Goal: Task Accomplishment & Management: Manage account settings

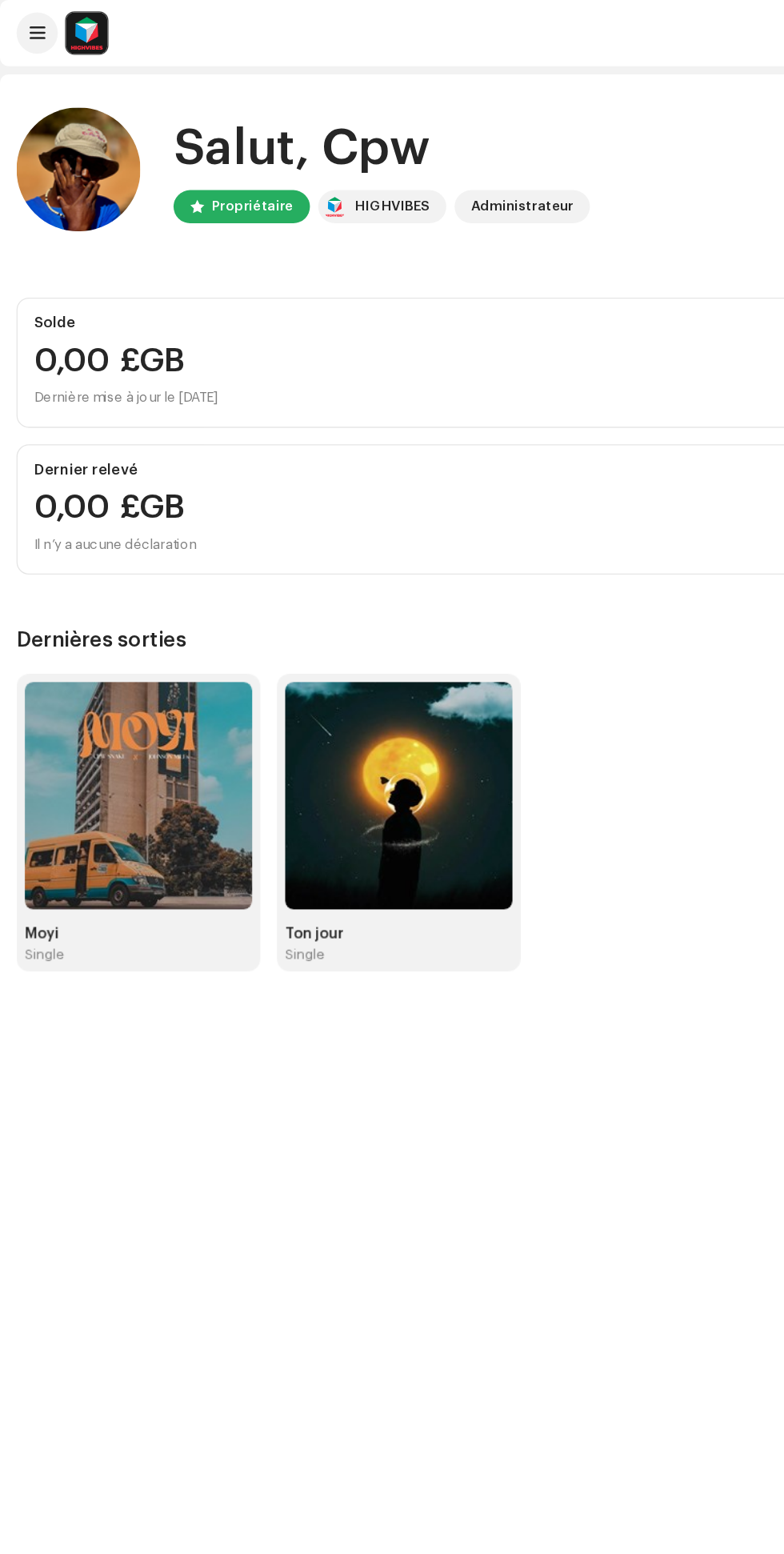
click at [144, 638] on img at bounding box center [107, 616] width 176 height 176
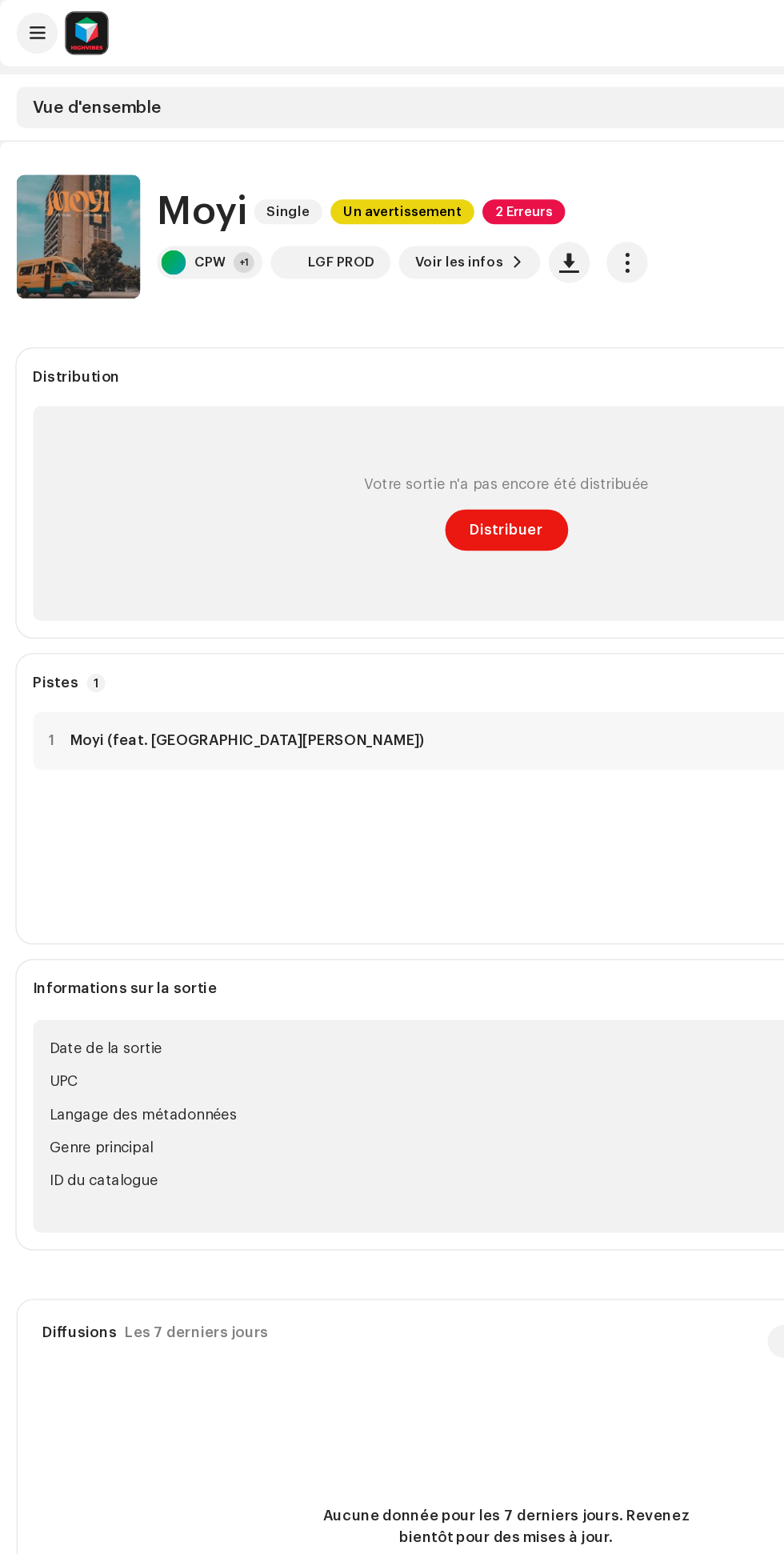
click at [398, 411] on span "Distribuer" at bounding box center [392, 411] width 57 height 32
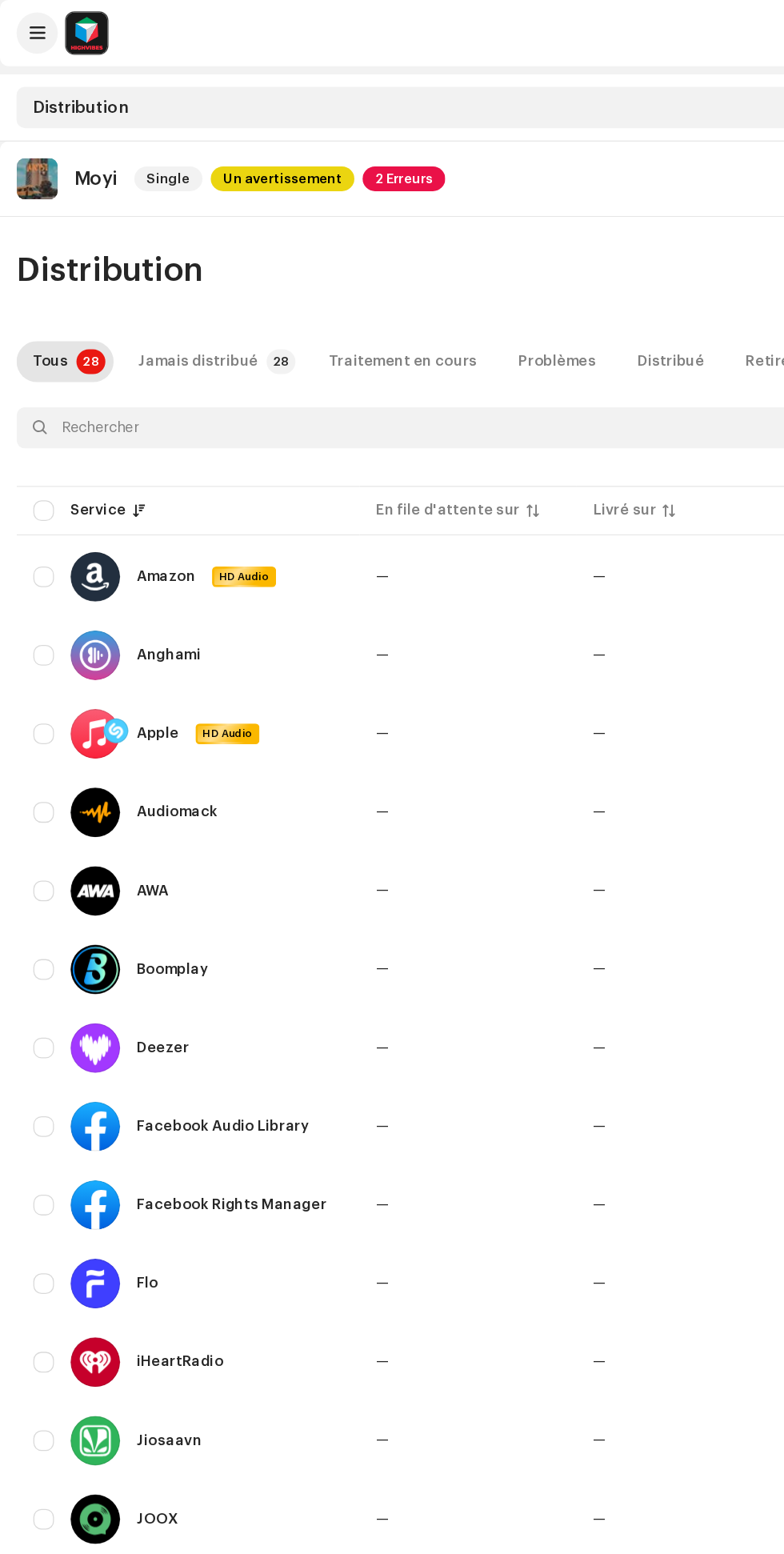
click at [320, 133] on span "2 Erreurs" at bounding box center [313, 138] width 64 height 19
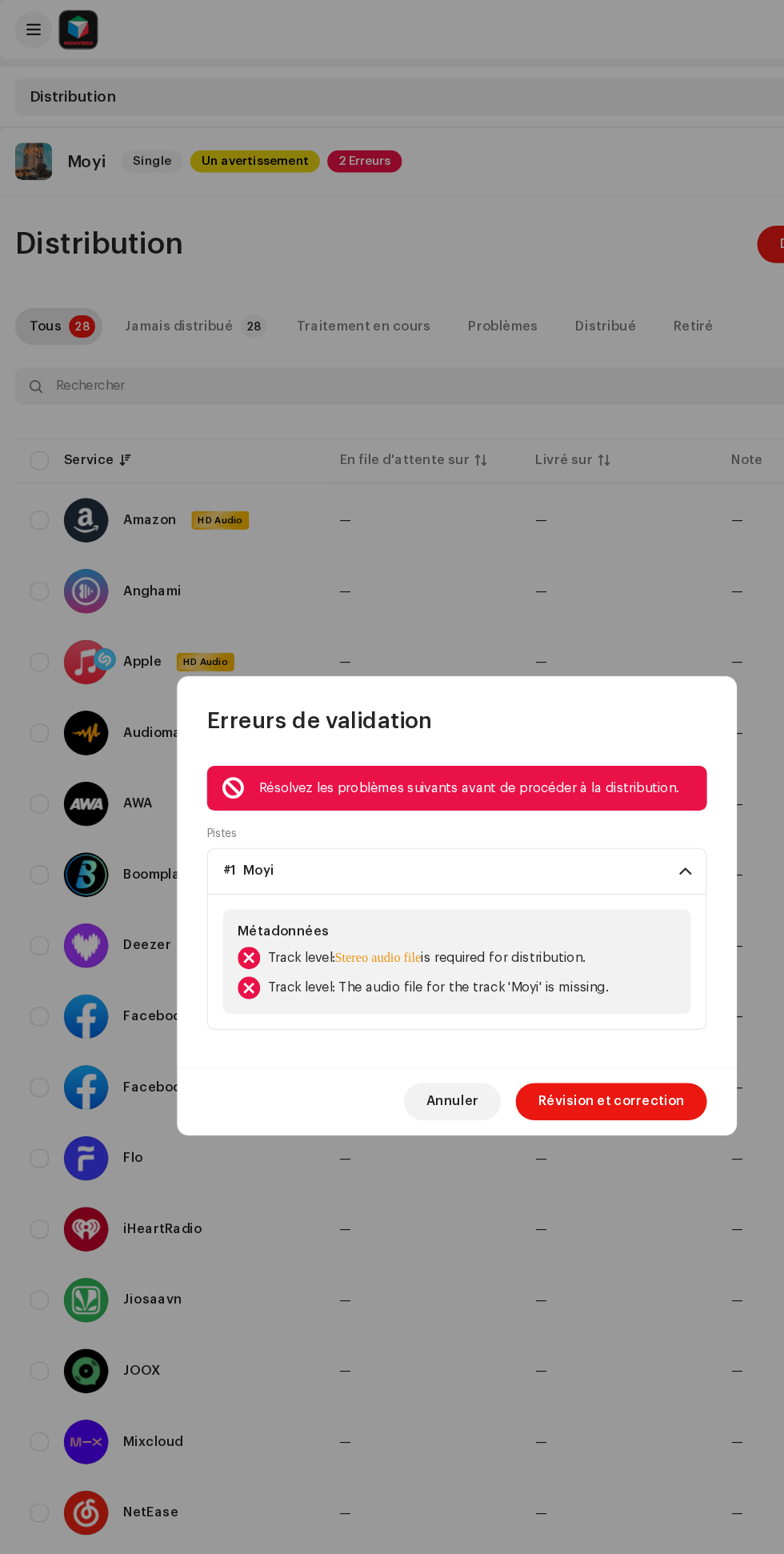
click at [565, 946] on span "Révision et correction" at bounding box center [524, 946] width 126 height 32
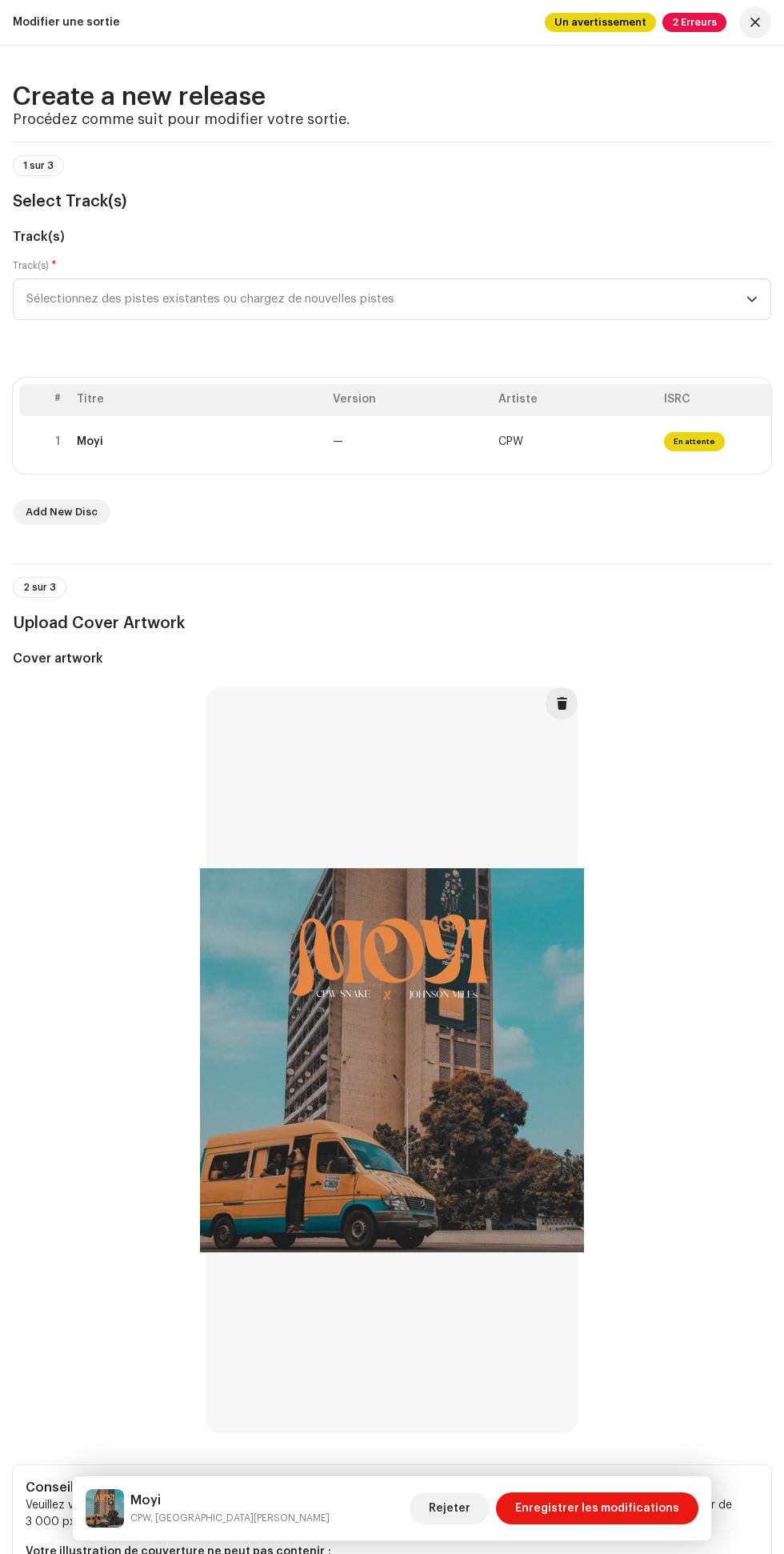
click at [221, 299] on span "Sélectionnez des pistes existantes ou chargez de nouvelles pistes" at bounding box center [386, 299] width 720 height 40
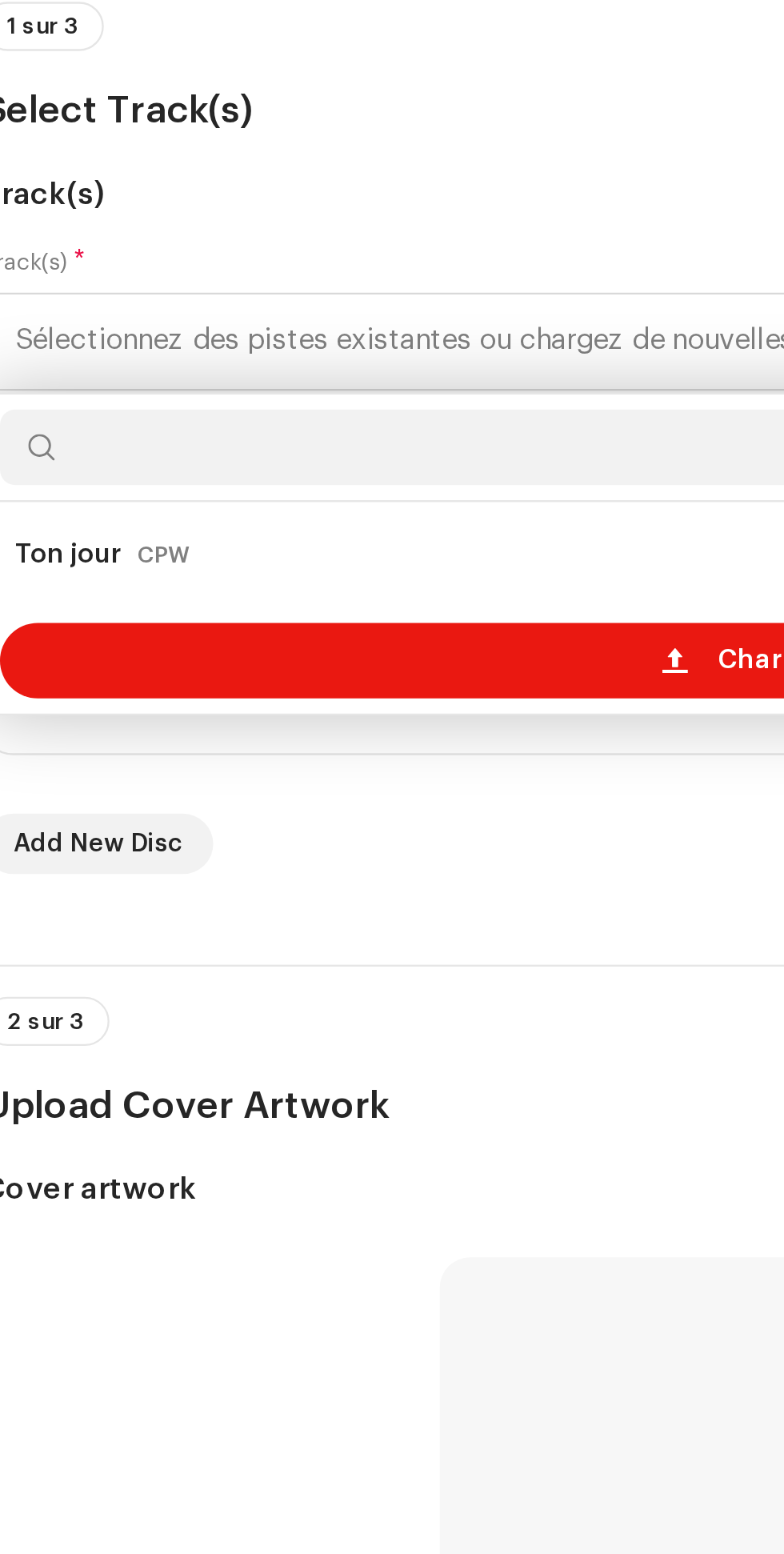
click at [157, 434] on div "Charger de nouvelles pistes" at bounding box center [392, 434] width 744 height 32
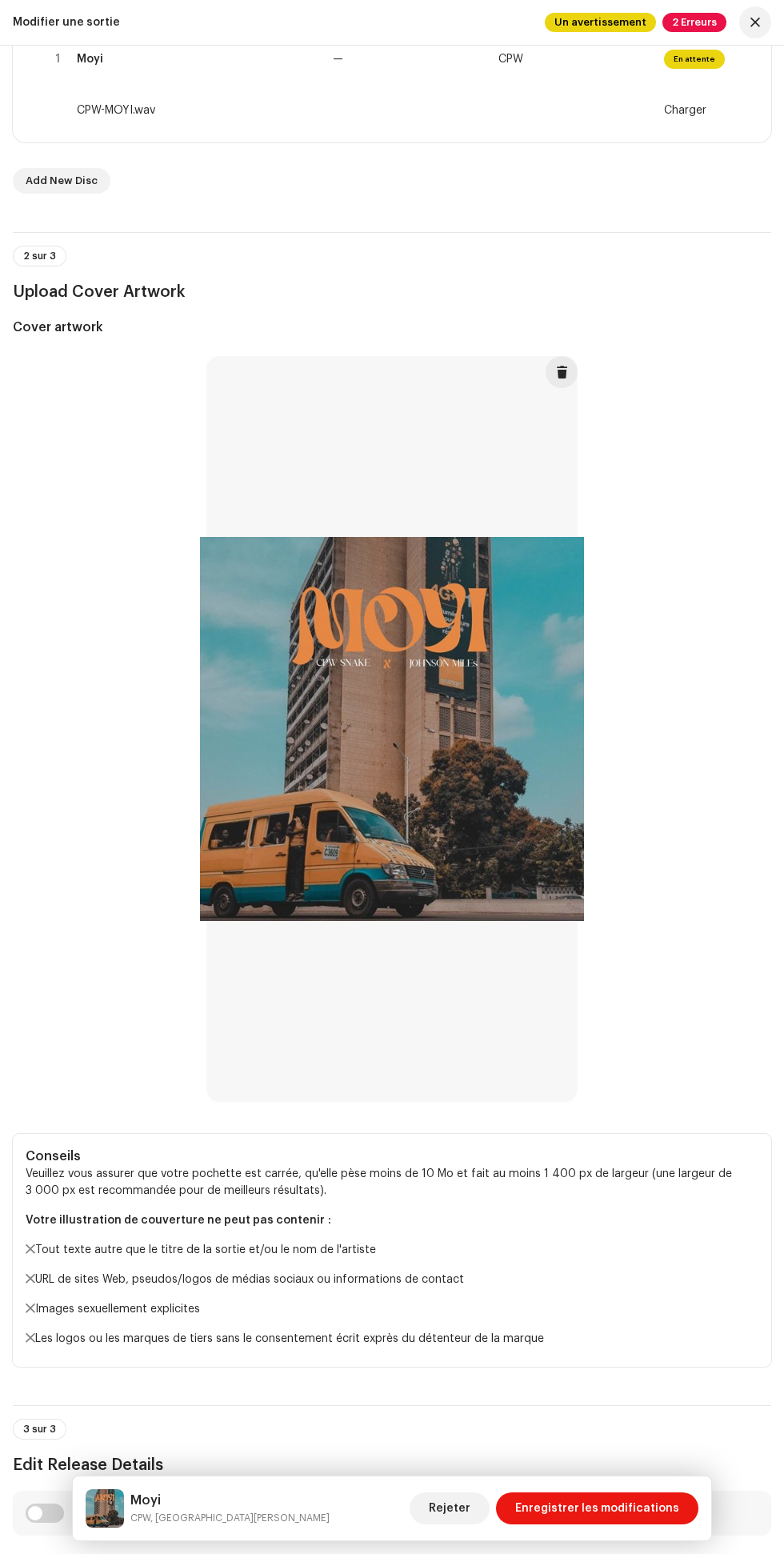
scroll to position [393, 0]
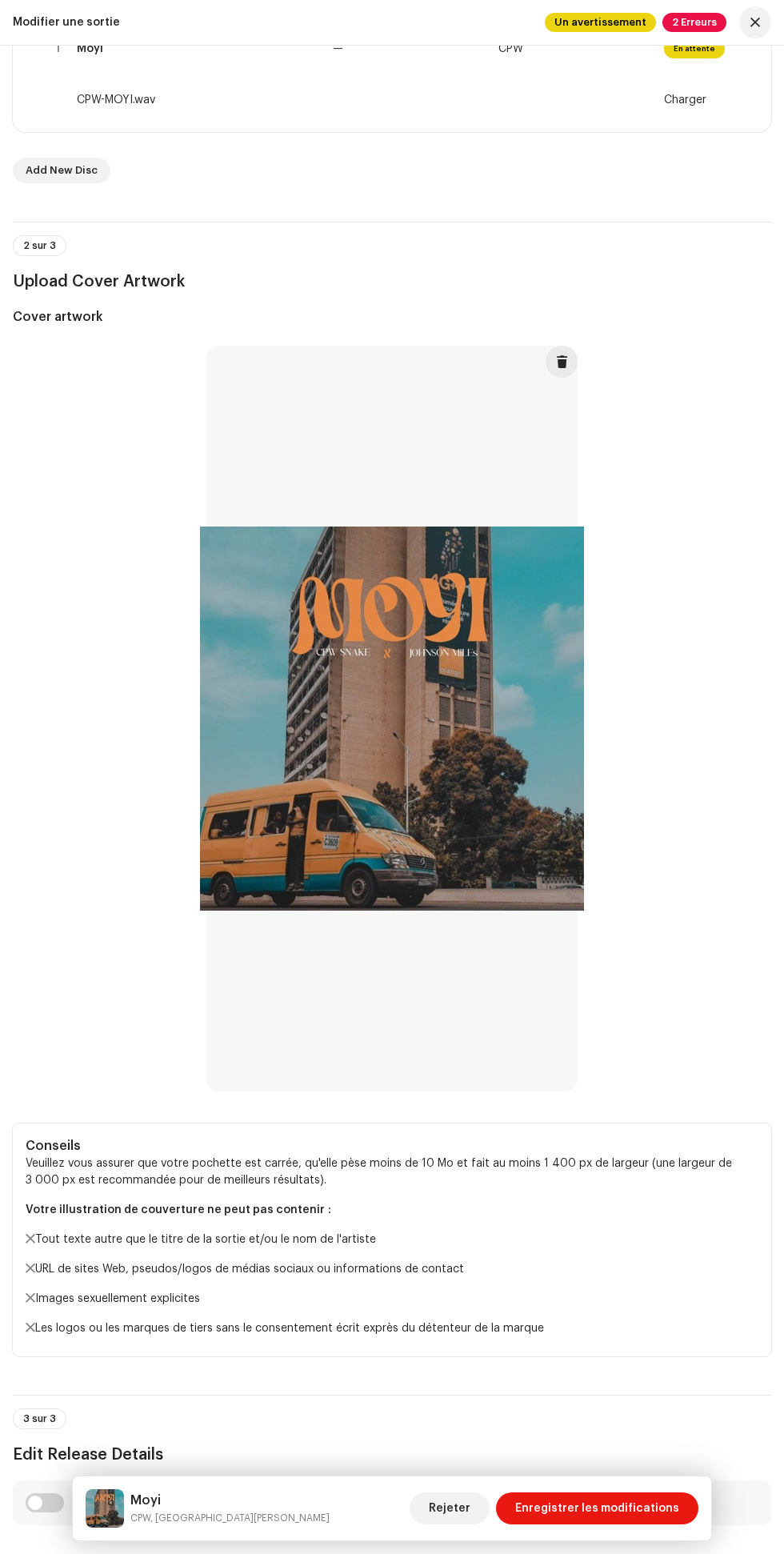
click at [634, 1514] on span "Enregistrer les modifications" at bounding box center [597, 1508] width 164 height 32
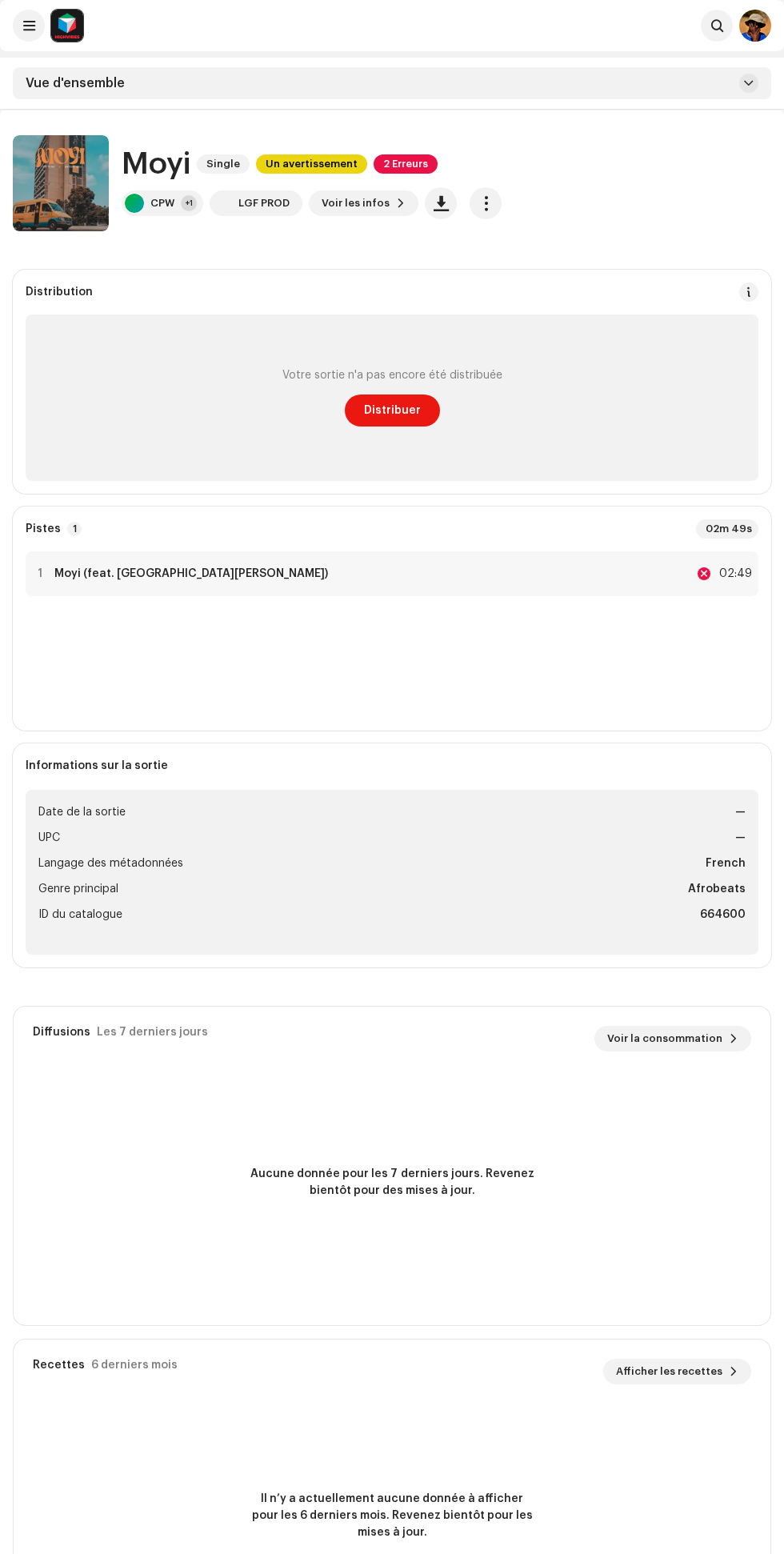
click at [394, 414] on span "Distribuer" at bounding box center [392, 411] width 57 height 32
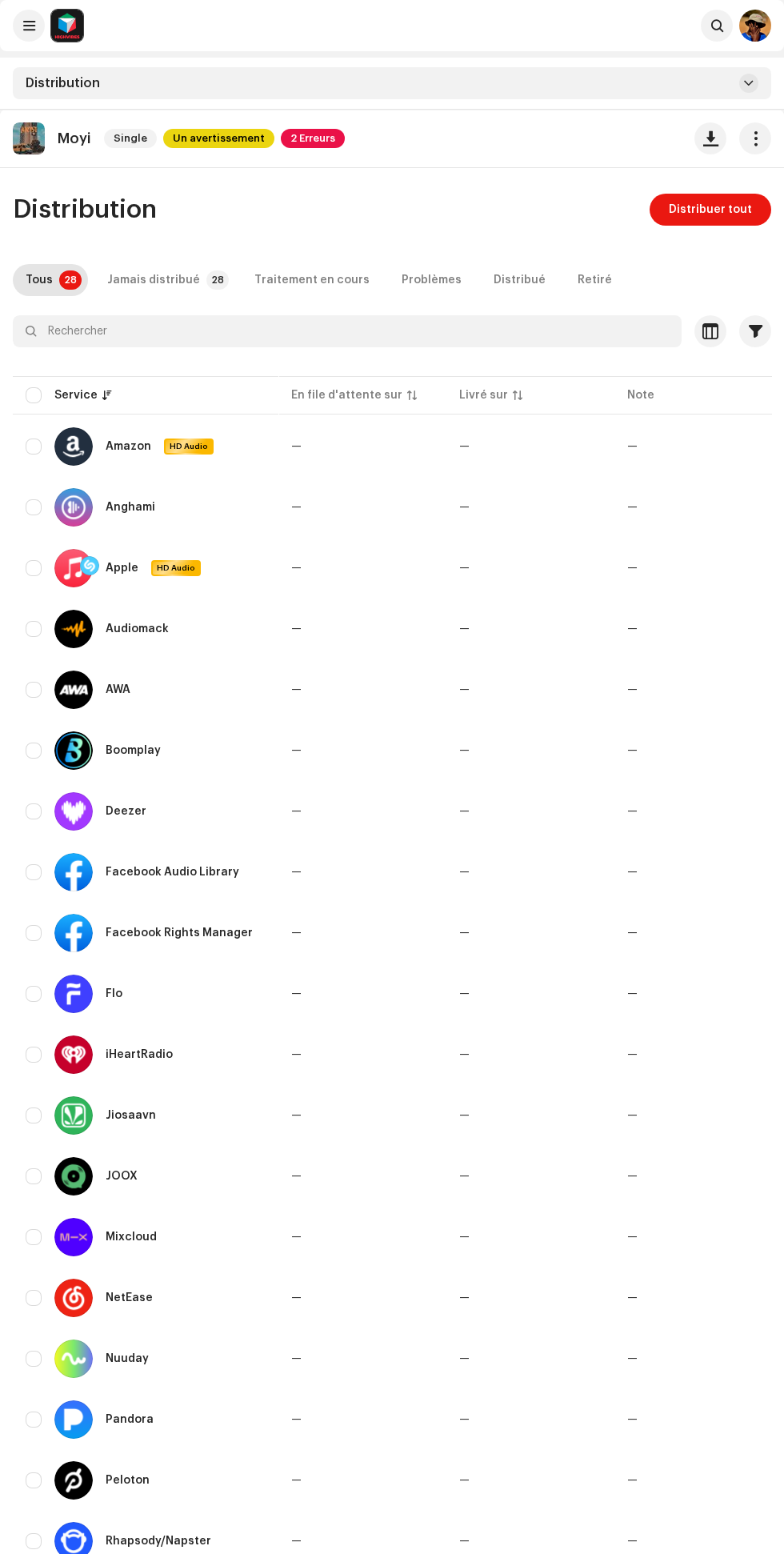
click at [721, 210] on span "Distribuer tout" at bounding box center [710, 210] width 84 height 32
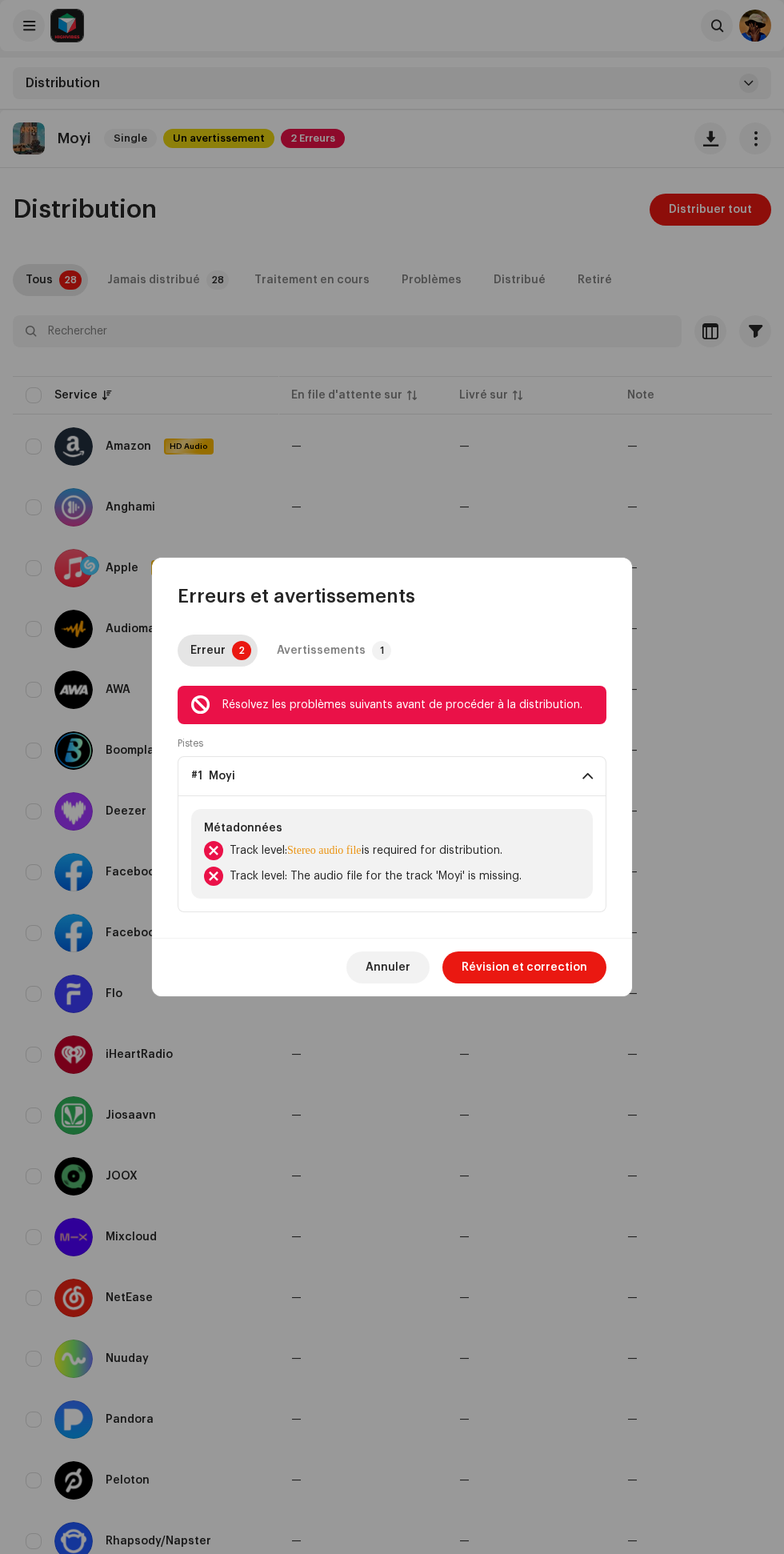
click at [239, 650] on p-badge "2" at bounding box center [242, 651] width 19 height 19
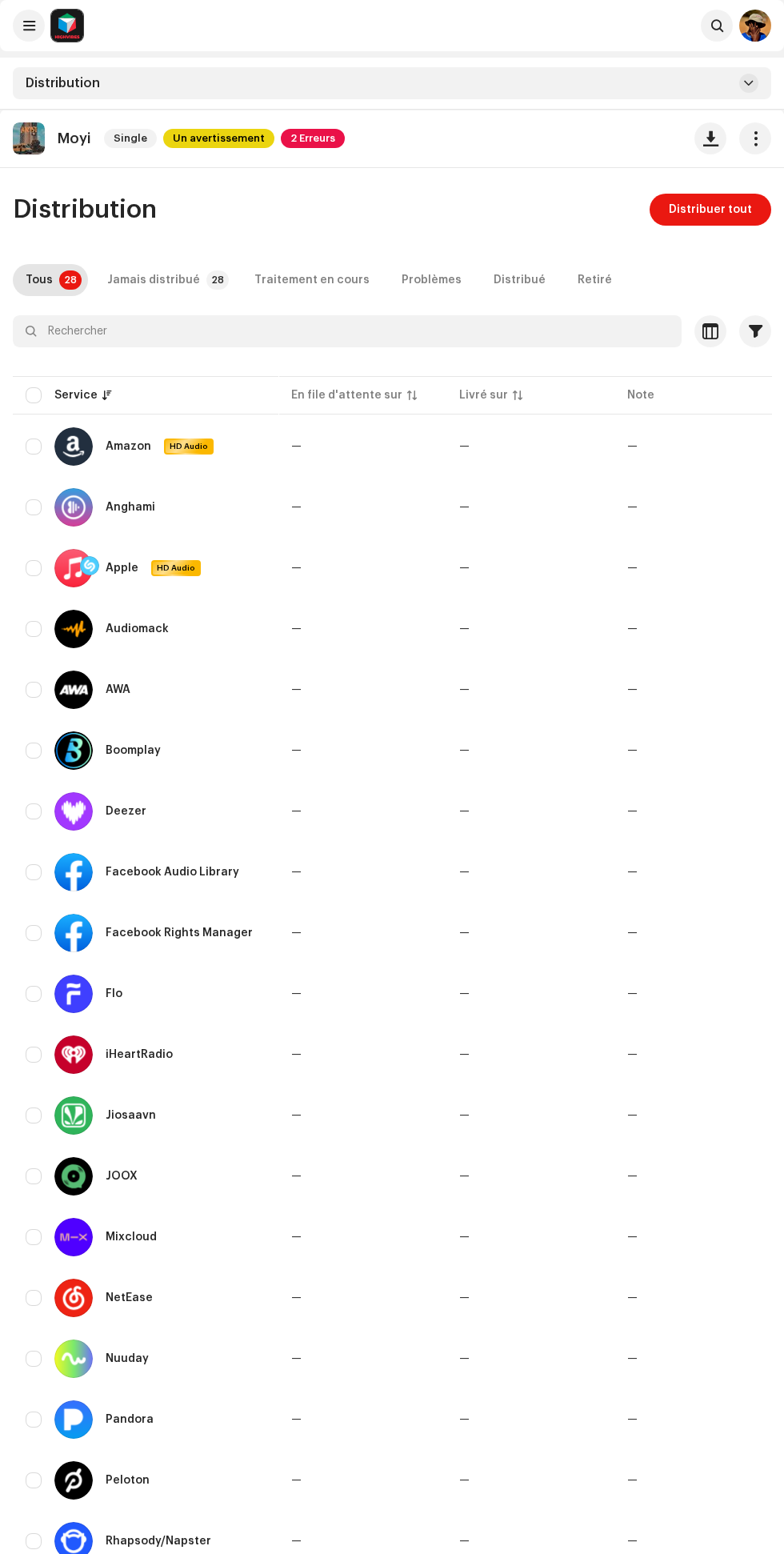
click at [724, 212] on span "Distribuer tout" at bounding box center [710, 210] width 84 height 32
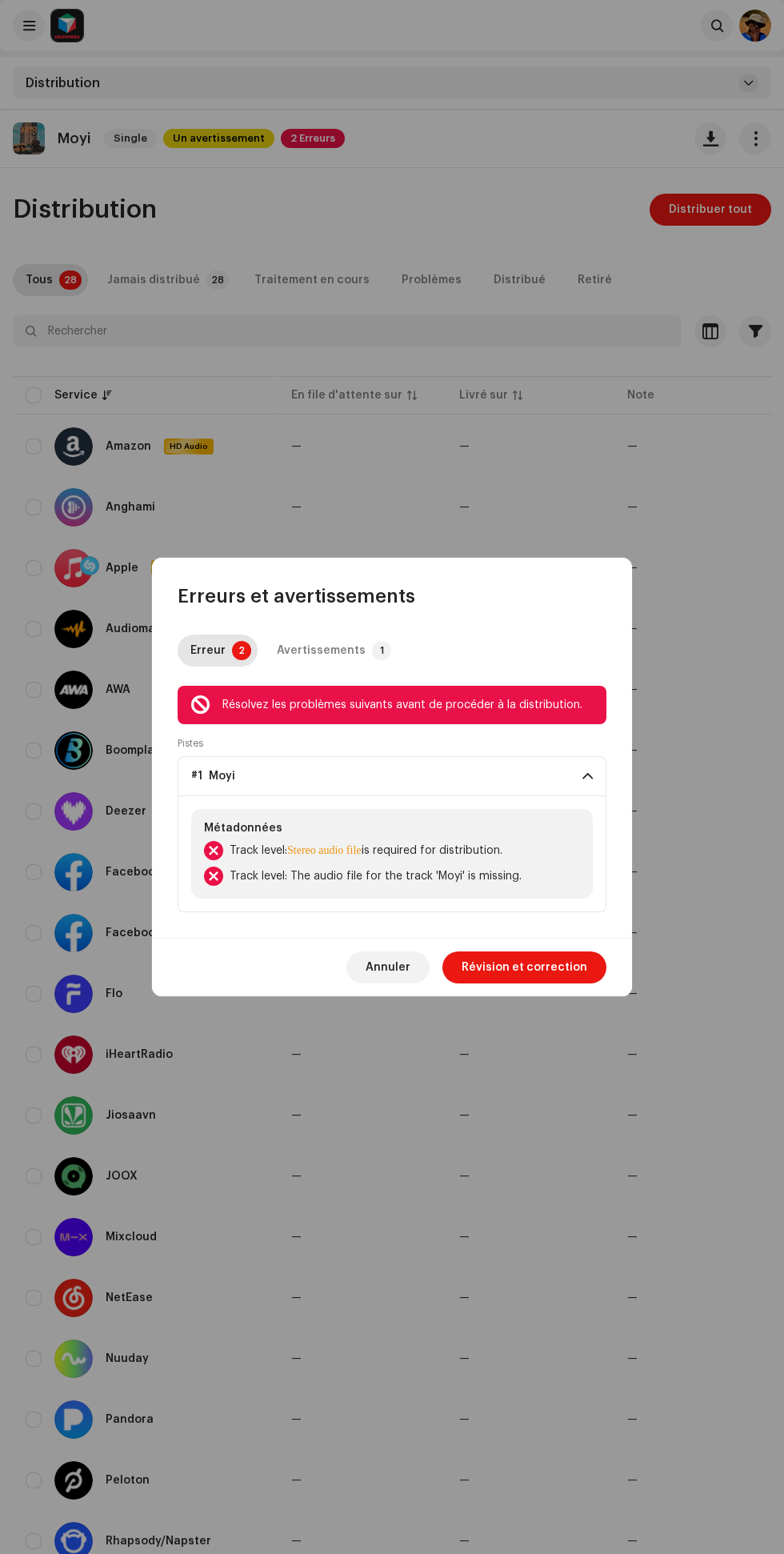
click at [548, 968] on span "Révision et correction" at bounding box center [524, 968] width 126 height 32
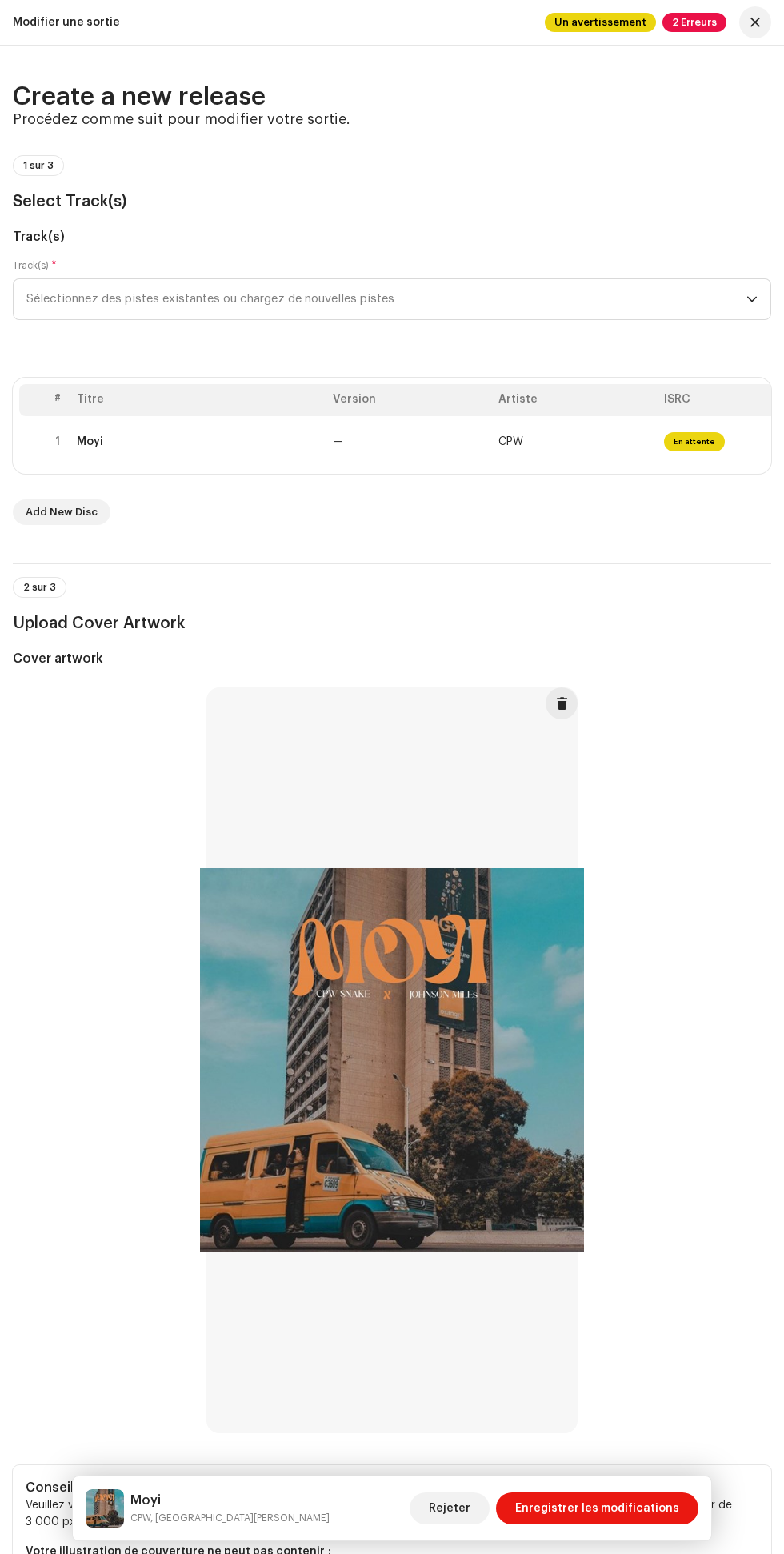
click at [397, 295] on span "Sélectionnez des pistes existantes ou chargez de nouvelles pistes" at bounding box center [386, 299] width 720 height 40
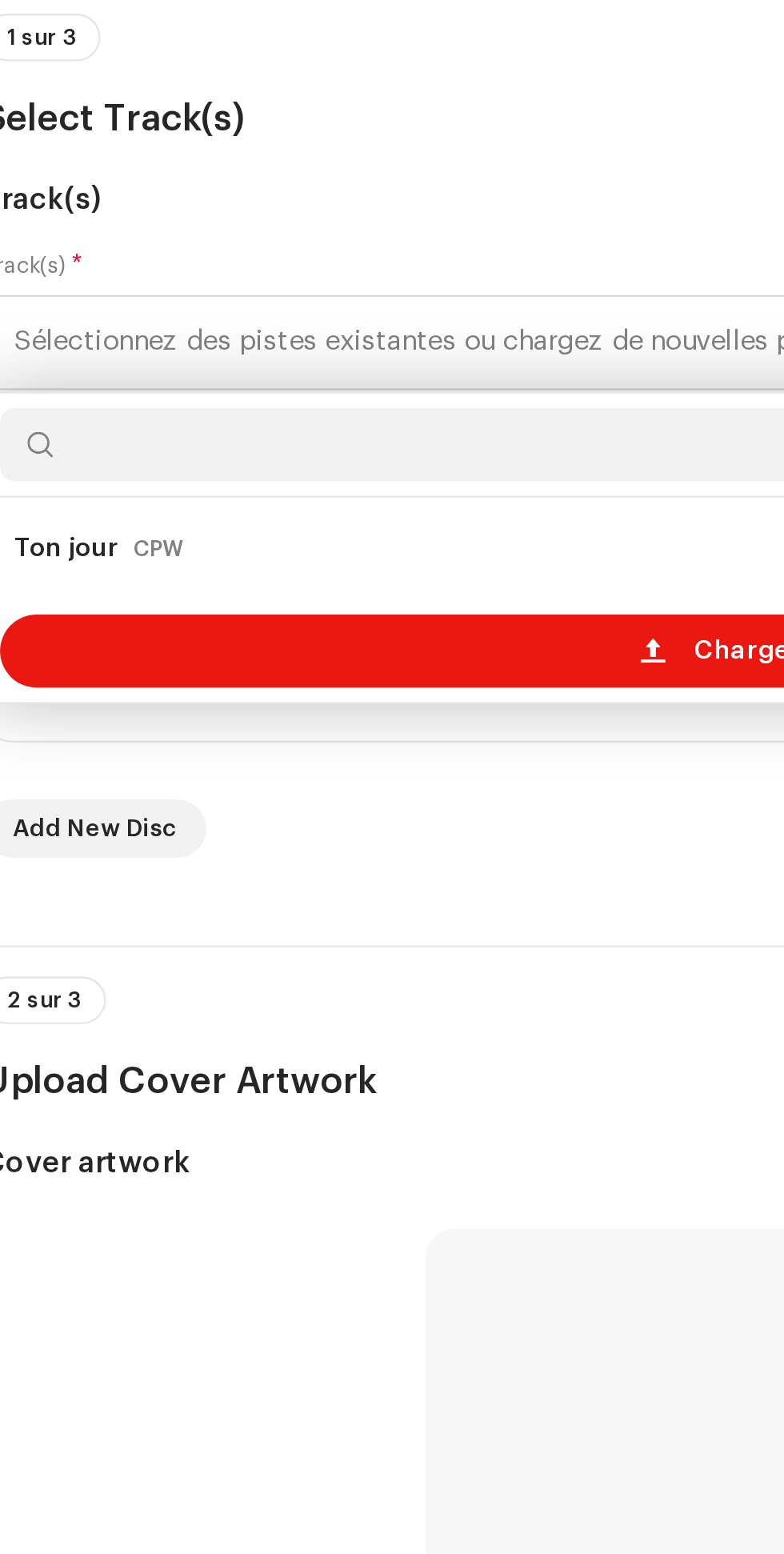
click at [185, 434] on div "Charger de nouvelles pistes" at bounding box center [392, 434] width 744 height 32
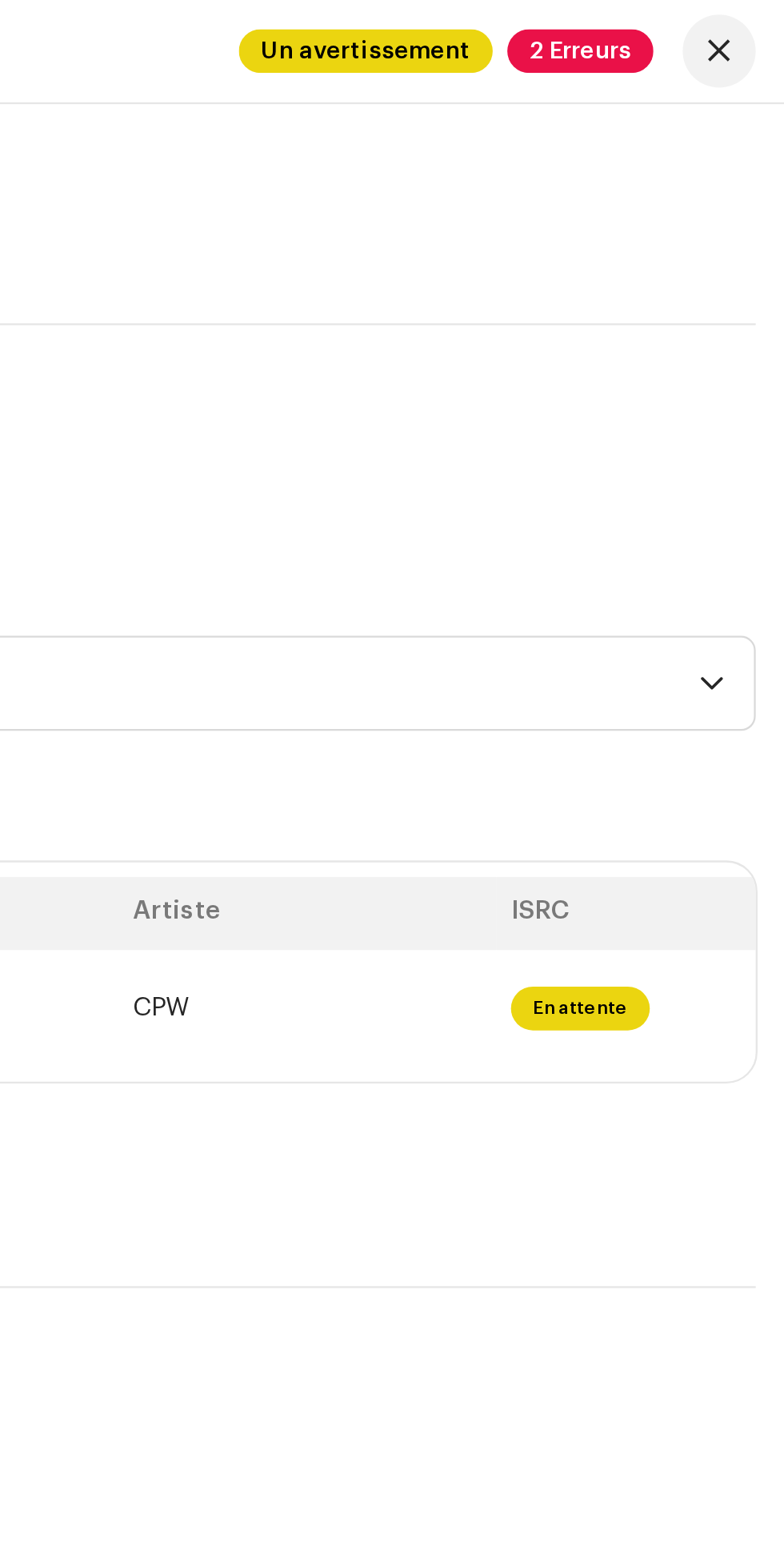
scroll to position [15, 0]
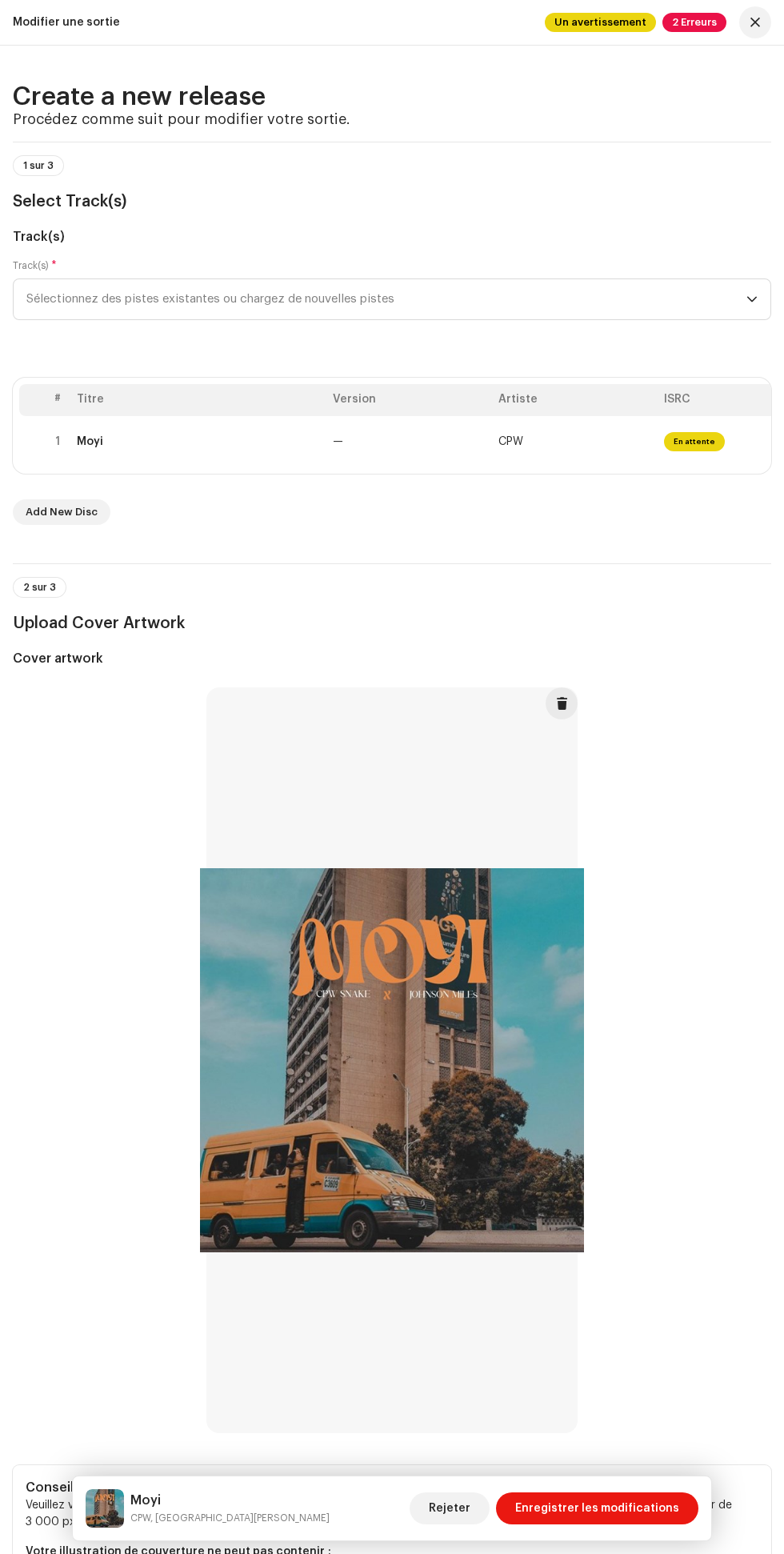
click at [555, 310] on span "Sélectionnez des pistes existantes ou chargez de nouvelles pistes" at bounding box center [386, 299] width 720 height 40
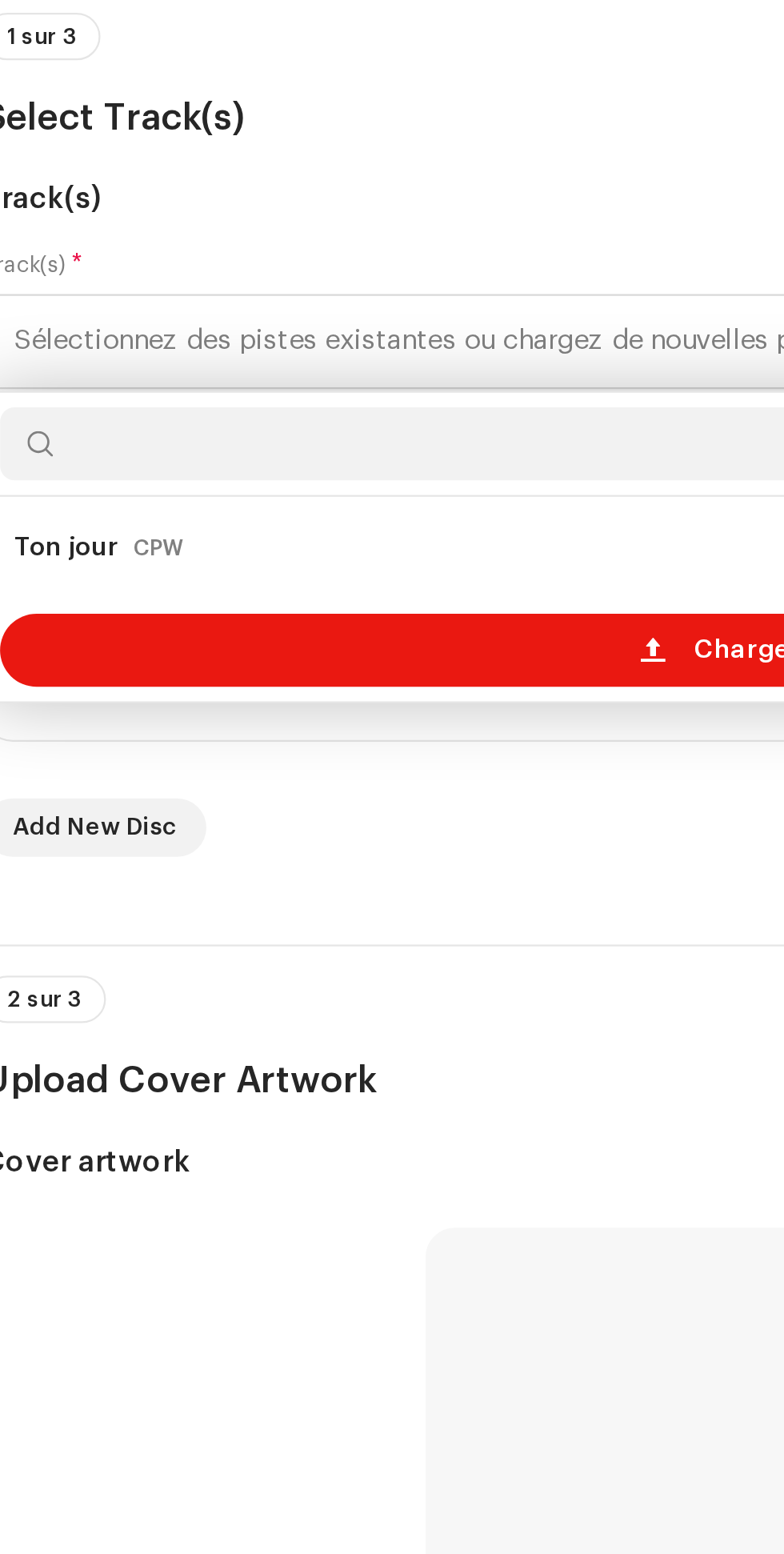
click at [226, 429] on div "Charger de nouvelles pistes" at bounding box center [392, 434] width 744 height 32
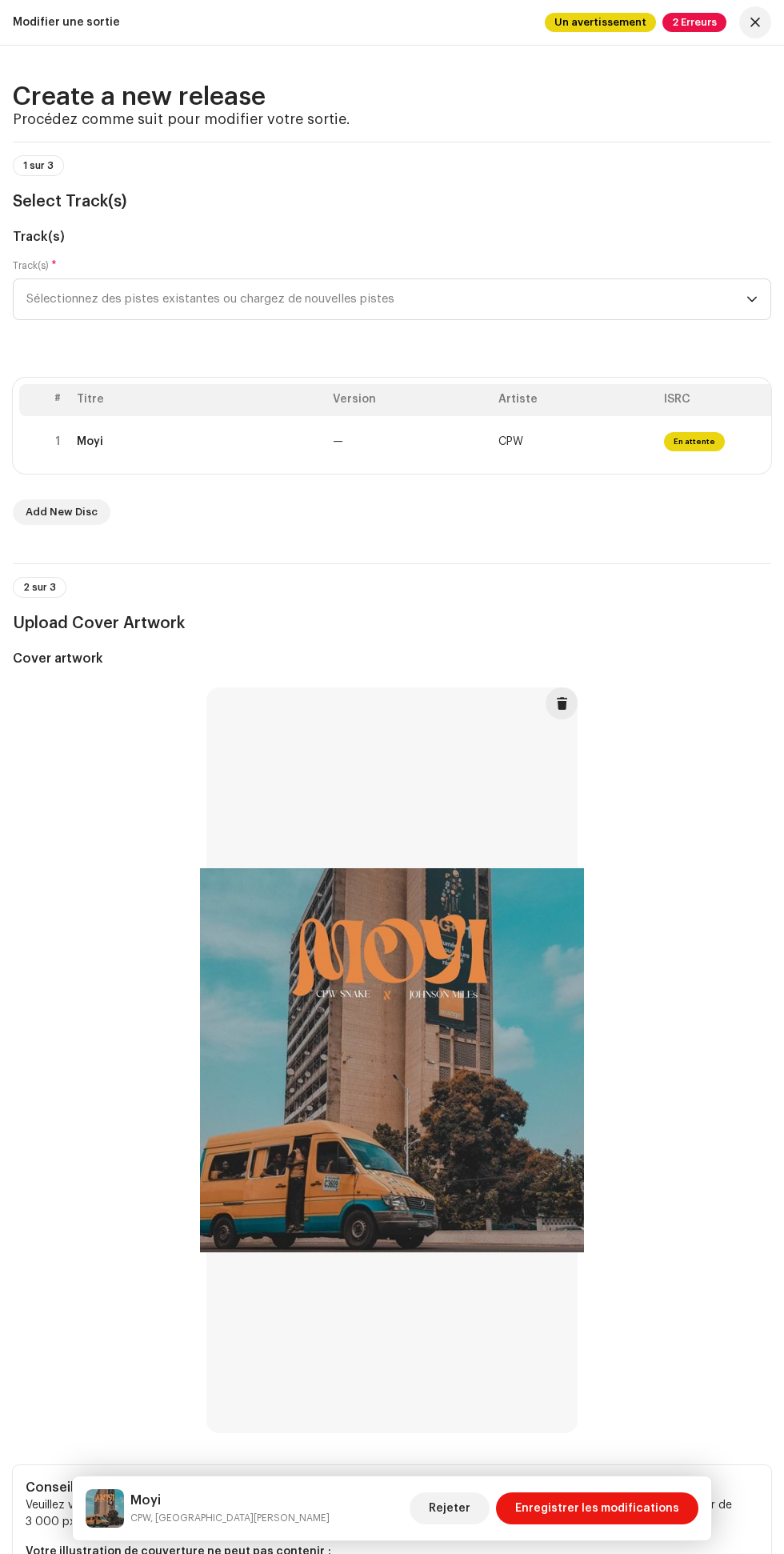
click at [299, 297] on span "Sélectionnez des pistes existantes ou chargez de nouvelles pistes" at bounding box center [386, 299] width 720 height 40
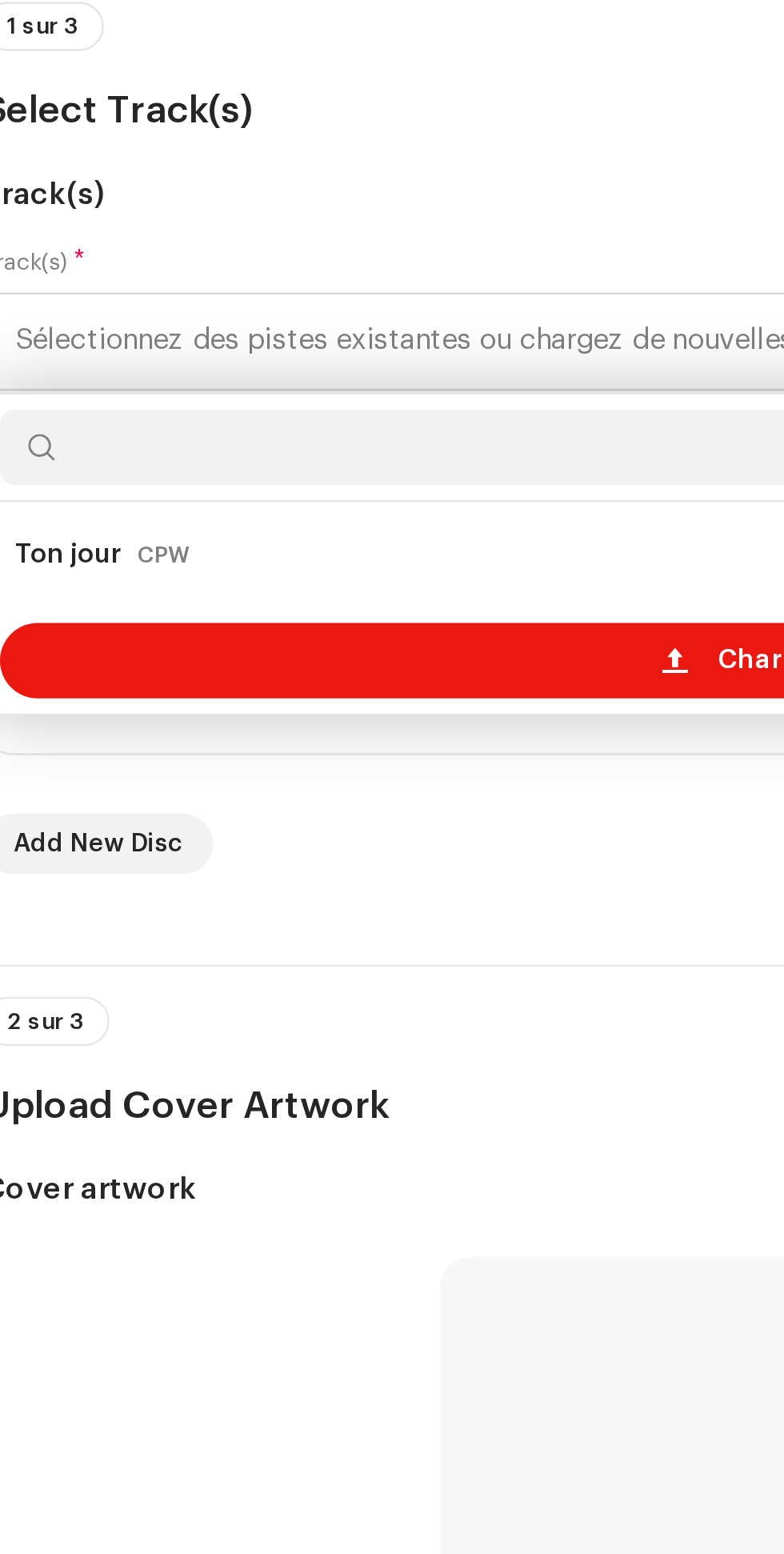
click at [193, 429] on div "Charger de nouvelles pistes" at bounding box center [392, 434] width 744 height 32
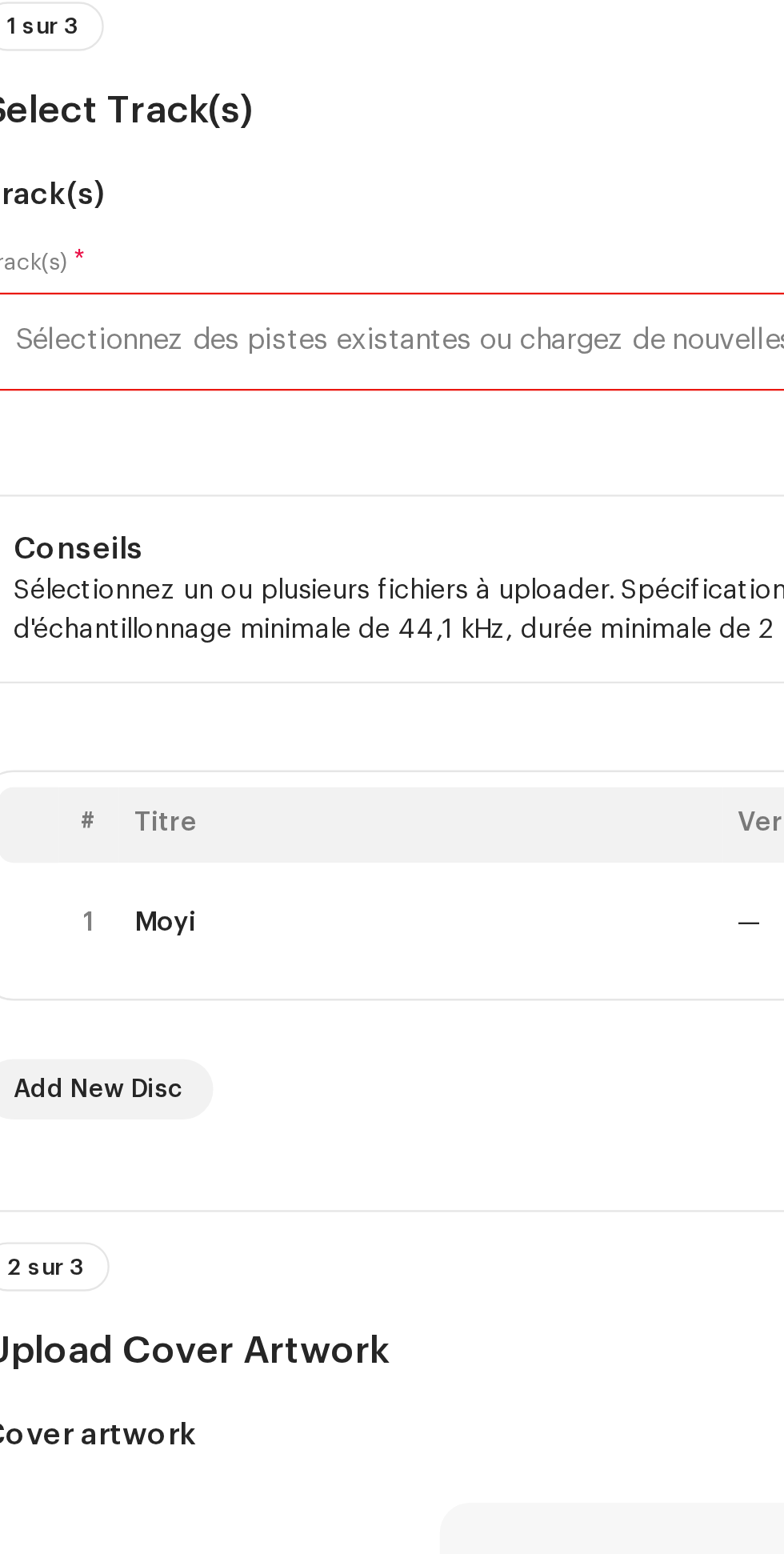
click at [216, 297] on span "Sélectionnez des pistes existantes ou chargez de nouvelles pistes" at bounding box center [386, 299] width 720 height 40
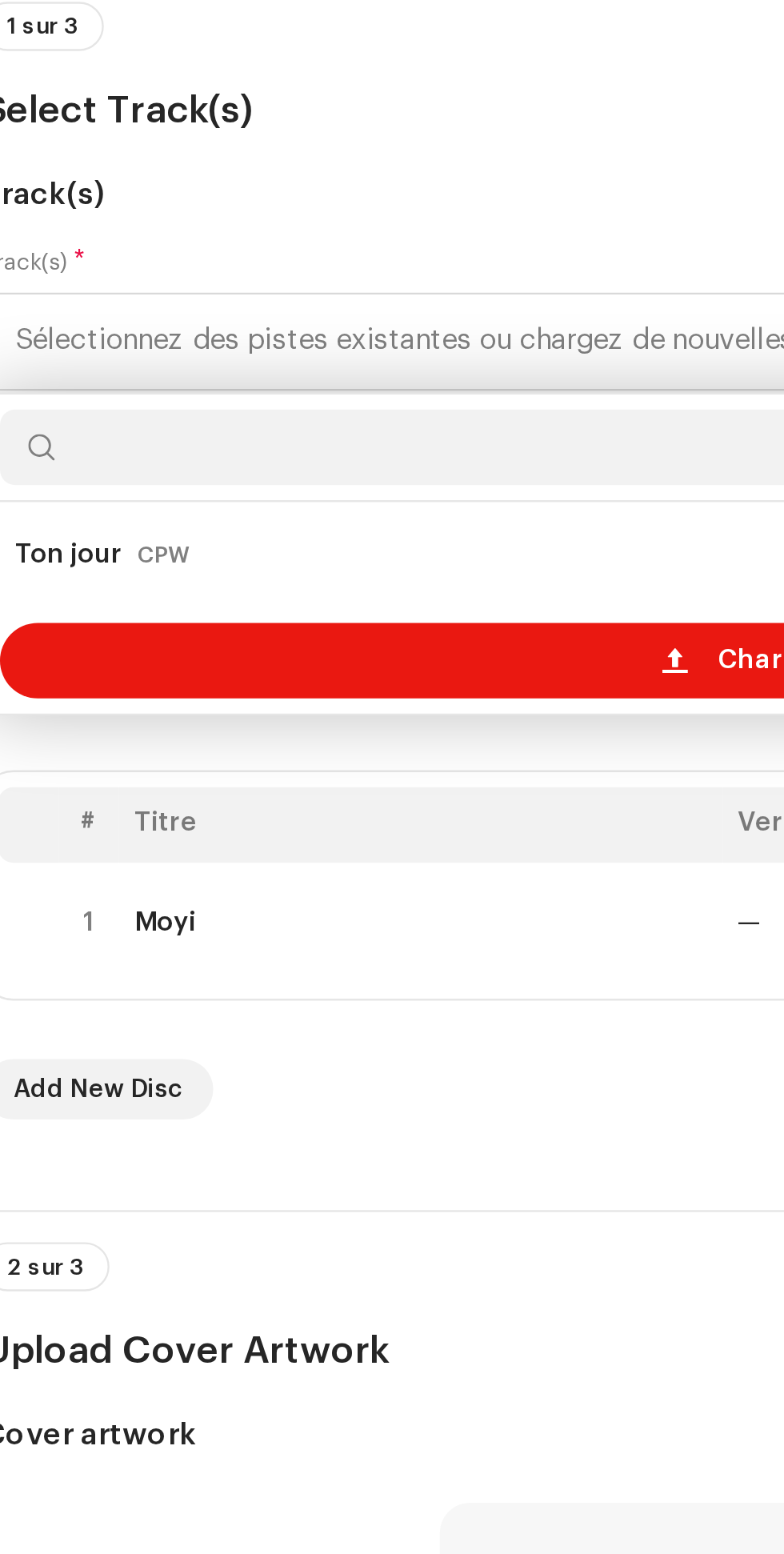
click at [179, 435] on div "Charger de nouvelles pistes" at bounding box center [392, 434] width 744 height 32
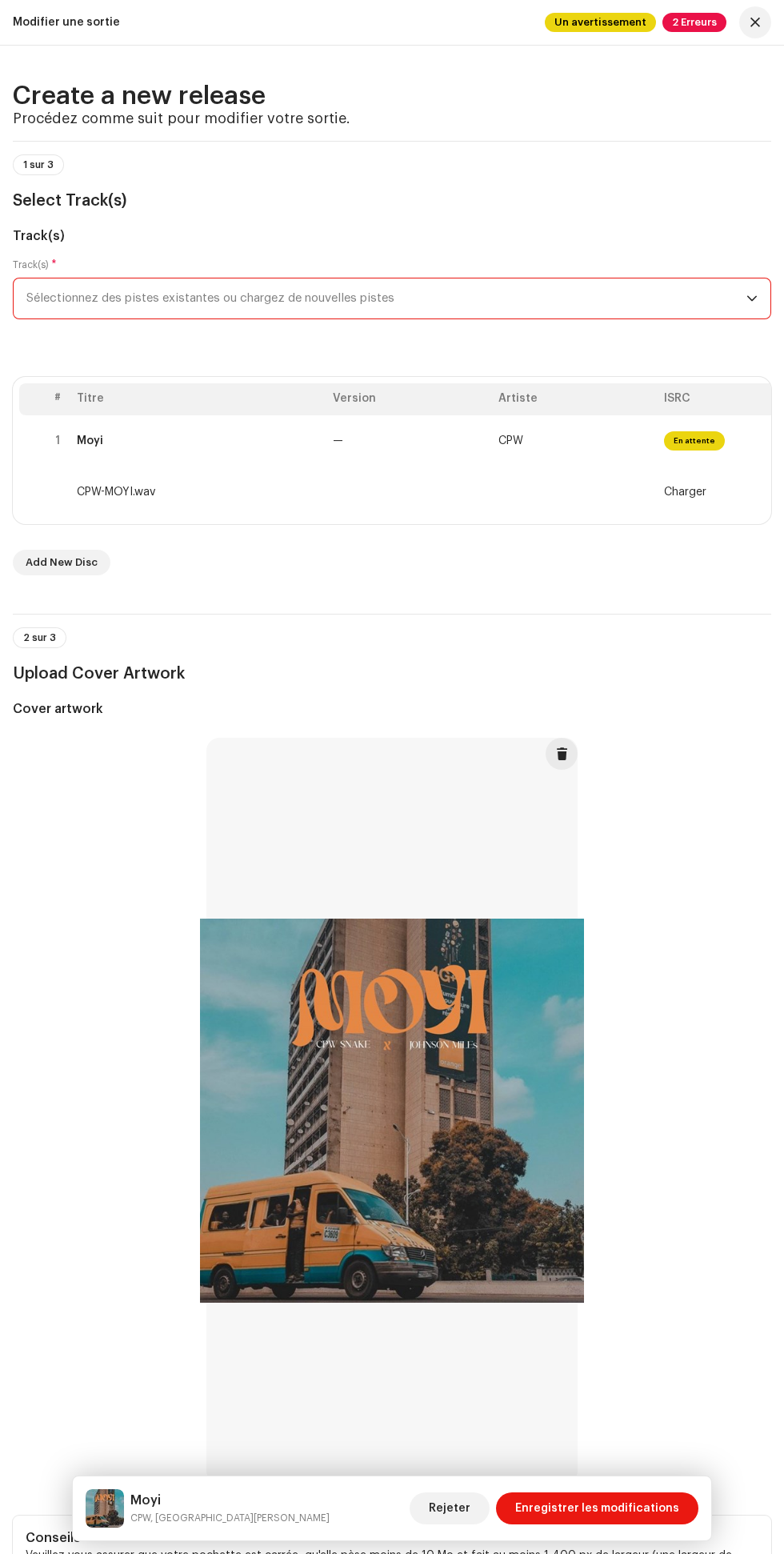
scroll to position [3, 0]
click at [383, 425] on td "—" at bounding box center [409, 441] width 166 height 52
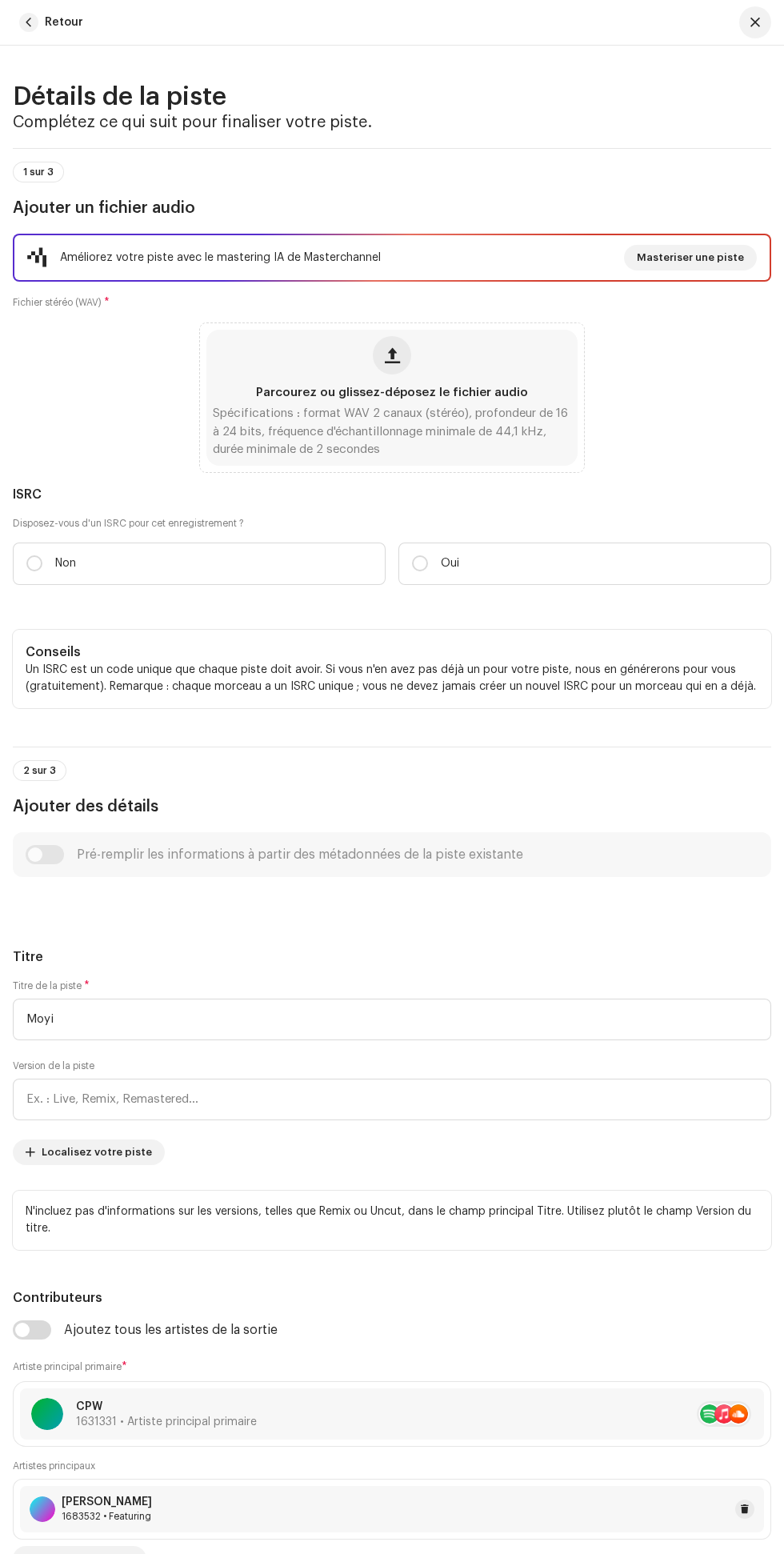
click at [433, 391] on span "Parcourez ou glissez-déposez le fichier audio" at bounding box center [392, 392] width 272 height 11
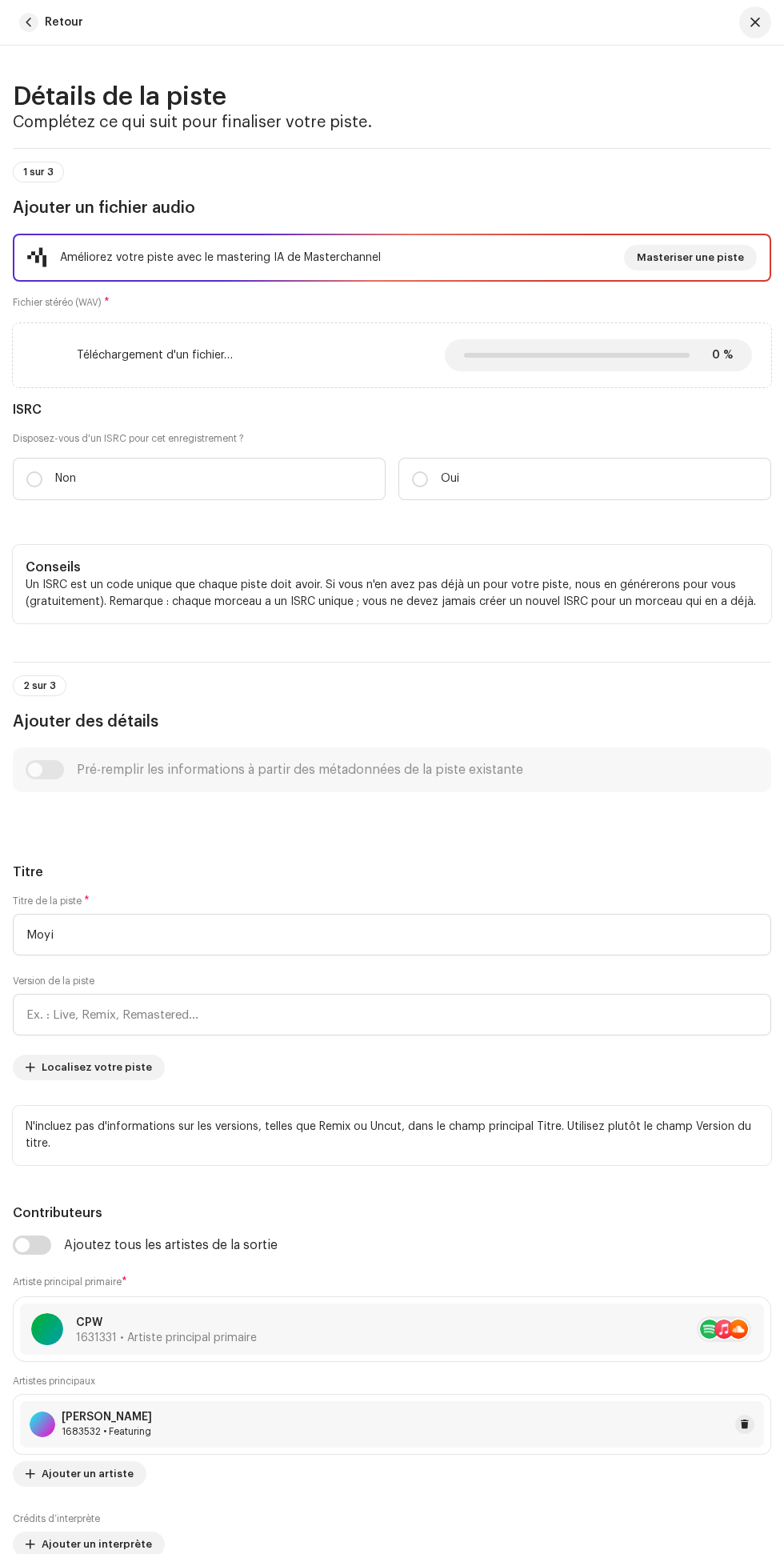
click at [292, 865] on h5 "Titre" at bounding box center [392, 872] width 759 height 19
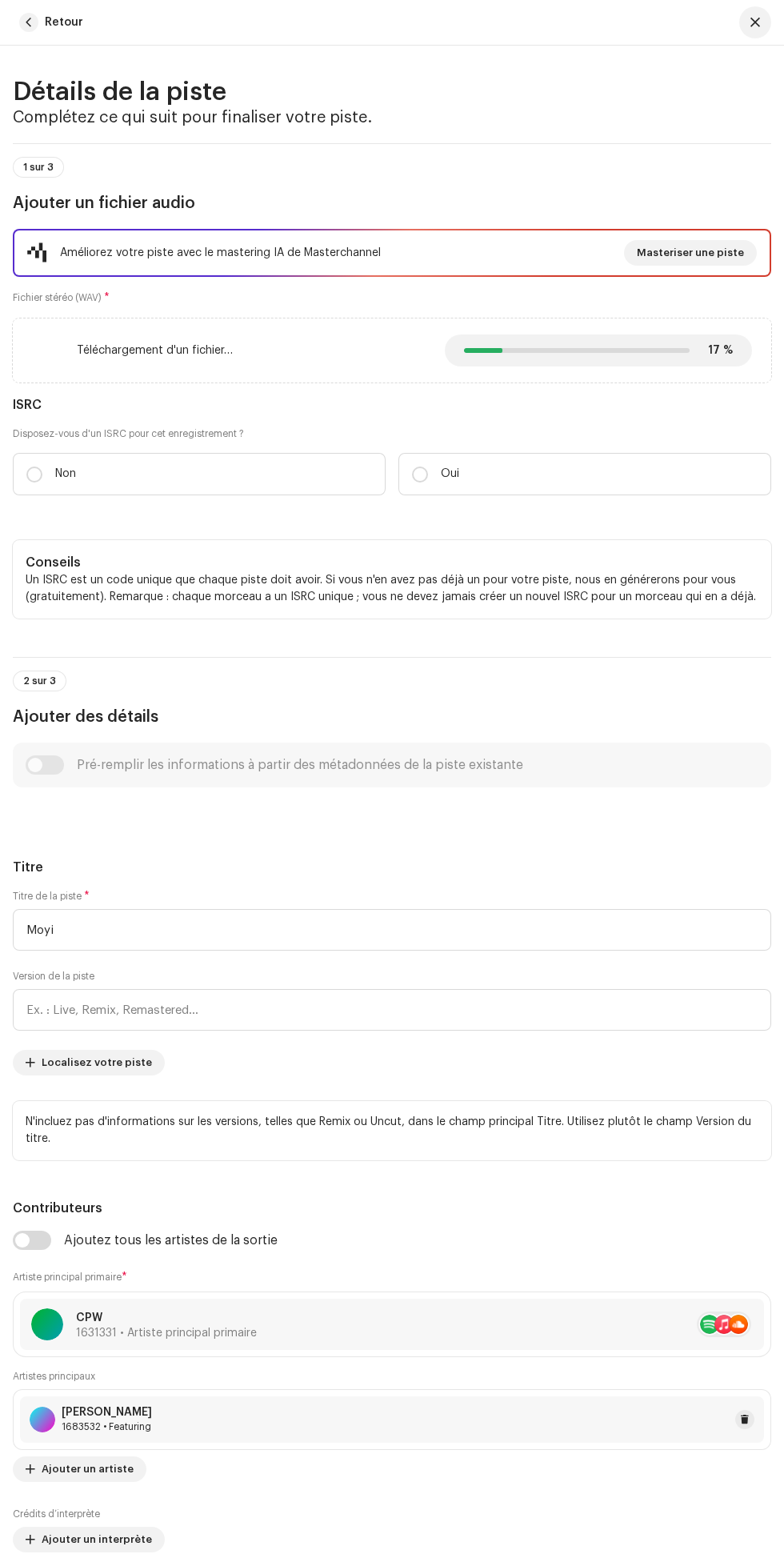
scroll to position [57, 0]
click at [35, 474] on input "Non" at bounding box center [34, 474] width 16 height 16
radio input "true"
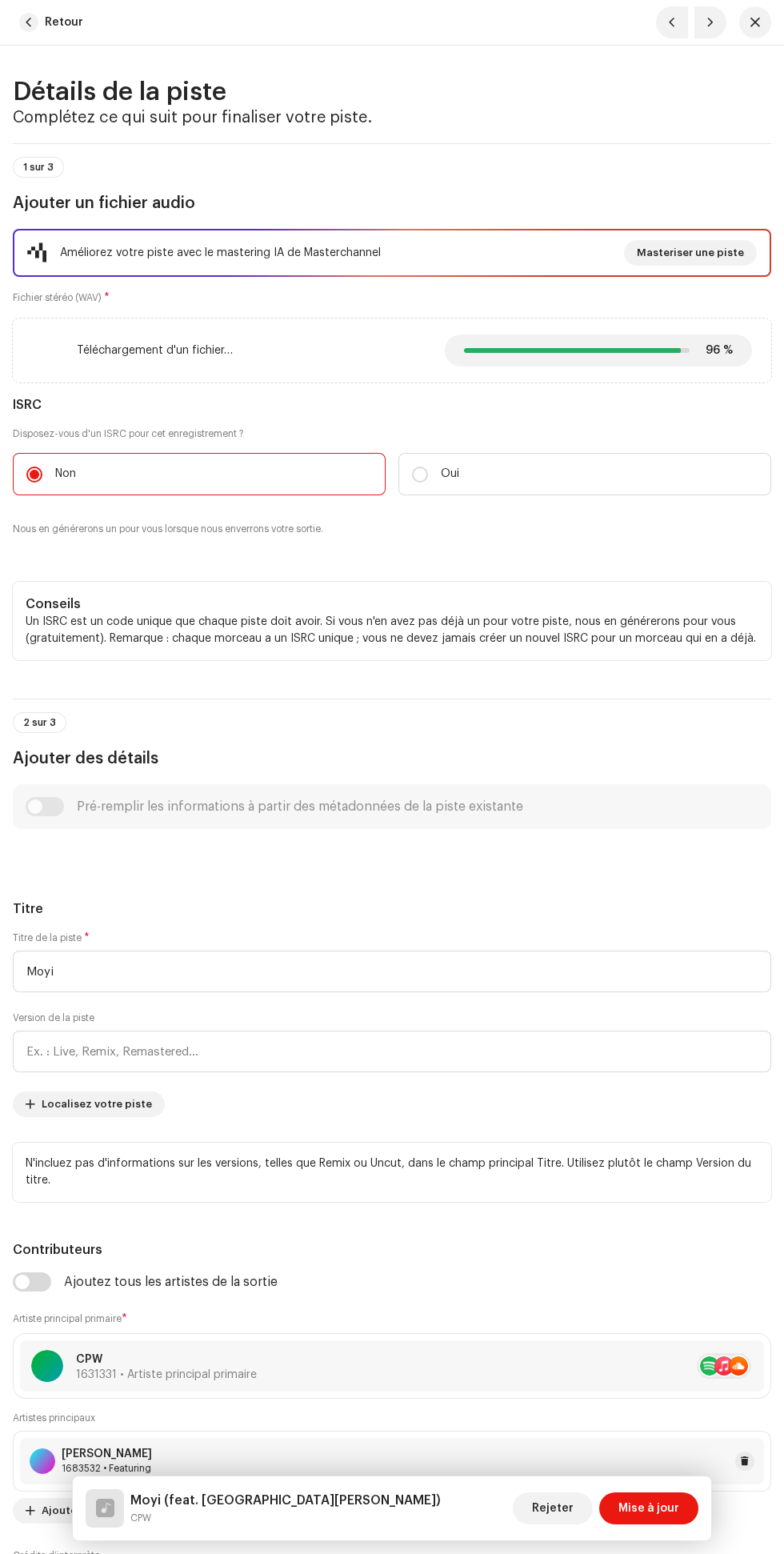
click at [54, 803] on div "Pré-remplir les informations à partir des métadonnées de la piste existante" at bounding box center [392, 806] width 733 height 19
click at [74, 811] on div "Pré-remplir les informations à partir des métadonnées de la piste existante" at bounding box center [392, 808] width 733 height 19
click at [57, 809] on div "Pré-remplir les informations à partir des métadonnées de la piste existante" at bounding box center [392, 808] width 733 height 19
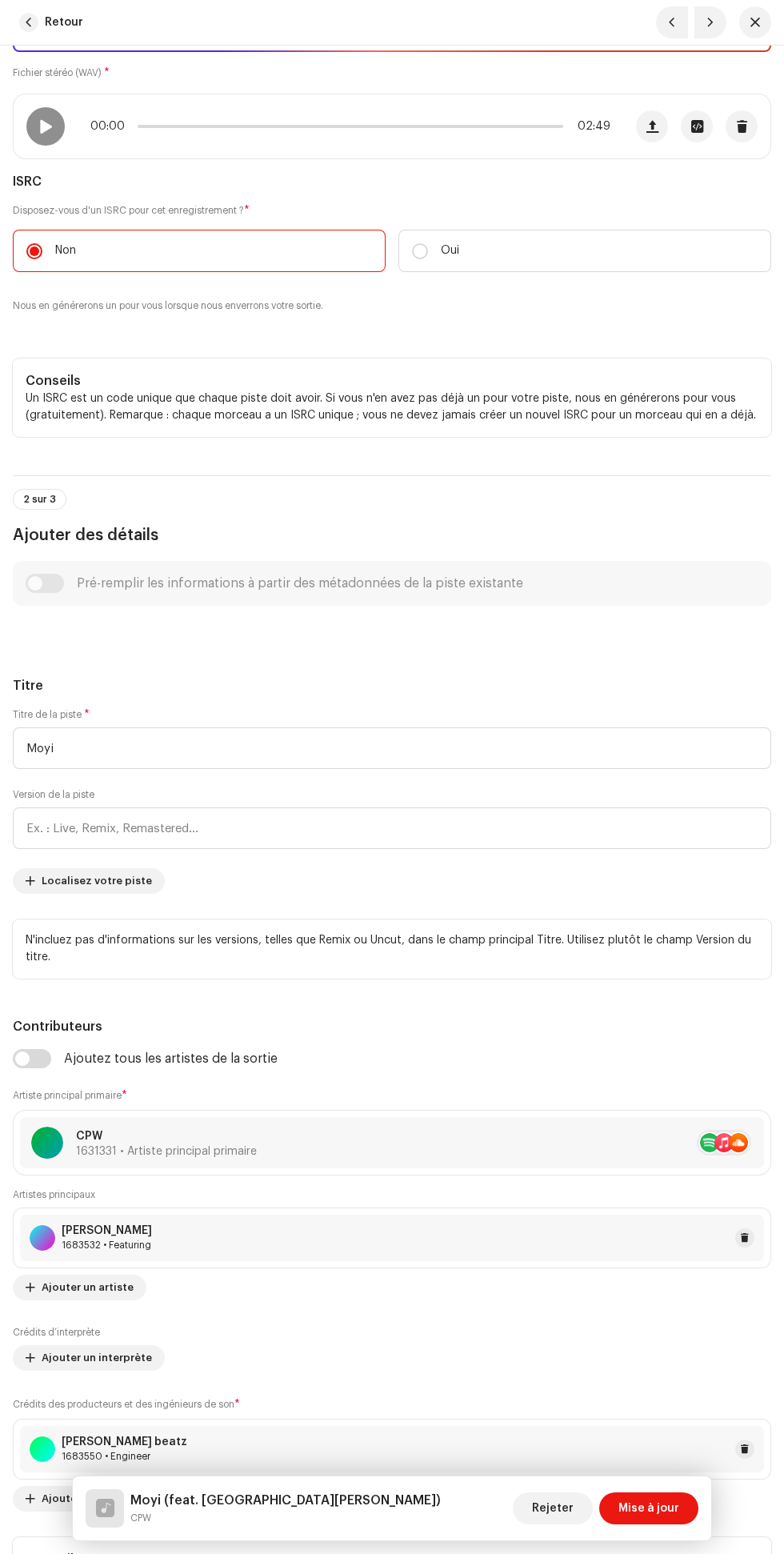
scroll to position [0, 0]
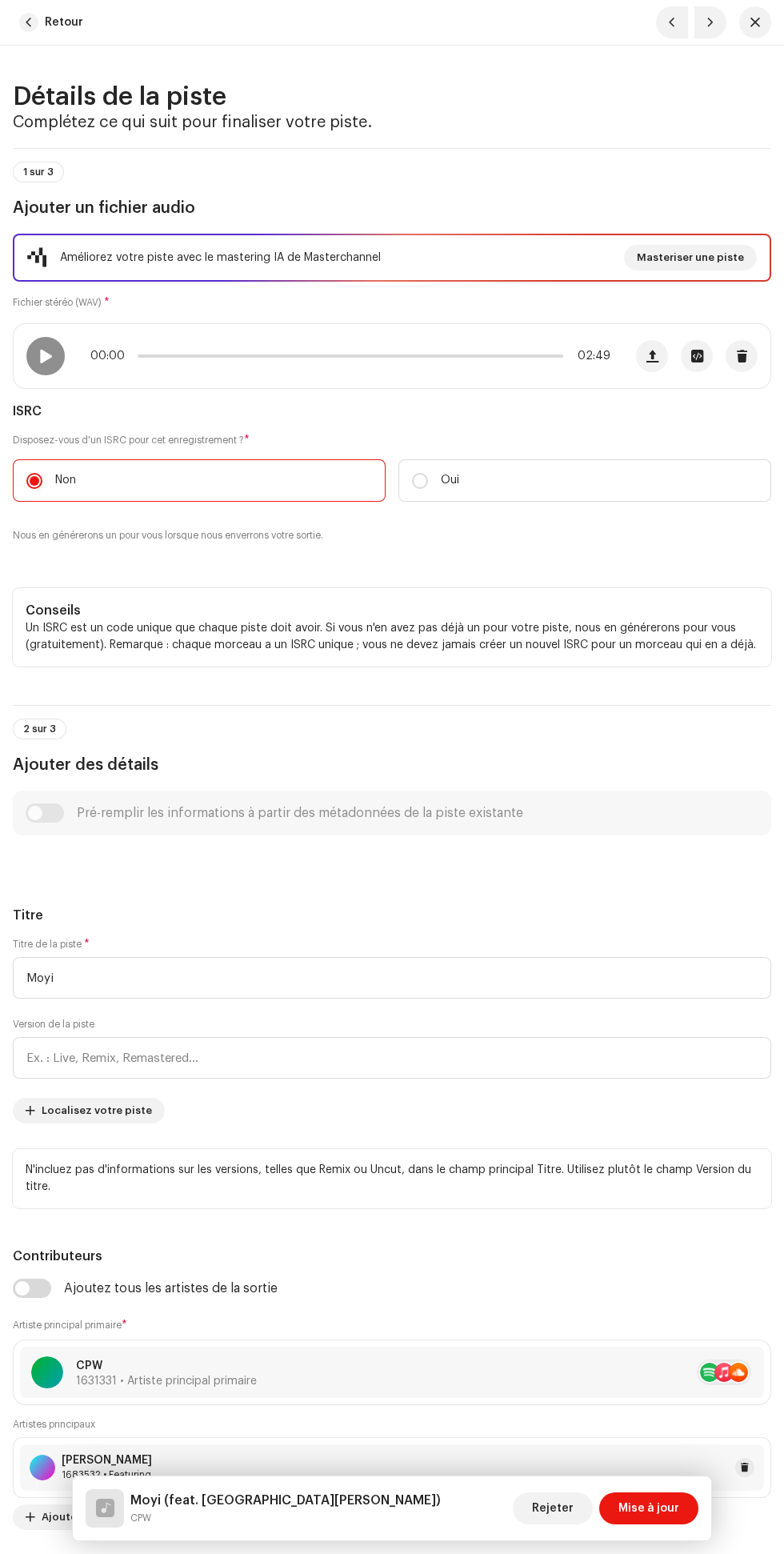
click at [48, 357] on span at bounding box center [45, 356] width 14 height 13
click at [46, 356] on span at bounding box center [45, 356] width 14 height 13
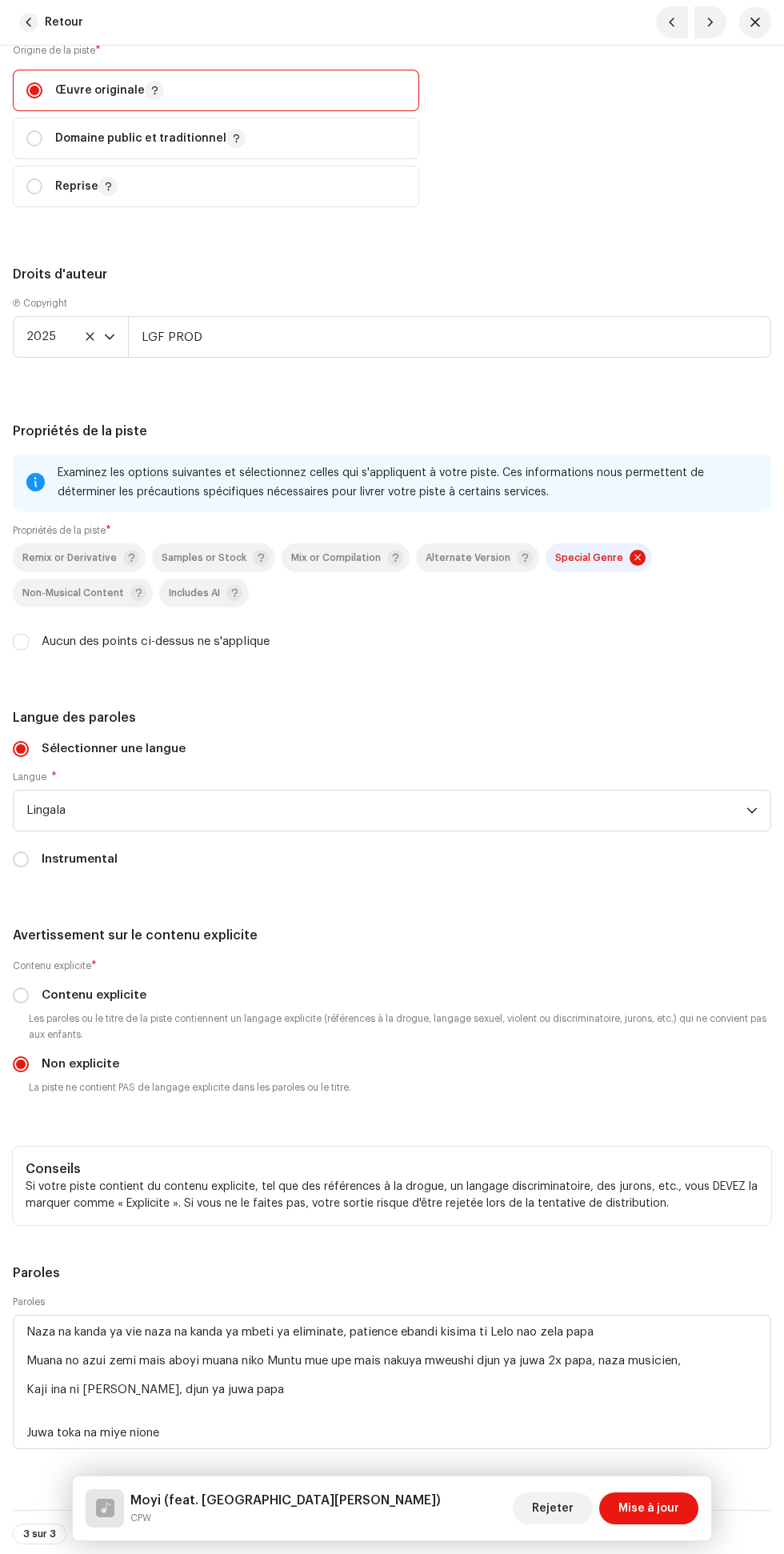
scroll to position [2831, 0]
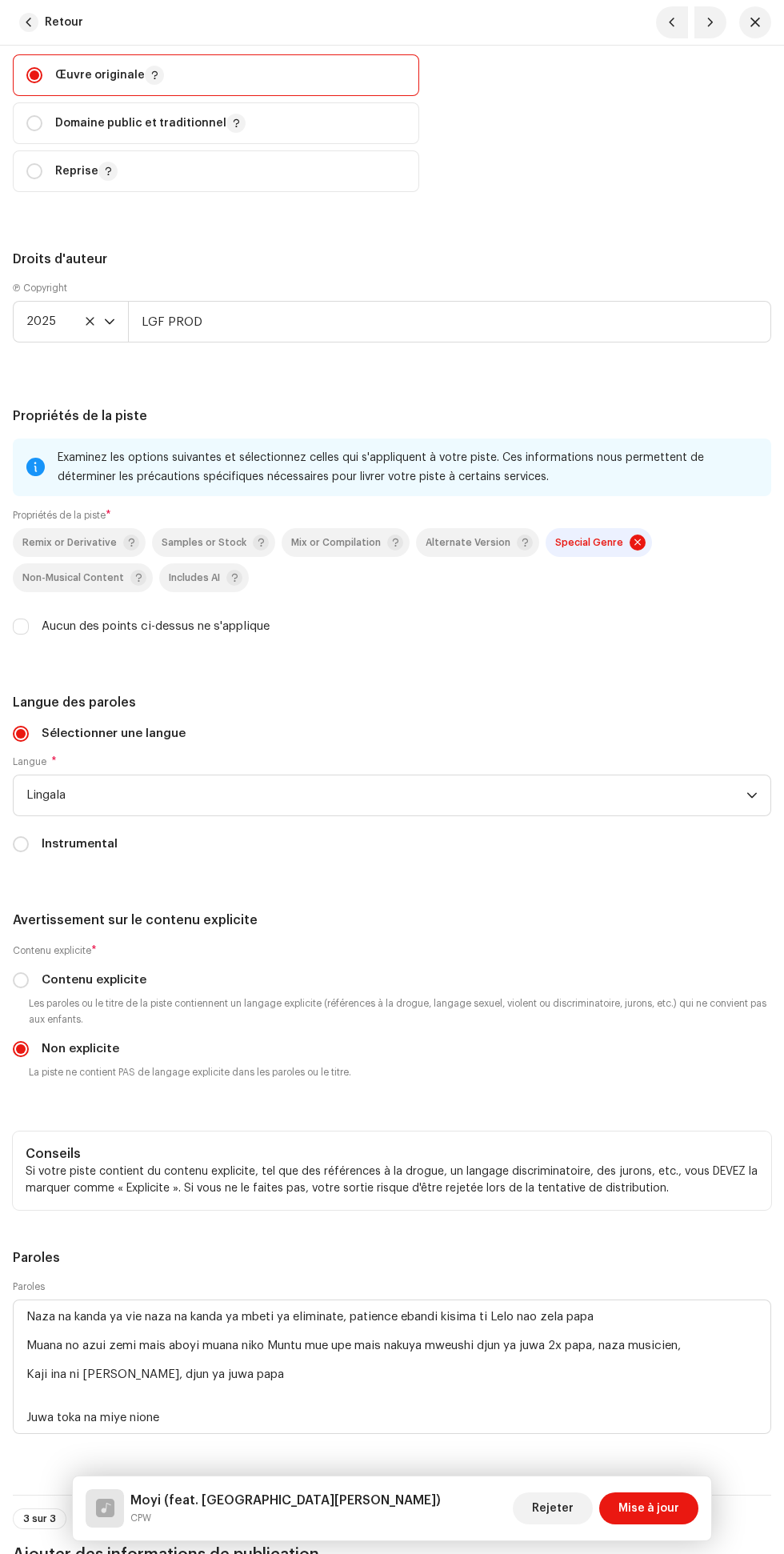
click at [667, 1508] on span "Mise à jour" at bounding box center [649, 1508] width 61 height 32
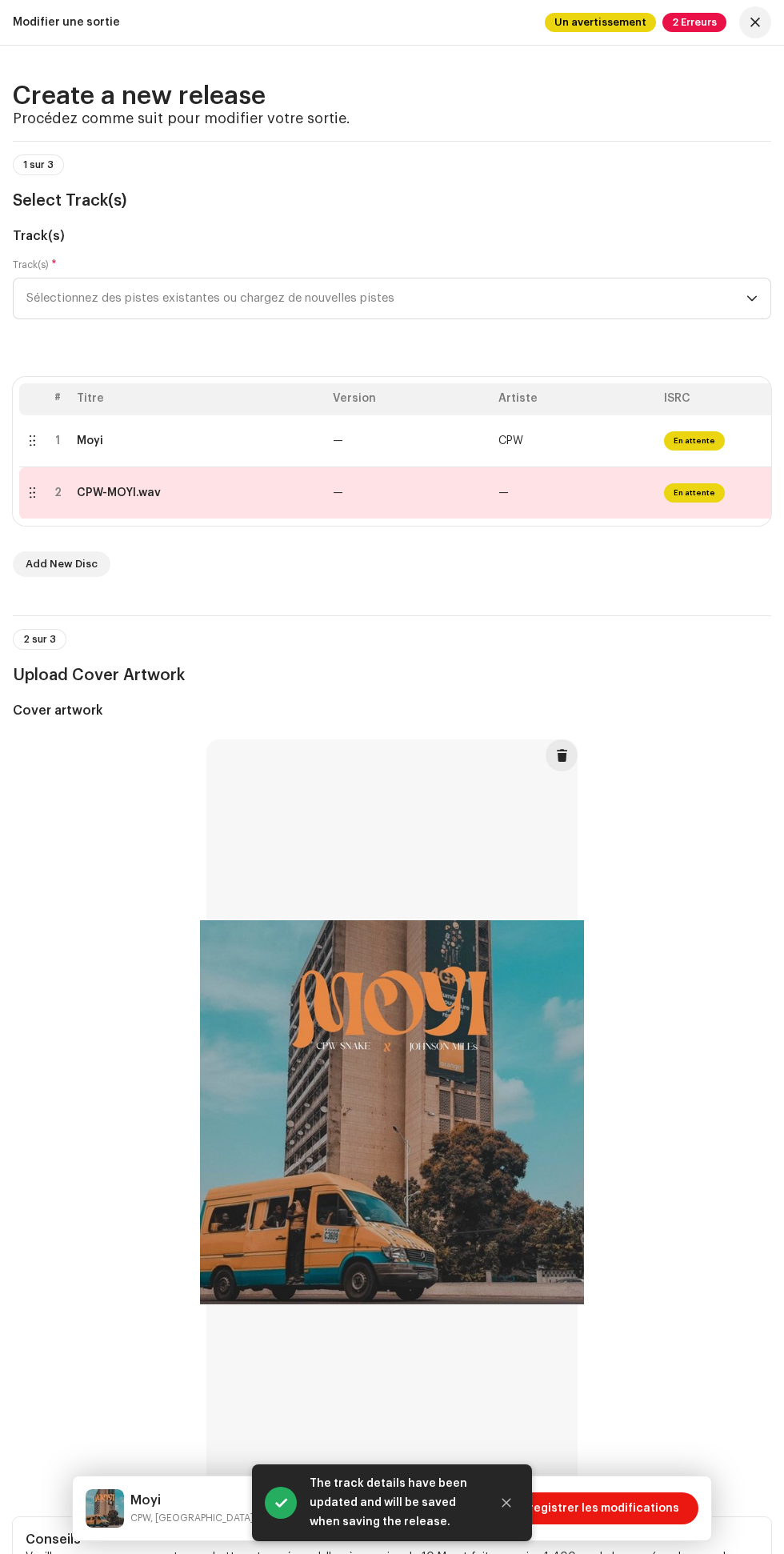
click at [640, 1514] on span "Enregistrer les modifications" at bounding box center [597, 1508] width 164 height 32
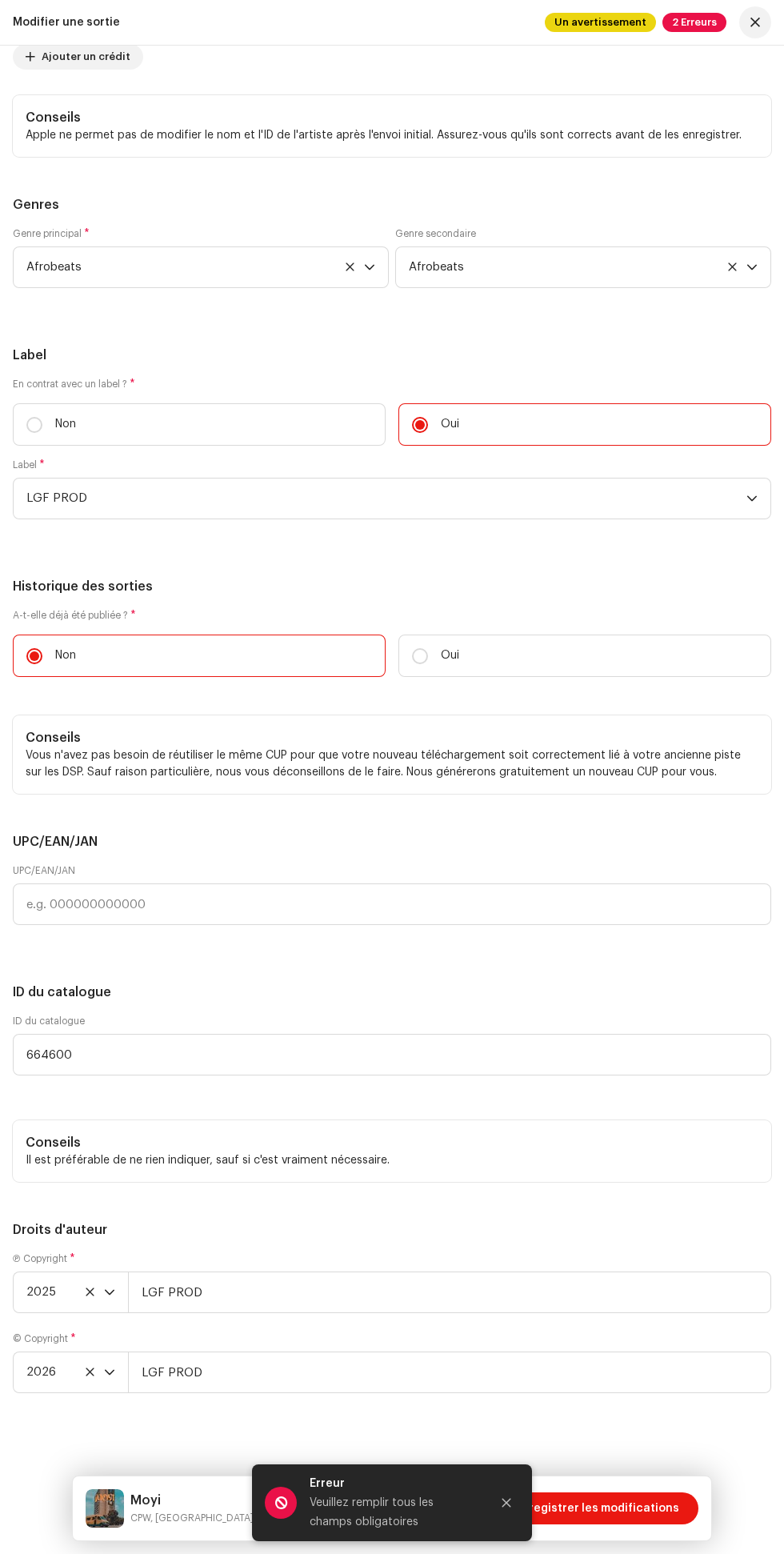
scroll to position [3334, 0]
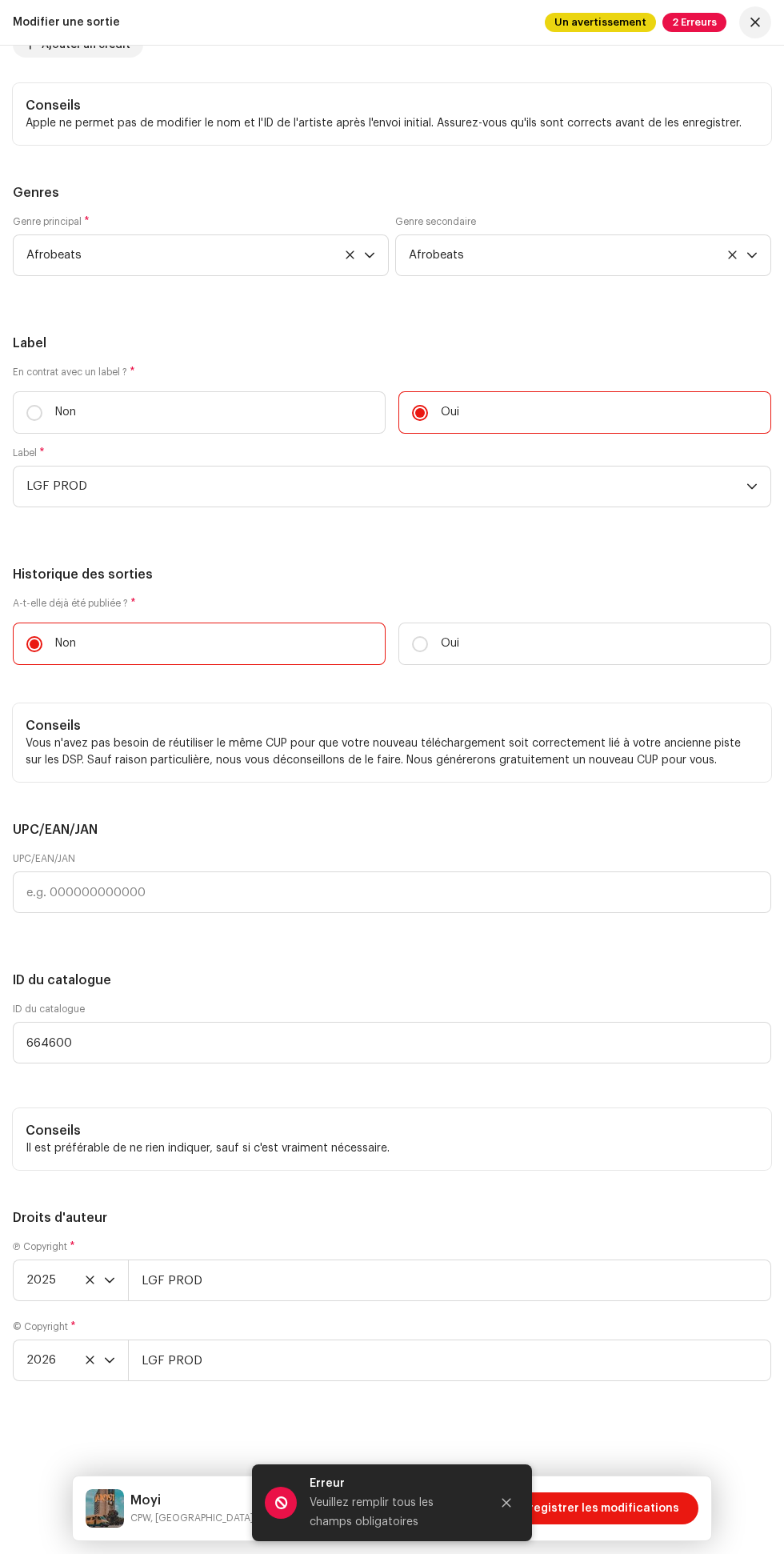
click at [523, 1484] on div "Erreur Veuillez remplir tous les champs obligatoires" at bounding box center [391, 1502] width 280 height 77
click at [507, 1503] on icon "Close" at bounding box center [507, 1503] width 8 height 8
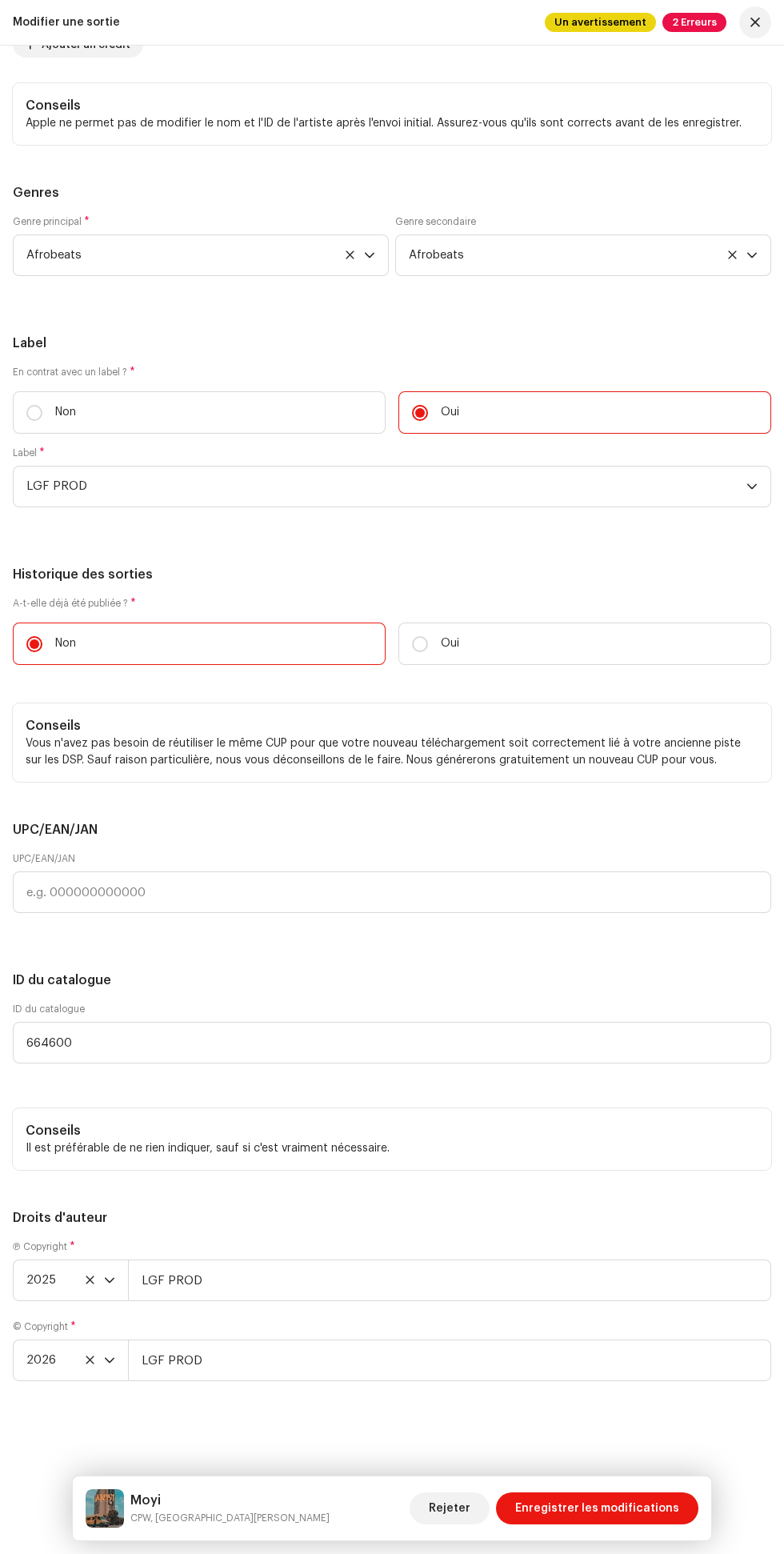
click at [608, 1523] on span "Enregistrer les modifications" at bounding box center [597, 1508] width 164 height 32
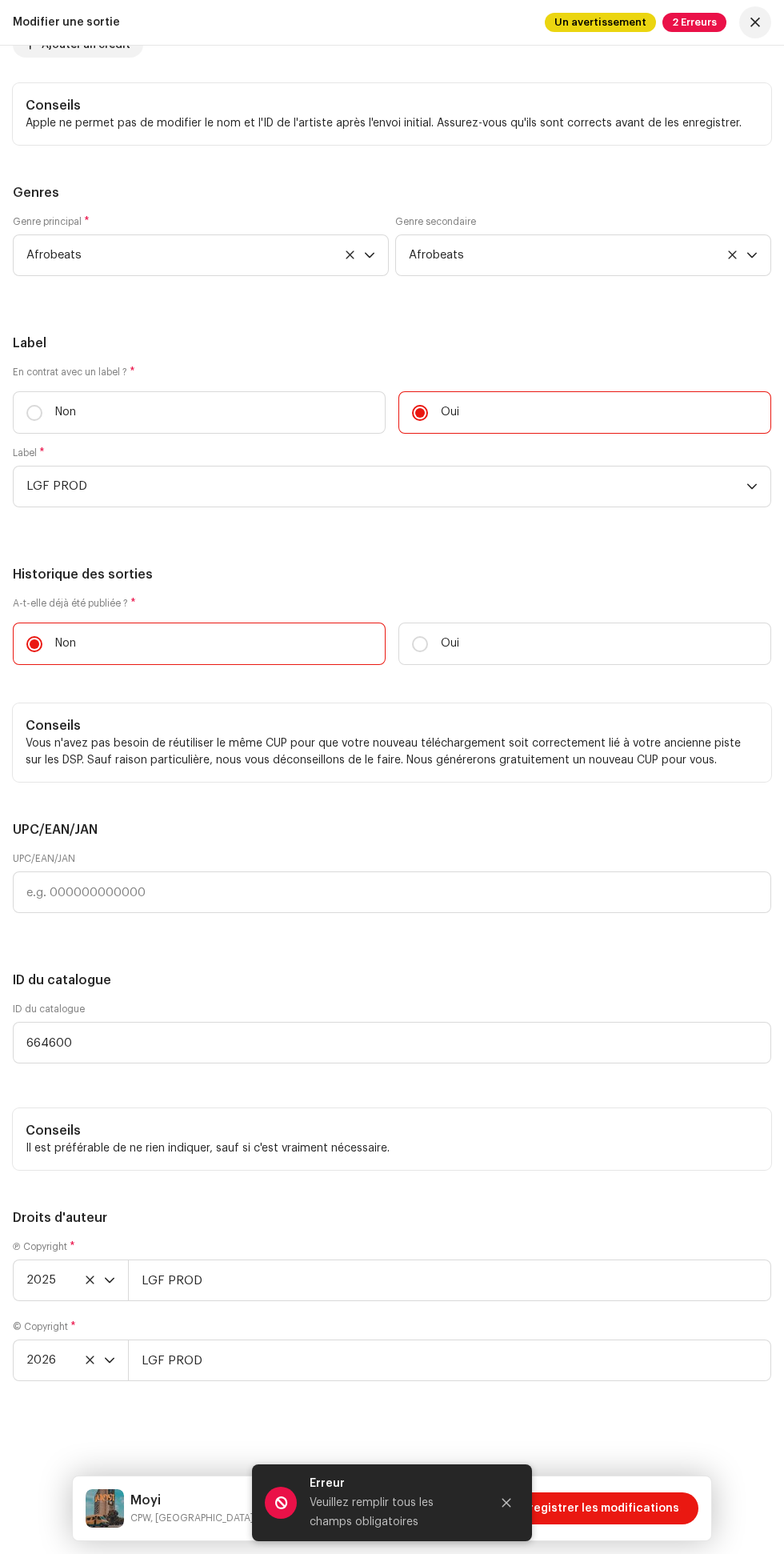
click at [507, 1503] on icon "Close" at bounding box center [507, 1503] width 8 height 8
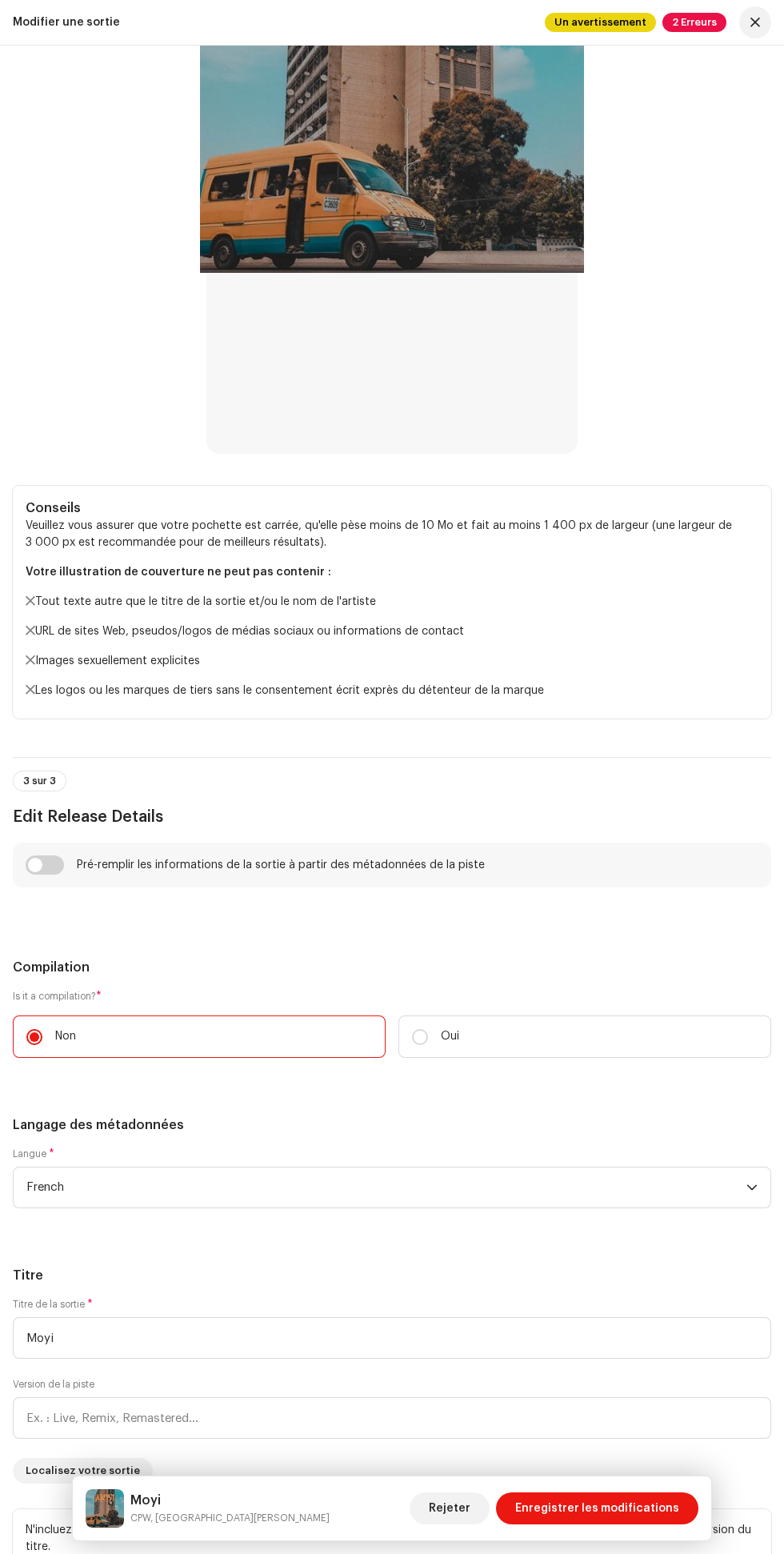
scroll to position [1028, 0]
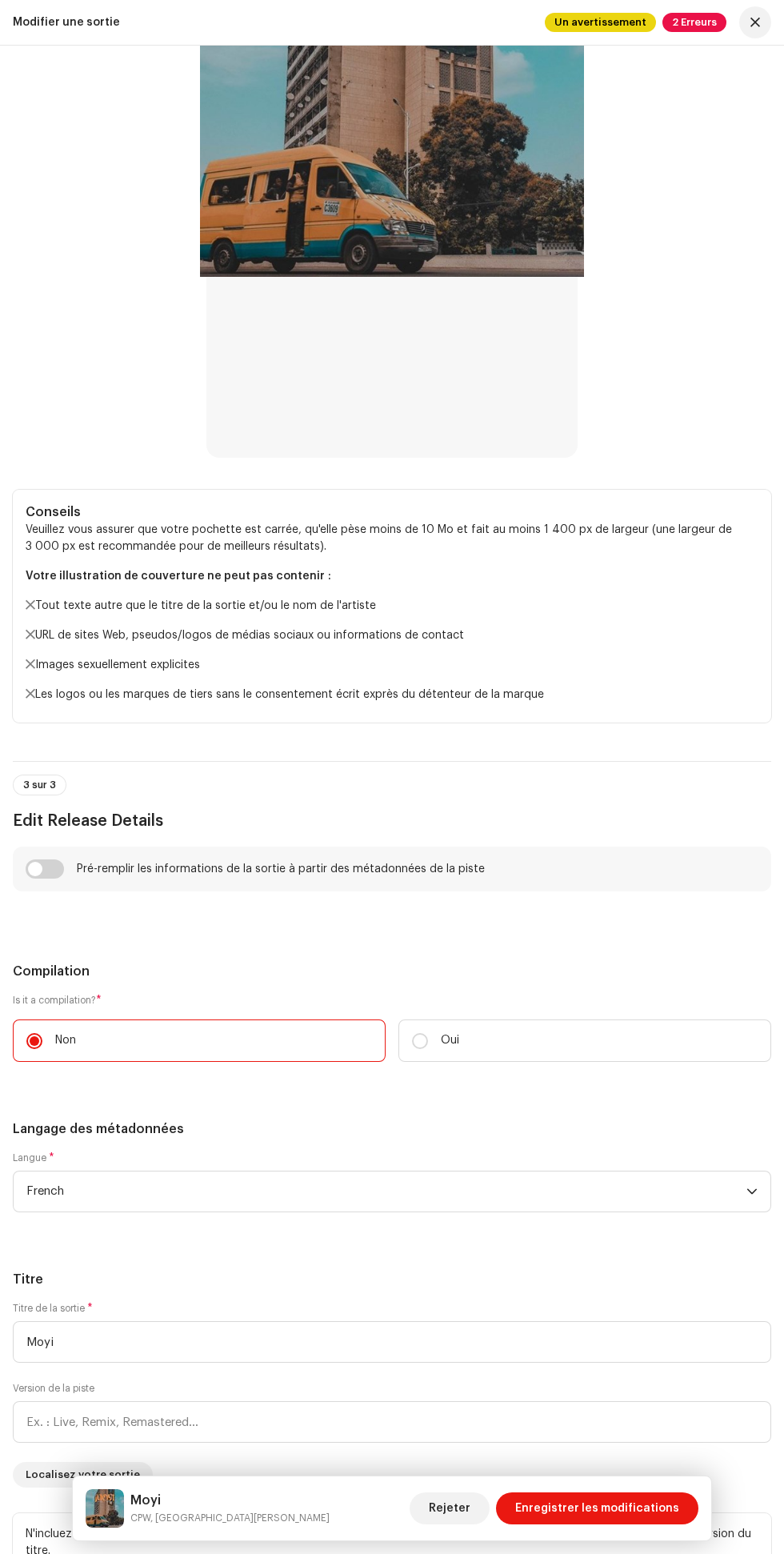
click at [76, 829] on h3 "Edit Release Details" at bounding box center [392, 821] width 759 height 25
click at [53, 870] on input "checkbox" at bounding box center [44, 869] width 38 height 19
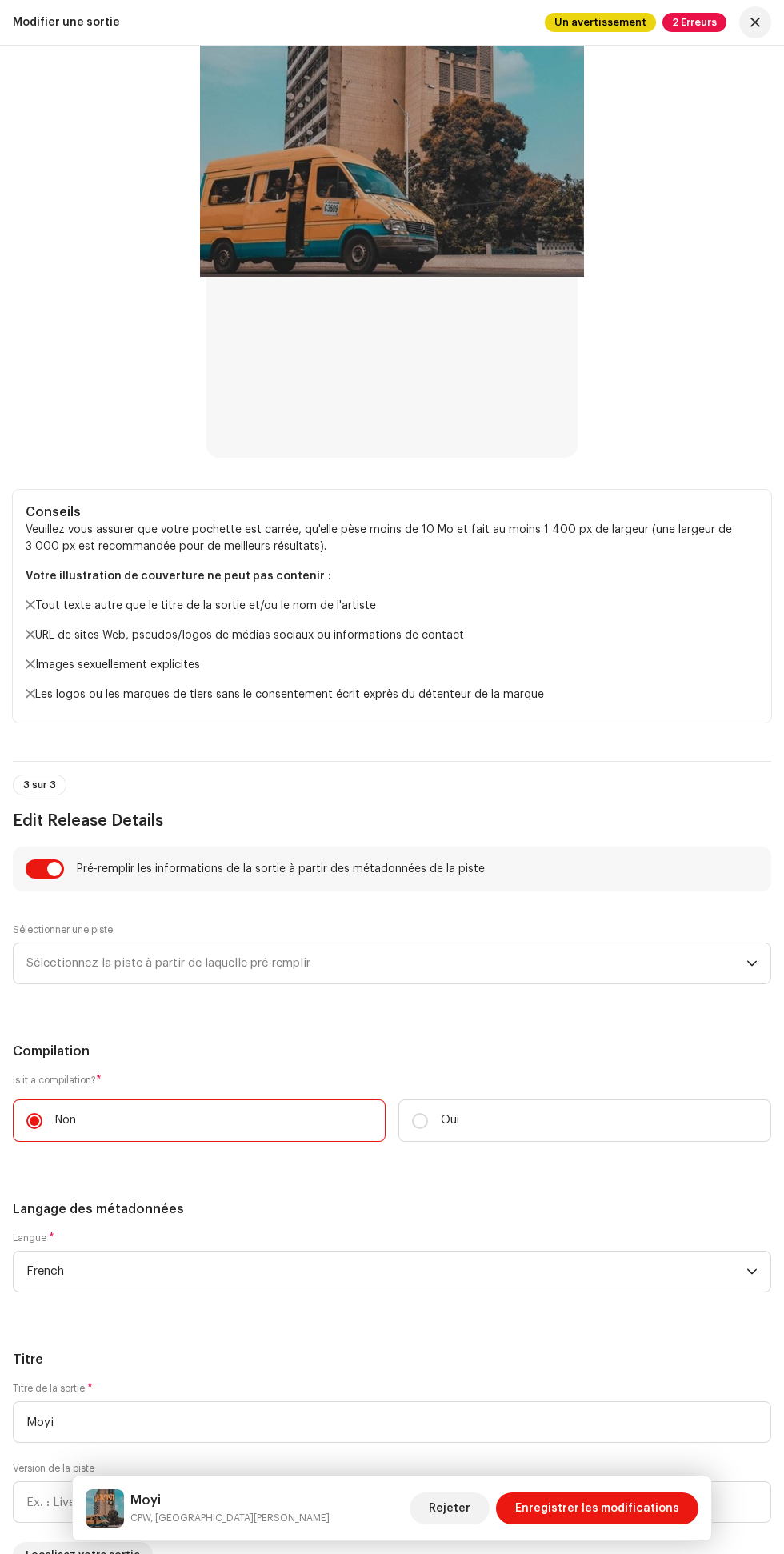
click at [61, 864] on input "checkbox" at bounding box center [44, 869] width 38 height 19
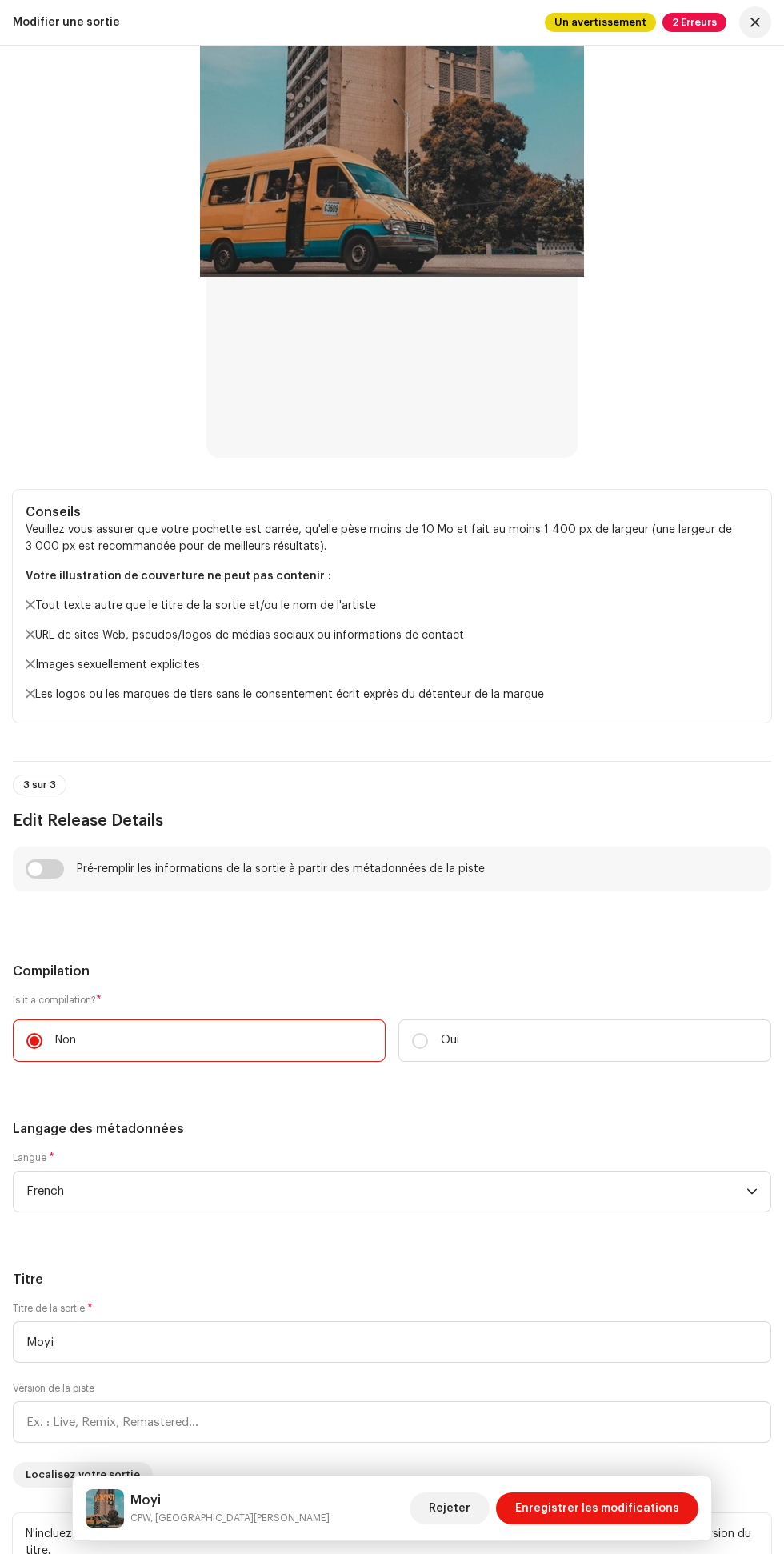
click at [60, 868] on input "checkbox" at bounding box center [44, 869] width 38 height 19
checkbox input "true"
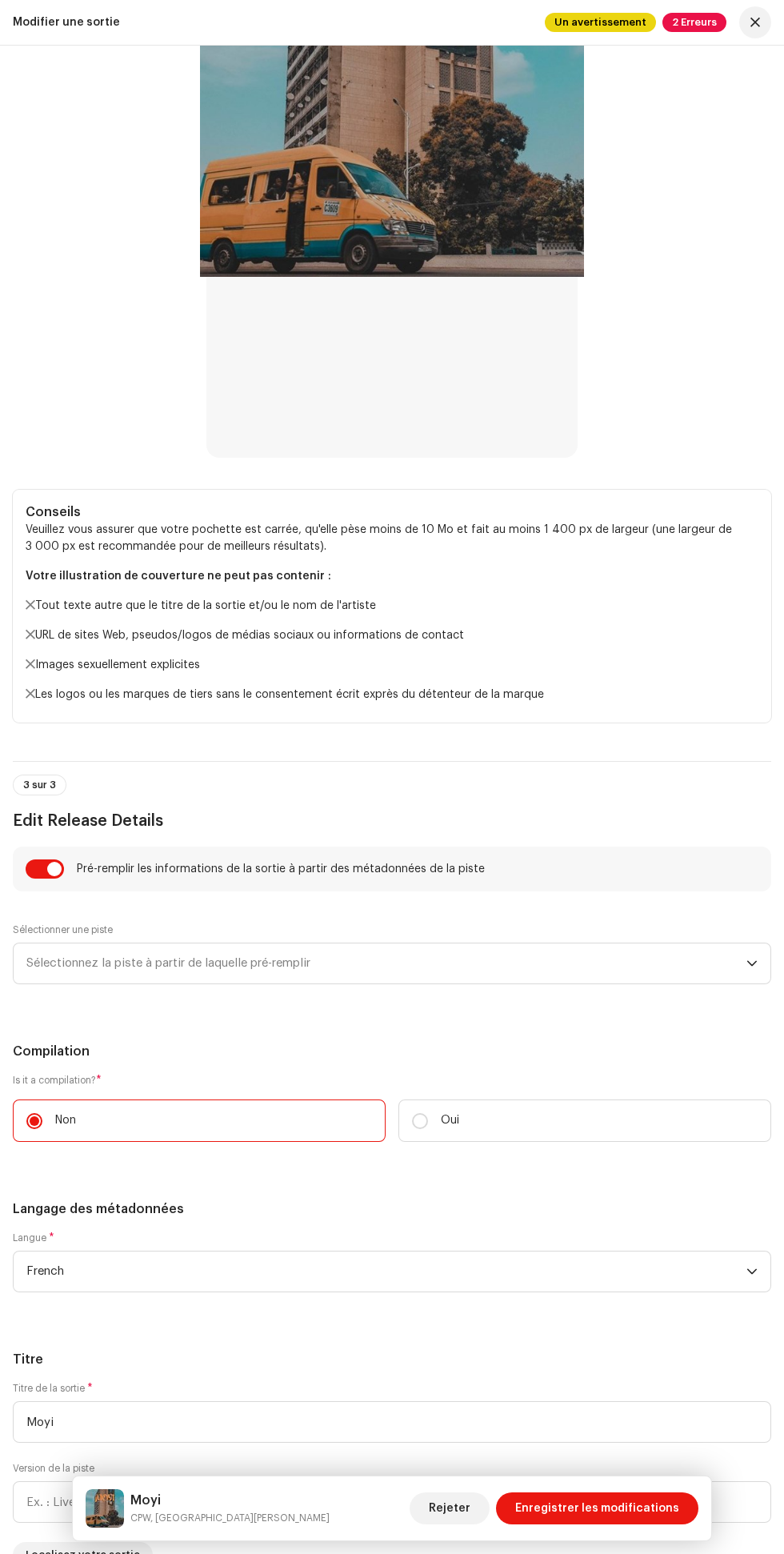
click at [386, 958] on span "Sélectionnez la piste à partir de laquelle pré-remplir" at bounding box center [386, 963] width 720 height 40
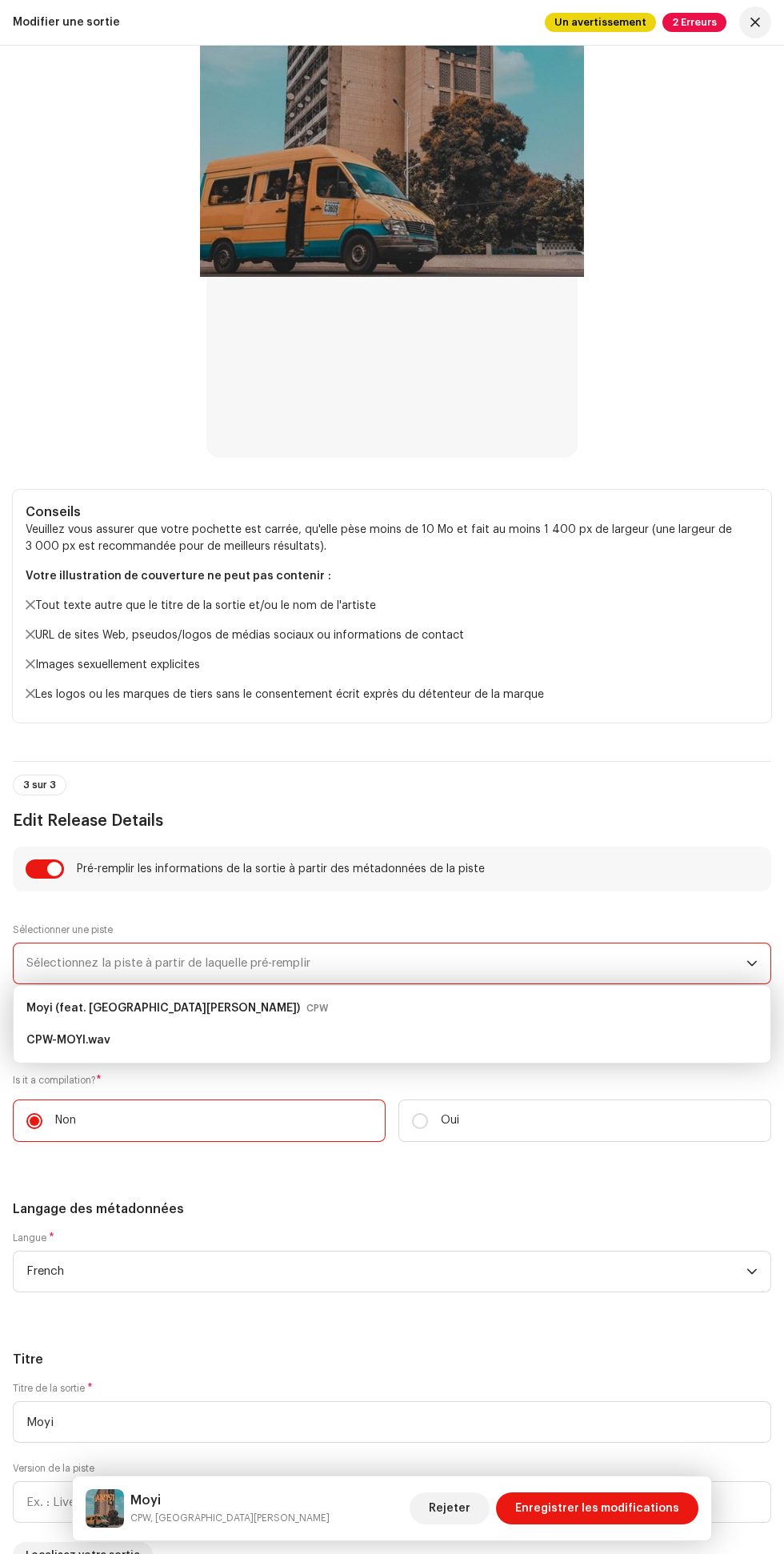
click at [307, 1002] on small "CPW" at bounding box center [318, 1008] width 22 height 16
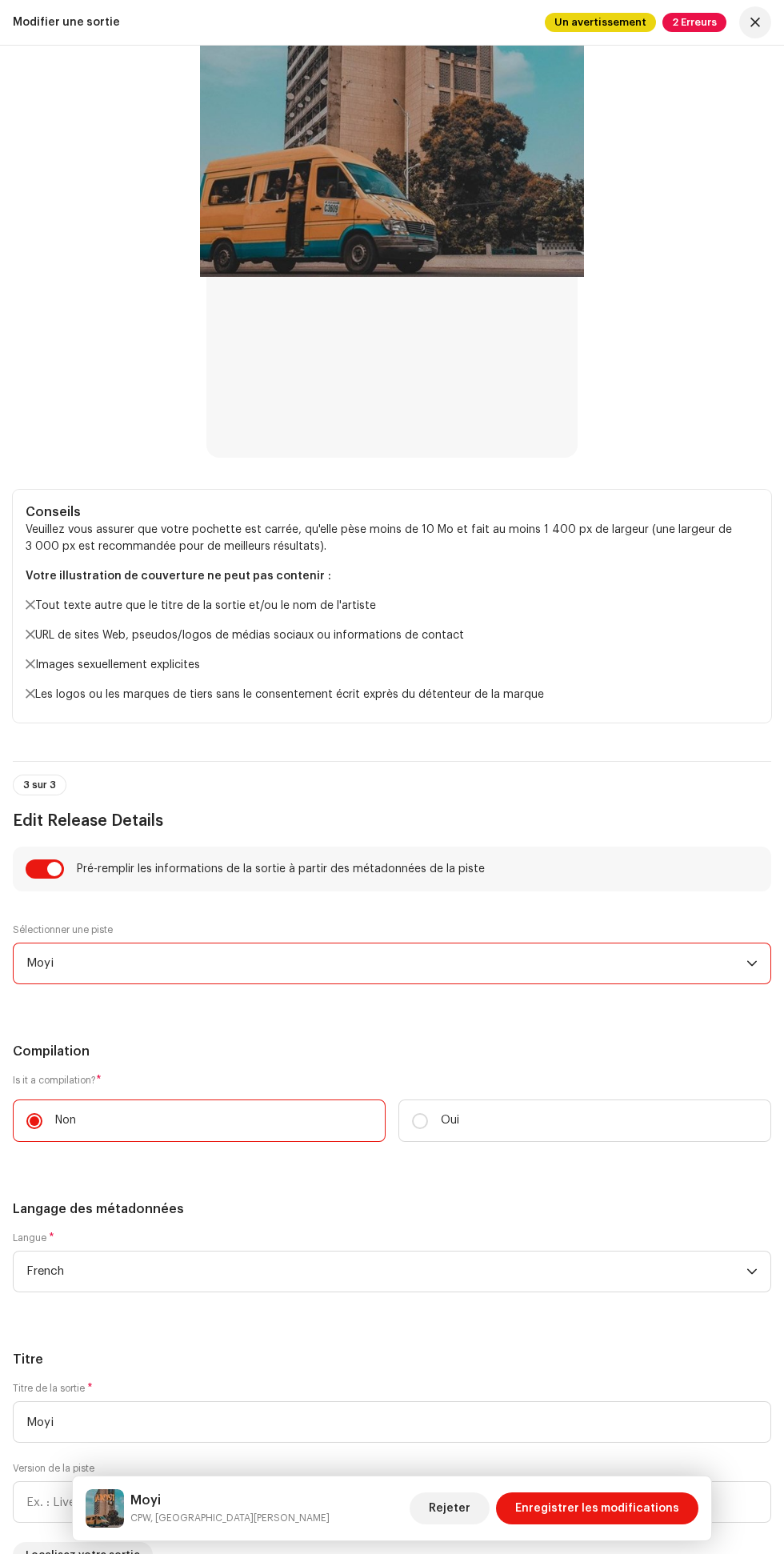
click at [601, 1507] on span "Enregistrer les modifications" at bounding box center [597, 1508] width 164 height 32
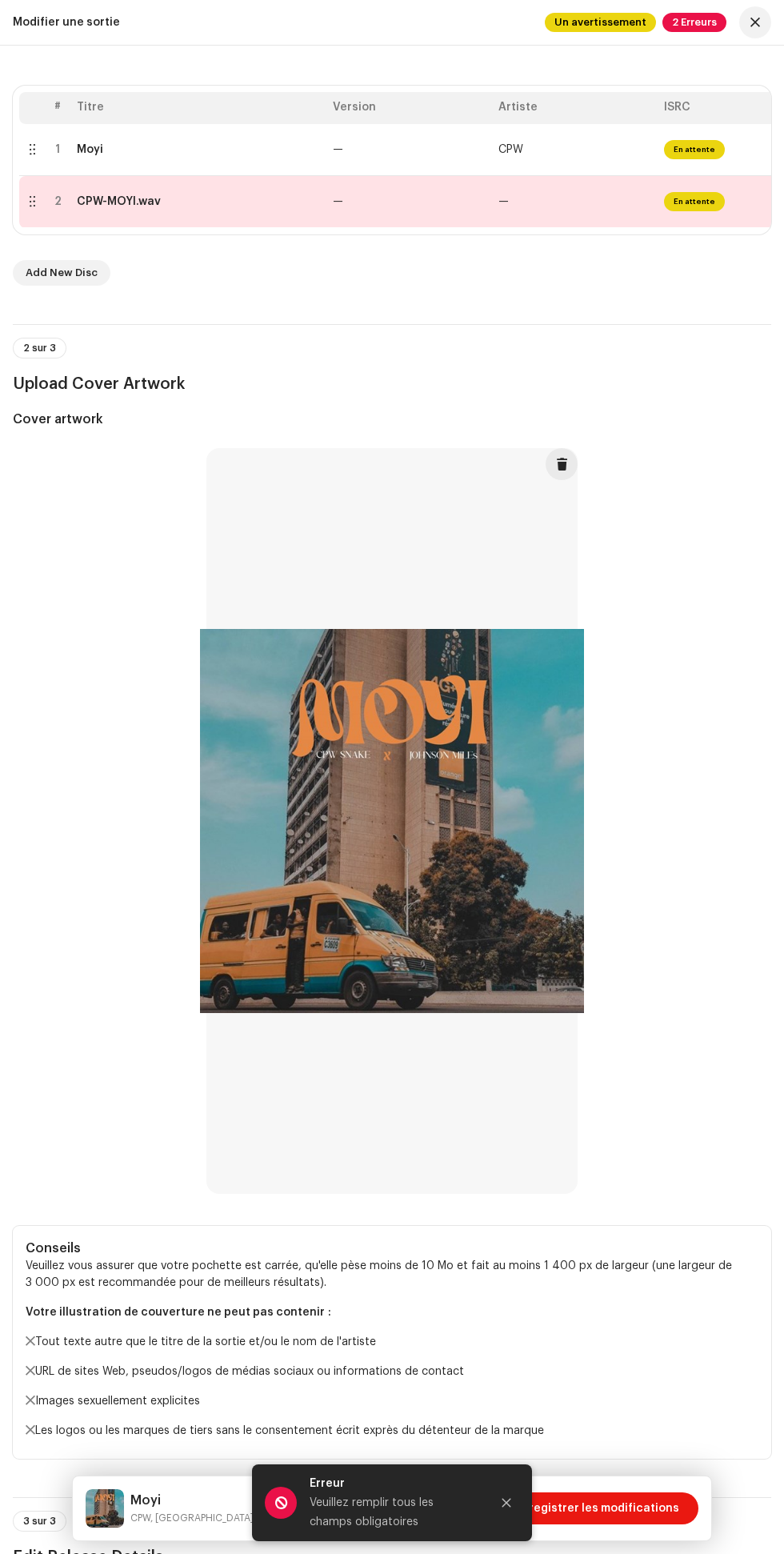
scroll to position [0, 0]
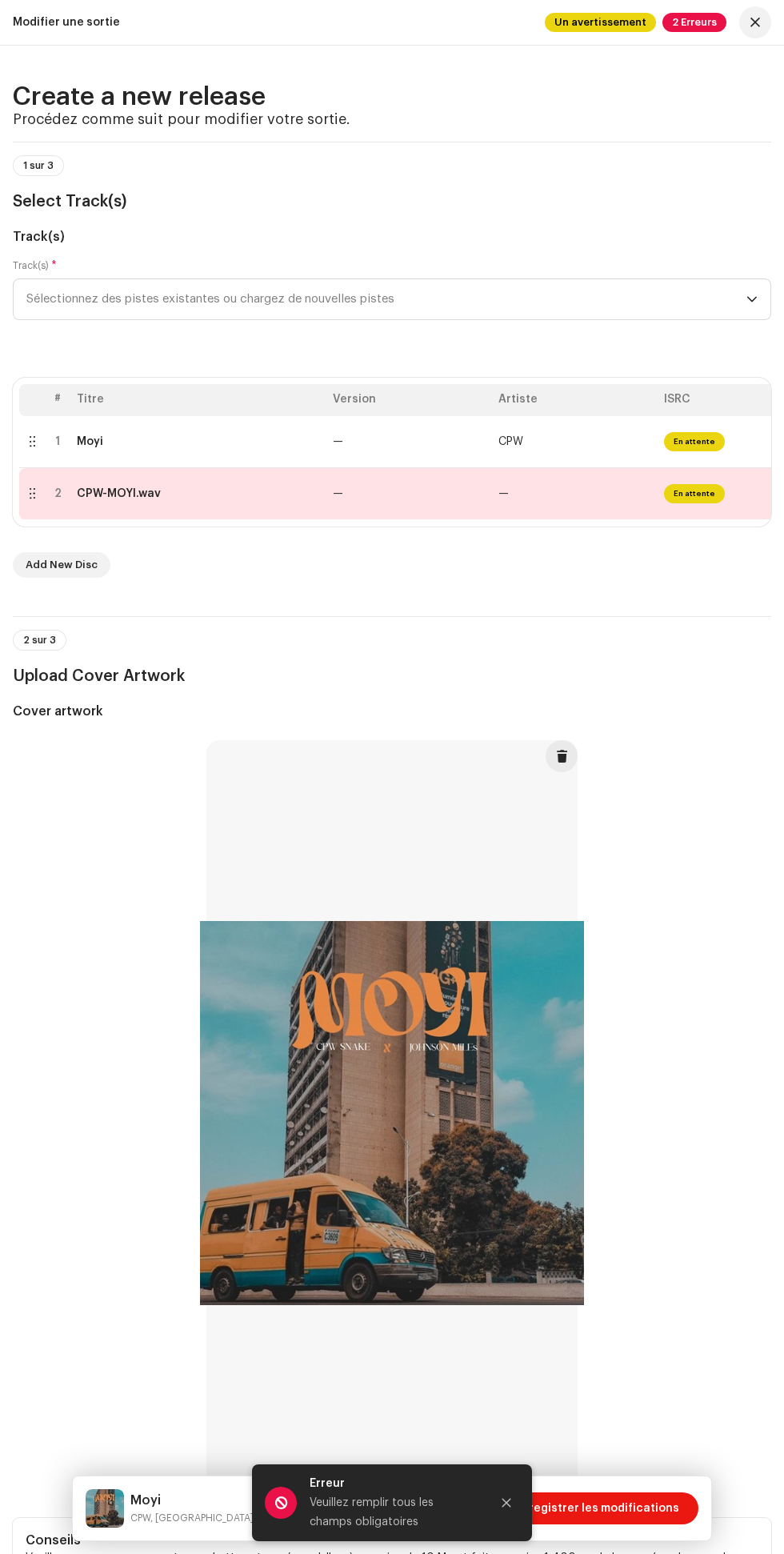
click at [553, 441] on td "CPW" at bounding box center [574, 443] width 166 height 52
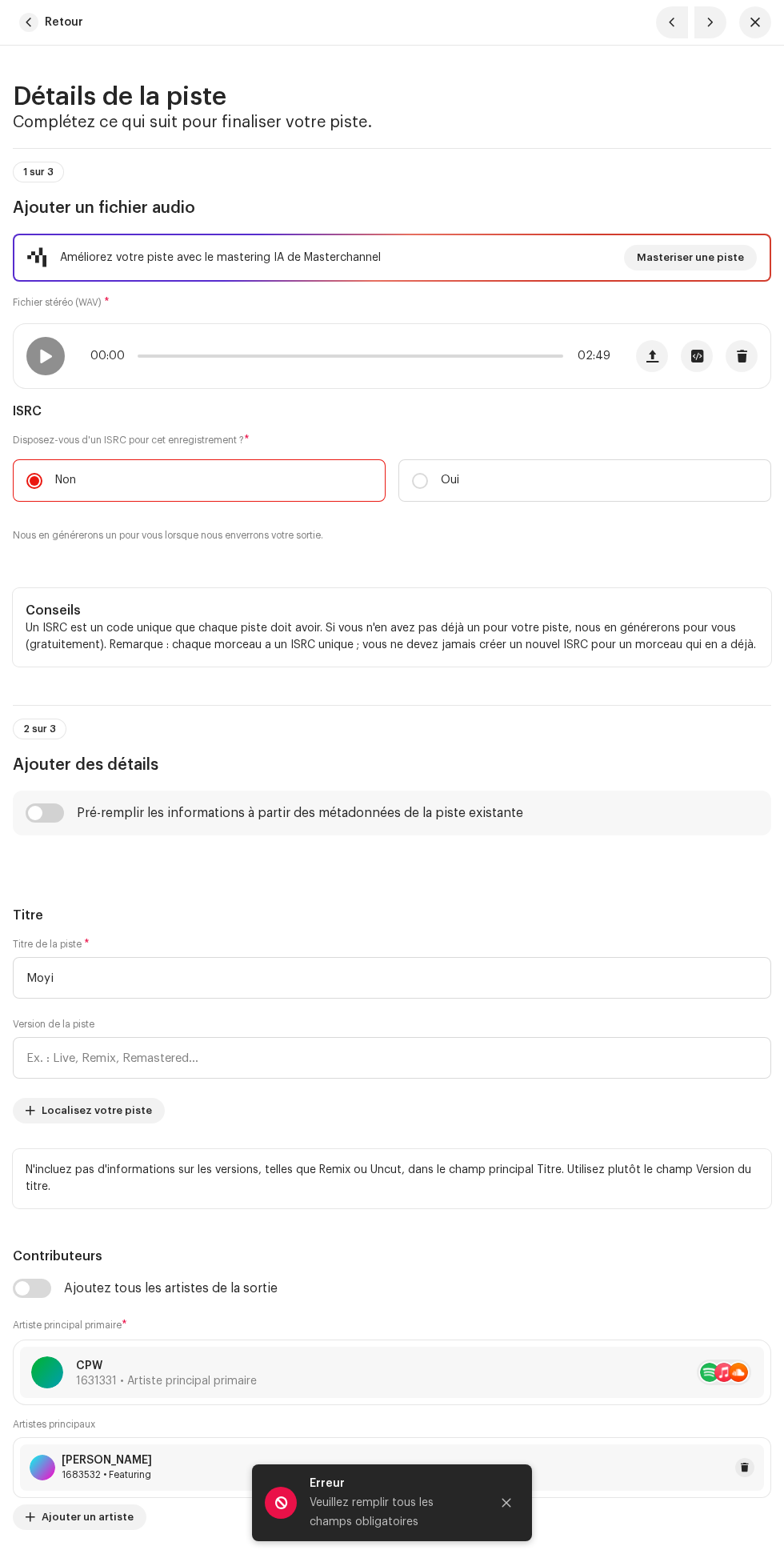
click at [507, 1503] on icon "Close" at bounding box center [507, 1503] width 8 height 8
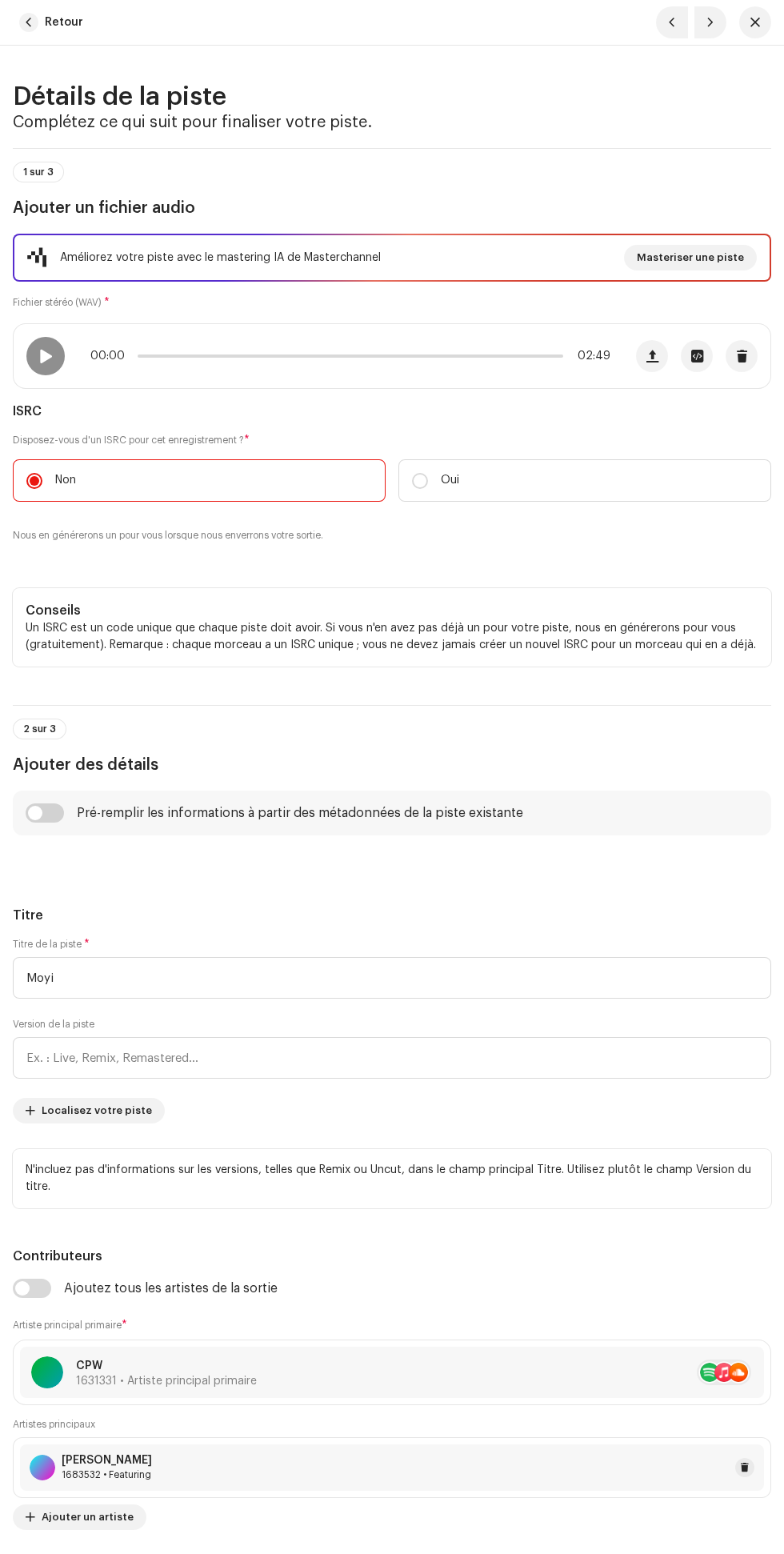
click at [710, 23] on span "button" at bounding box center [710, 22] width 9 height 13
radio input "false"
type input "CPW-MOYI.wav"
radio input "false"
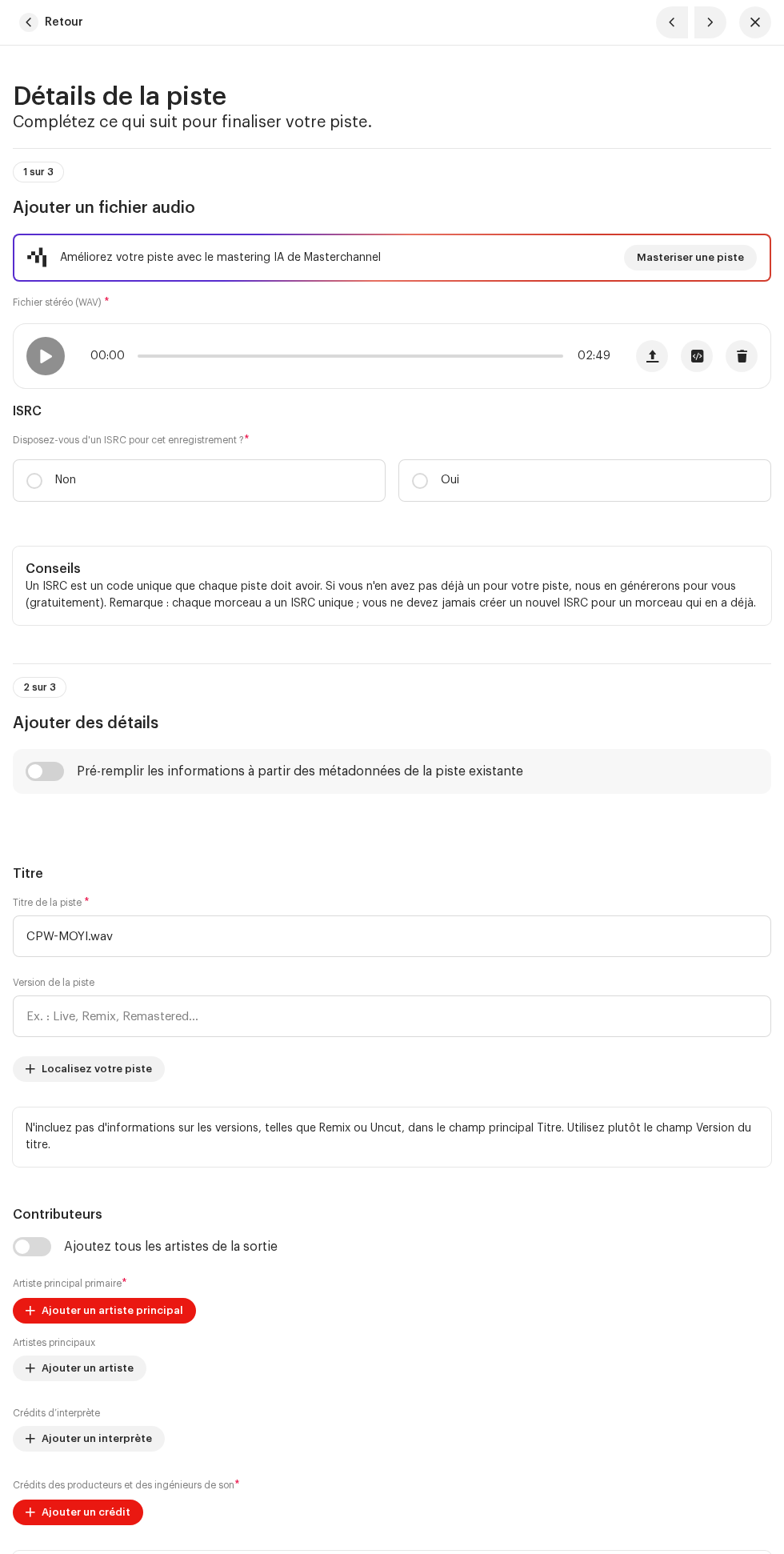
click at [710, 23] on span "button" at bounding box center [710, 22] width 9 height 13
radio input "true"
type input "Moyi"
type input "00:00"
radio input "true"
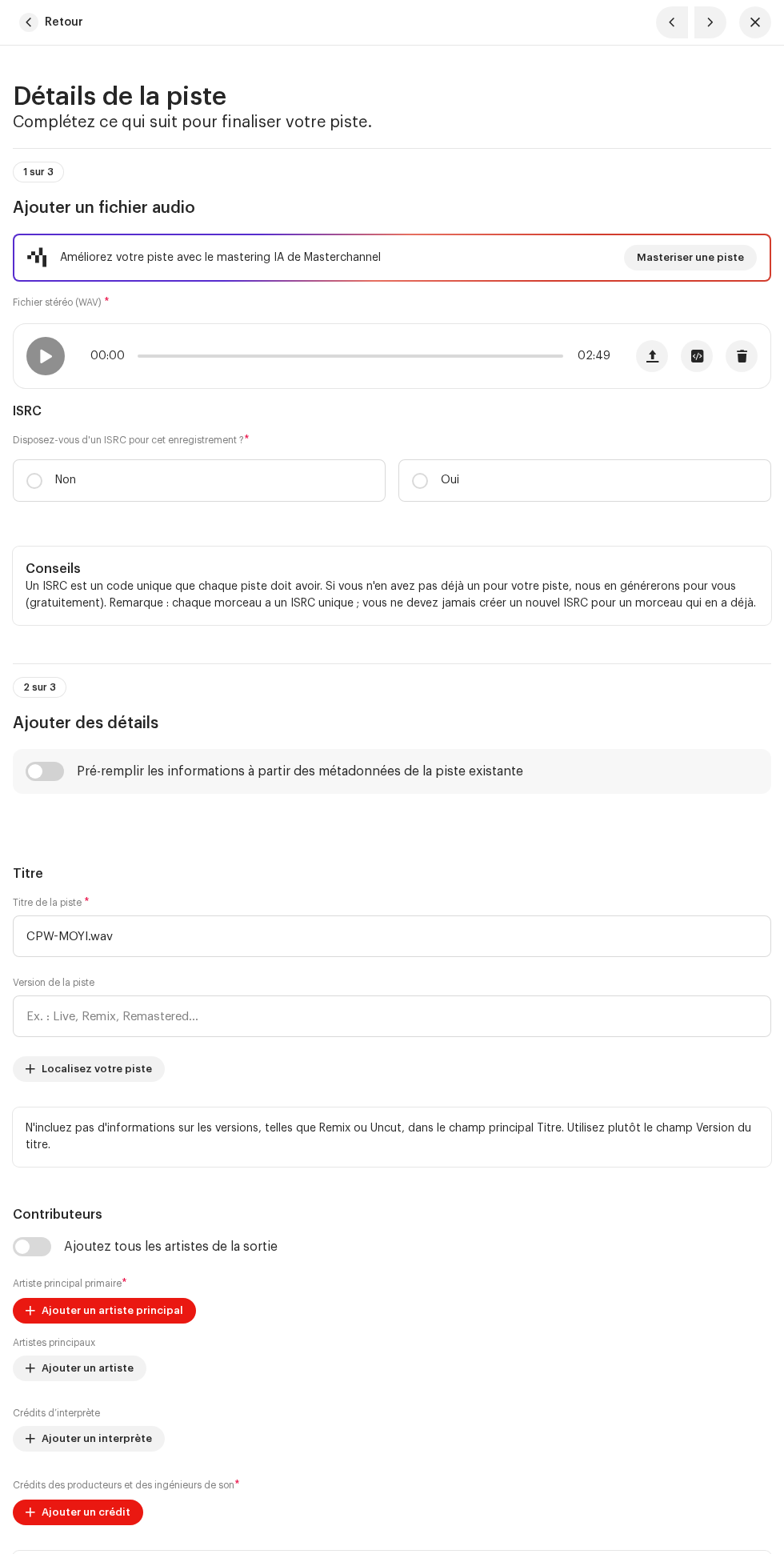
type input "LGF PROD"
radio input "true"
type textarea "Naza na kanda ya vie naza na kanda ya mbeti ya eliminate, patience ebandi kisim…"
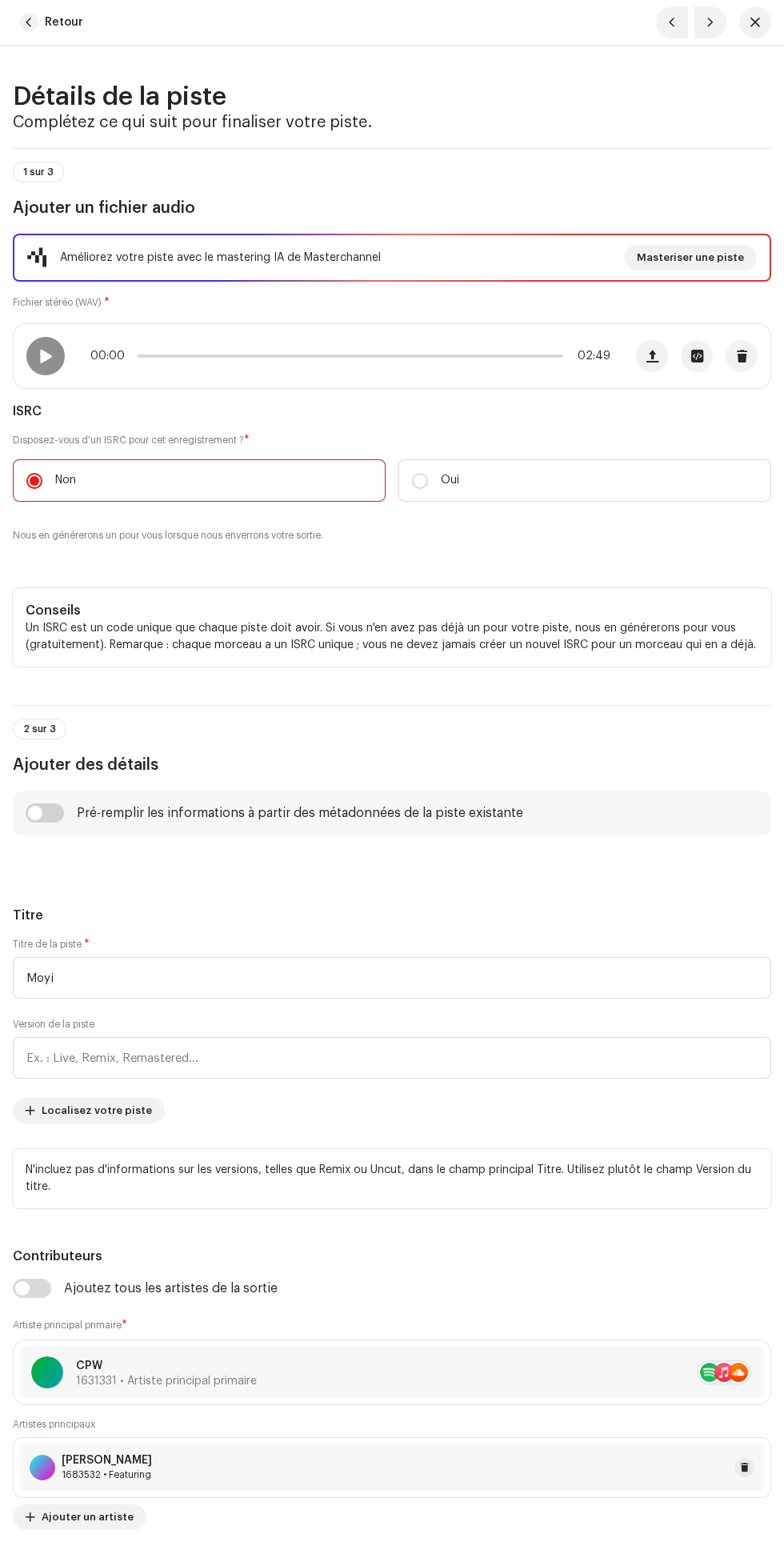
click at [710, 23] on span "button" at bounding box center [710, 22] width 9 height 13
radio input "false"
type input "CPW-MOYI.wav"
radio input "false"
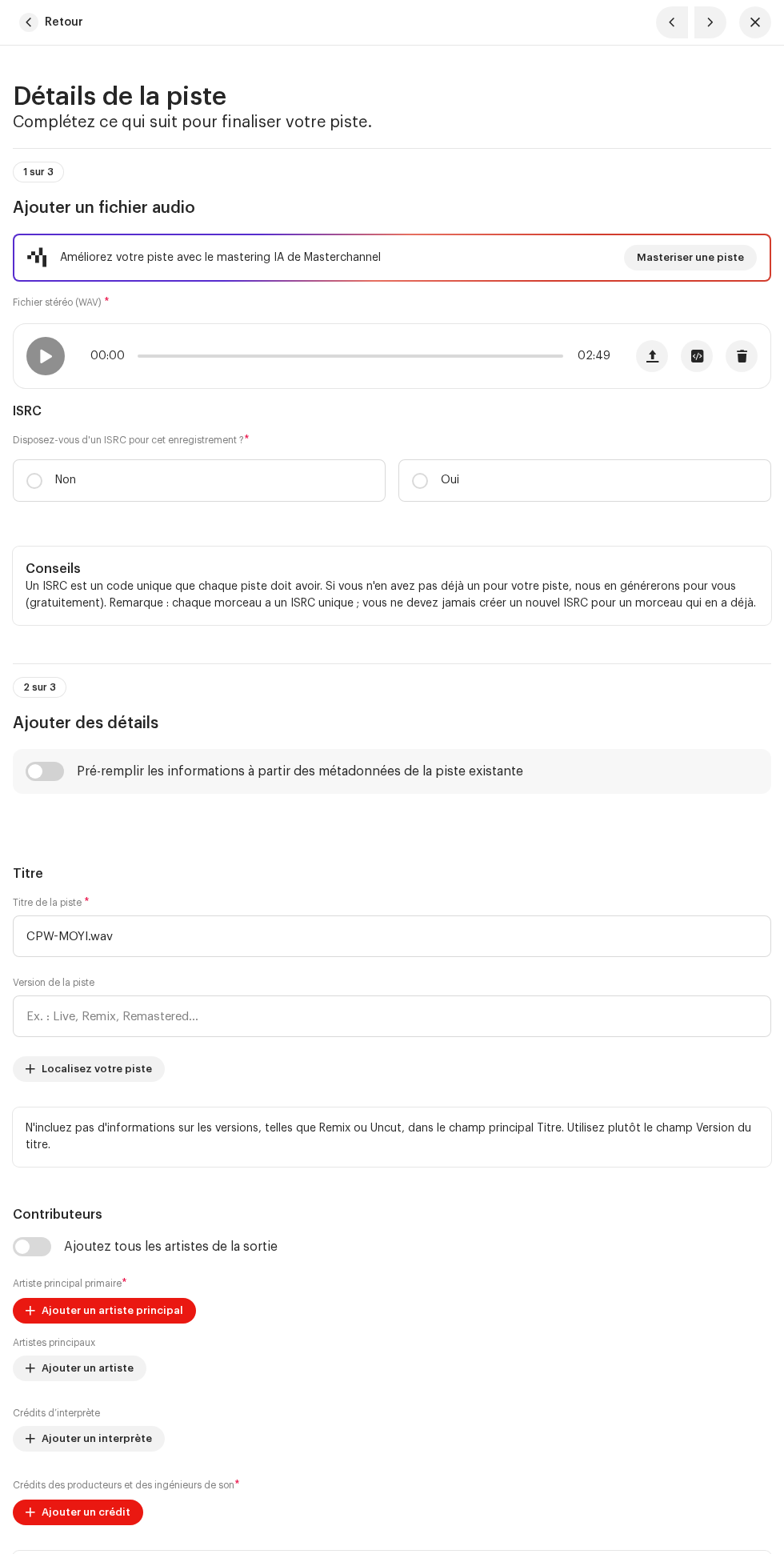
click at [694, 13] on nav at bounding box center [691, 23] width 70 height 32
click at [672, 22] on span "button" at bounding box center [672, 22] width 9 height 13
radio input "true"
type input "Moyi"
type input "00:00"
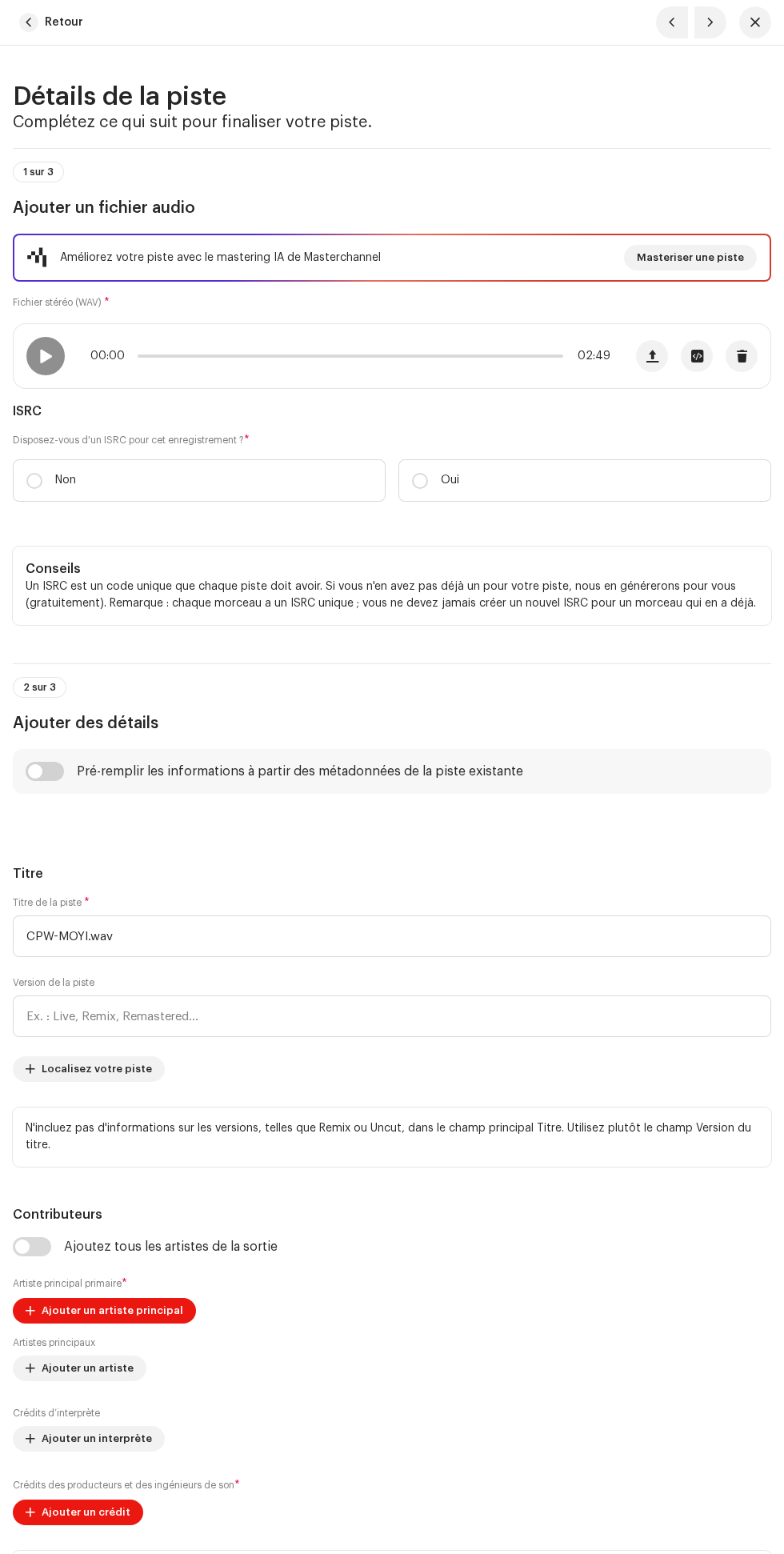
radio input "true"
type input "LGF PROD"
radio input "true"
type textarea "Naza na kanda ya vie naza na kanda ya mbeti ya eliminate, patience ebandi kisim…"
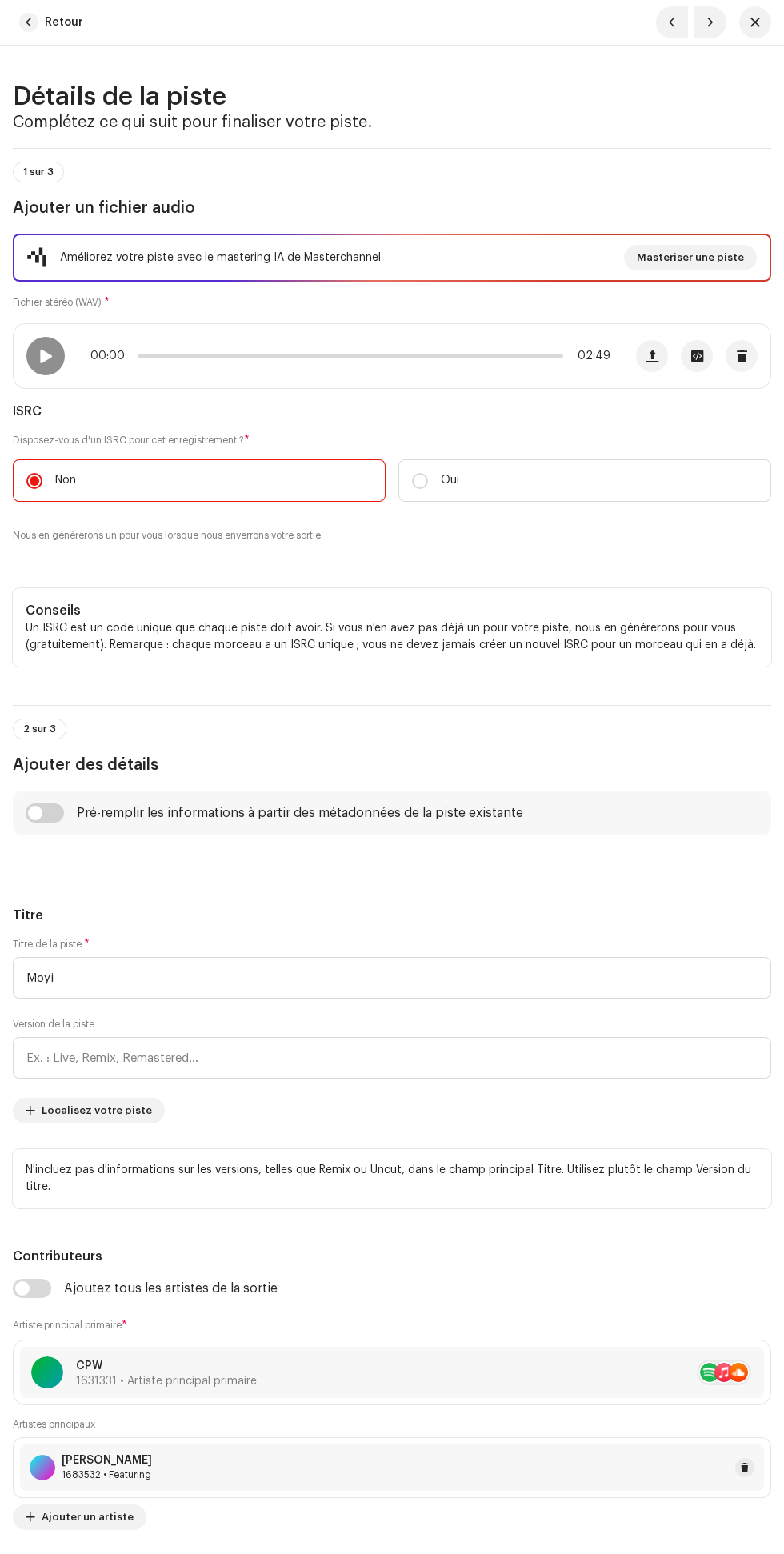
click at [672, 22] on span "button" at bounding box center [672, 22] width 9 height 13
radio input "false"
type input "CPW-MOYI.wav"
radio input "false"
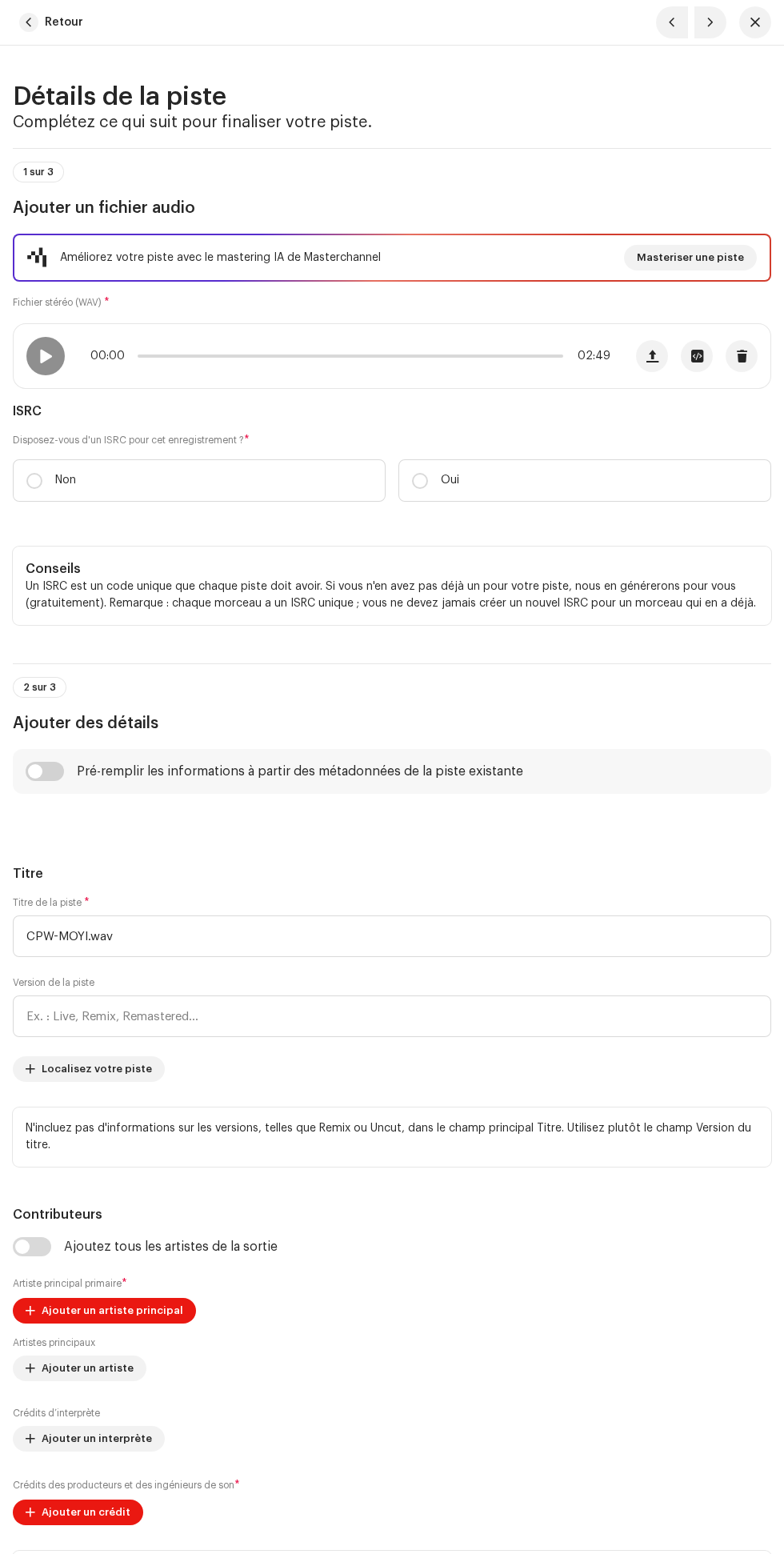
click at [672, 23] on span "button" at bounding box center [672, 22] width 9 height 13
radio input "true"
type input "Moyi"
type input "00:00"
radio input "true"
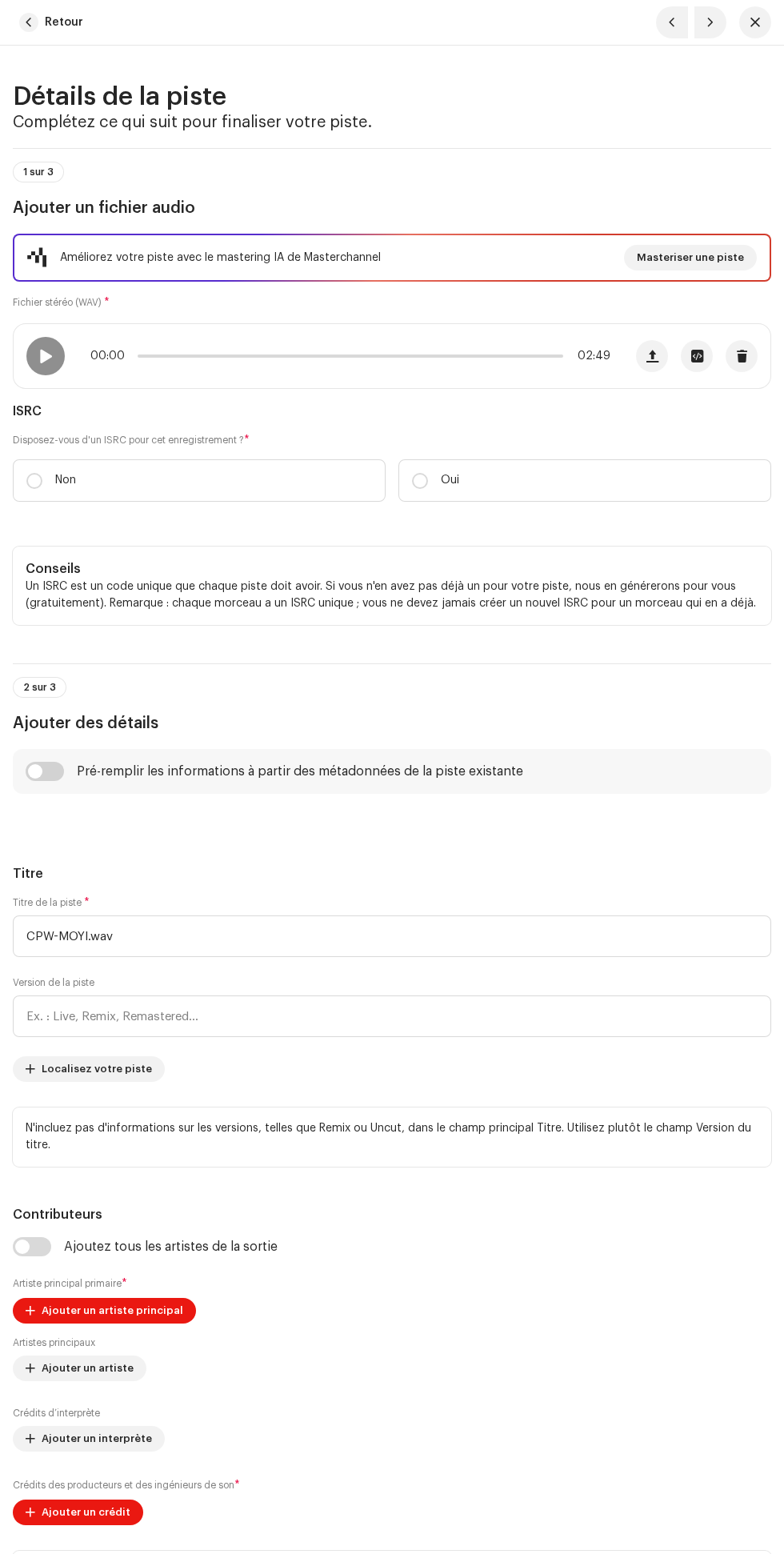
type input "LGF PROD"
radio input "true"
type textarea "Naza na kanda ya vie naza na kanda ya mbeti ya eliminate, patience ebandi kisim…"
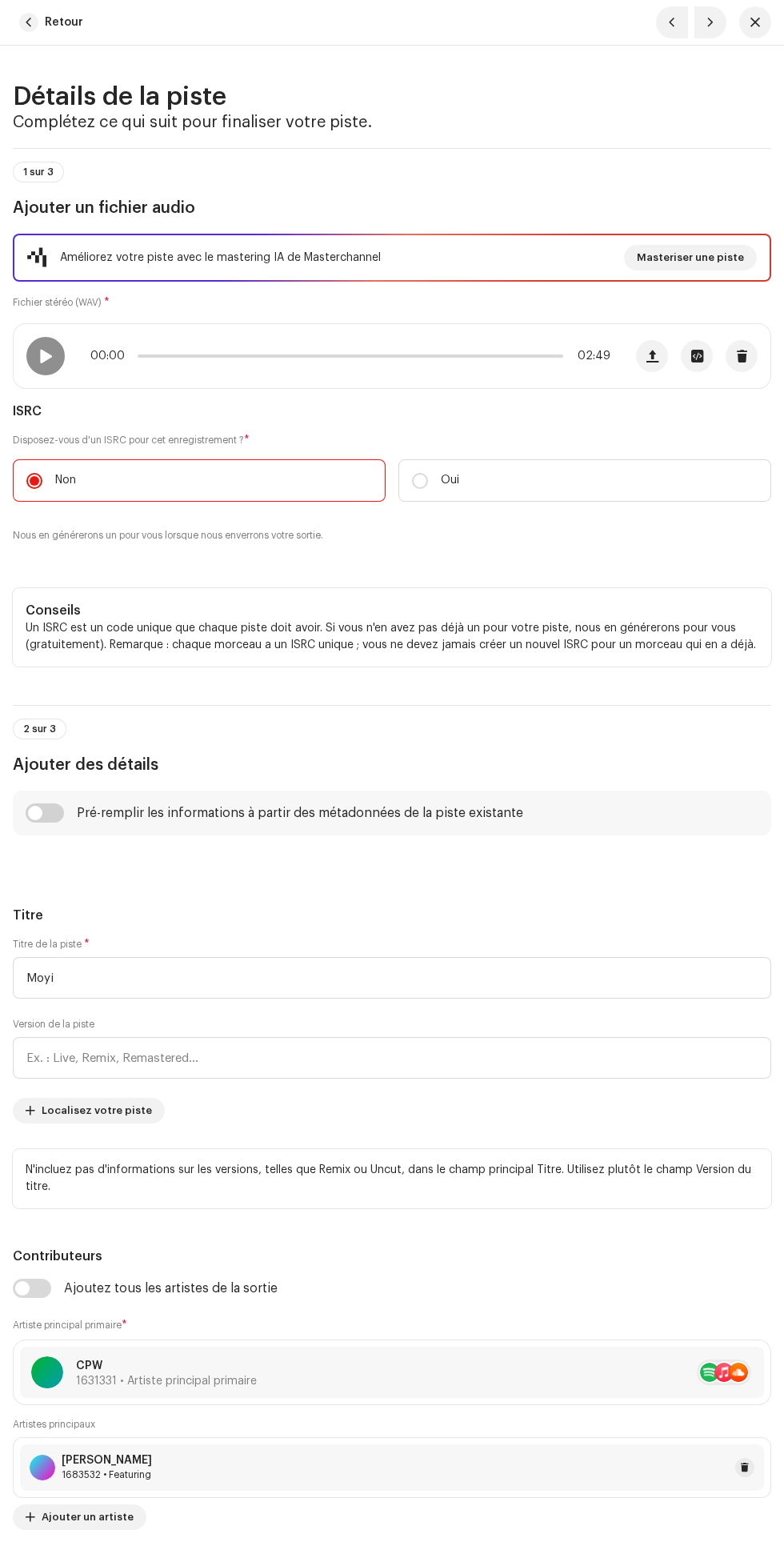
click at [440, 126] on h3 "Complétez ce qui suit pour finaliser votre piste." at bounding box center [392, 123] width 759 height 25
click at [334, 356] on p-slider at bounding box center [351, 357] width 426 height 3
click at [46, 356] on span at bounding box center [45, 356] width 14 height 13
click at [35, 813] on input "checkbox" at bounding box center [44, 813] width 38 height 19
checkbox input "true"
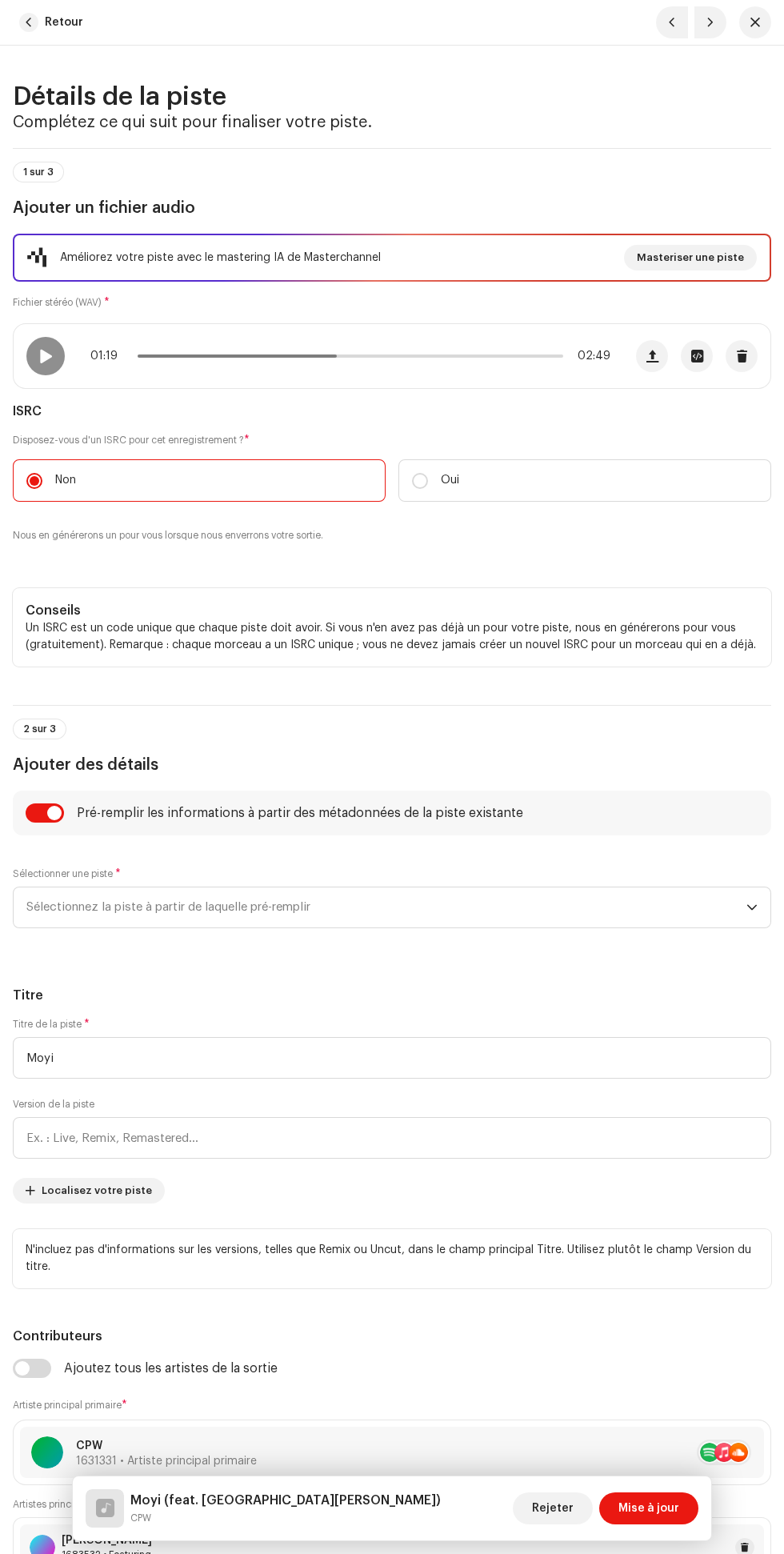
click at [386, 893] on span "Sélectionnez la piste à partir de laquelle pré-remplir" at bounding box center [386, 907] width 720 height 40
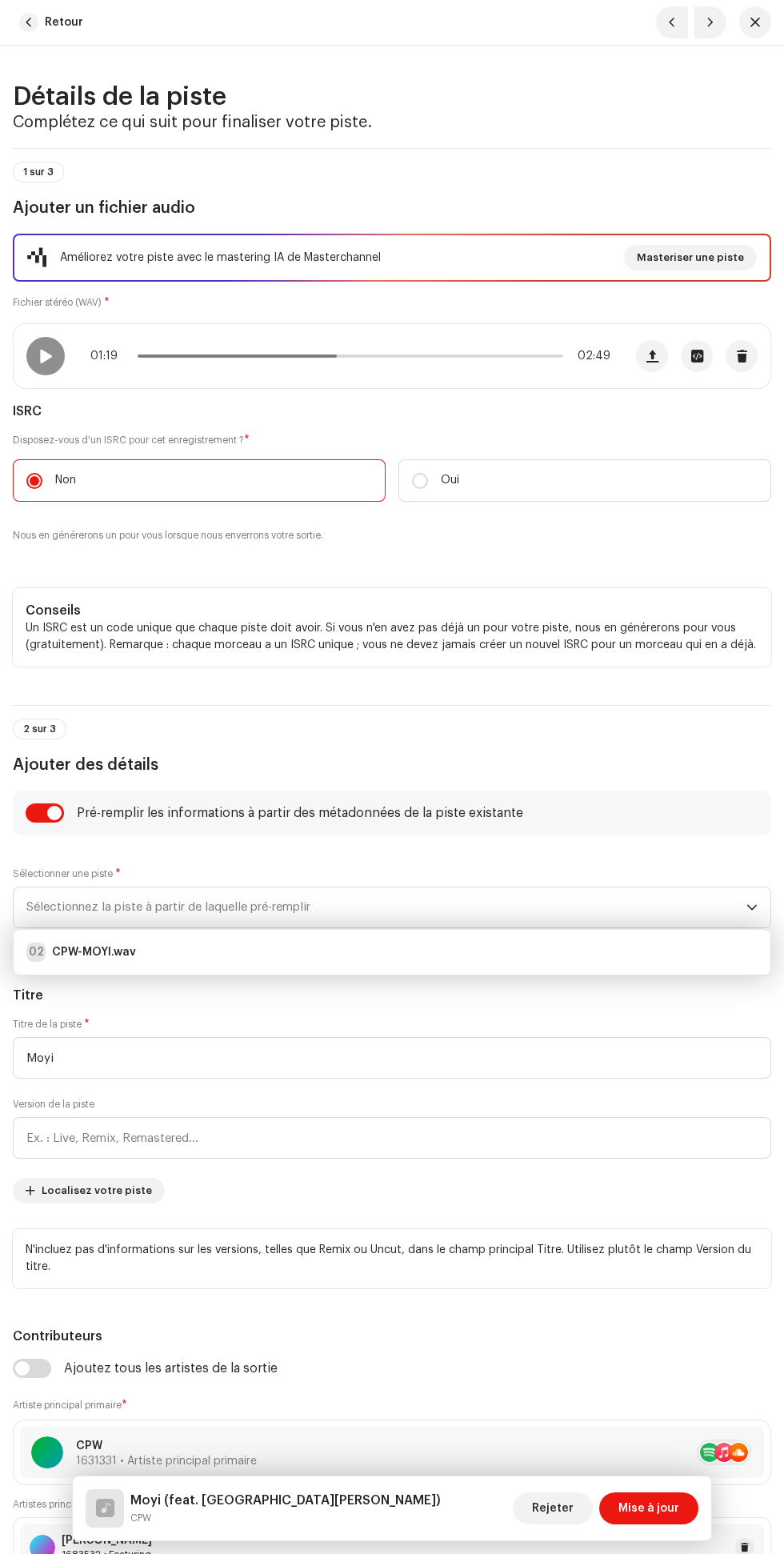
click at [213, 959] on div "02 CPW-MOYI.wav" at bounding box center [392, 952] width 732 height 19
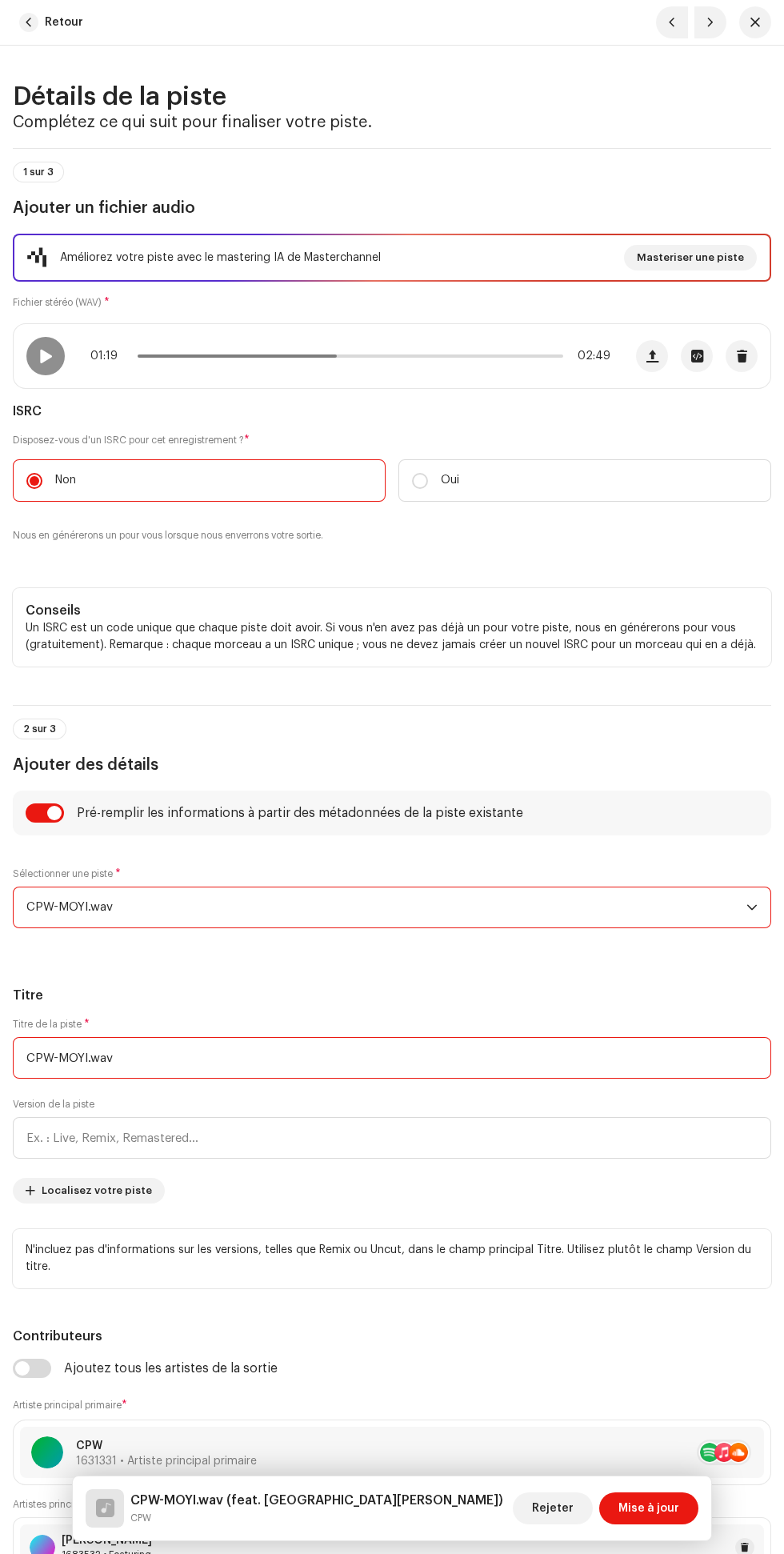
click at [158, 1059] on input "CPW-MOYI.wav" at bounding box center [392, 1057] width 759 height 41
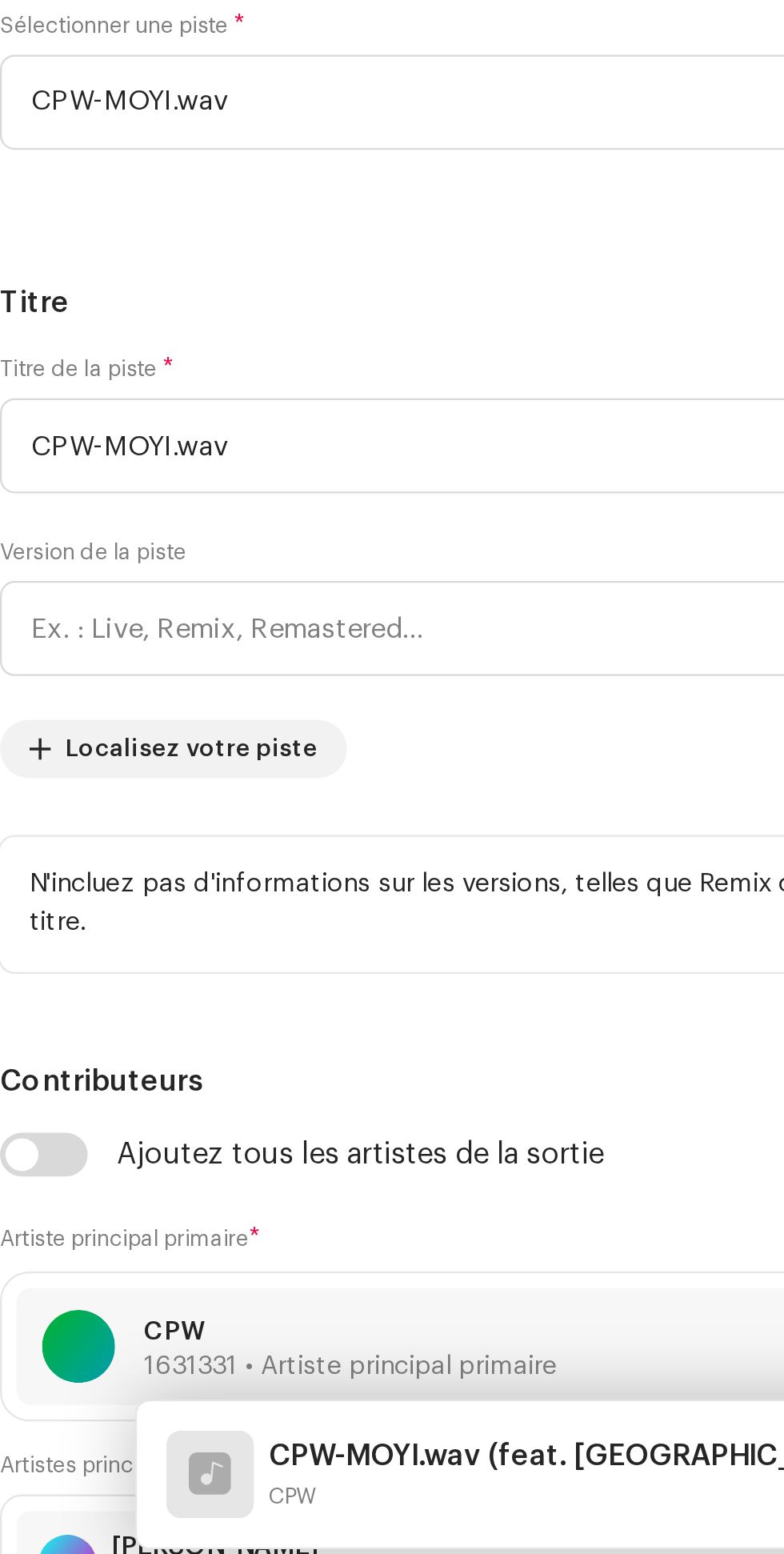
click at [273, 989] on h5 "Titre" at bounding box center [392, 995] width 759 height 19
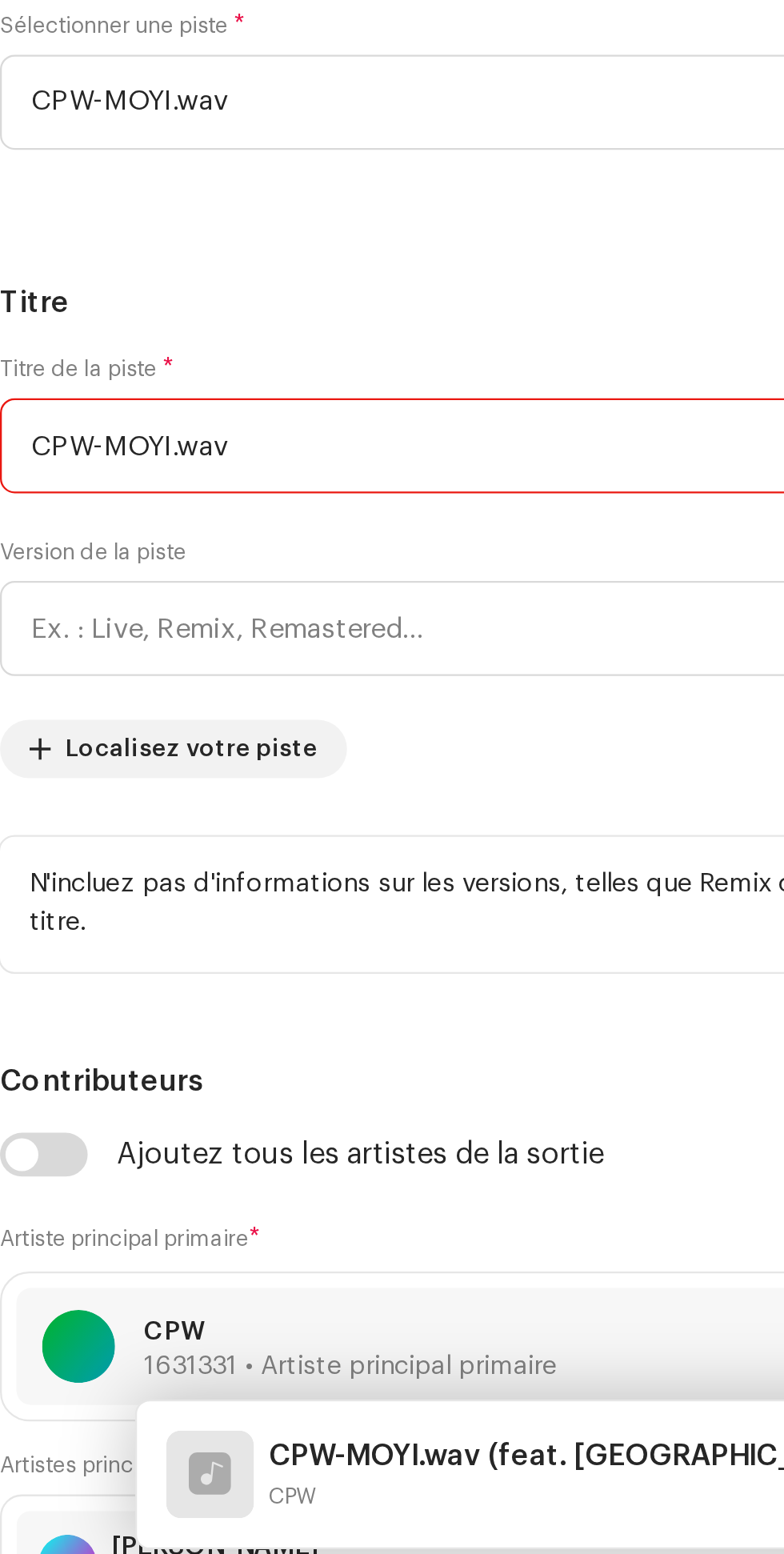
click at [152, 1056] on input "CPW-MOYI.wav" at bounding box center [392, 1057] width 759 height 41
type input "C"
type input "Moyi"
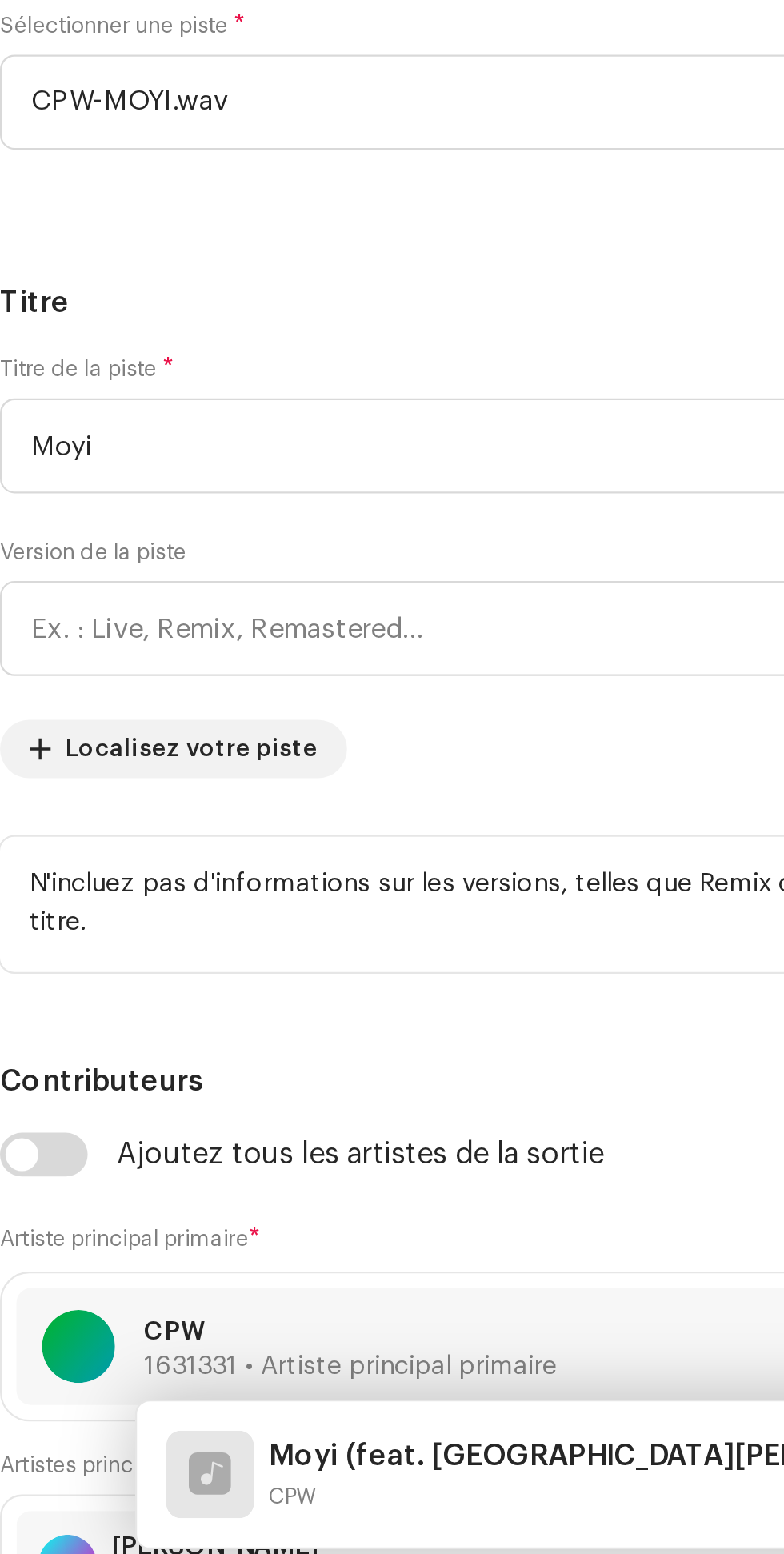
click at [265, 1001] on h5 "Titre" at bounding box center [392, 995] width 759 height 19
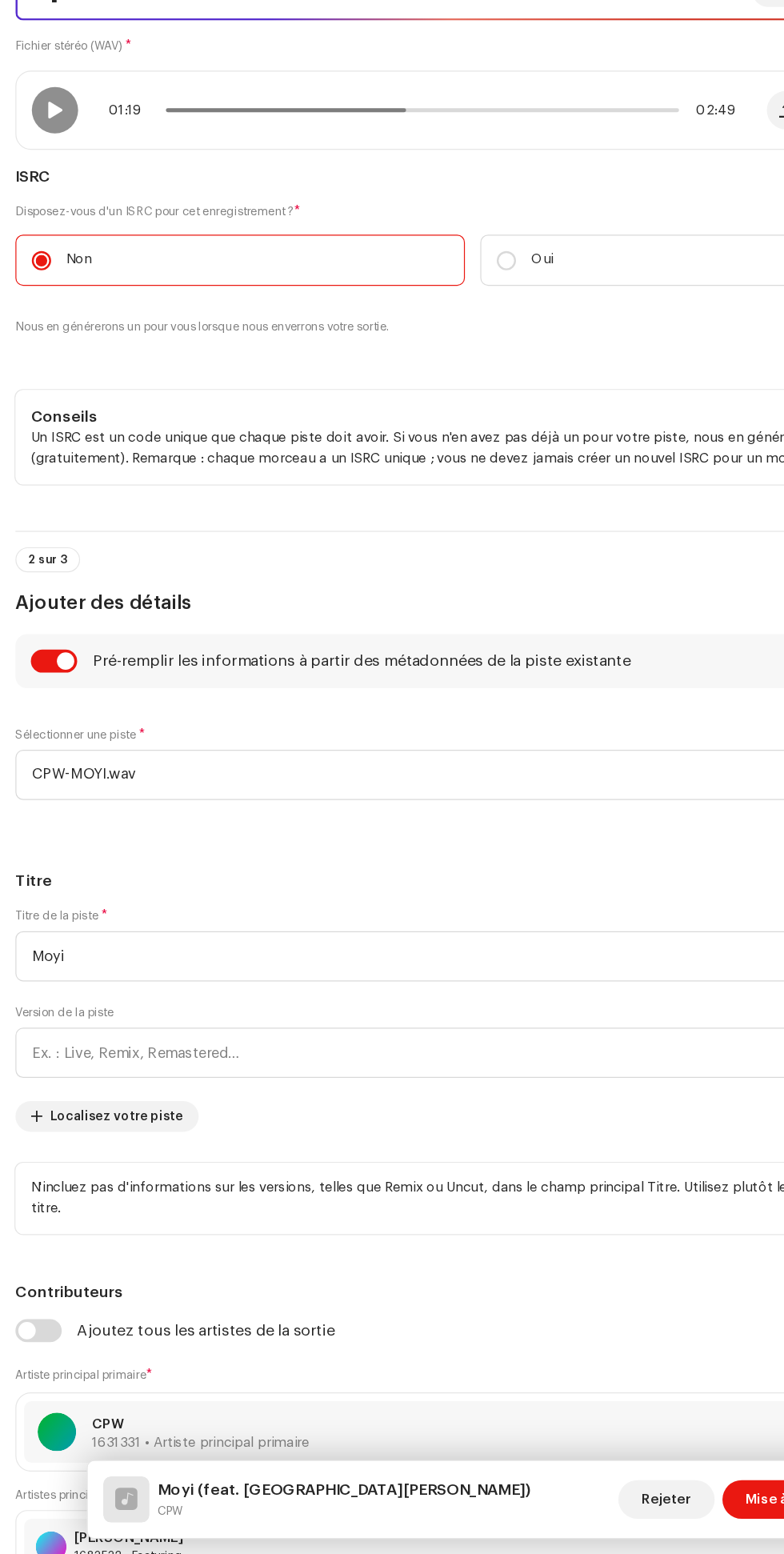
scroll to position [52, 0]
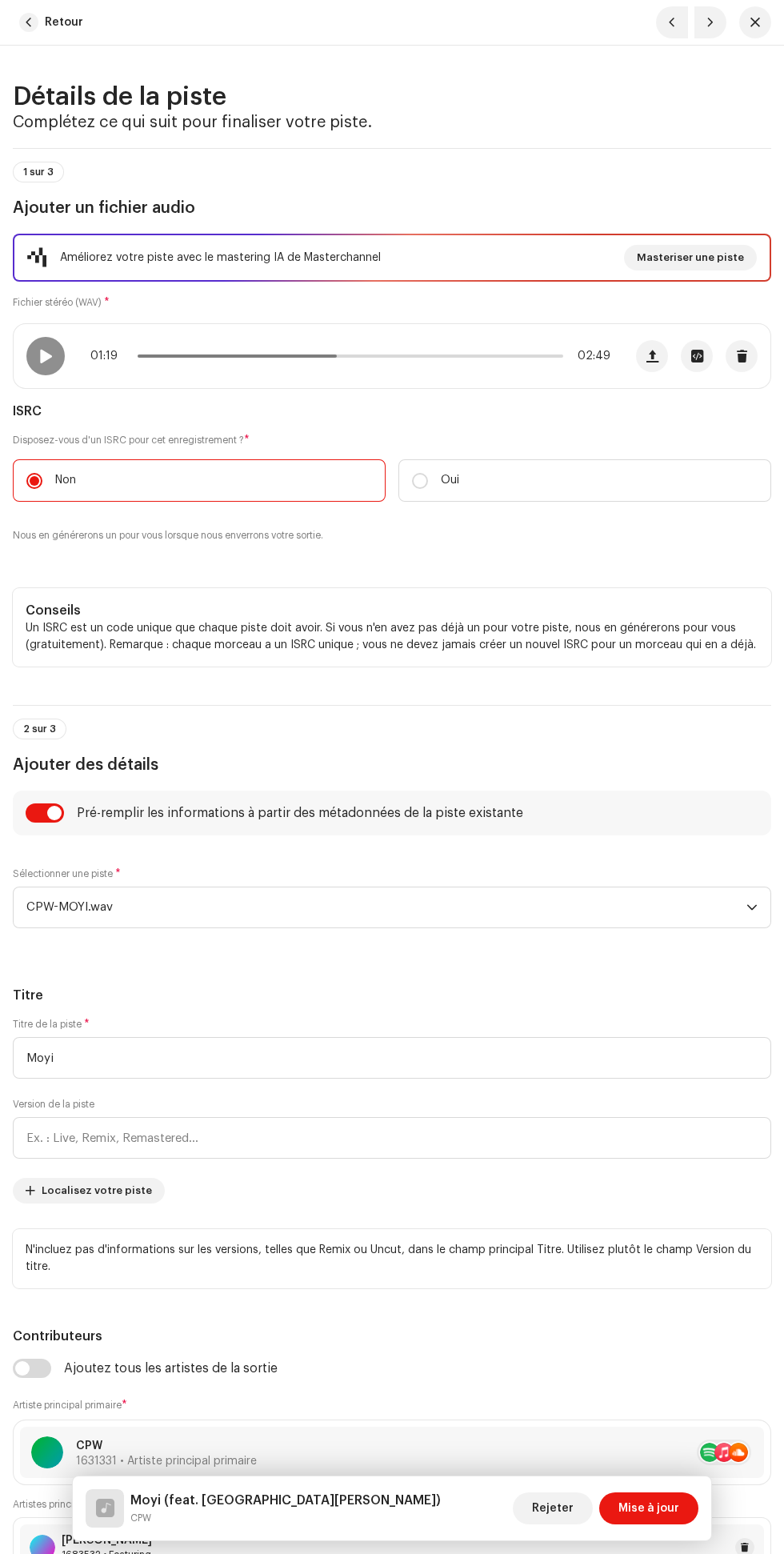
click at [659, 1508] on span "Mise à jour" at bounding box center [649, 1508] width 61 height 32
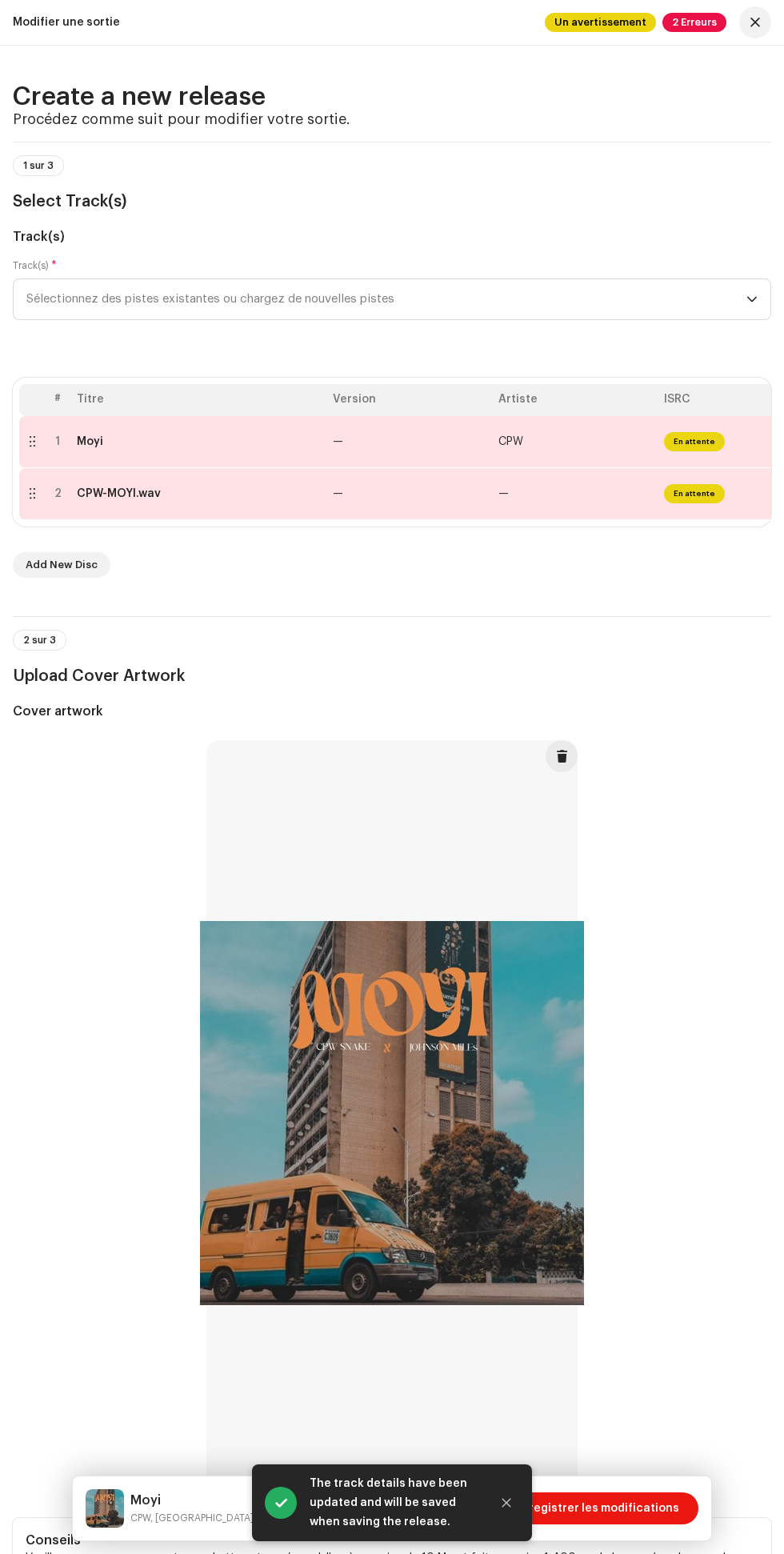
click at [613, 1508] on span "Enregistrer les modifications" at bounding box center [597, 1508] width 164 height 32
click at [507, 1503] on icon "Close" at bounding box center [507, 1503] width 8 height 8
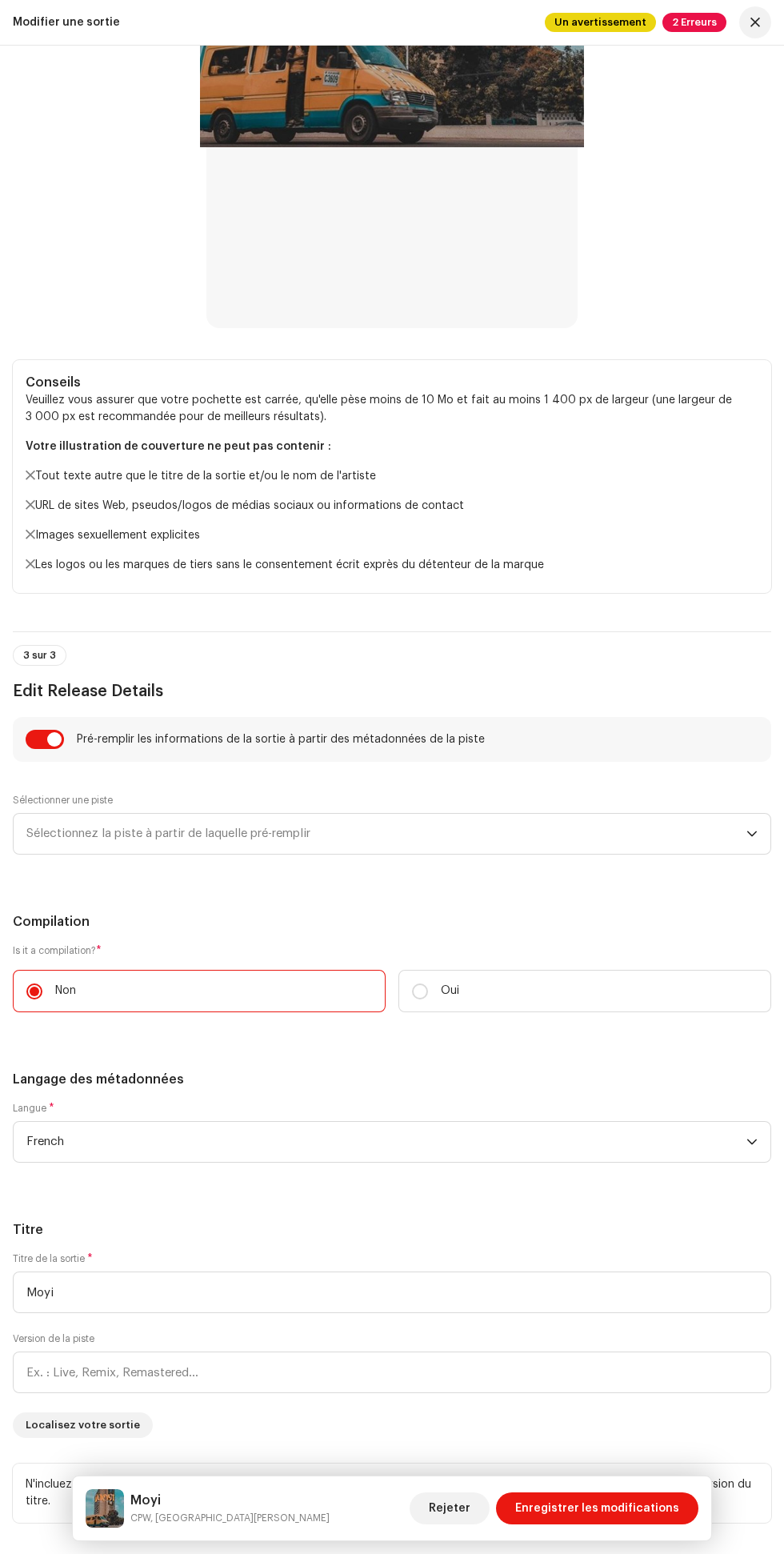
scroll to position [1159, 0]
click at [349, 819] on span "Sélectionnez la piste à partir de laquelle pré-remplir" at bounding box center [386, 833] width 720 height 40
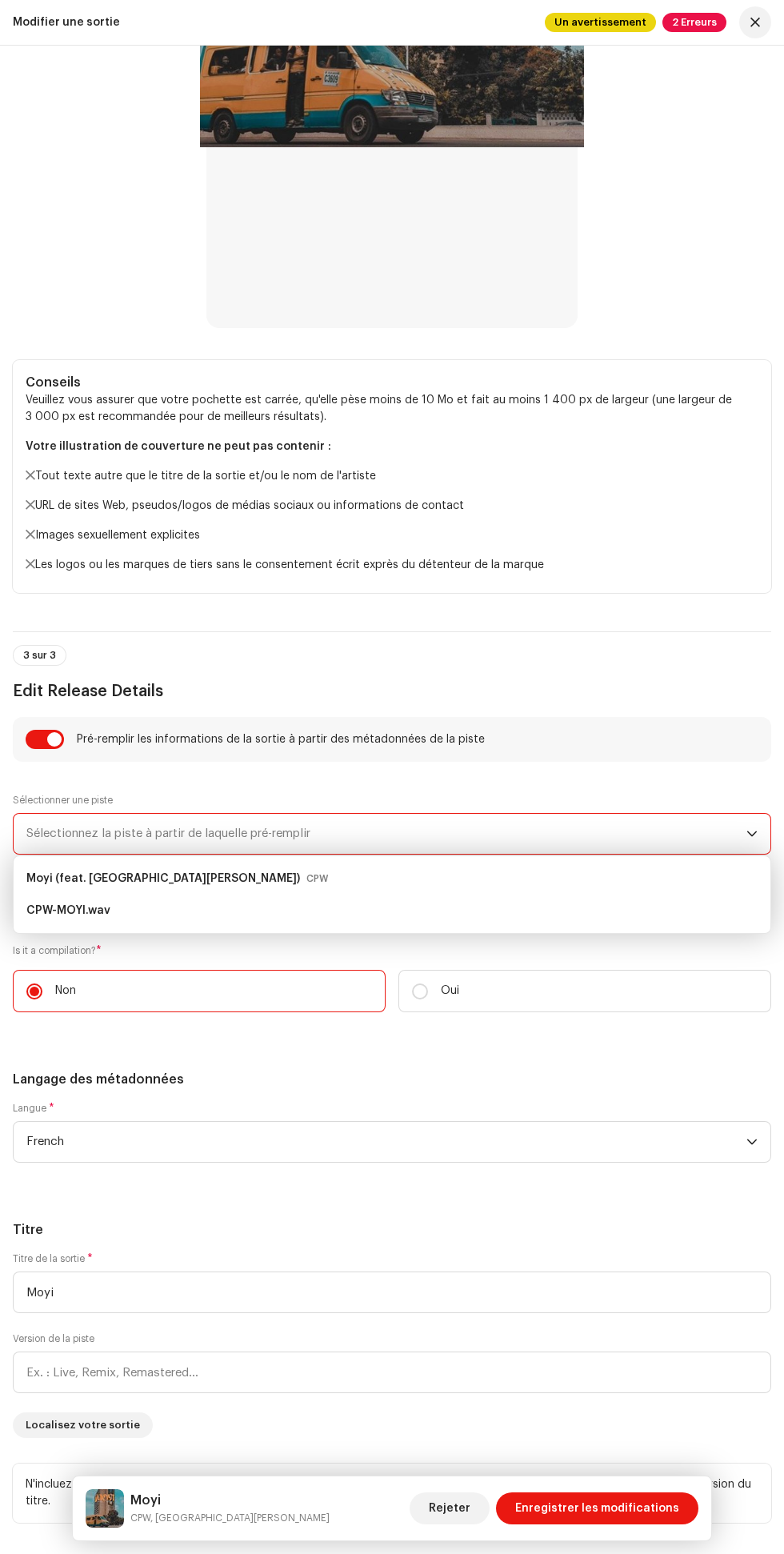
click at [273, 876] on div "Moyi (feat. [PERSON_NAME]) CPW" at bounding box center [392, 879] width 732 height 25
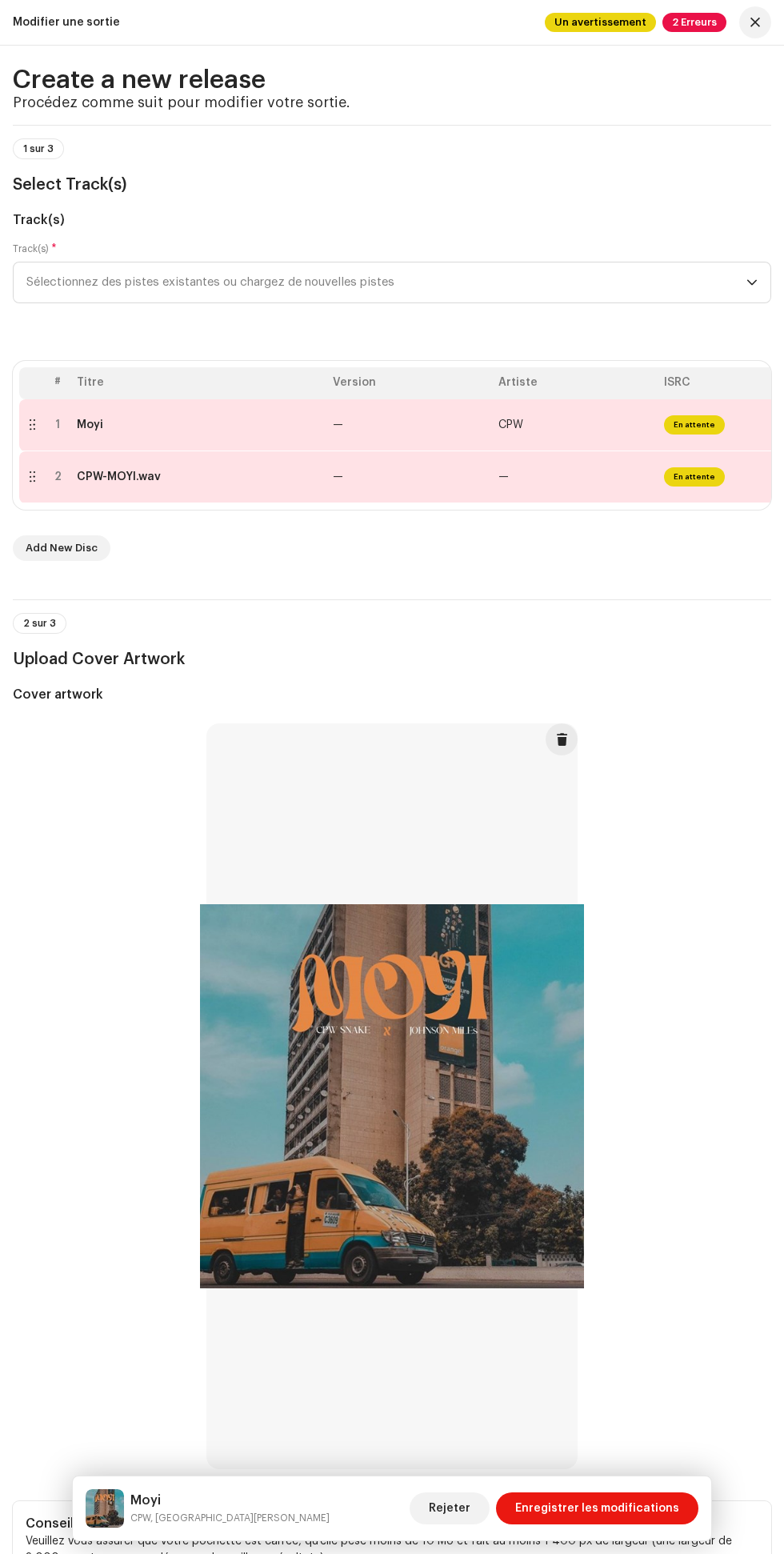
scroll to position [0, 0]
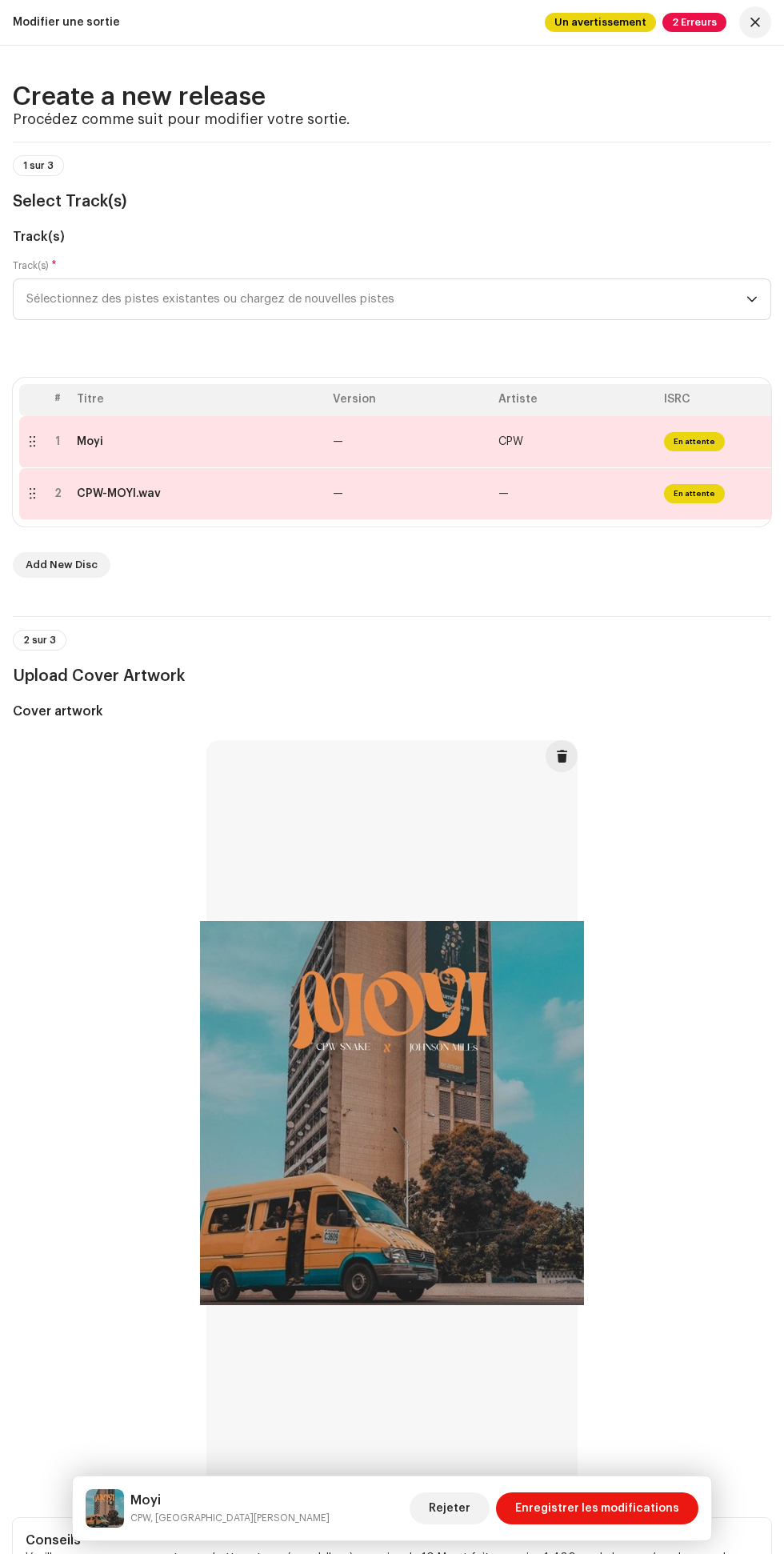
click at [369, 437] on td "—" at bounding box center [409, 443] width 166 height 52
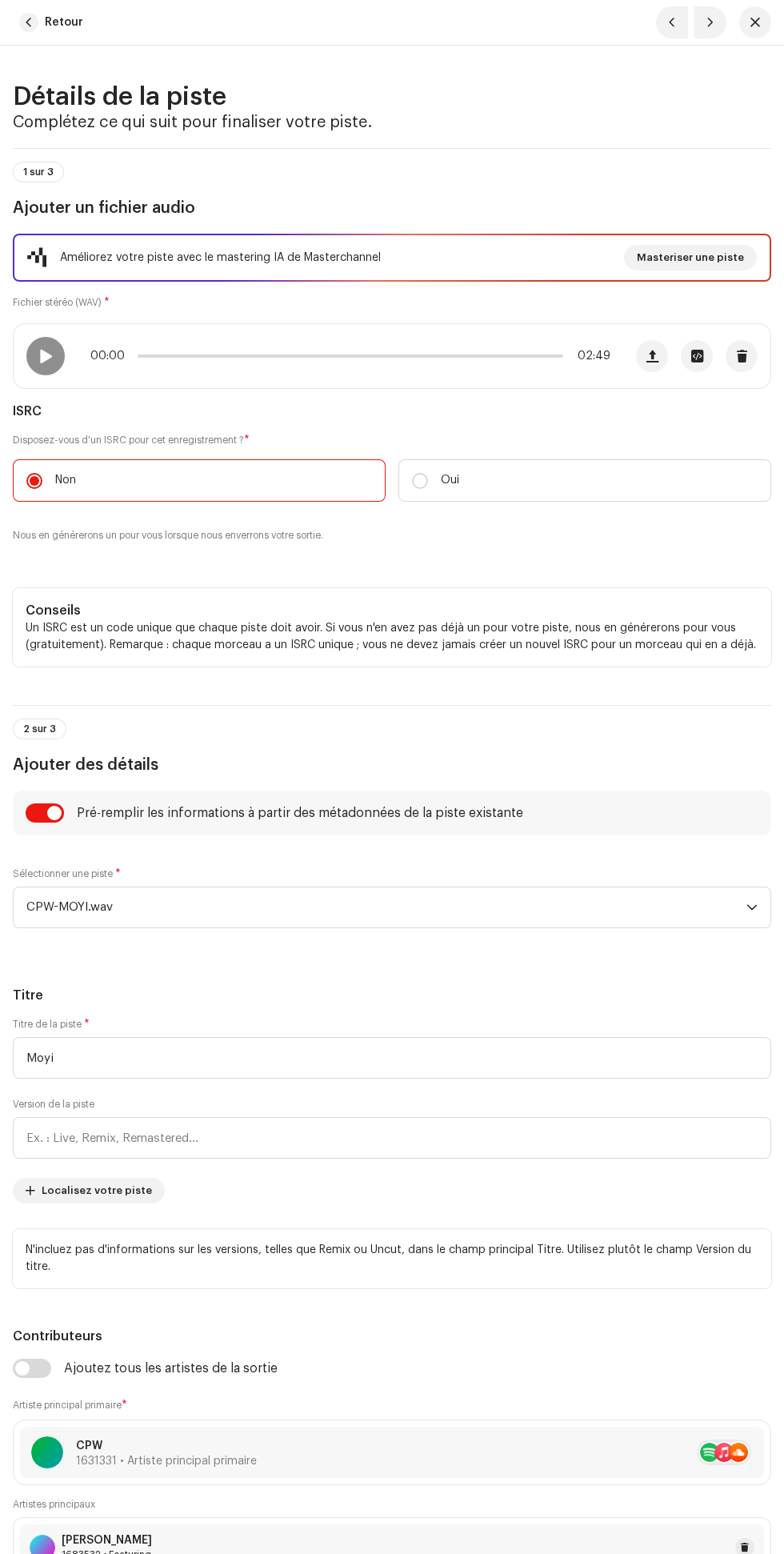
click at [255, 893] on span "CPW-MOYI.wav" at bounding box center [386, 907] width 720 height 40
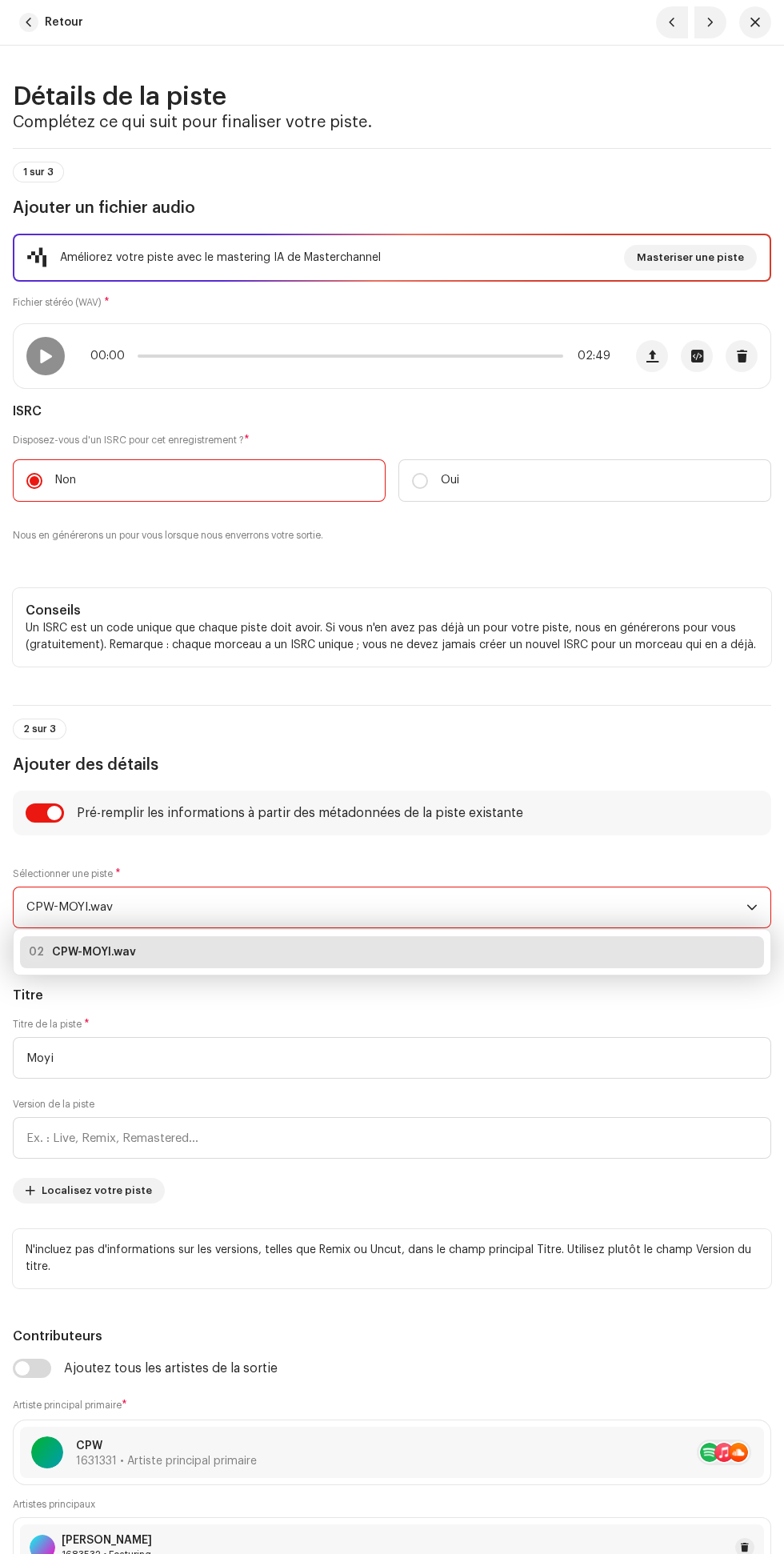
click at [266, 892] on span "CPW-MOYI.wav" at bounding box center [386, 907] width 720 height 40
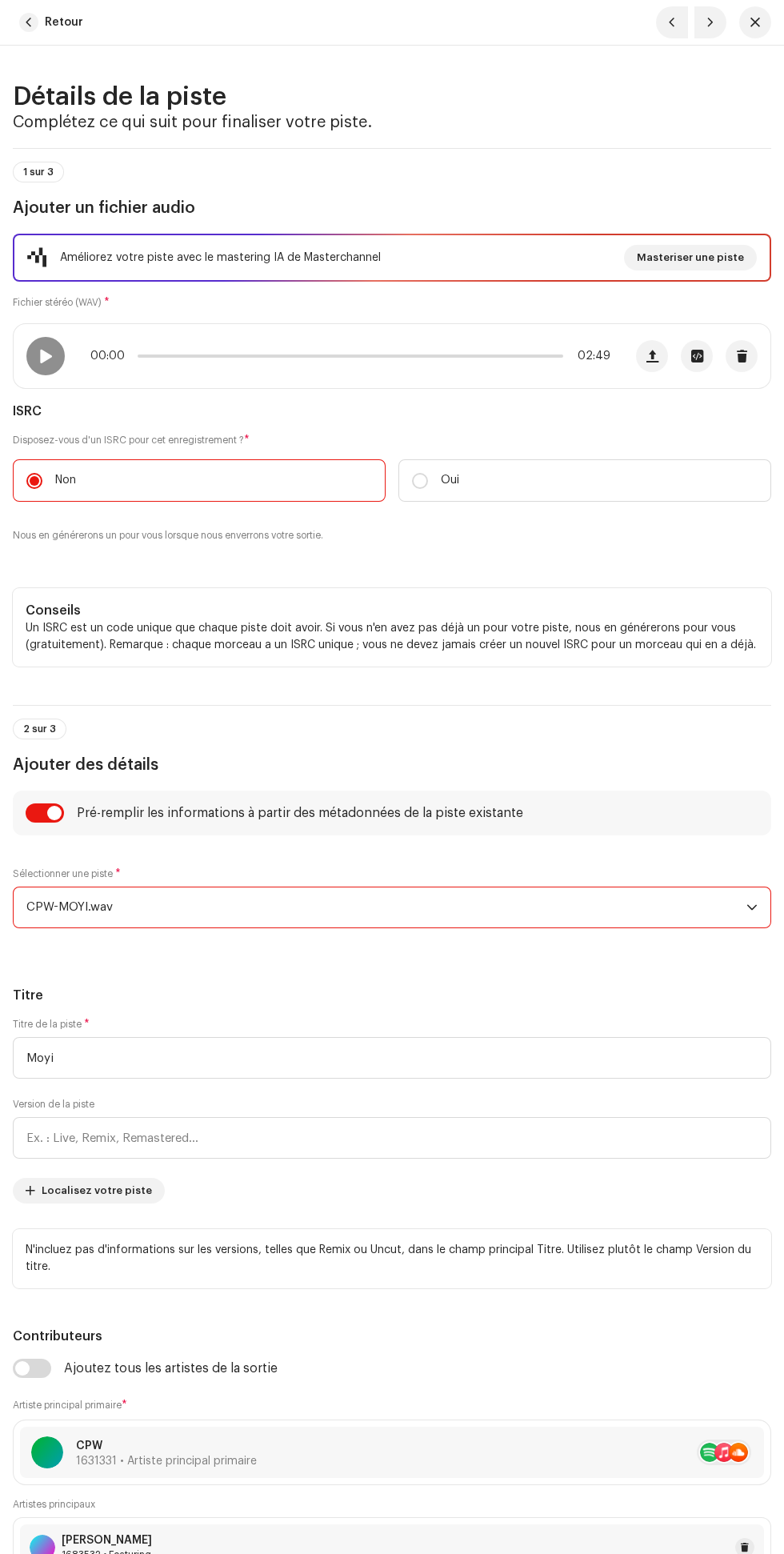
click at [259, 916] on span "CPW-MOYI.wav" at bounding box center [386, 907] width 720 height 40
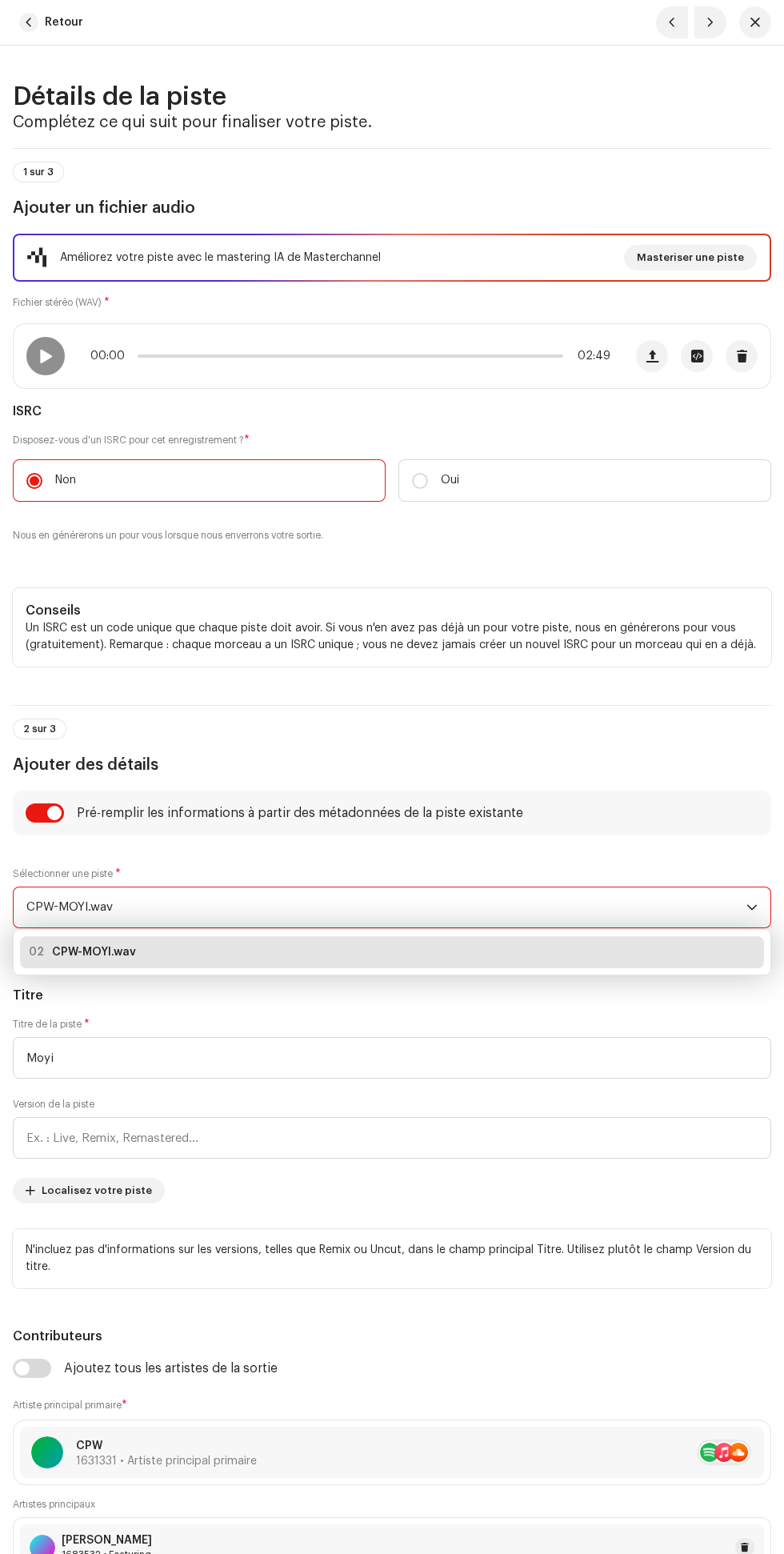
click at [34, 171] on span "1 sur 3" at bounding box center [38, 172] width 30 height 9
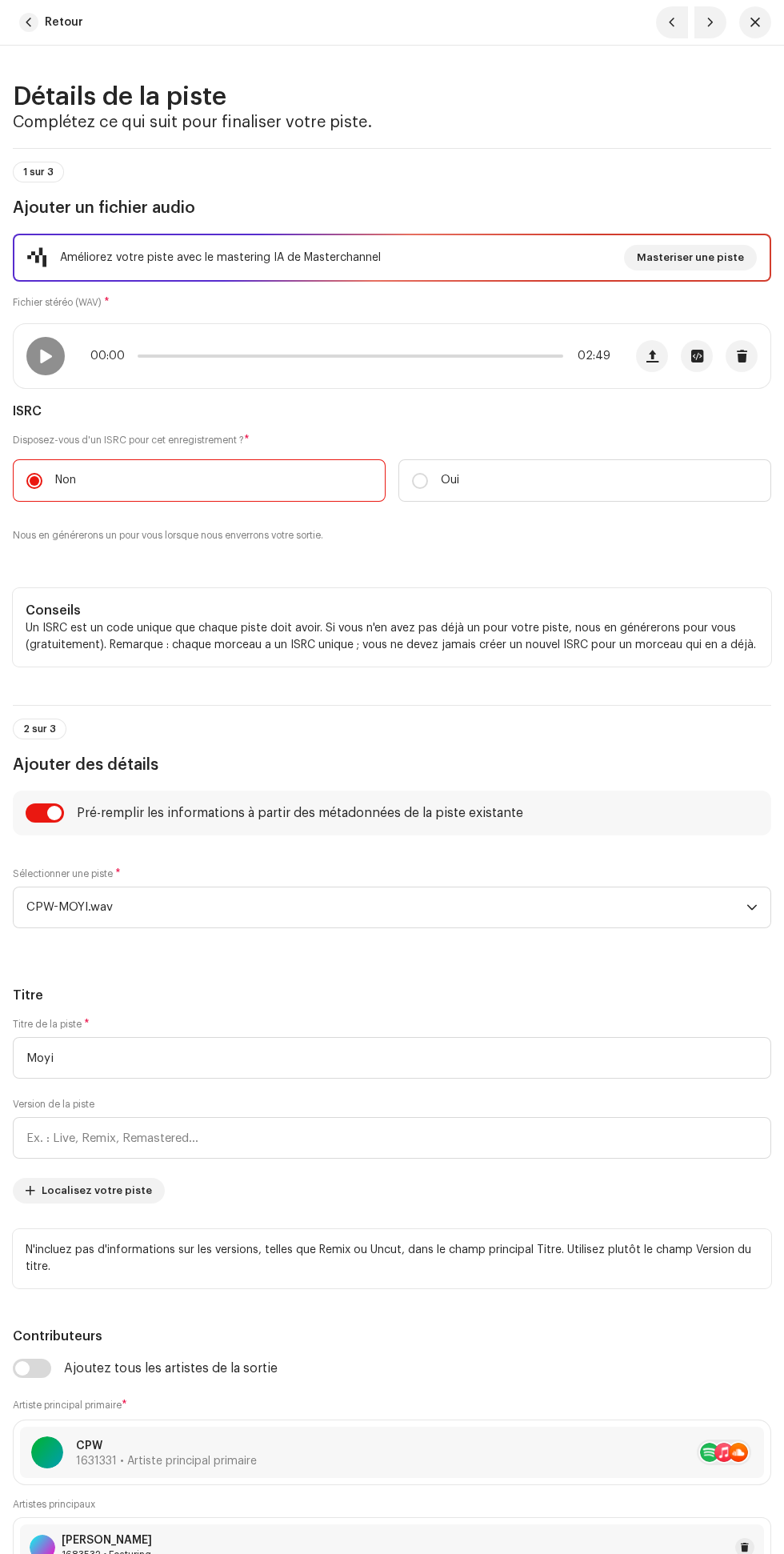
click at [46, 172] on span "1 sur 3" at bounding box center [38, 172] width 30 height 9
click at [349, 905] on span "CPW-MOYI.wav" at bounding box center [386, 907] width 720 height 40
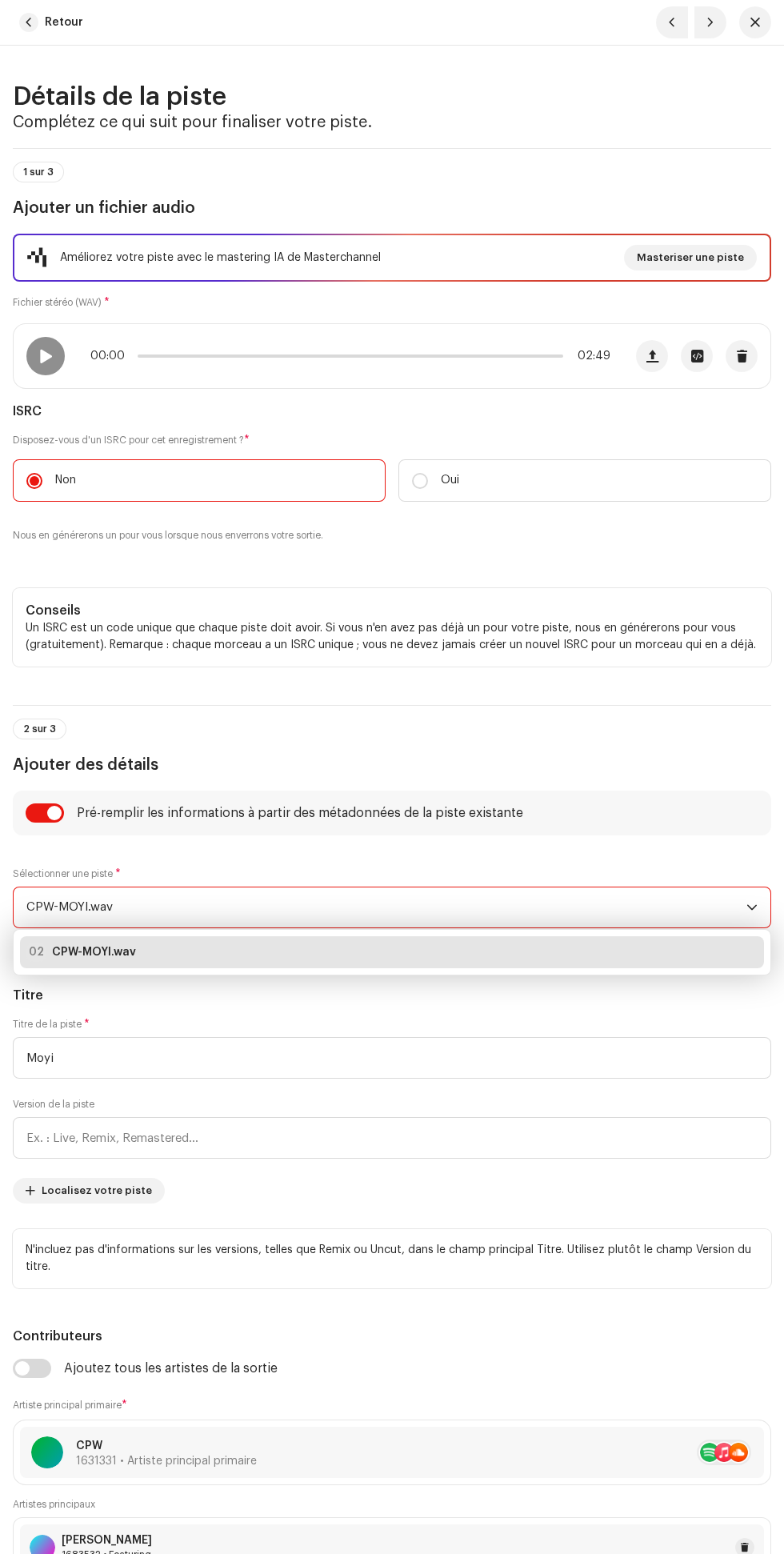
click at [291, 962] on div "02 CPW-MOYI.wav" at bounding box center [392, 952] width 732 height 19
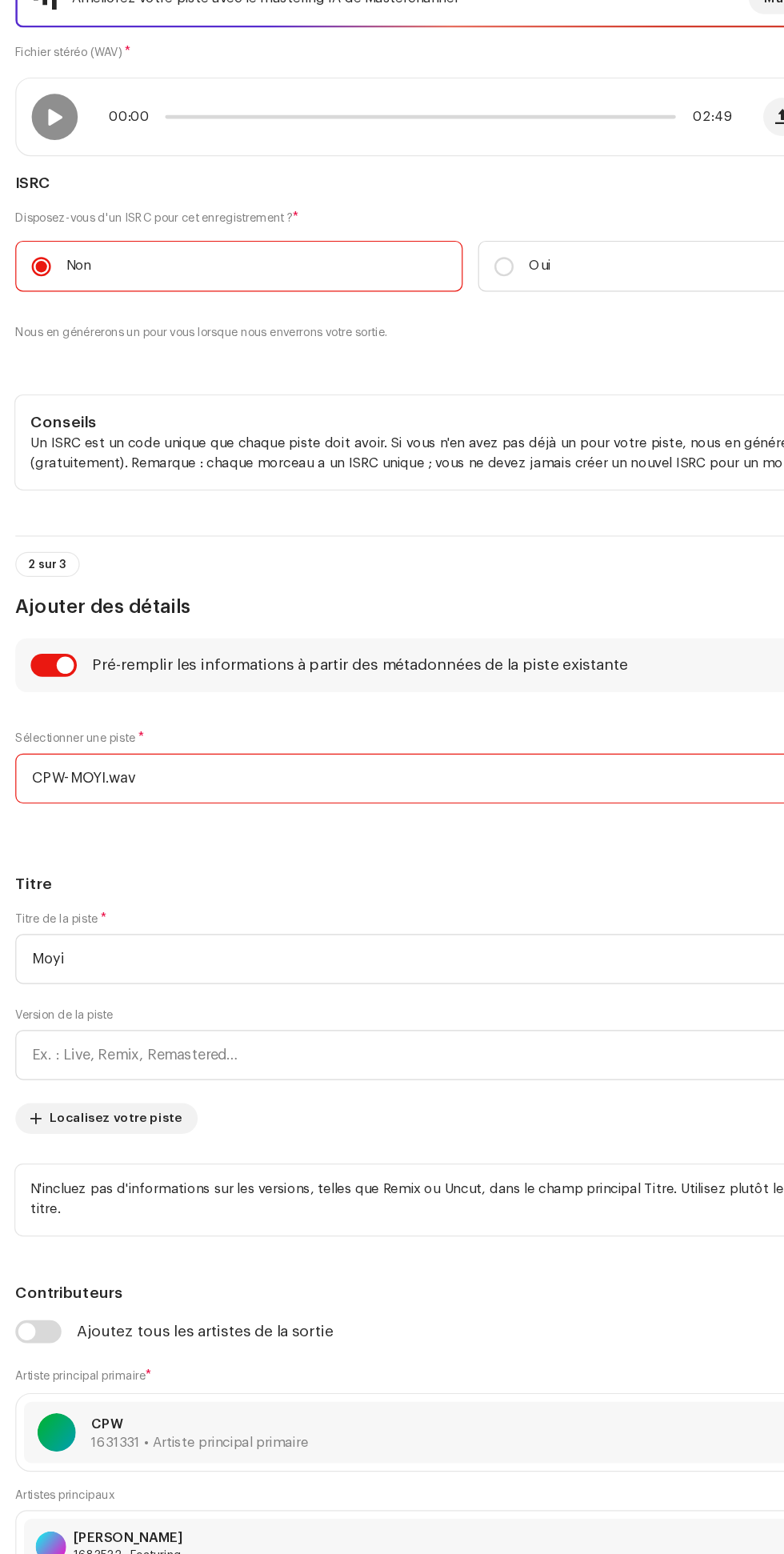
scroll to position [2, 0]
click at [204, 898] on span "CPW-MOYI.wav" at bounding box center [386, 907] width 720 height 40
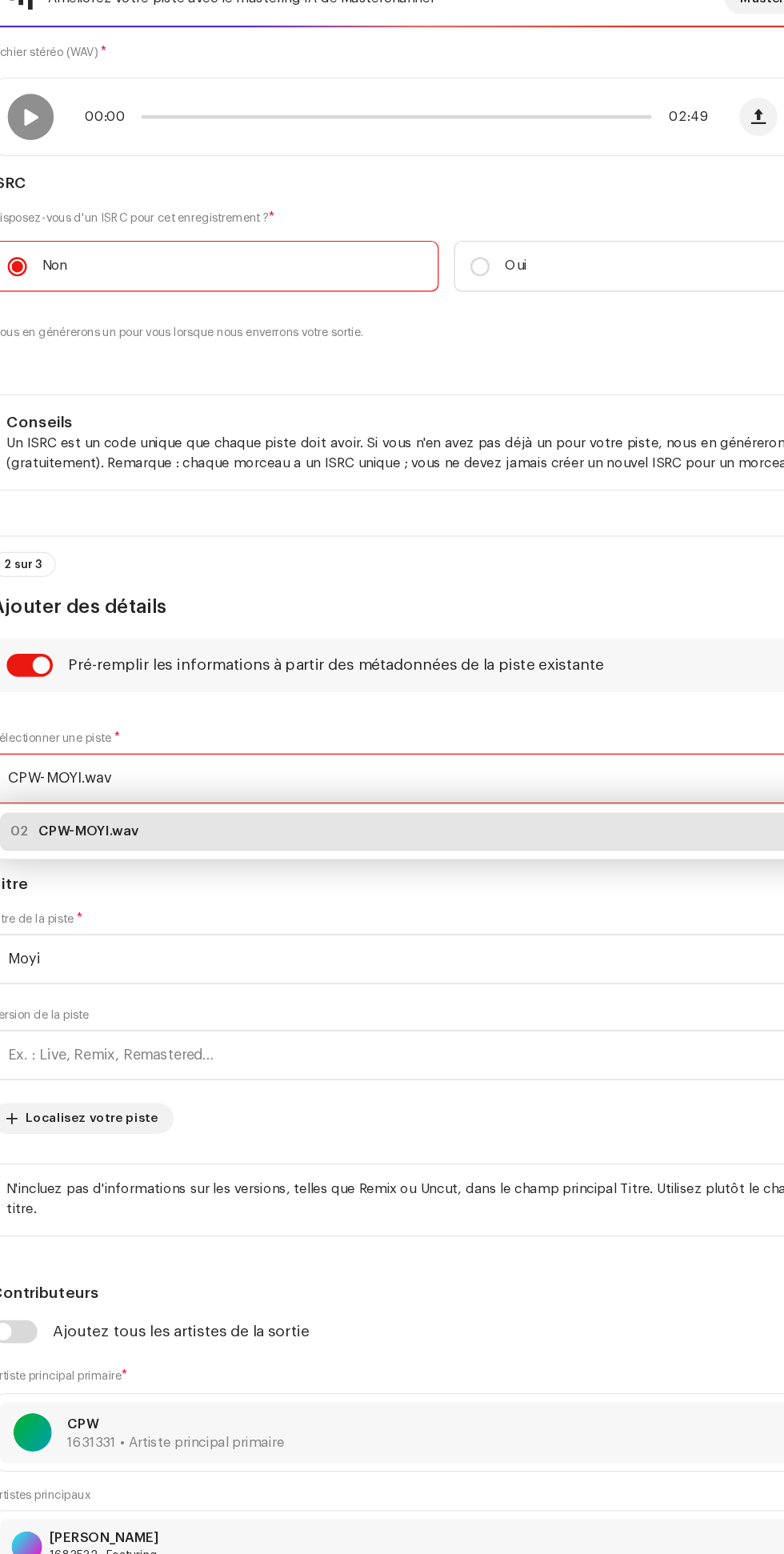
click at [265, 958] on div "02 CPW-MOYI.wav" at bounding box center [392, 952] width 732 height 19
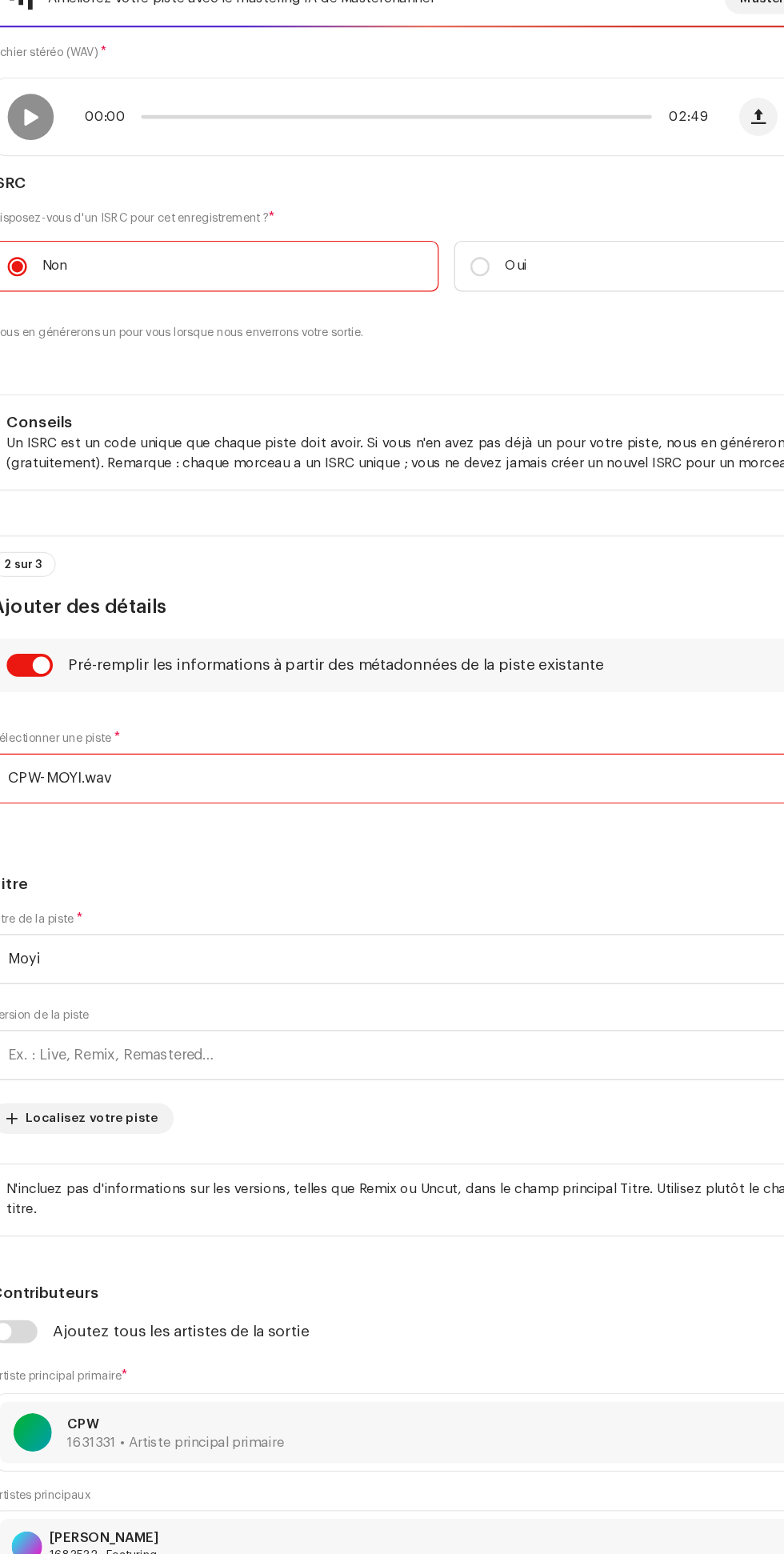
scroll to position [109, 0]
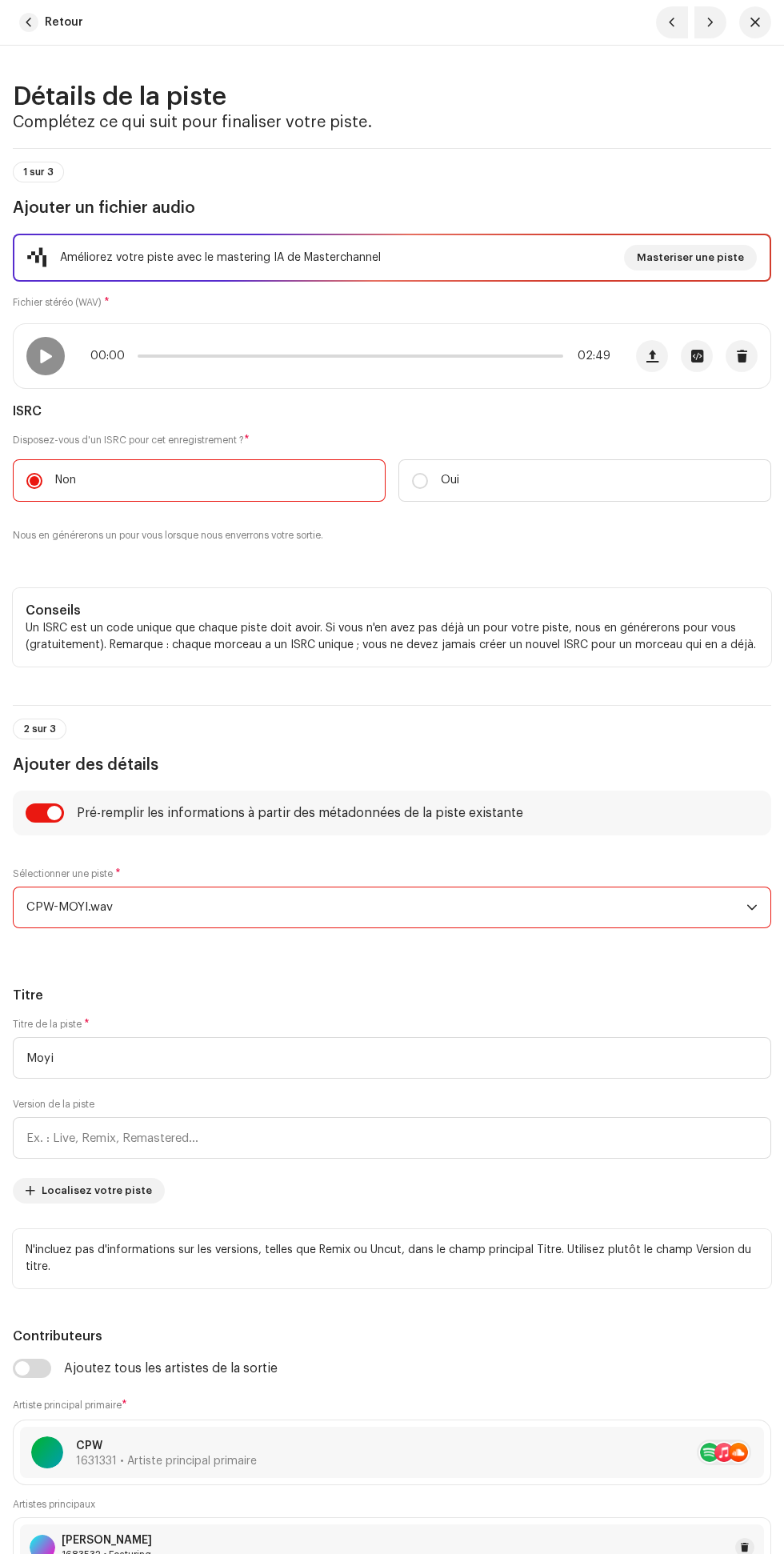
click at [64, 23] on span "Retour" at bounding box center [63, 23] width 38 height 32
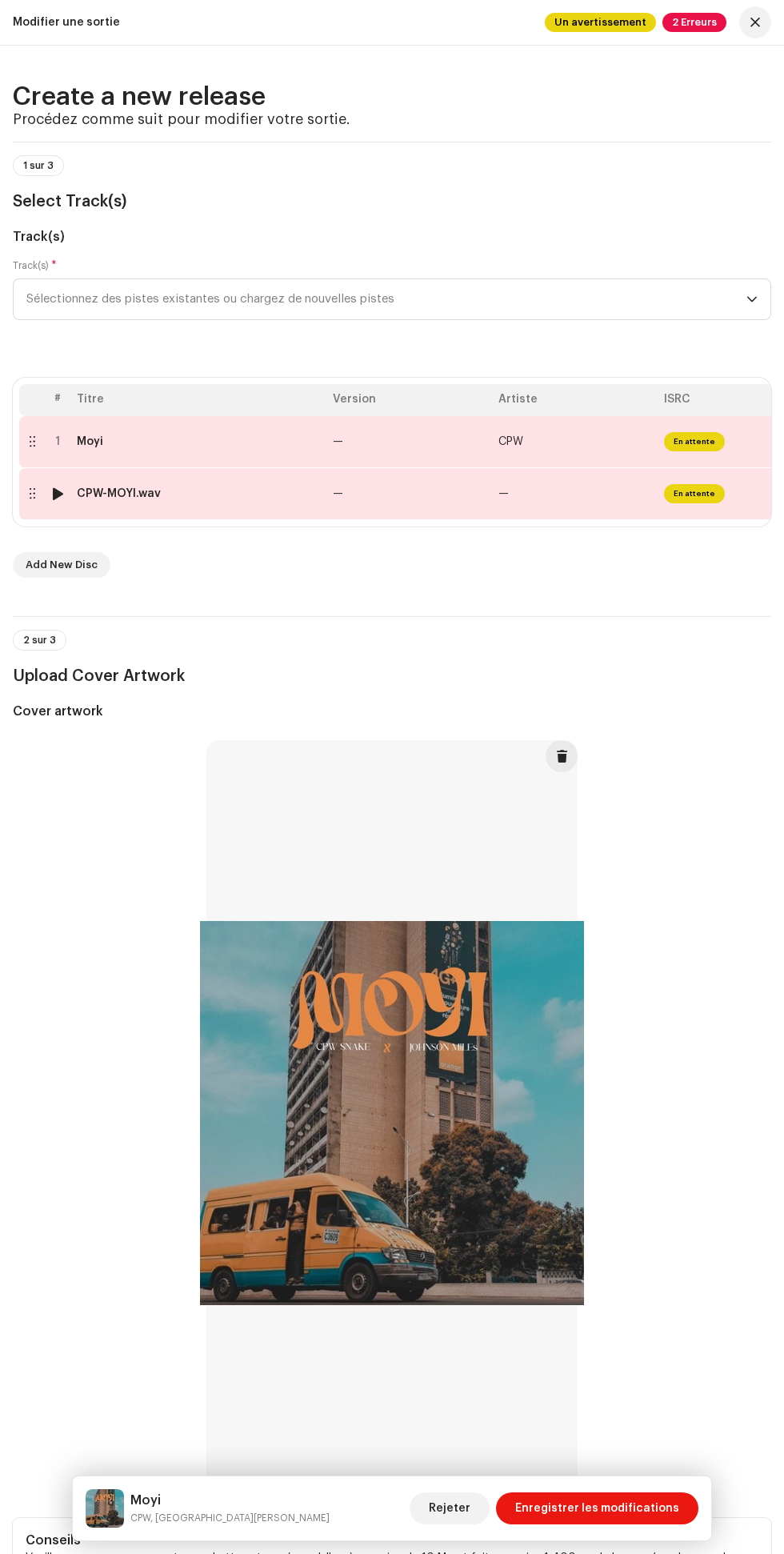
click at [338, 493] on span "—" at bounding box center [338, 493] width 10 height 11
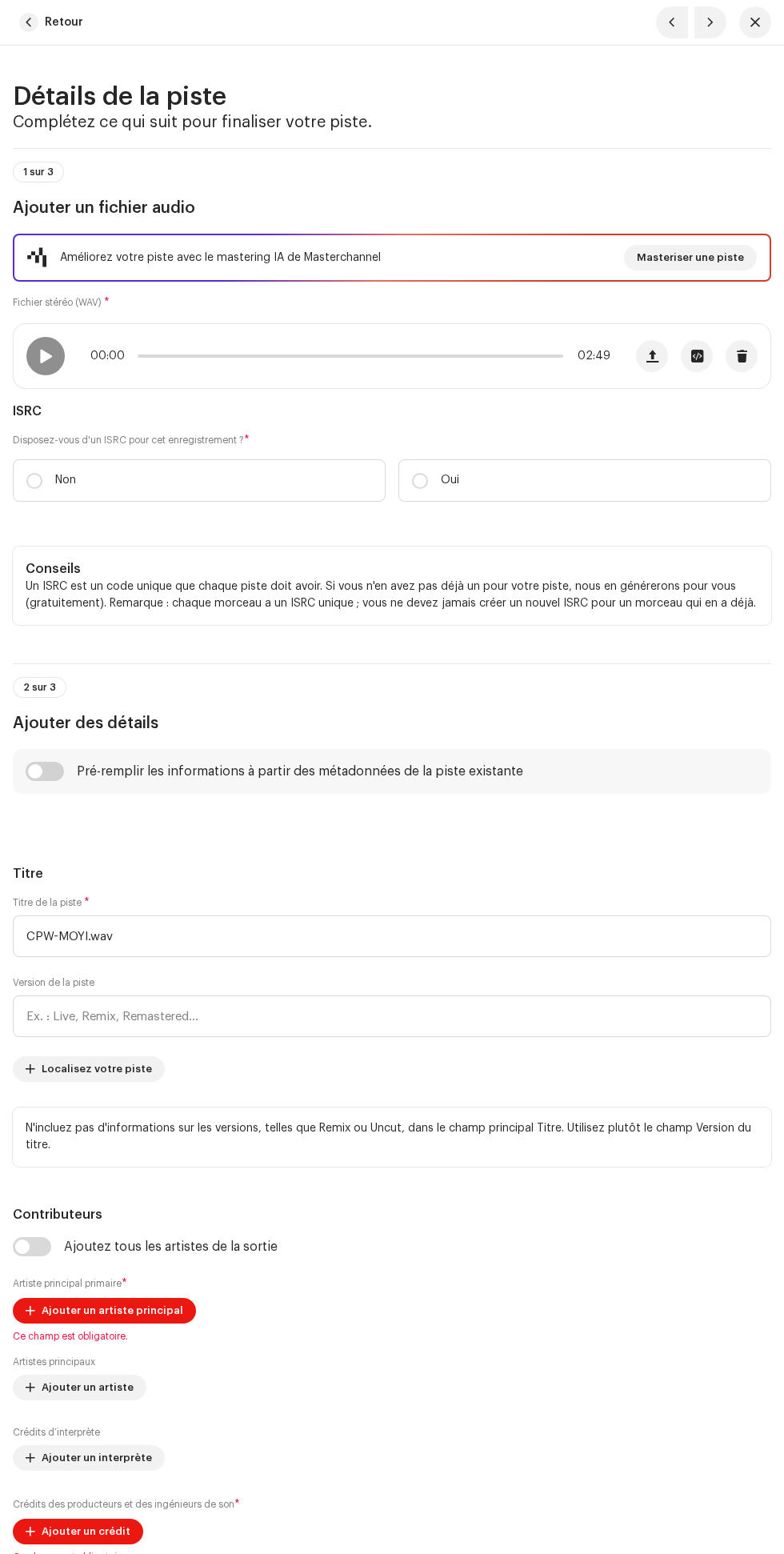
click at [742, 356] on span "button" at bounding box center [742, 356] width 12 height 13
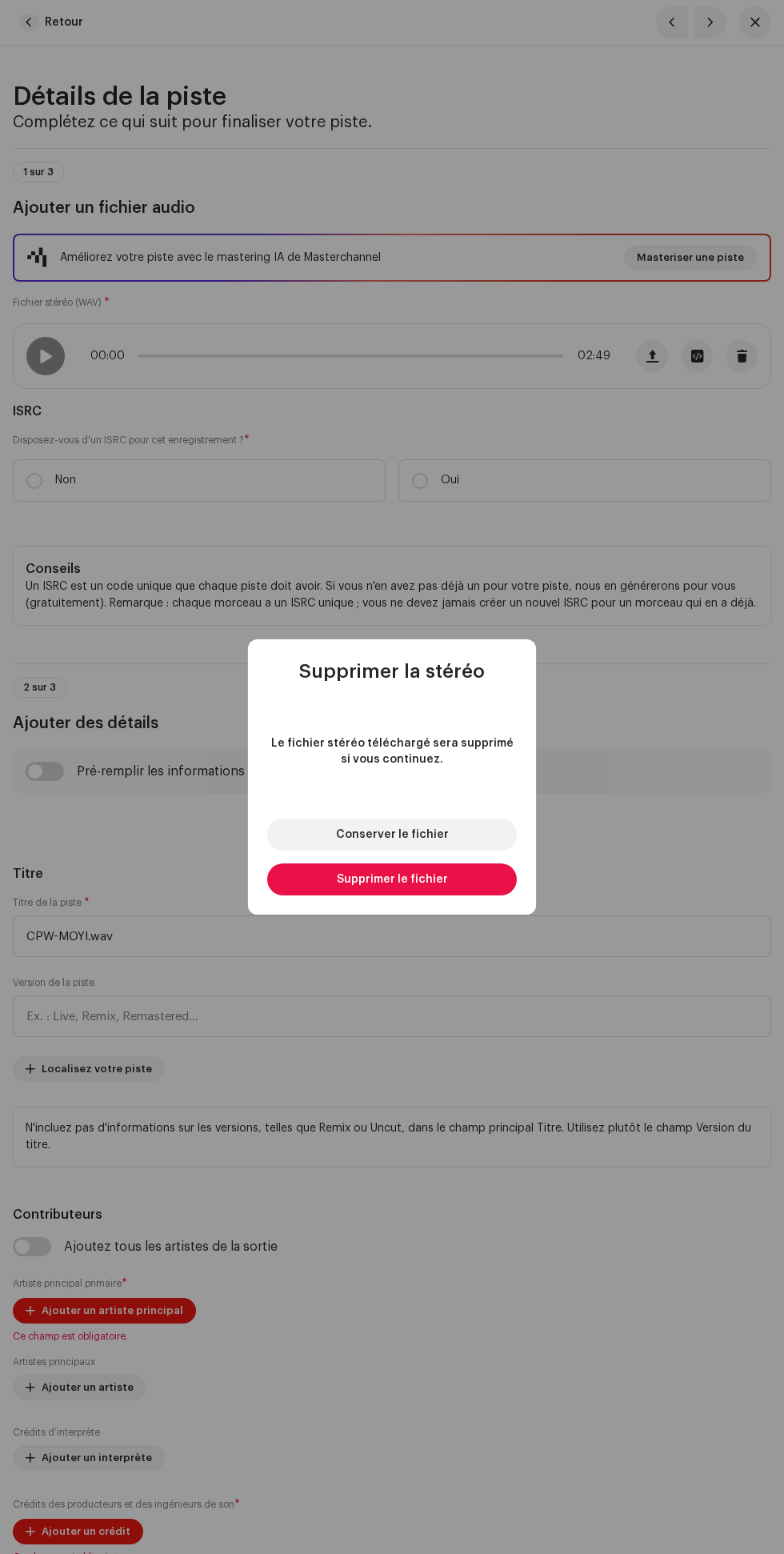
click at [443, 886] on span "Supprimer le fichier" at bounding box center [393, 879] width 112 height 11
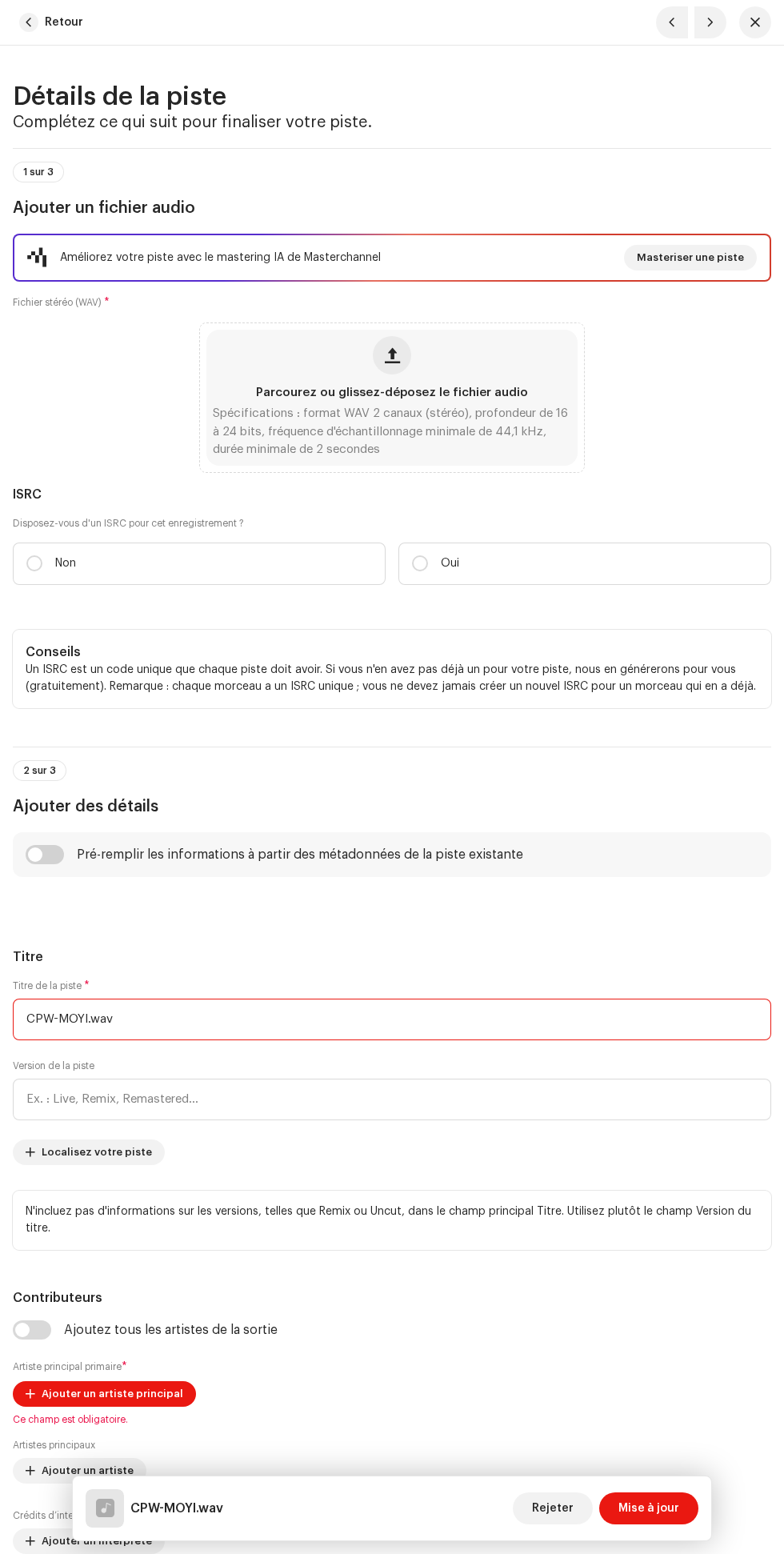
click at [254, 1019] on input "CPW-MOYI.wav" at bounding box center [392, 1019] width 759 height 41
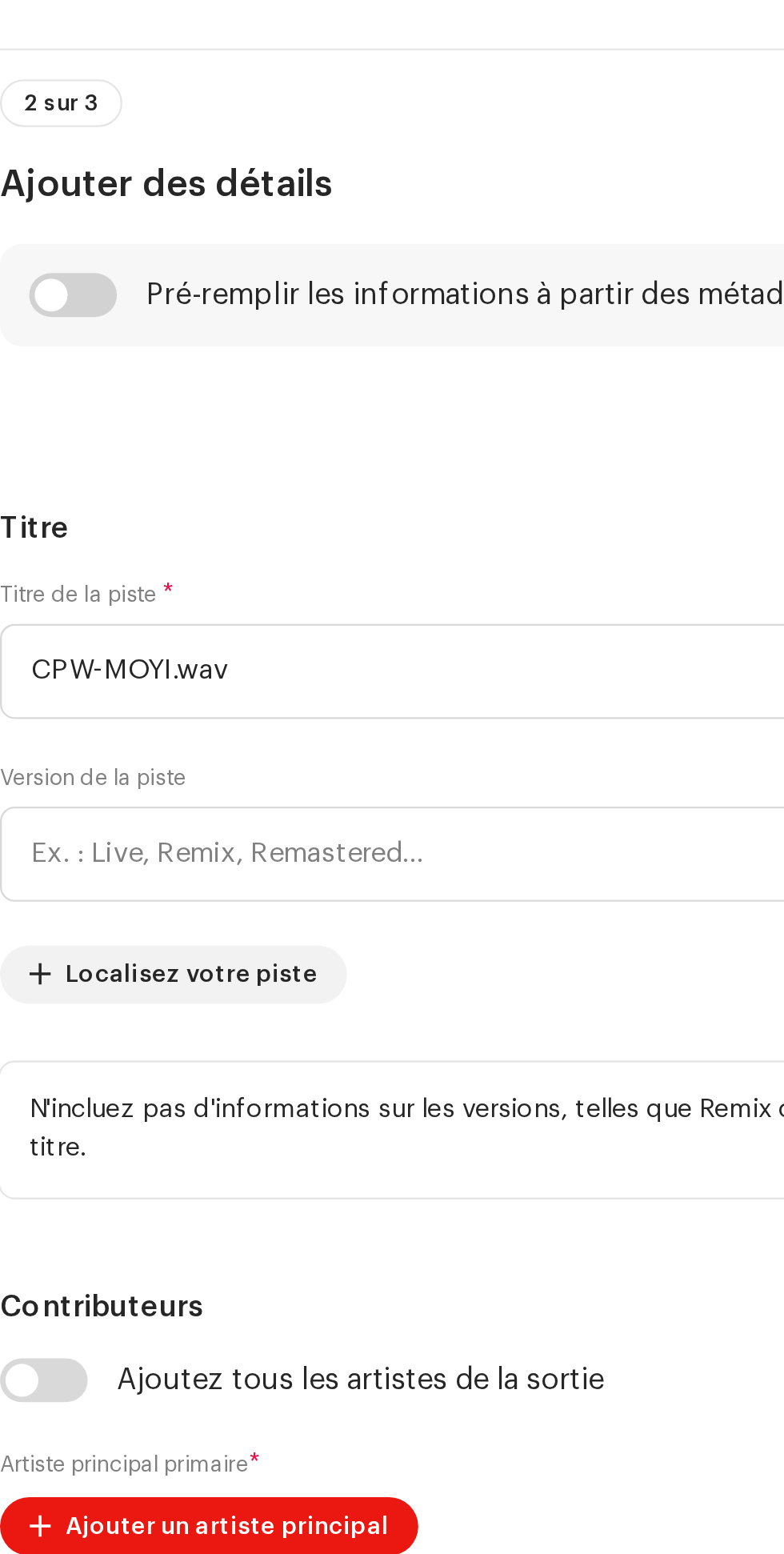
click at [46, 848] on input "checkbox" at bounding box center [44, 854] width 38 height 19
checkbox input "true"
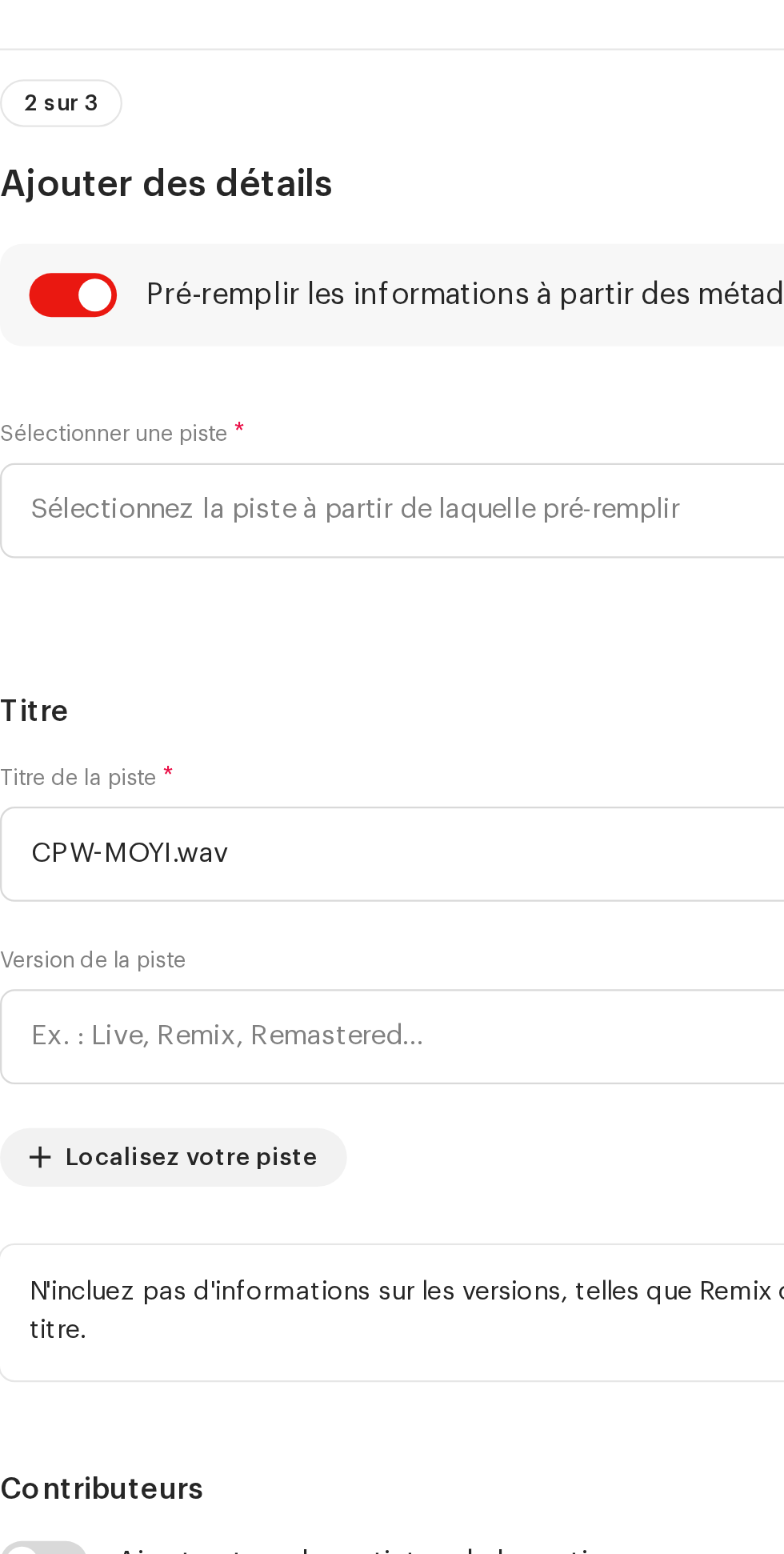
click at [139, 952] on span "Sélectionnez la piste à partir de laquelle pré-remplir" at bounding box center [386, 949] width 720 height 40
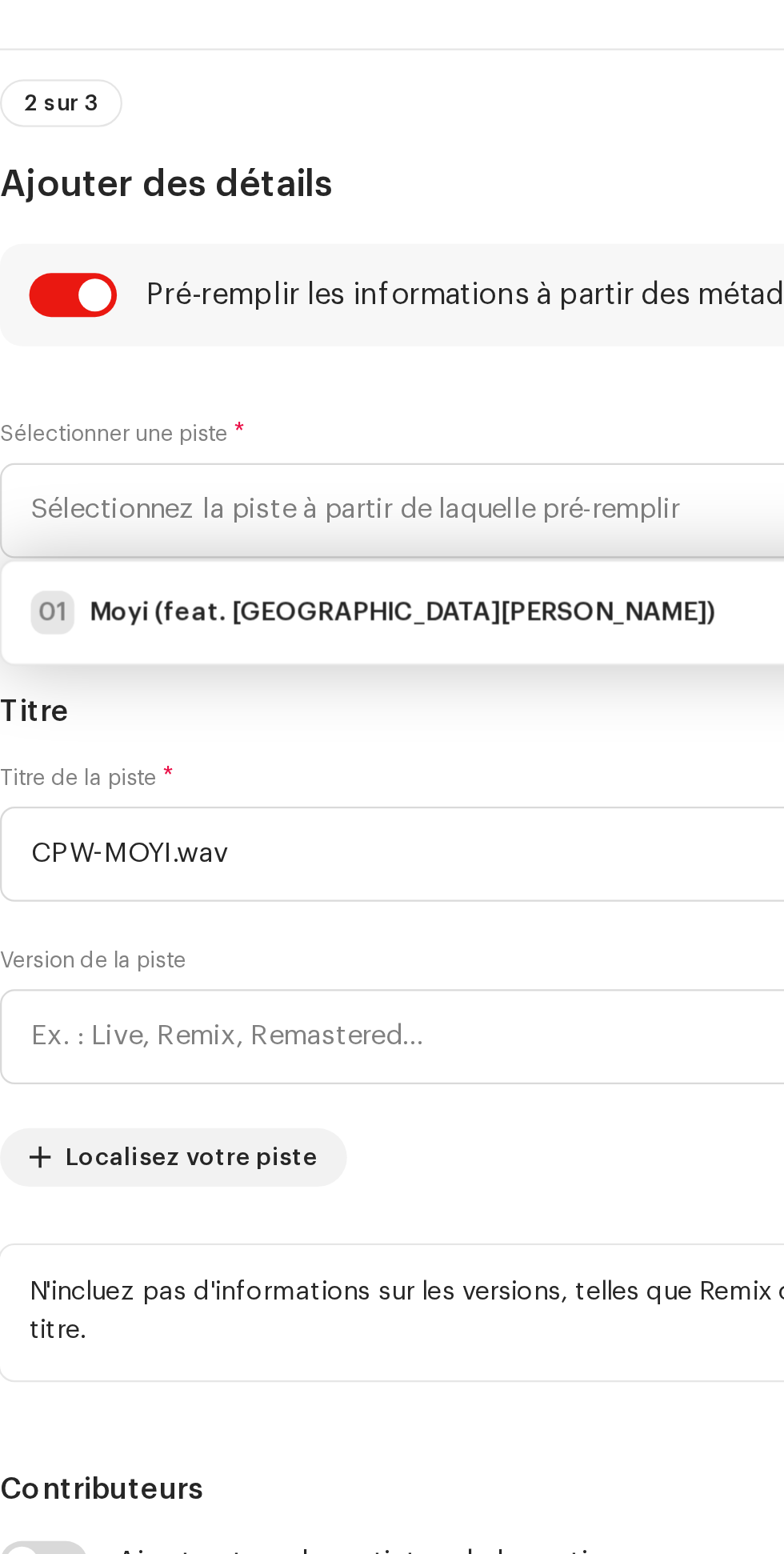
click at [188, 997] on strong "Moyi (feat. [GEOGRAPHIC_DATA][PERSON_NAME])" at bounding box center [189, 994] width 274 height 16
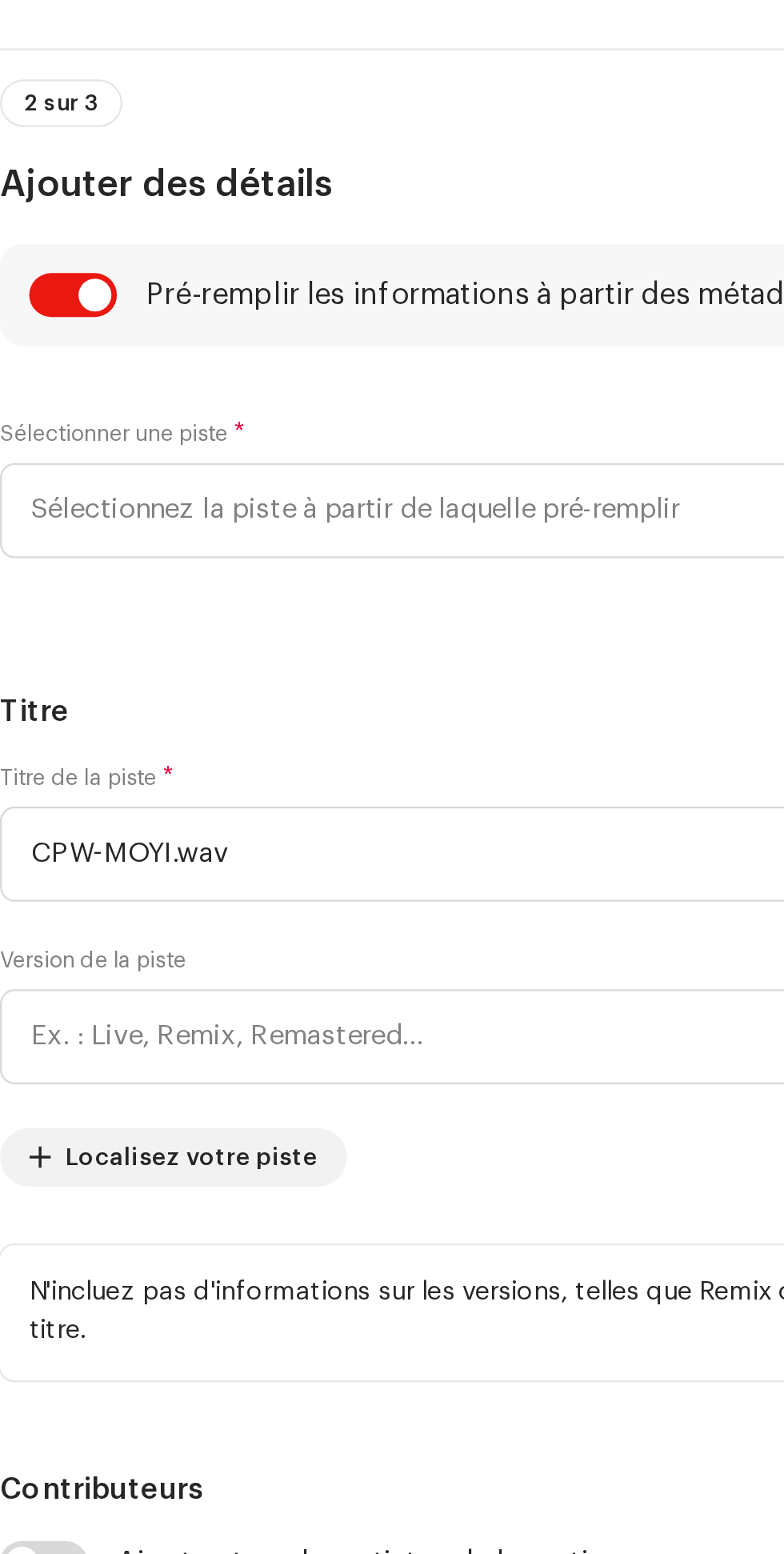
type input "Moyi"
type input "00:00"
radio input "true"
type input "LGF PROD"
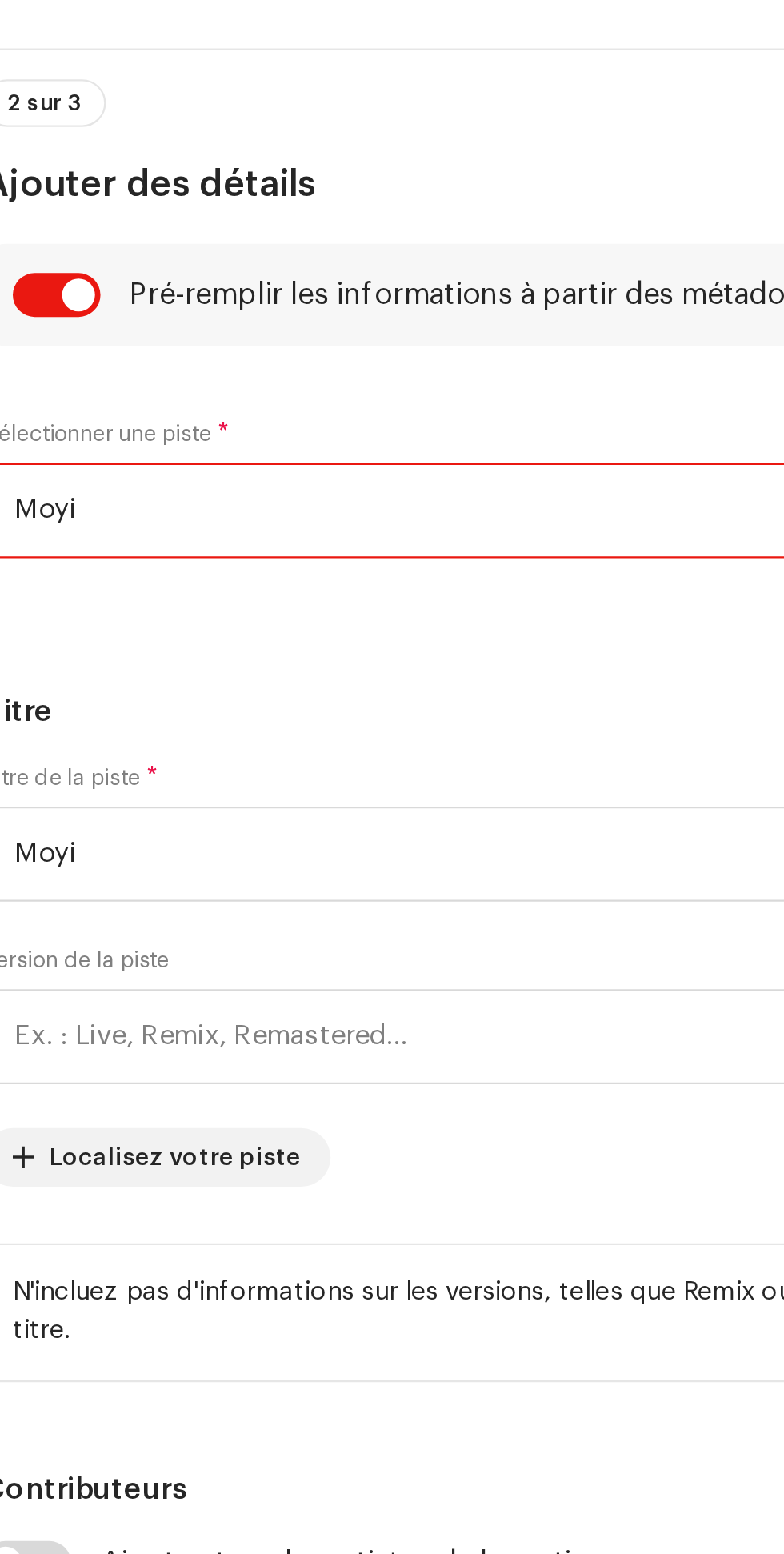
scroll to position [230, 0]
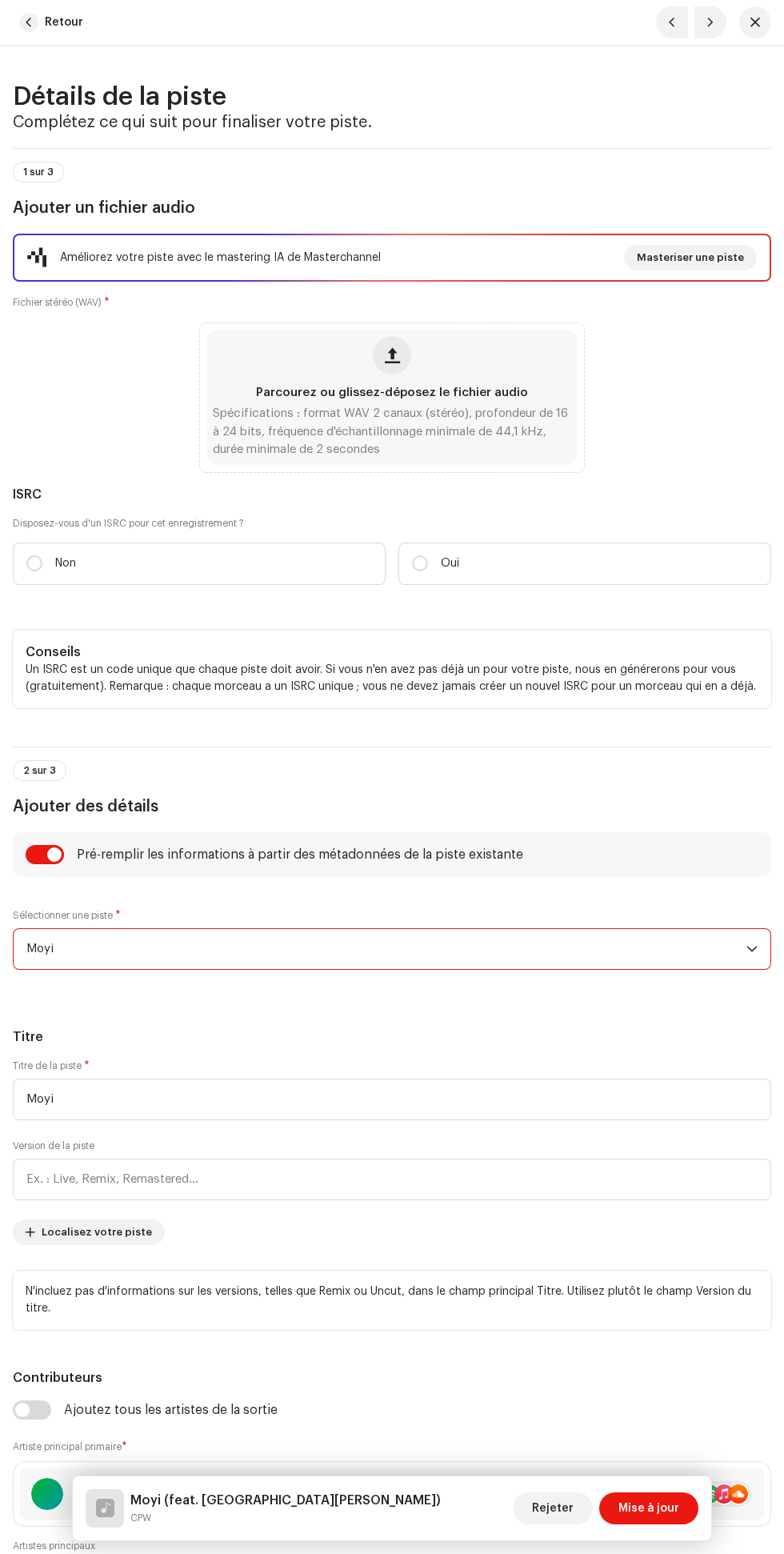
click at [649, 1507] on span "Mise à jour" at bounding box center [649, 1508] width 61 height 32
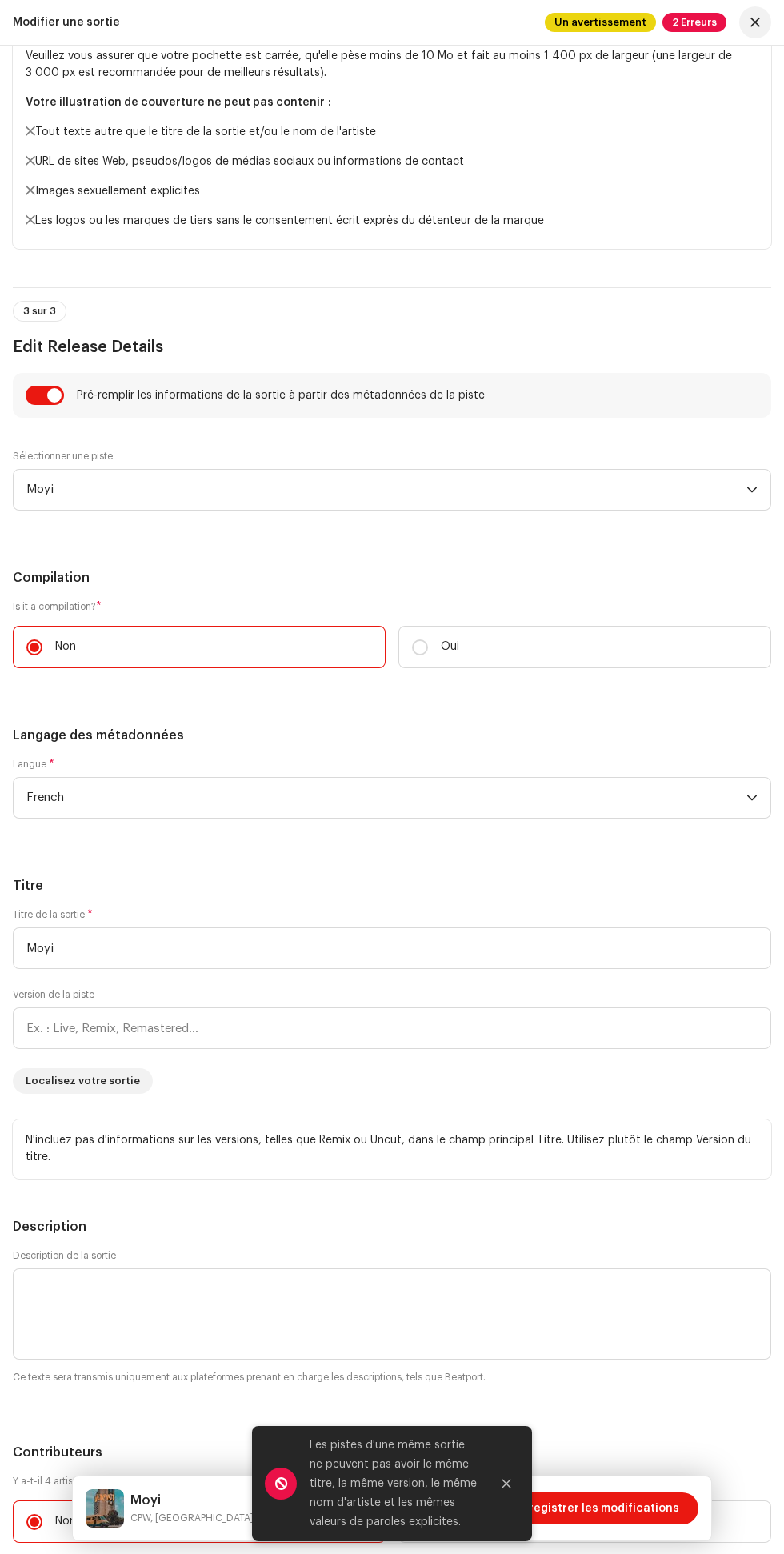
scroll to position [1494, 0]
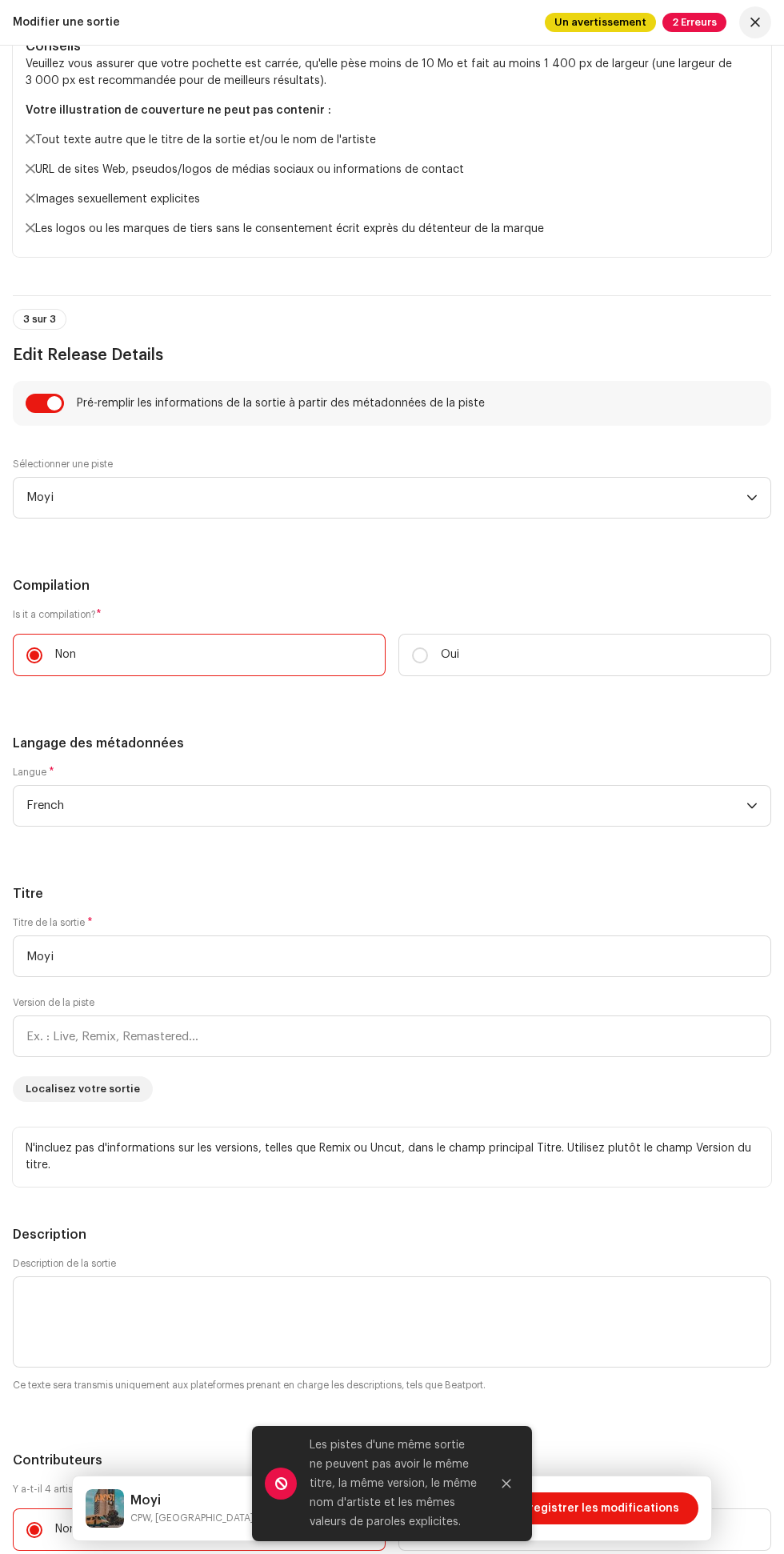
click at [449, 656] on p "Oui" at bounding box center [450, 655] width 19 height 17
click at [428, 656] on input "Oui" at bounding box center [420, 655] width 16 height 16
radio input "true"
click at [35, 656] on input "Non" at bounding box center [34, 655] width 16 height 16
radio input "true"
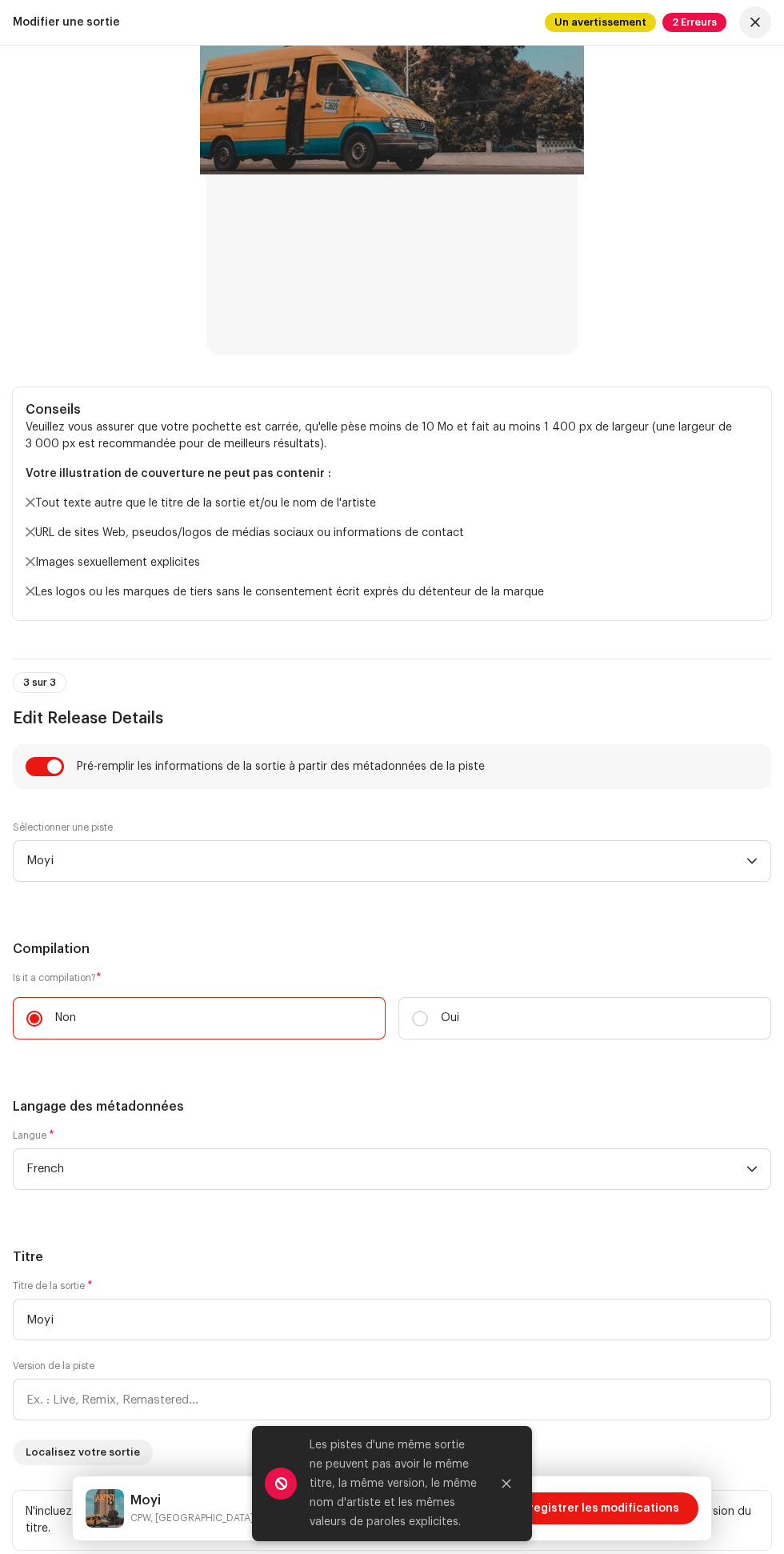
scroll to position [1127, 0]
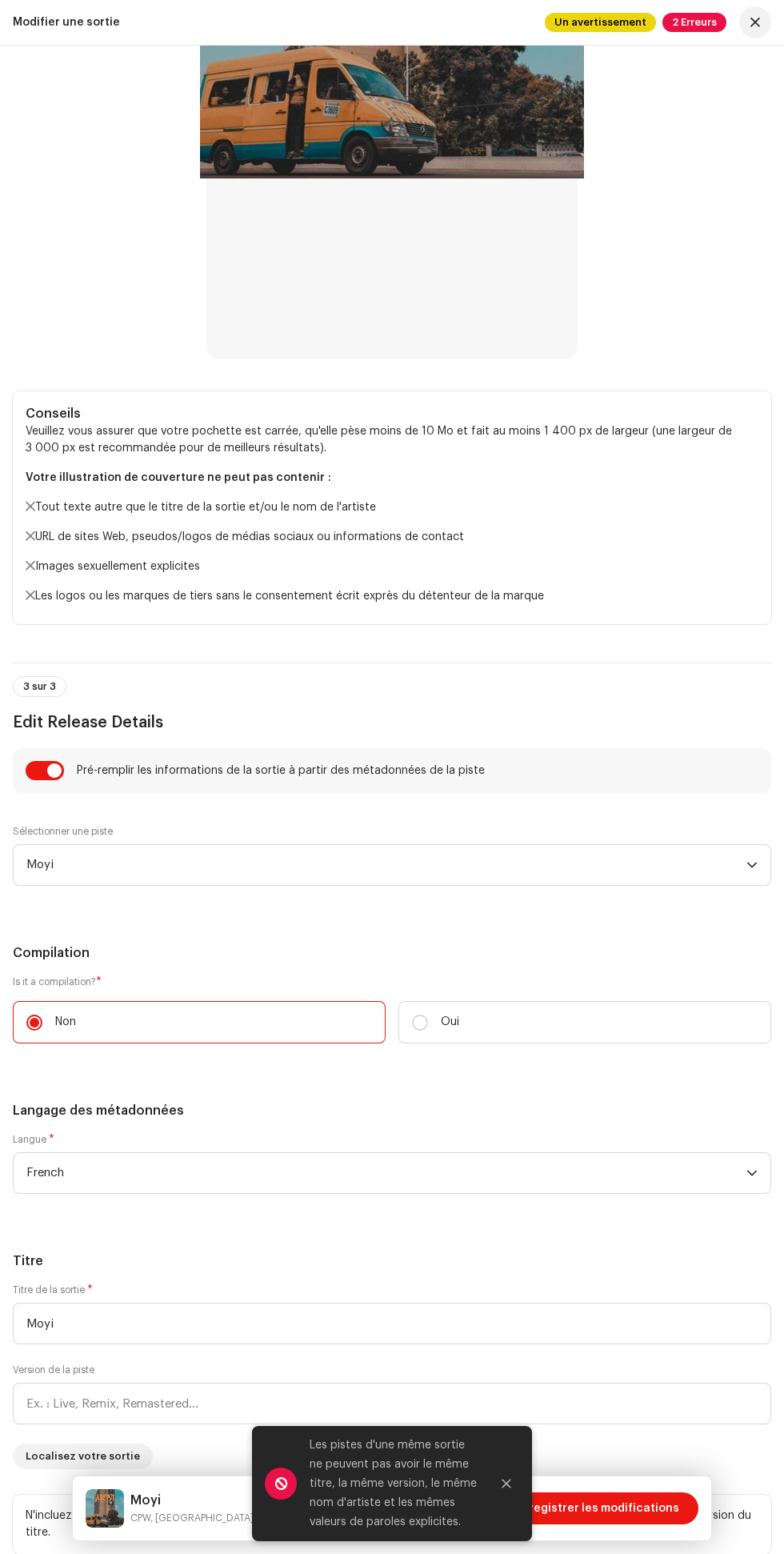
click at [636, 1513] on span "Enregistrer les modifications" at bounding box center [597, 1508] width 164 height 32
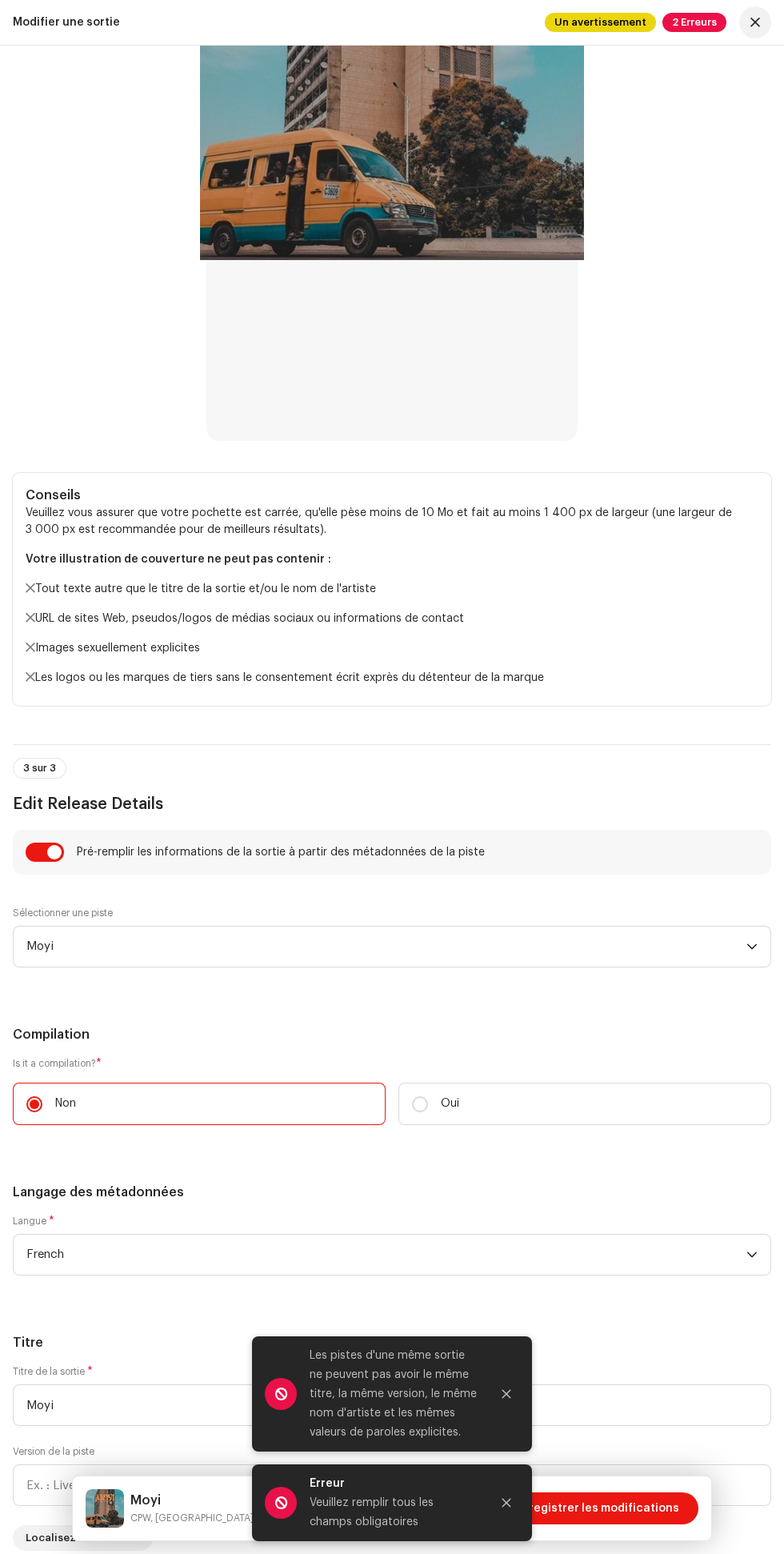
scroll to position [1042, 0]
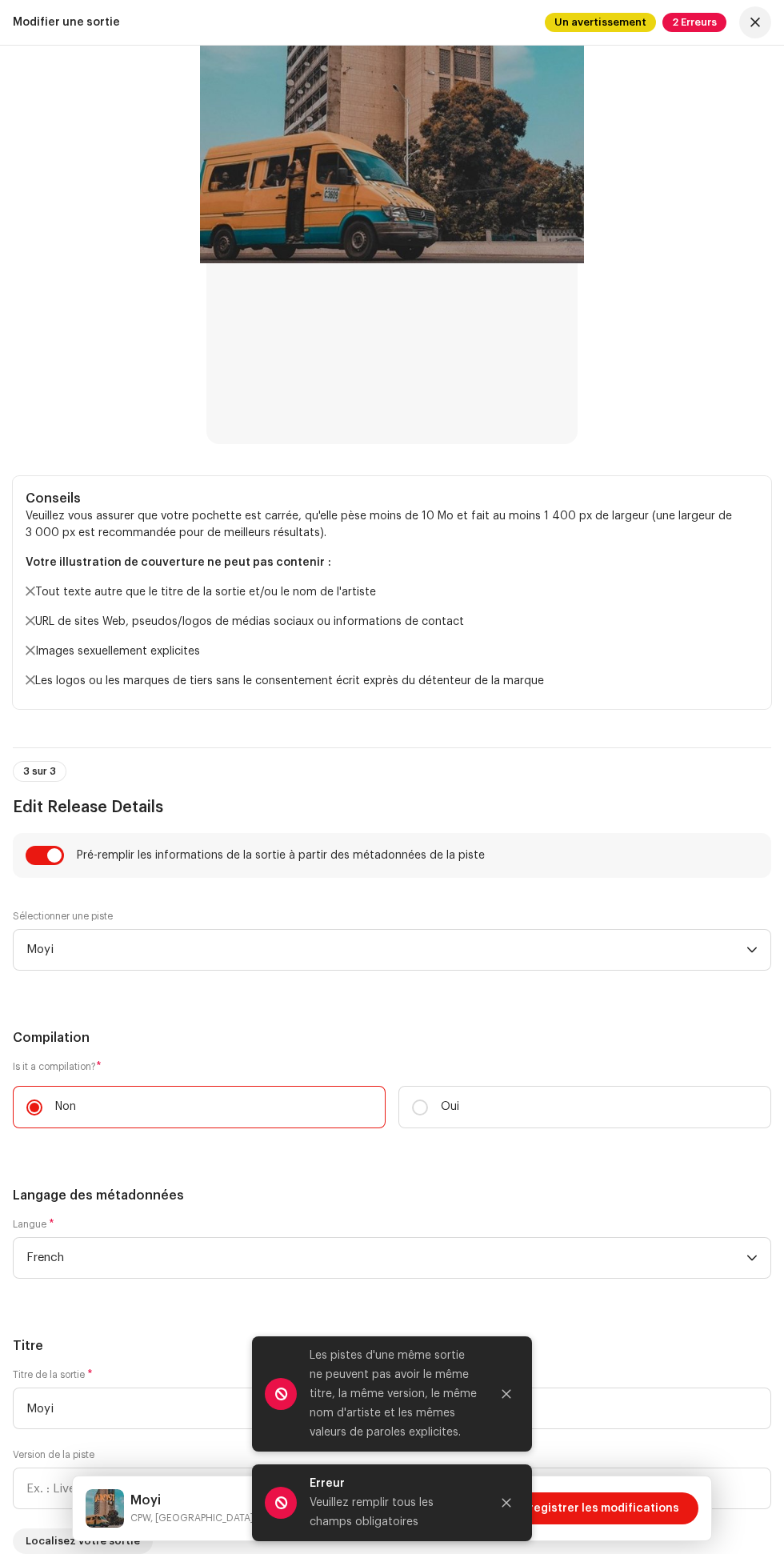
click at [331, 941] on span "Moyi" at bounding box center [386, 950] width 720 height 40
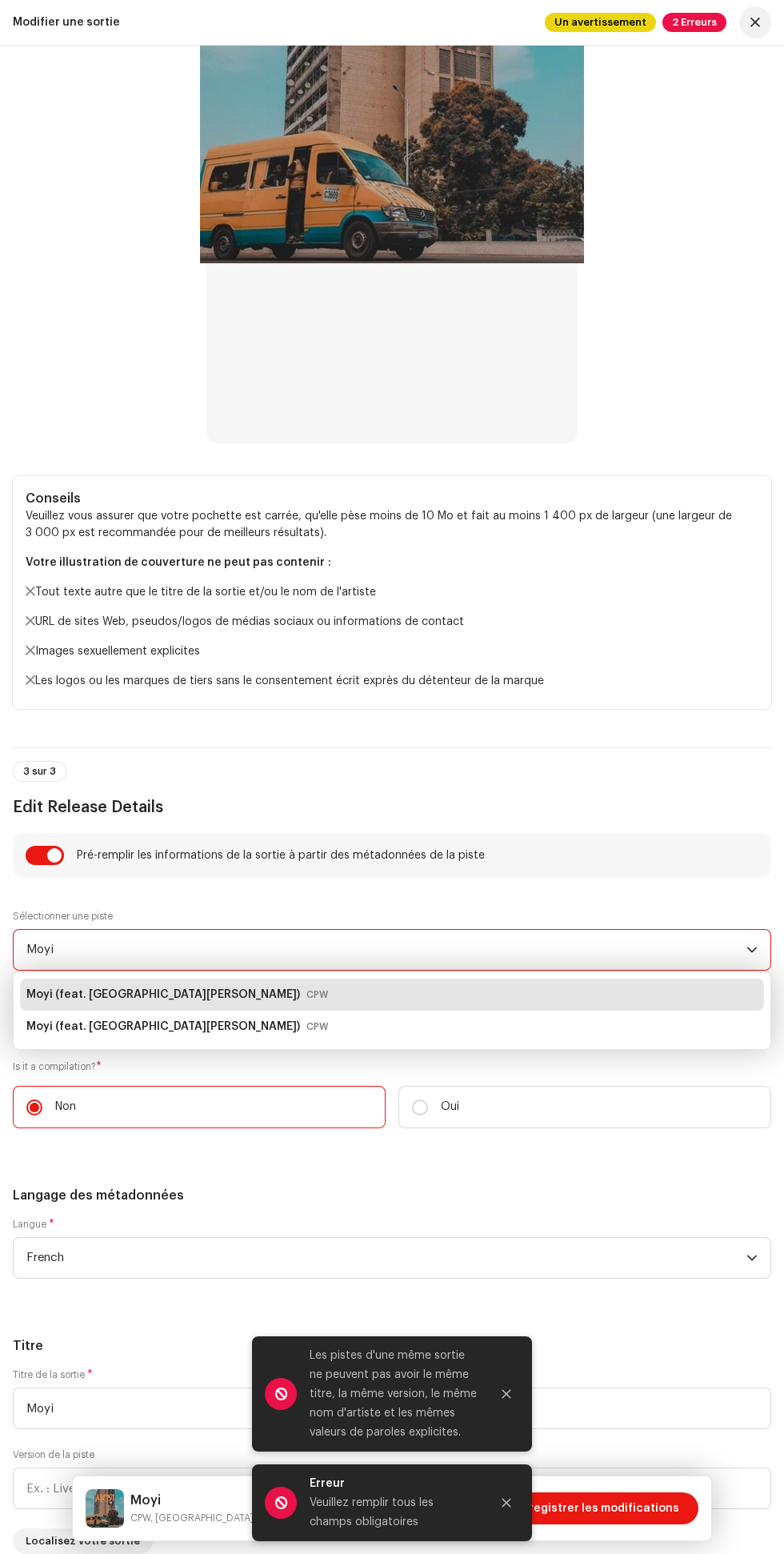
click at [264, 1031] on div "Moyi (feat. [PERSON_NAME]) CPW" at bounding box center [392, 1027] width 732 height 25
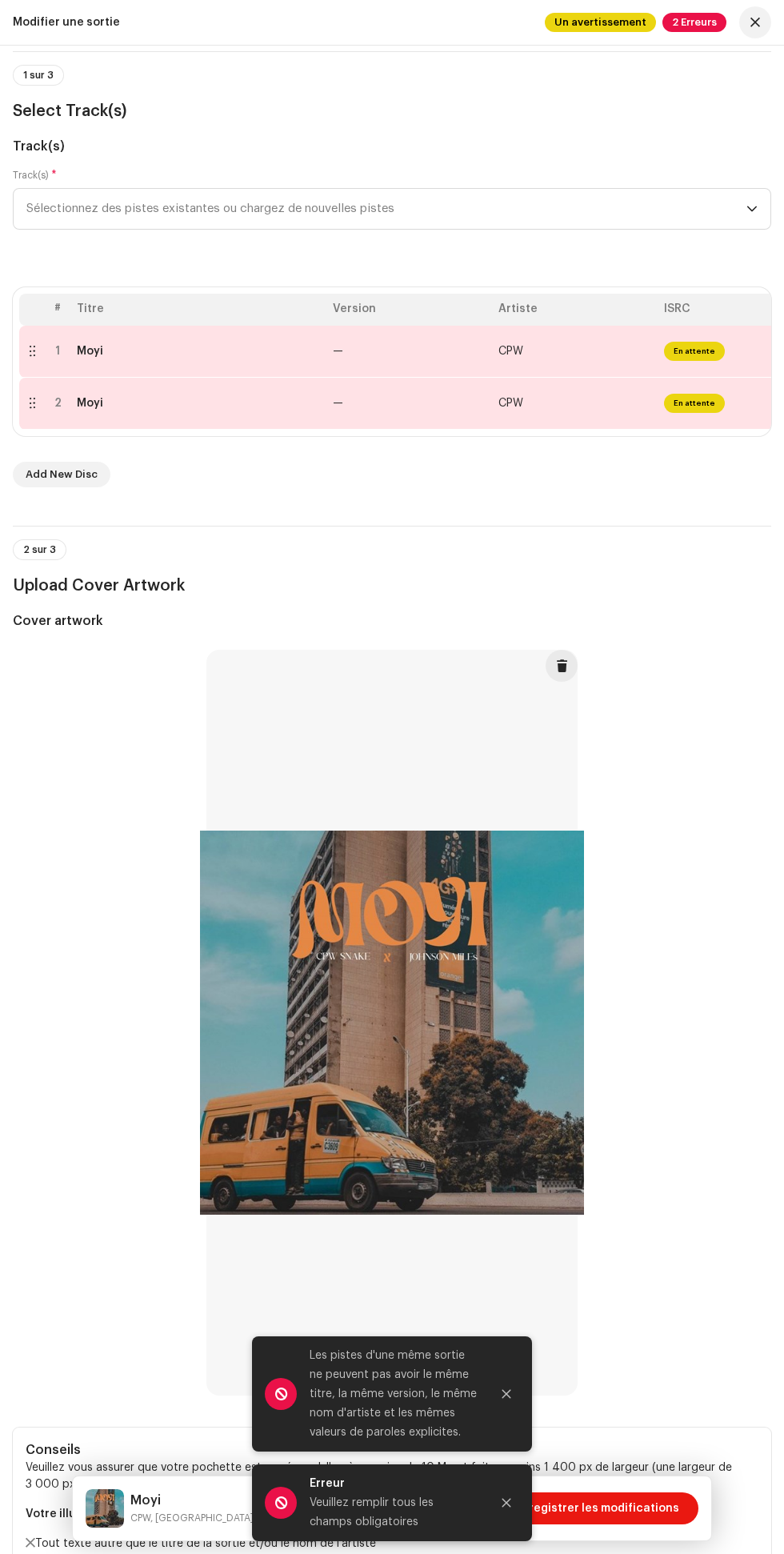
scroll to position [0, 0]
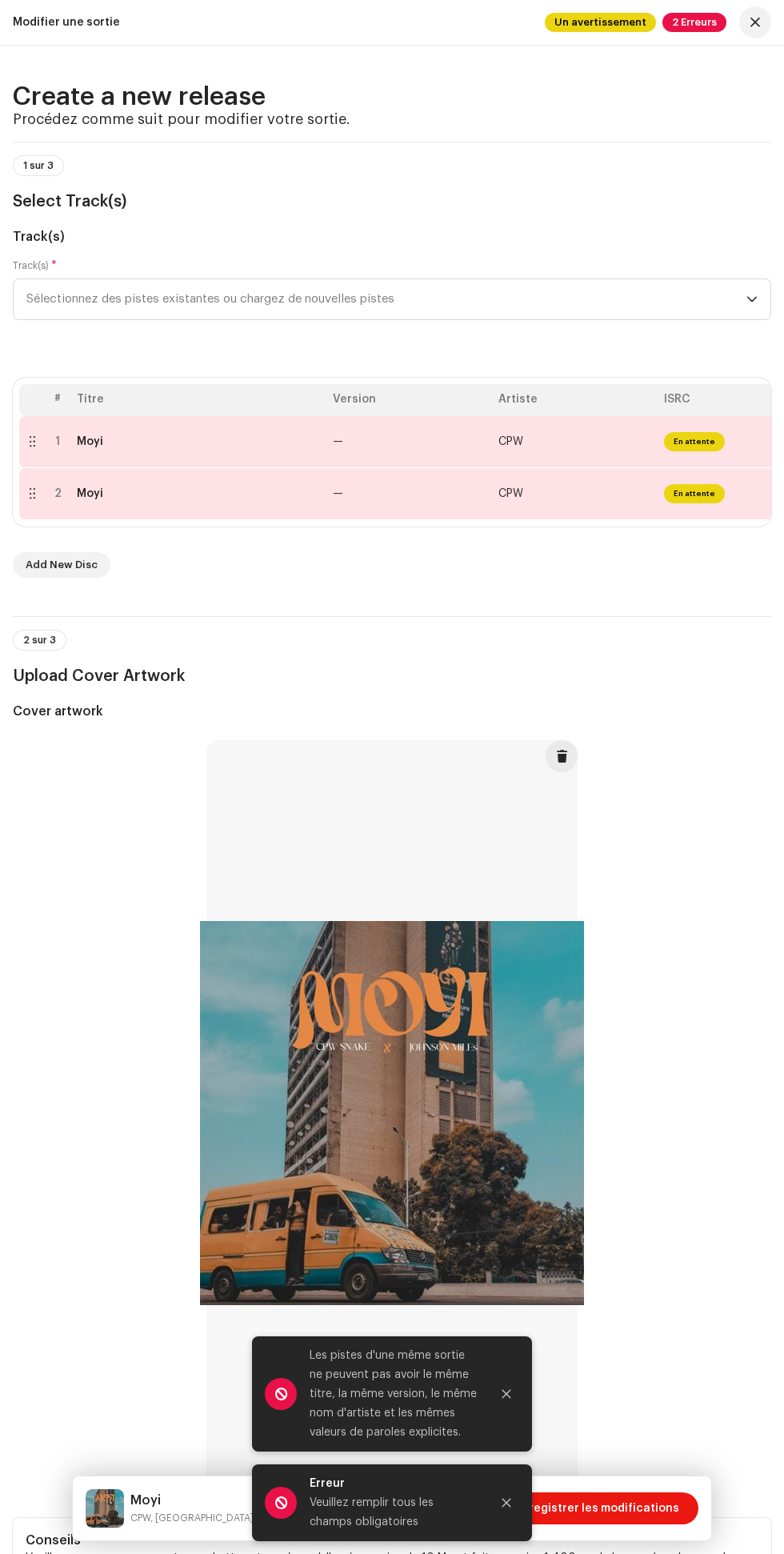
click at [421, 491] on td "—" at bounding box center [409, 494] width 166 height 52
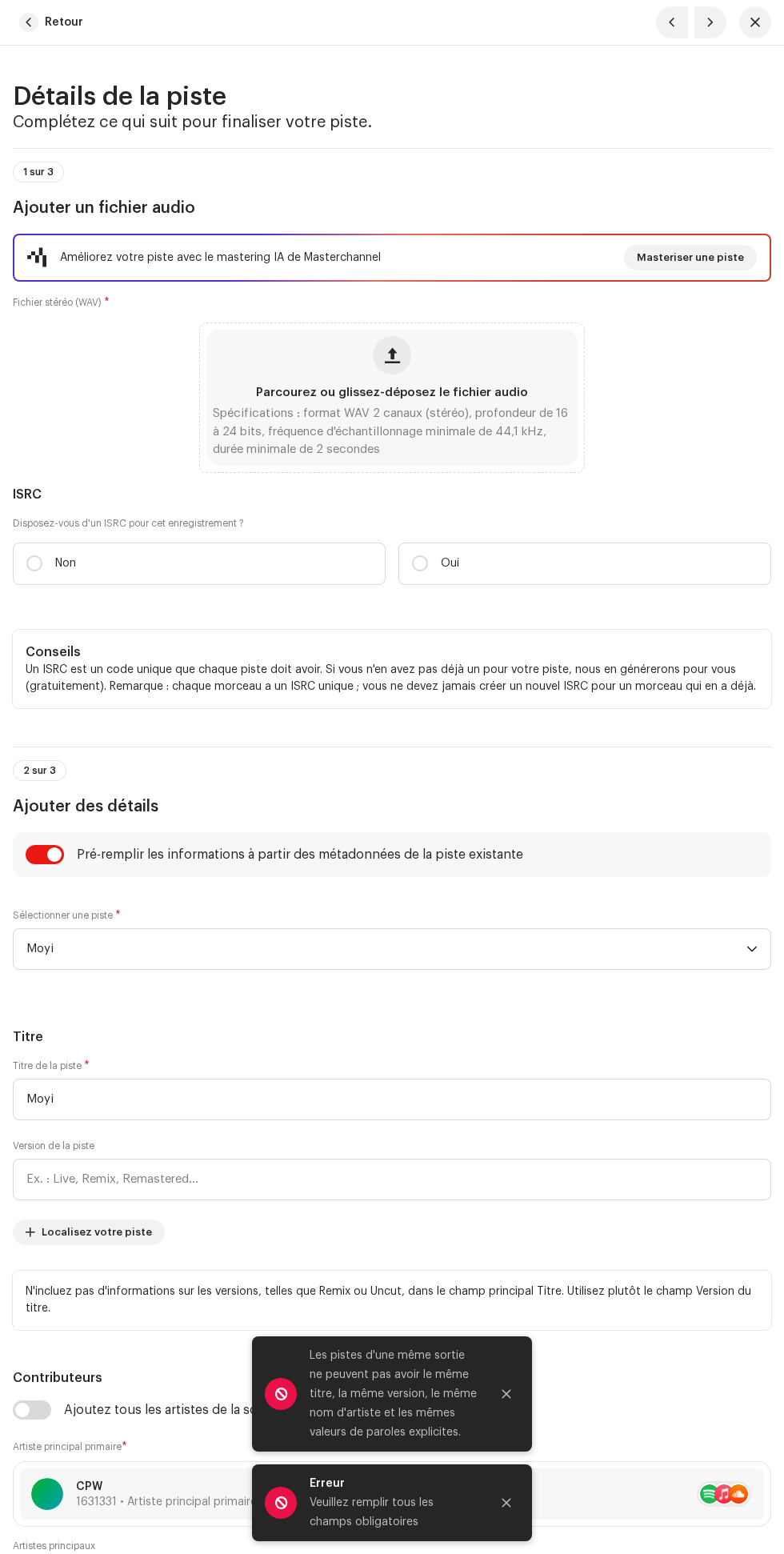
click at [397, 355] on span "button" at bounding box center [393, 355] width 15 height 13
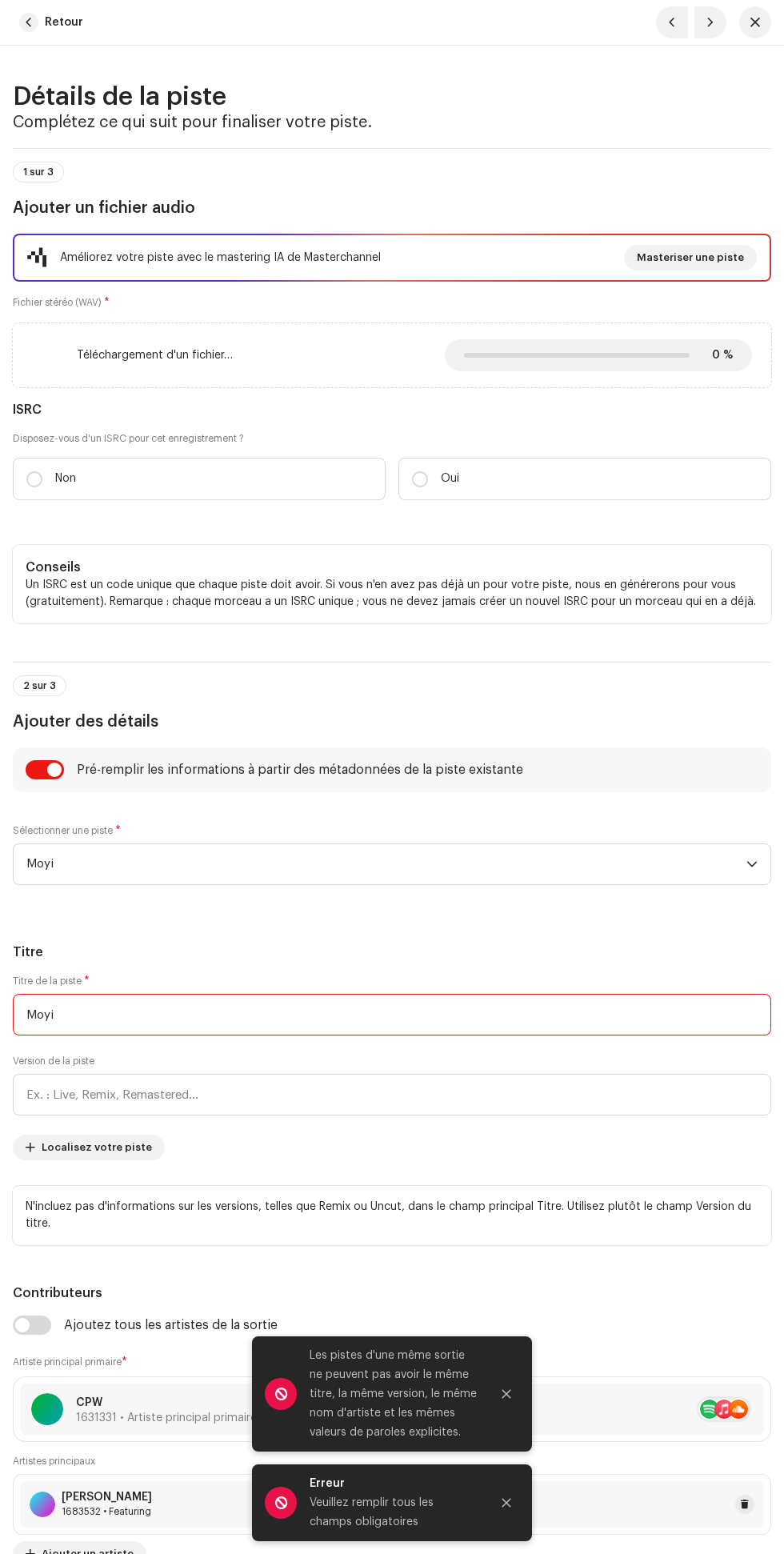
click at [292, 1016] on input "Moyi" at bounding box center [392, 1014] width 759 height 41
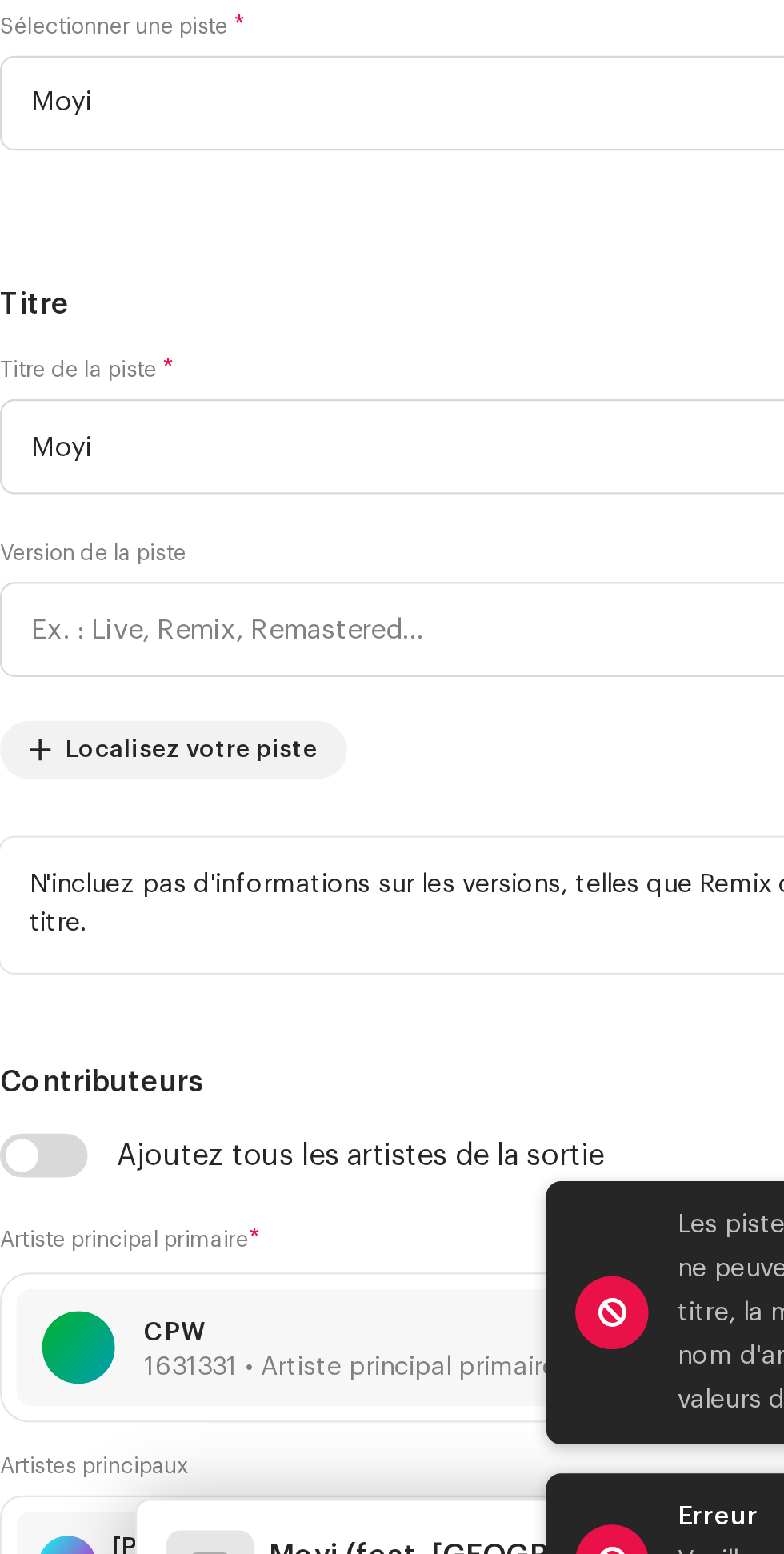
scroll to position [150, 0]
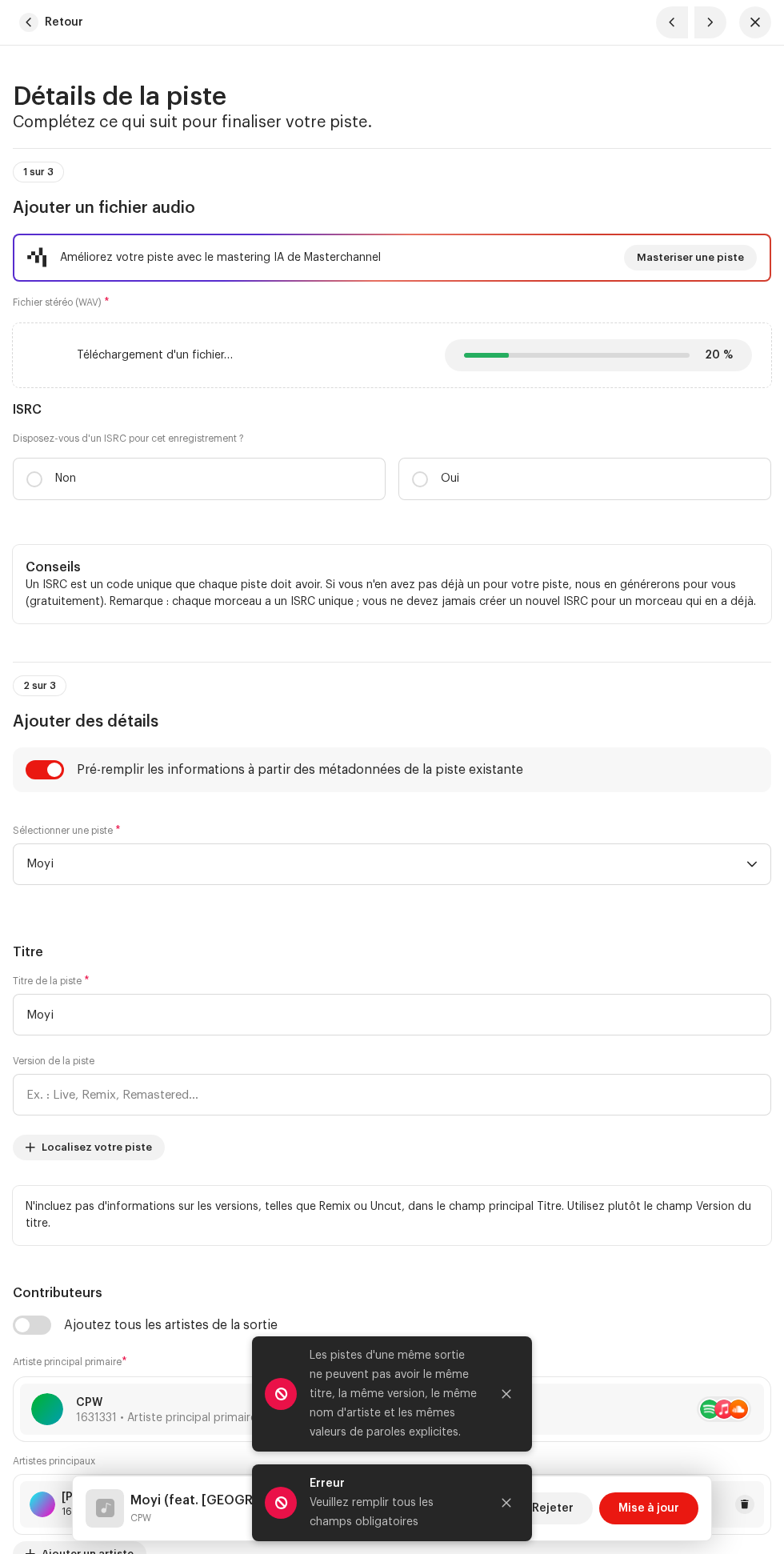
click at [506, 1398] on icon "Close" at bounding box center [506, 1393] width 11 height 11
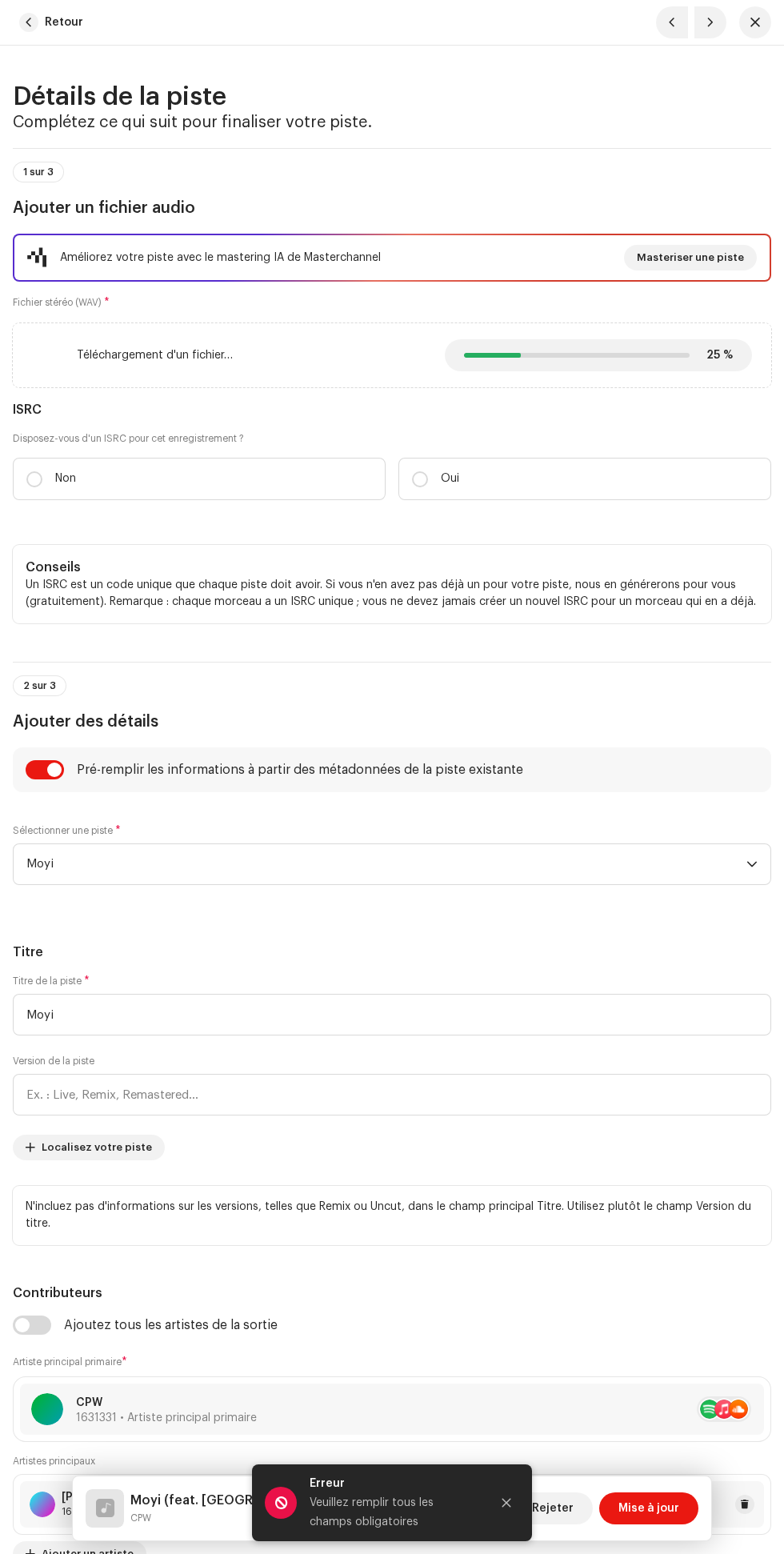
click at [507, 1503] on icon "Close" at bounding box center [507, 1503] width 8 height 8
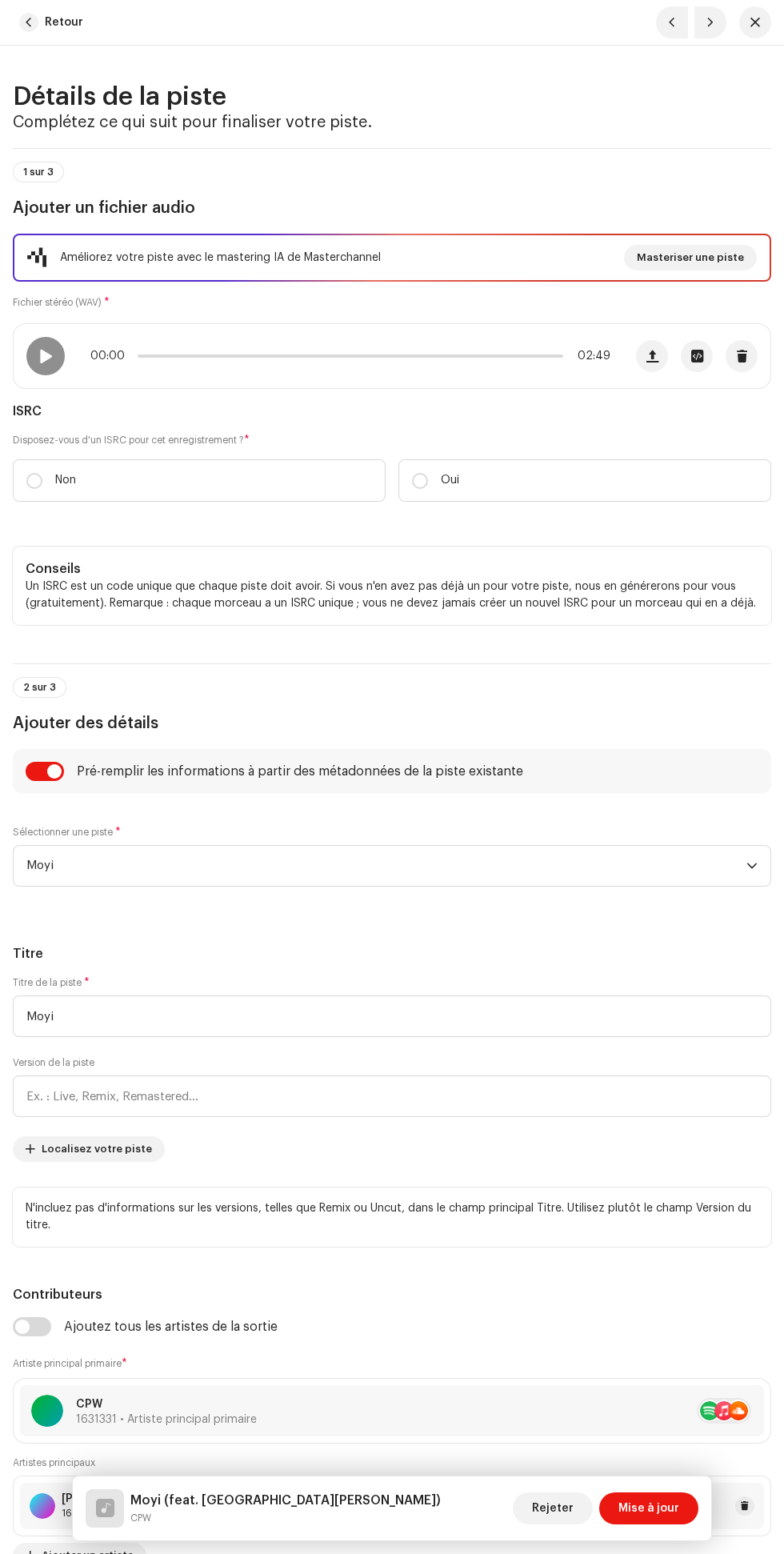
click at [35, 481] on input "Non" at bounding box center [34, 481] width 16 height 16
radio input "true"
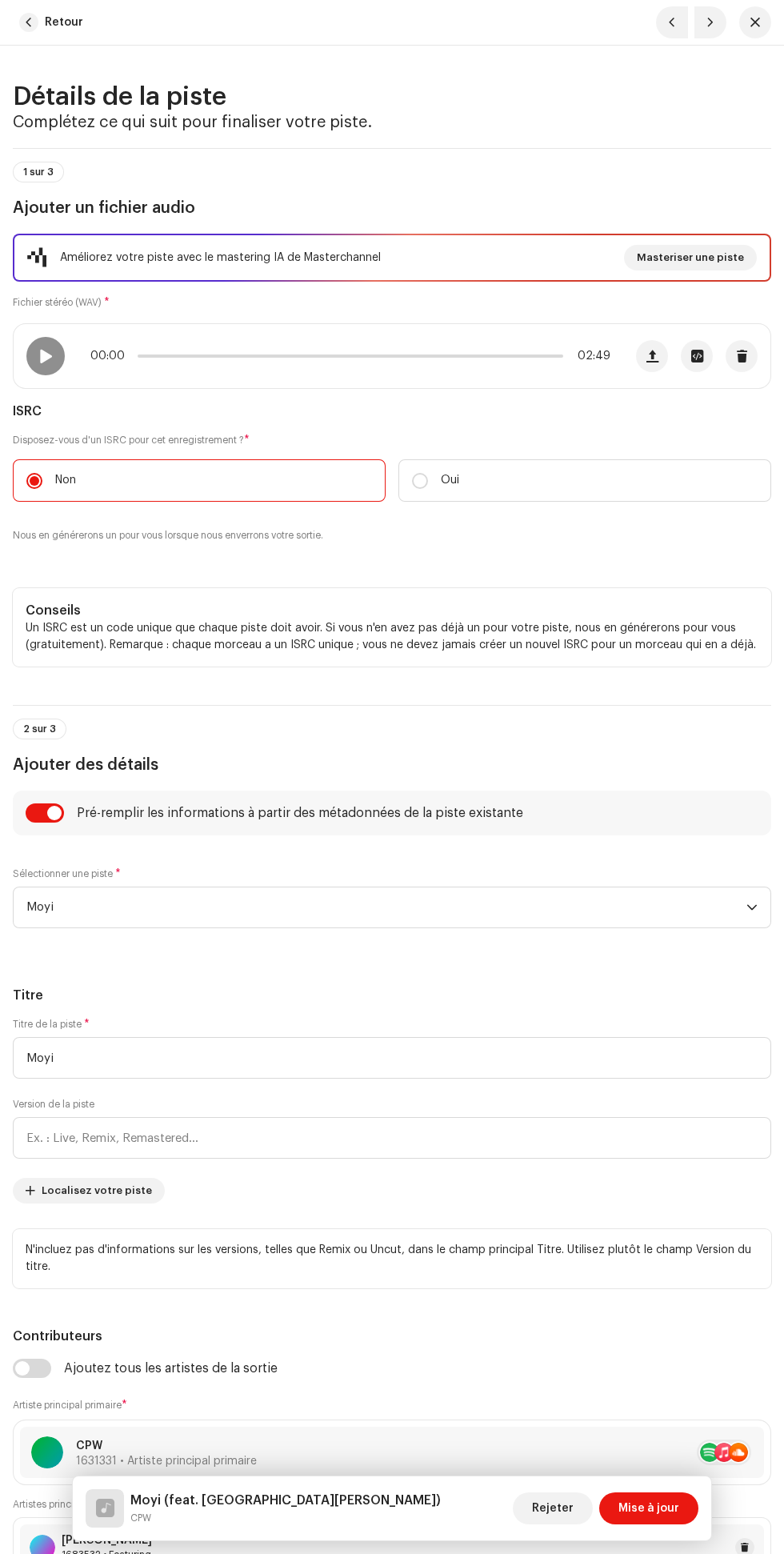
click at [660, 1507] on span "Mise à jour" at bounding box center [649, 1508] width 61 height 32
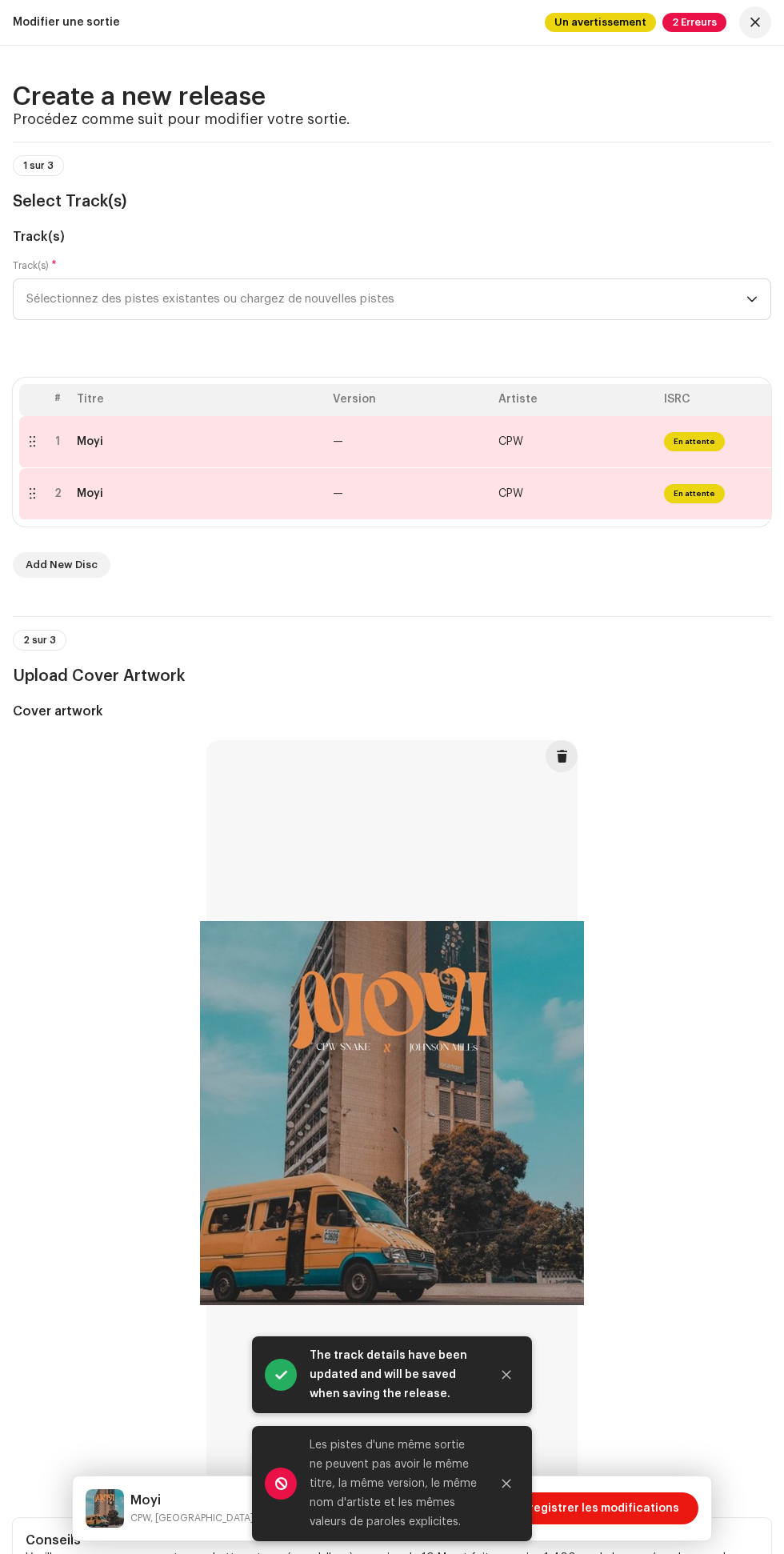
click at [507, 1482] on icon "Close" at bounding box center [506, 1483] width 11 height 11
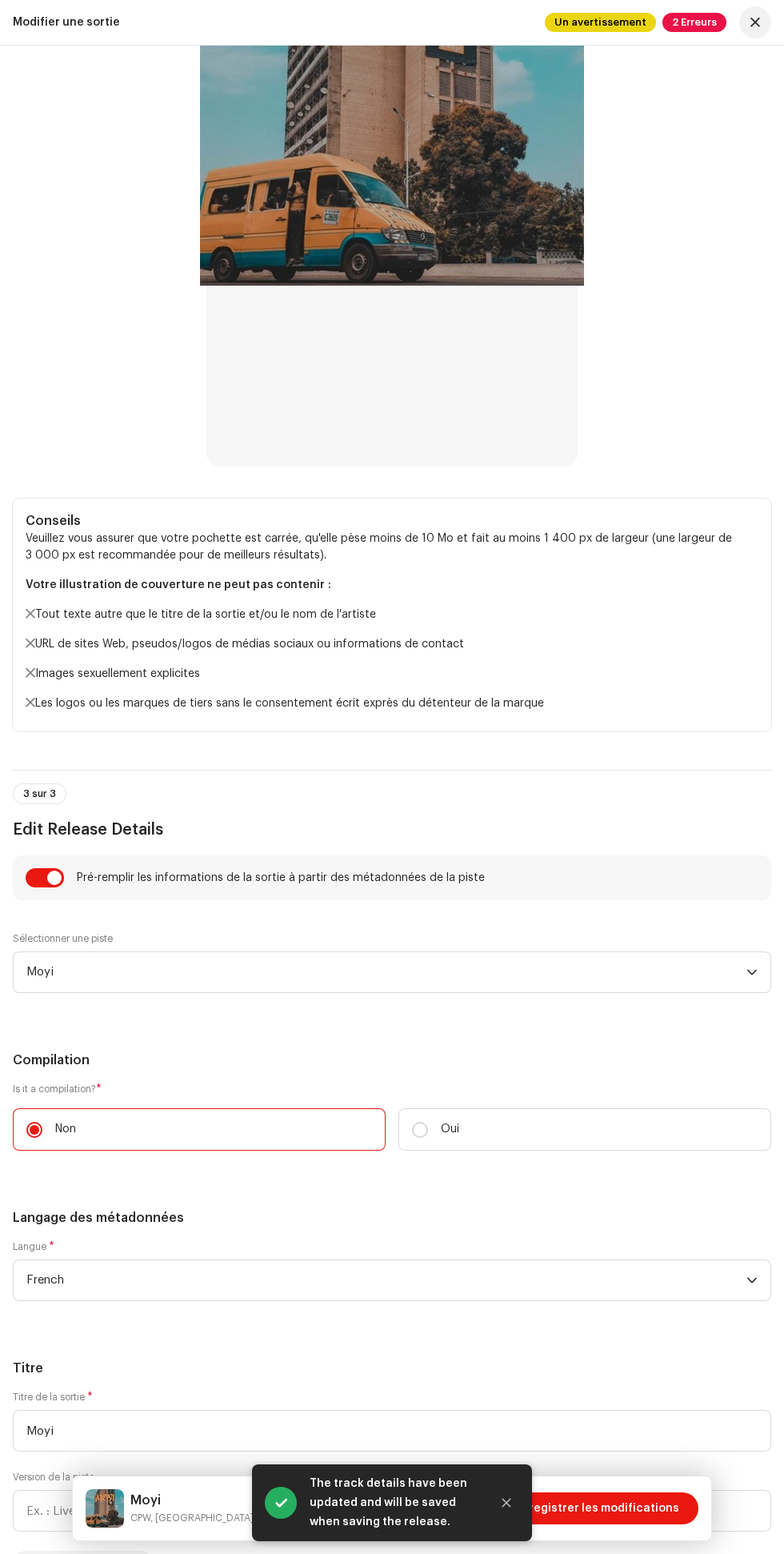
scroll to position [1037, 0]
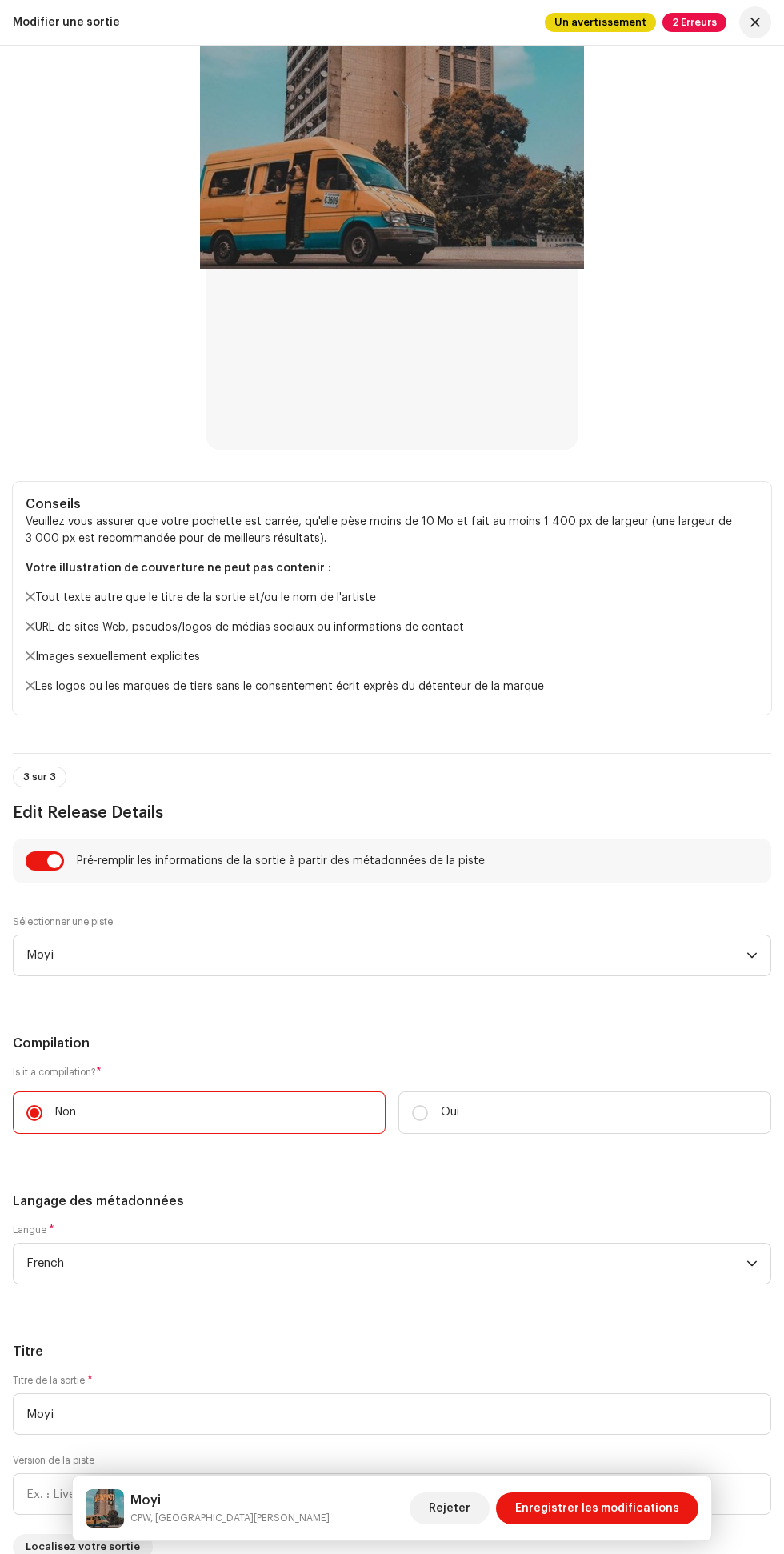
click at [375, 951] on span "Moyi" at bounding box center [386, 955] width 720 height 40
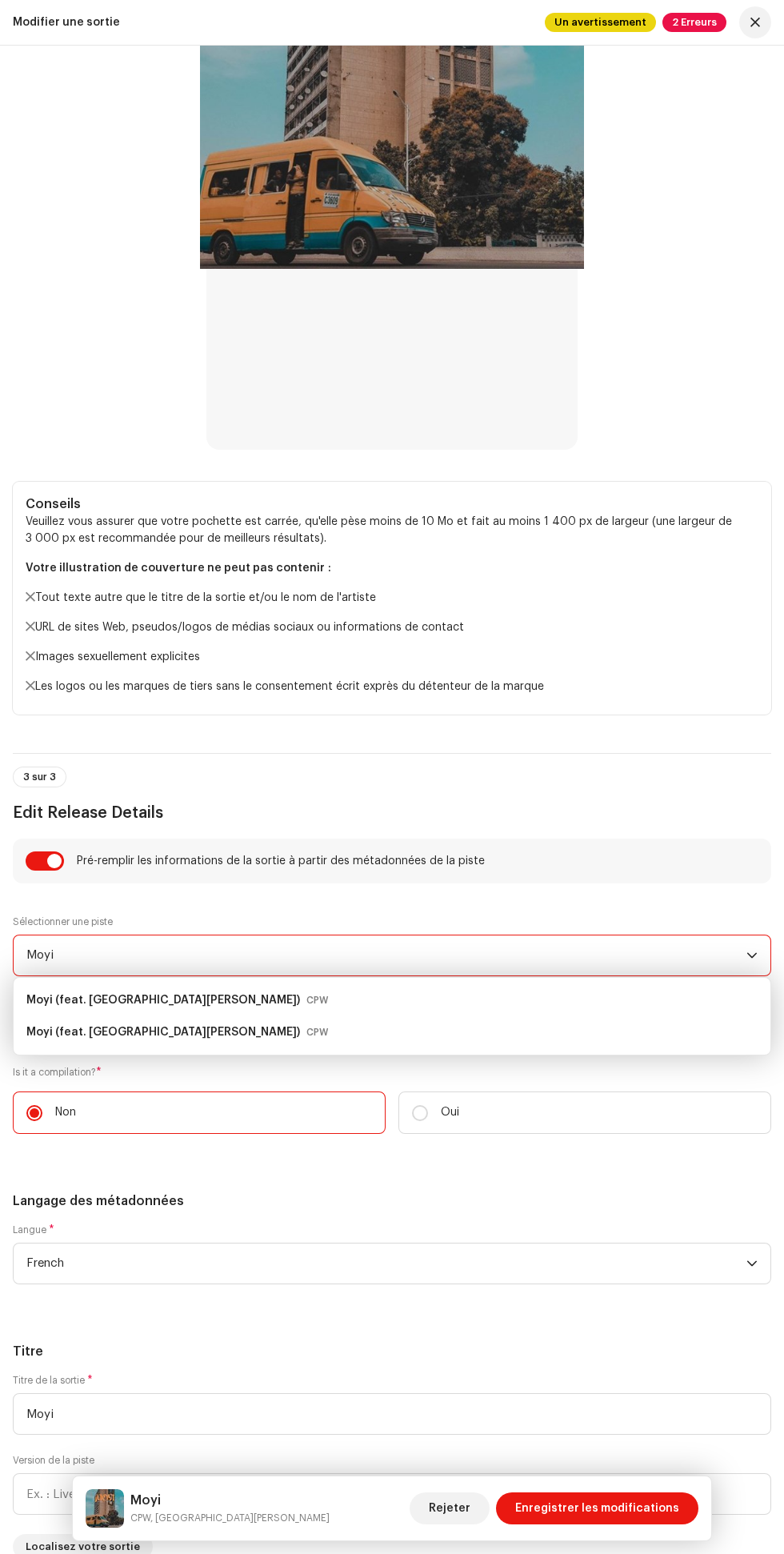
click at [42, 859] on input "checkbox" at bounding box center [44, 861] width 38 height 19
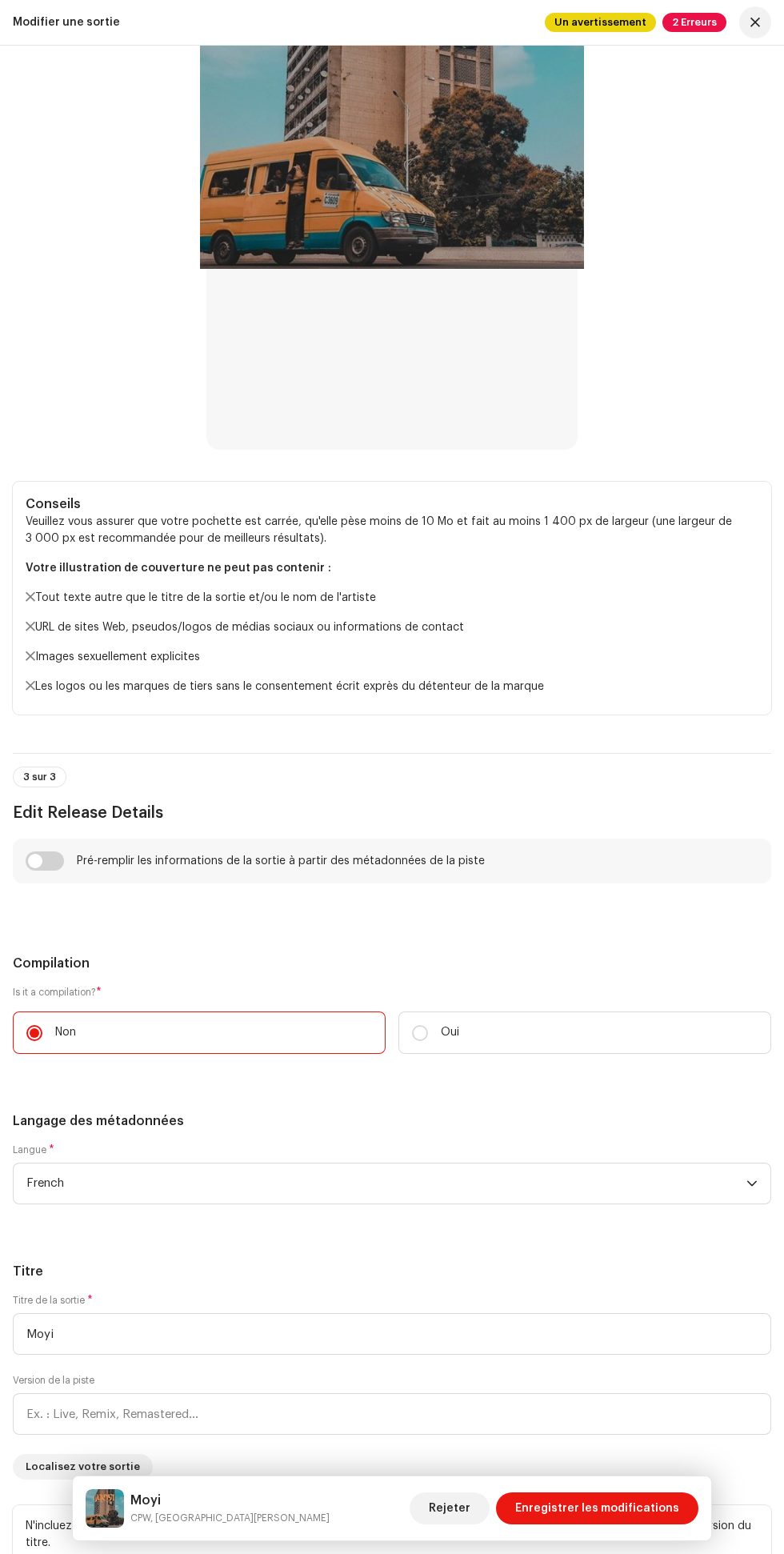
click at [52, 865] on input "checkbox" at bounding box center [44, 861] width 38 height 19
checkbox input "true"
click at [593, 1507] on span "Enregistrer les modifications" at bounding box center [597, 1508] width 164 height 32
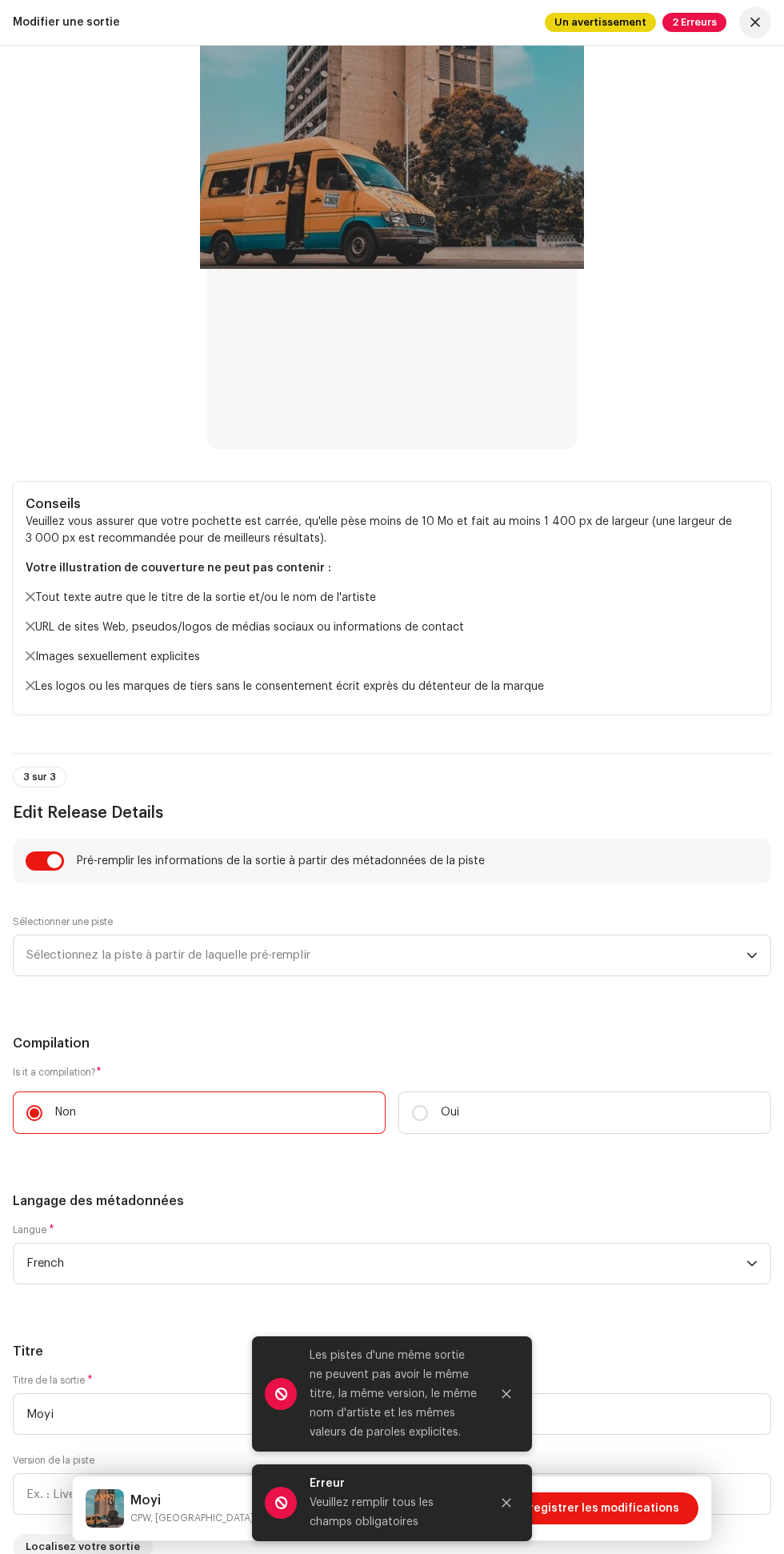
click at [507, 1394] on icon "Close" at bounding box center [507, 1394] width 8 height 8
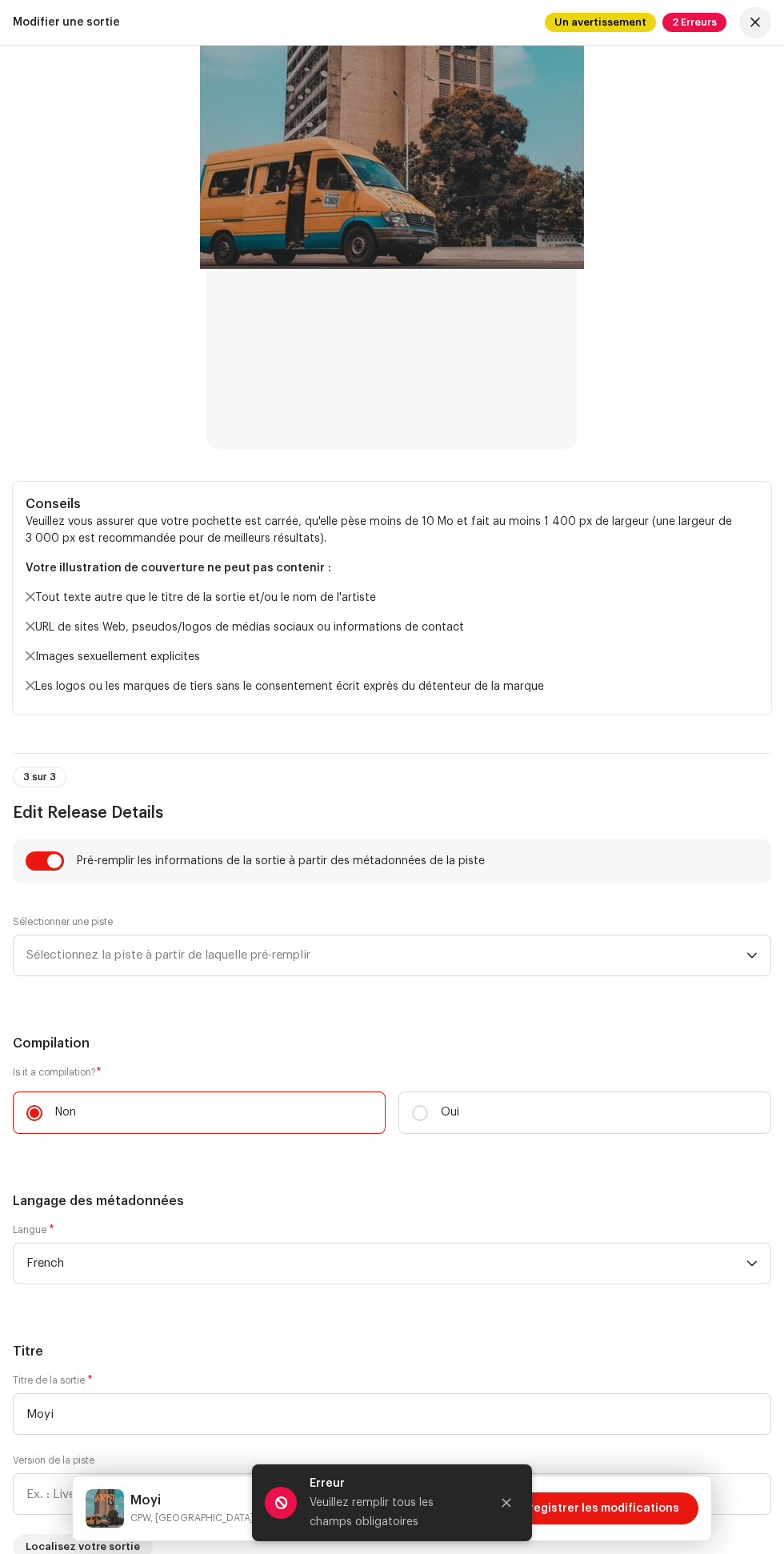
click at [506, 1504] on icon "Close" at bounding box center [507, 1503] width 8 height 8
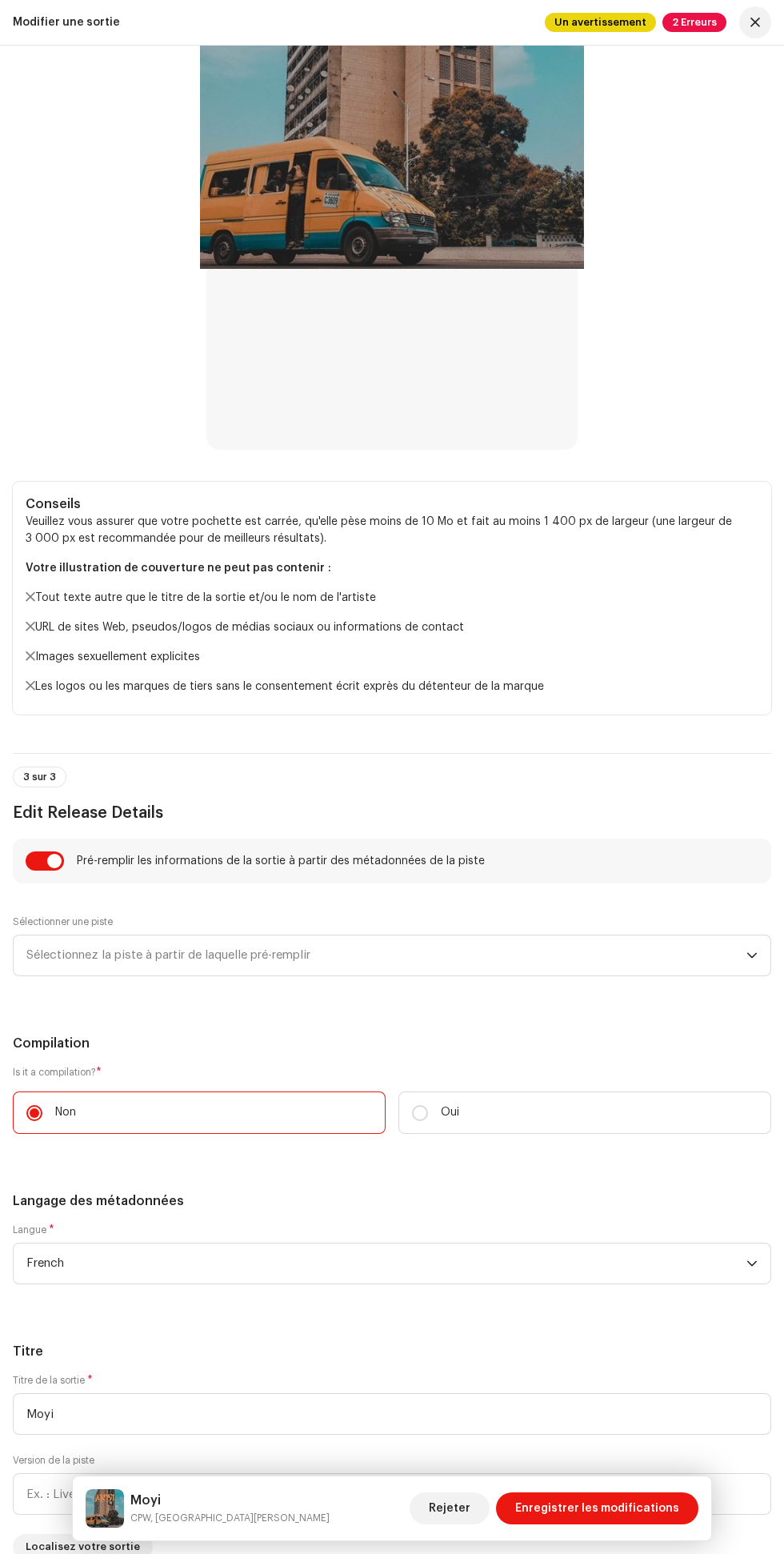
click at [376, 1110] on label "Non" at bounding box center [199, 1113] width 373 height 42
click at [42, 1110] on input "Non" at bounding box center [34, 1113] width 16 height 16
click at [446, 1075] on label "Is it a compilation? *" at bounding box center [392, 1072] width 759 height 13
click at [420, 1113] on input "Oui" at bounding box center [420, 1113] width 16 height 16
radio input "true"
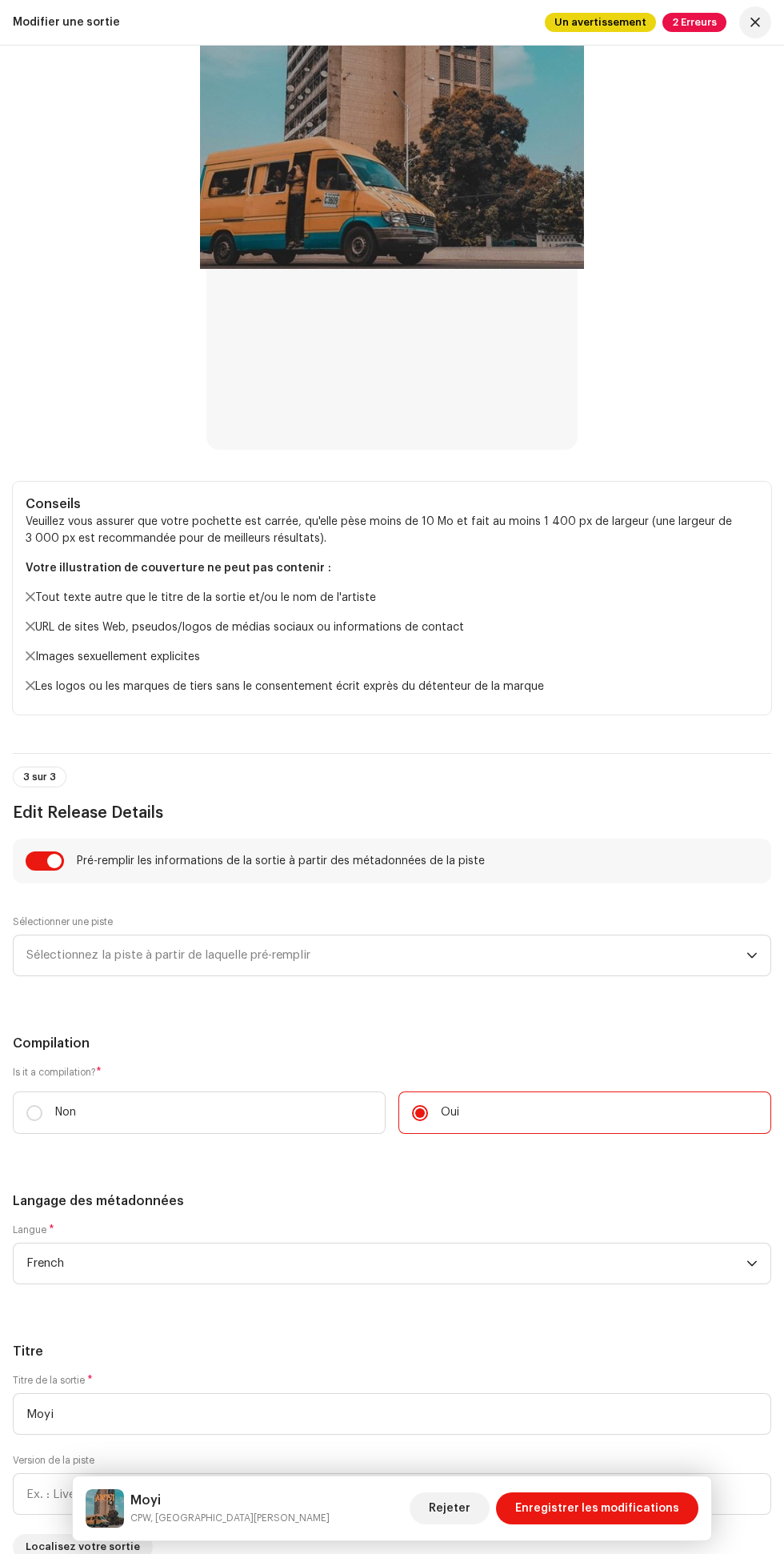
click at [594, 1515] on span "Enregistrer les modifications" at bounding box center [597, 1508] width 164 height 32
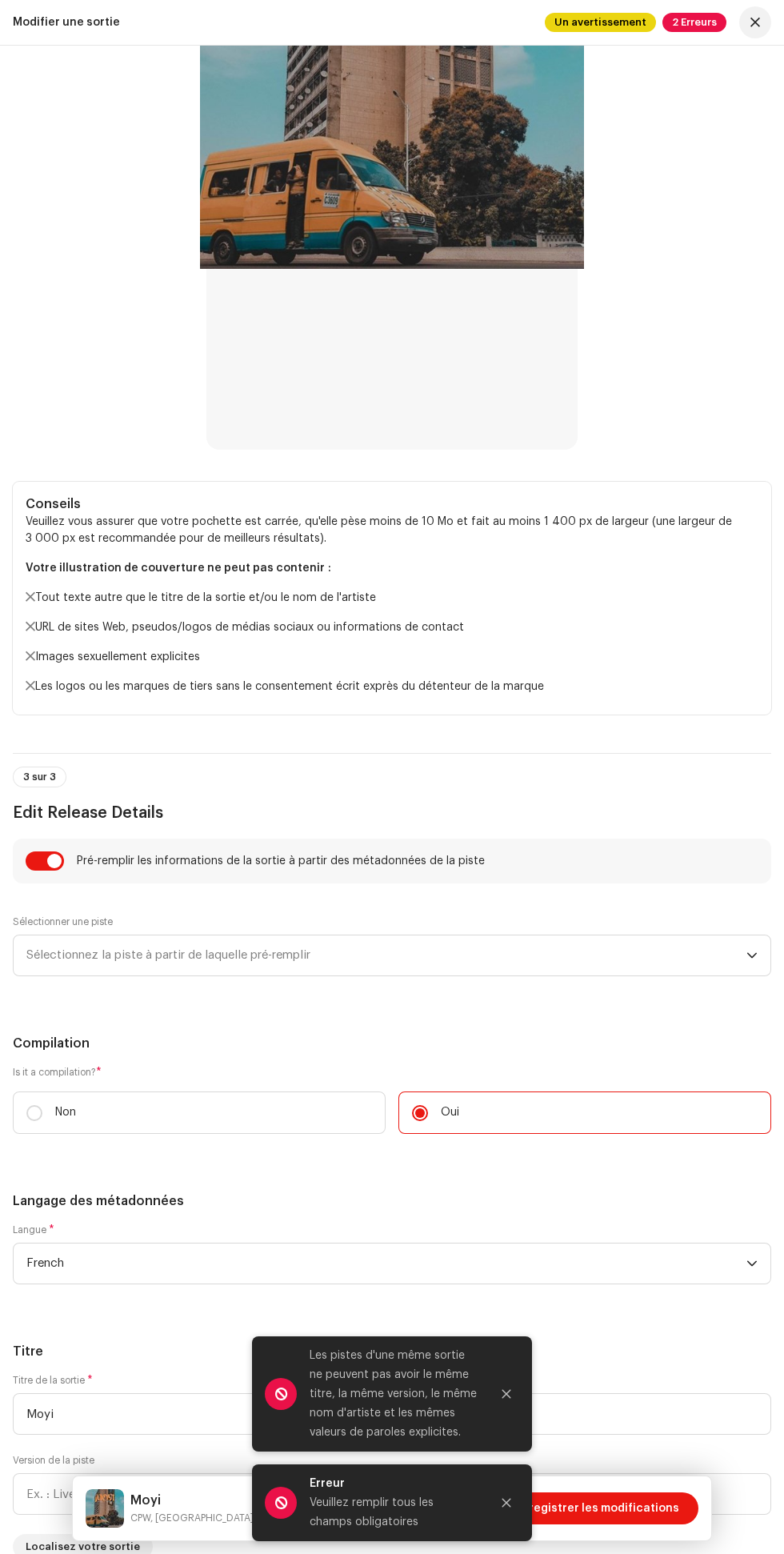
click at [507, 1394] on icon "Close" at bounding box center [507, 1394] width 8 height 8
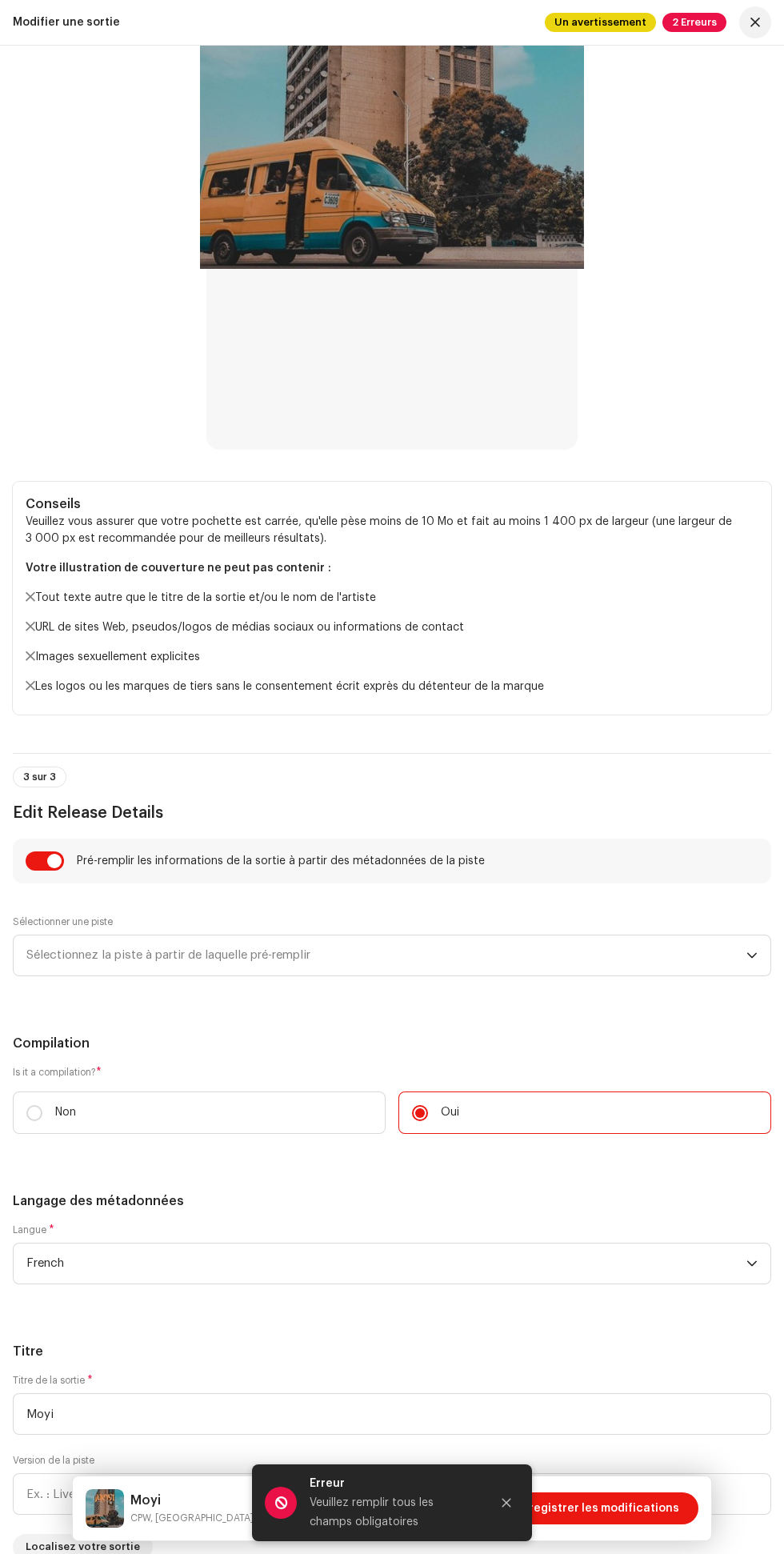
click at [35, 1113] on input "Non" at bounding box center [34, 1113] width 16 height 16
radio input "true"
click at [56, 862] on input "checkbox" at bounding box center [44, 861] width 38 height 19
checkbox input "false"
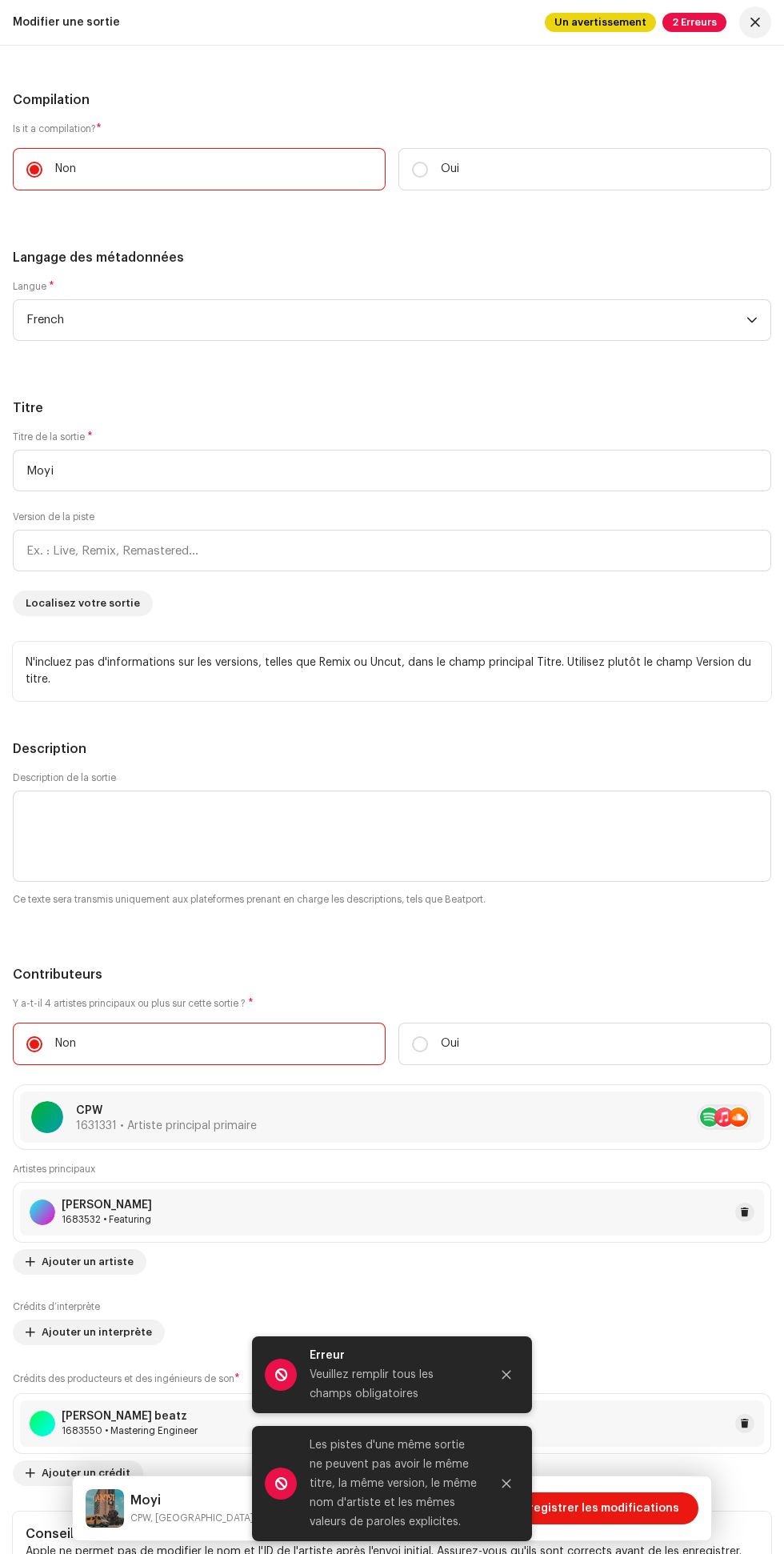
scroll to position [1938, 0]
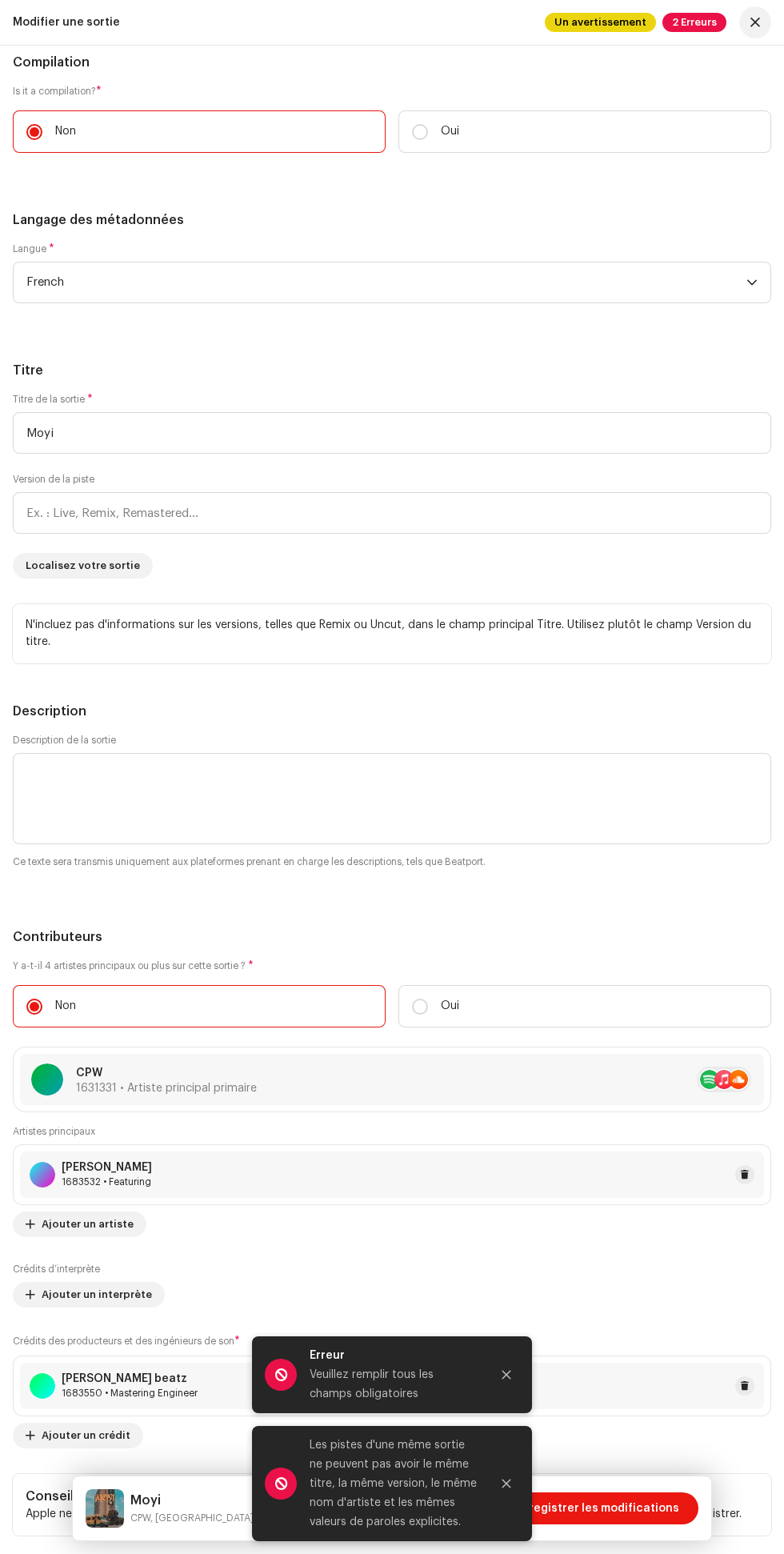
click at [507, 1375] on icon "Close" at bounding box center [507, 1375] width 8 height 8
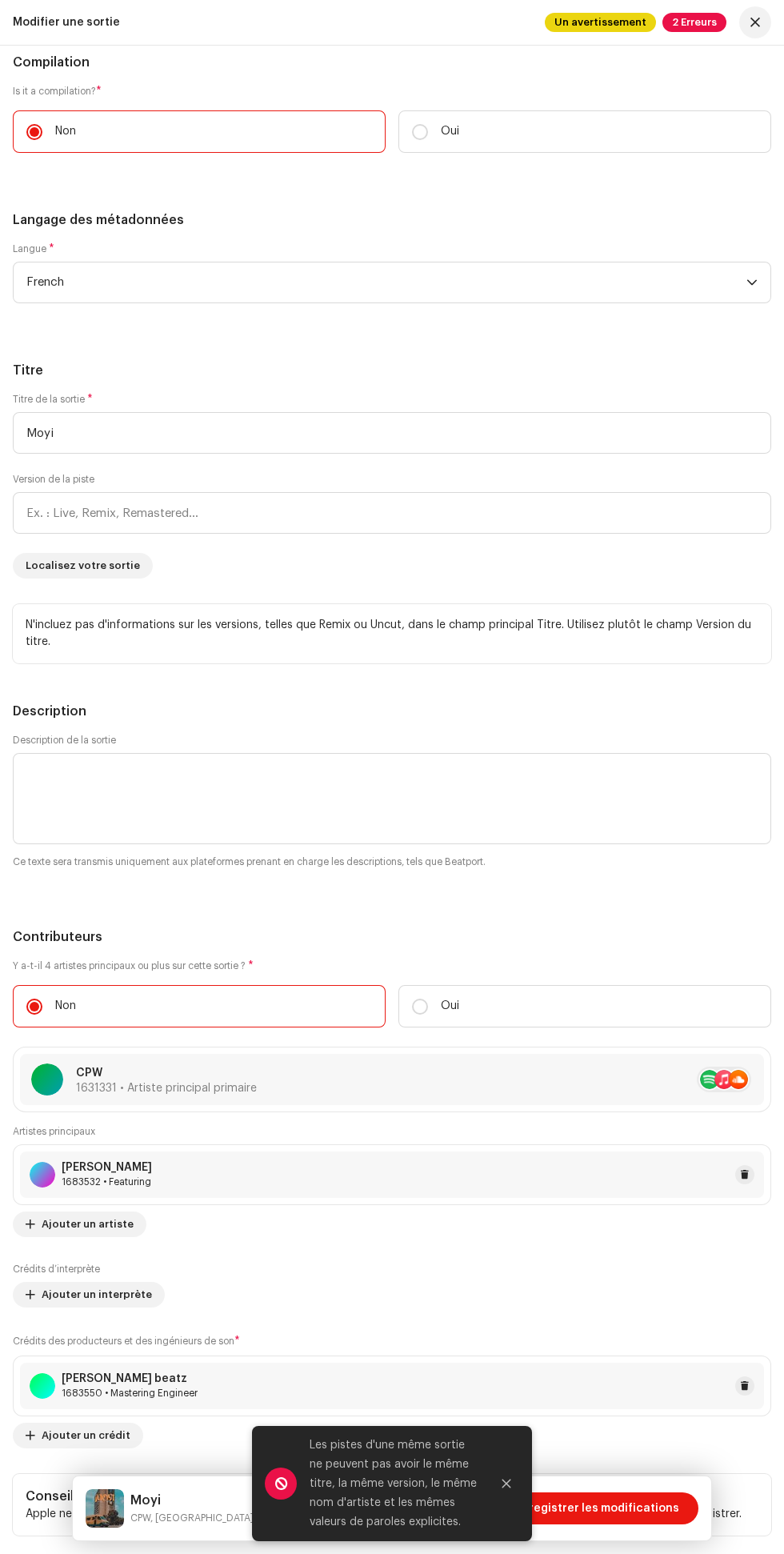
click at [507, 1484] on icon "Close" at bounding box center [507, 1484] width 8 height 8
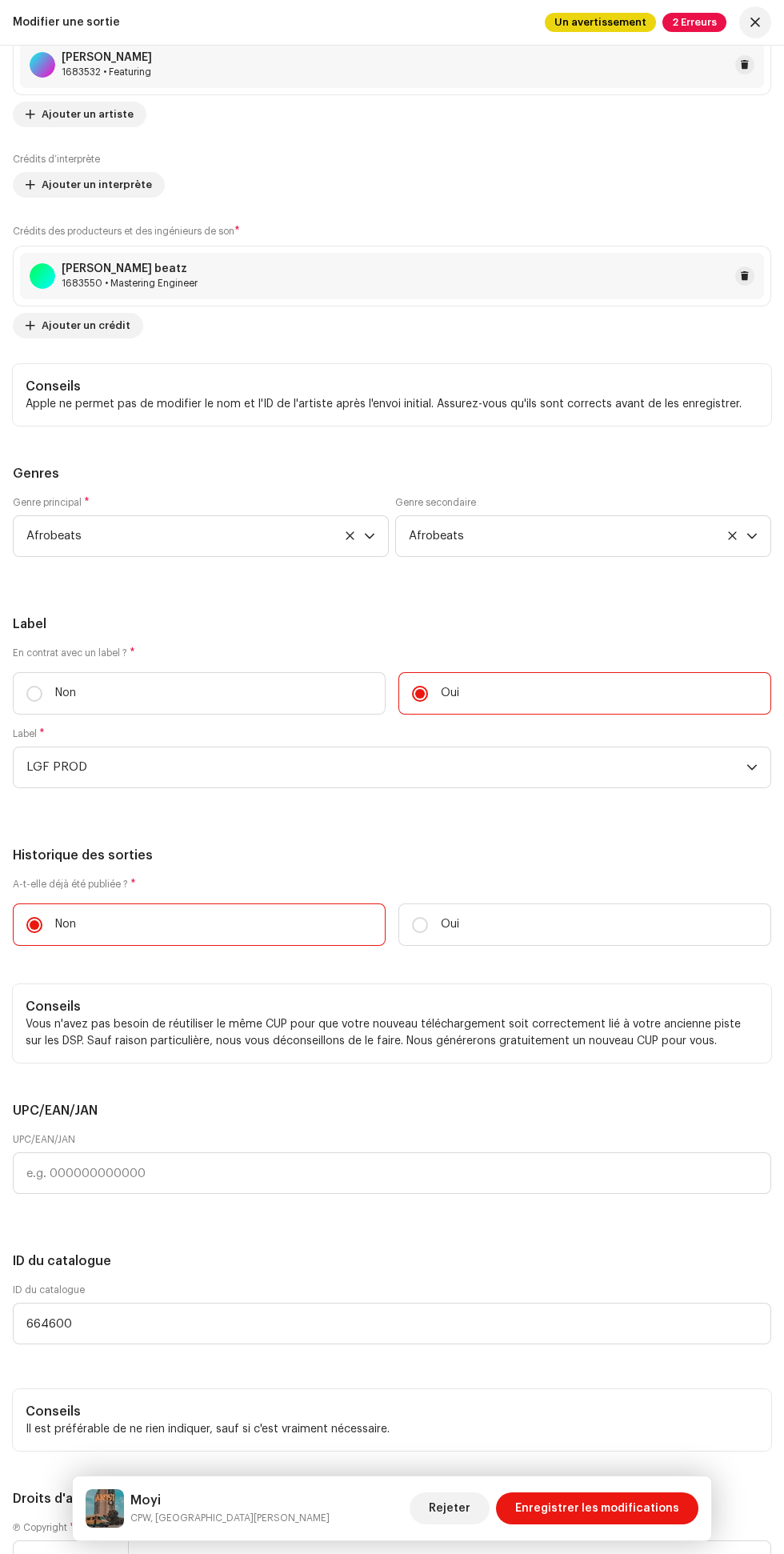
scroll to position [3334, 0]
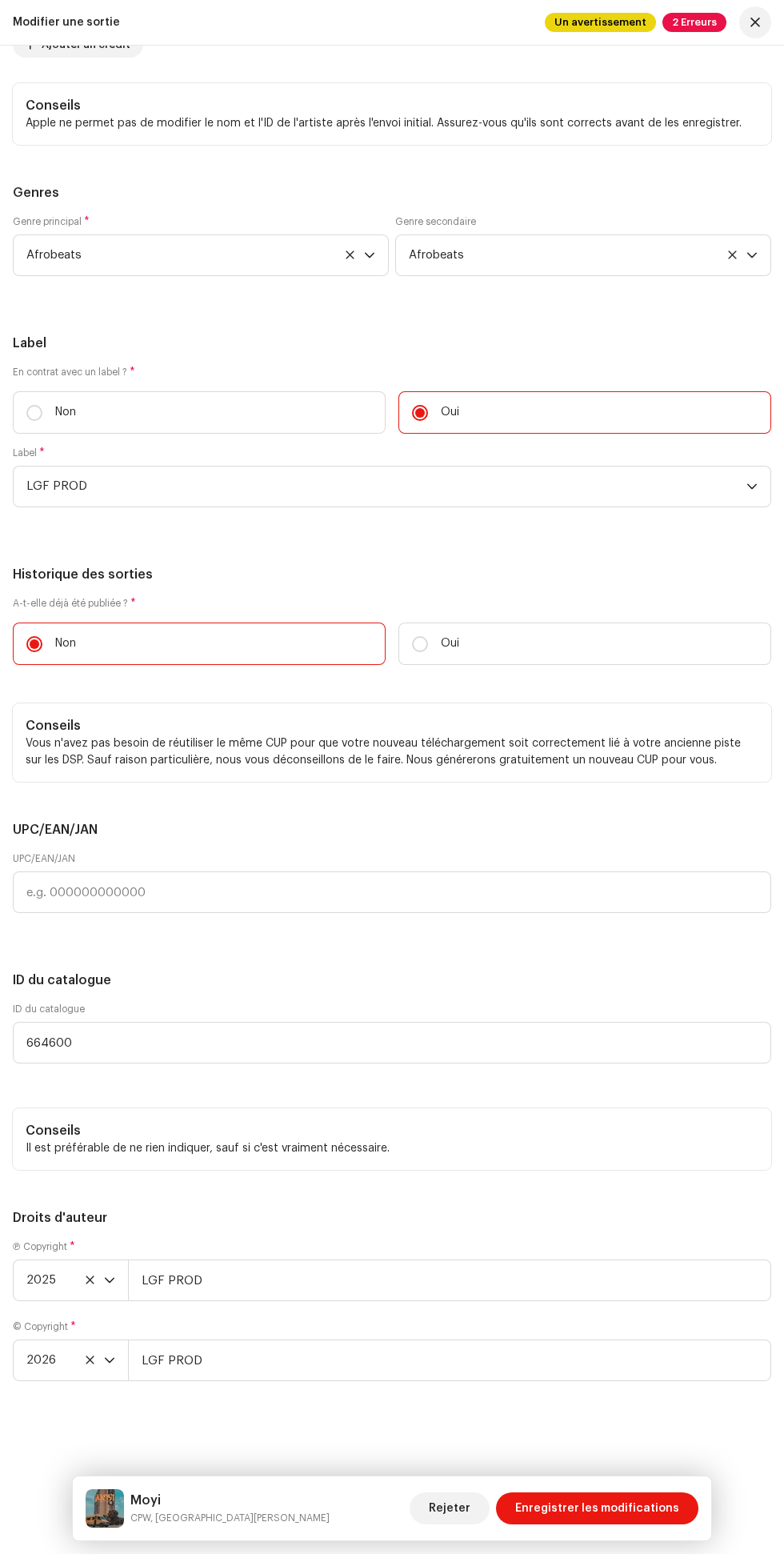
click at [620, 1513] on span "Enregistrer les modifications" at bounding box center [597, 1508] width 164 height 32
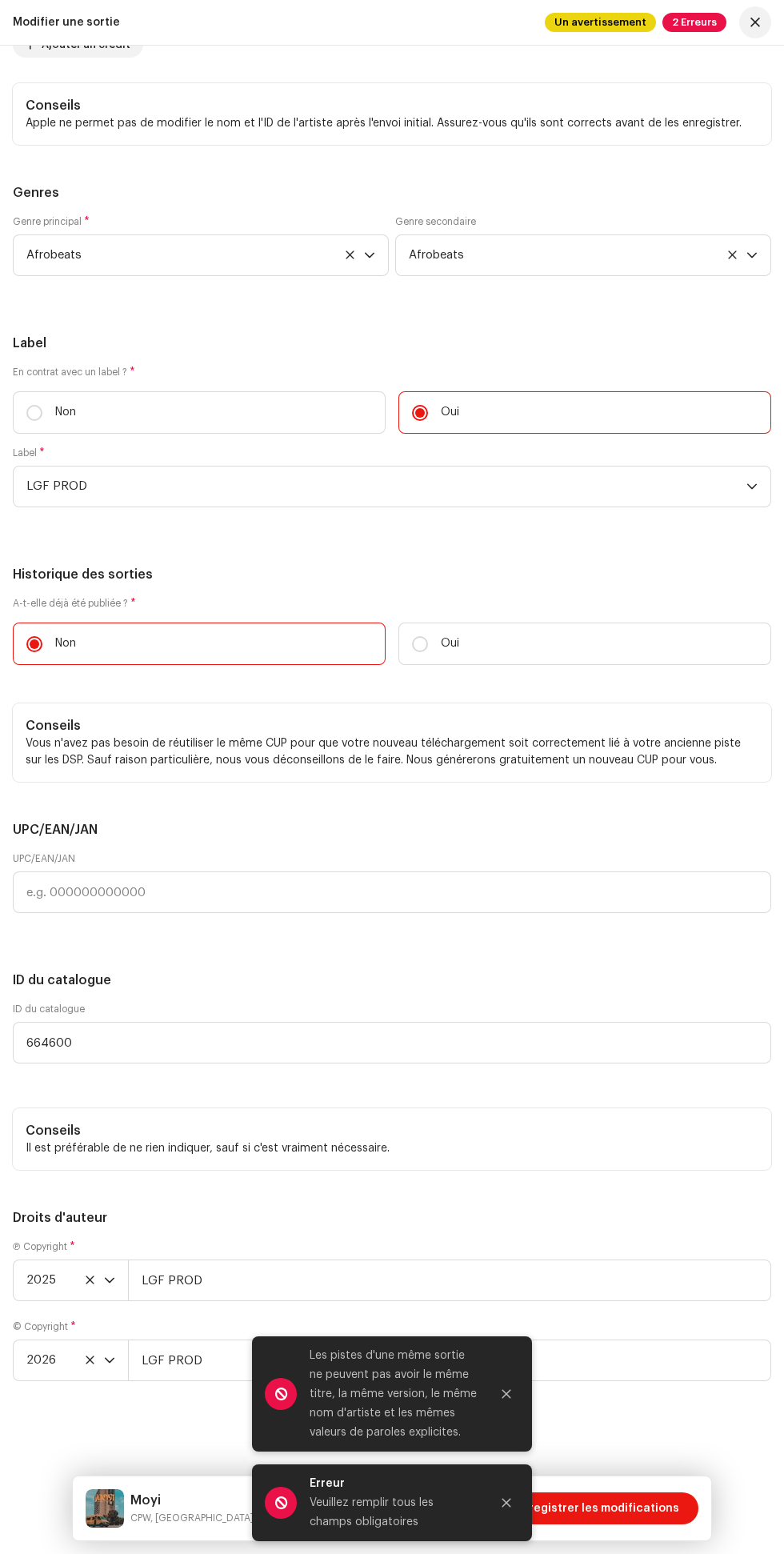
click at [606, 1508] on span "Enregistrer les modifications" at bounding box center [597, 1508] width 164 height 32
click at [614, 1508] on span "Enregistrer les modifications" at bounding box center [597, 1508] width 164 height 32
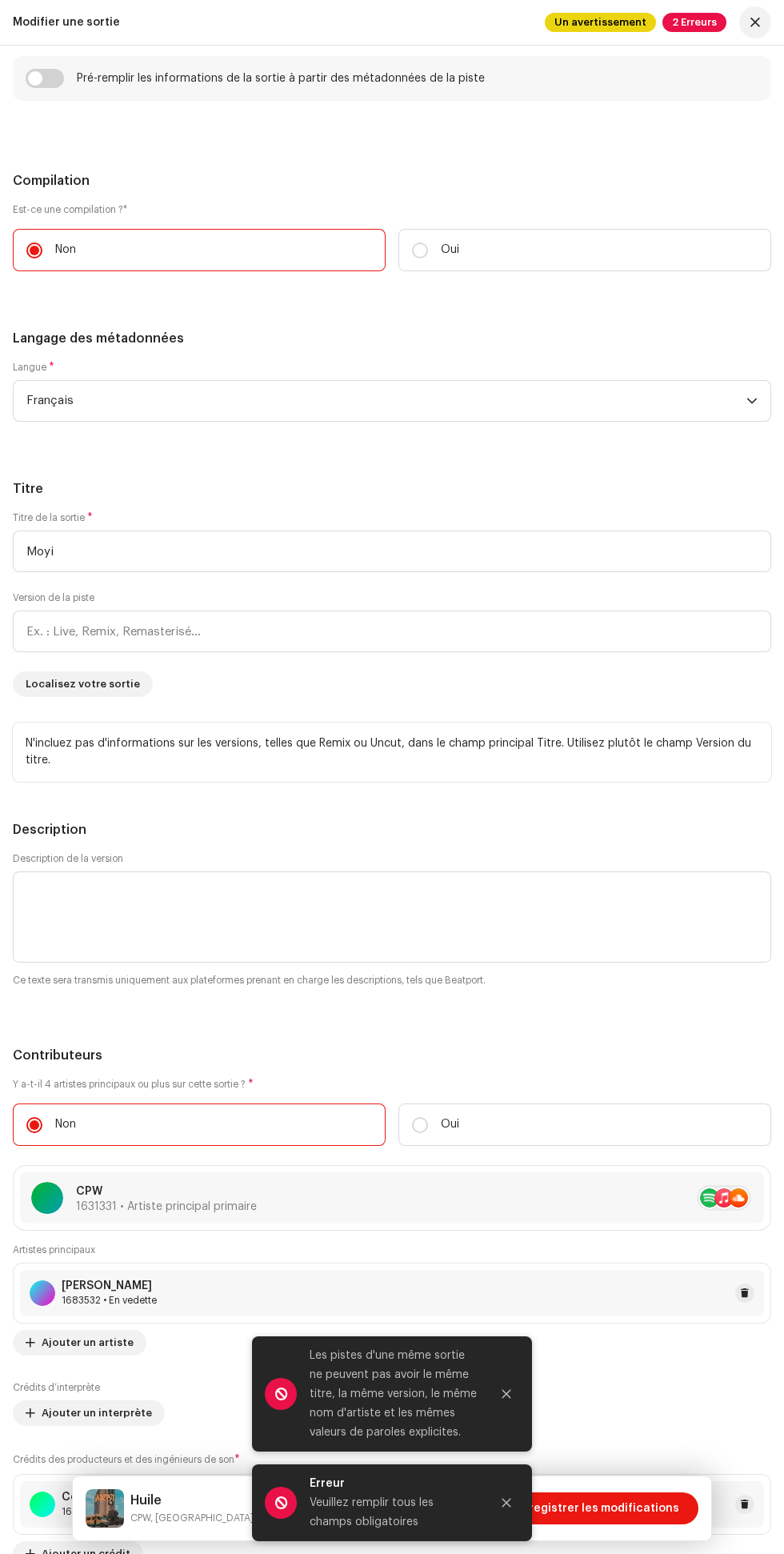
scroll to position [1813, 0]
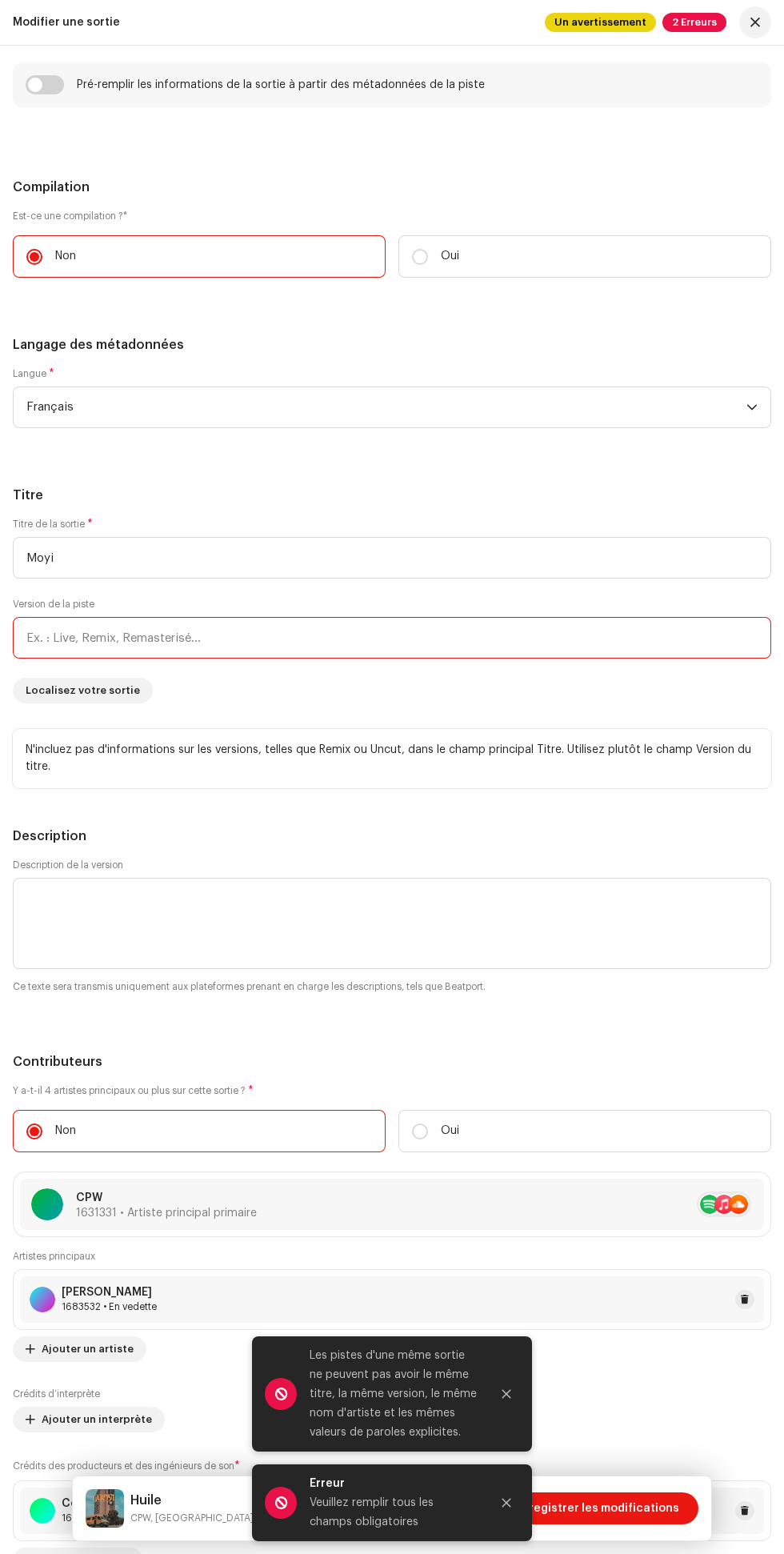
click at [446, 645] on input "text" at bounding box center [392, 637] width 759 height 41
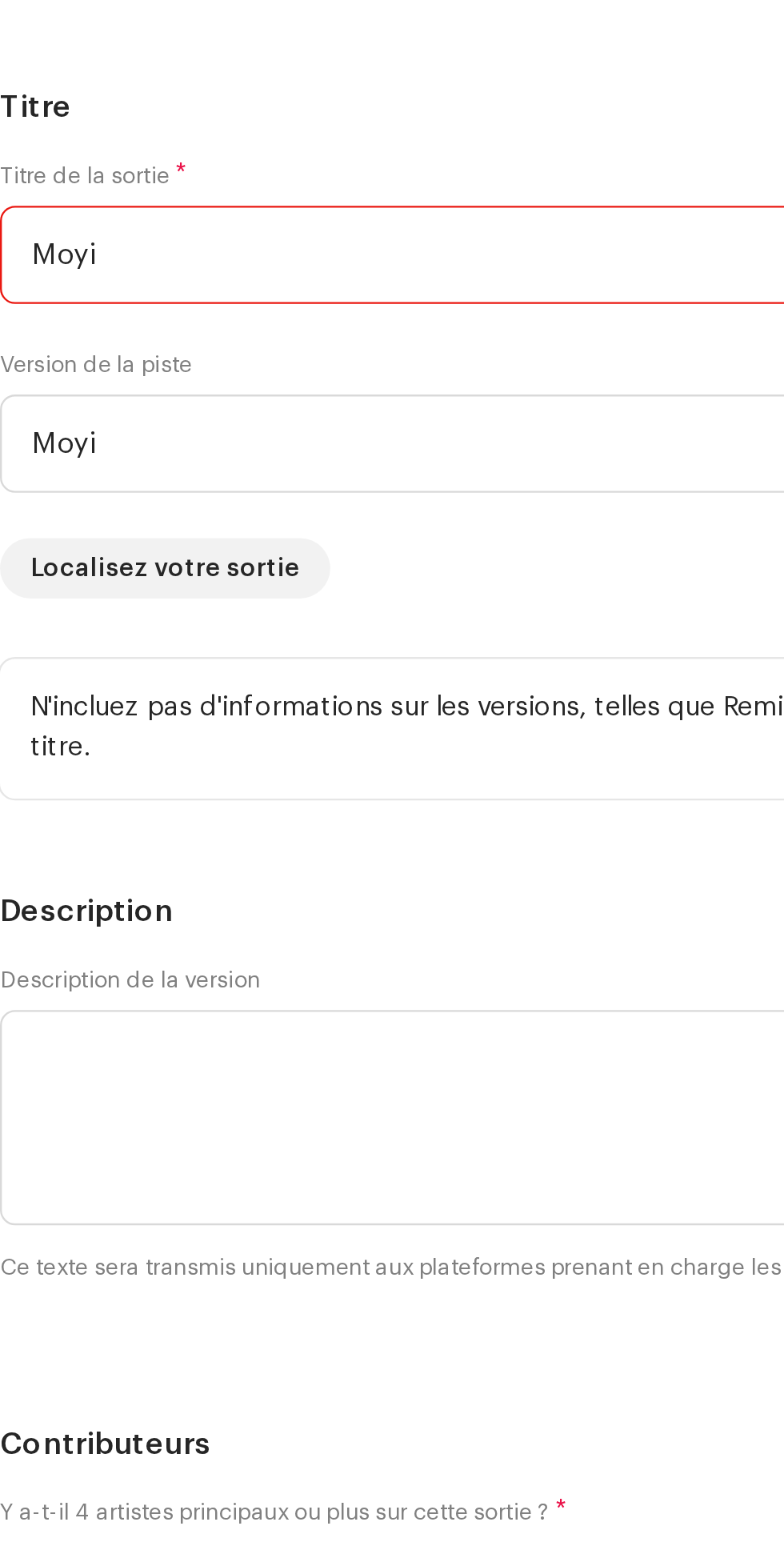
click at [270, 577] on input "Moyi" at bounding box center [392, 558] width 759 height 41
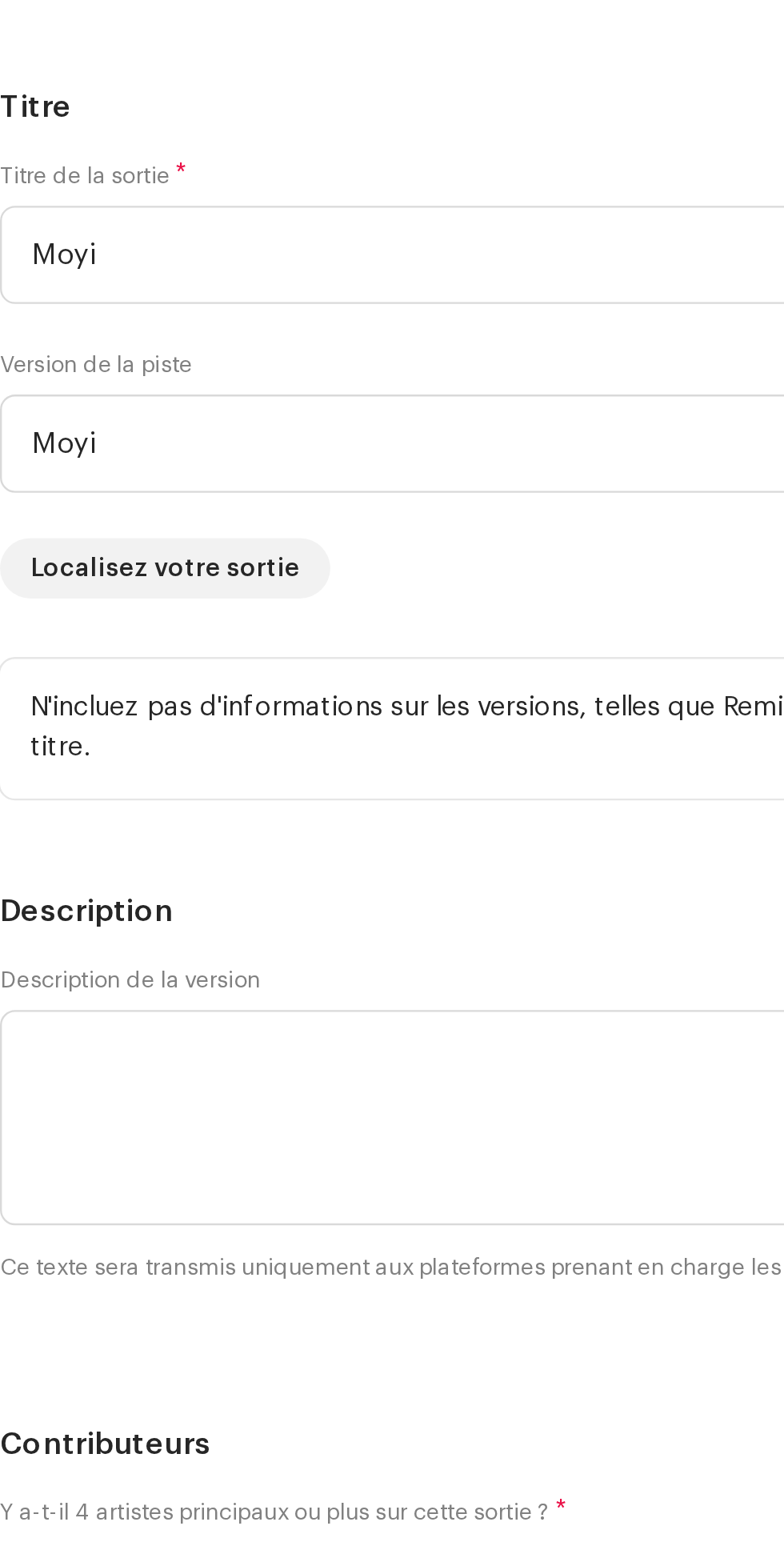
click at [220, 498] on h5 "Titre" at bounding box center [392, 495] width 759 height 19
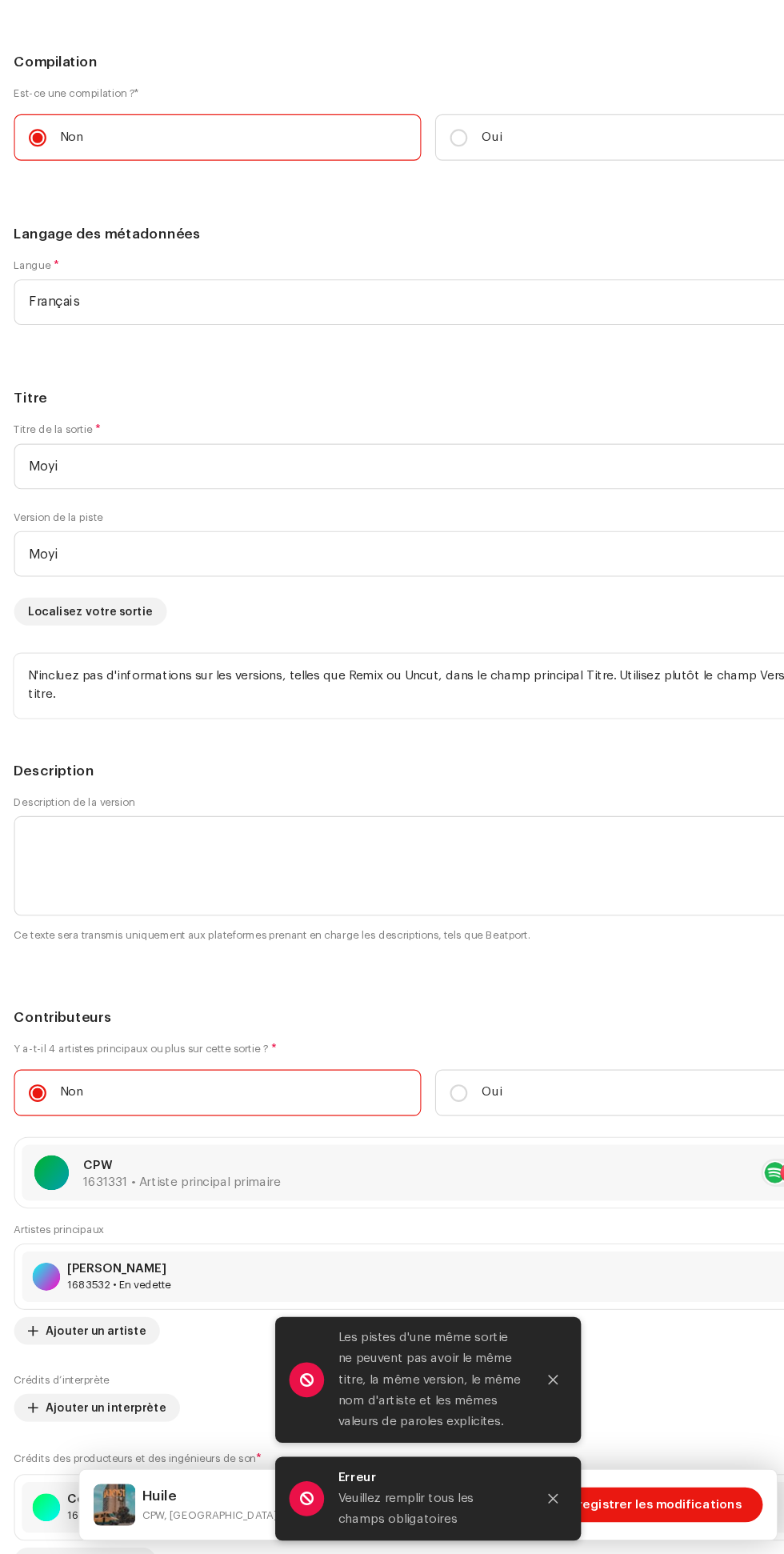
scroll to position [142, 0]
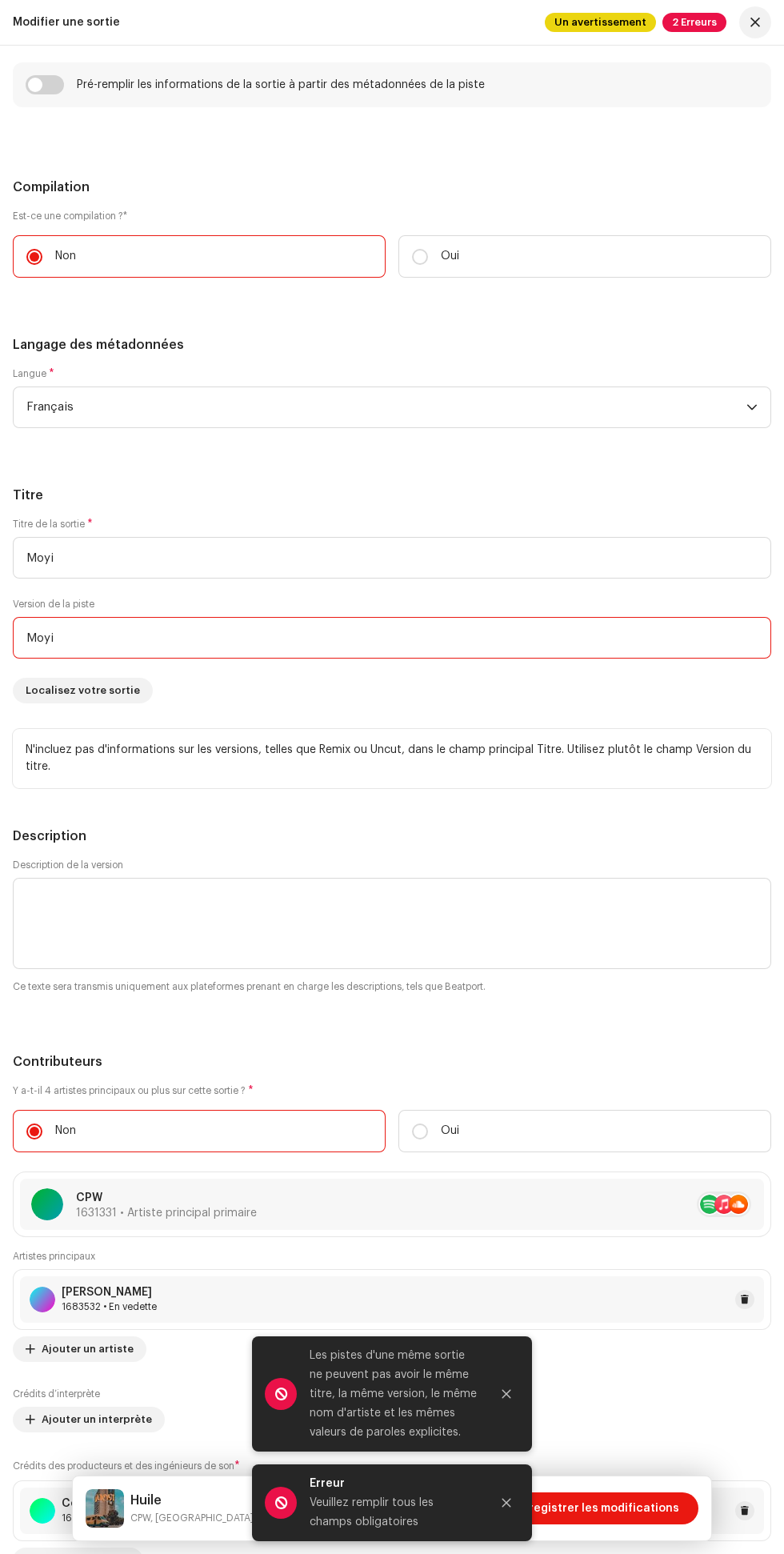
click at [189, 640] on input "Moyi" at bounding box center [392, 637] width 759 height 41
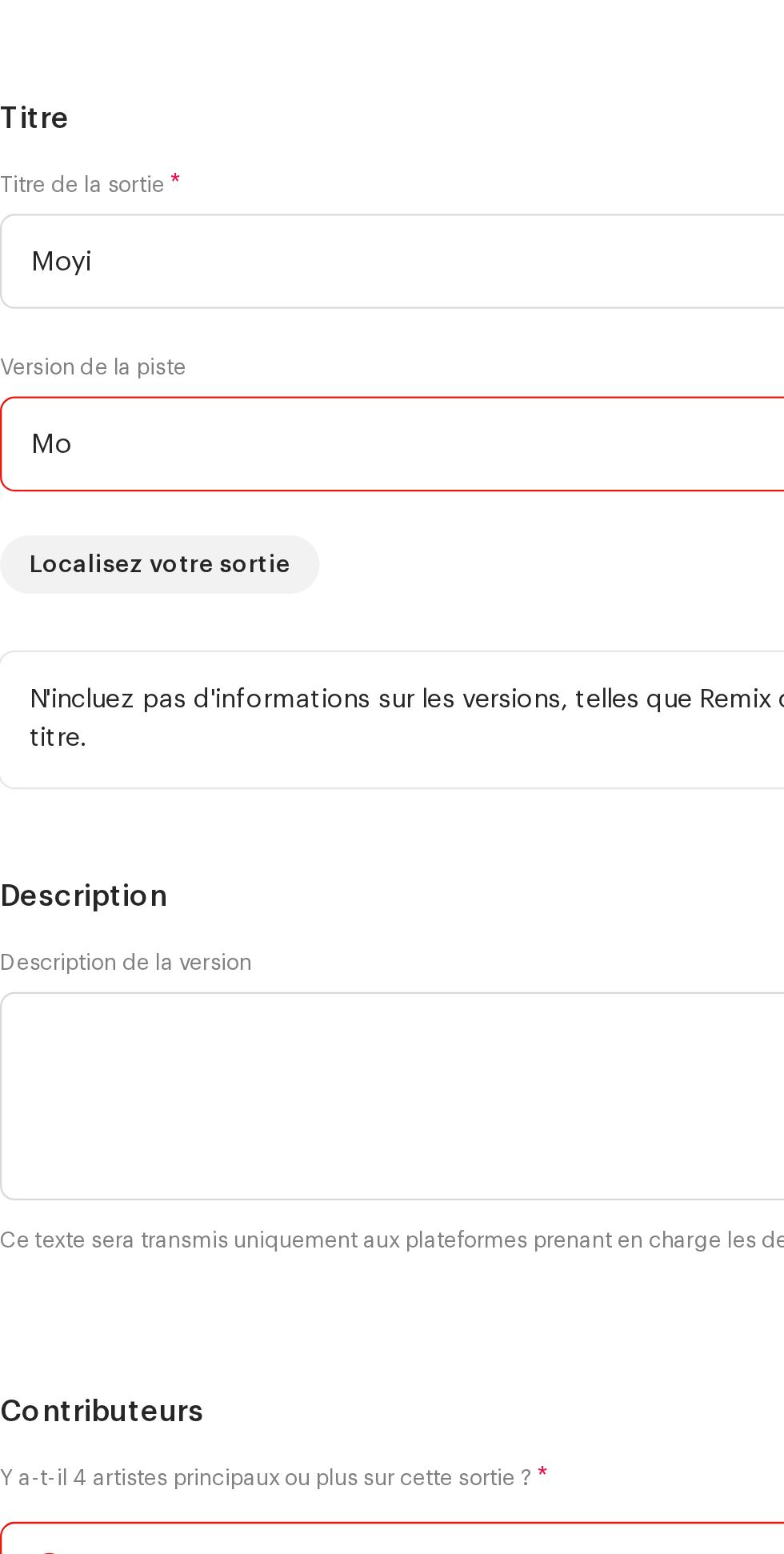
type input "M"
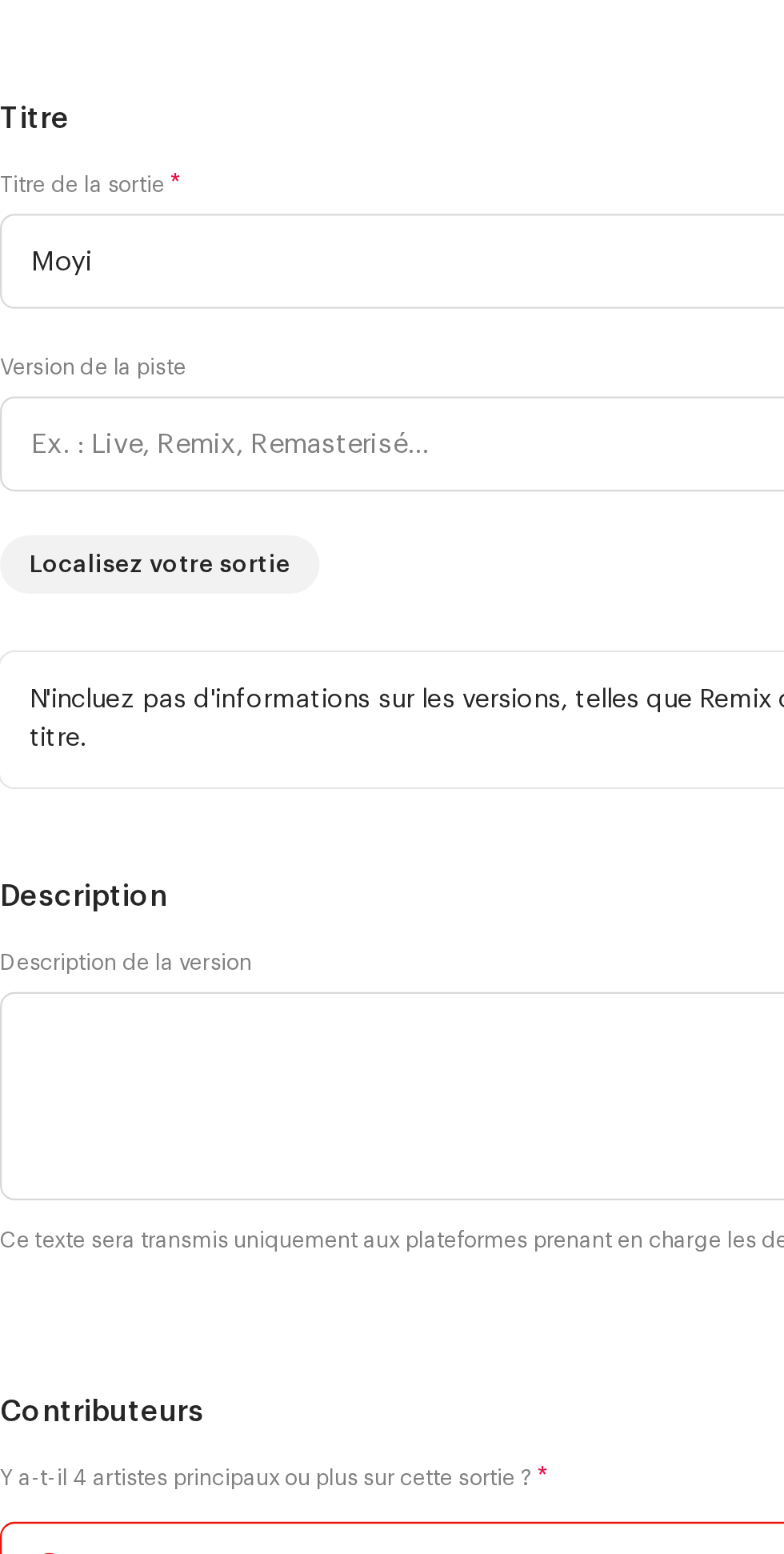
click at [282, 505] on h5 "Titre" at bounding box center [392, 495] width 759 height 19
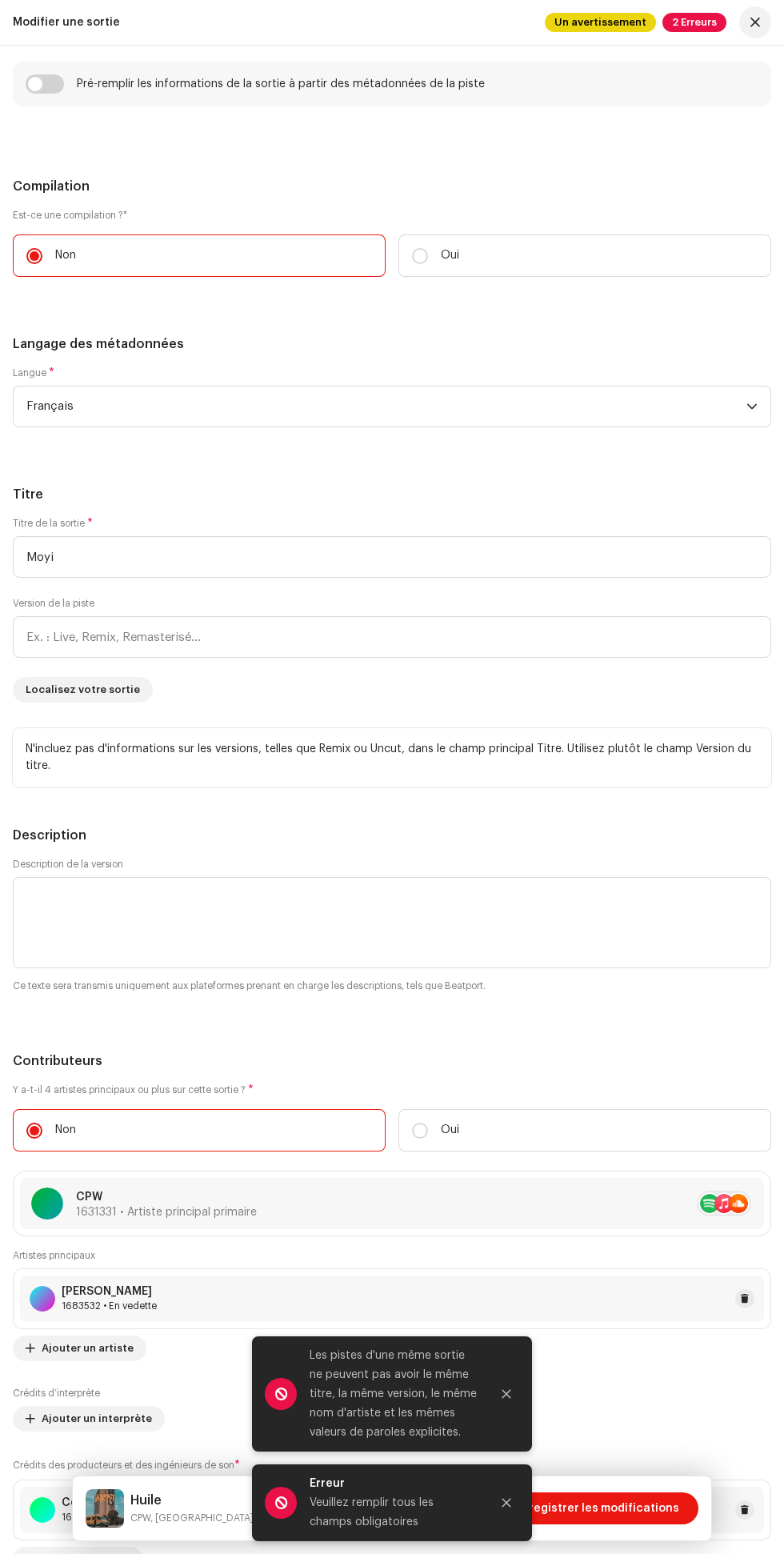
scroll to position [166, 0]
click at [200, 640] on input "text" at bounding box center [392, 636] width 759 height 41
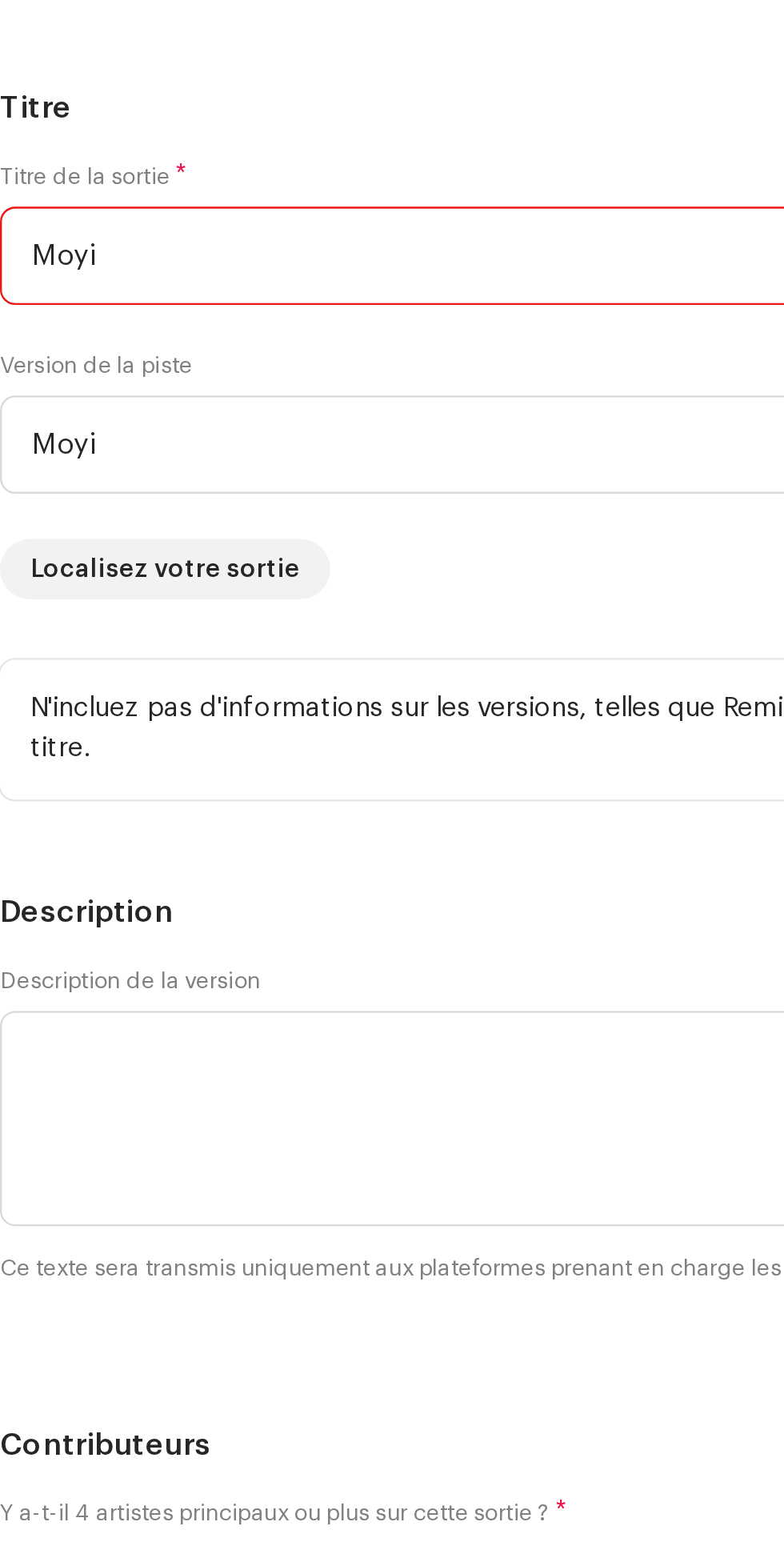
click at [267, 561] on input "Moyi" at bounding box center [392, 557] width 759 height 41
type input "Moyi"
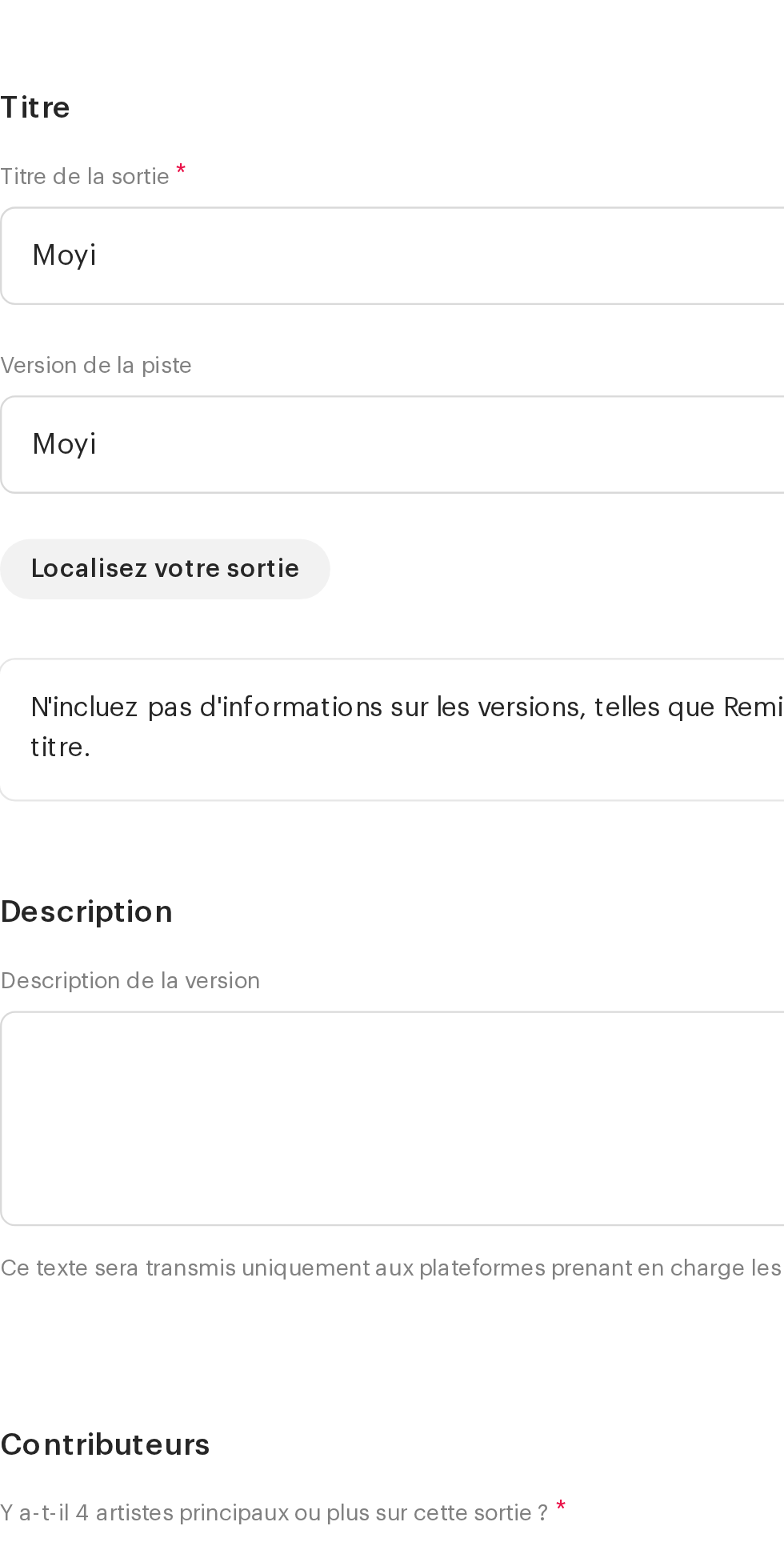
click at [253, 499] on h5 "Titre" at bounding box center [392, 494] width 759 height 19
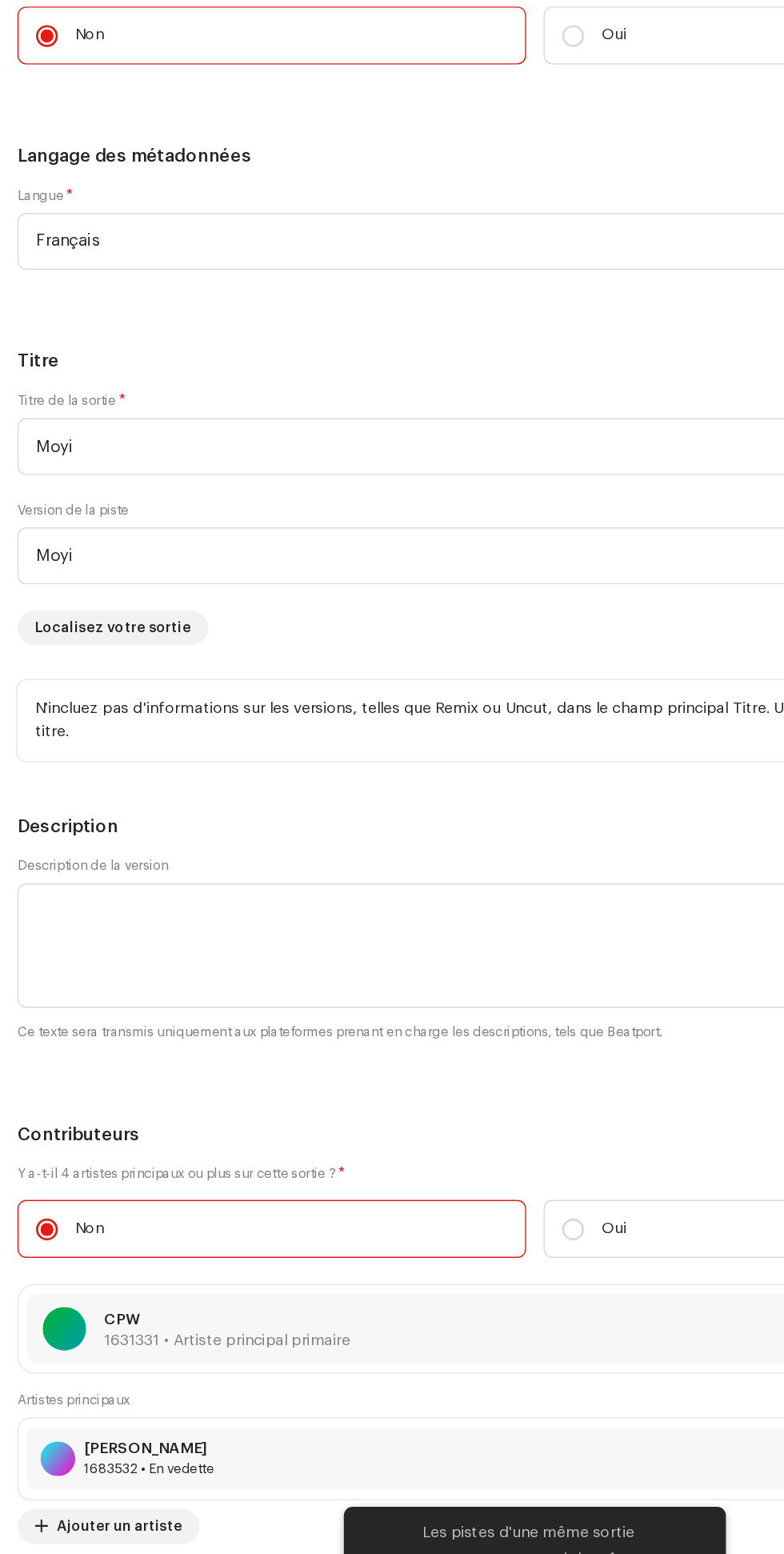
scroll to position [155, 0]
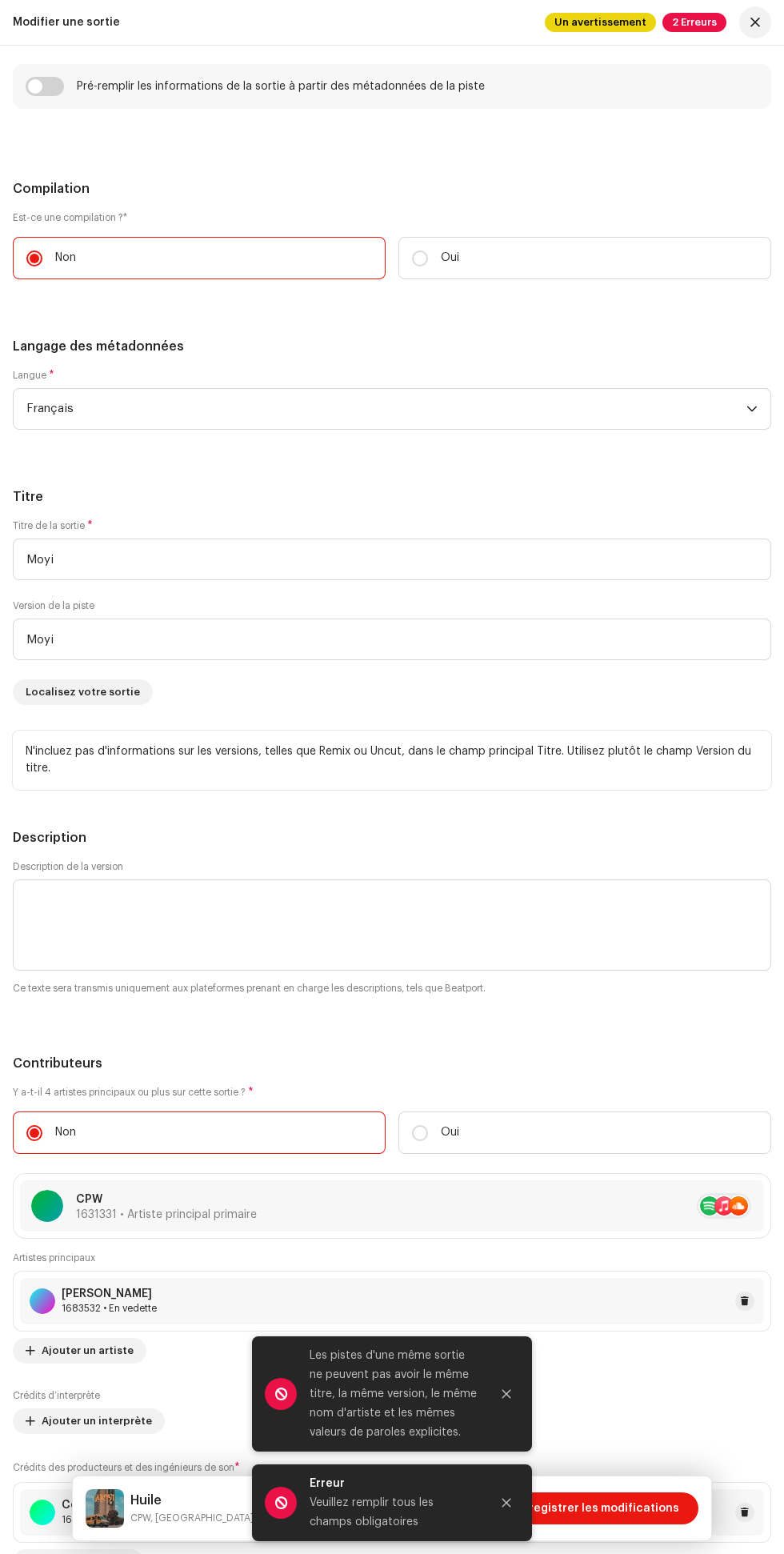
click at [507, 1394] on icon "Fermer" at bounding box center [507, 1394] width 8 height 8
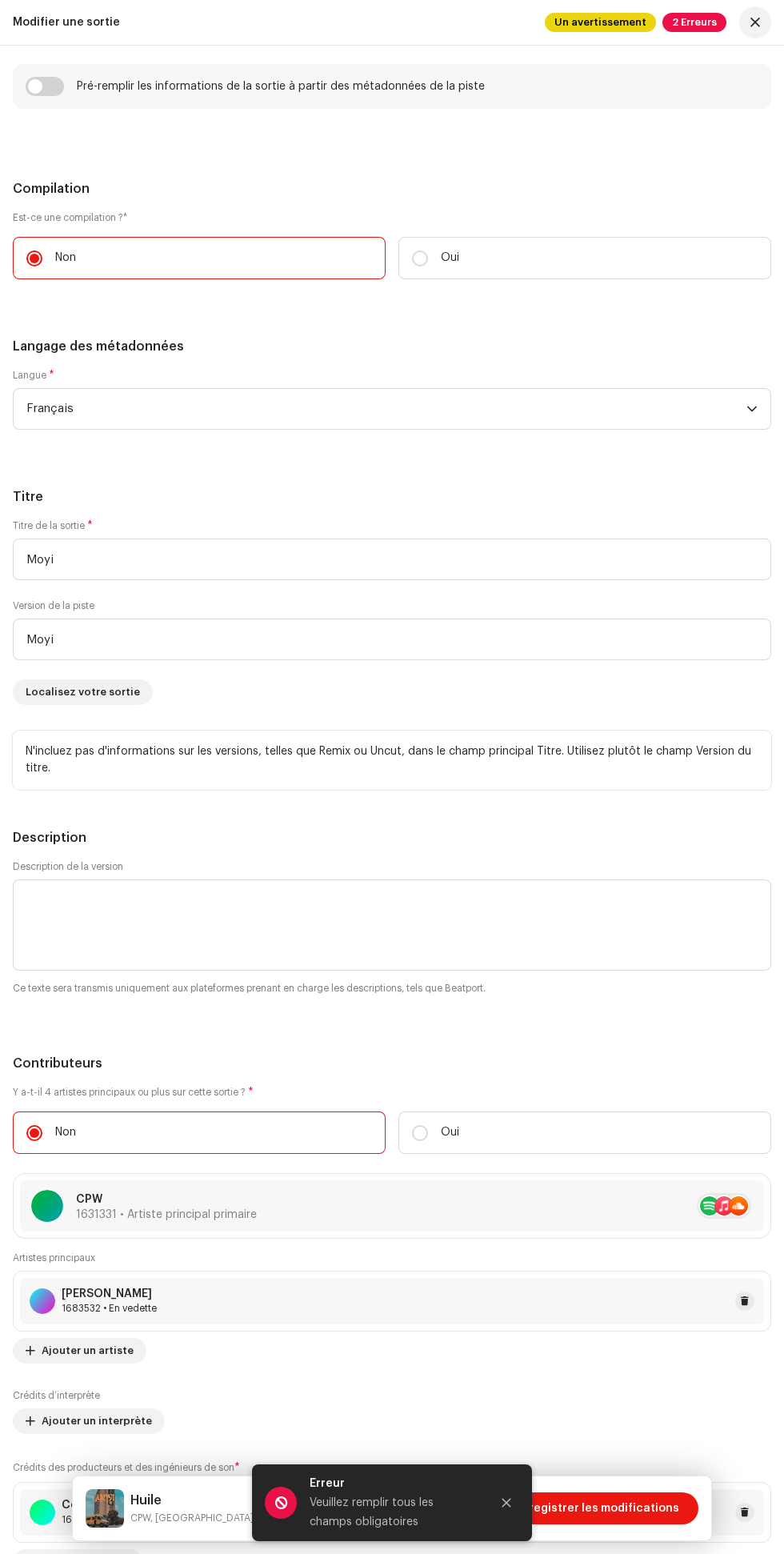
click at [507, 1503] on icon "Fermer" at bounding box center [507, 1503] width 8 height 8
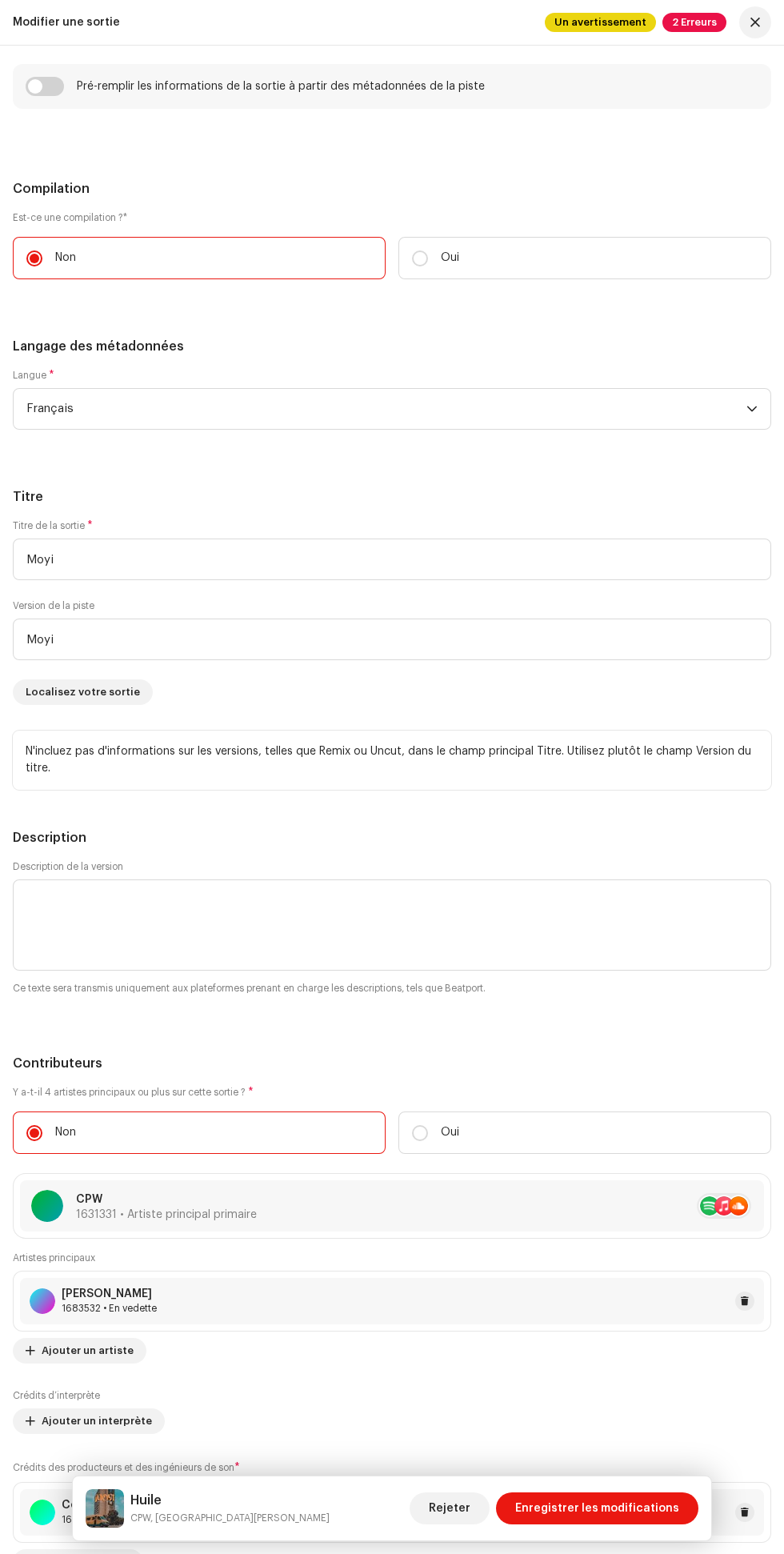
click at [593, 1511] on span "Enregistrer les modifications" at bounding box center [597, 1508] width 164 height 32
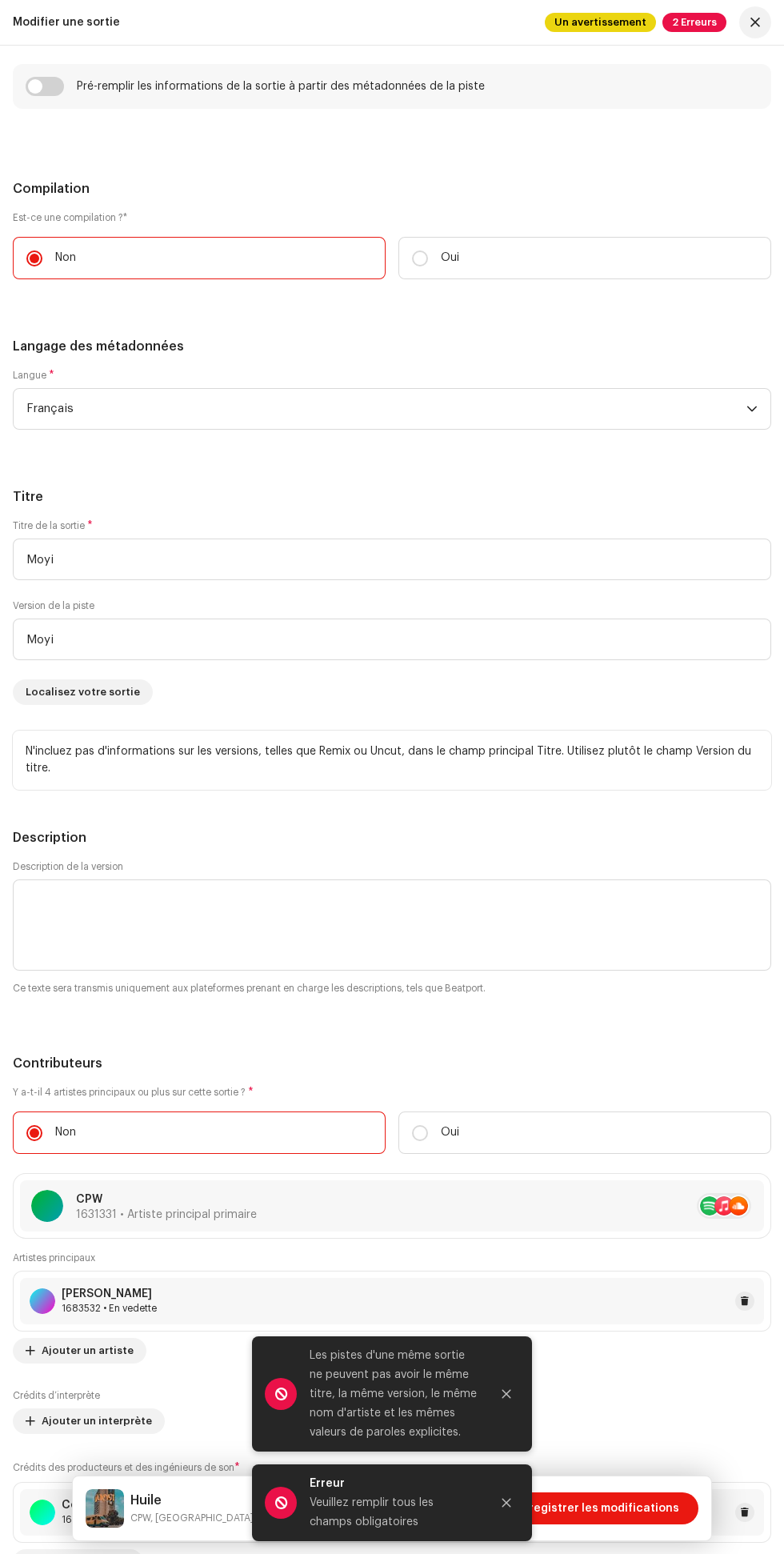
click at [507, 1394] on icon "Fermer" at bounding box center [507, 1394] width 8 height 8
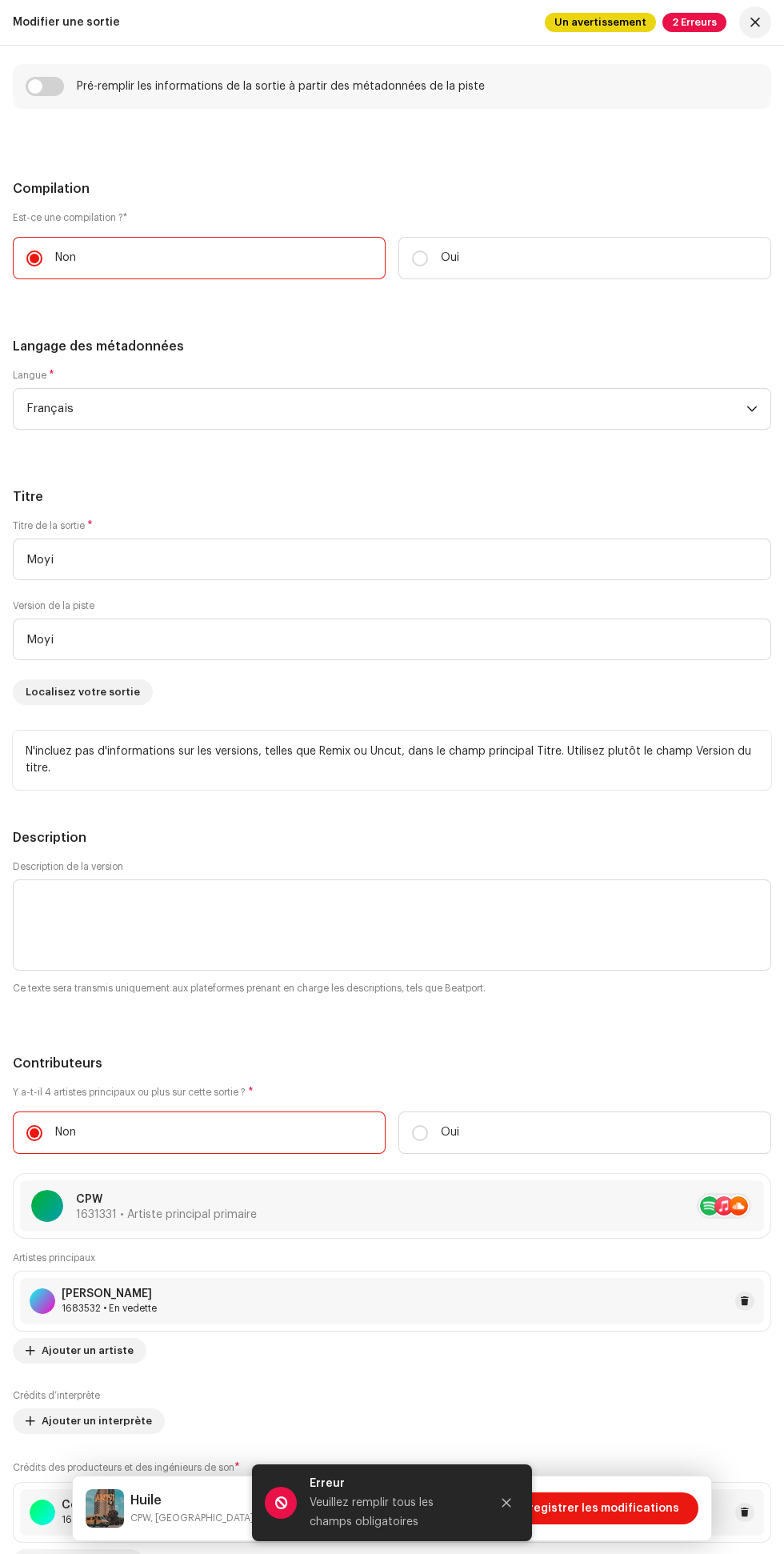
click at [507, 1503] on icon "Fermer" at bounding box center [507, 1503] width 8 height 8
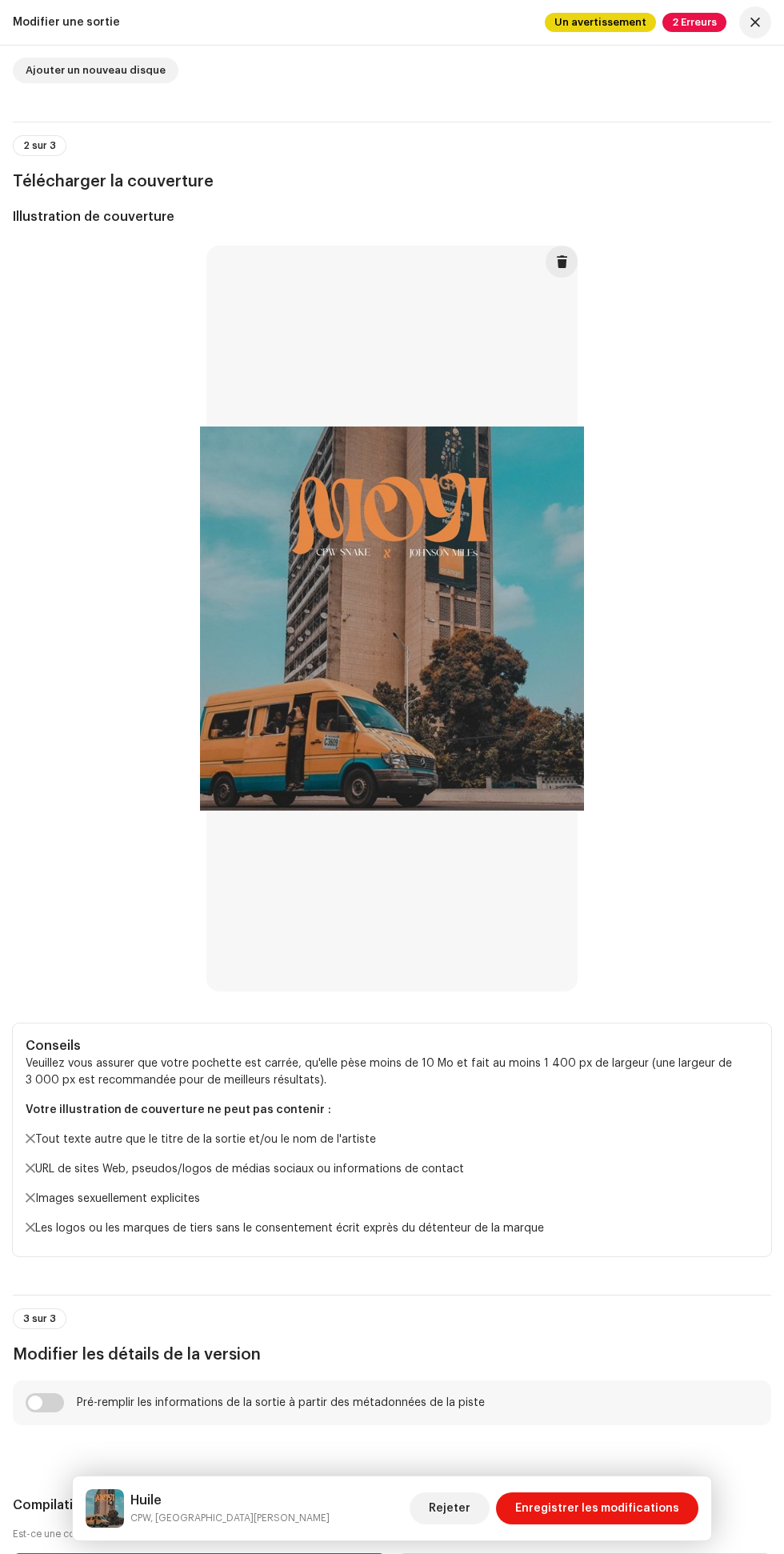
scroll to position [0, 0]
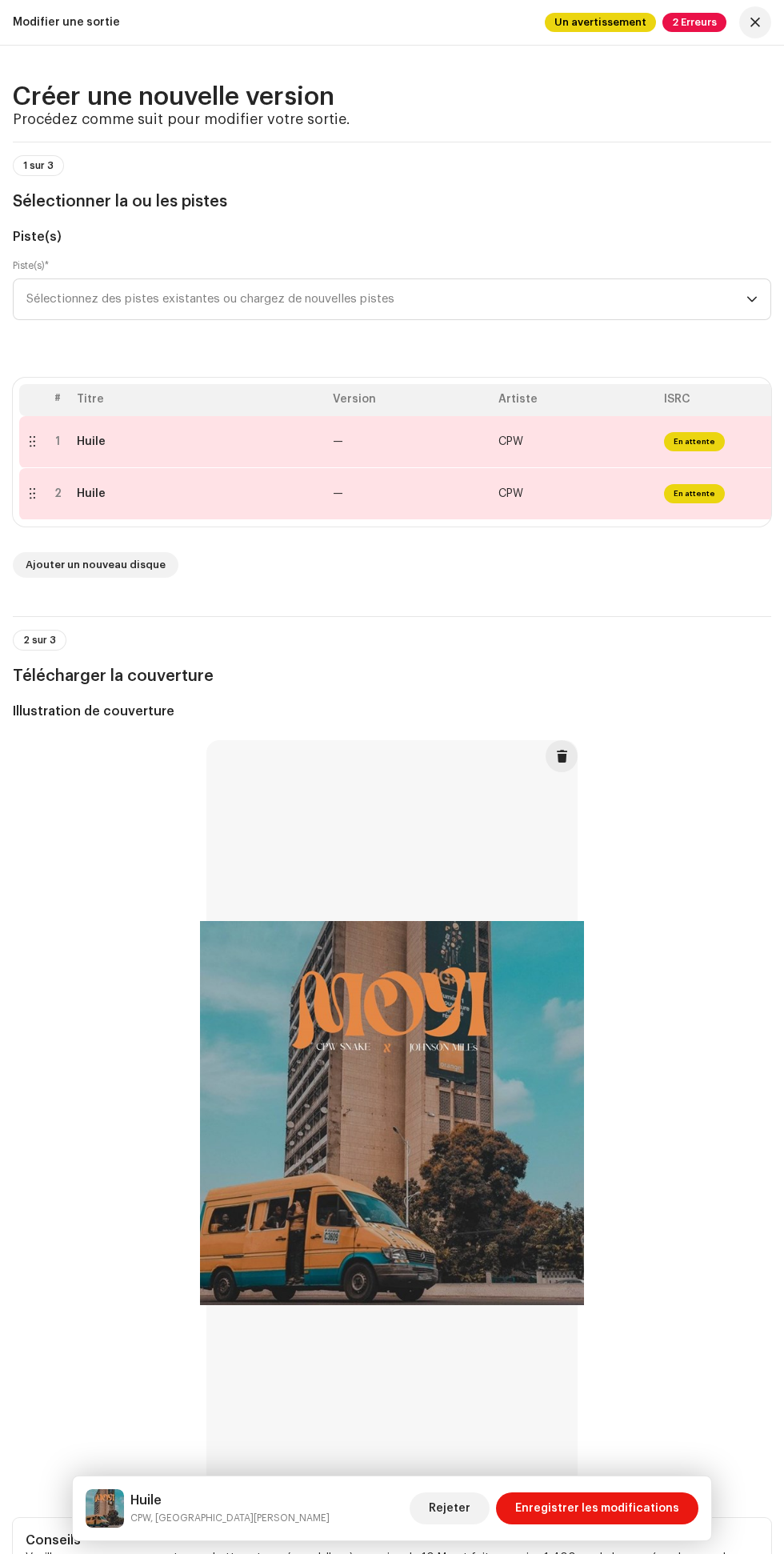
click at [698, 30] on span "2 Erreurs" at bounding box center [694, 22] width 64 height 19
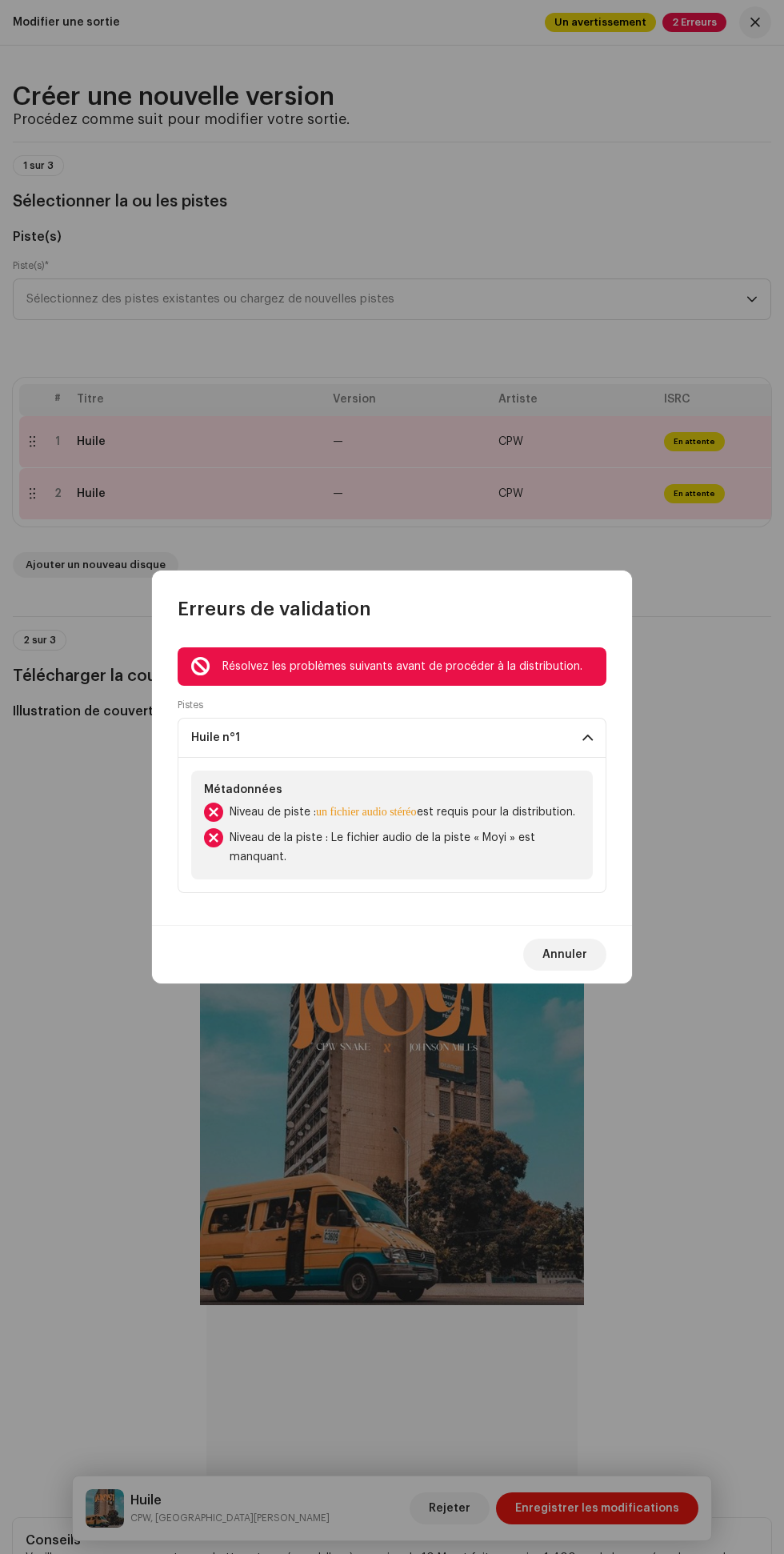
click at [413, 853] on font "Niveau de la piste : Le fichier audio de la piste « Moyi » est manquant." at bounding box center [383, 848] width 306 height 30
click at [389, 806] on font "un fichier audio stéréo" at bounding box center [366, 812] width 101 height 12
click at [387, 806] on font "un fichier audio stéréo" at bounding box center [366, 812] width 101 height 12
click at [567, 964] on span "Annuler" at bounding box center [564, 955] width 45 height 32
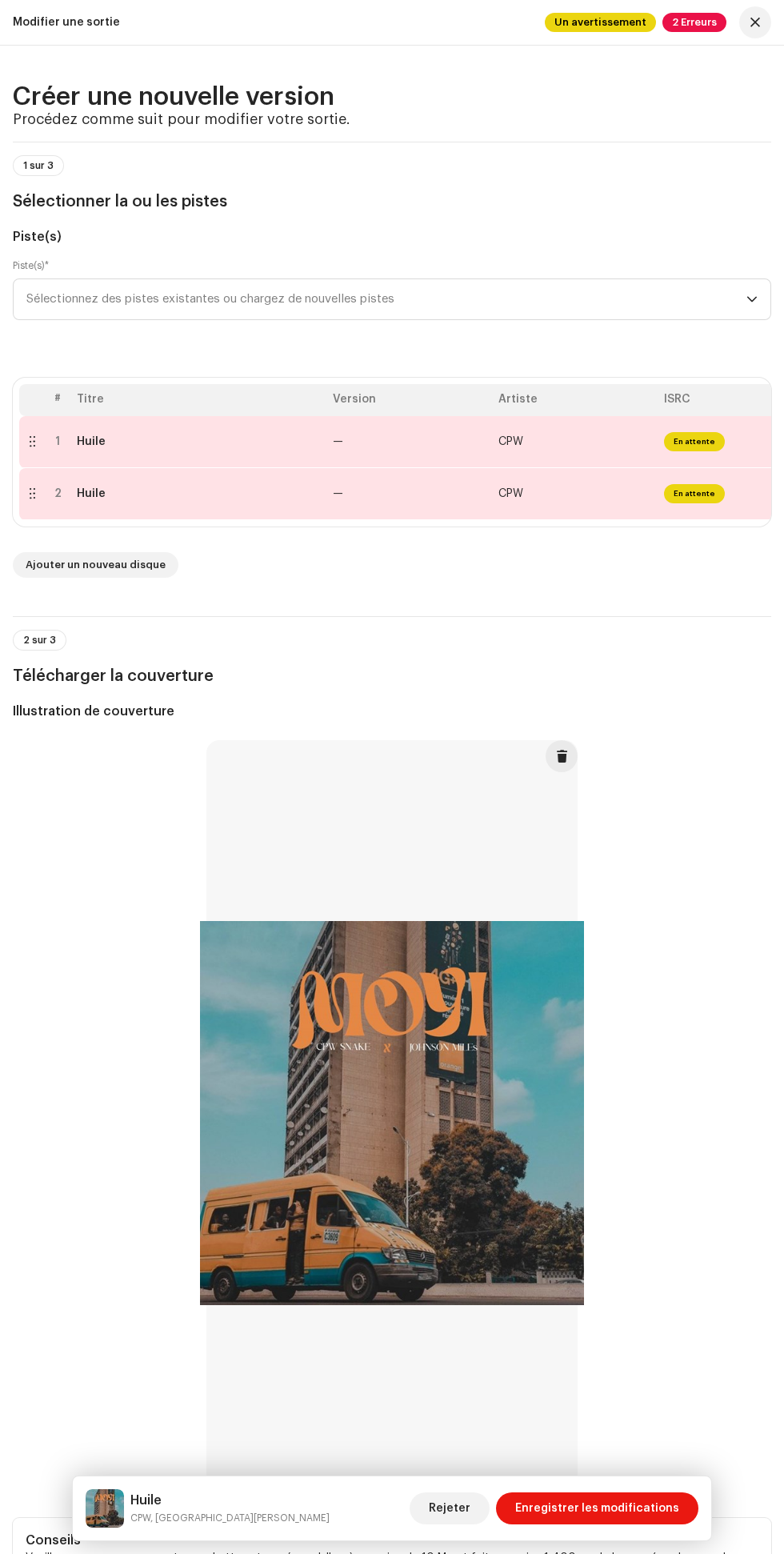
scroll to position [58, 0]
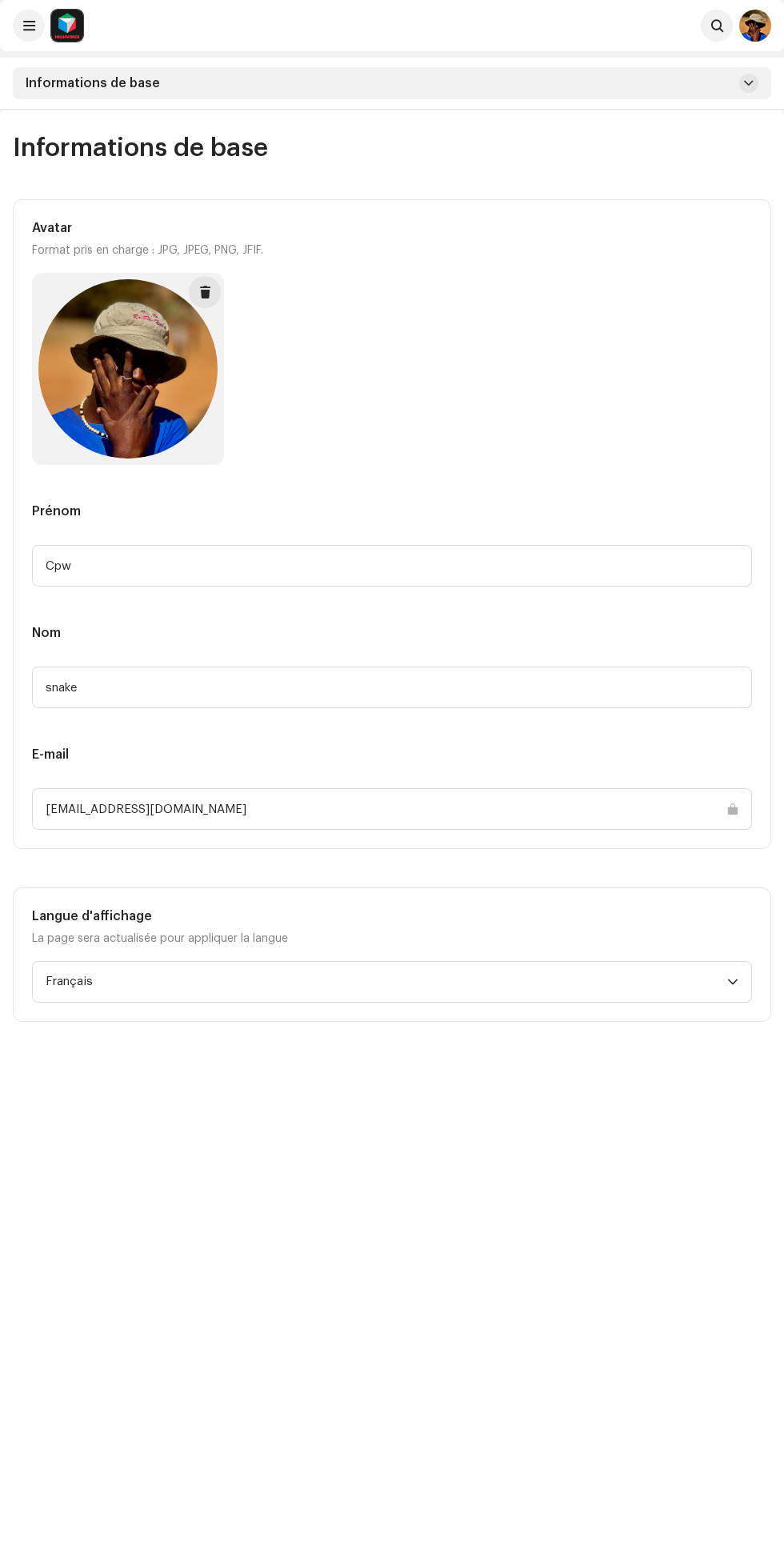
click at [188, 79] on div "Informations de base" at bounding box center [392, 84] width 759 height 32
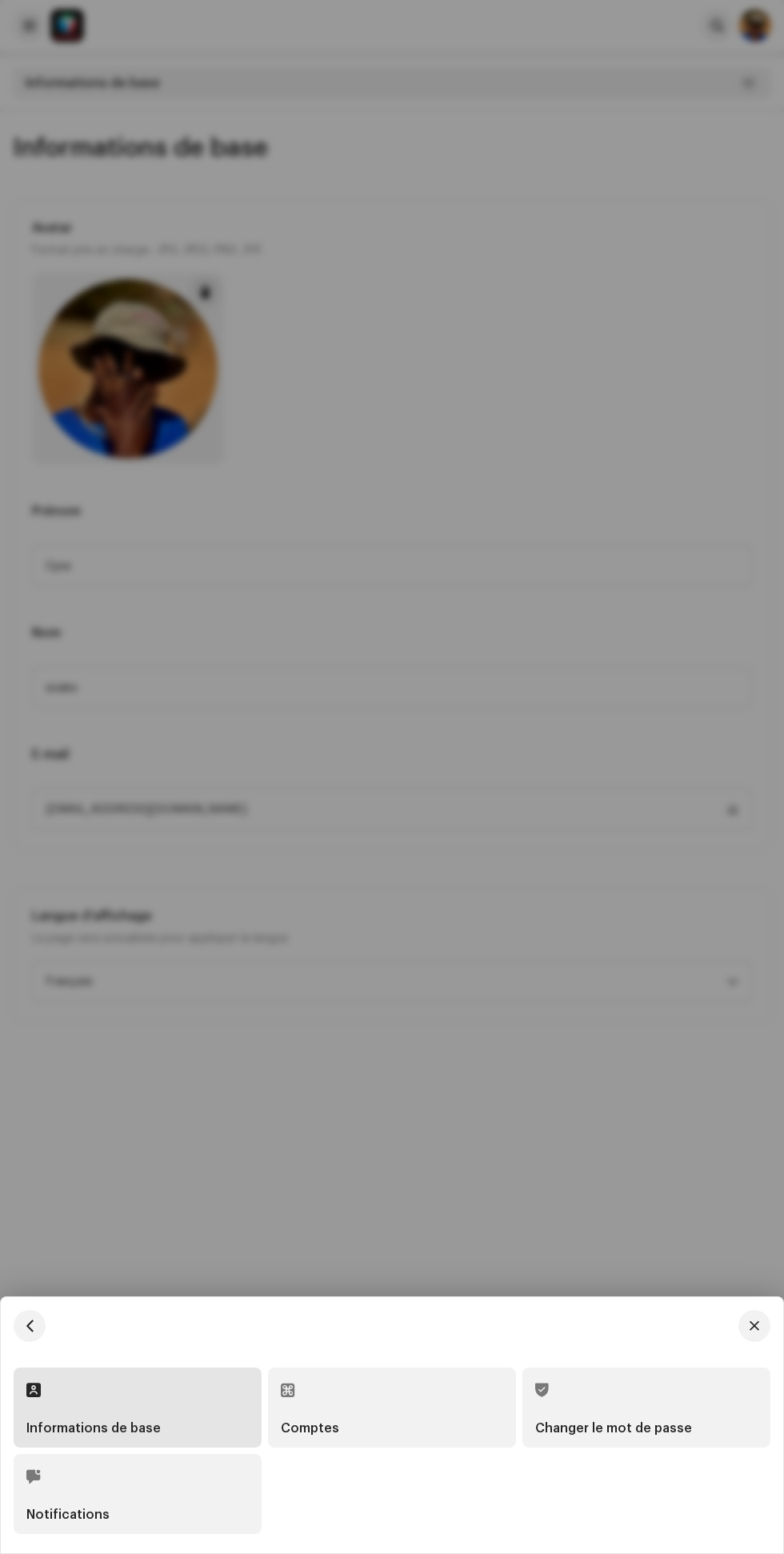
click at [308, 156] on div at bounding box center [392, 777] width 784 height 1554
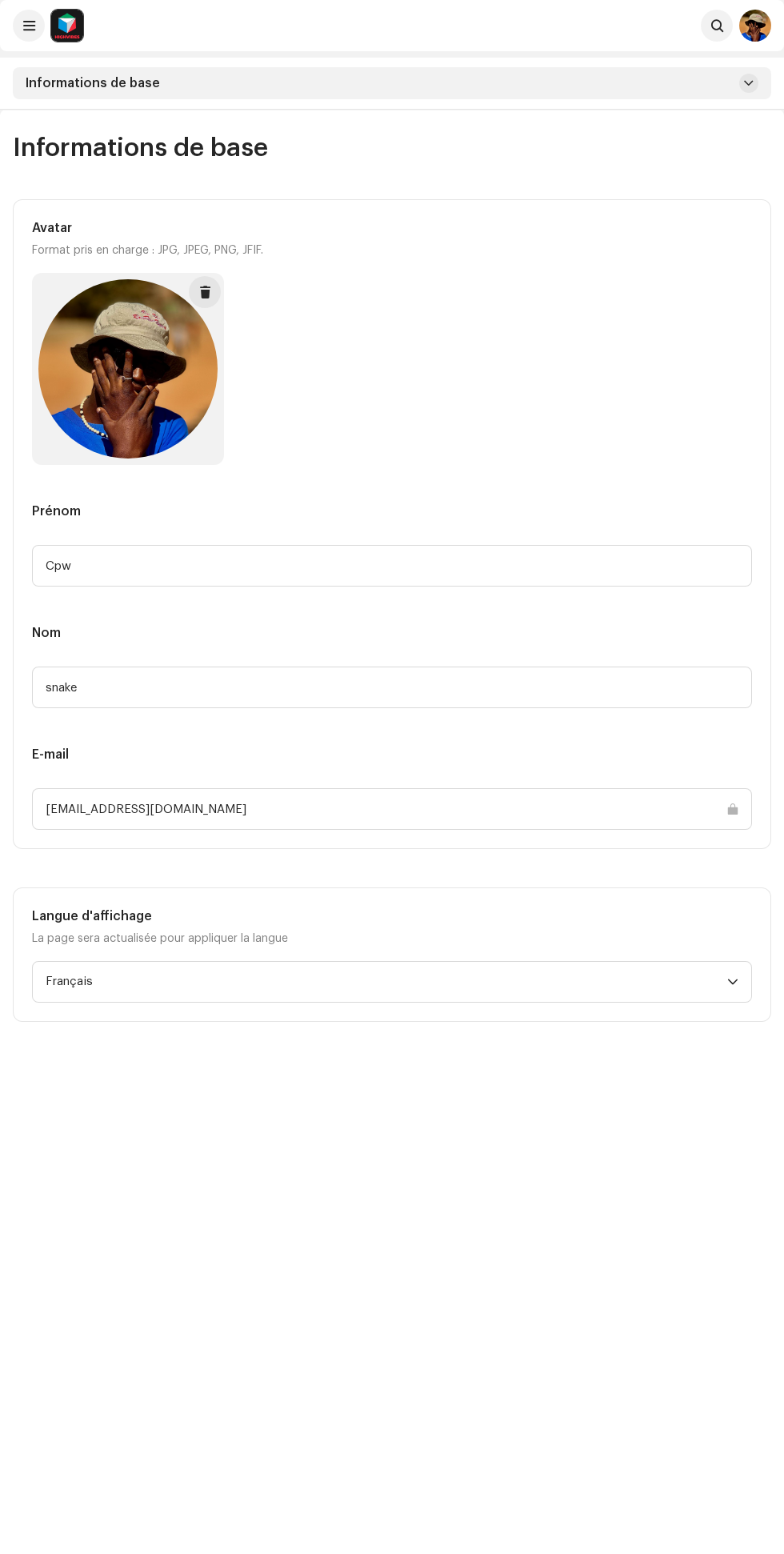
click at [17, 64] on div "Informations de base" at bounding box center [392, 84] width 784 height 52
click at [24, 25] on span at bounding box center [29, 25] width 12 height 13
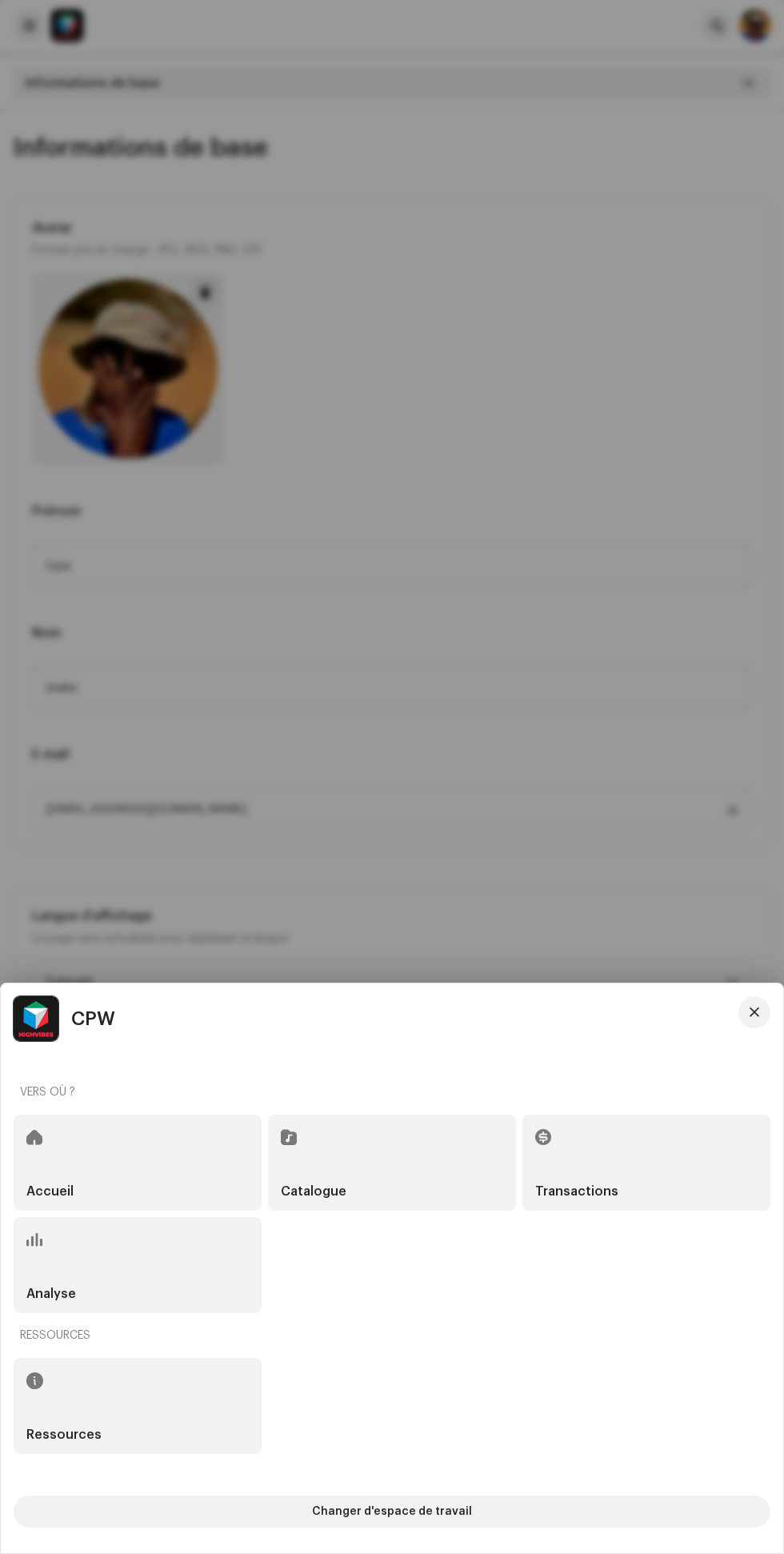
click at [151, 1133] on div "Accueil" at bounding box center [138, 1163] width 248 height 96
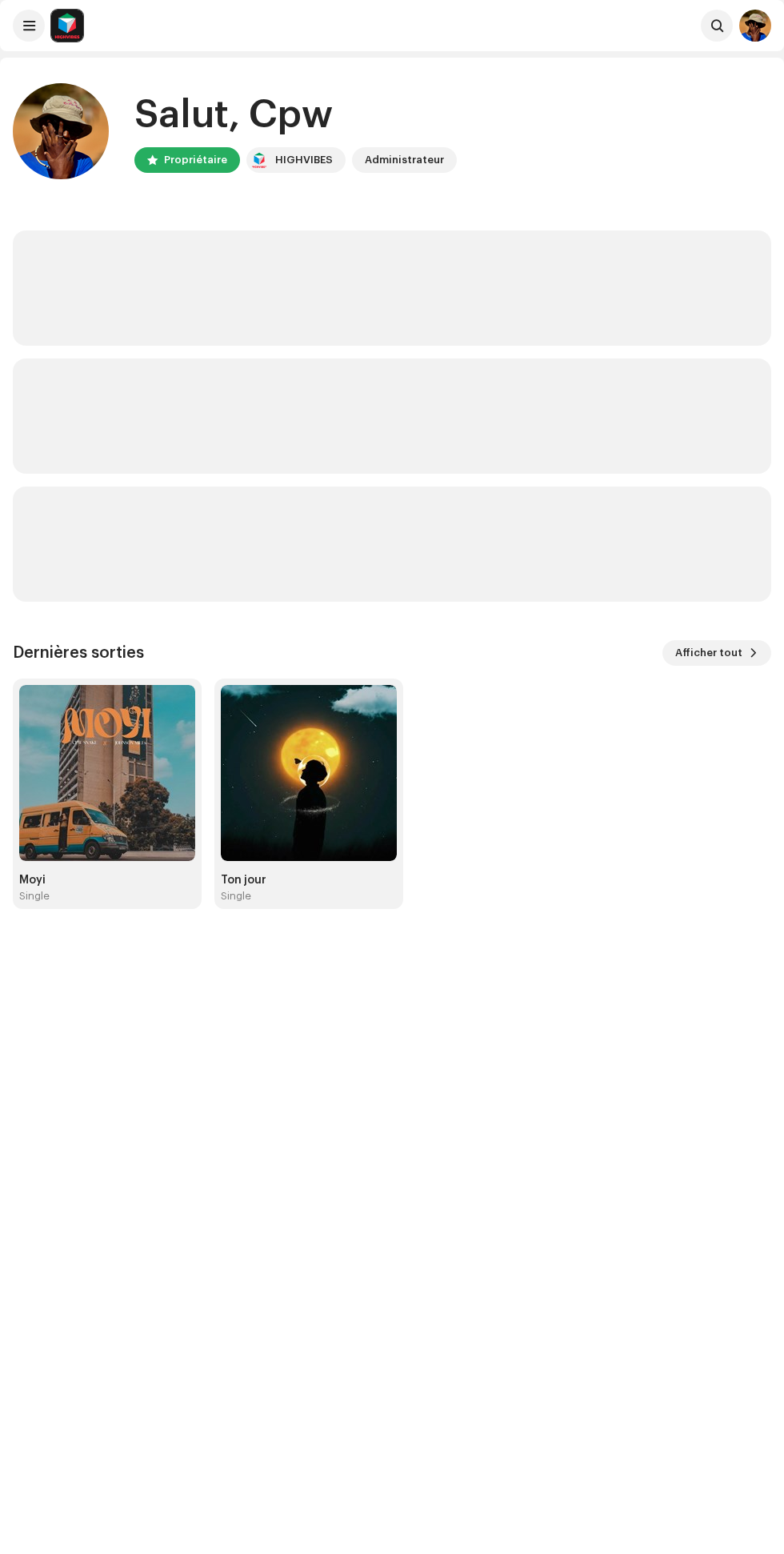
click at [128, 811] on img at bounding box center [107, 773] width 176 height 176
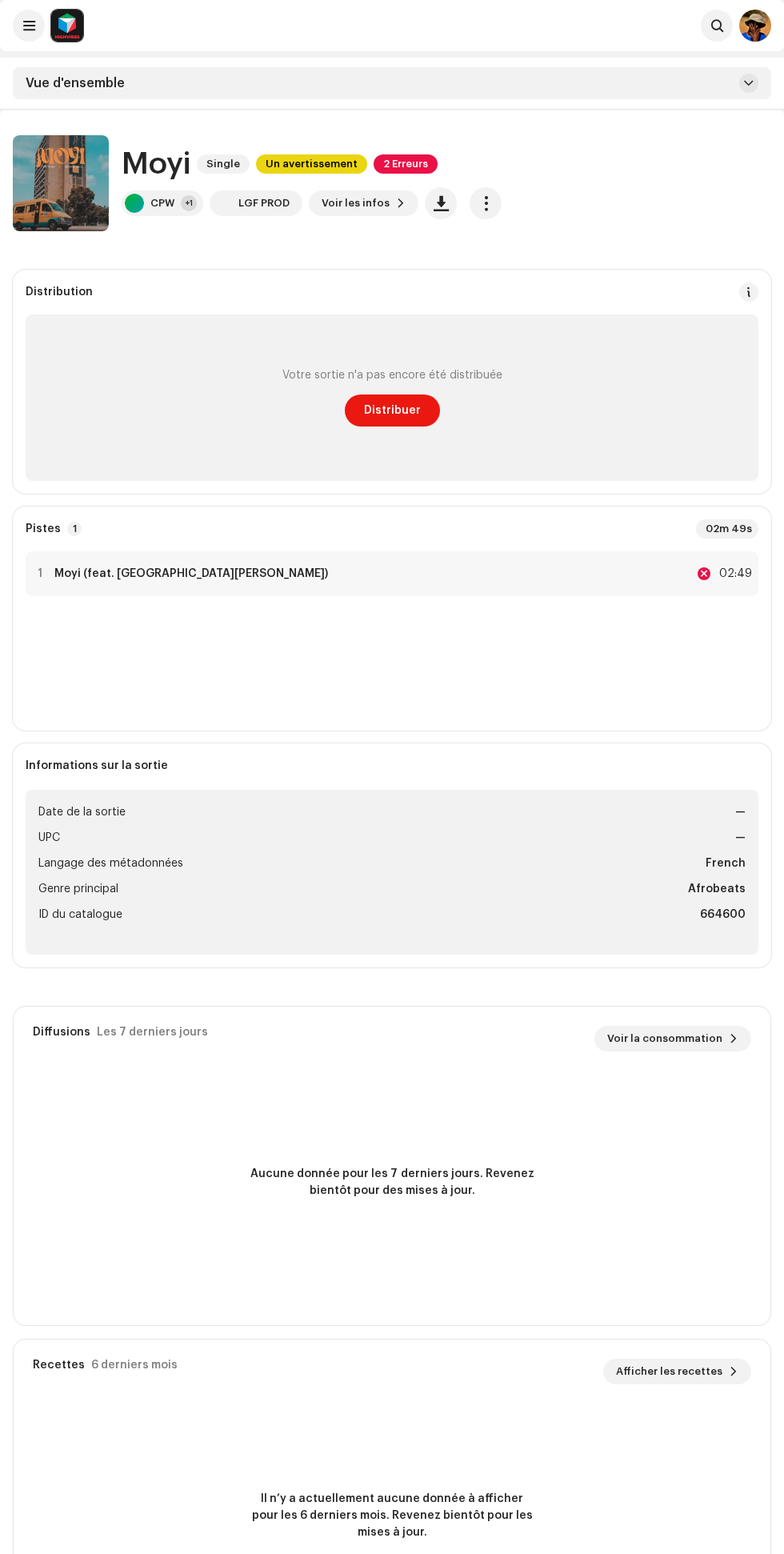
click at [328, 160] on span "Un avertissement" at bounding box center [312, 164] width 112 height 19
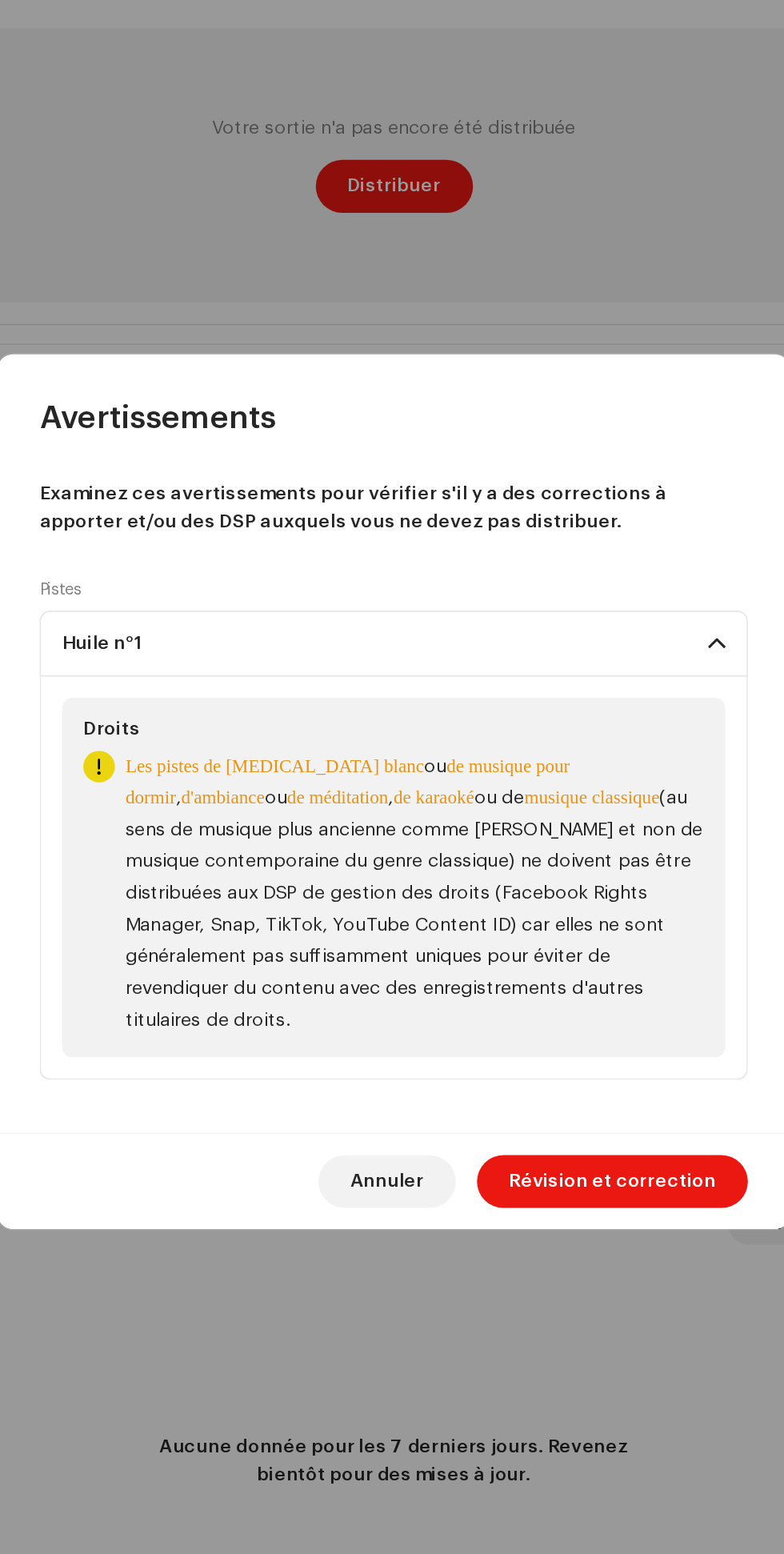
click at [537, 1016] on span "Révision et correction" at bounding box center [524, 1013] width 126 height 32
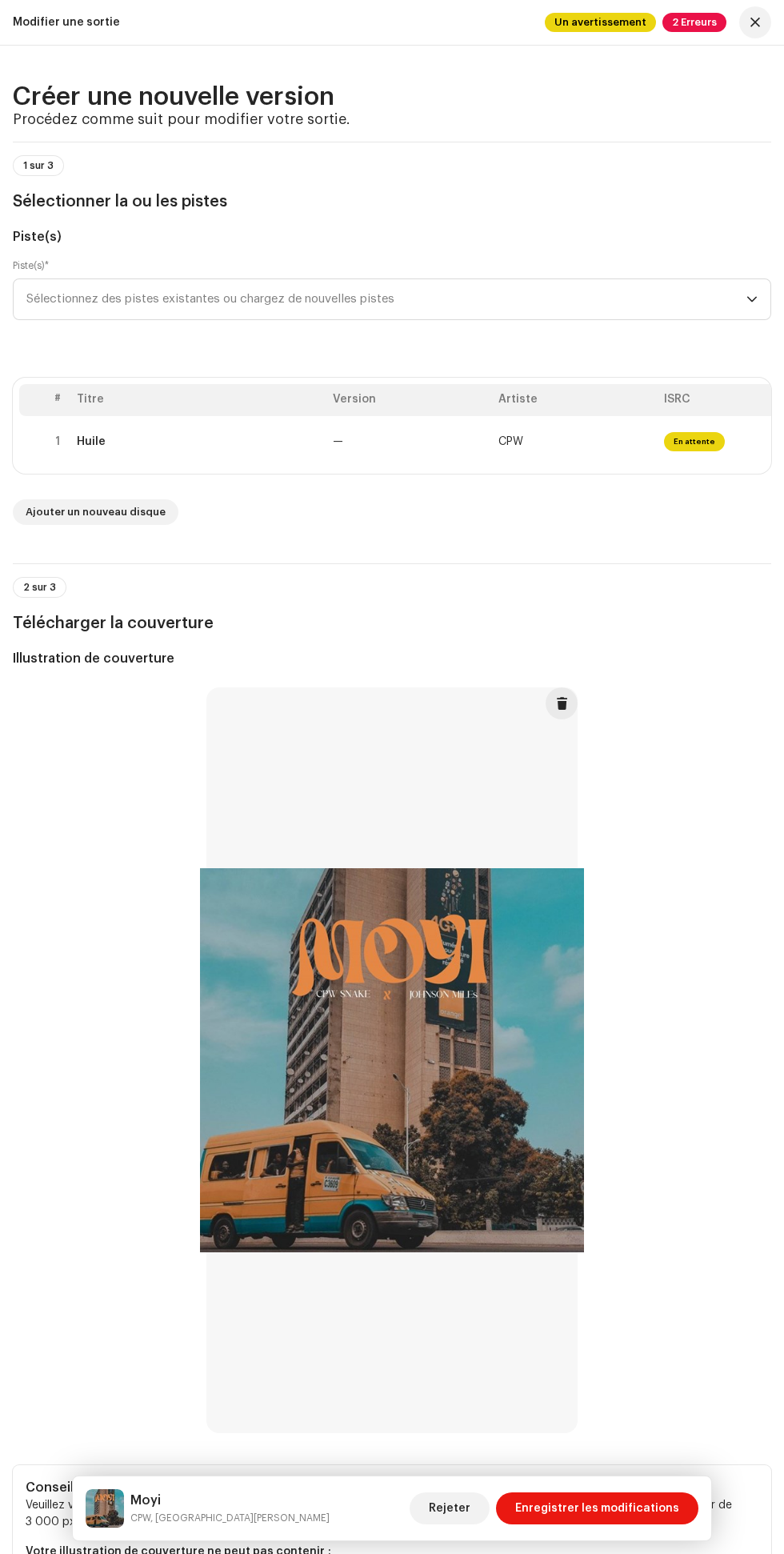
click at [516, 303] on span "Sélectionnez des pistes existantes ou chargez de nouvelles pistes" at bounding box center [386, 299] width 720 height 40
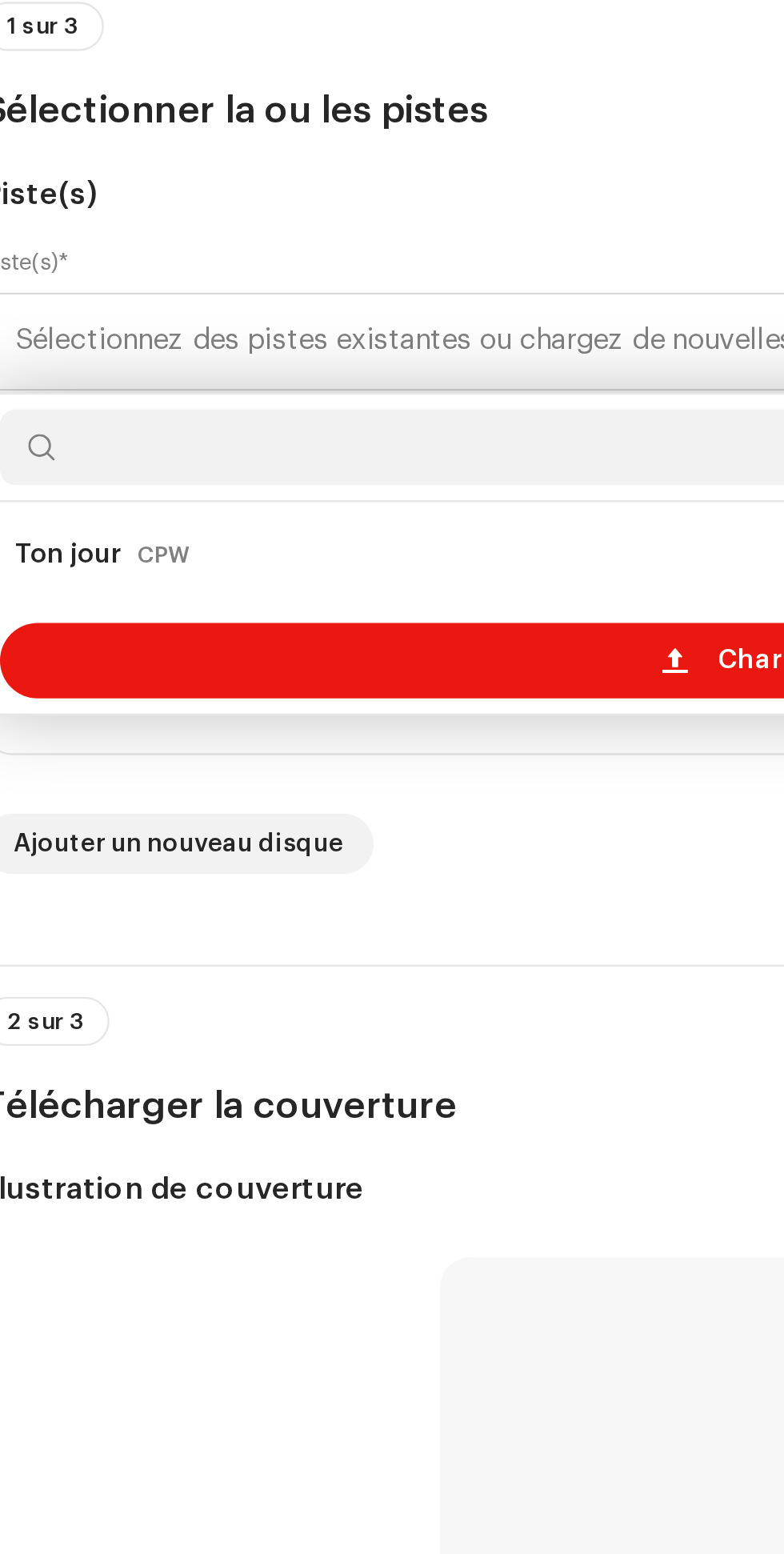
click at [218, 441] on div "Charger de nouvelles pistes" at bounding box center [392, 434] width 744 height 32
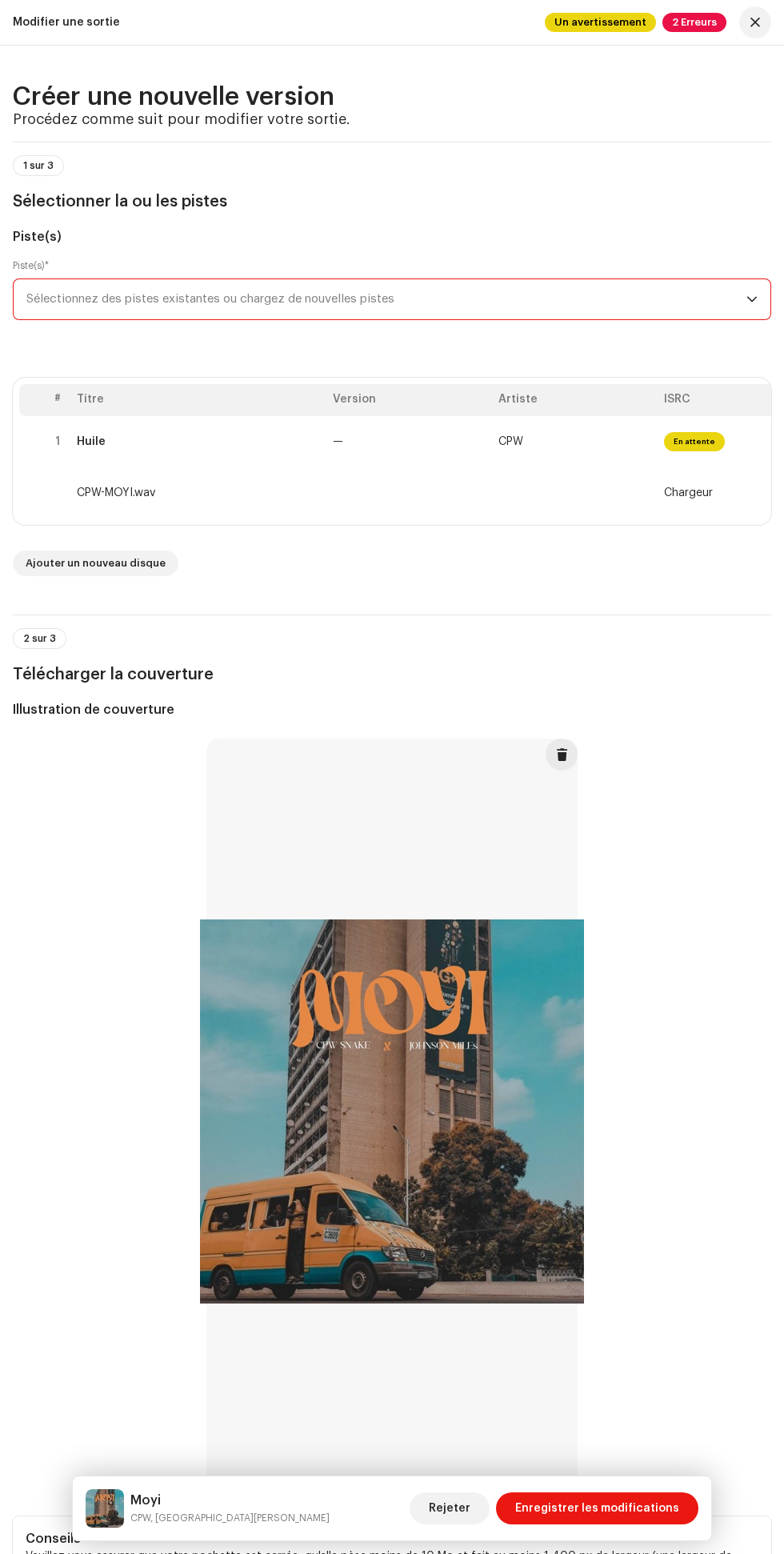
scroll to position [16, 0]
click at [387, 493] on td at bounding box center [409, 493] width 166 height 52
click at [365, 484] on td at bounding box center [409, 493] width 166 height 52
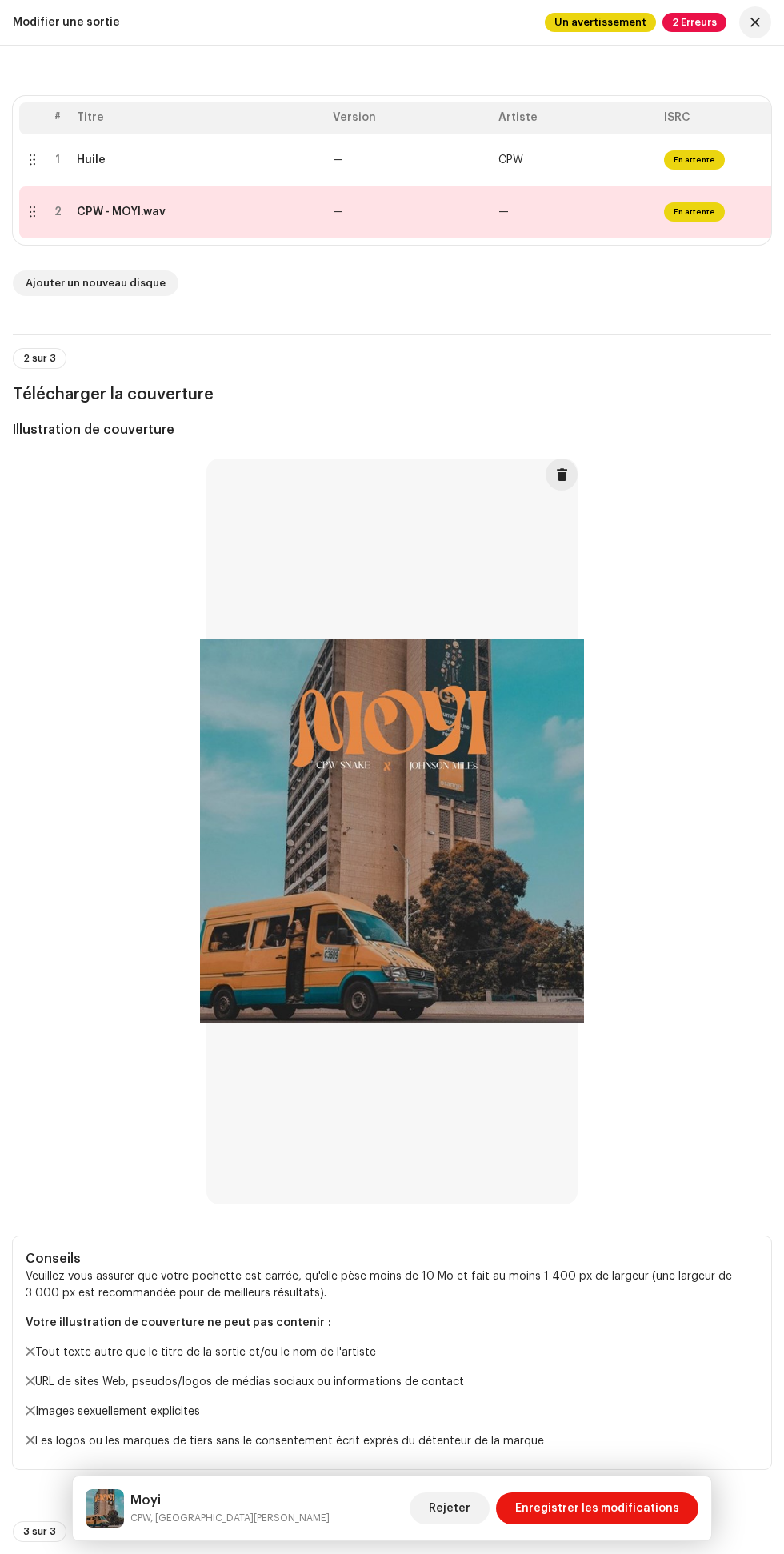
scroll to position [0, 0]
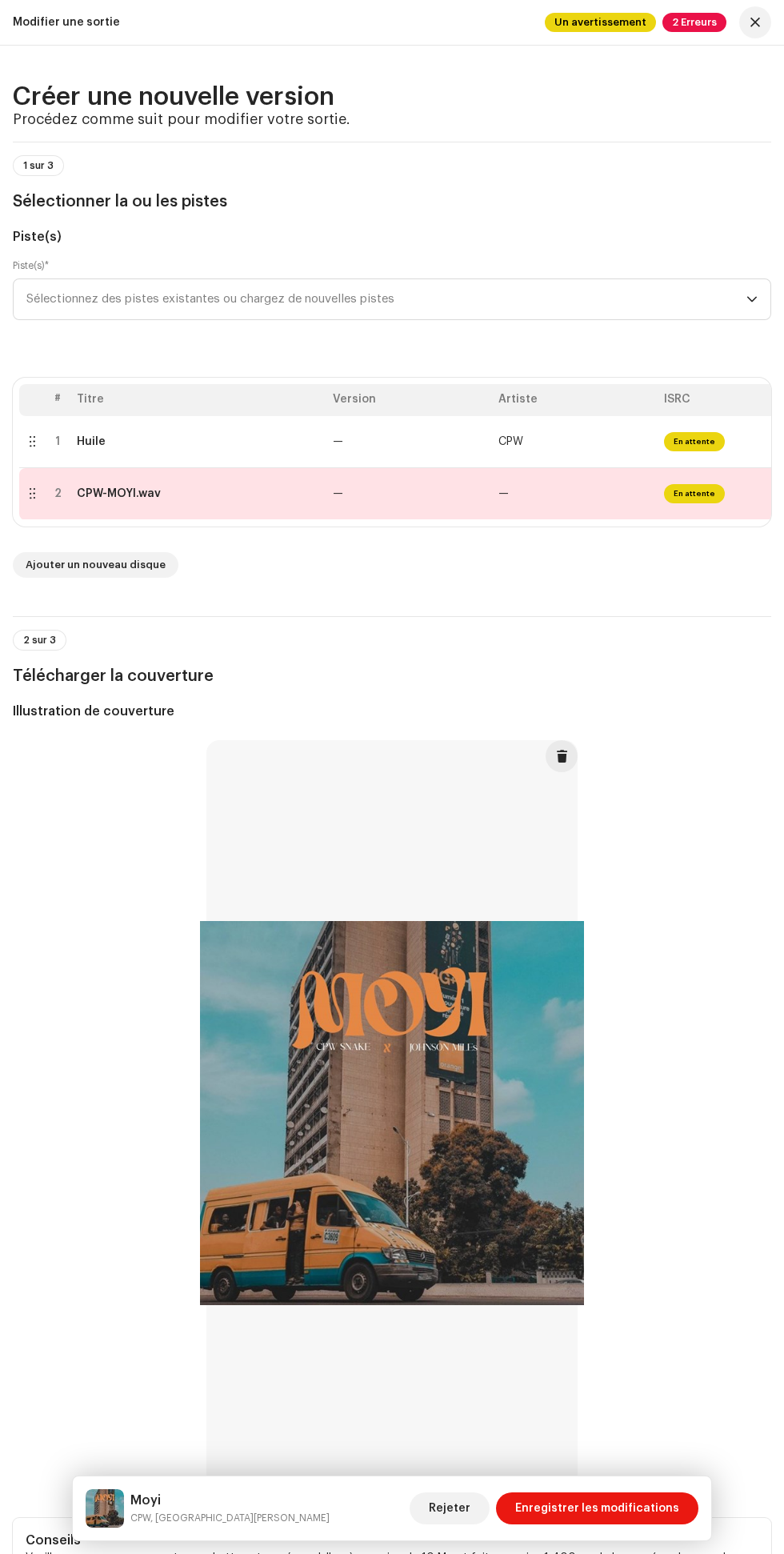
click at [621, 1508] on span "Enregistrer les modifications" at bounding box center [597, 1508] width 164 height 32
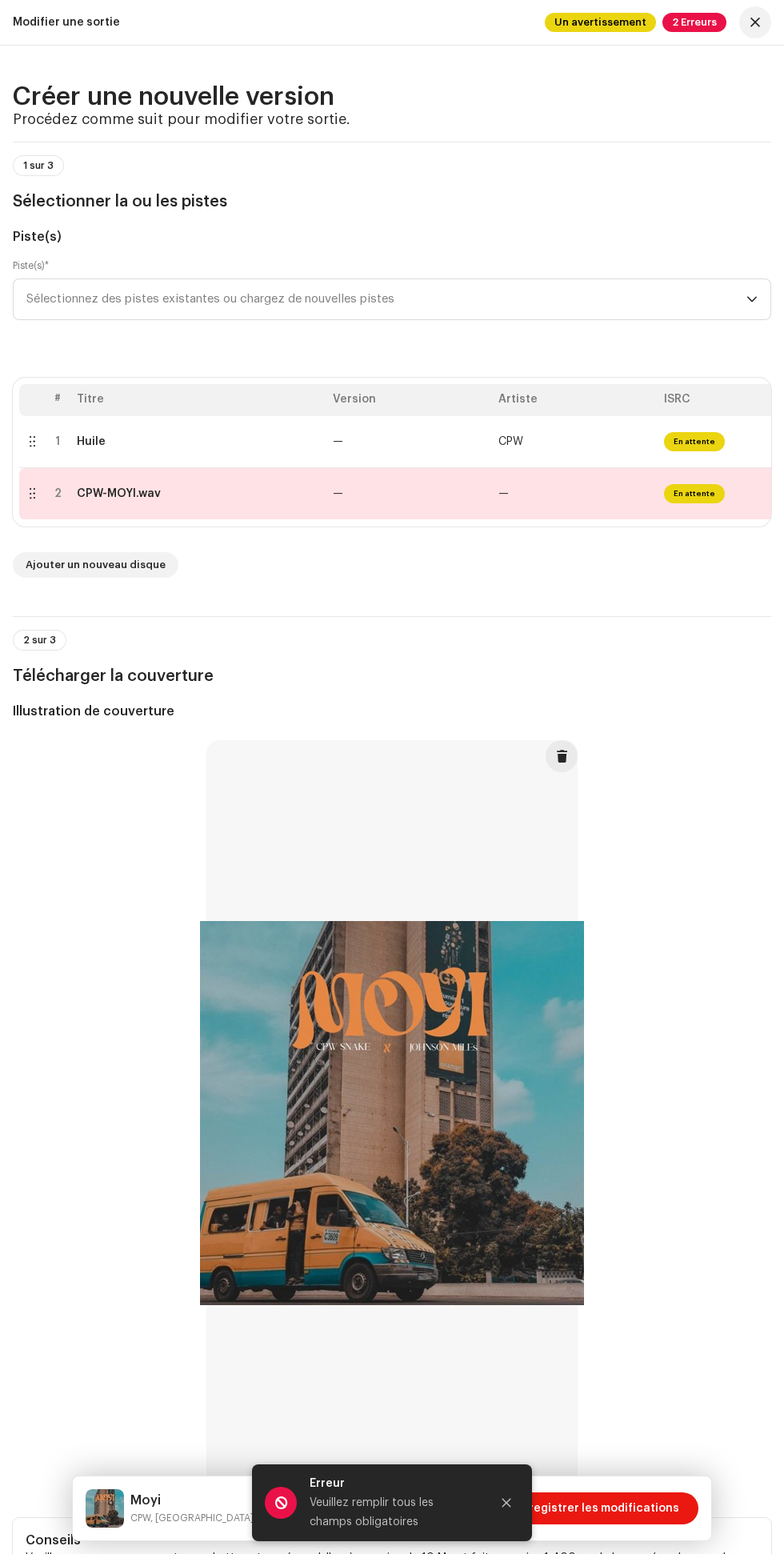
click at [507, 1503] on icon "Fermer" at bounding box center [507, 1503] width 8 height 8
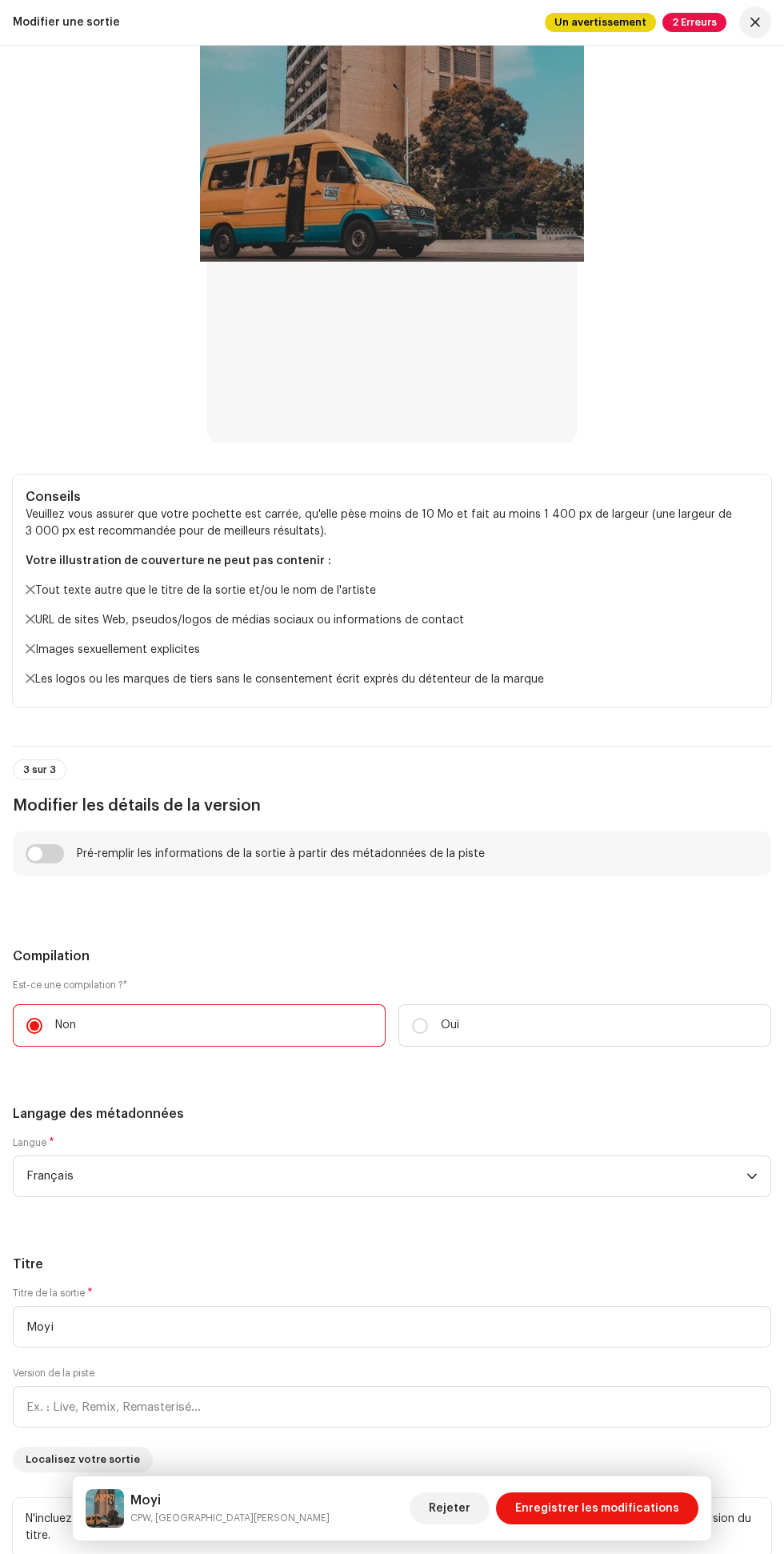
scroll to position [1075, 0]
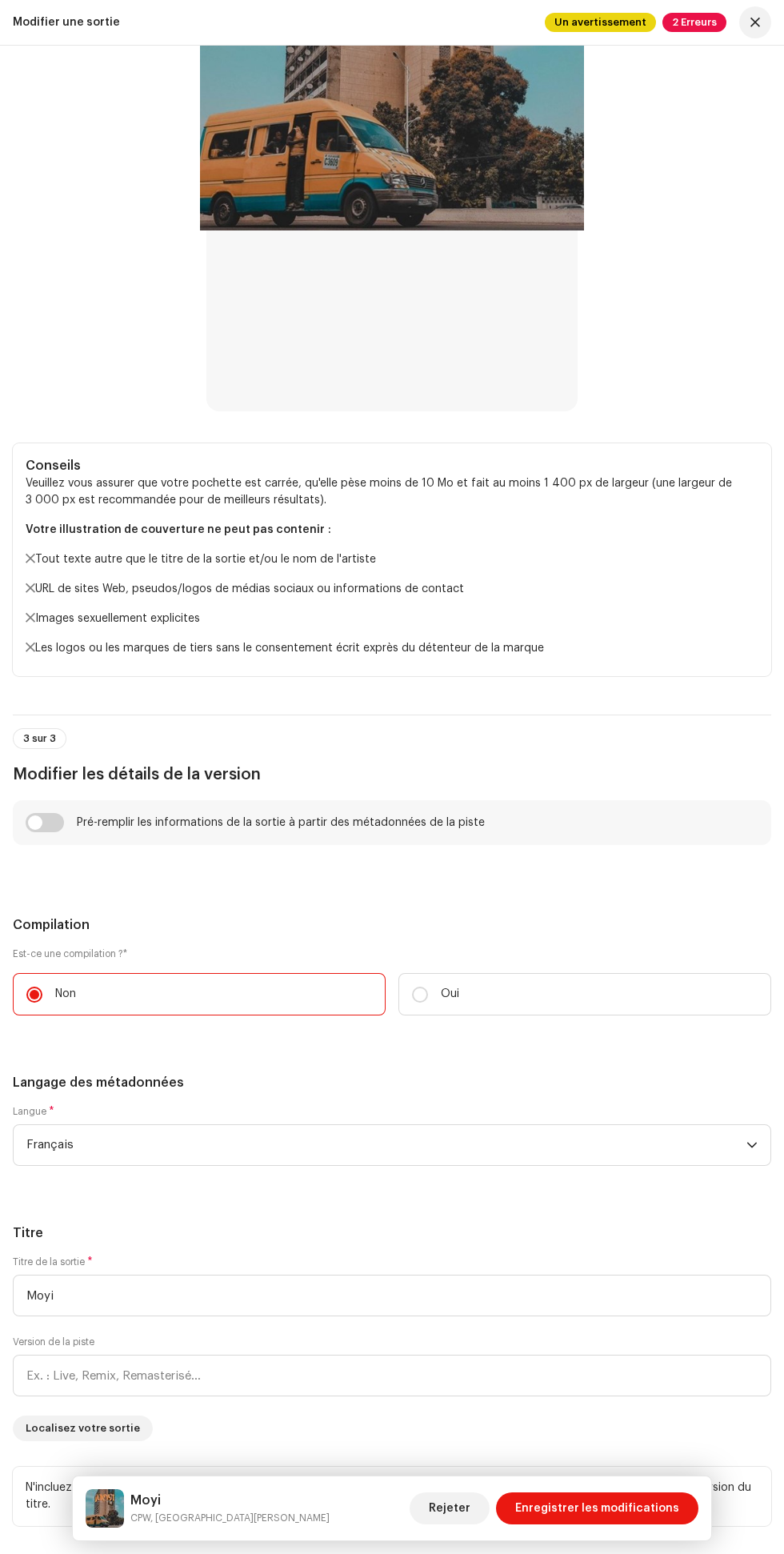
click at [61, 820] on input "checkbox" at bounding box center [44, 822] width 38 height 19
checkbox input "true"
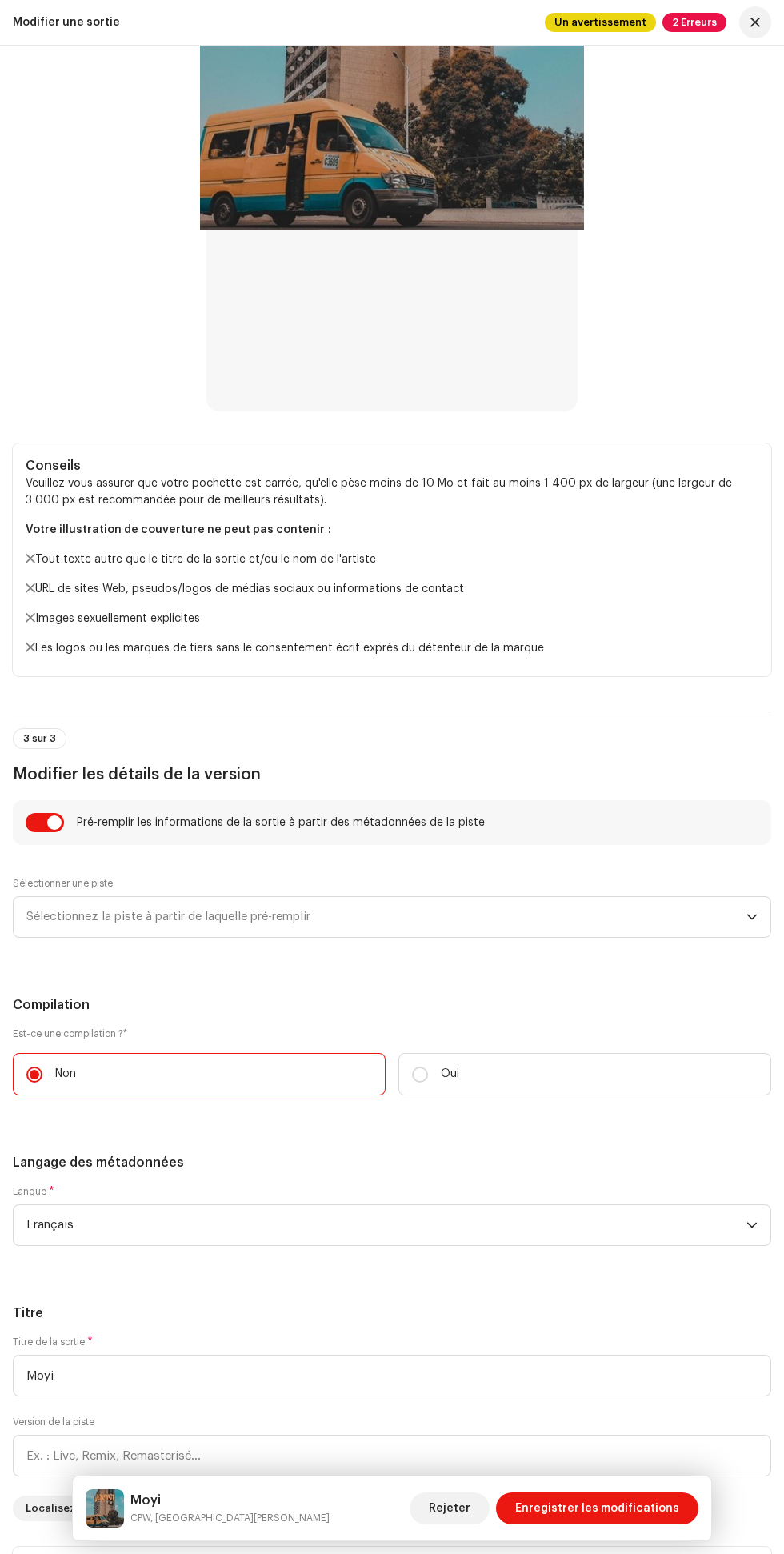
click at [387, 913] on span "Sélectionnez la piste à partir de laquelle pré-remplir" at bounding box center [386, 917] width 720 height 40
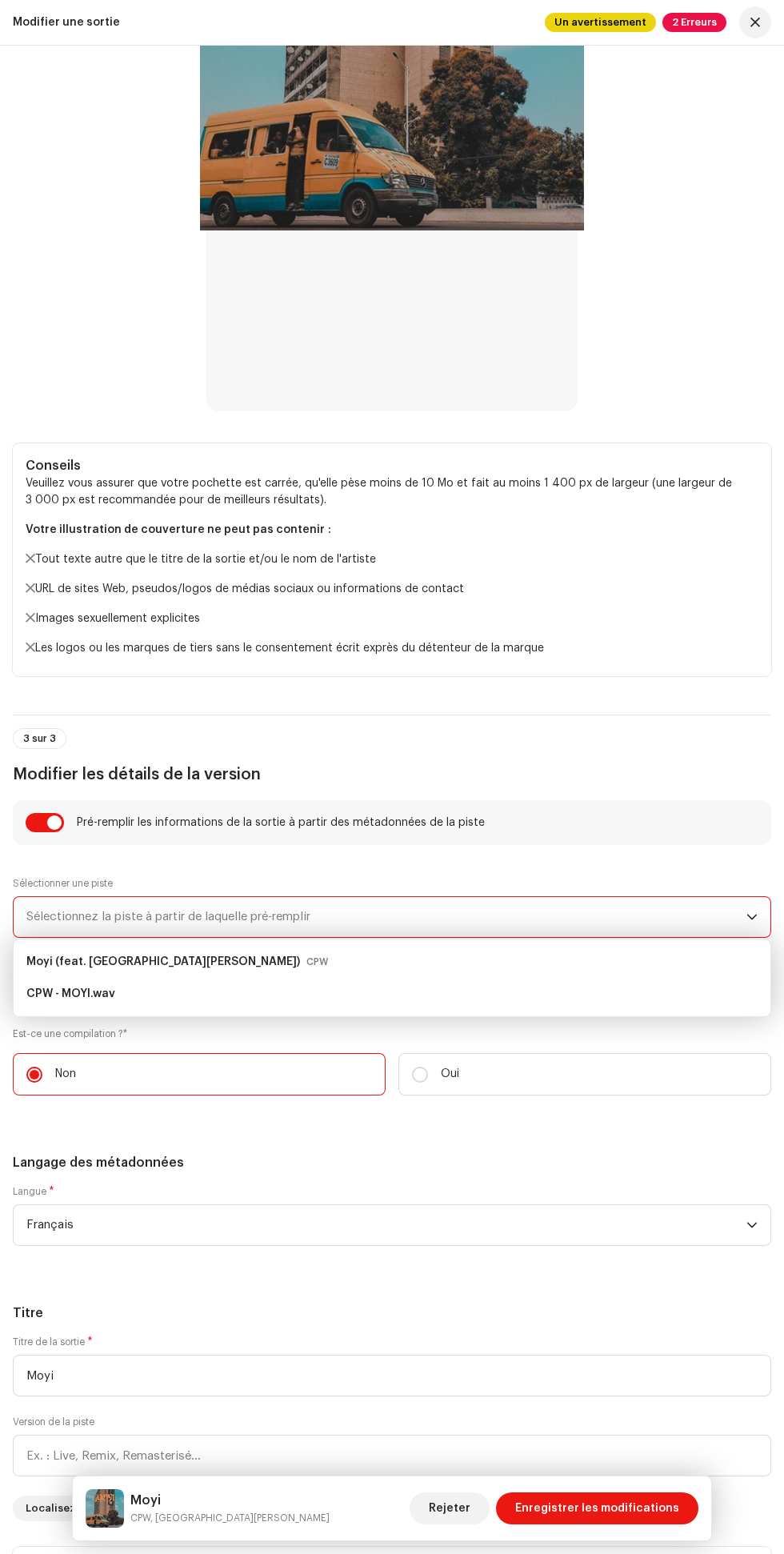
click at [307, 992] on div "CPW - MOYI.wav" at bounding box center [392, 994] width 732 height 25
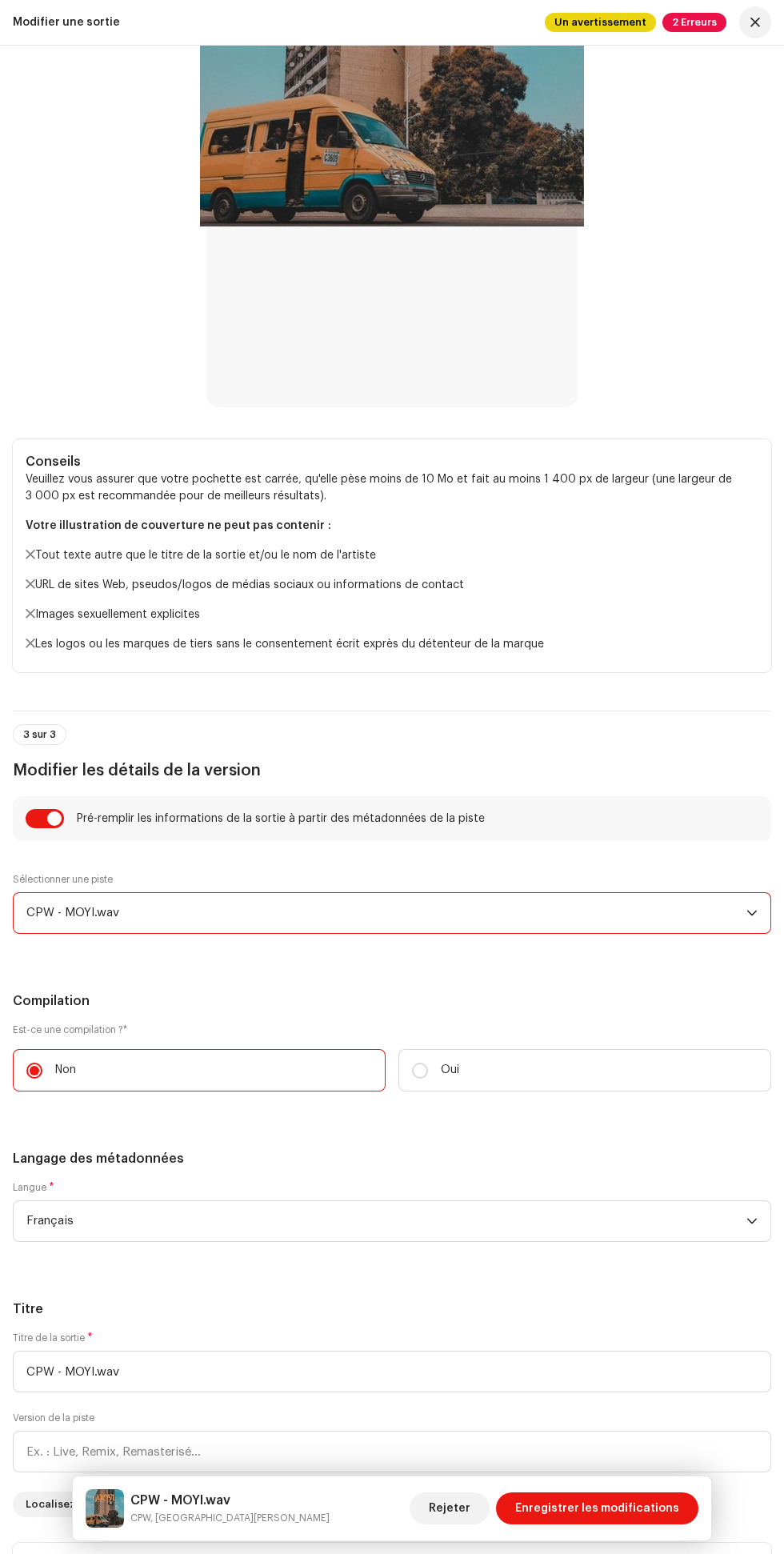
scroll to position [52, 0]
click at [489, 647] on p "Les logos ou les marques de tiers sans le consentement écrit exprès du détenteu…" at bounding box center [392, 645] width 733 height 17
click at [474, 712] on hr at bounding box center [392, 711] width 759 height 1
click at [613, 1508] on span "Enregistrer les modifications" at bounding box center [597, 1508] width 164 height 32
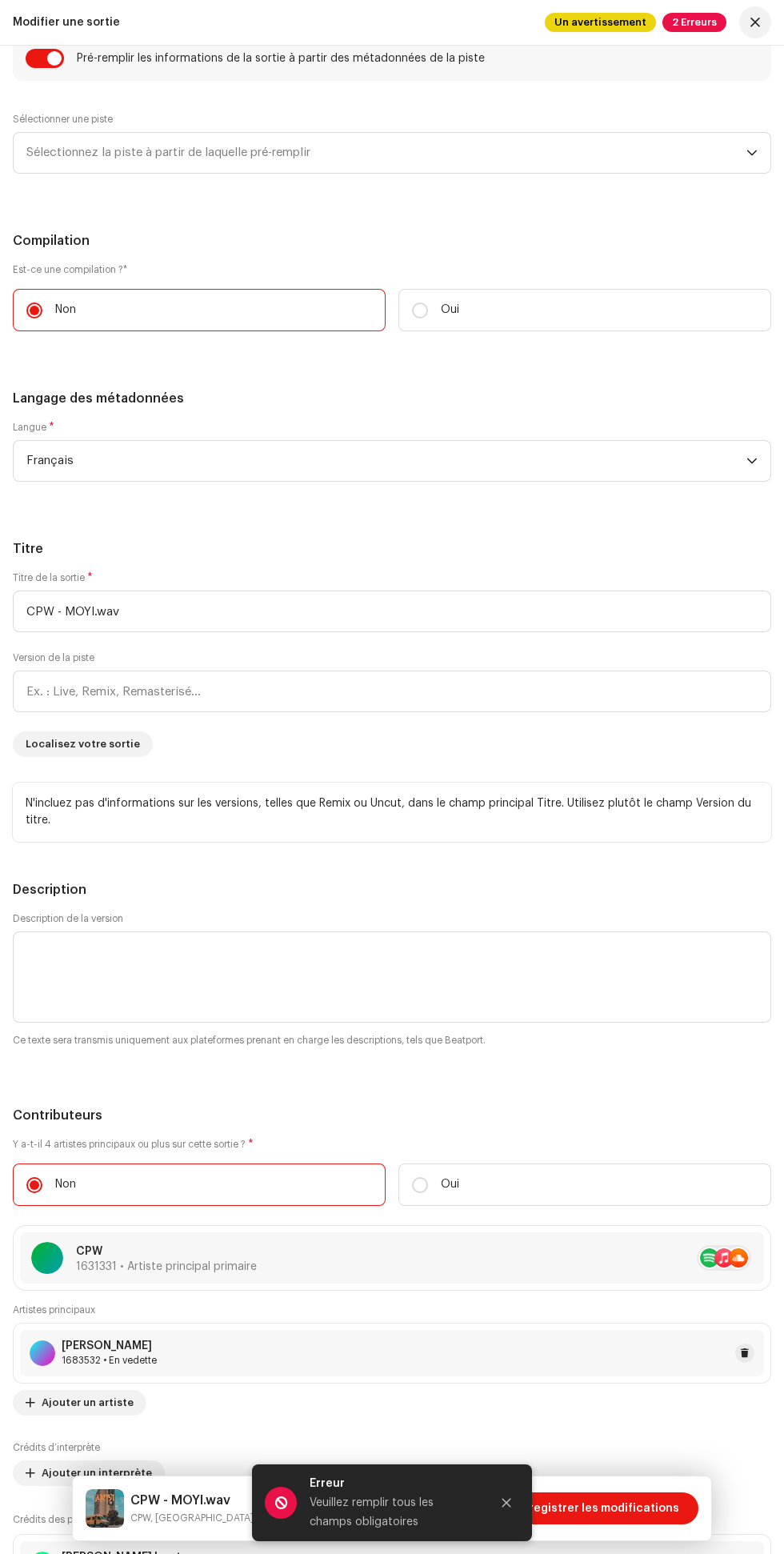
scroll to position [1846, 0]
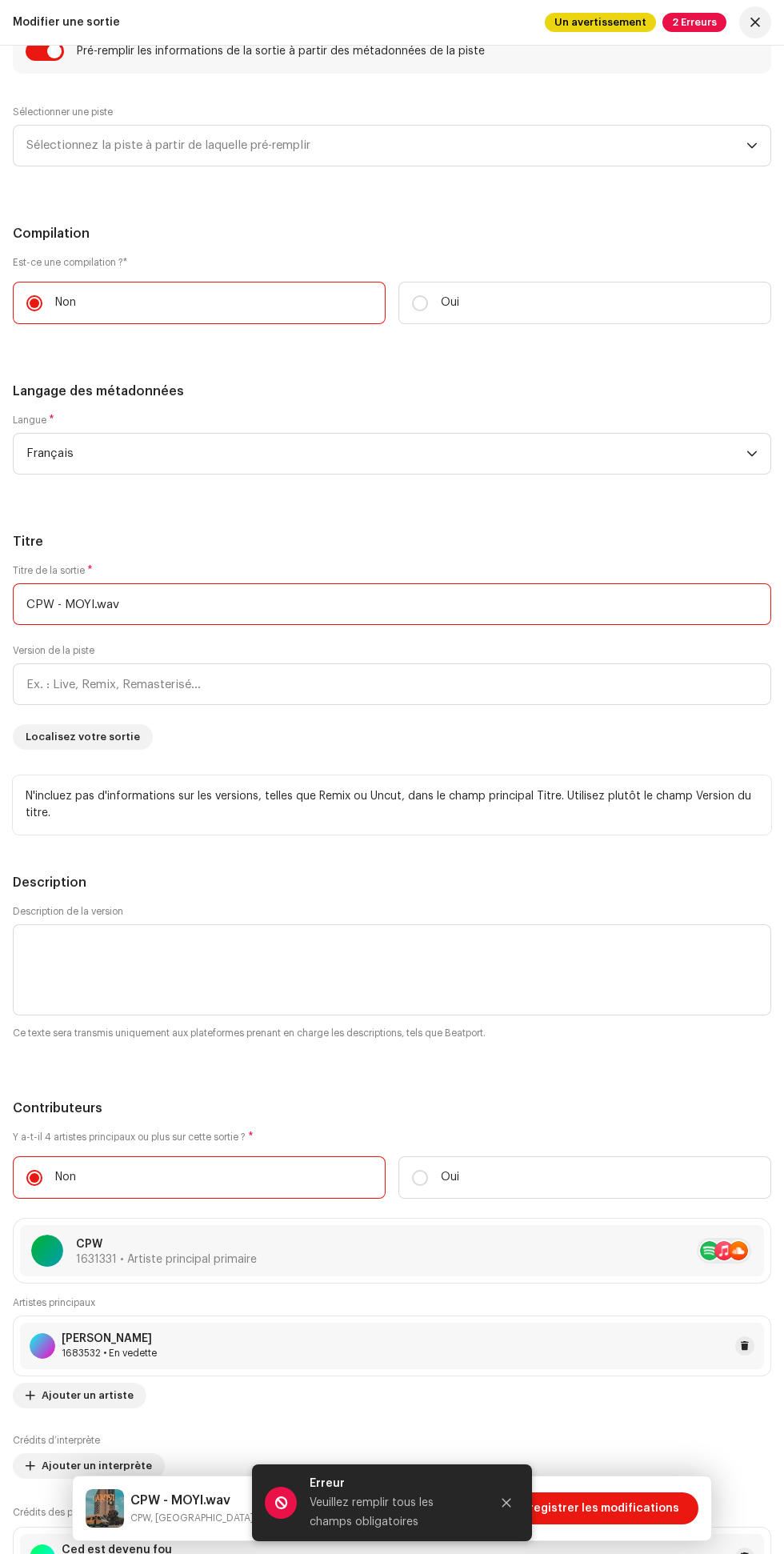
click at [341, 604] on input "CPW - MOYI.wav" at bounding box center [392, 603] width 759 height 41
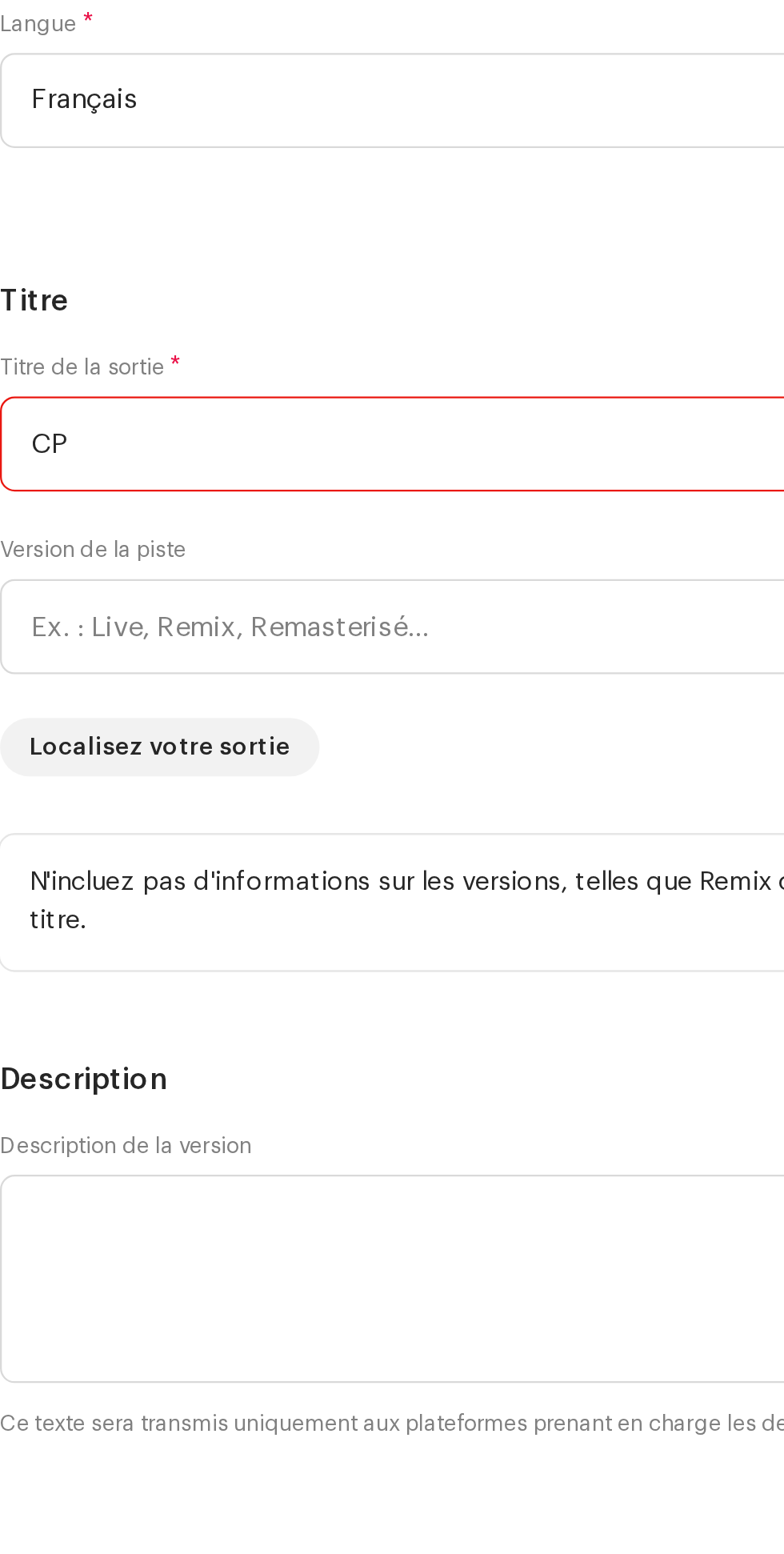
type input "C"
type input "Moyi"
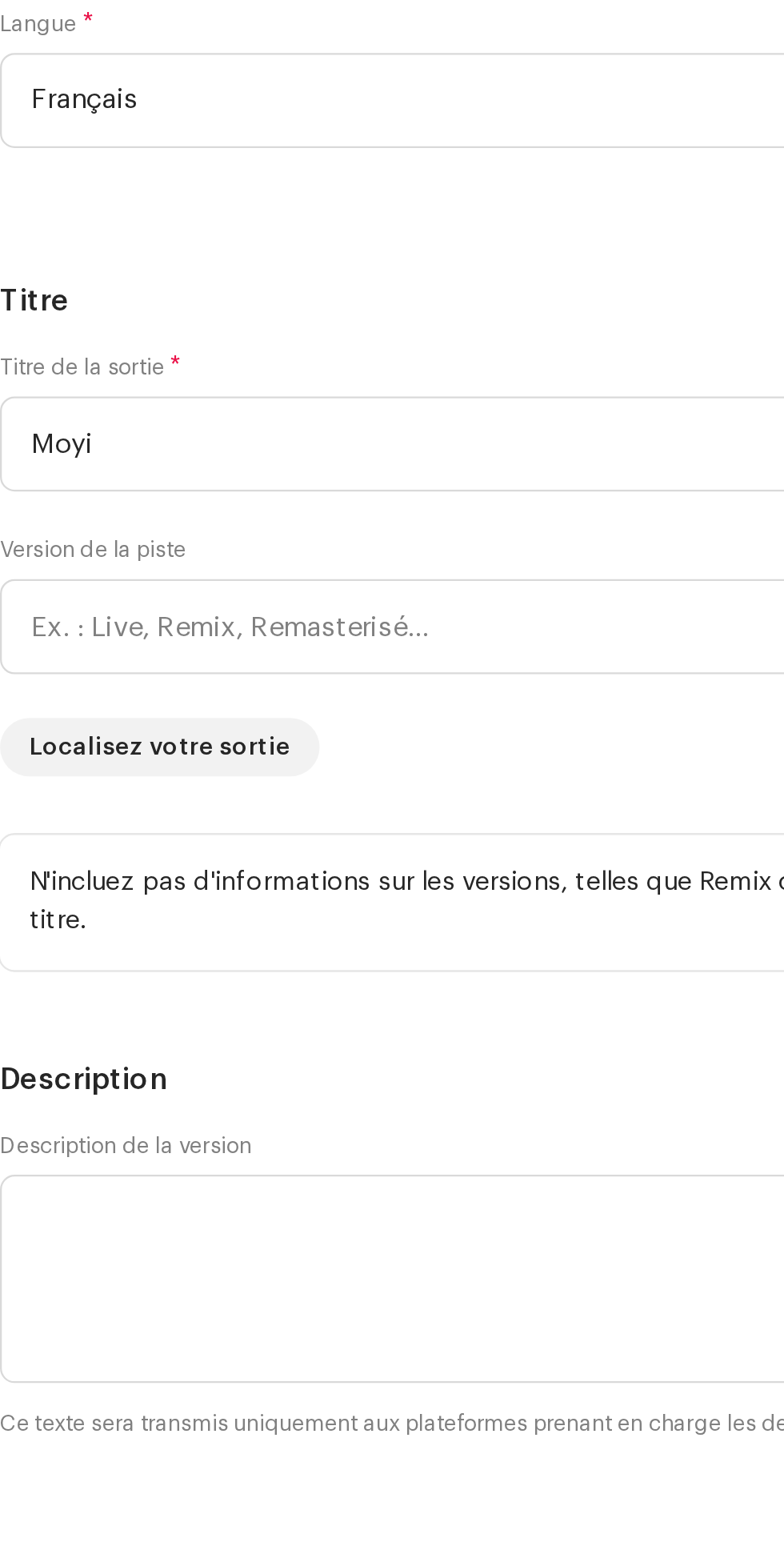
click at [266, 537] on h5 "Titre" at bounding box center [392, 542] width 759 height 19
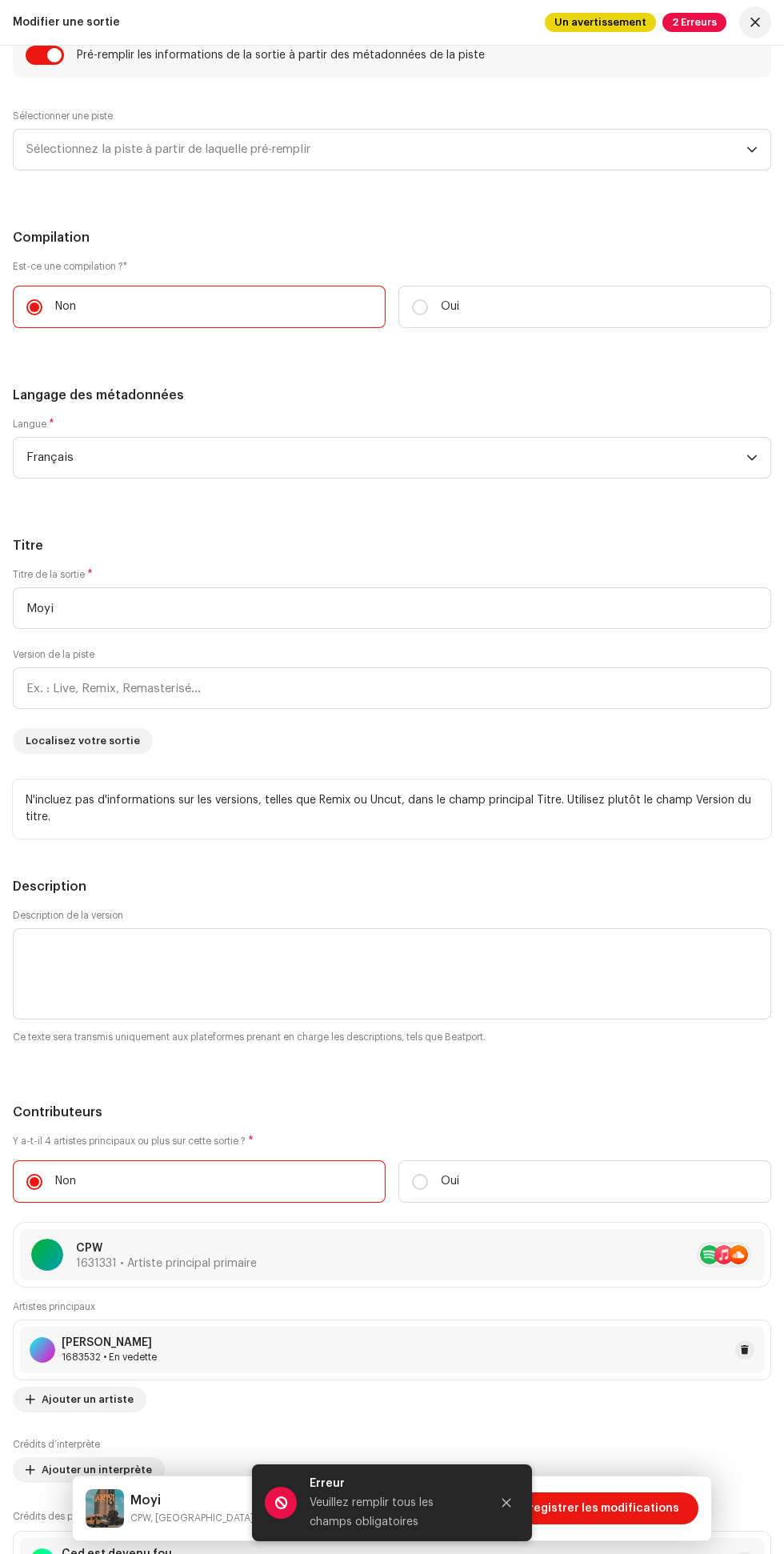
scroll to position [40, 0]
click at [625, 1515] on span "Enregistrer les modifications" at bounding box center [597, 1508] width 164 height 32
click at [507, 1503] on icon "Fermer" at bounding box center [507, 1503] width 8 height 8
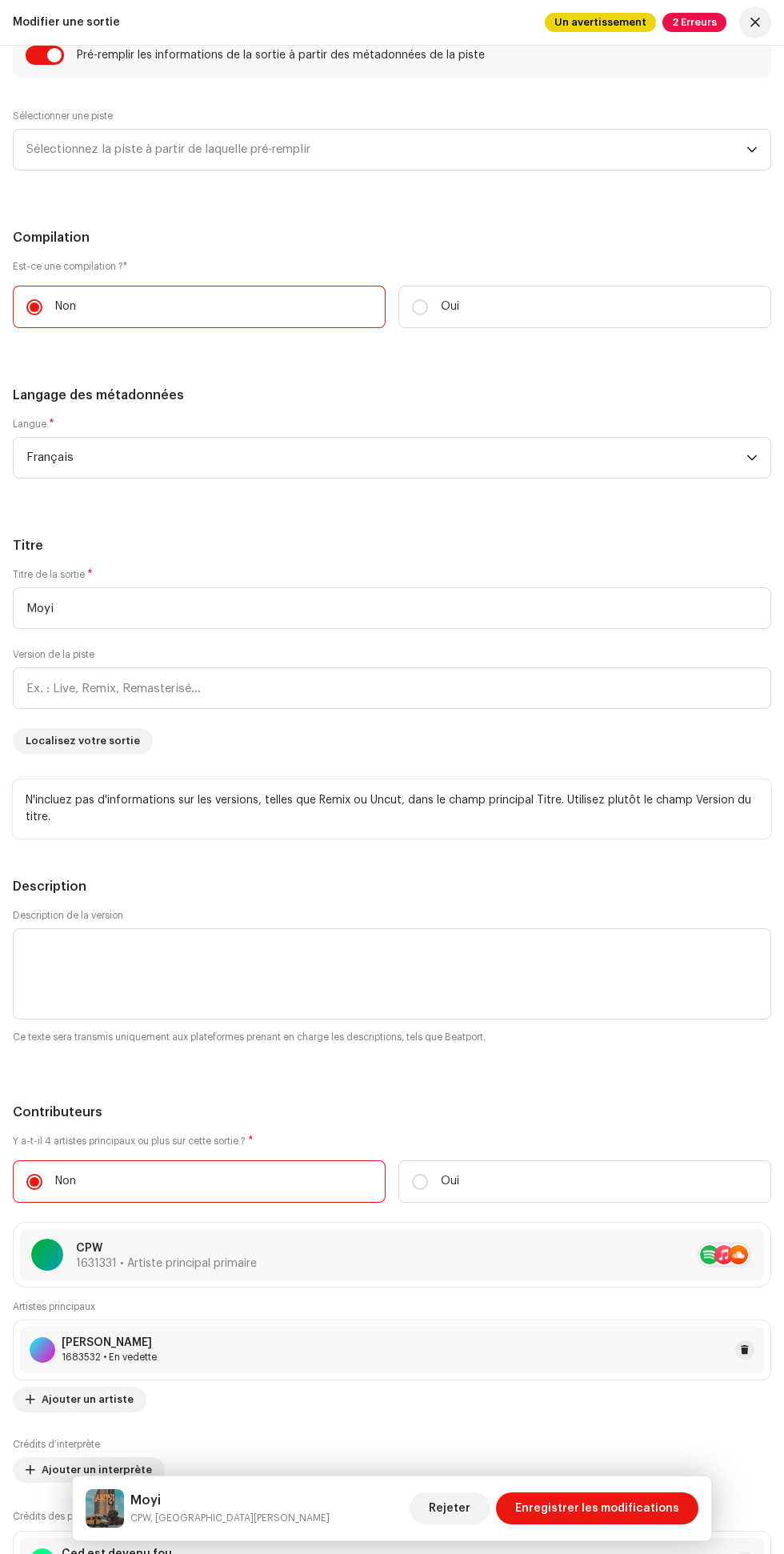
click at [625, 1508] on span "Enregistrer les modifications" at bounding box center [597, 1508] width 164 height 32
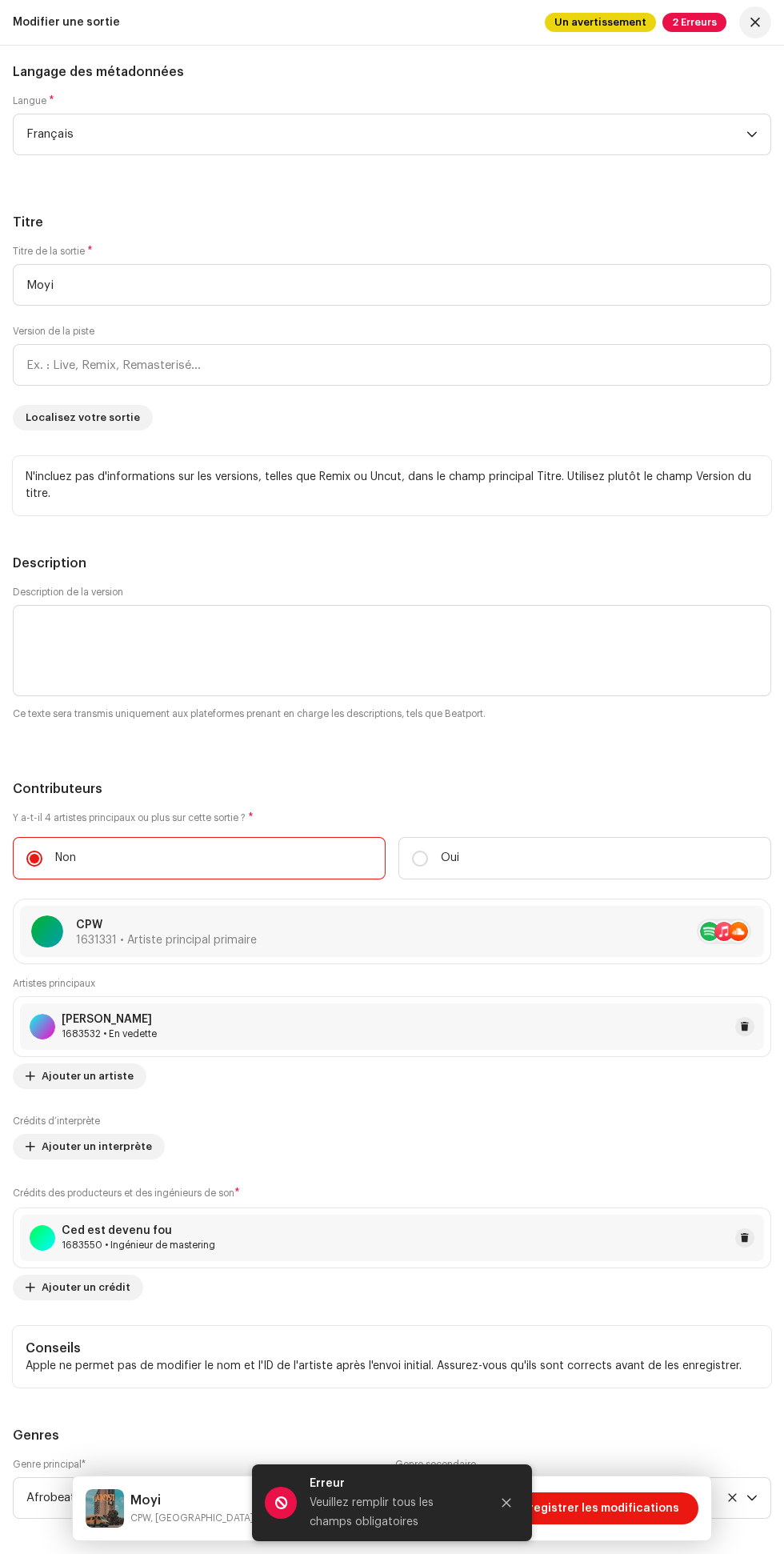
scroll to position [2169, 0]
click at [531, 623] on textarea at bounding box center [392, 647] width 759 height 91
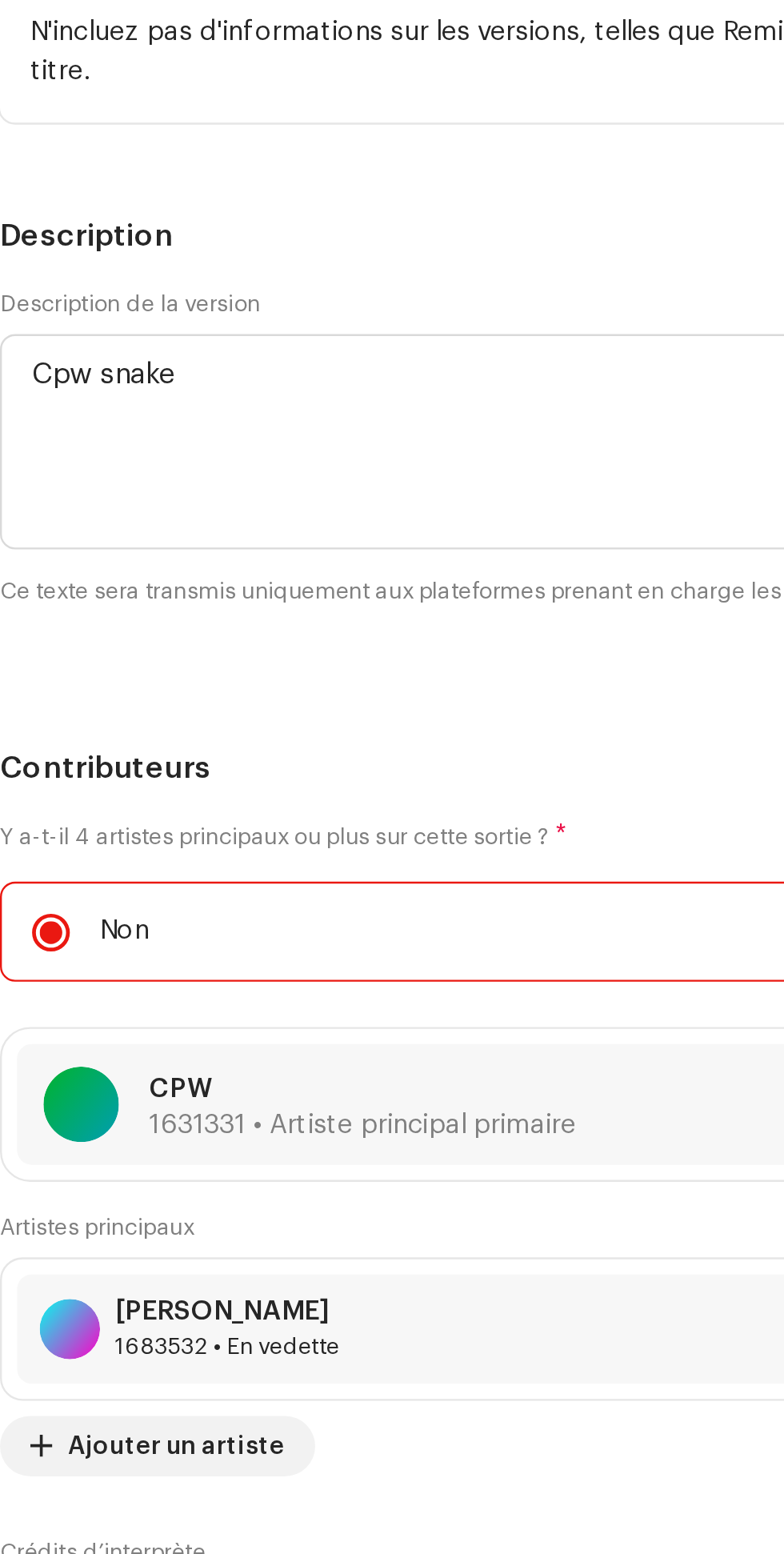
click at [242, 564] on h5 "Description" at bounding box center [392, 560] width 759 height 19
type textarea "Cpw snake"
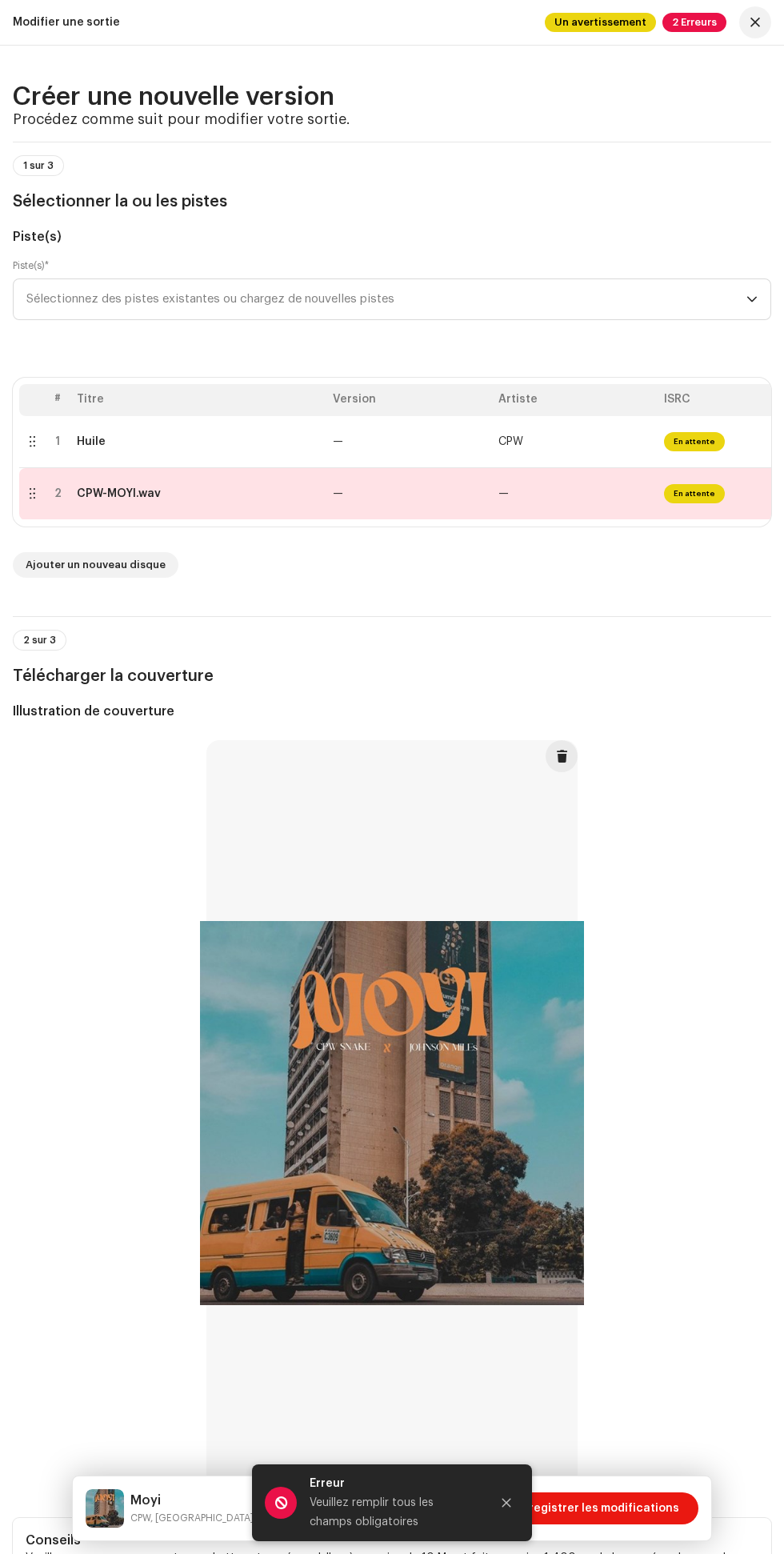
scroll to position [1, 0]
click at [515, 1485] on div "Erreur [PERSON_NAME] remplir tous les champs obligatoires" at bounding box center [391, 1502] width 280 height 77
click at [507, 1503] on icon "Fermer" at bounding box center [507, 1503] width 8 height 8
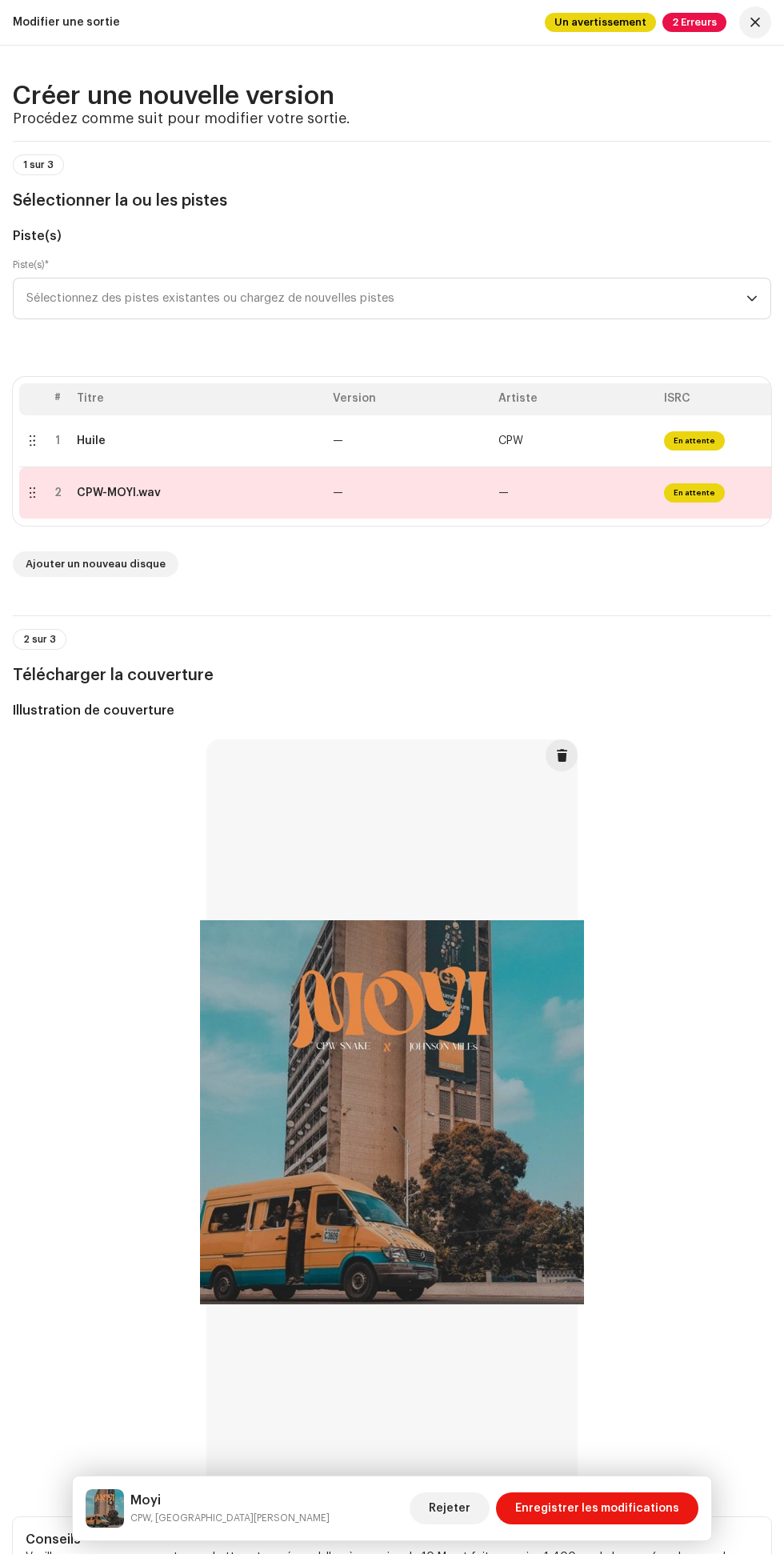
click at [606, 1540] on div "Moyi CPW, JOHSON MILES Rejeter Enregistrer les modifications" at bounding box center [392, 1508] width 639 height 64
click at [630, 1508] on span "Enregistrer les modifications" at bounding box center [597, 1508] width 164 height 32
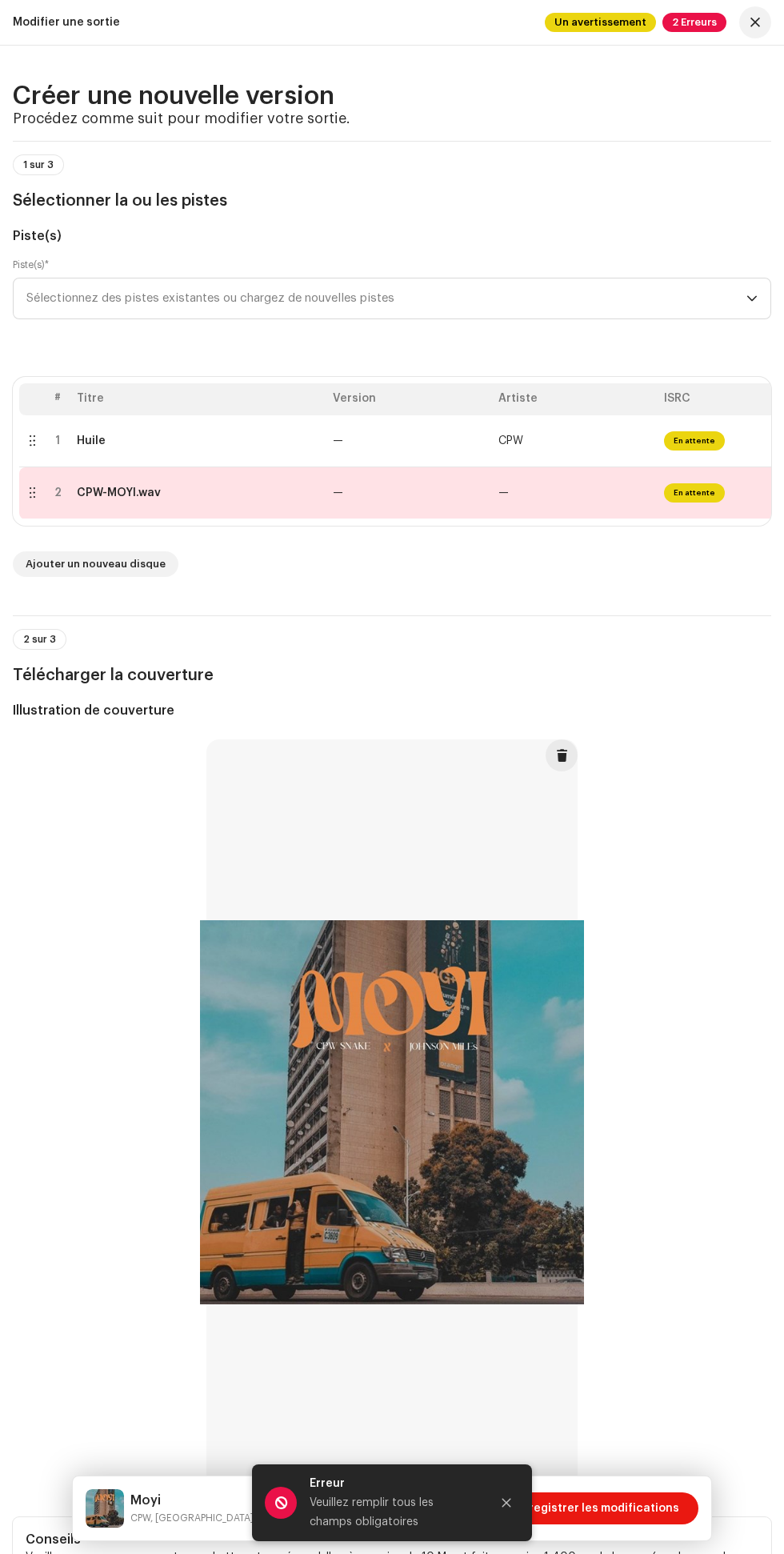
click at [633, 1508] on span "Enregistrer les modifications" at bounding box center [597, 1508] width 164 height 32
click at [625, 1503] on span "Enregistrer les modifications" at bounding box center [597, 1508] width 164 height 32
click at [636, 1511] on span "Enregistrer les modifications" at bounding box center [597, 1508] width 164 height 32
click at [690, 493] on font "En attente" at bounding box center [694, 493] width 41 height 8
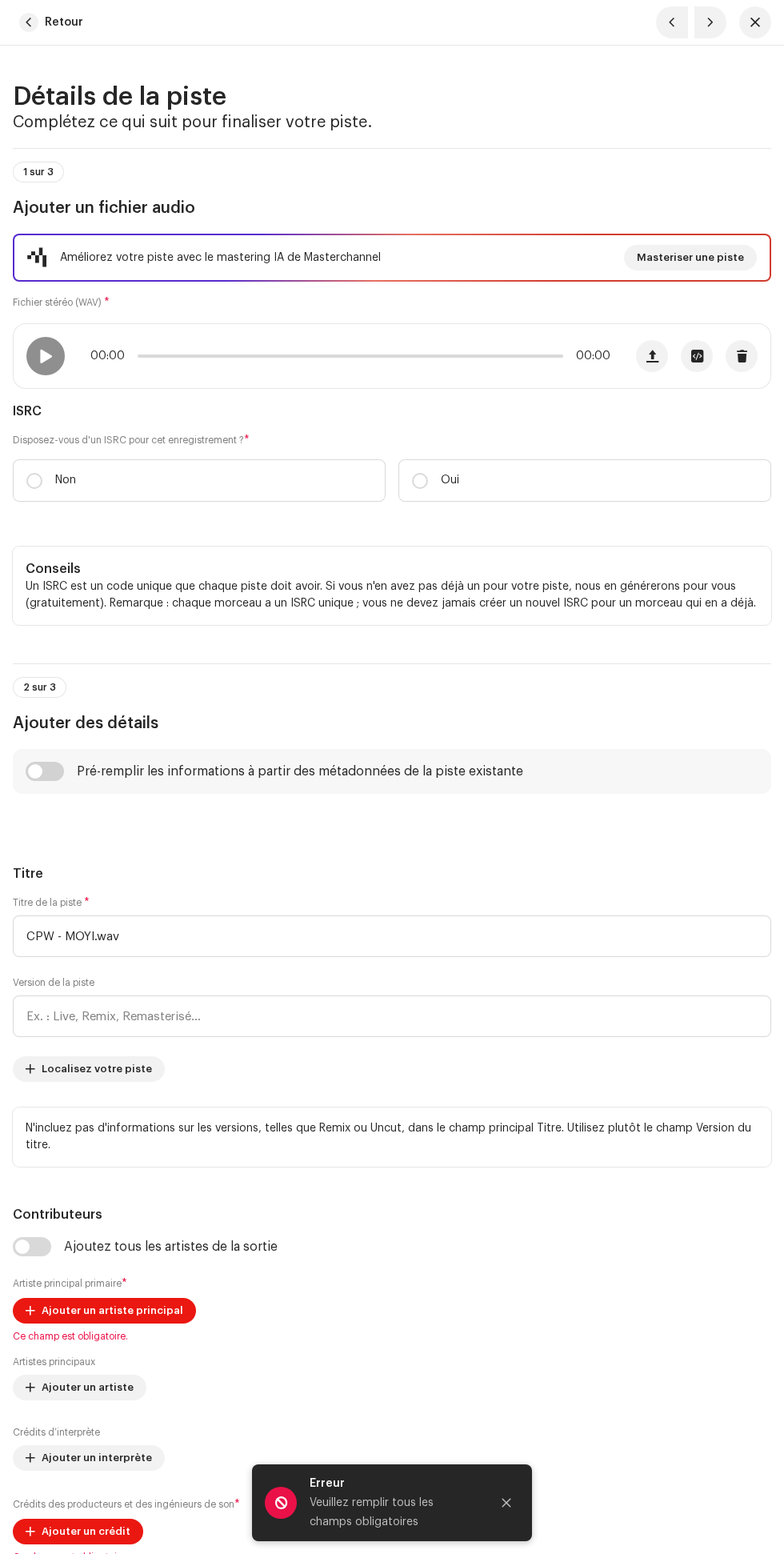
click at [30, 478] on input "Non" at bounding box center [34, 481] width 16 height 16
radio input "true"
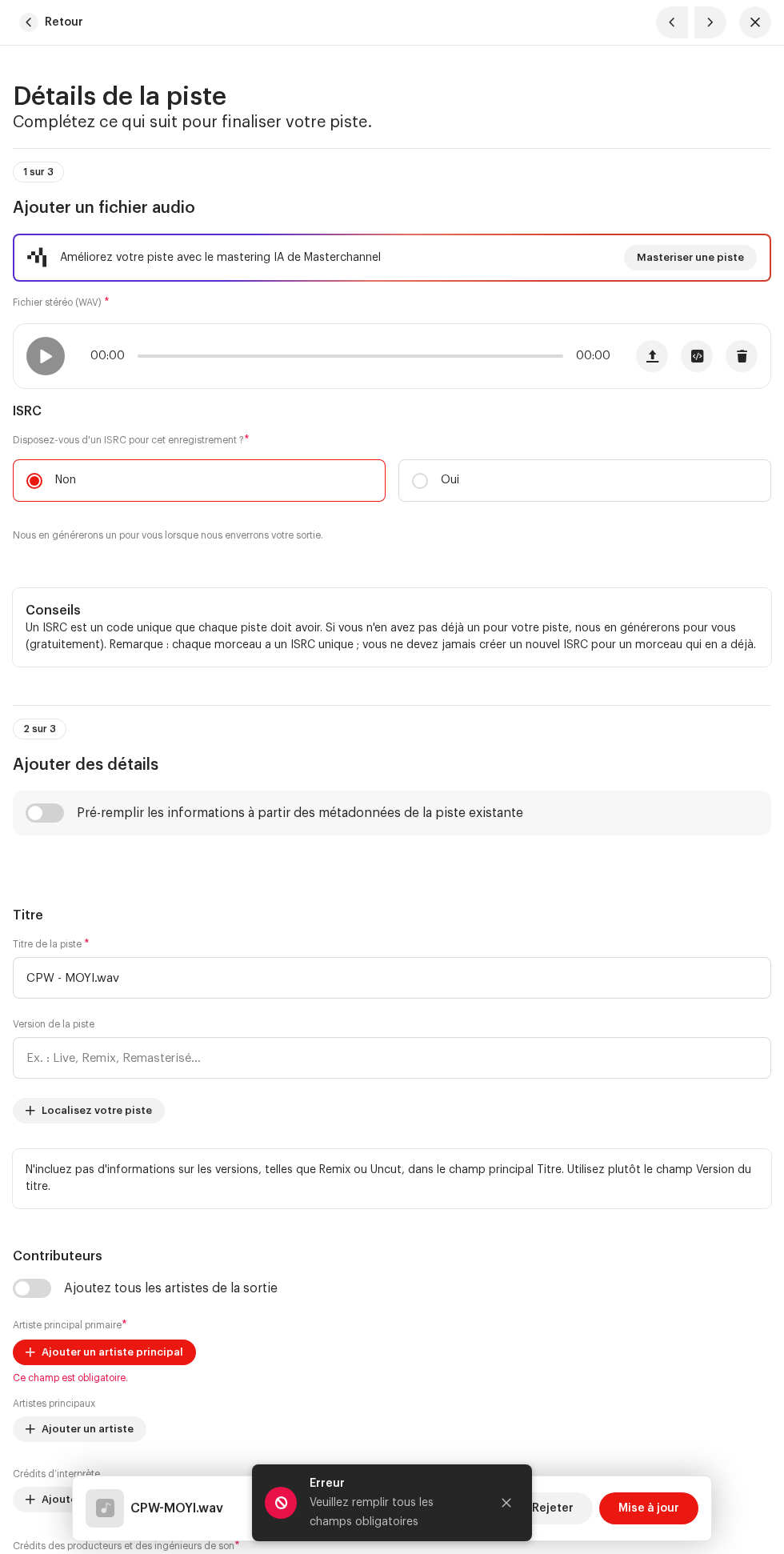
click at [658, 1509] on span "Mise à jour" at bounding box center [649, 1508] width 61 height 32
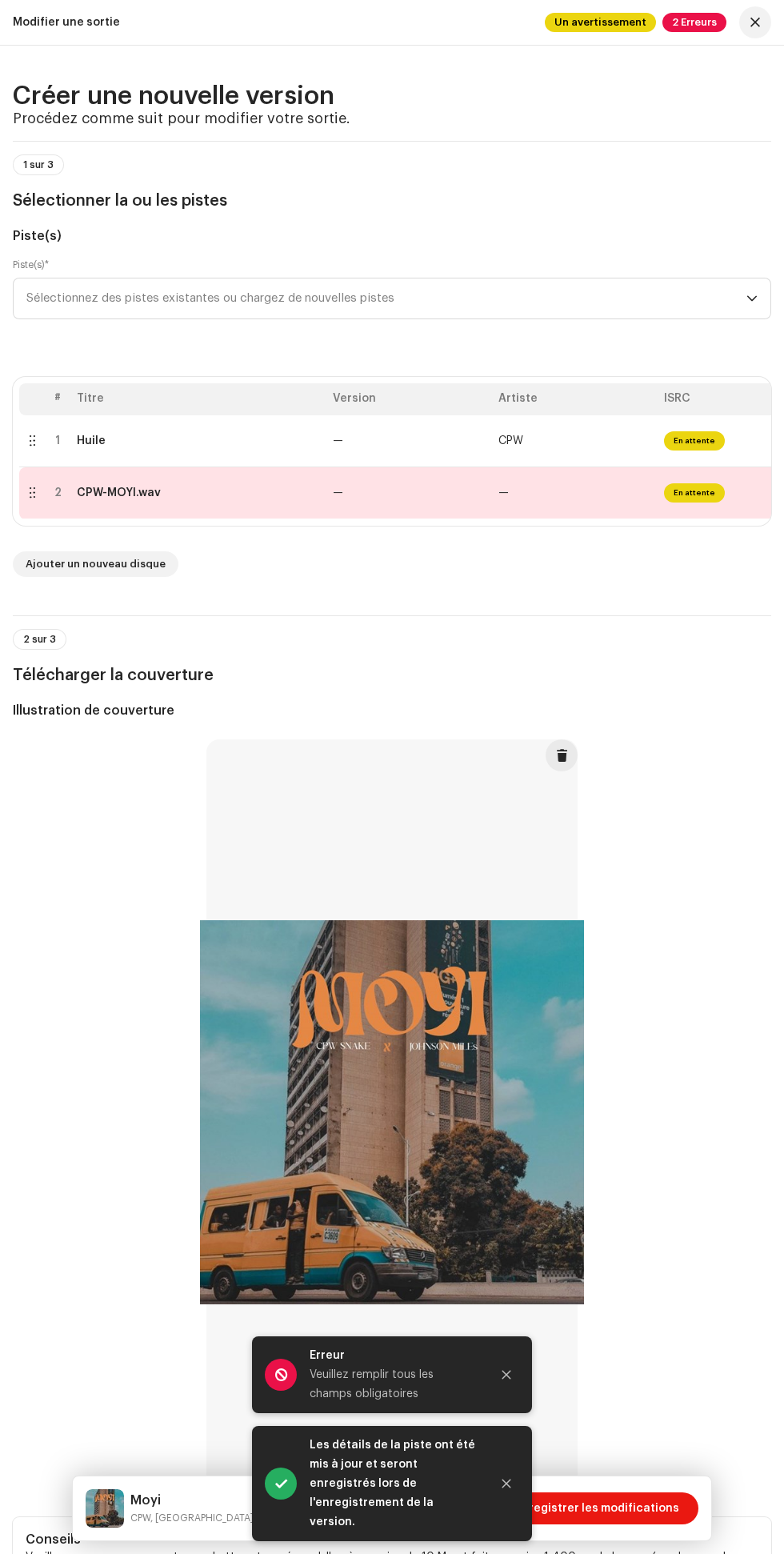
click at [629, 1508] on span "Enregistrer les modifications" at bounding box center [597, 1508] width 164 height 32
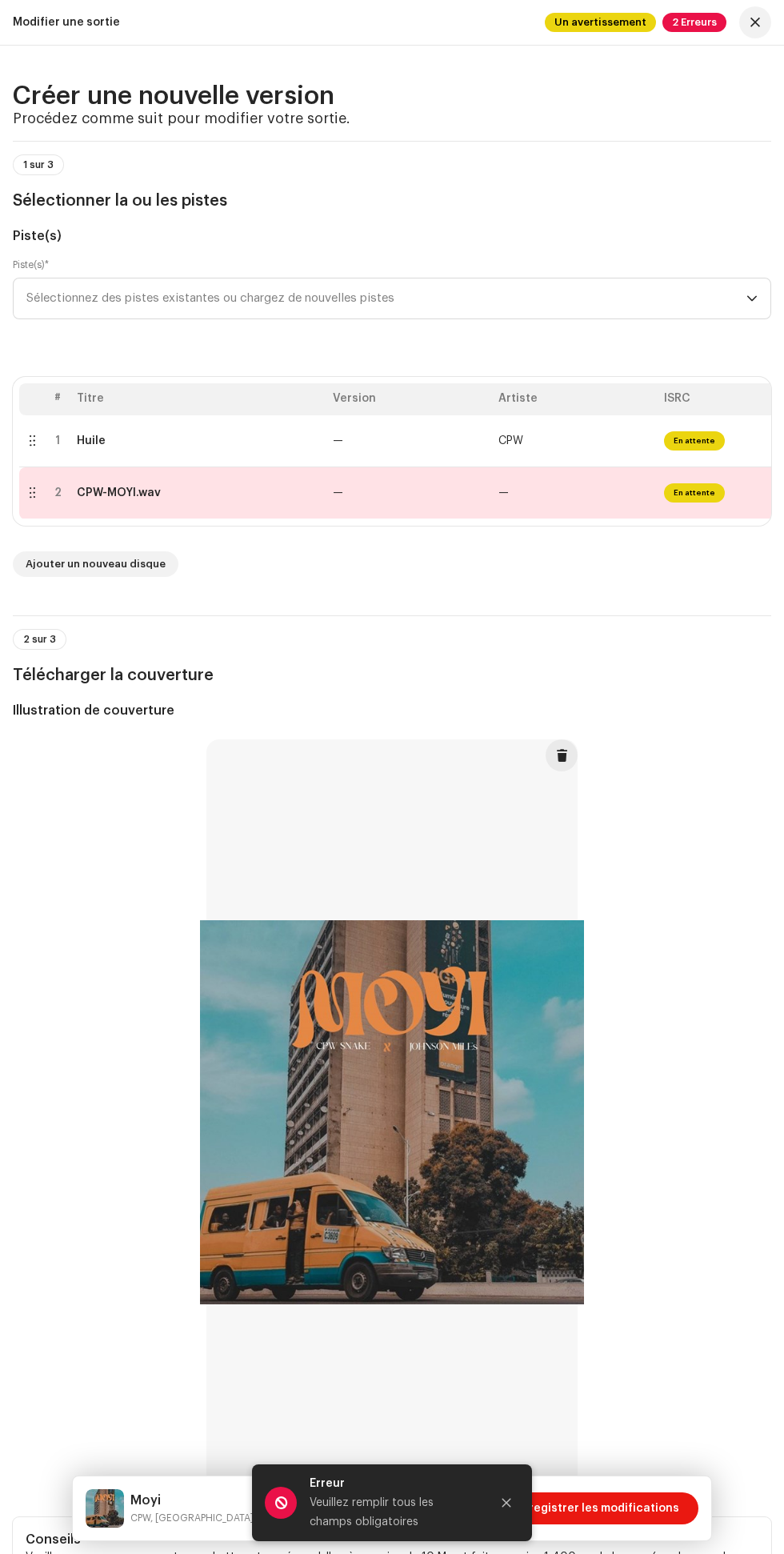
click at [612, 1543] on h5 "Conseils" at bounding box center [392, 1540] width 733 height 19
click at [633, 1508] on span "Enregistrer les modifications" at bounding box center [597, 1508] width 164 height 32
click at [513, 1539] on div "Erreur [PERSON_NAME] remplir tous les champs obligatoires" at bounding box center [391, 1502] width 280 height 77
click at [505, 493] on font "—" at bounding box center [504, 493] width 10 height 11
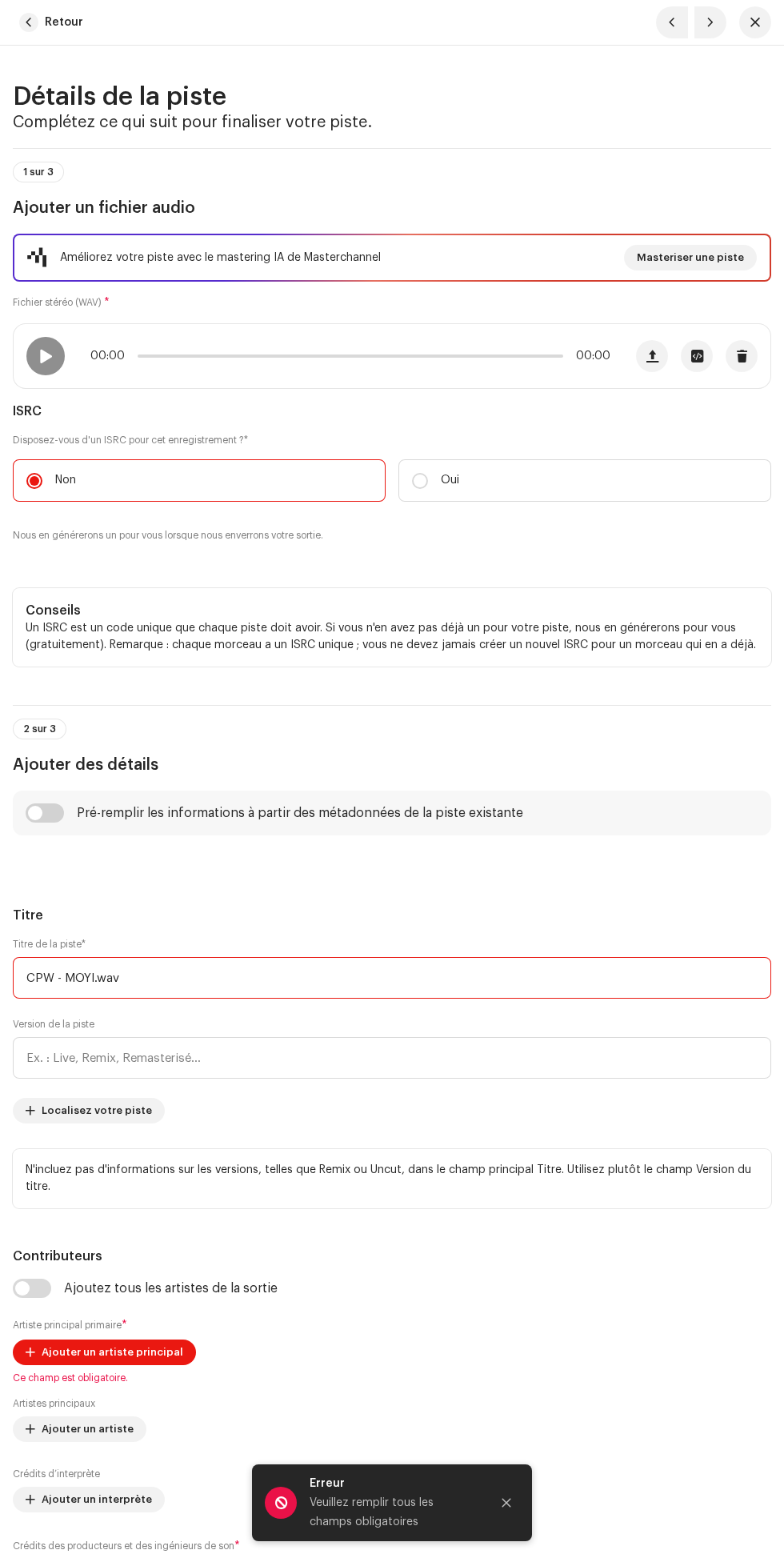
click at [260, 979] on input "CPW - MOYI.wav" at bounding box center [392, 978] width 759 height 41
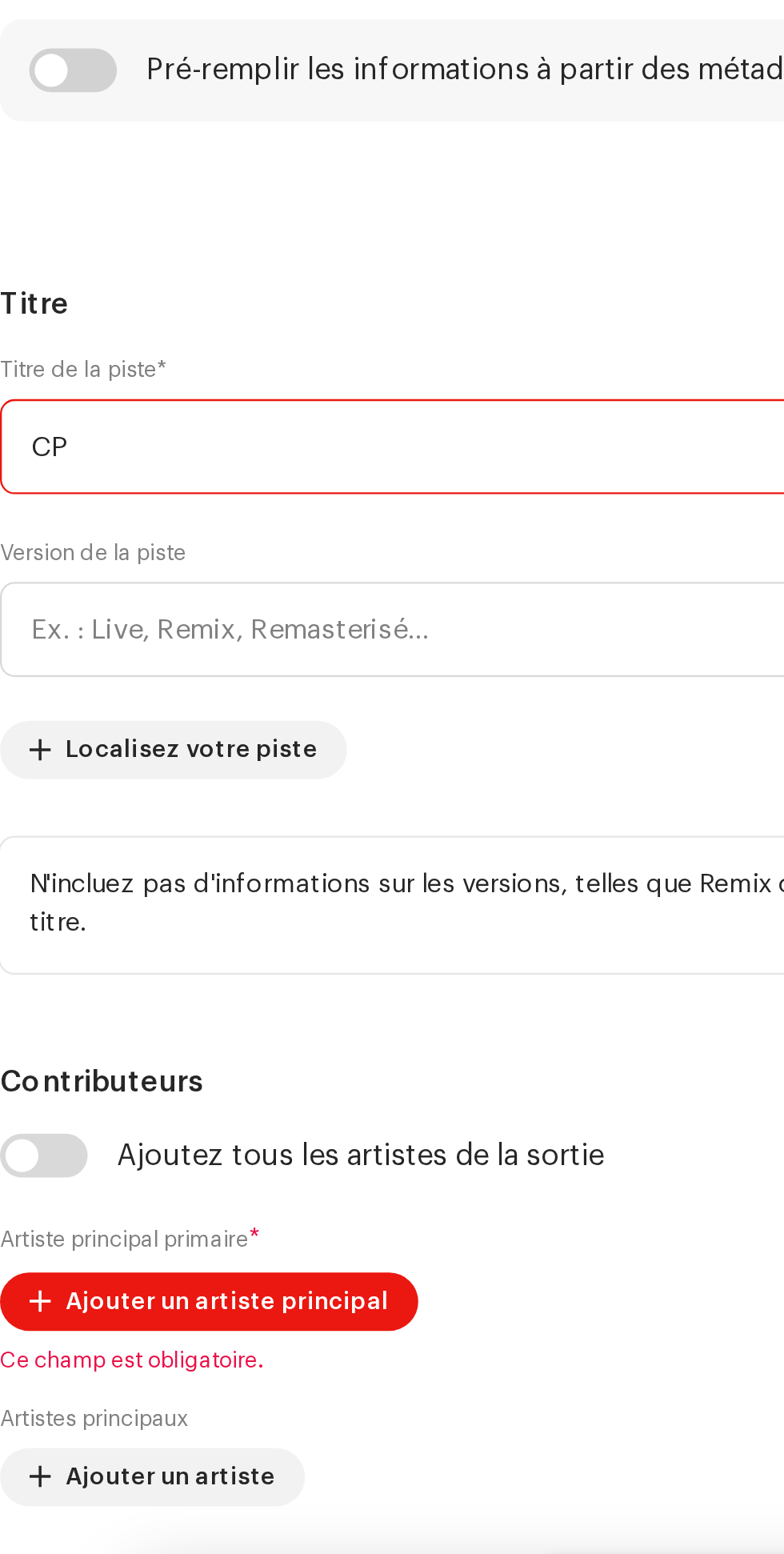
type input "C"
type input "Moyi"
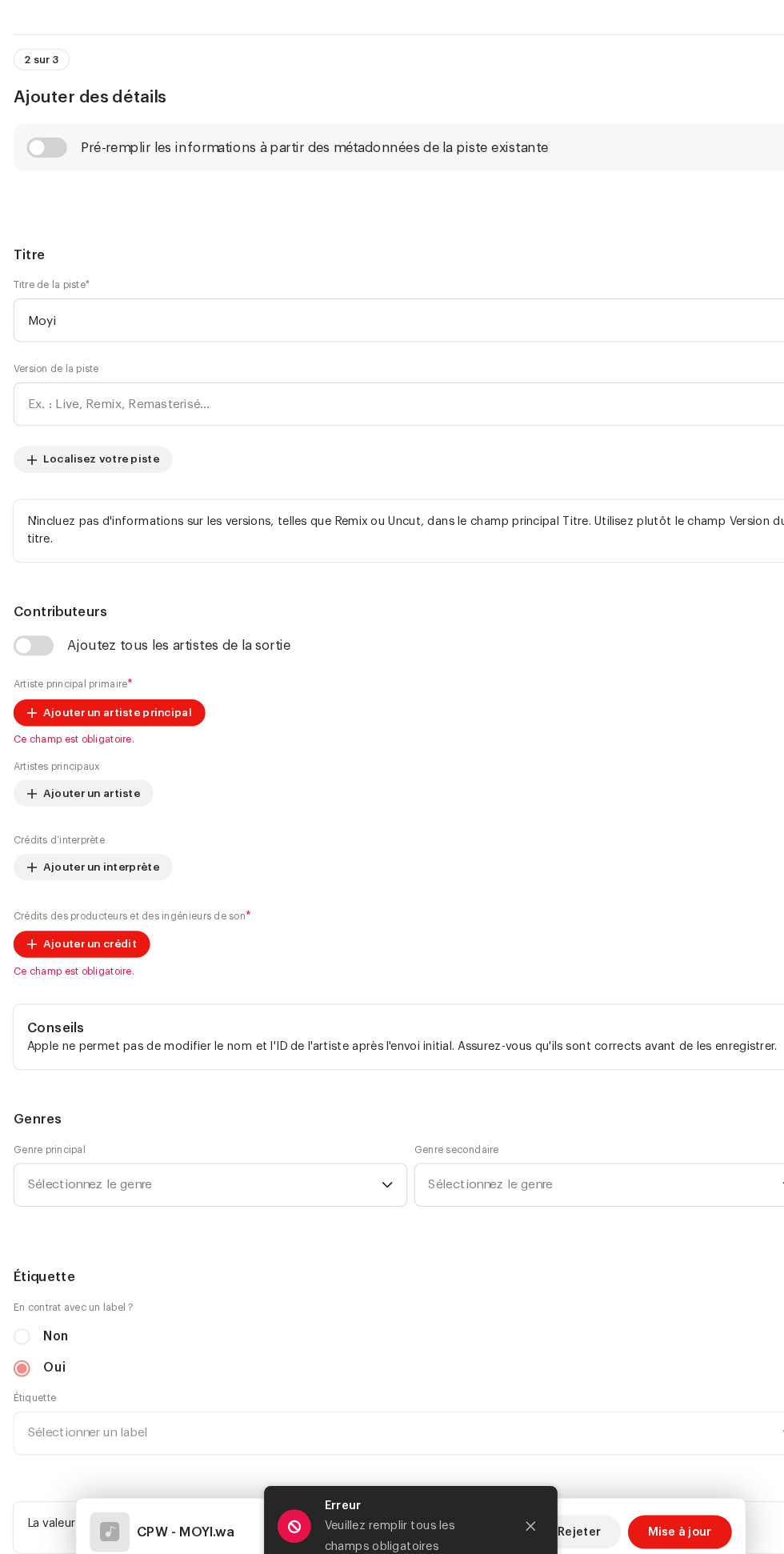
scroll to position [640, 0]
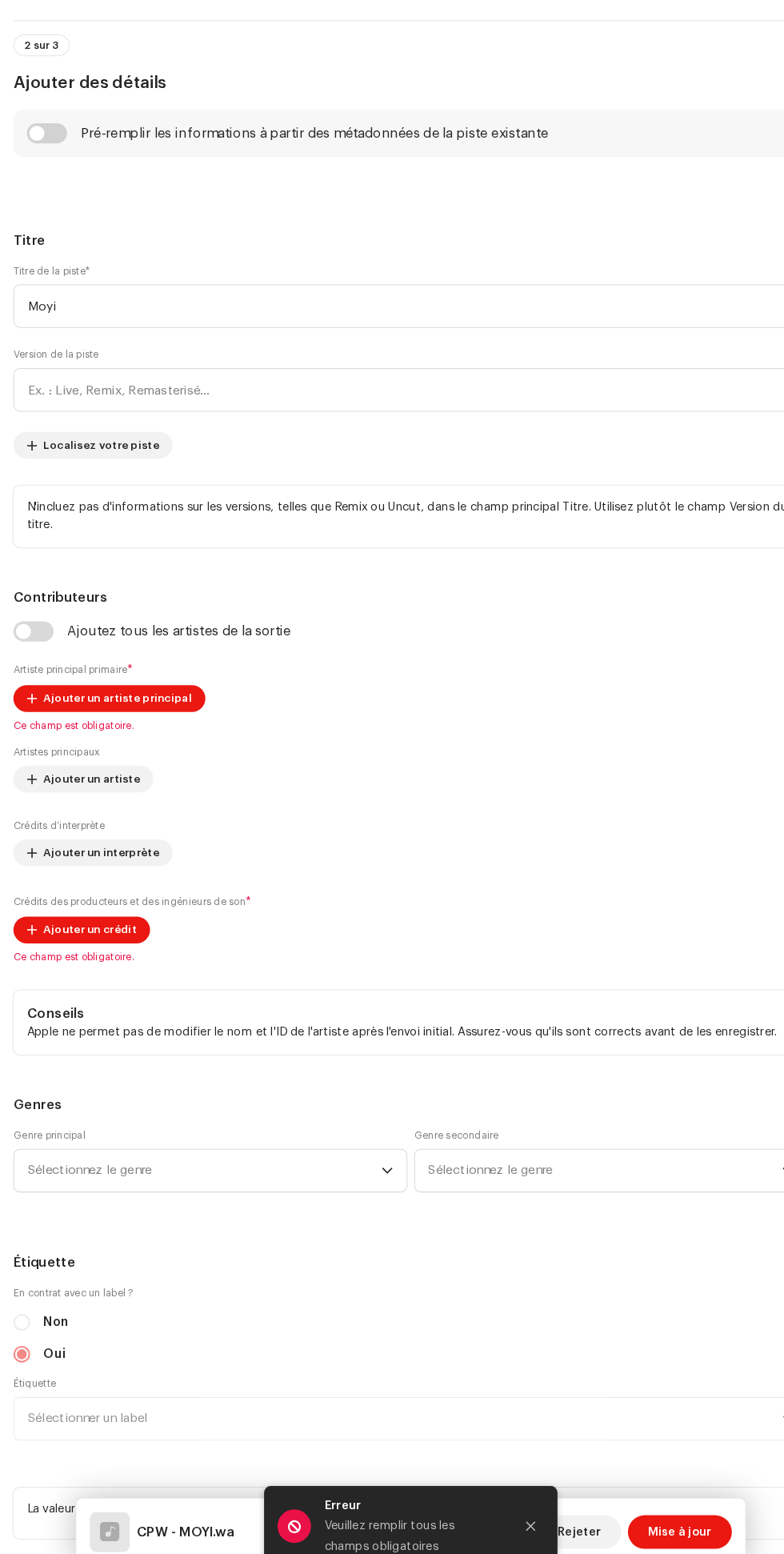
click at [138, 714] on font "Ajouter un artiste principal" at bounding box center [112, 712] width 142 height 10
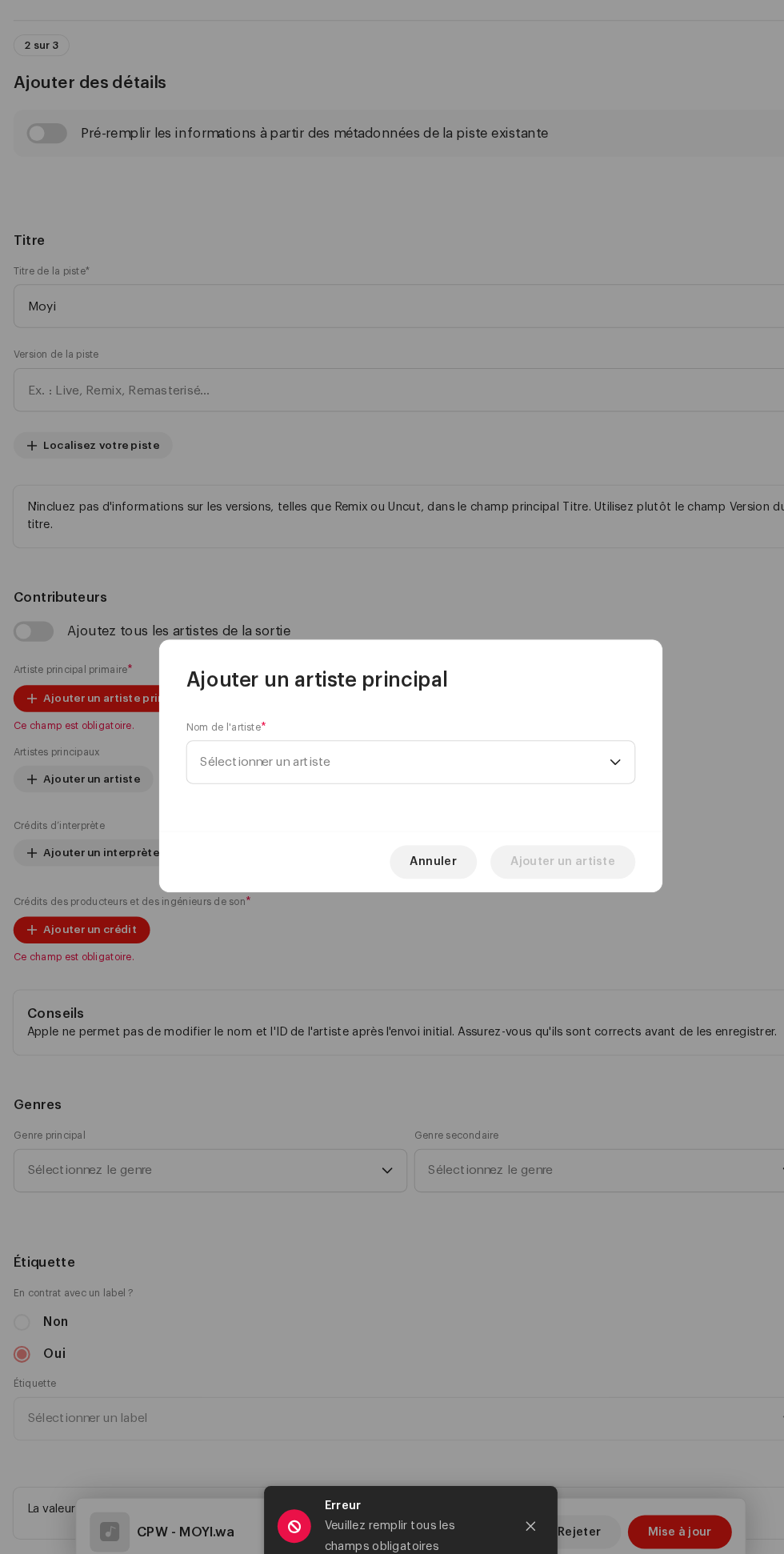
click at [480, 785] on span "Sélectionner un artiste" at bounding box center [386, 773] width 390 height 40
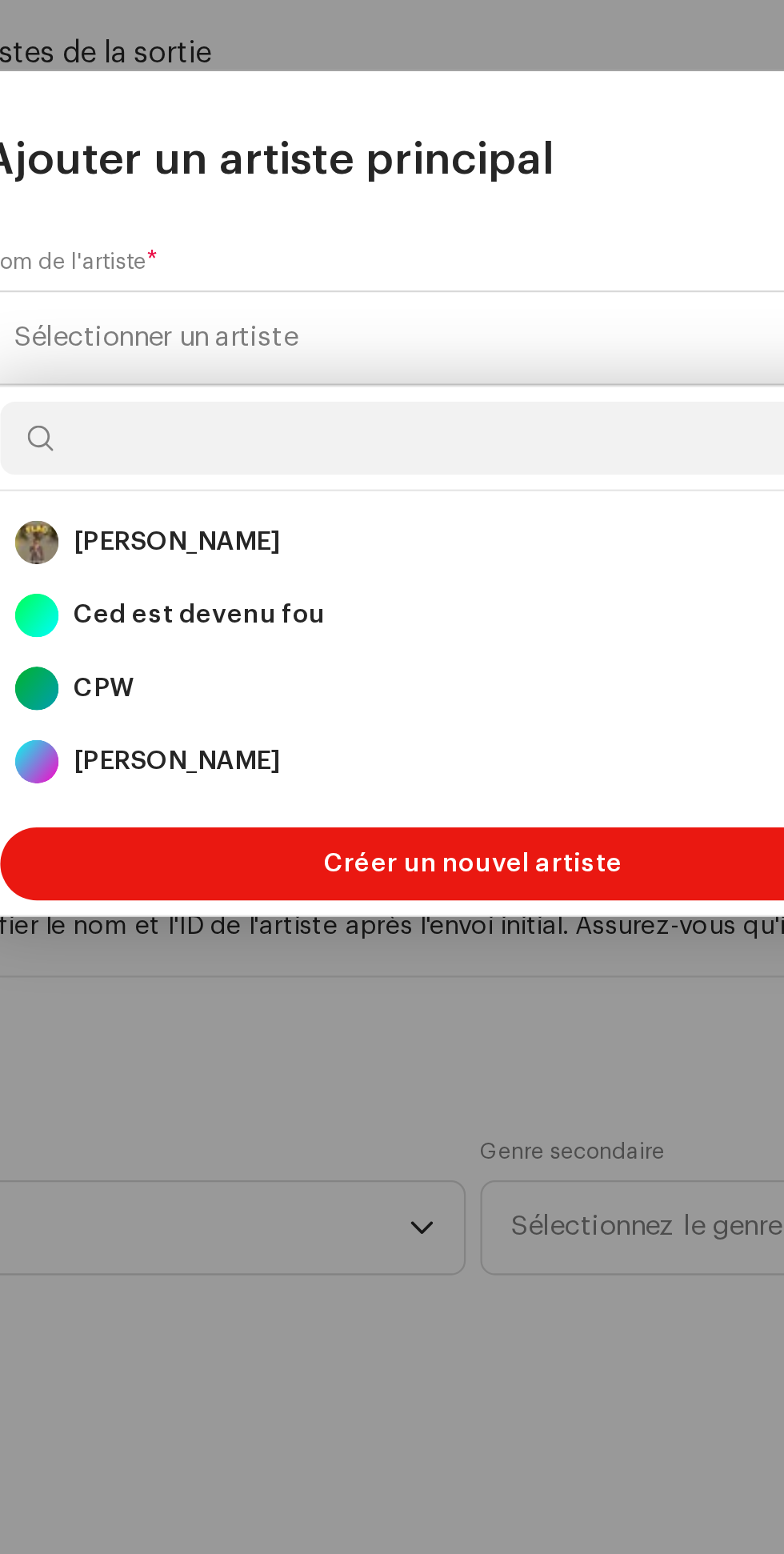
click at [332, 924] on div "CPW 1631331" at bounding box center [391, 927] width 401 height 19
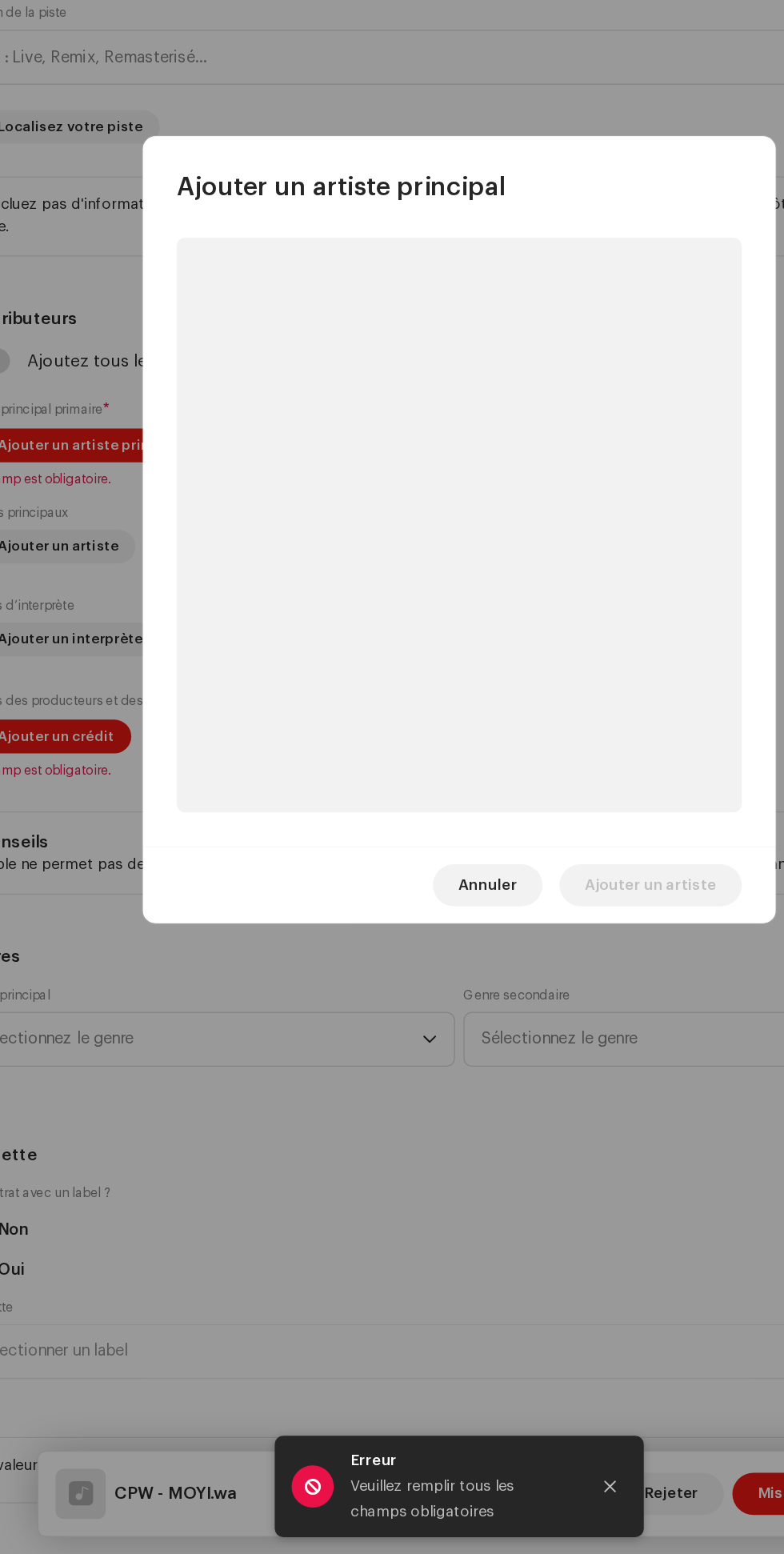
scroll to position [0, 0]
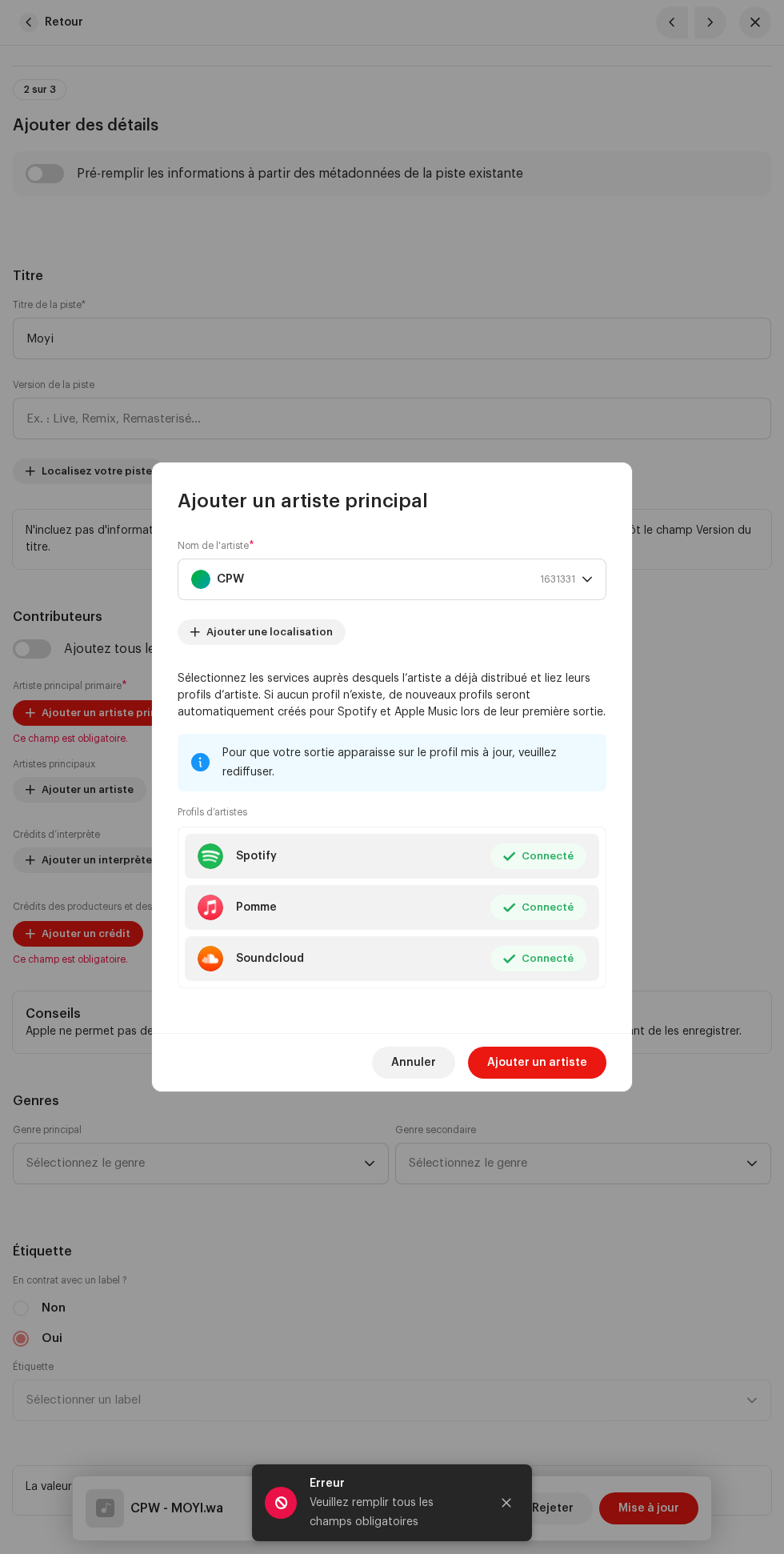
click at [567, 1065] on font "Ajouter un artiste" at bounding box center [537, 1062] width 100 height 11
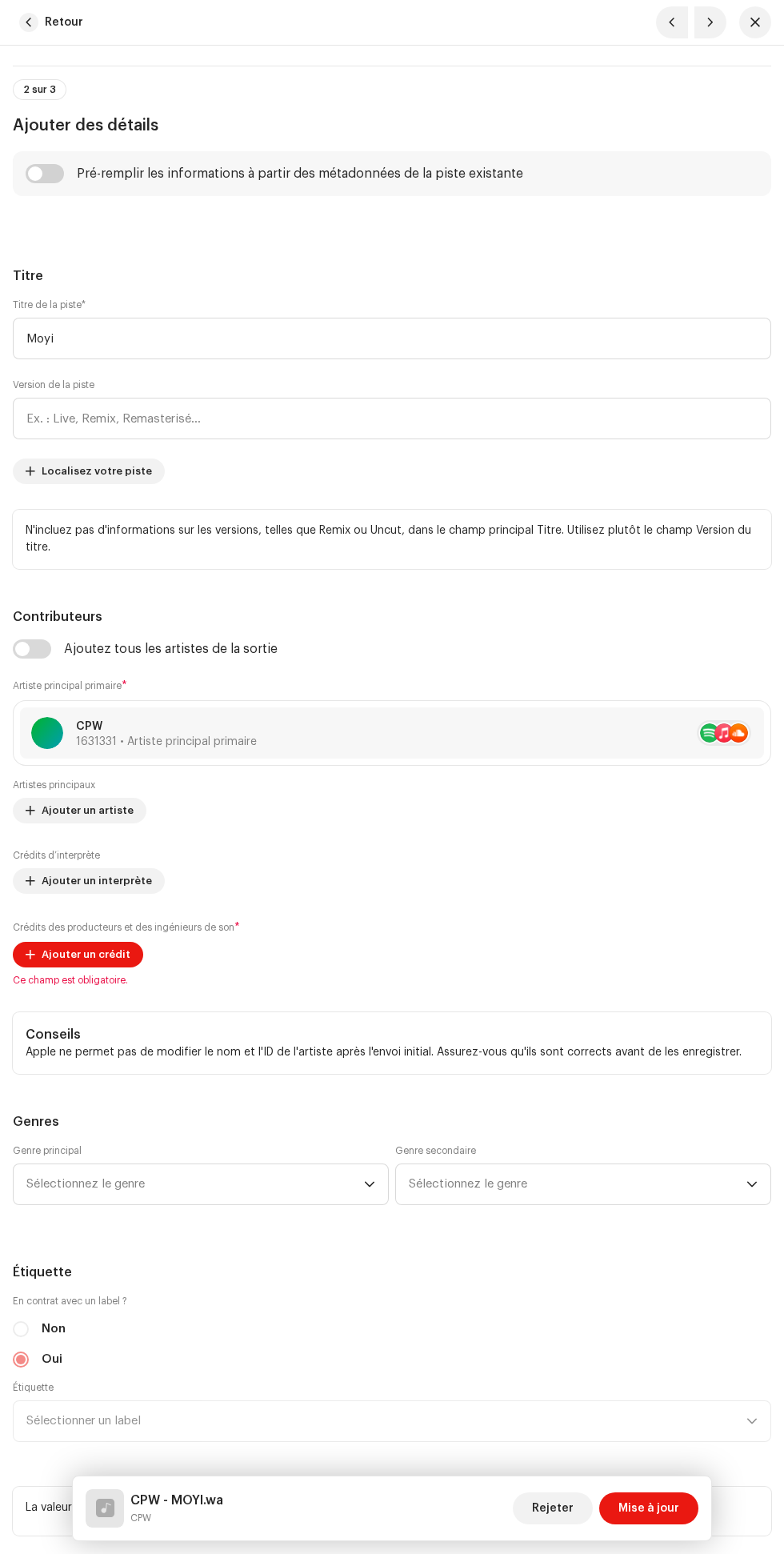
click at [127, 881] on font "Ajouter un interprète" at bounding box center [96, 881] width 111 height 10
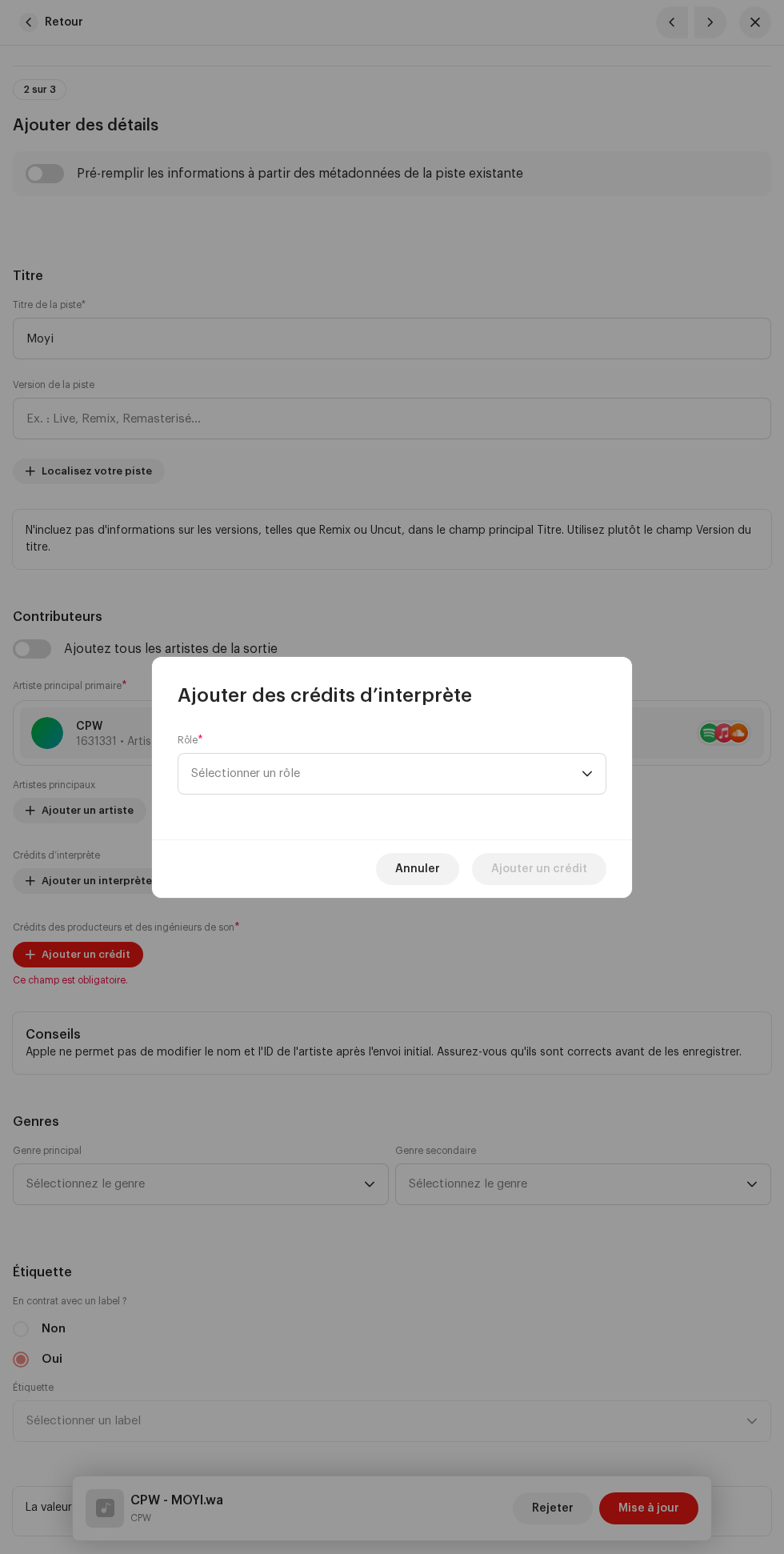
click at [401, 772] on span "Sélectionner un rôle" at bounding box center [386, 773] width 390 height 40
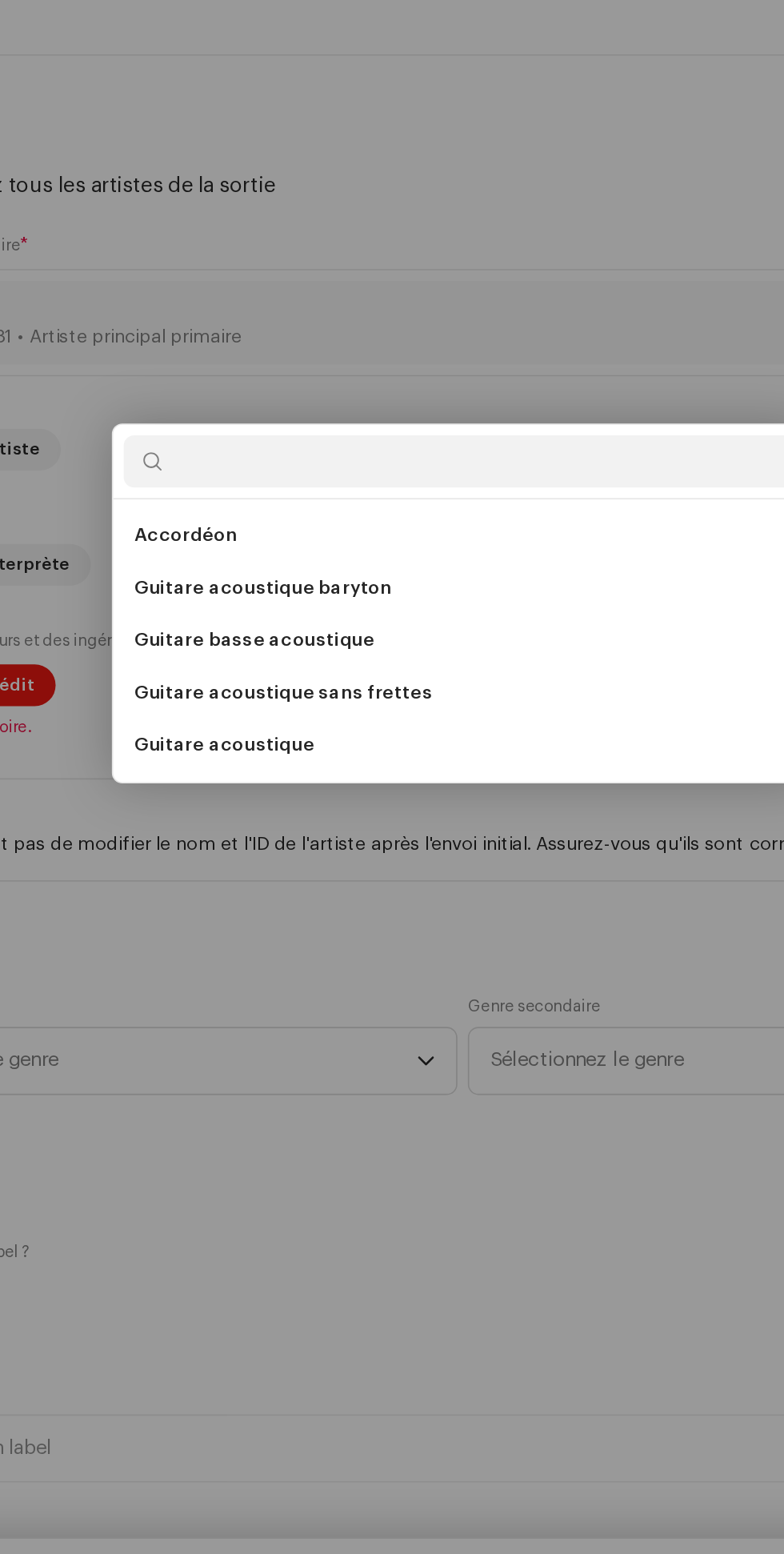
click at [206, 601] on div "Ajouter des crédits d’interprète Rôle * Sélectionner un rôle Annuler Ajouter un…" at bounding box center [392, 777] width 784 height 1554
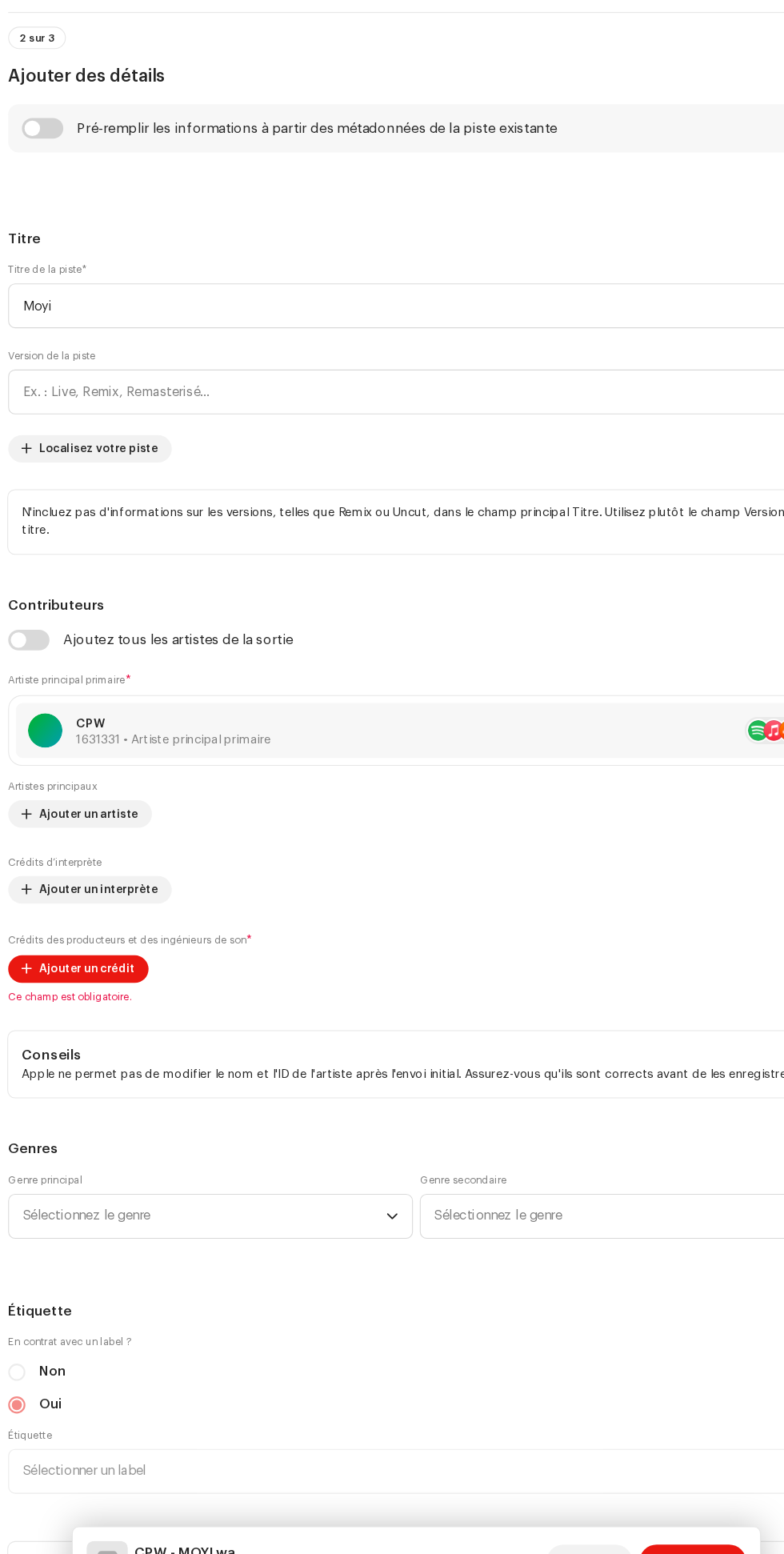
scroll to position [635, 0]
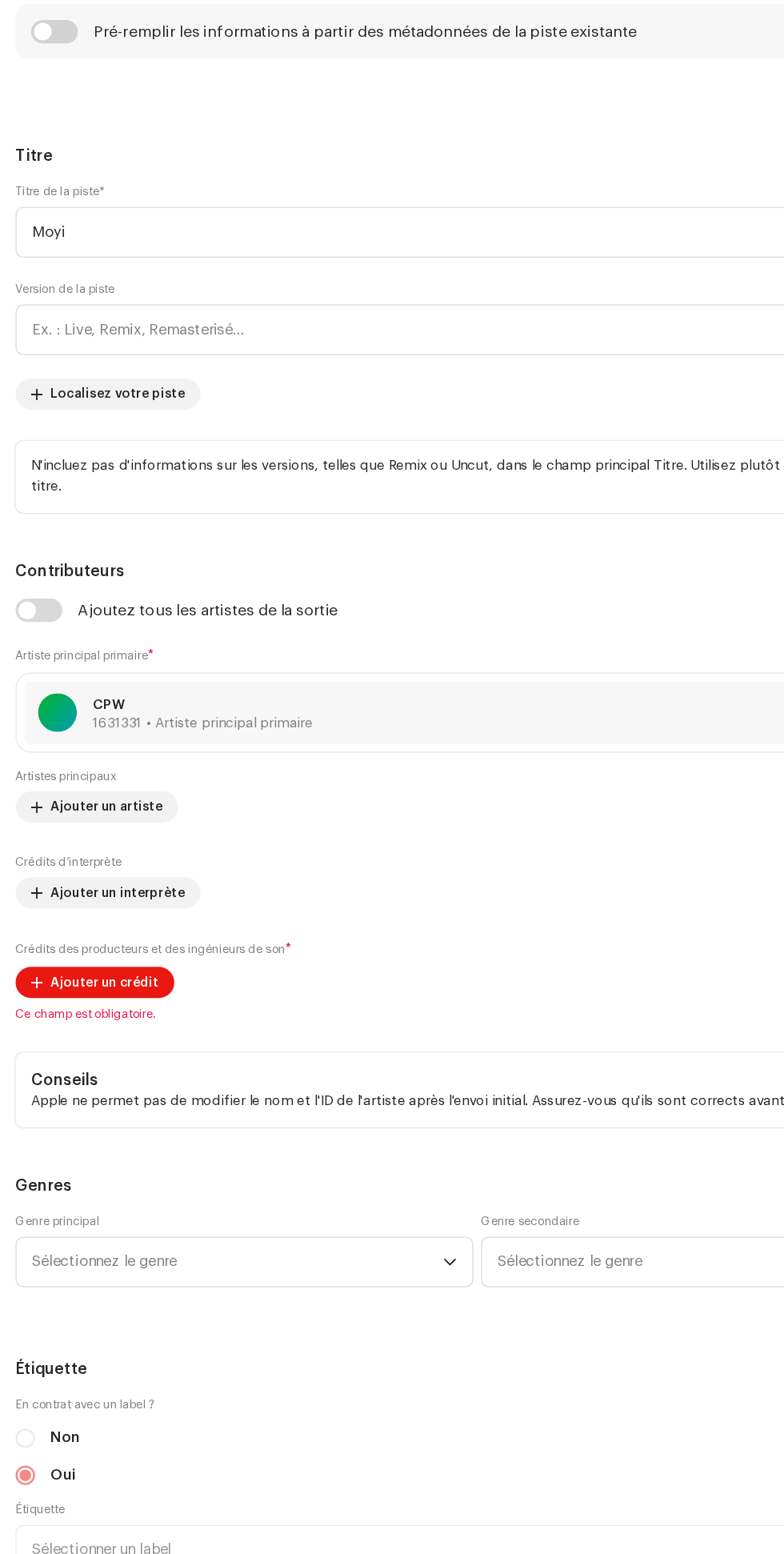
click at [122, 889] on font "Ajouter un interprète" at bounding box center [96, 886] width 111 height 10
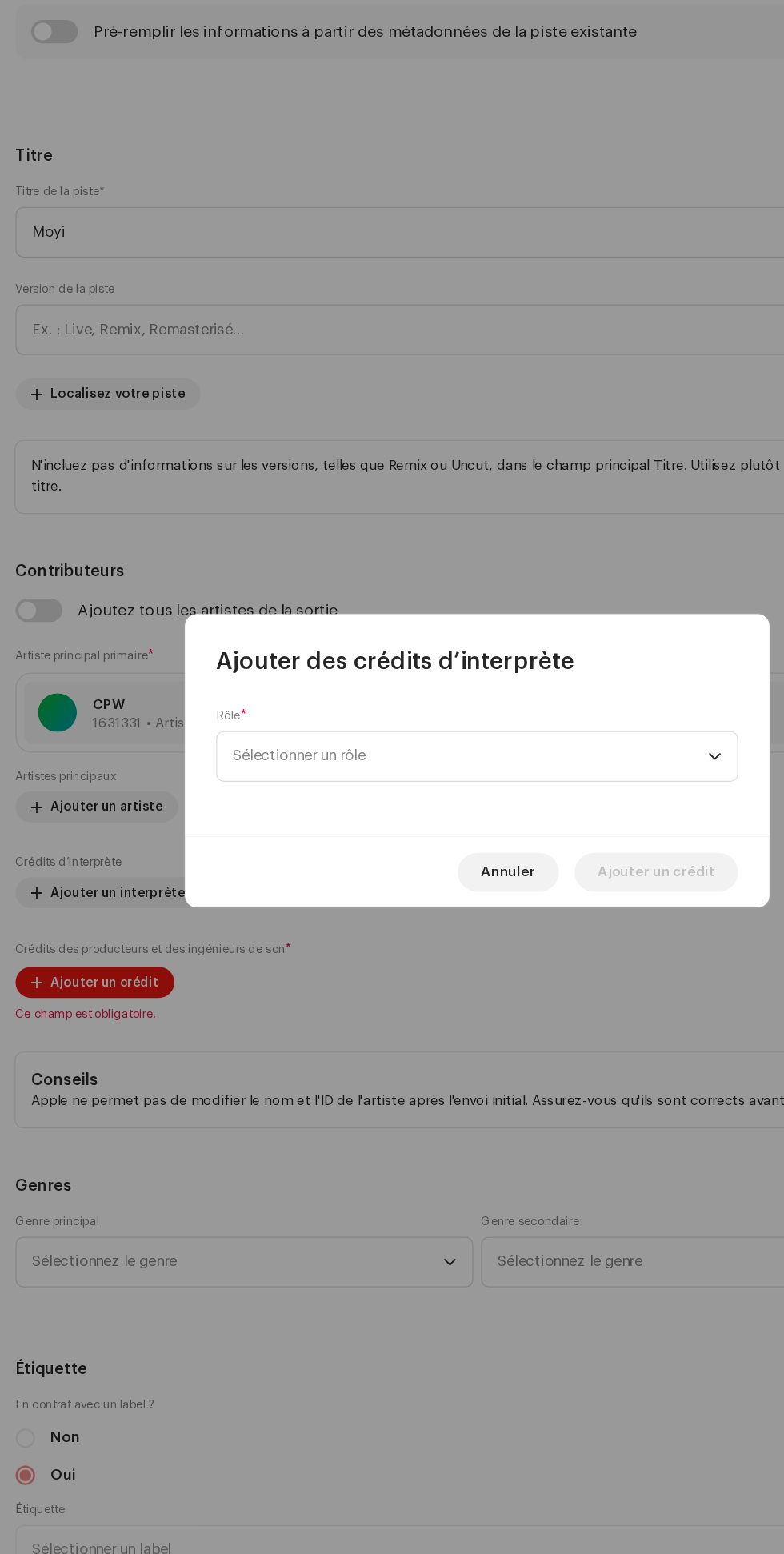
click at [408, 773] on span "Sélectionner un rôle" at bounding box center [386, 773] width 390 height 40
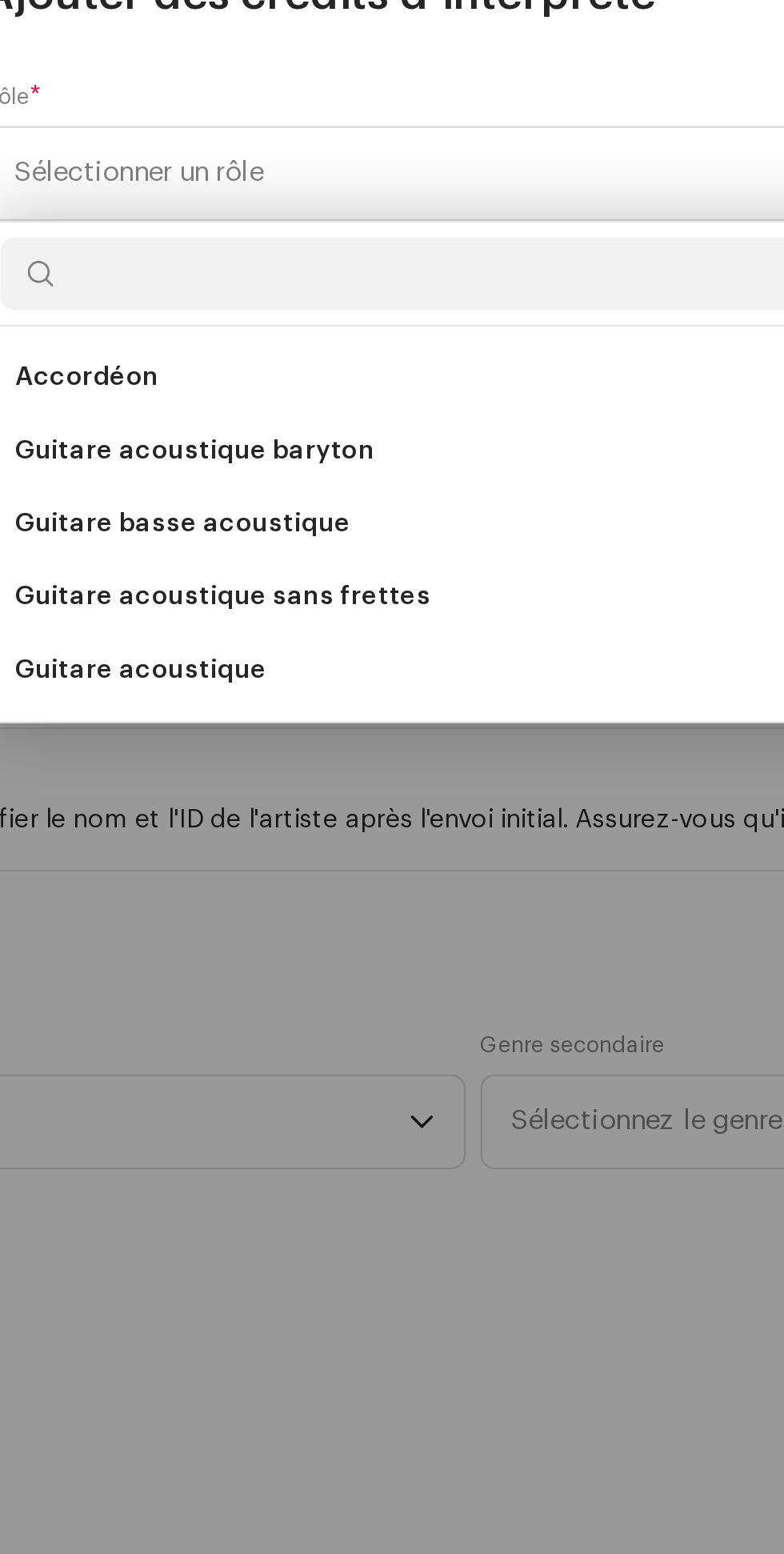
click at [234, 860] on font "Accordéon" at bounding box center [222, 863] width 63 height 11
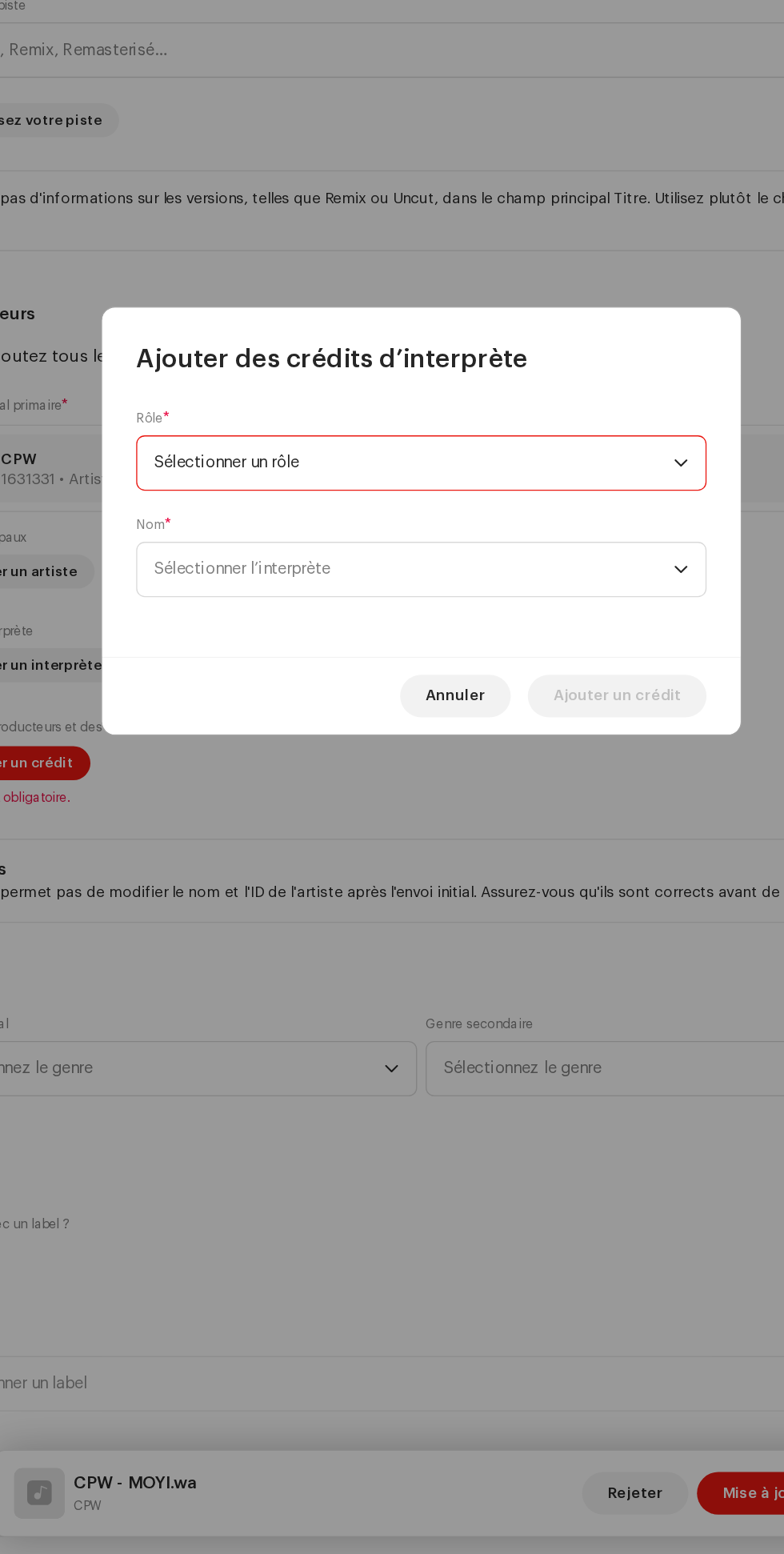
scroll to position [4, 0]
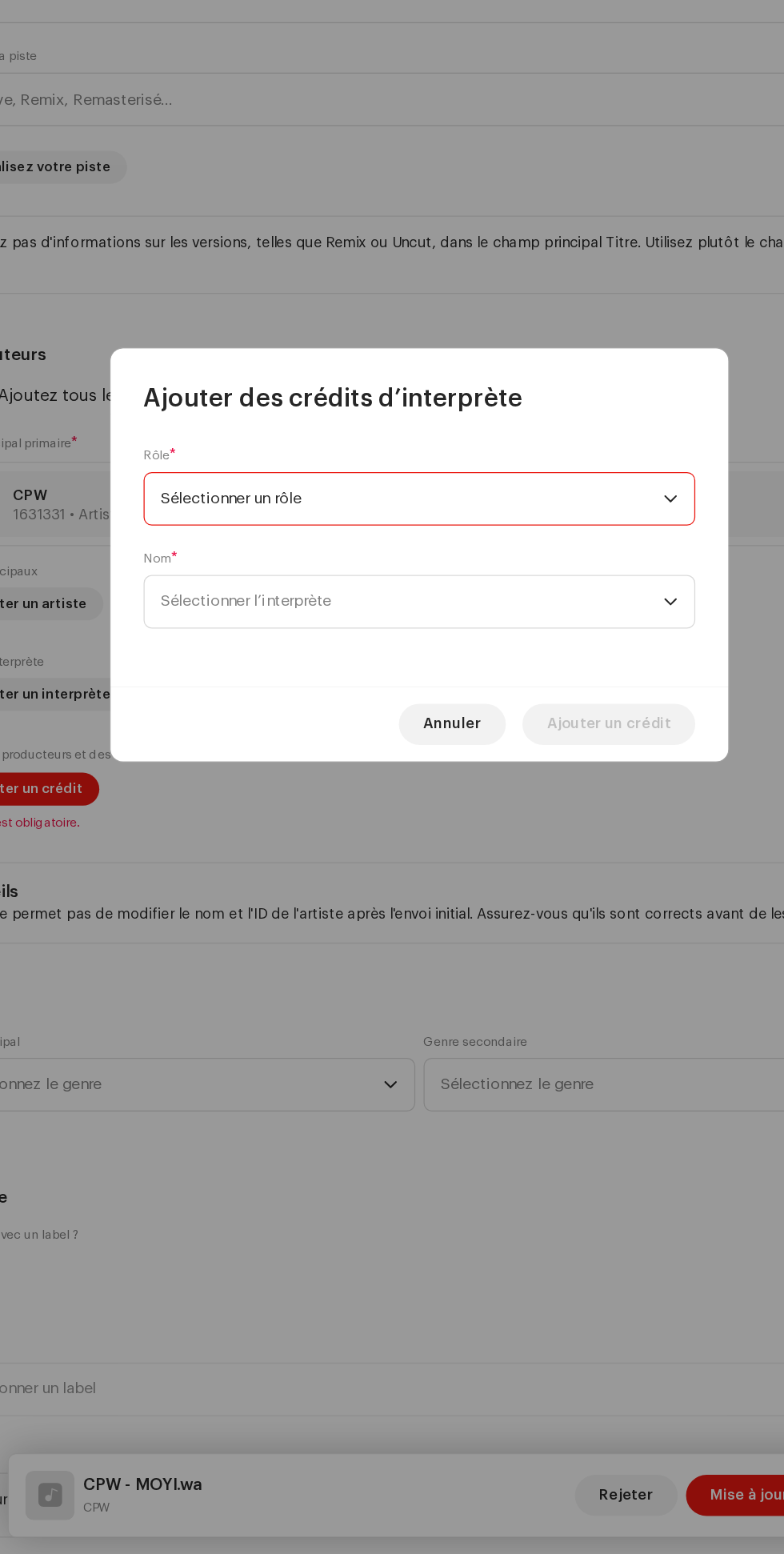
click at [513, 816] on span "Sélectionner l’interprète" at bounding box center [386, 814] width 390 height 40
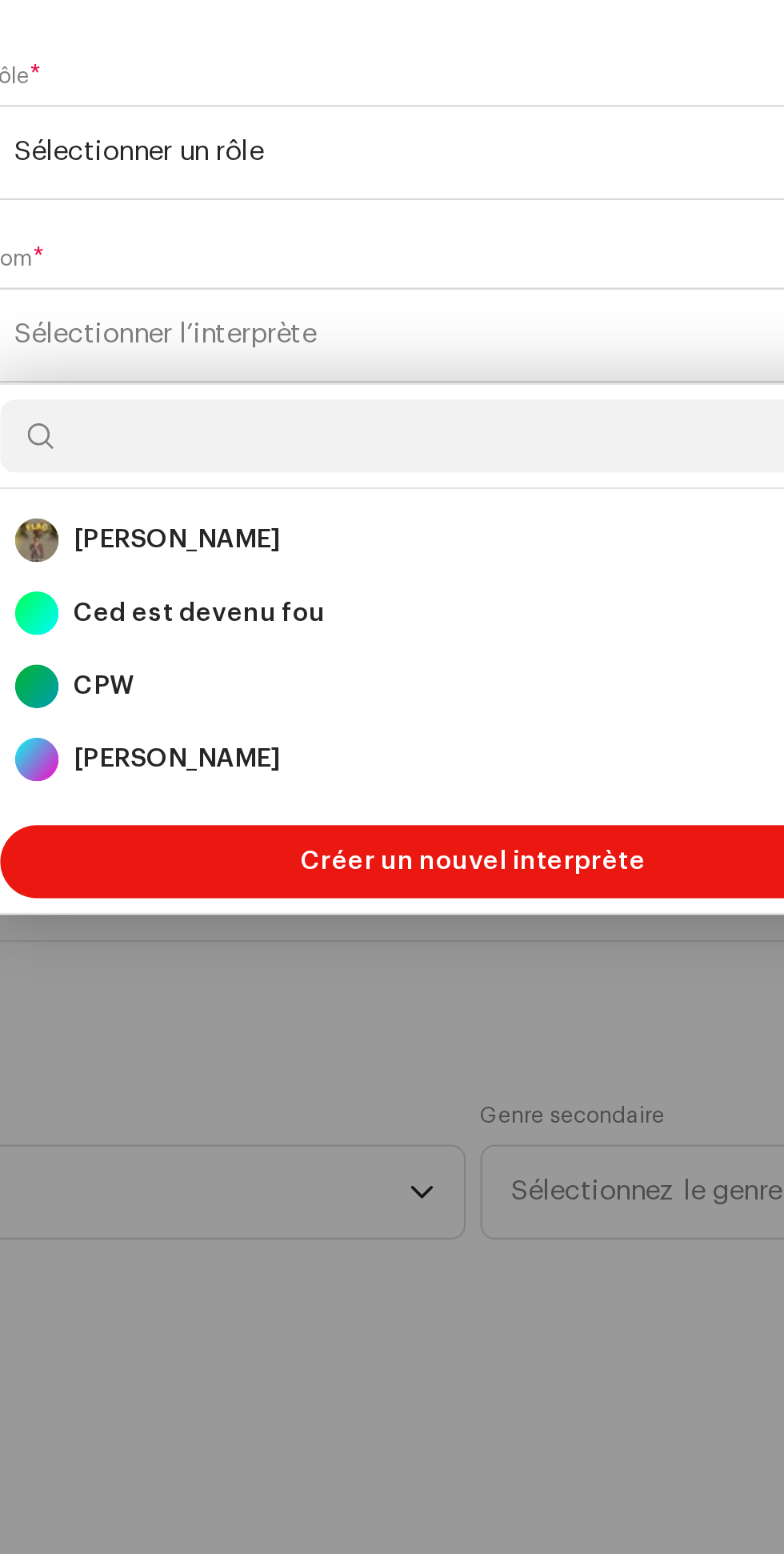
click at [369, 996] on div "[PERSON_NAME] 1683532" at bounding box center [391, 1000] width 401 height 19
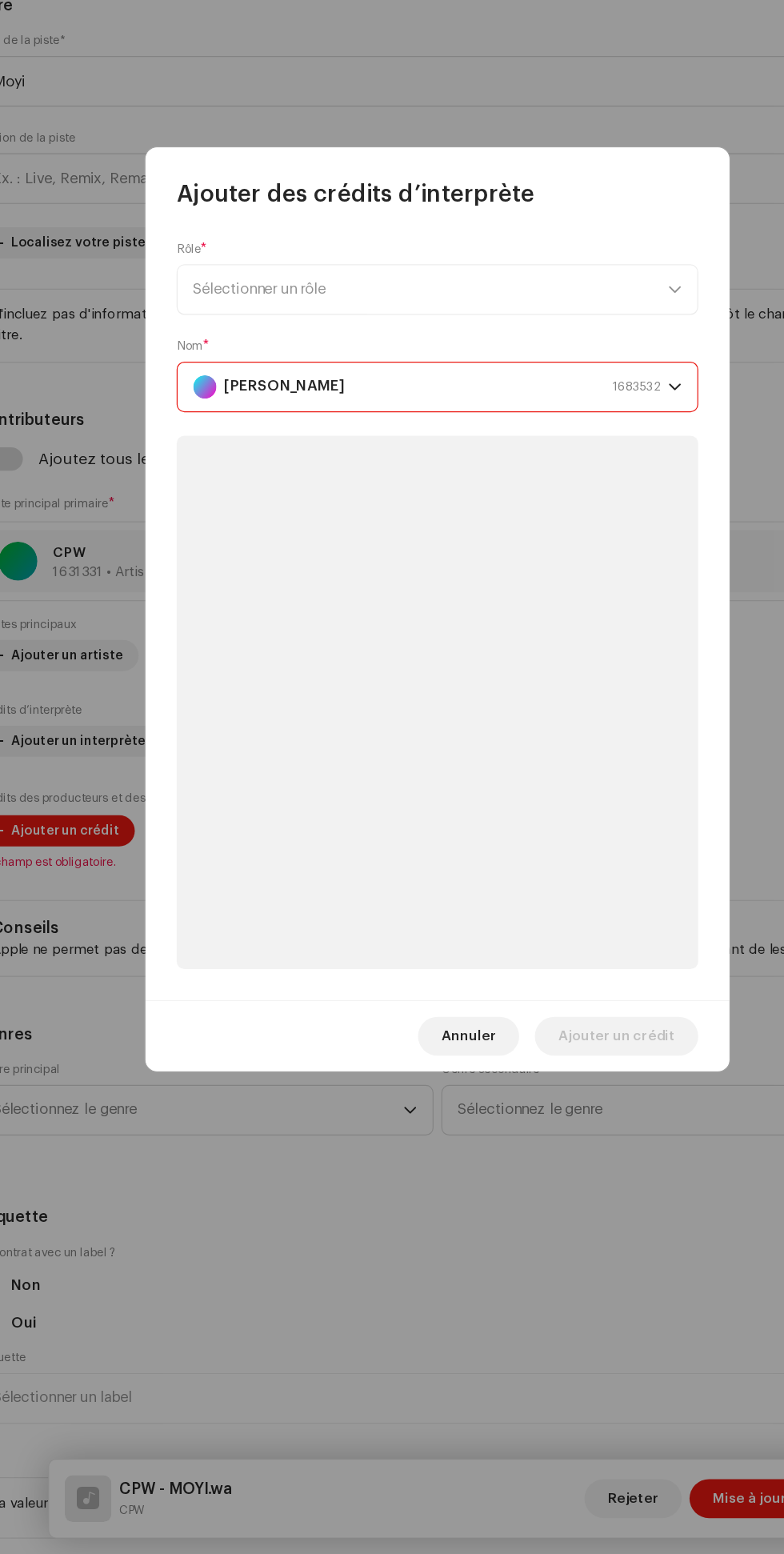
scroll to position [3, 0]
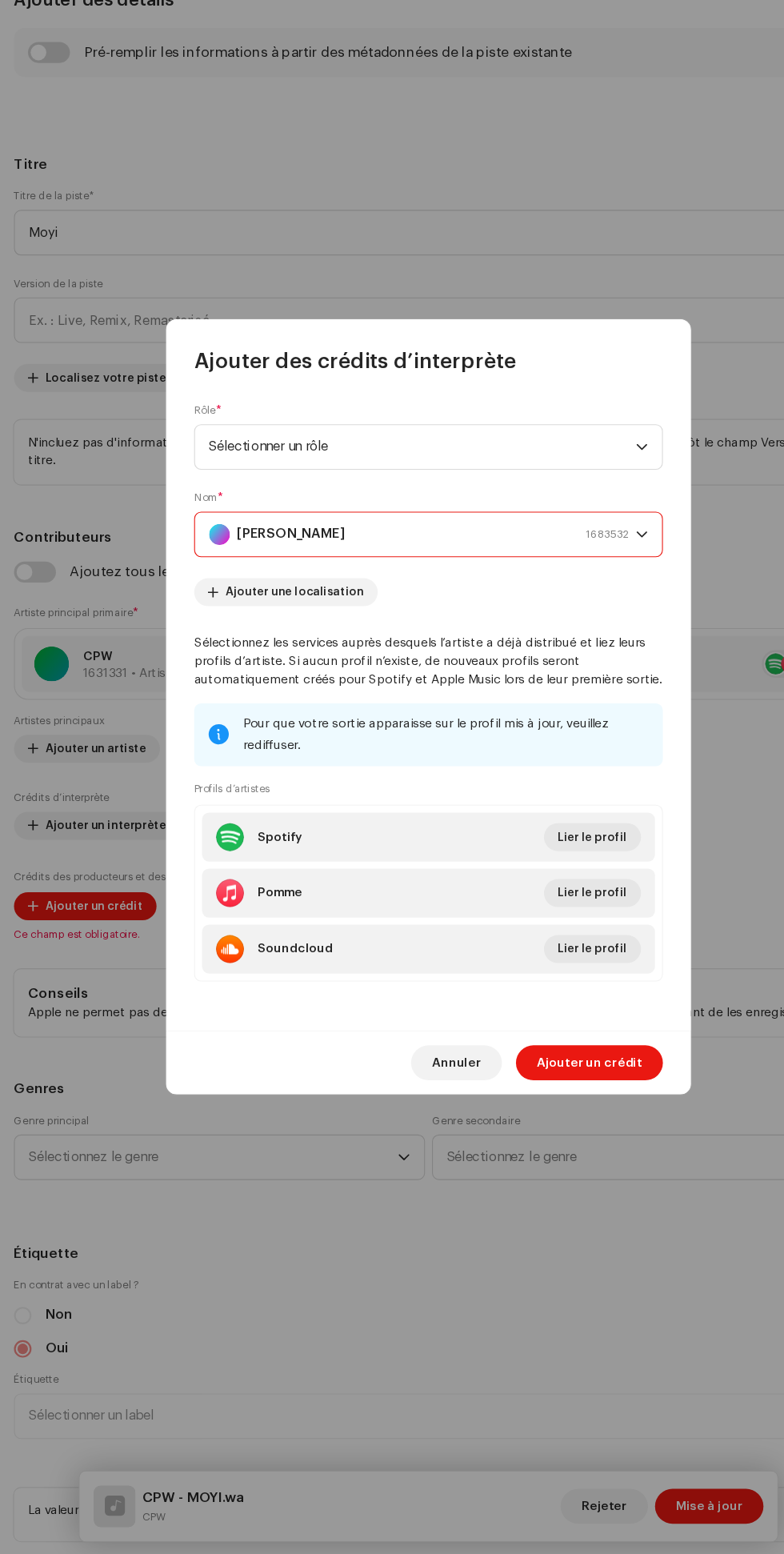
click at [561, 1103] on font "Ajouter un crédit" at bounding box center [540, 1103] width 96 height 11
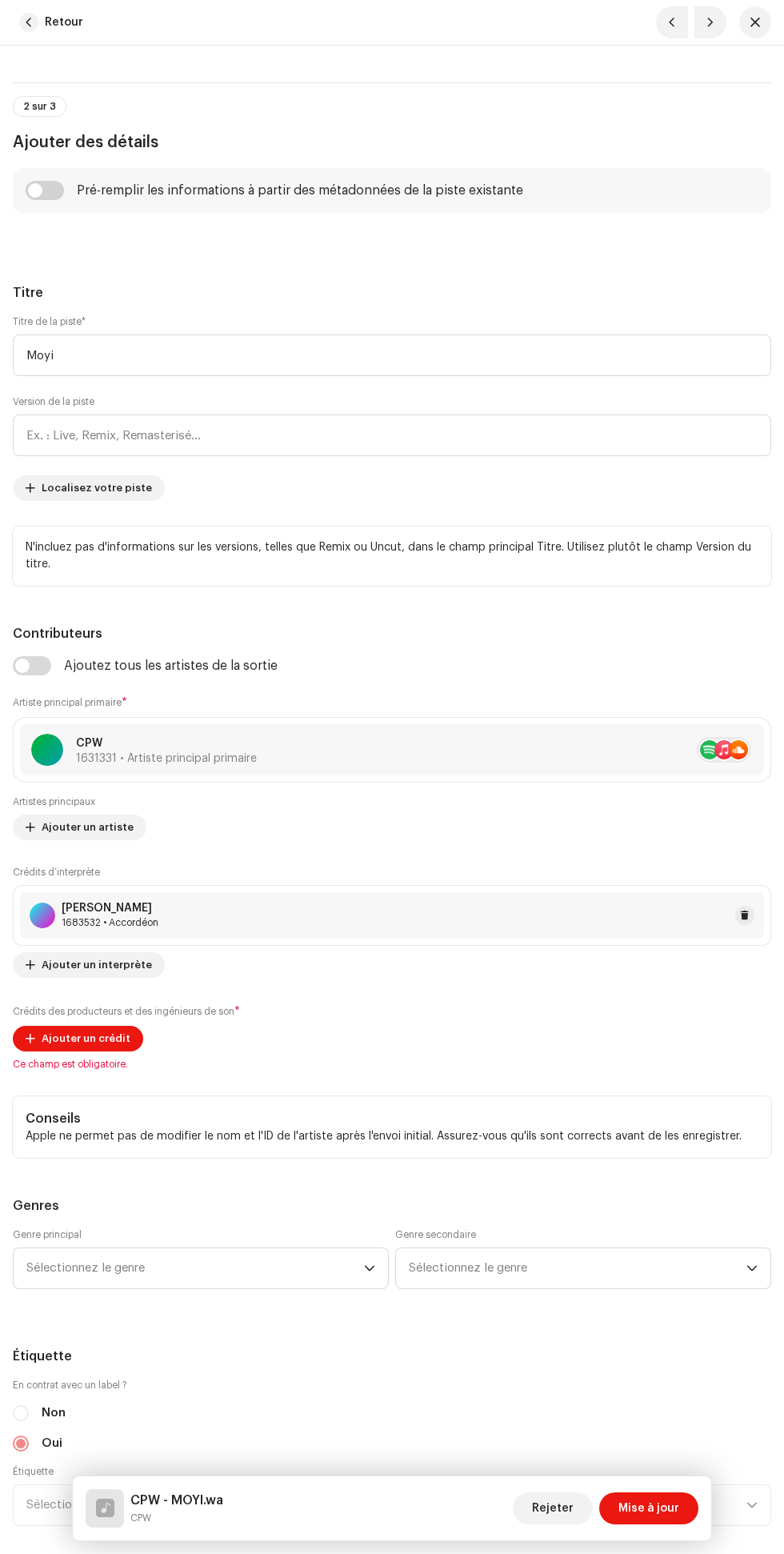
scroll to position [0, 0]
click at [745, 916] on span at bounding box center [744, 915] width 9 height 13
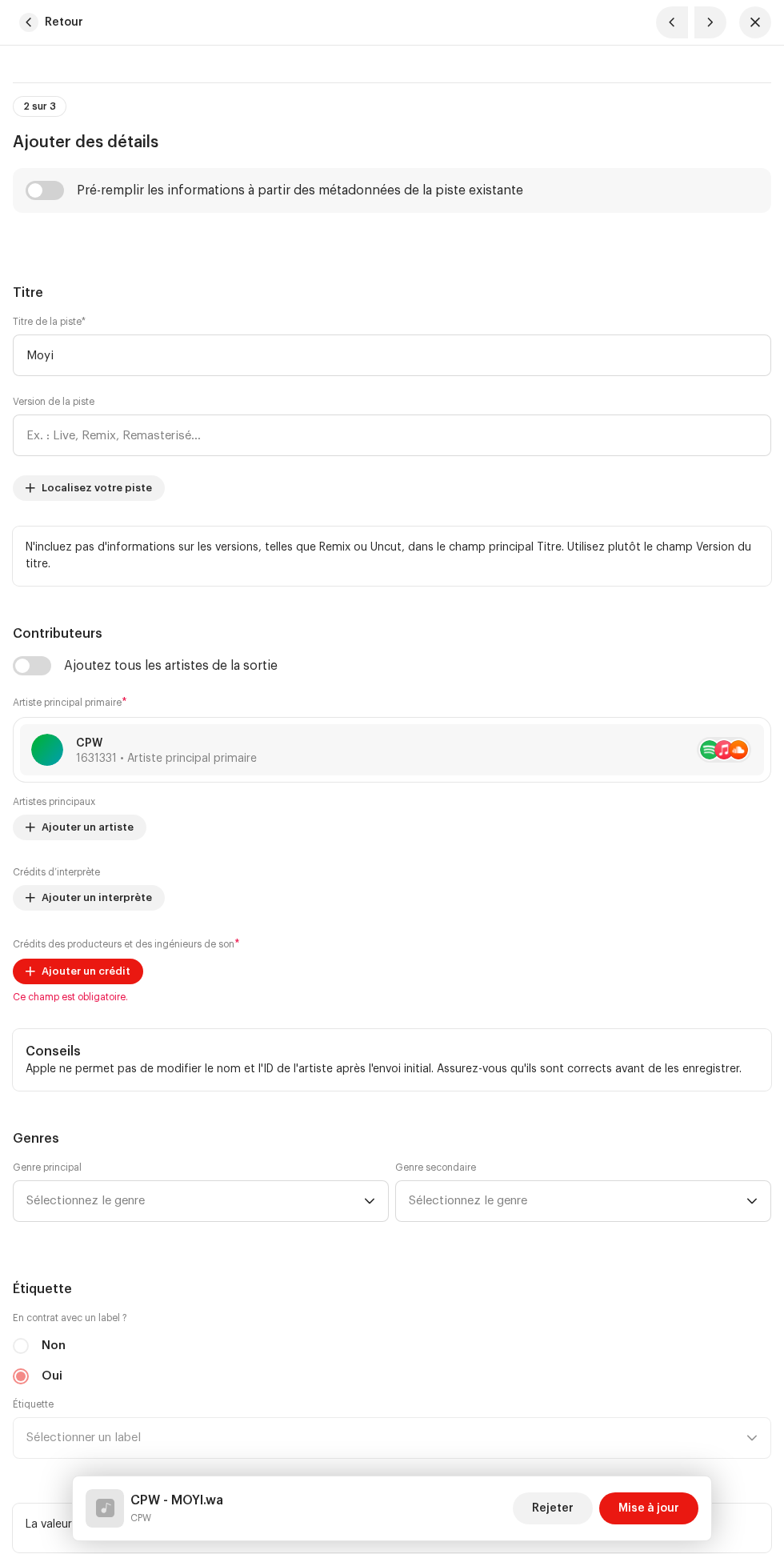
click at [103, 968] on font "Ajouter un crédit" at bounding box center [85, 971] width 89 height 10
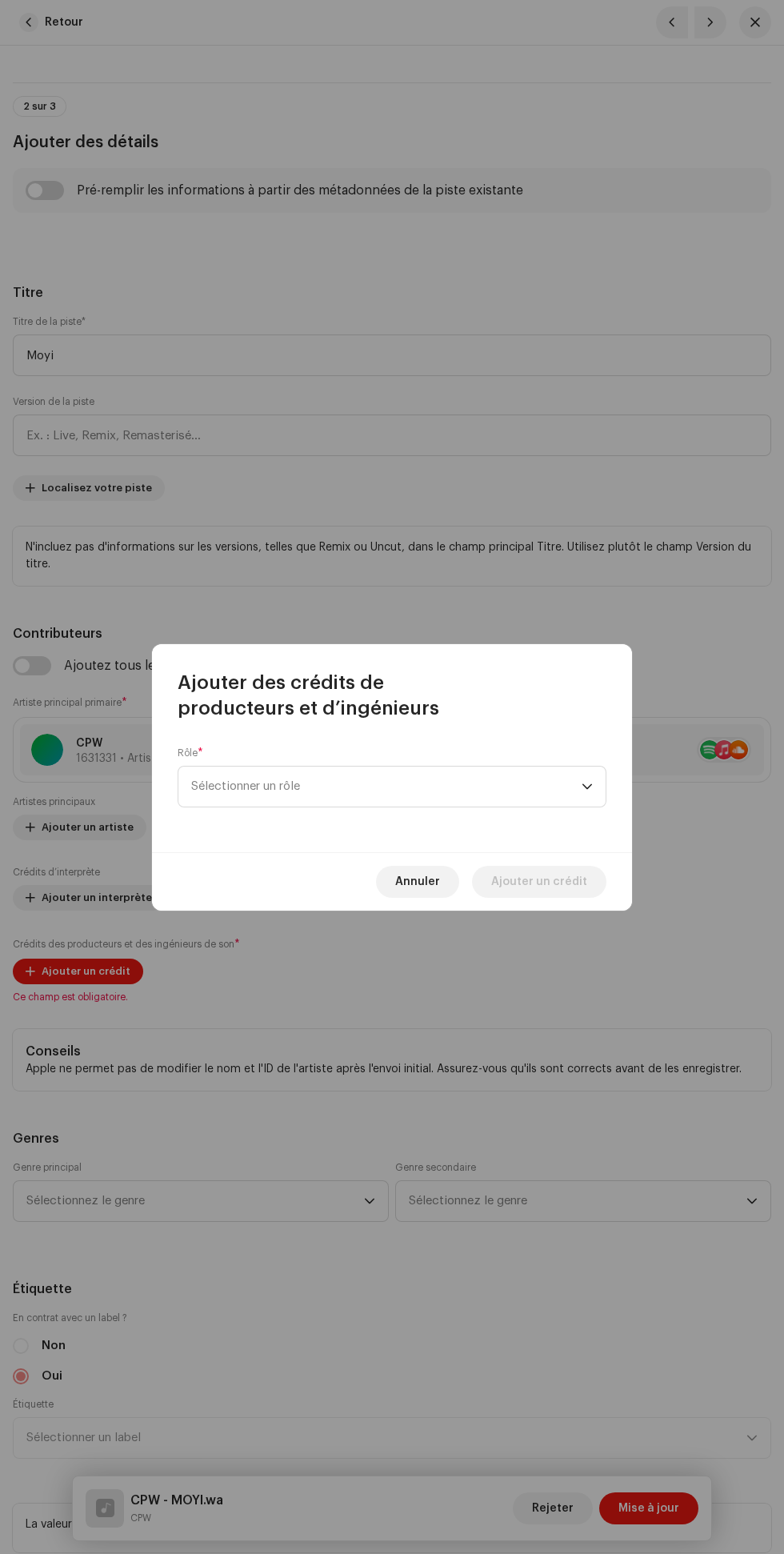
click at [406, 793] on span "Sélectionner un rôle" at bounding box center [386, 786] width 390 height 40
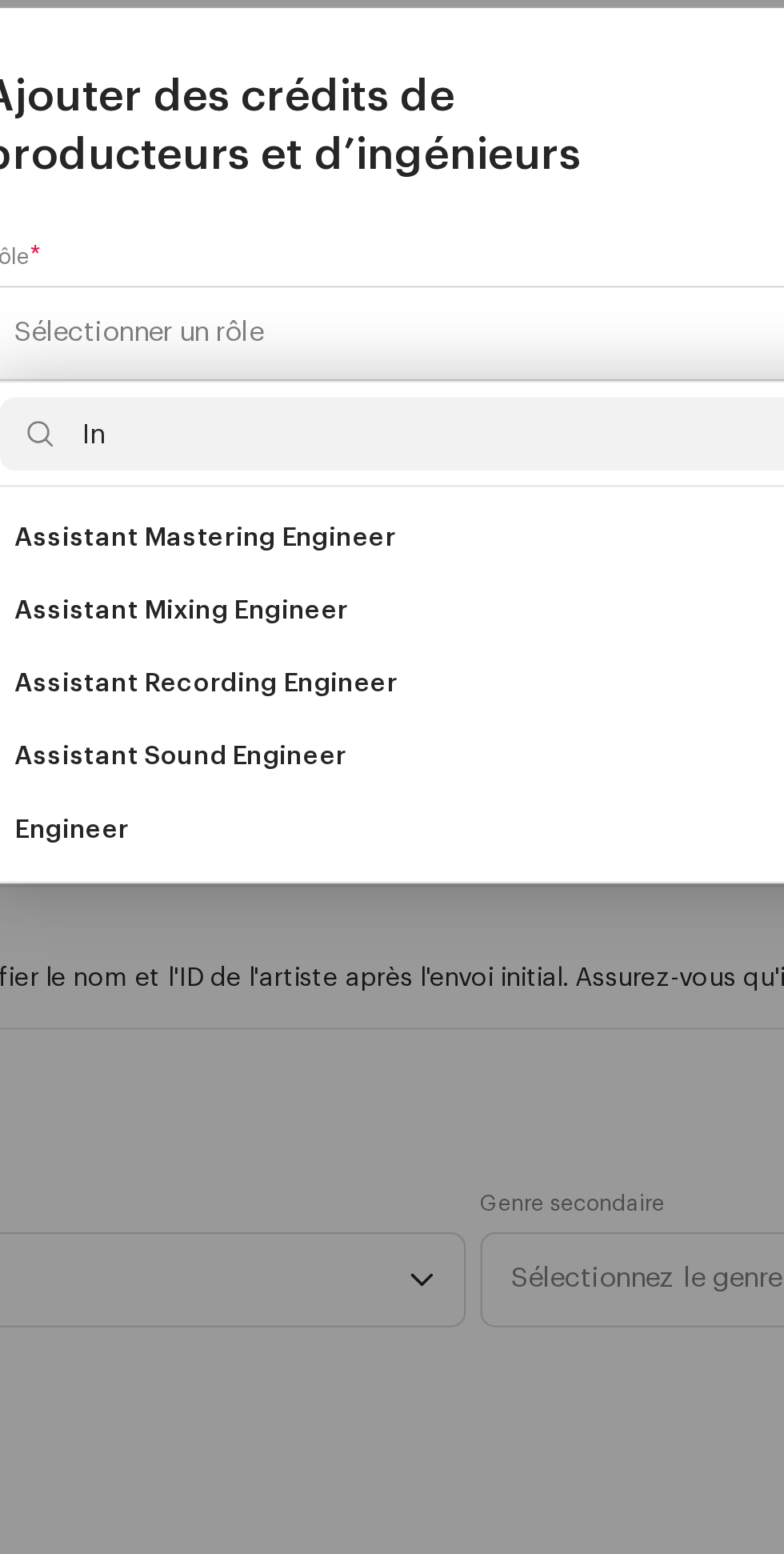
type input "I"
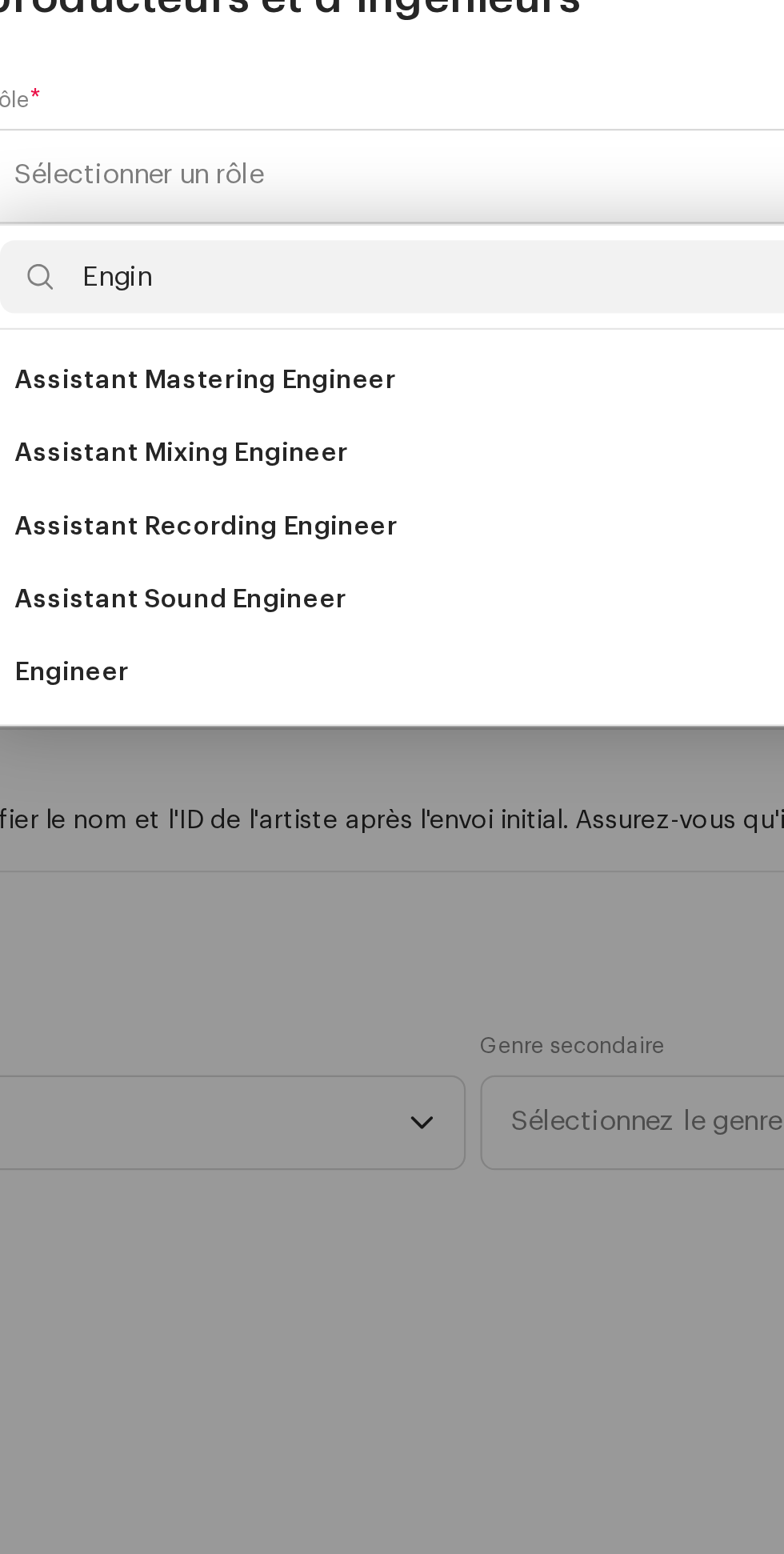
type input "Engin"
click at [219, 1008] on span "Engineer" at bounding box center [216, 1004] width 51 height 16
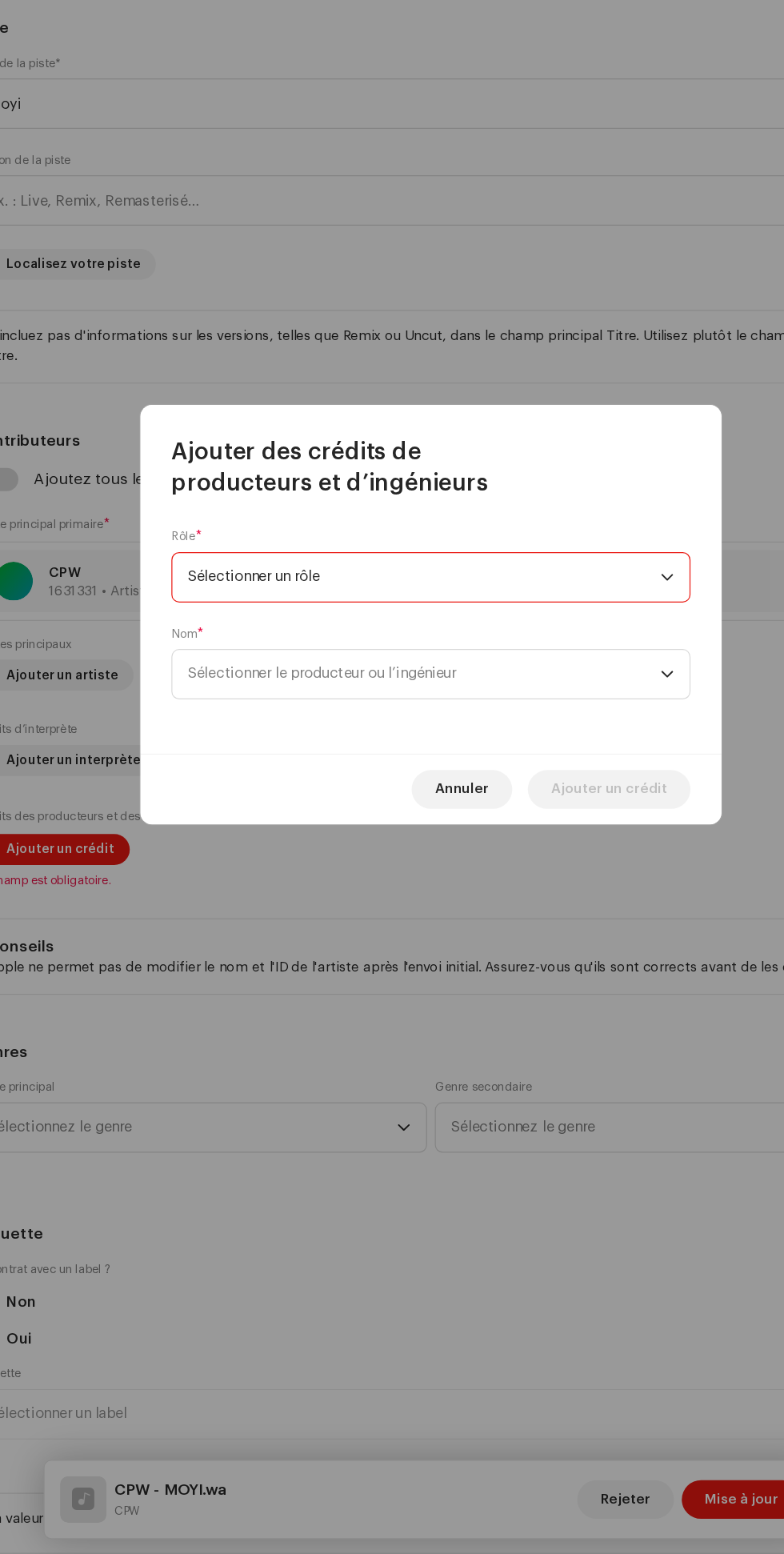
click at [242, 808] on span "Sélectionner le producteur ou l’ingénieur" at bounding box center [386, 826] width 390 height 40
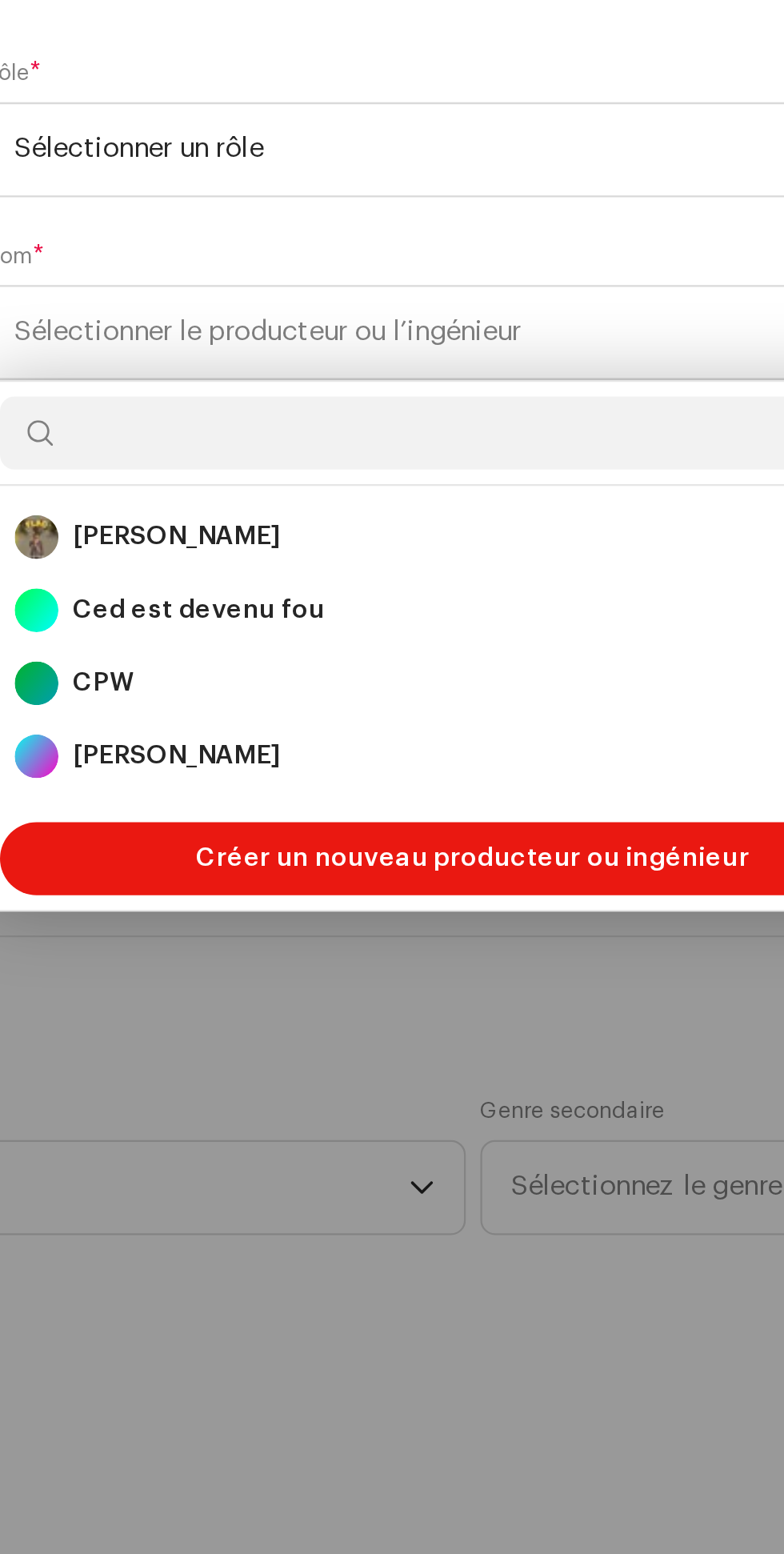
click at [235, 945] on font "Ced est devenu fou" at bounding box center [272, 948] width 111 height 11
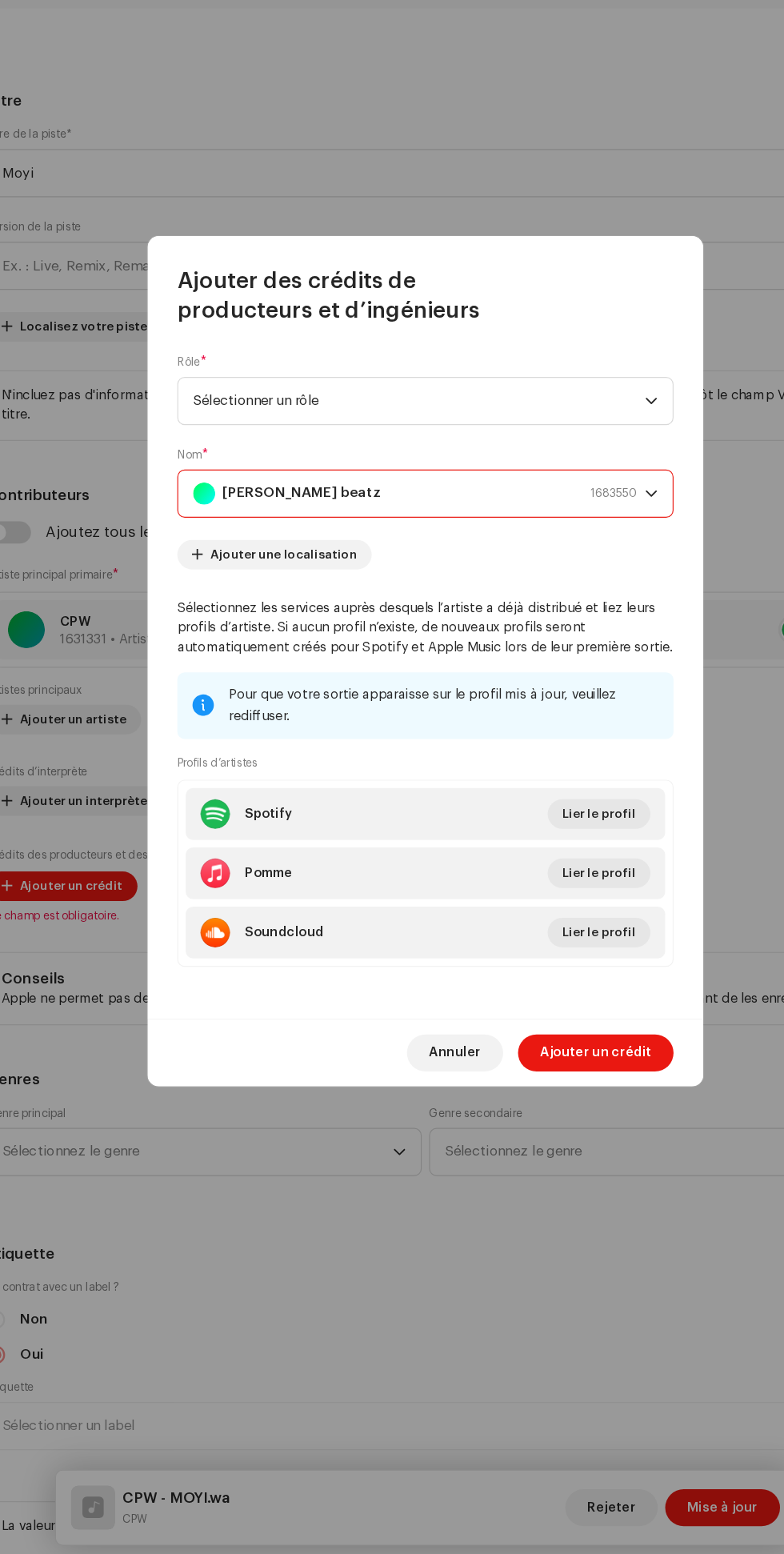
click at [559, 1118] on font "Ajouter un crédit" at bounding box center [540, 1115] width 96 height 11
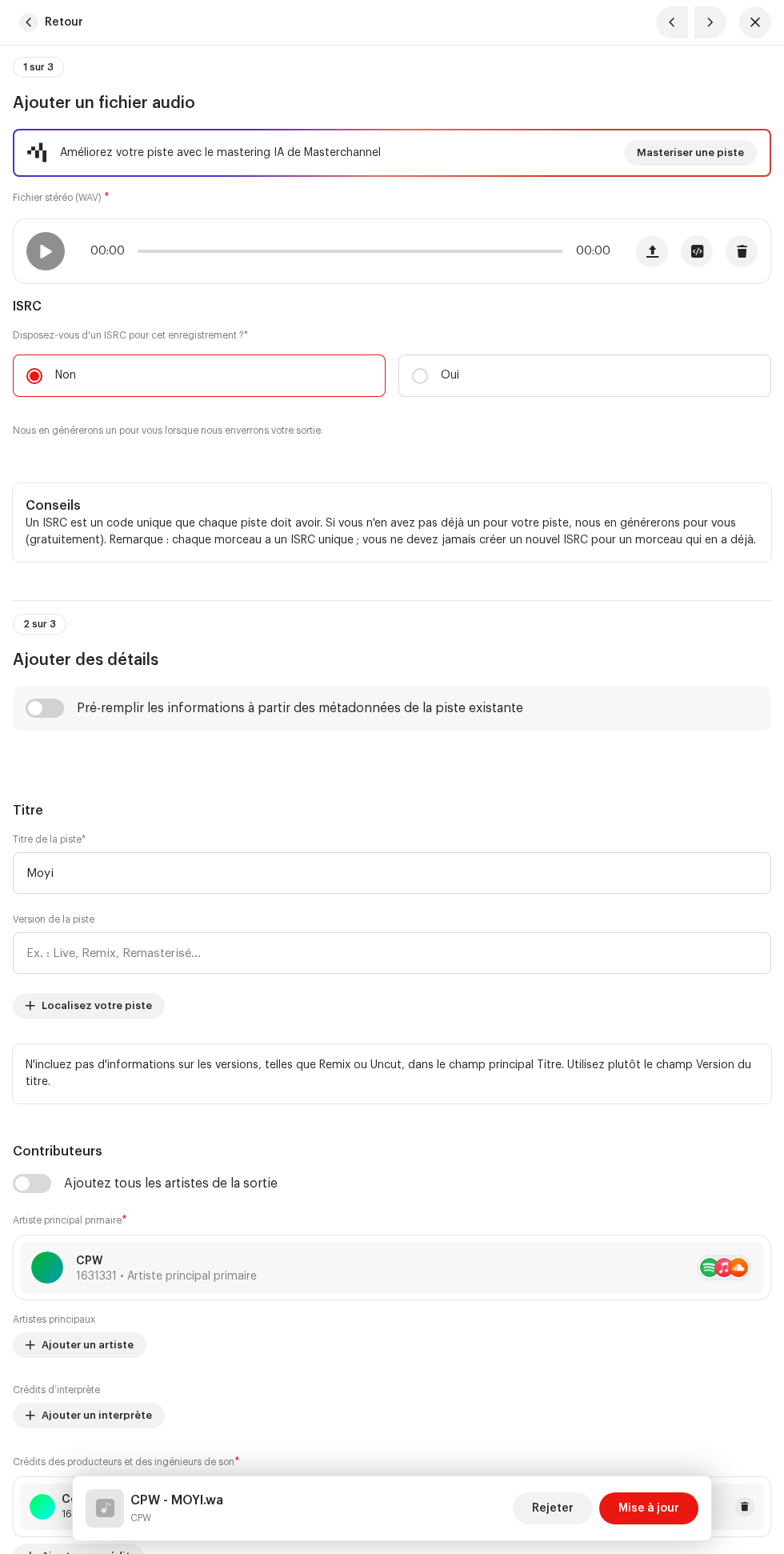
scroll to position [104, 0]
click at [60, 715] on input "checkbox" at bounding box center [44, 709] width 38 height 19
checkbox input "true"
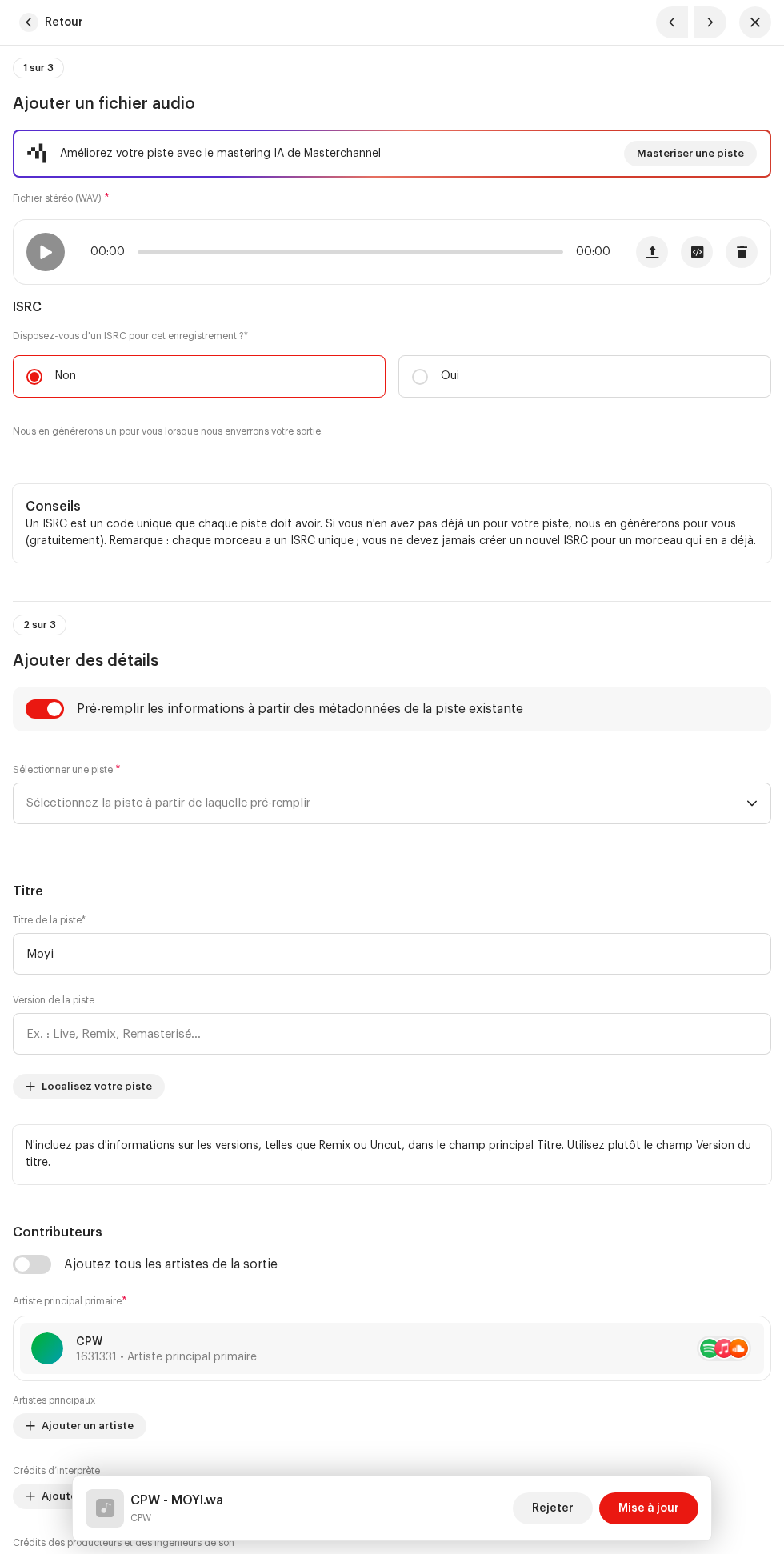
click at [373, 819] on span "Sélectionnez la piste à partir de laquelle pré-remplir" at bounding box center [386, 803] width 720 height 40
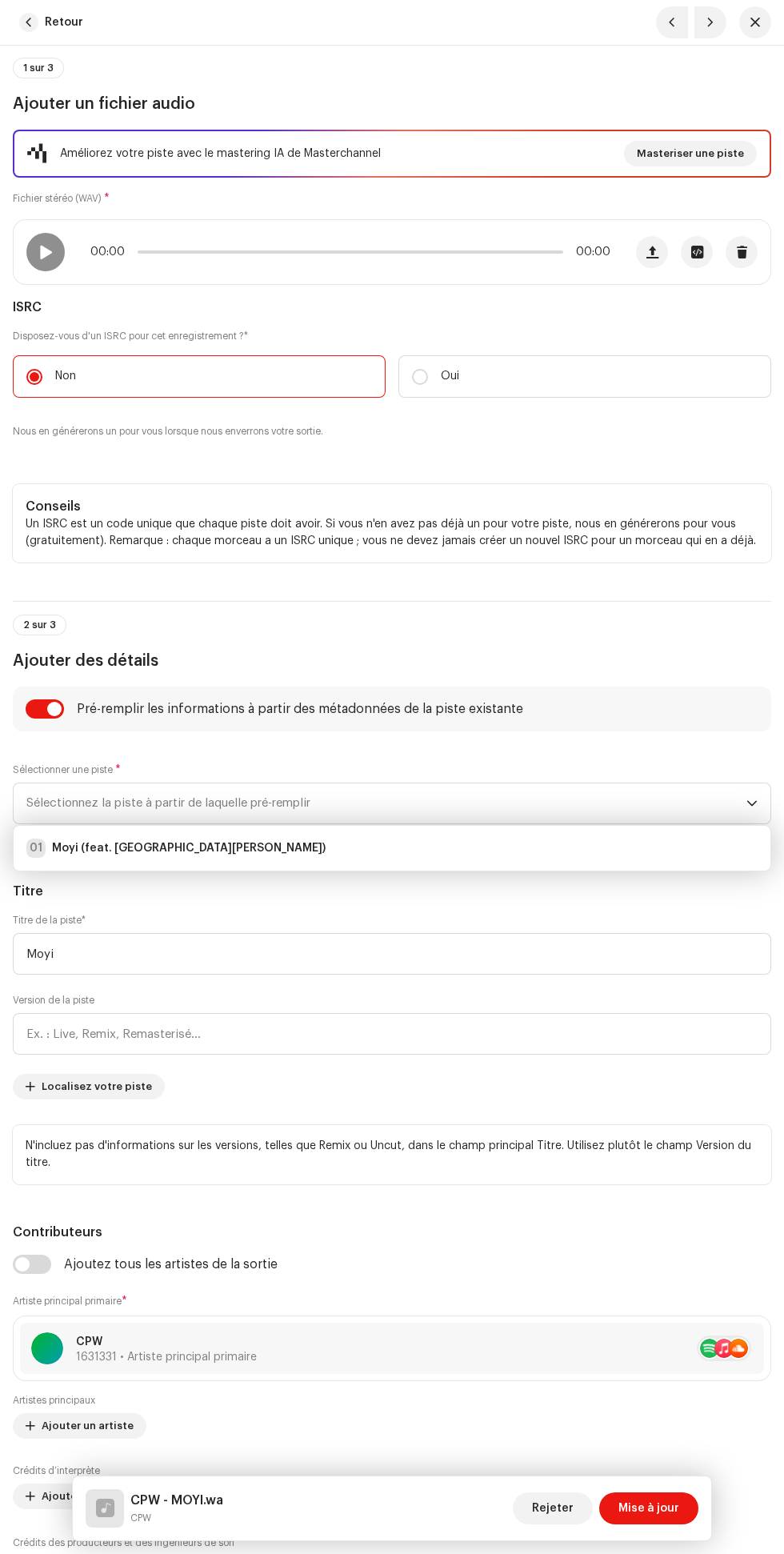
click at [314, 856] on div "01 Moyi (feat. [GEOGRAPHIC_DATA][PERSON_NAME])" at bounding box center [392, 848] width 732 height 19
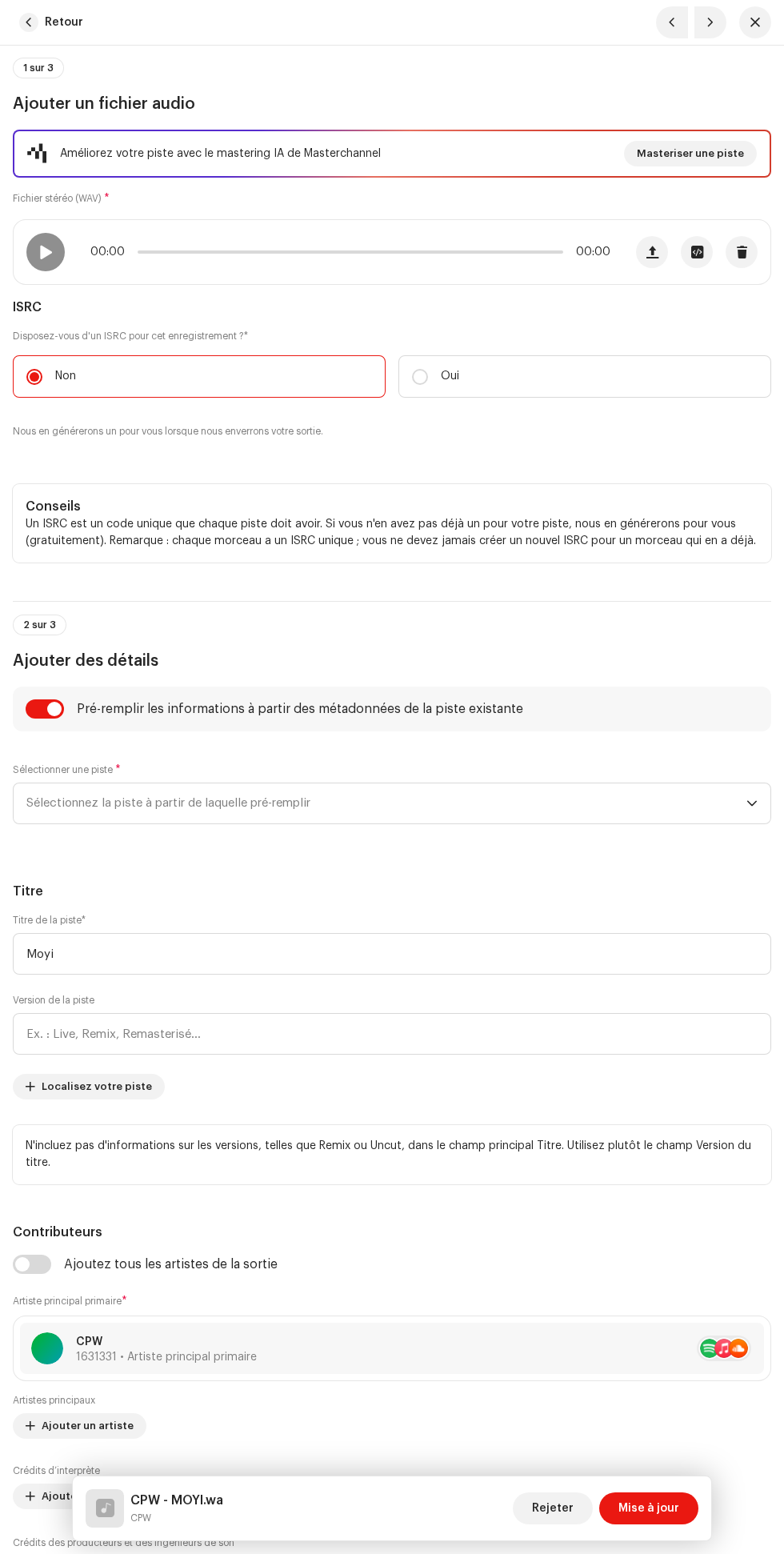
type input "00:00"
radio input "true"
type input "LGF PROD"
click at [370, 807] on span "Sélectionnez la piste à partir de laquelle pré-remplir" at bounding box center [386, 803] width 720 height 40
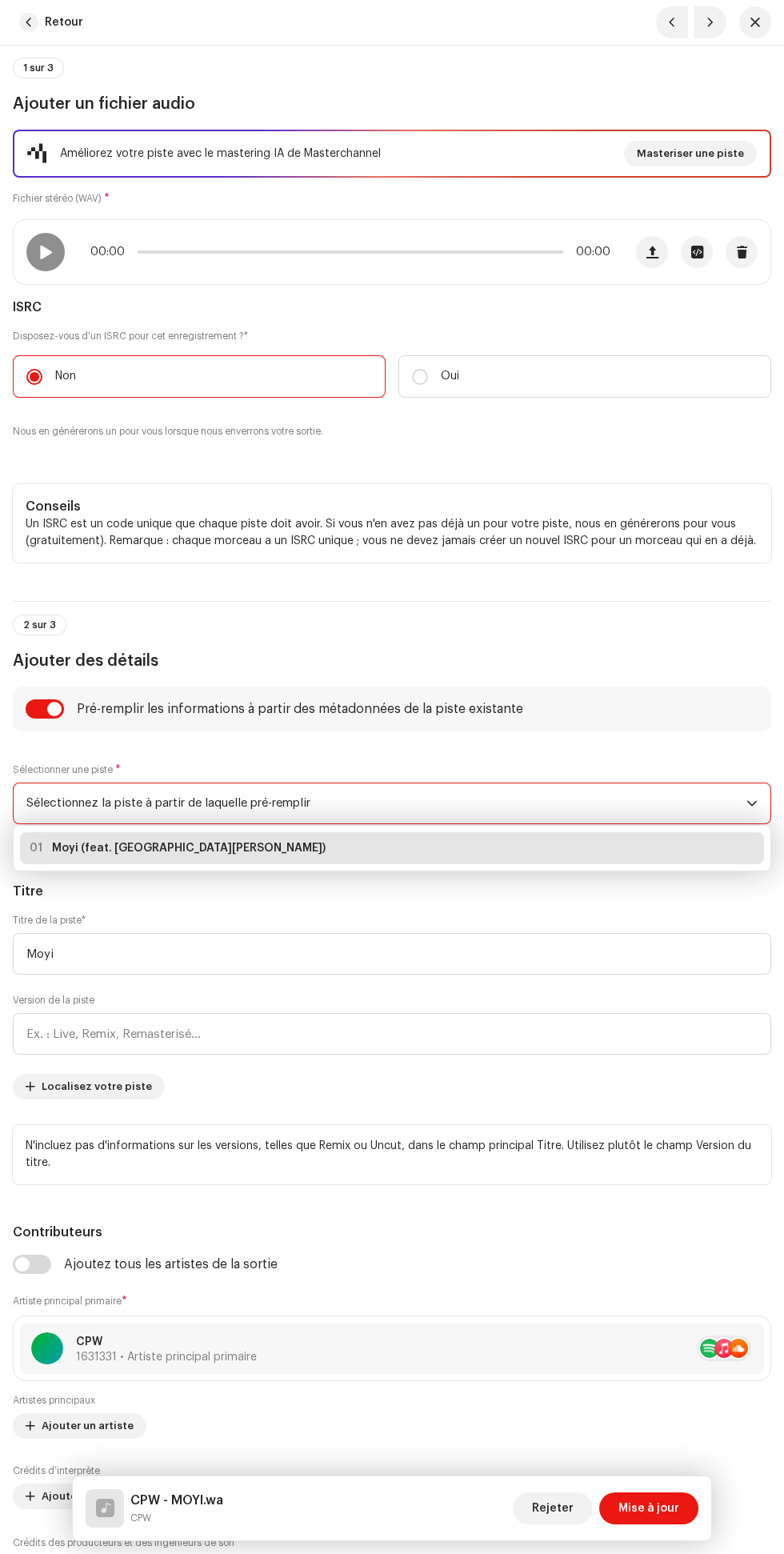
click at [308, 850] on div "01 Moyi (feat. [GEOGRAPHIC_DATA][PERSON_NAME])" at bounding box center [392, 848] width 732 height 19
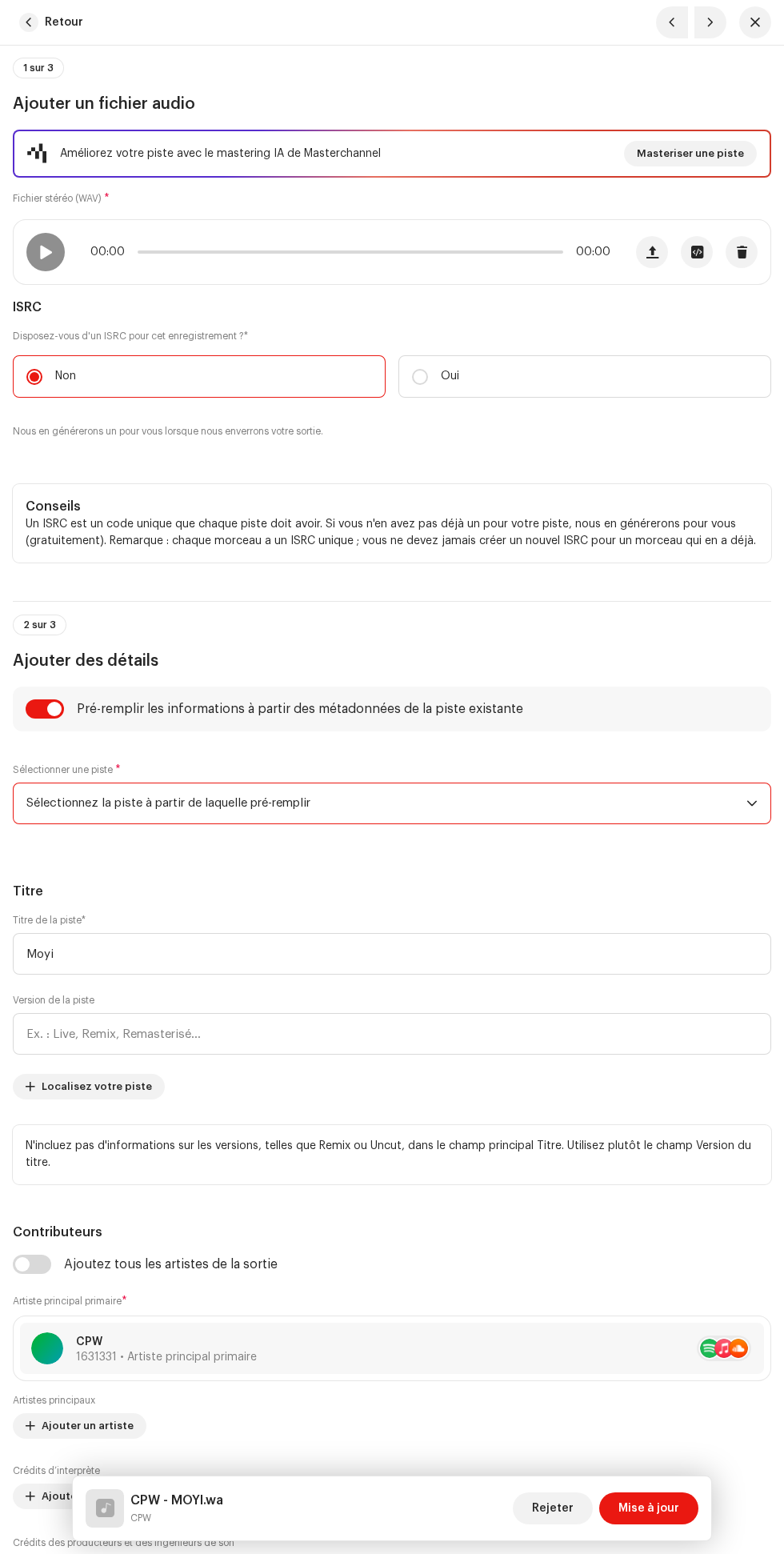
click at [752, 804] on icon "déclencheur déroulant" at bounding box center [752, 803] width 11 height 11
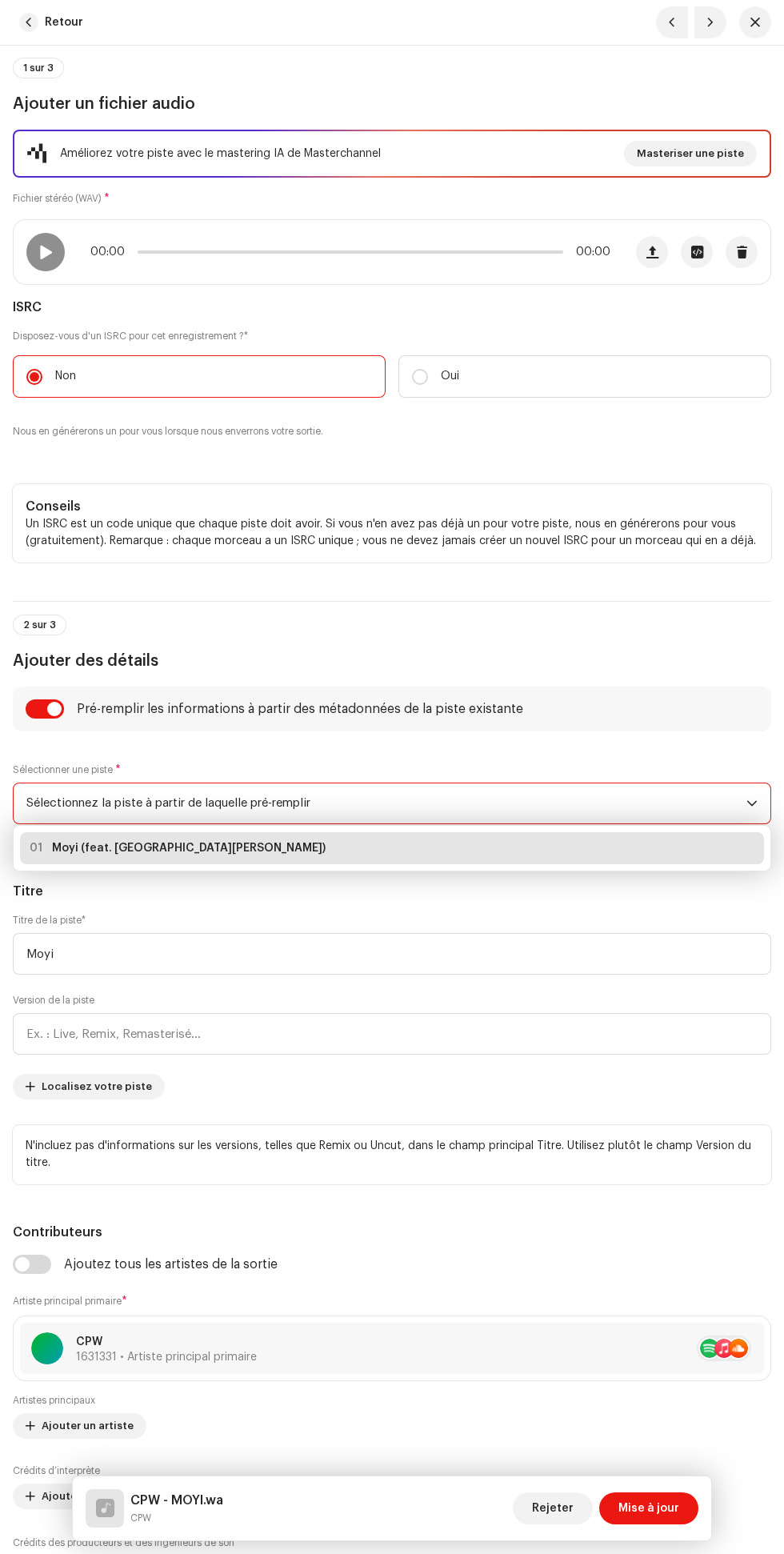
click at [584, 796] on span "Sélectionnez la piste à partir de laquelle pré-remplir" at bounding box center [386, 803] width 720 height 40
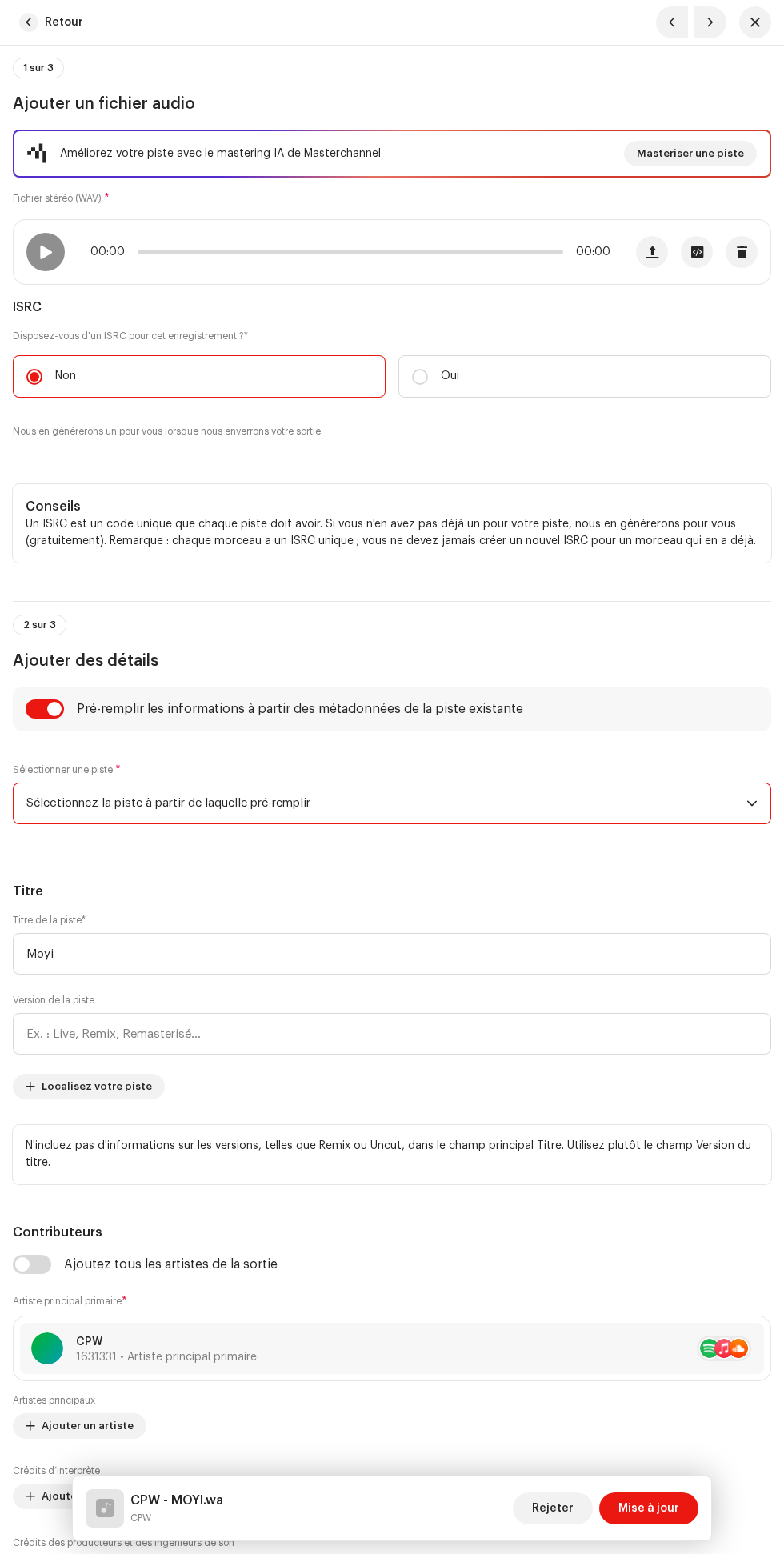
click at [54, 709] on input "checkbox" at bounding box center [44, 709] width 38 height 19
checkbox input "false"
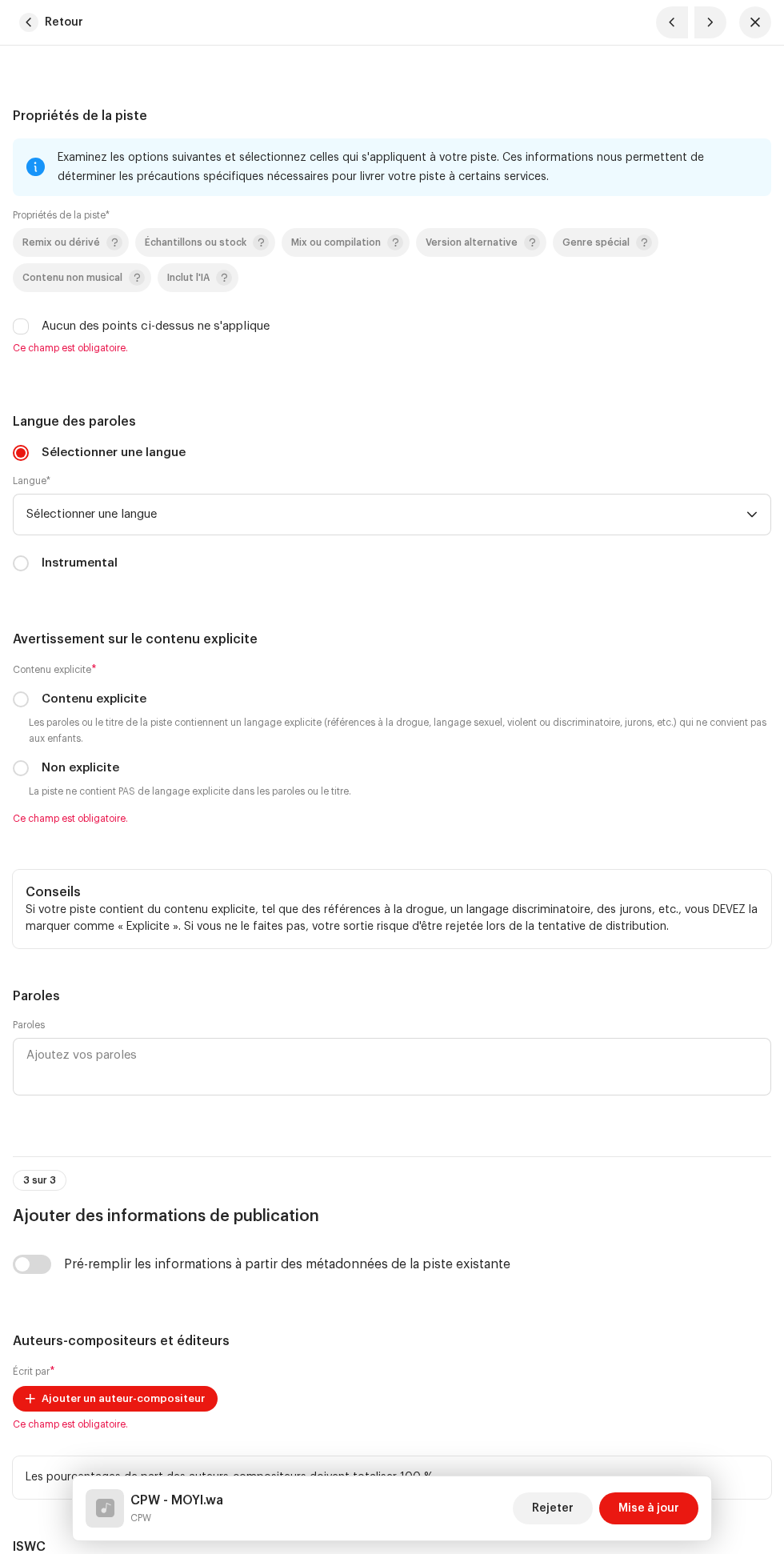
scroll to position [3409, 0]
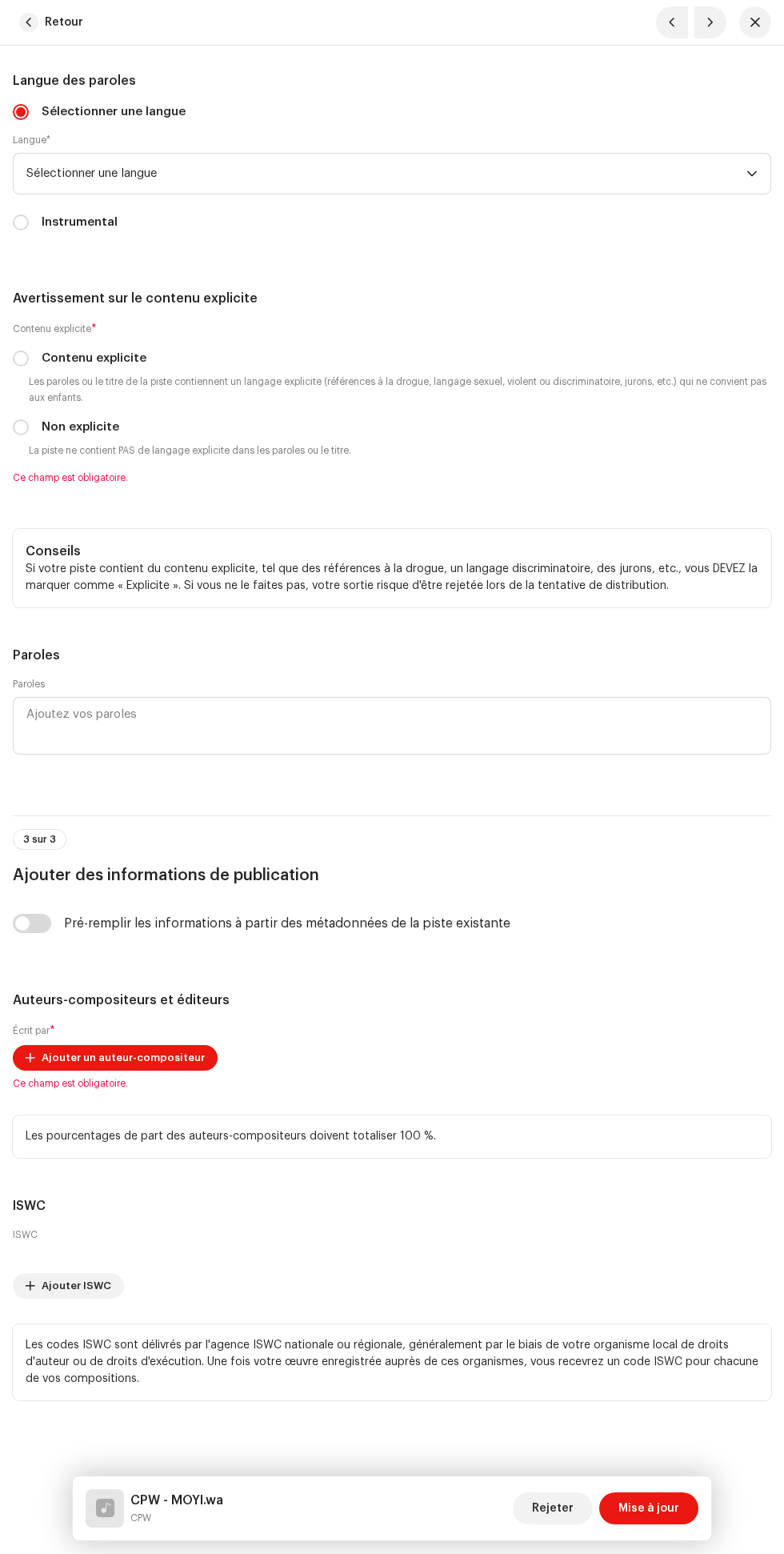
click at [161, 1055] on span "Ajouter un auteur-compositeur" at bounding box center [122, 1058] width 163 height 32
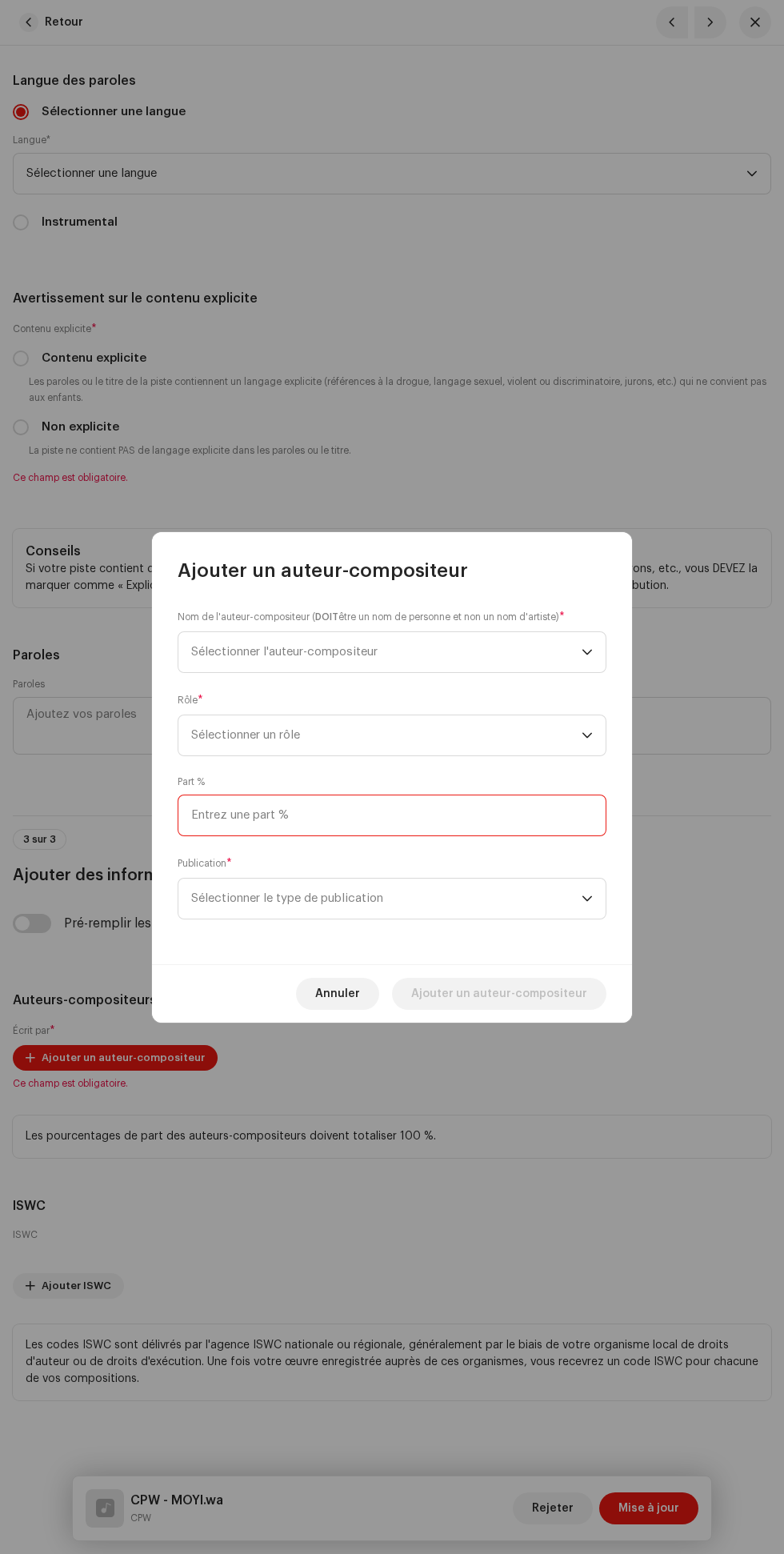
click at [368, 816] on input at bounding box center [392, 815] width 429 height 41
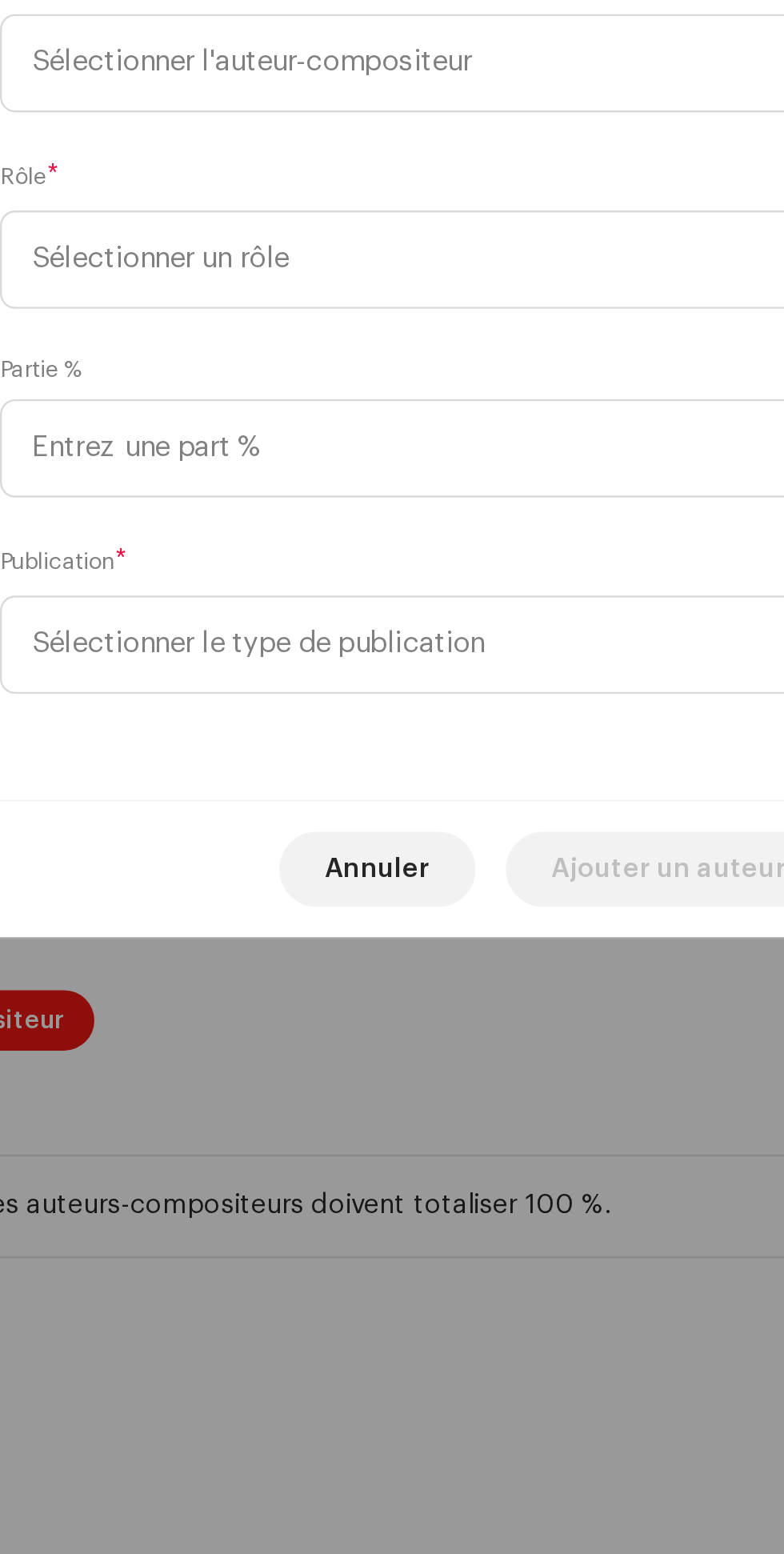
click at [347, 992] on font "Annuler" at bounding box center [337, 994] width 45 height 11
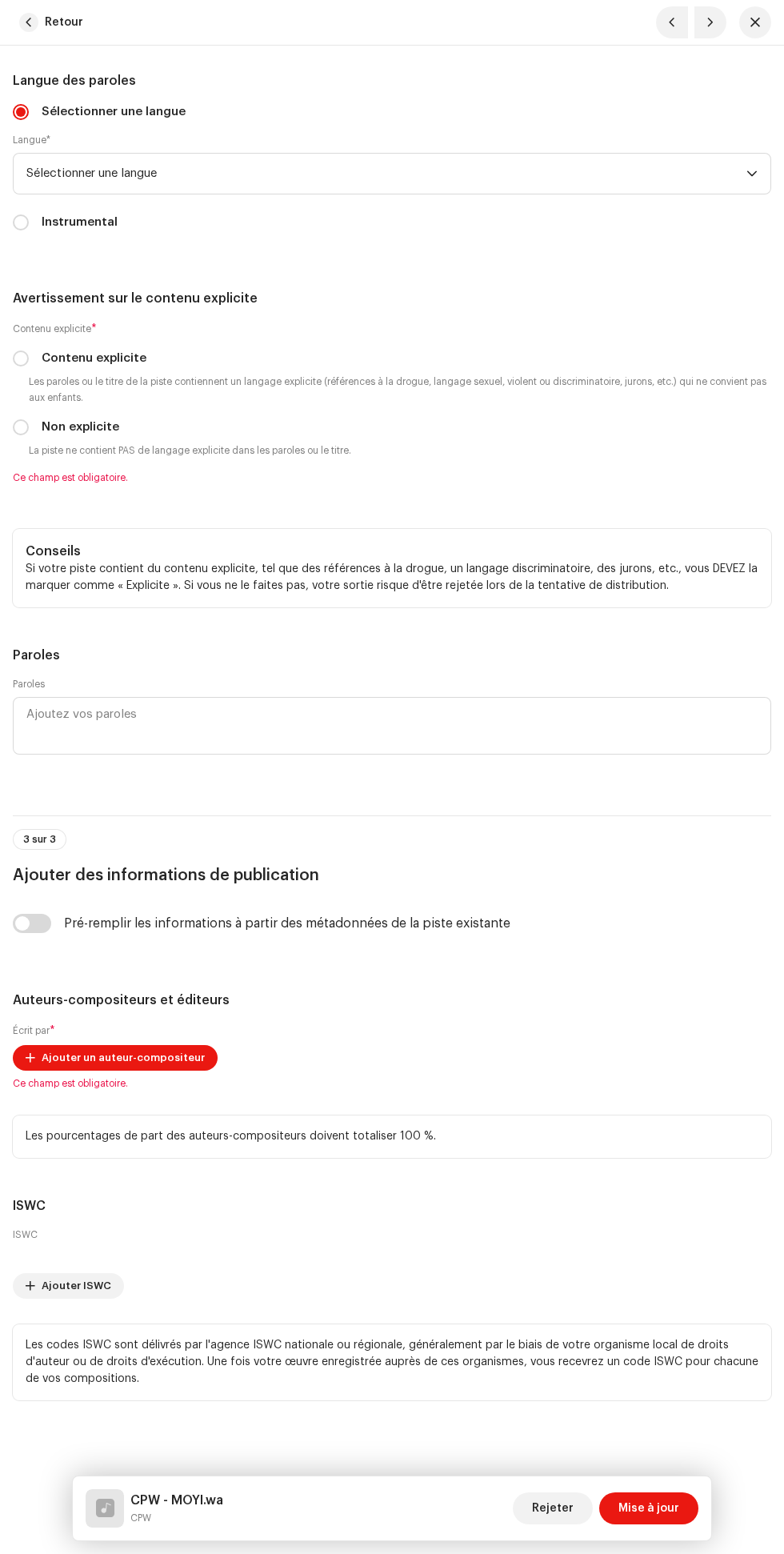
click at [667, 1508] on font "Mise à jour" at bounding box center [649, 1508] width 61 height 11
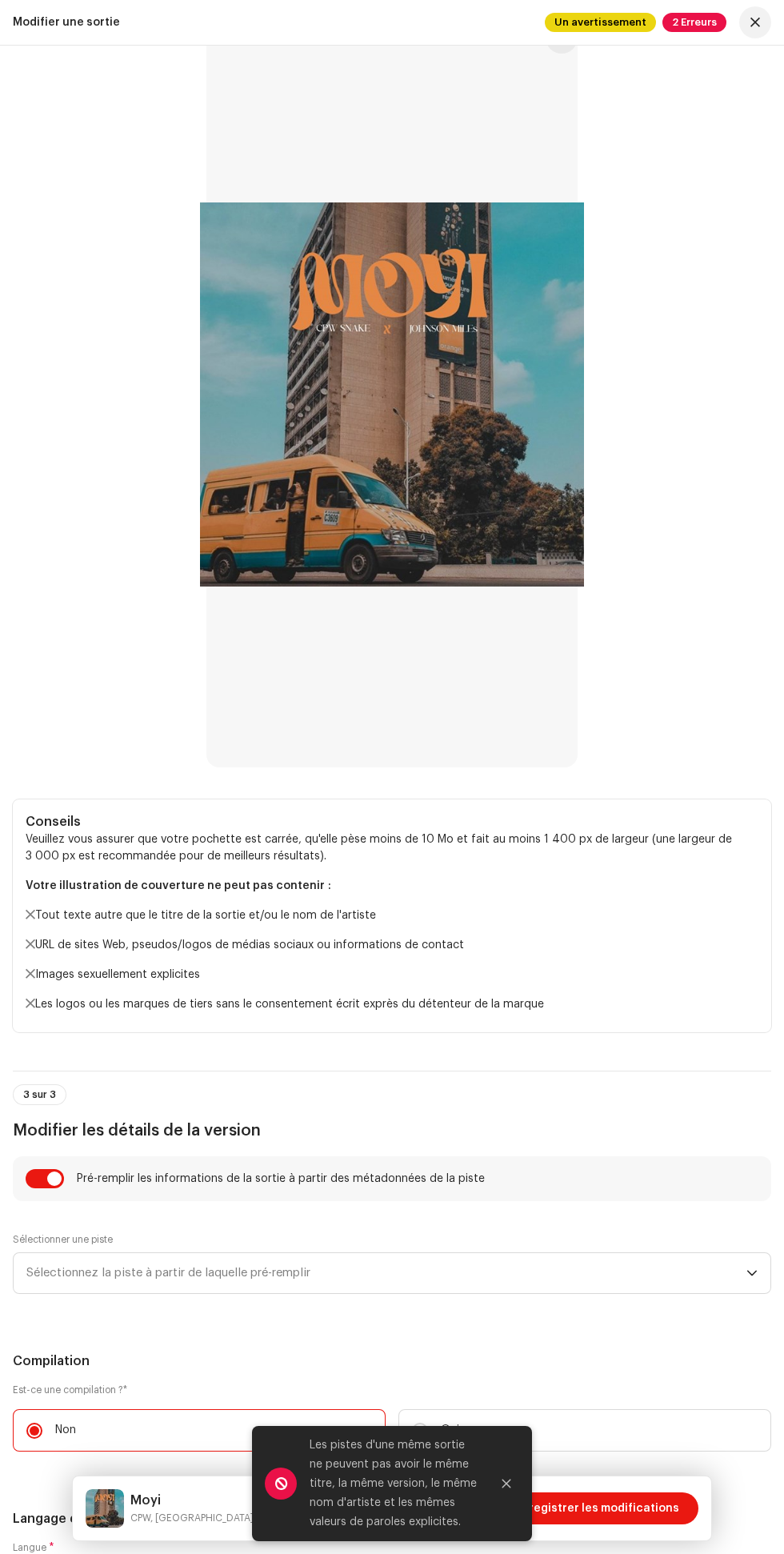
scroll to position [902, 0]
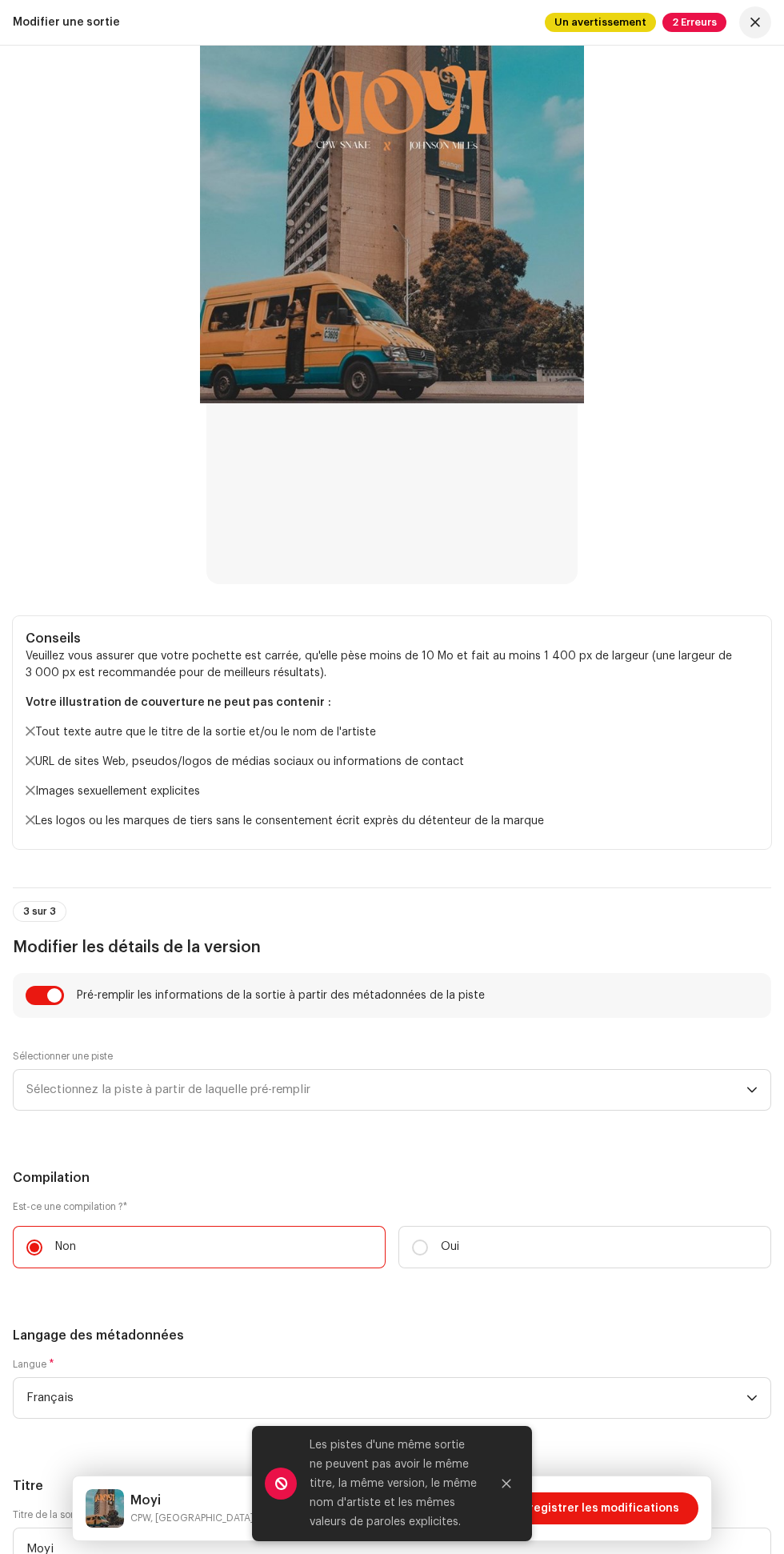
click at [407, 1085] on span "Sélectionnez la piste à partir de laquelle pré-remplir" at bounding box center [386, 1089] width 720 height 40
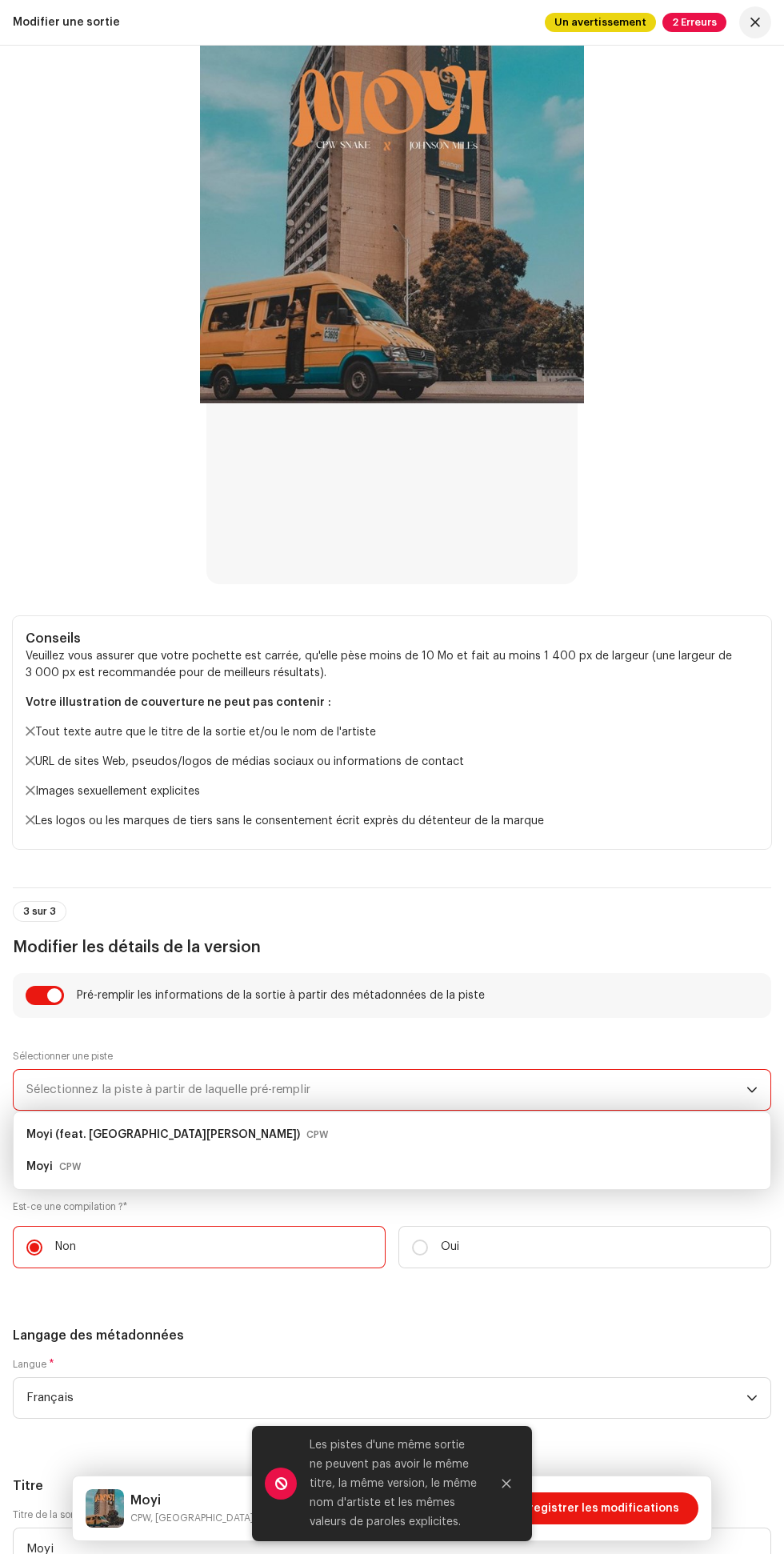
click at [287, 1137] on div "Moyi (feat. [PERSON_NAME]) CPW" at bounding box center [392, 1135] width 732 height 25
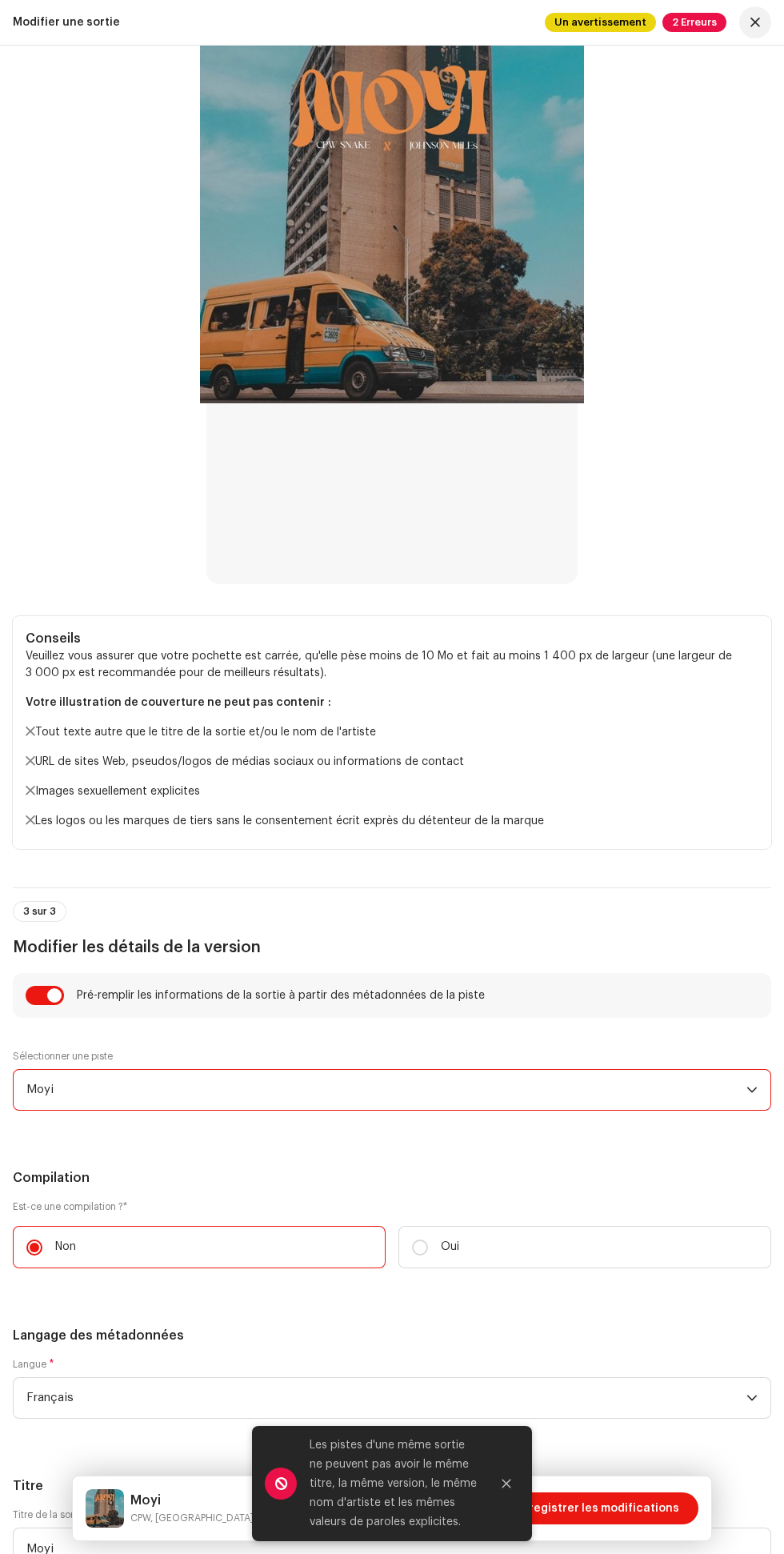
click at [375, 1079] on span "Moyi" at bounding box center [386, 1089] width 720 height 40
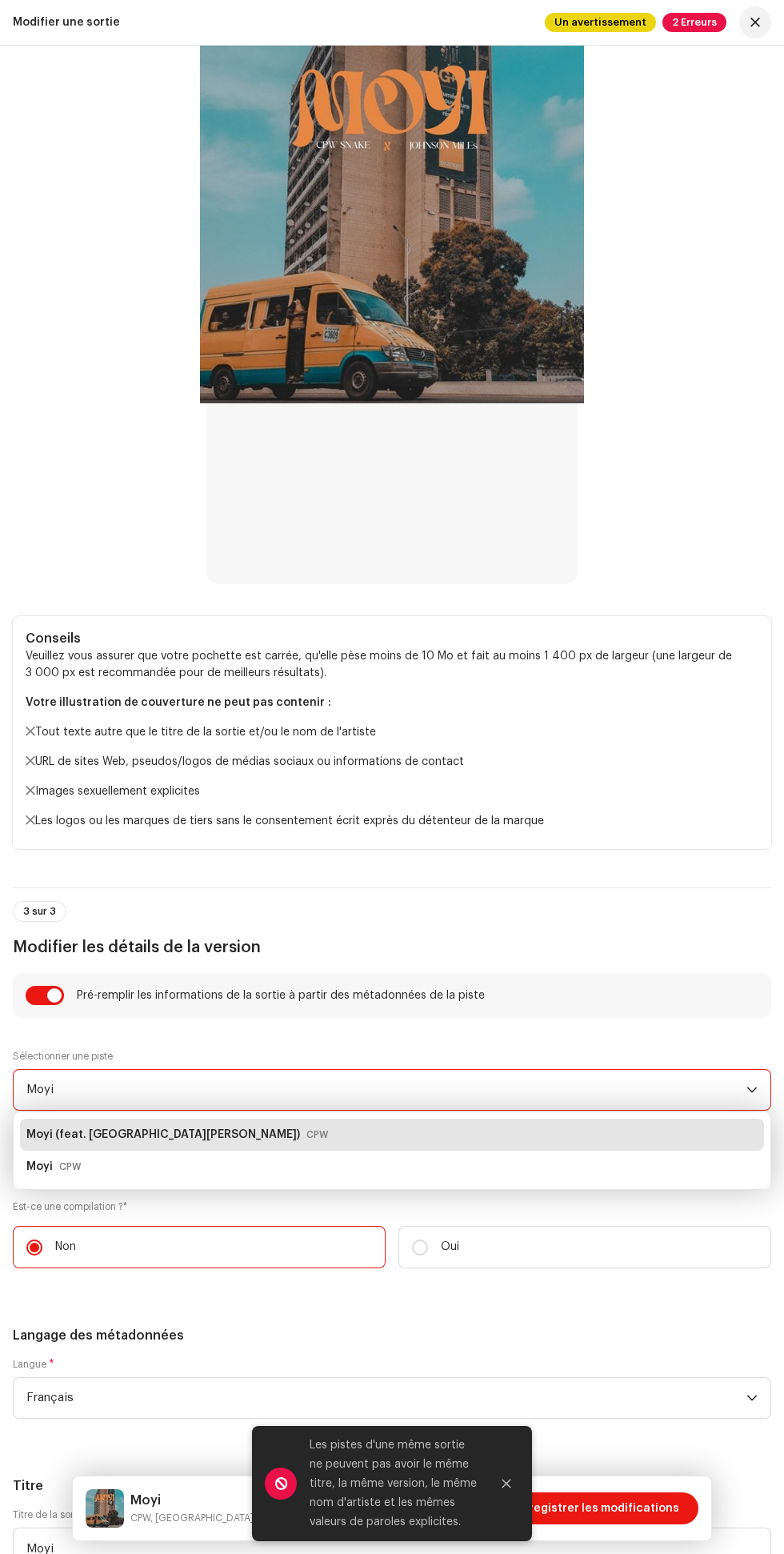
click at [257, 1164] on div "Moyi CPW" at bounding box center [392, 1167] width 732 height 25
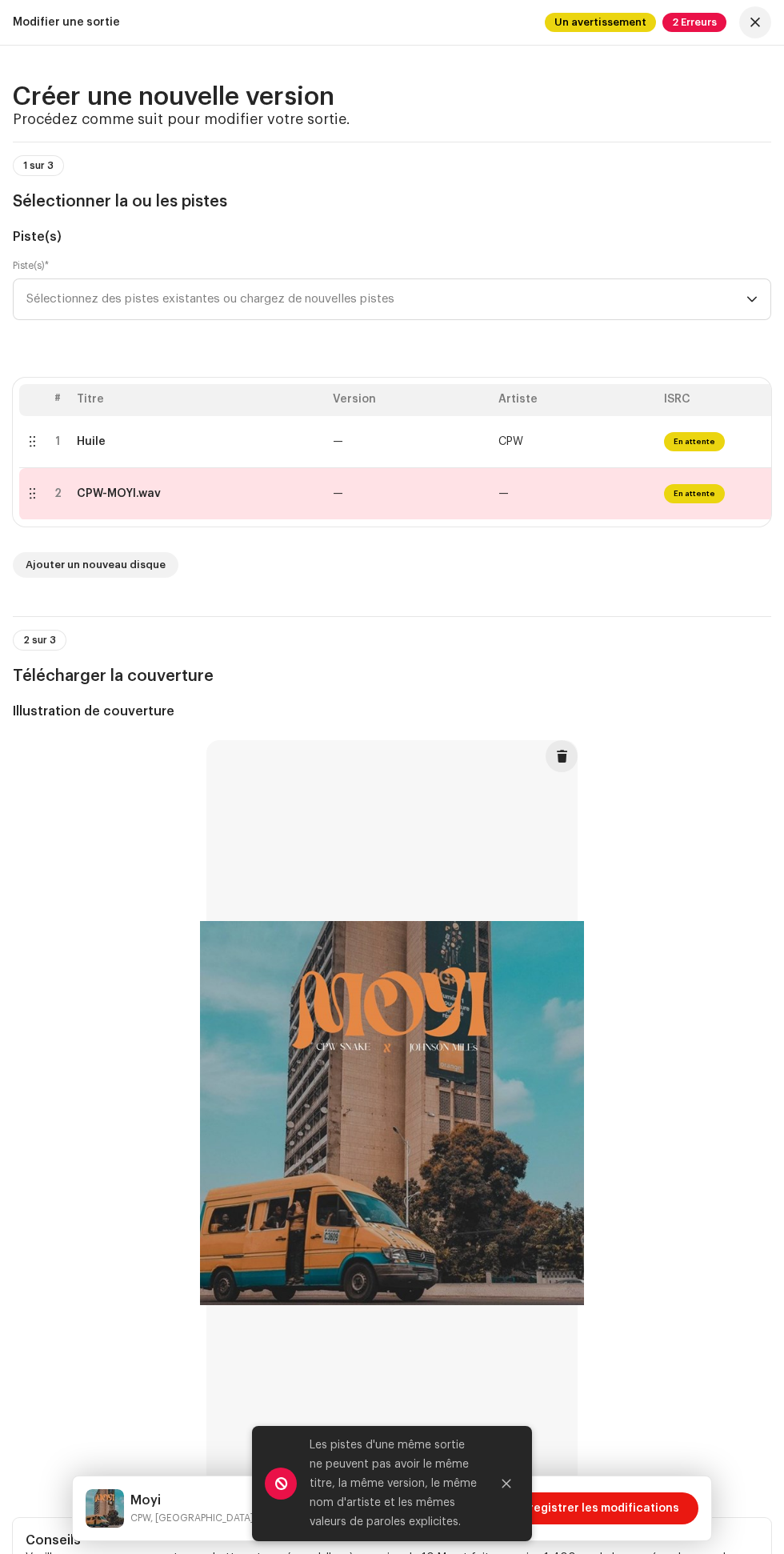
scroll to position [3, 0]
click at [507, 1481] on icon "Fermer" at bounding box center [506, 1483] width 11 height 11
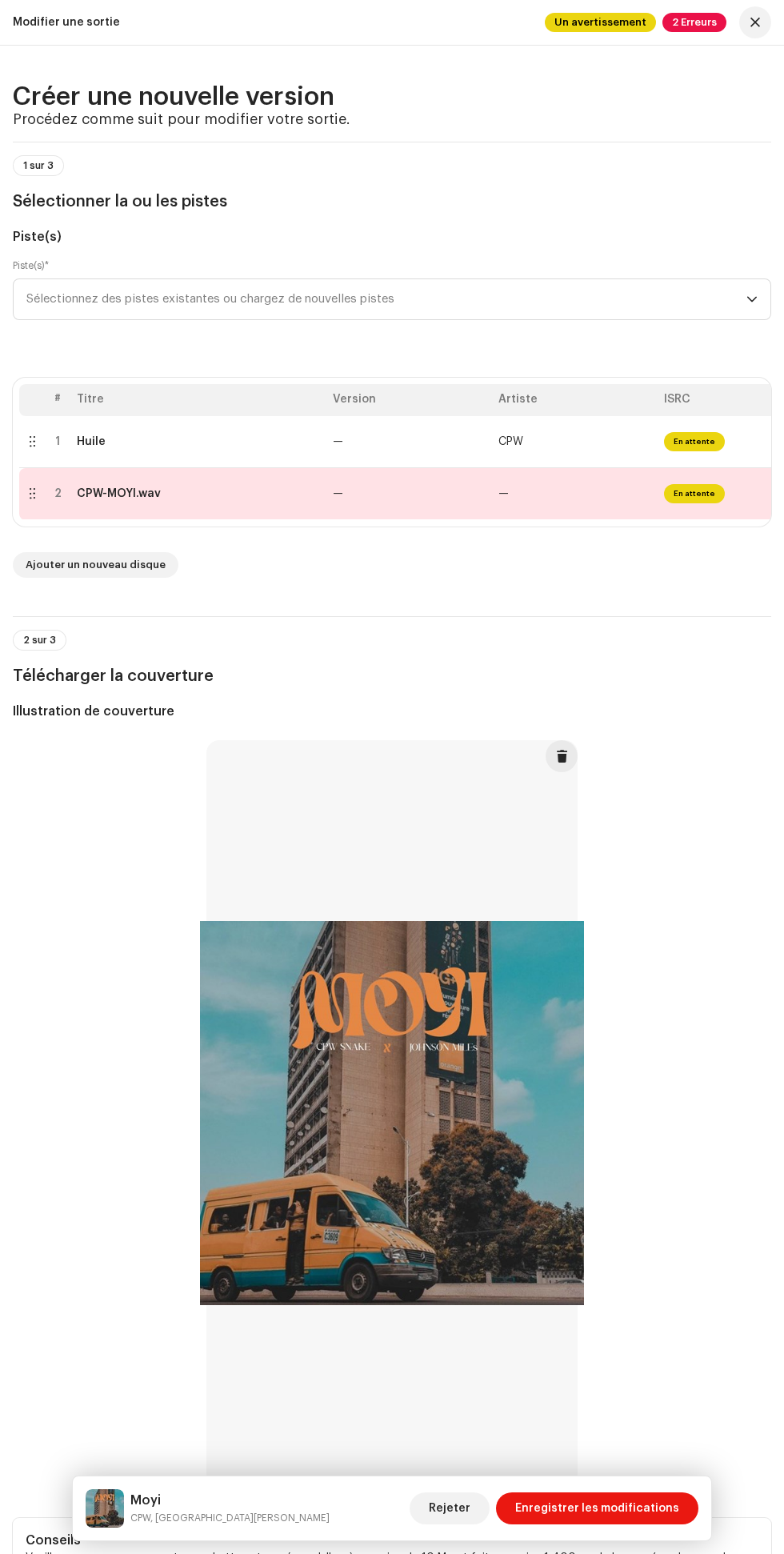
click at [601, 1501] on span "Enregistrer les modifications" at bounding box center [597, 1508] width 164 height 32
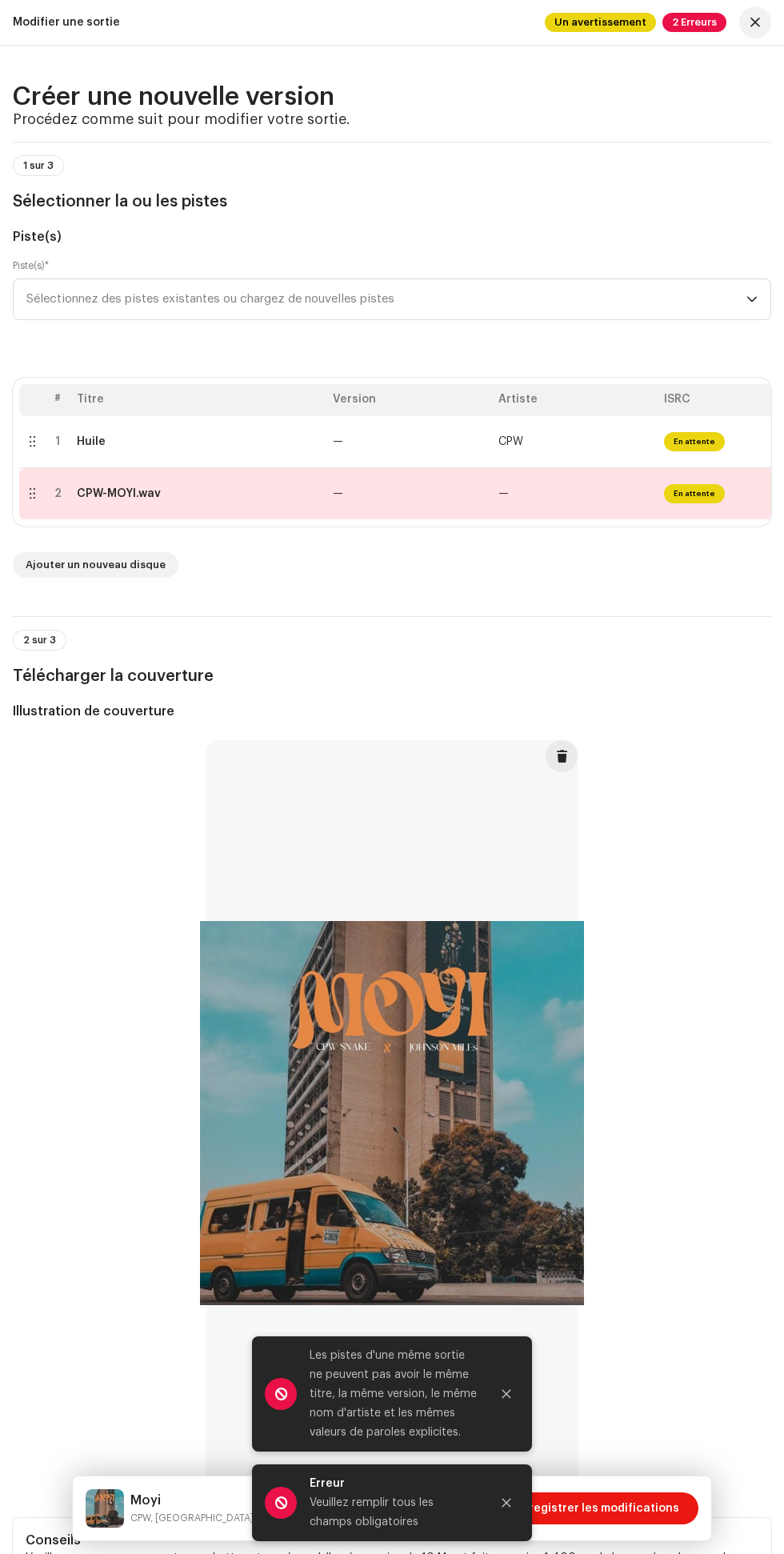
click at [507, 1502] on icon "Fermer" at bounding box center [506, 1502] width 11 height 11
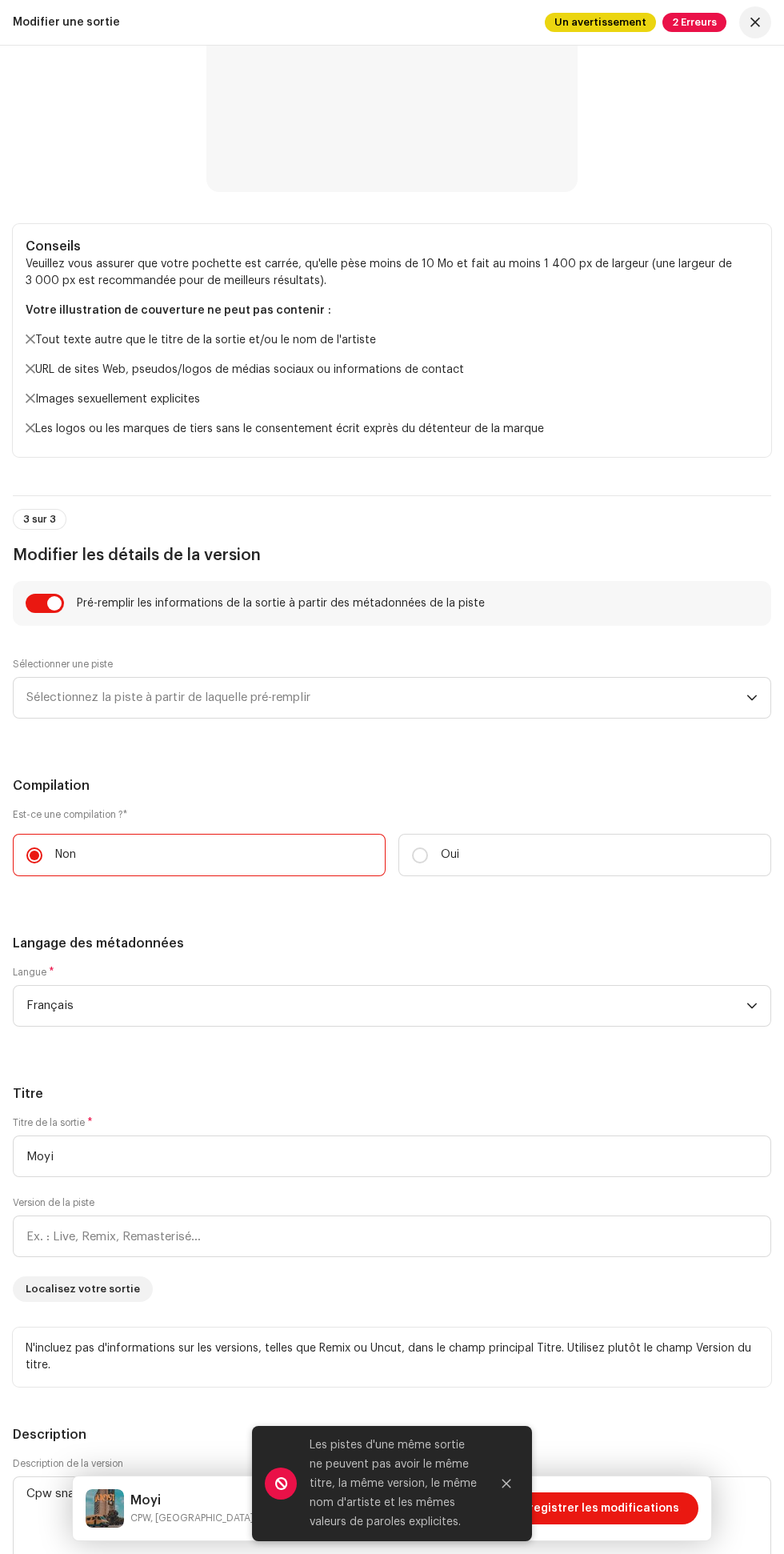
scroll to position [1295, 0]
click at [455, 862] on p "Oui" at bounding box center [450, 854] width 19 height 17
click at [428, 862] on input "Oui" at bounding box center [420, 854] width 16 height 16
radio input "true"
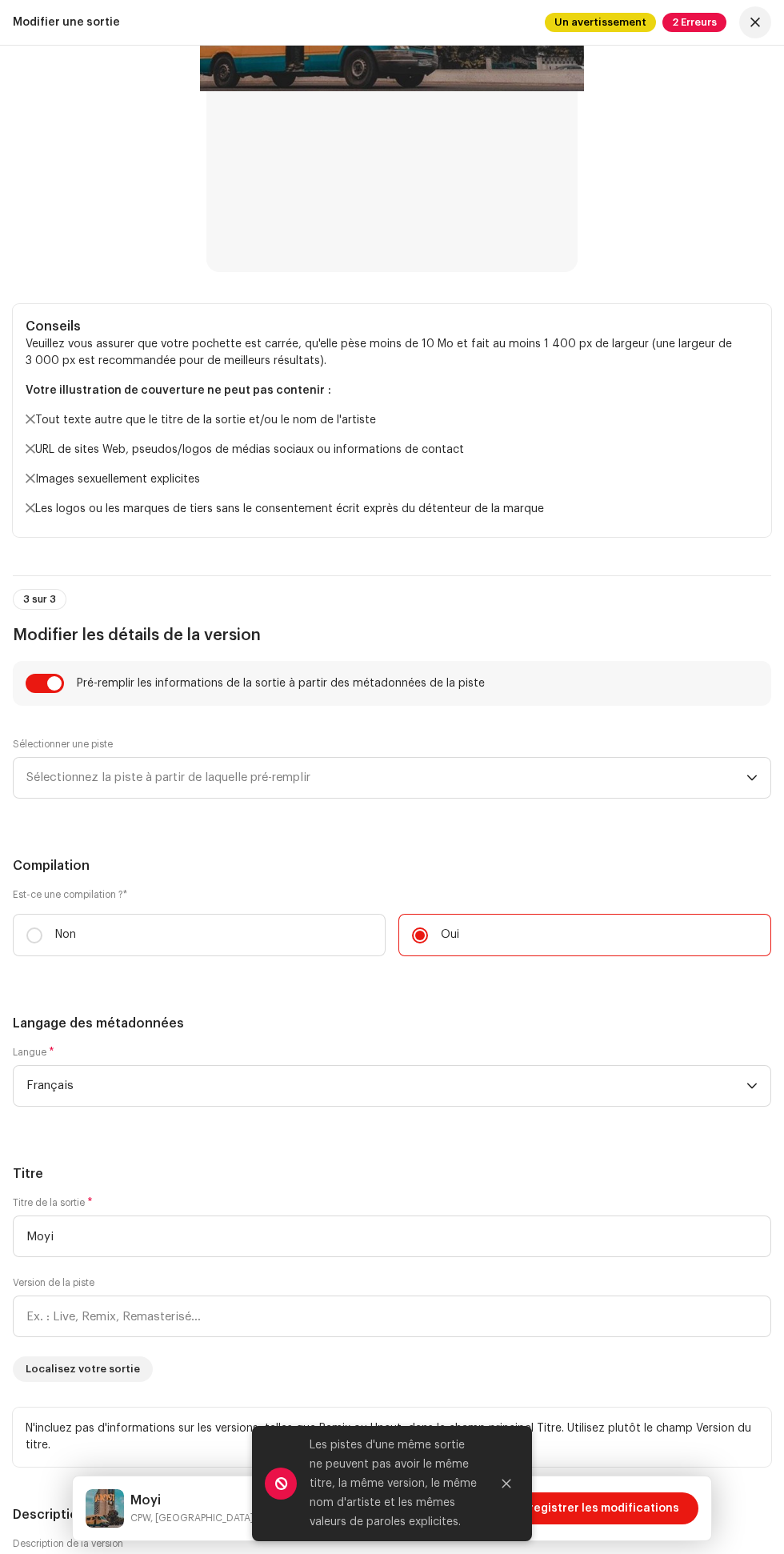
scroll to position [1202, 0]
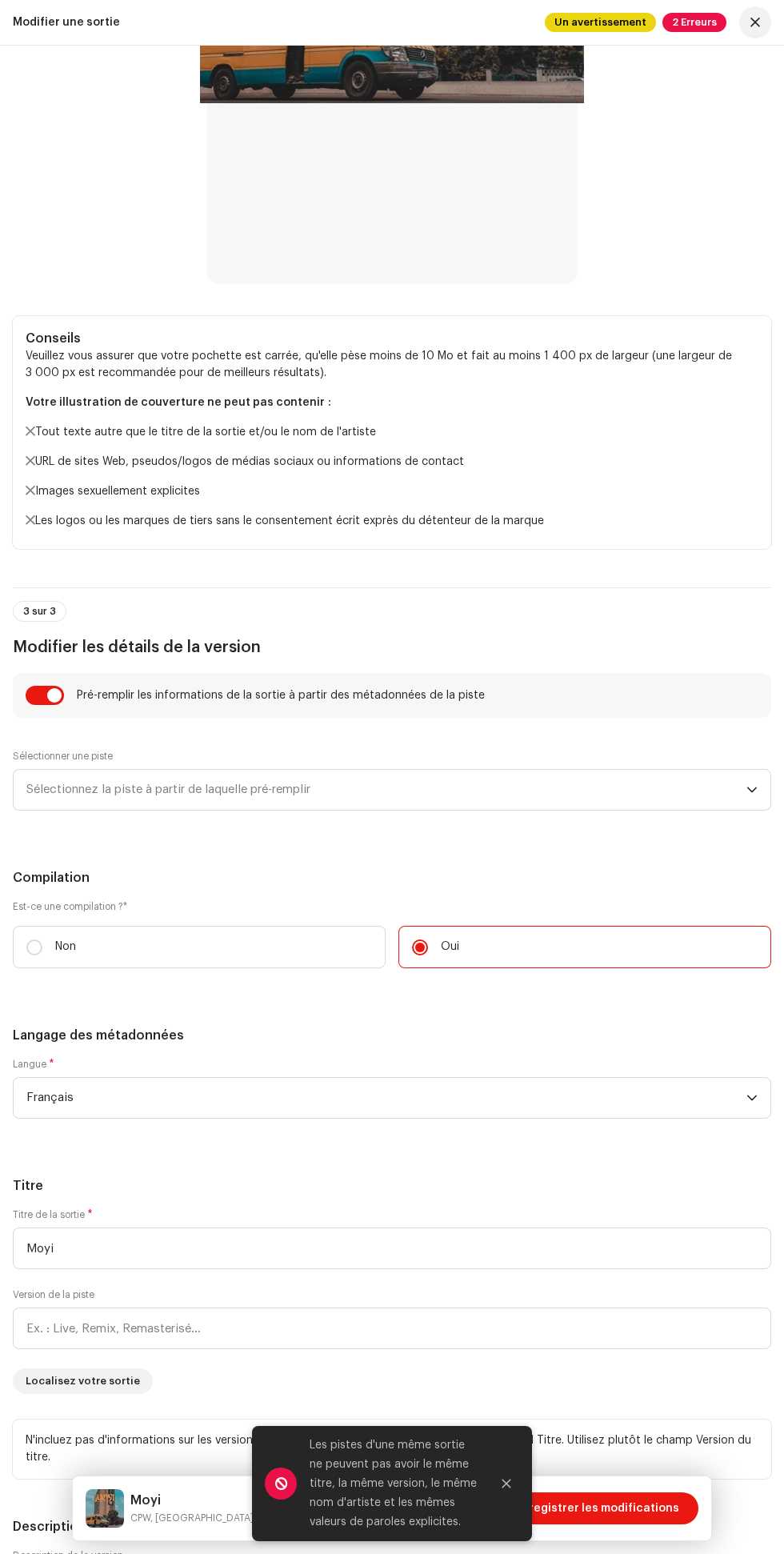
click at [321, 803] on span "Sélectionnez la piste à partir de laquelle pré-remplir" at bounding box center [386, 789] width 720 height 40
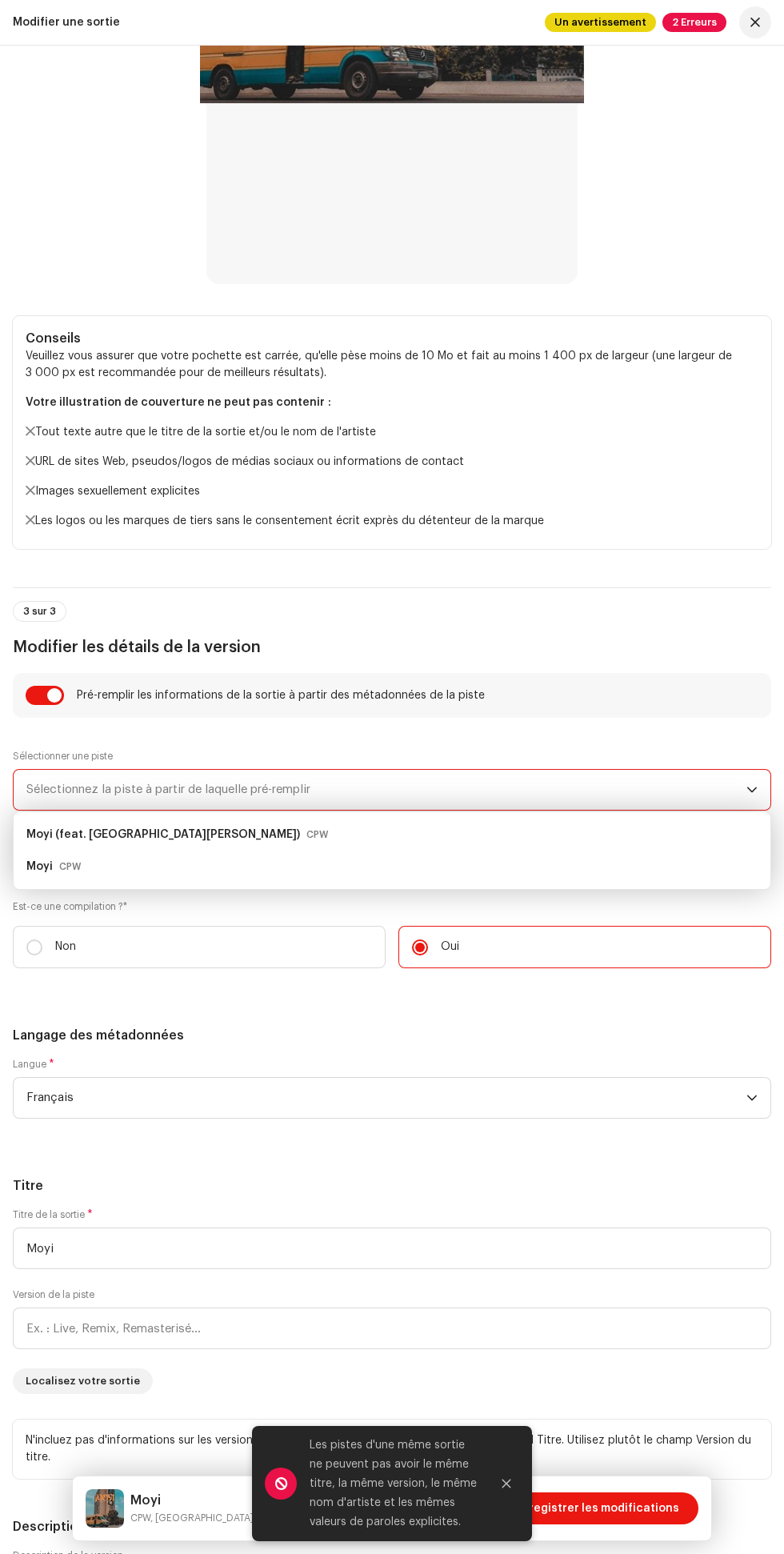
click at [285, 857] on div "Moyi CPW" at bounding box center [392, 867] width 732 height 25
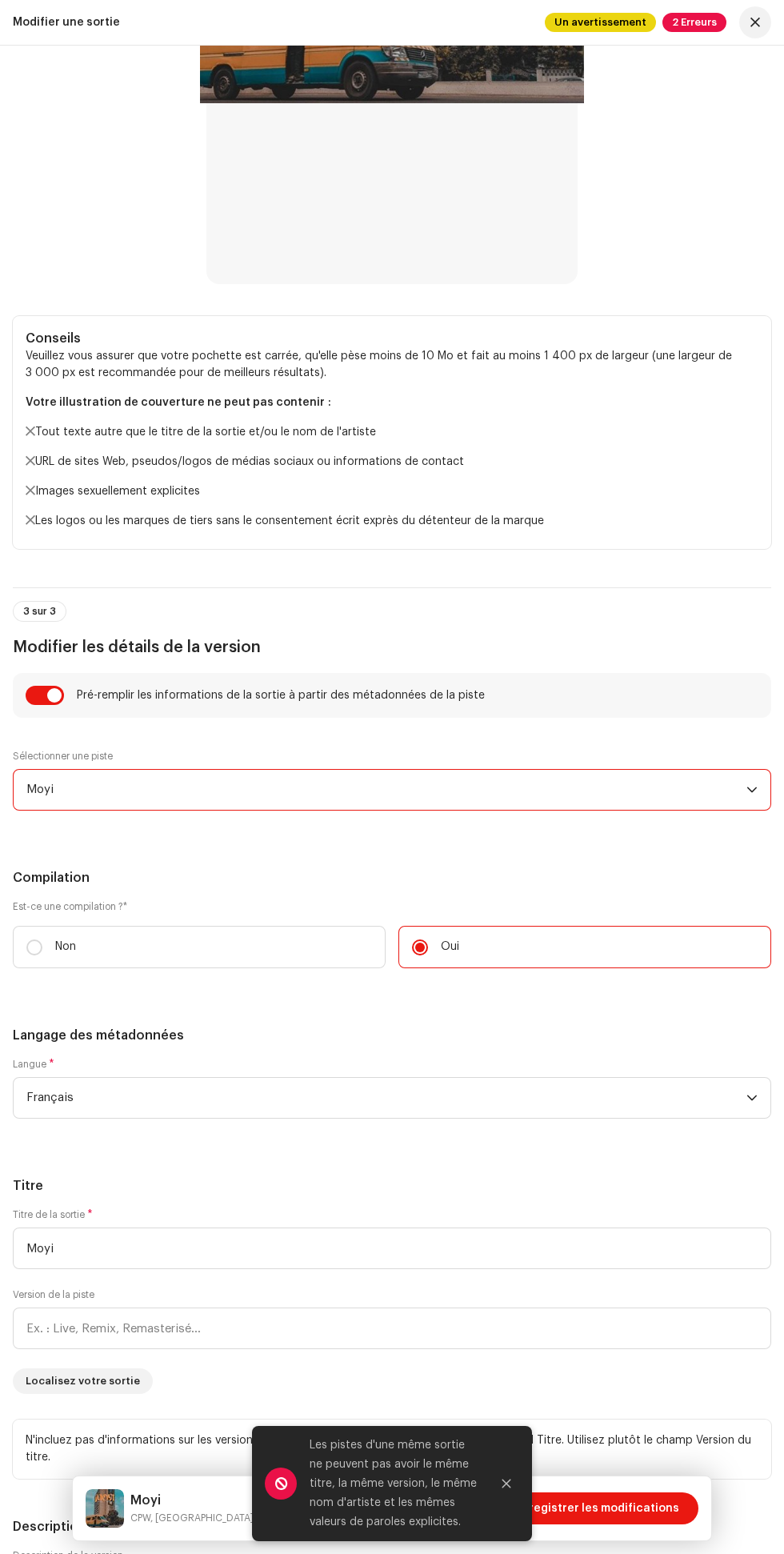
click at [615, 1536] on div "Moyi CPW, JOHSON MILES Rejeter Enregistrer les modifications" at bounding box center [392, 1508] width 639 height 64
click at [627, 1528] on div "Moyi CPW, JOHSON MILES Rejeter Enregistrer les modifications" at bounding box center [392, 1508] width 639 height 64
click at [504, 1487] on icon "Fermer" at bounding box center [507, 1484] width 8 height 8
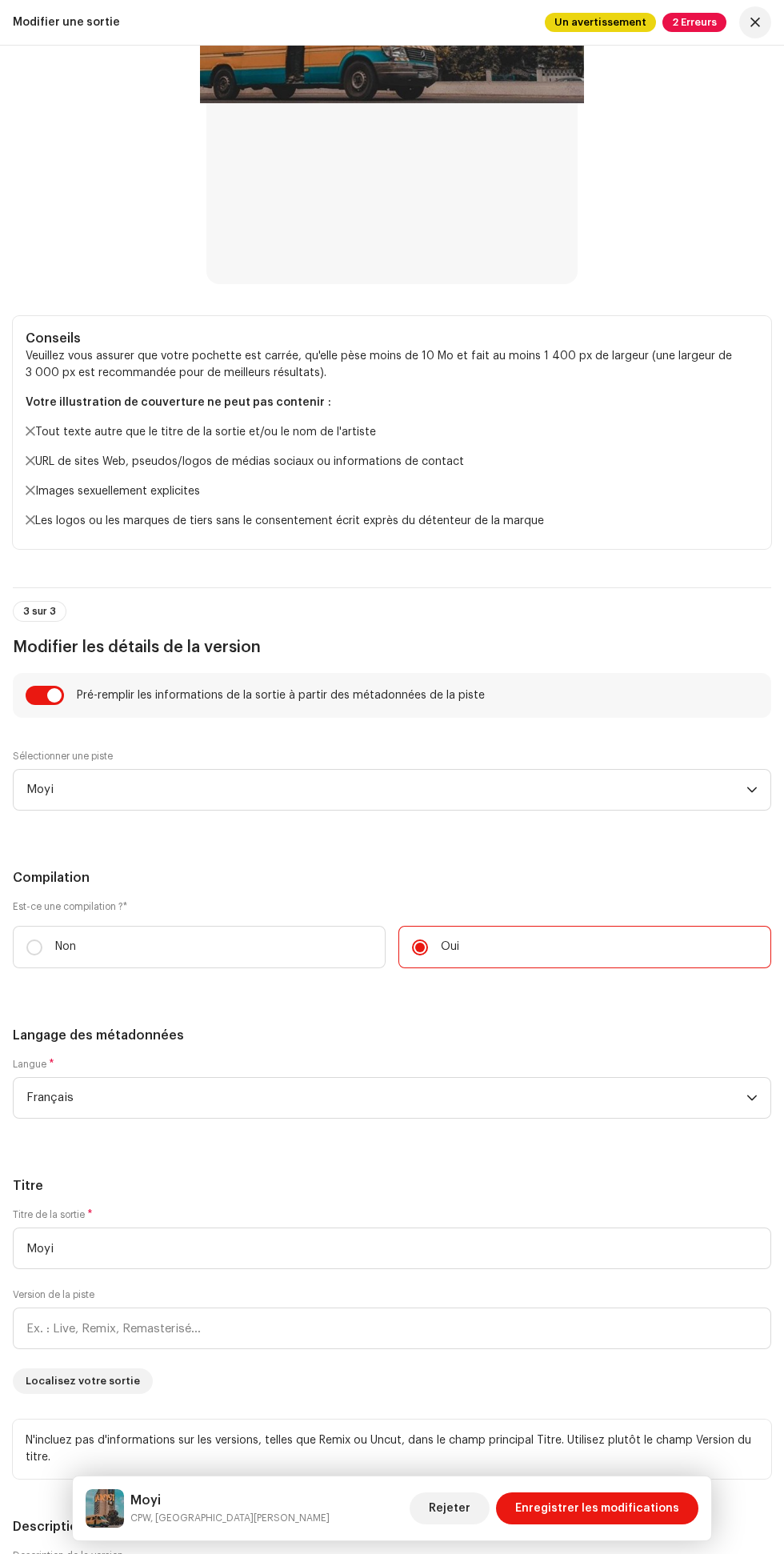
click at [627, 1507] on span "Enregistrer les modifications" at bounding box center [597, 1508] width 164 height 32
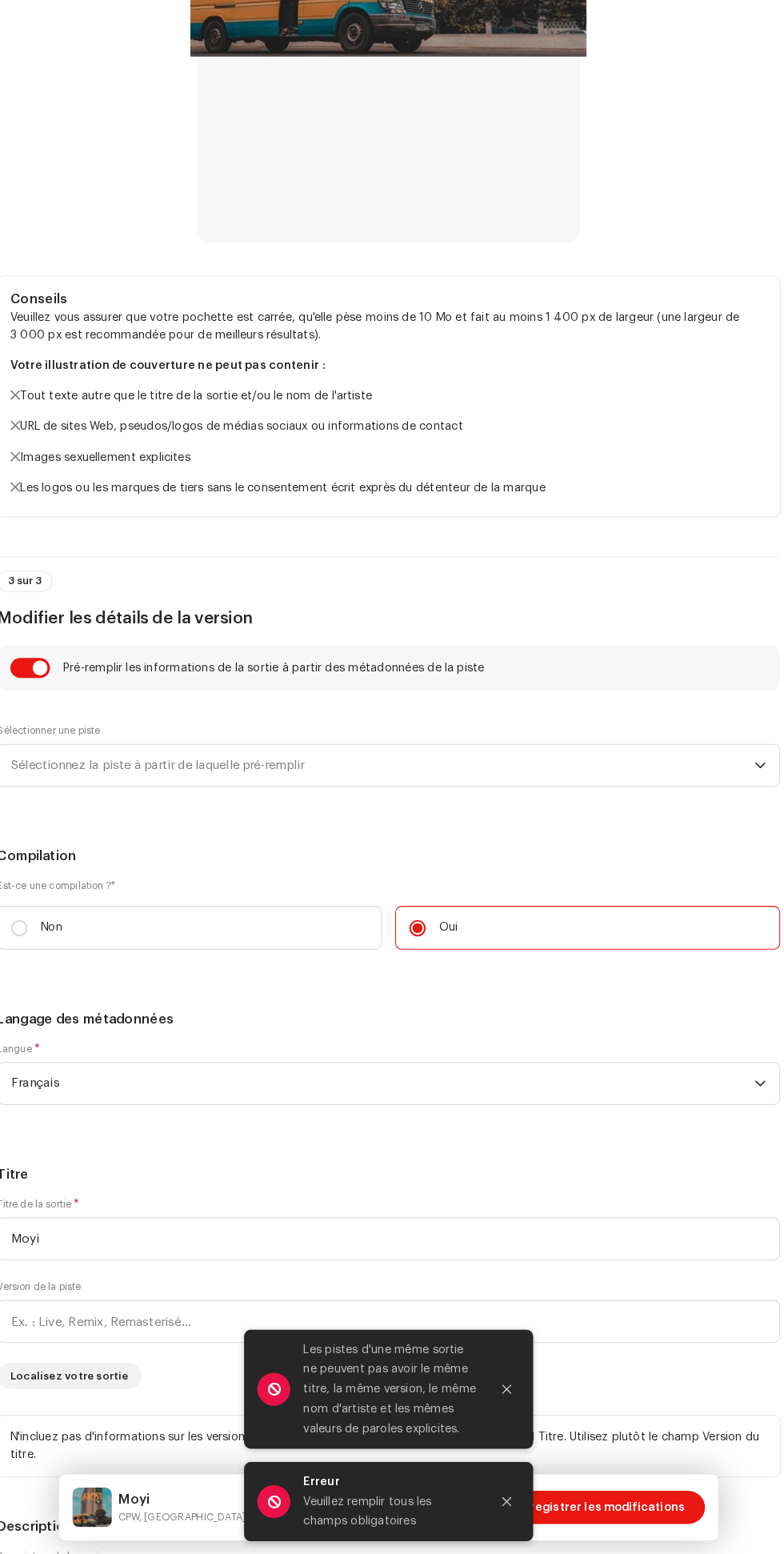
scroll to position [231, 0]
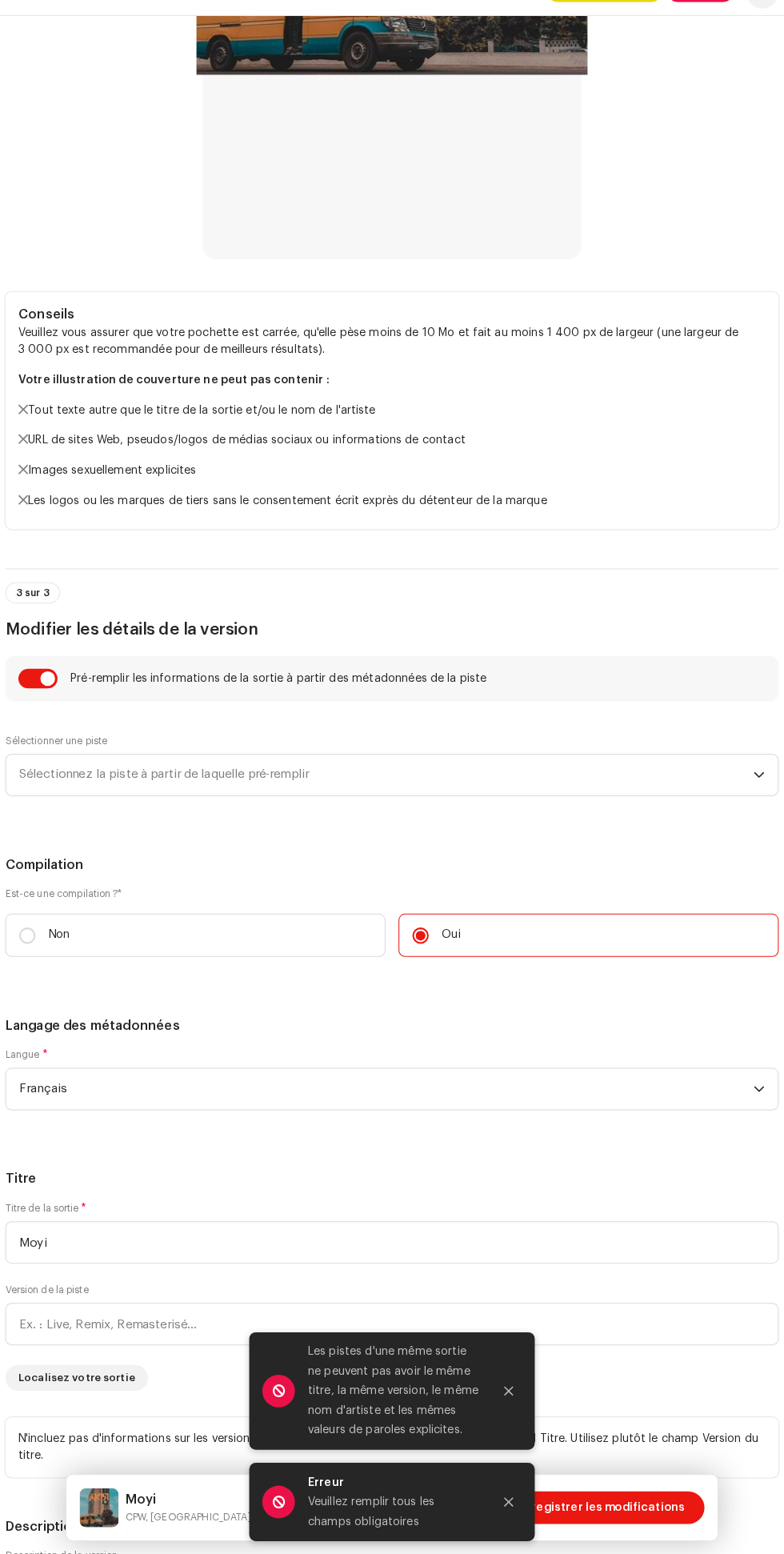
click at [609, 1385] on div "Titre de la sortie * Moyi Version de la piste Localisez votre sortie" at bounding box center [392, 1301] width 759 height 186
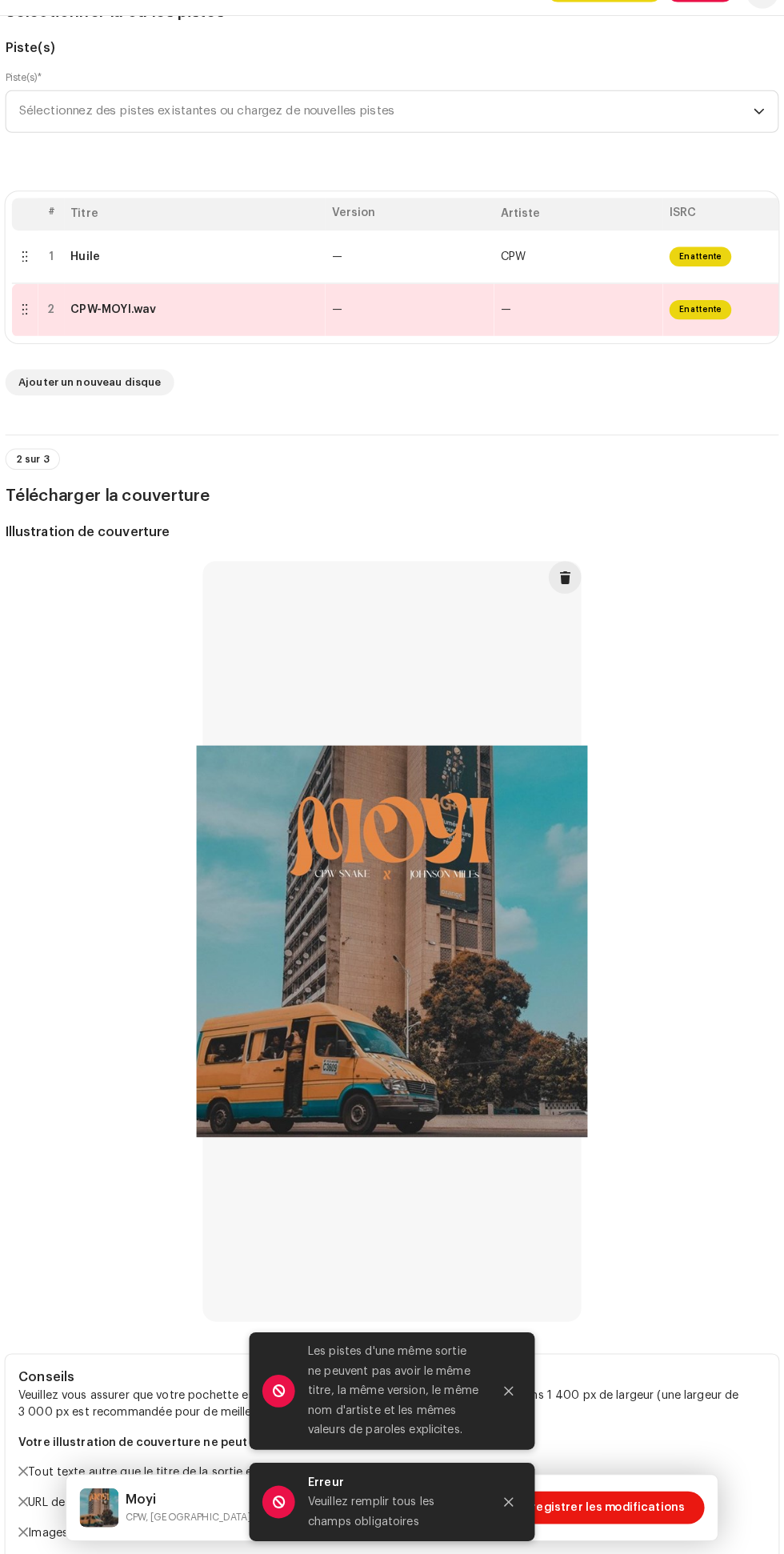
scroll to position [0, 0]
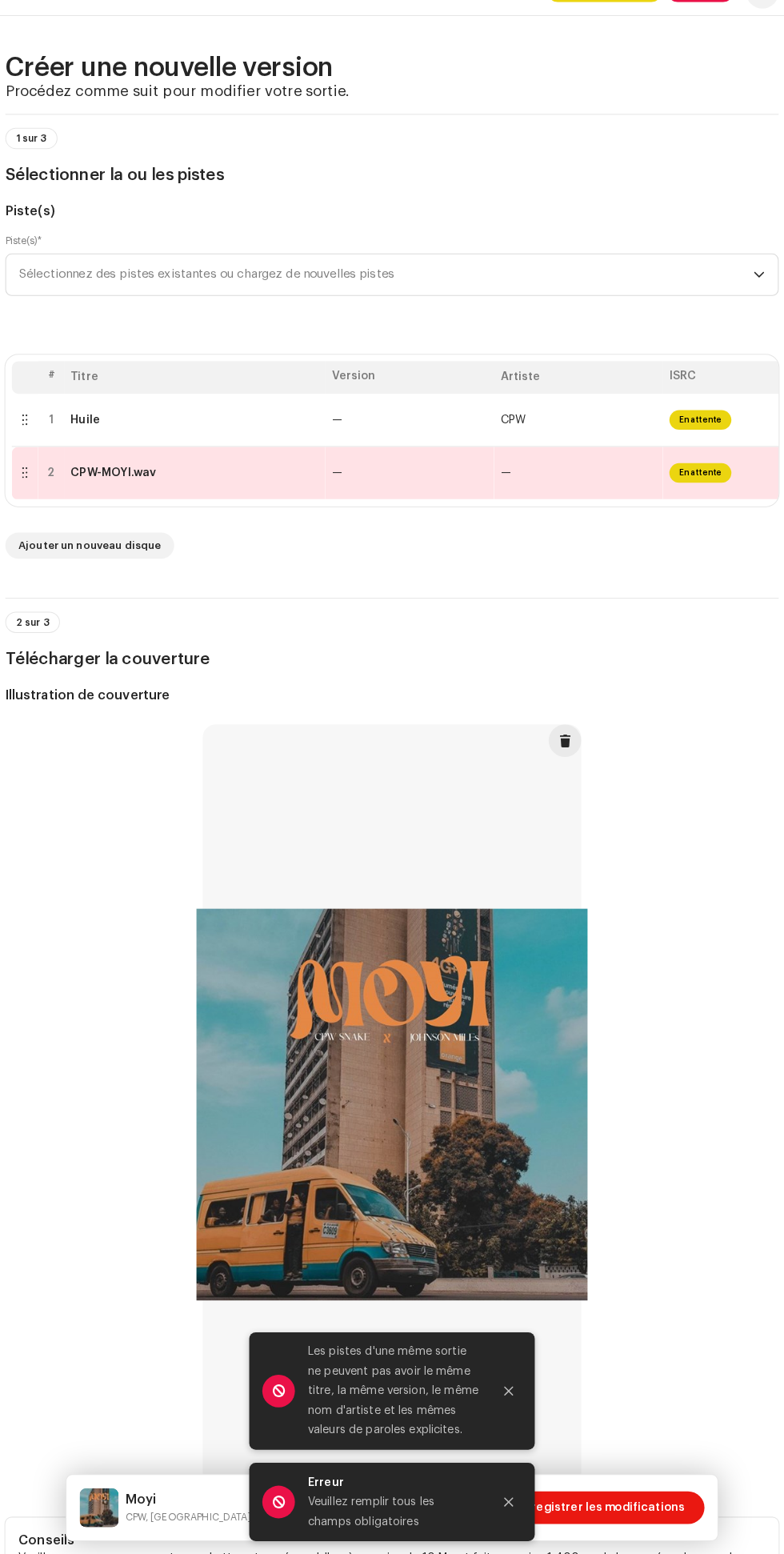
click at [522, 442] on font "CPW" at bounding box center [510, 441] width 24 height 11
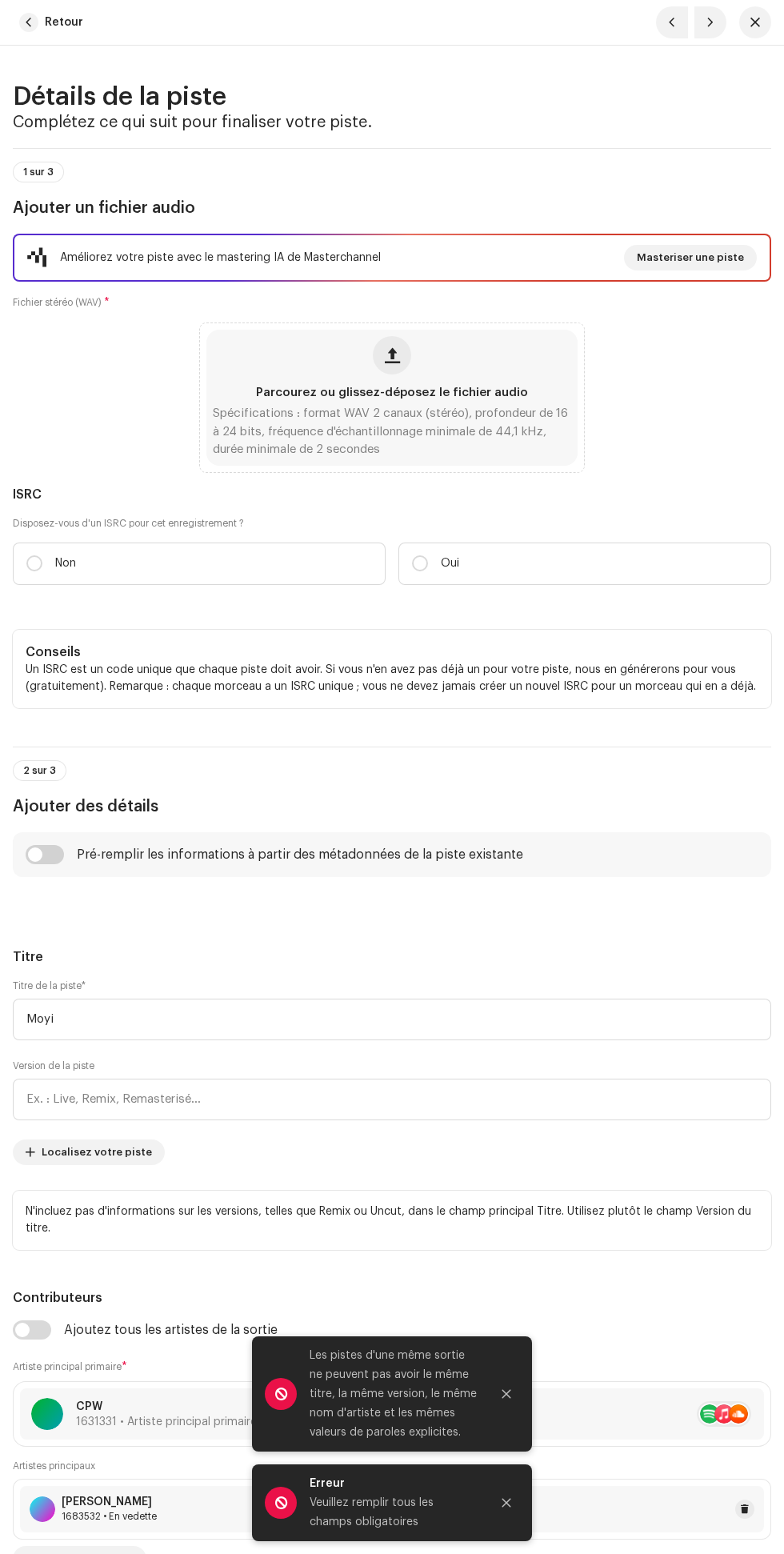
scroll to position [230, 0]
click at [387, 357] on span "button" at bounding box center [393, 355] width 15 height 13
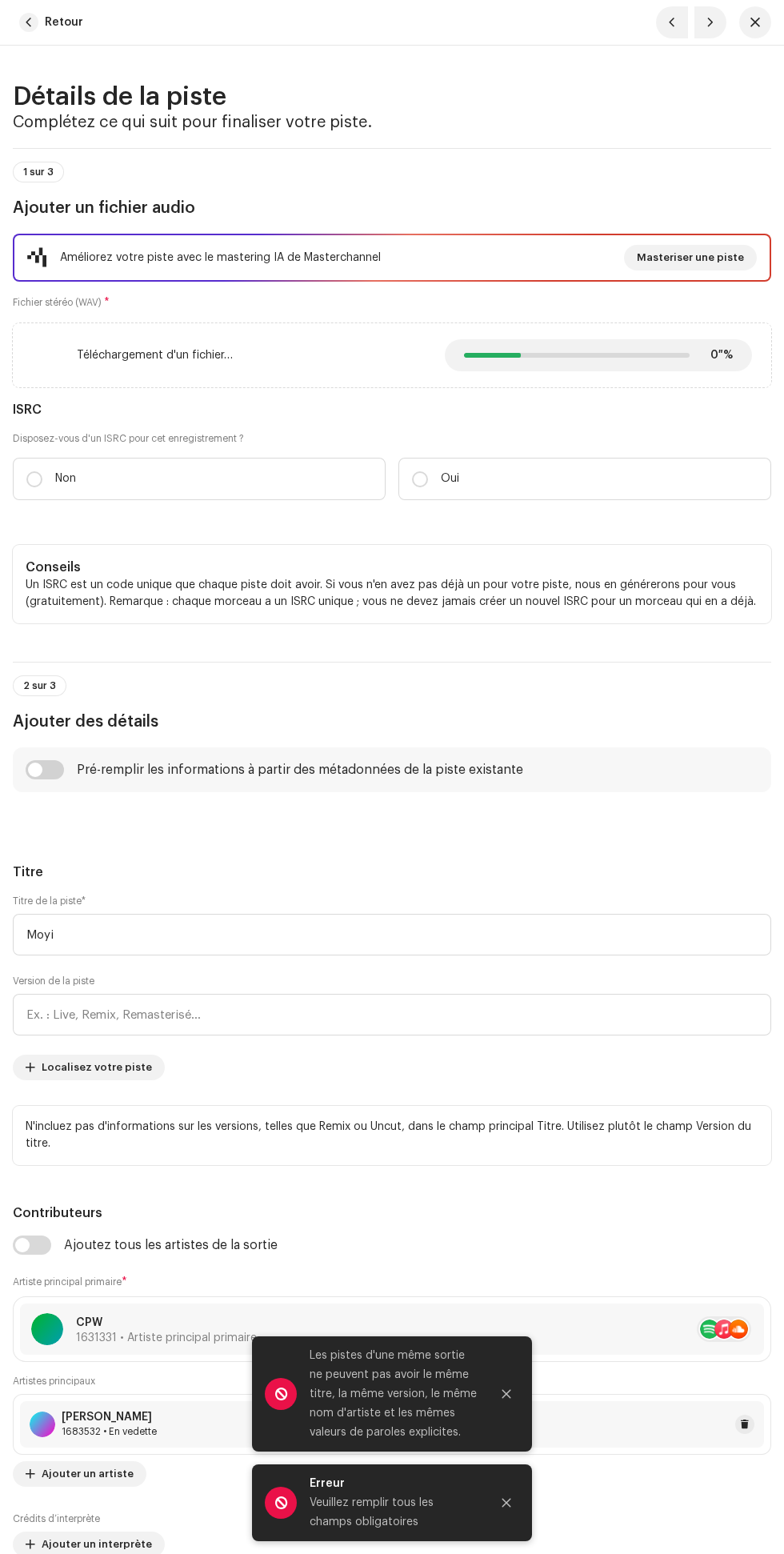
click at [507, 1394] on icon "Fermer" at bounding box center [507, 1394] width 8 height 8
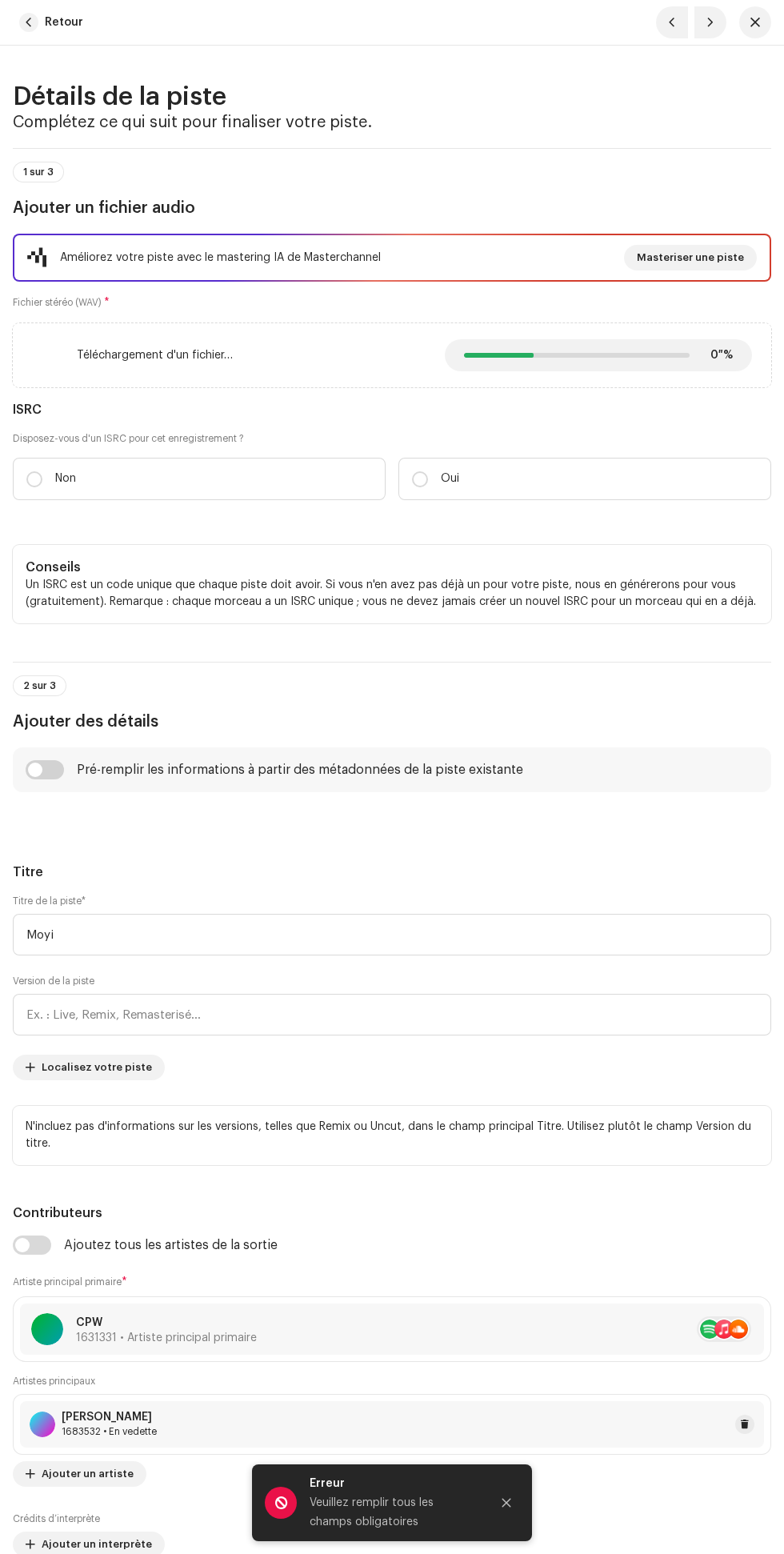
click at [509, 1501] on icon "Fermer" at bounding box center [507, 1503] width 8 height 8
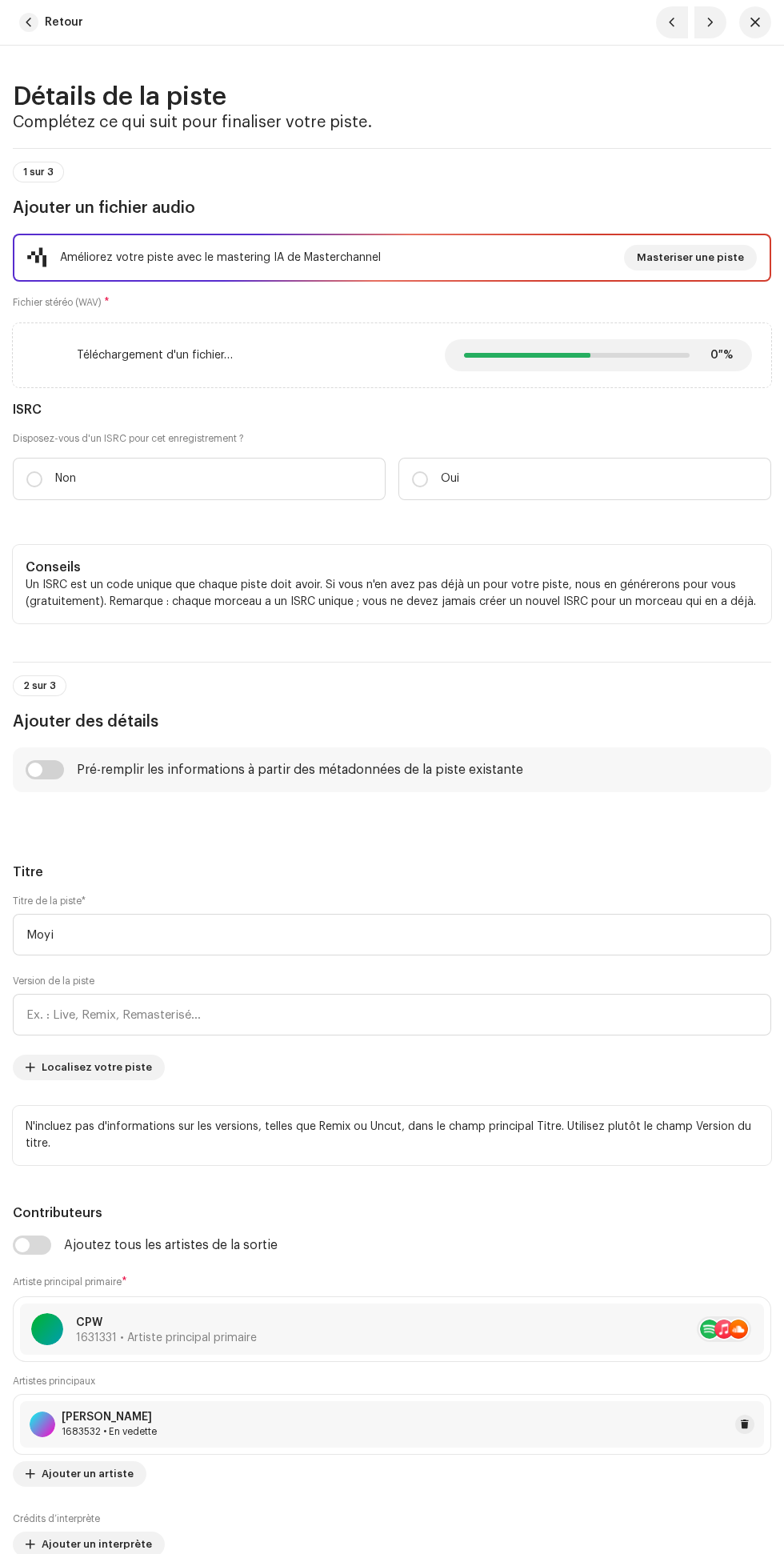
scroll to position [189, 0]
click at [420, 478] on input "Oui" at bounding box center [420, 479] width 16 height 16
radio input "true"
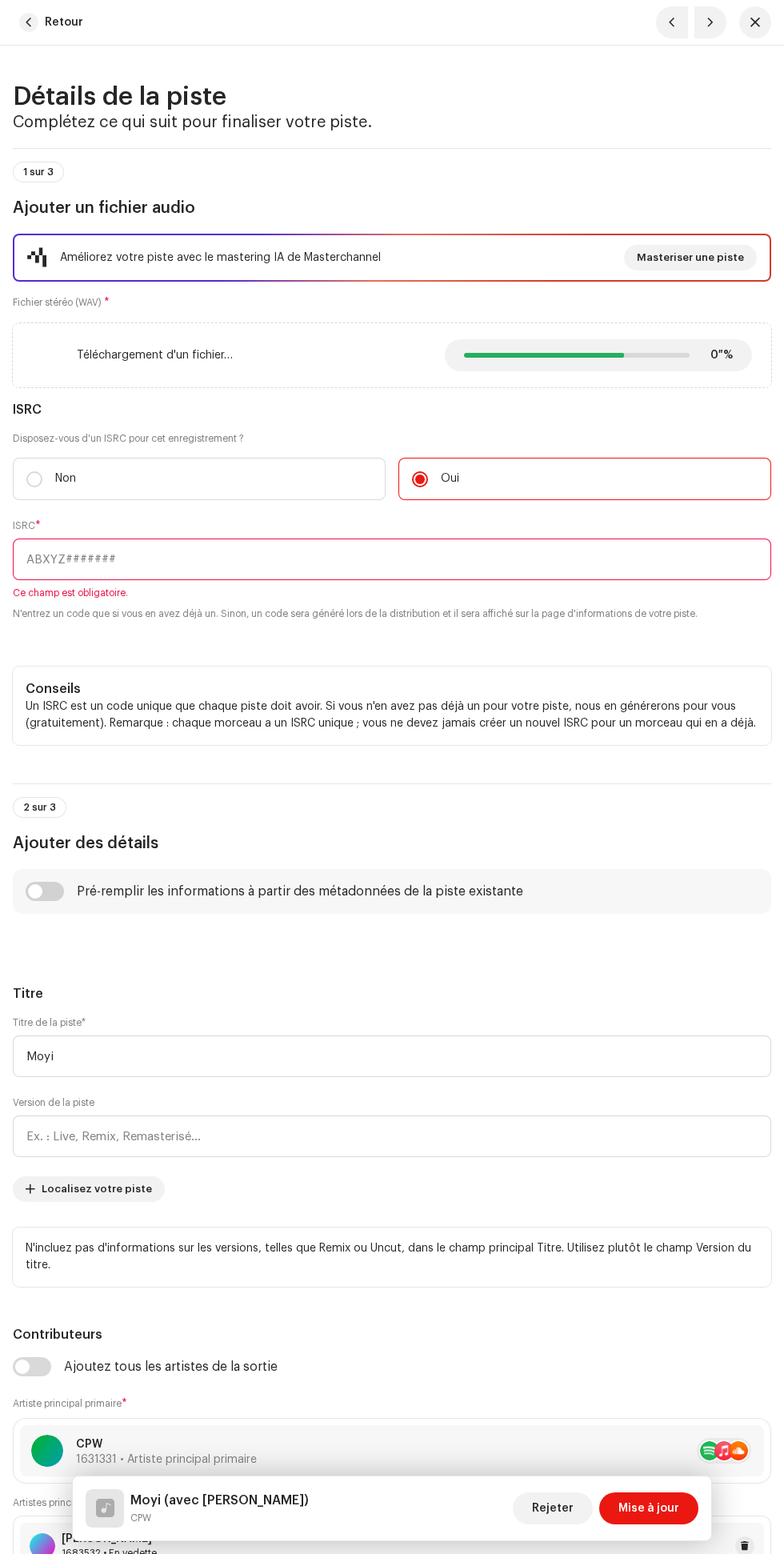
click at [32, 442] on label "Disposez-vous d'un ISRC pour cet enregistrement ?" at bounding box center [392, 438] width 759 height 13
click at [35, 478] on input "Non" at bounding box center [34, 479] width 16 height 16
radio input "true"
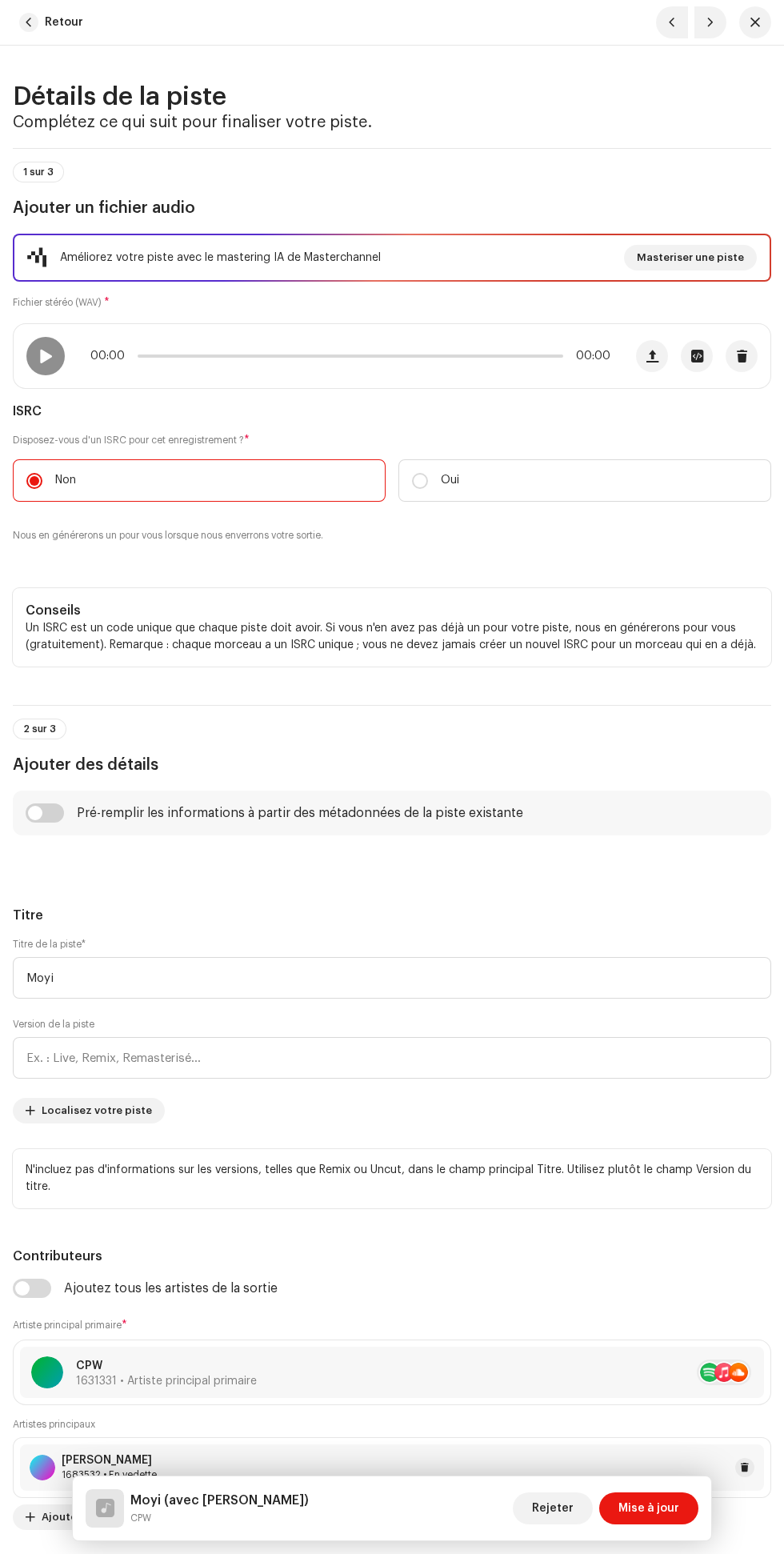
click at [635, 1528] on div "Moyi (avec [PERSON_NAME]) CPW [PERSON_NAME] à jour" at bounding box center [392, 1508] width 639 height 64
click at [657, 1508] on font "Mise à jour" at bounding box center [649, 1508] width 61 height 11
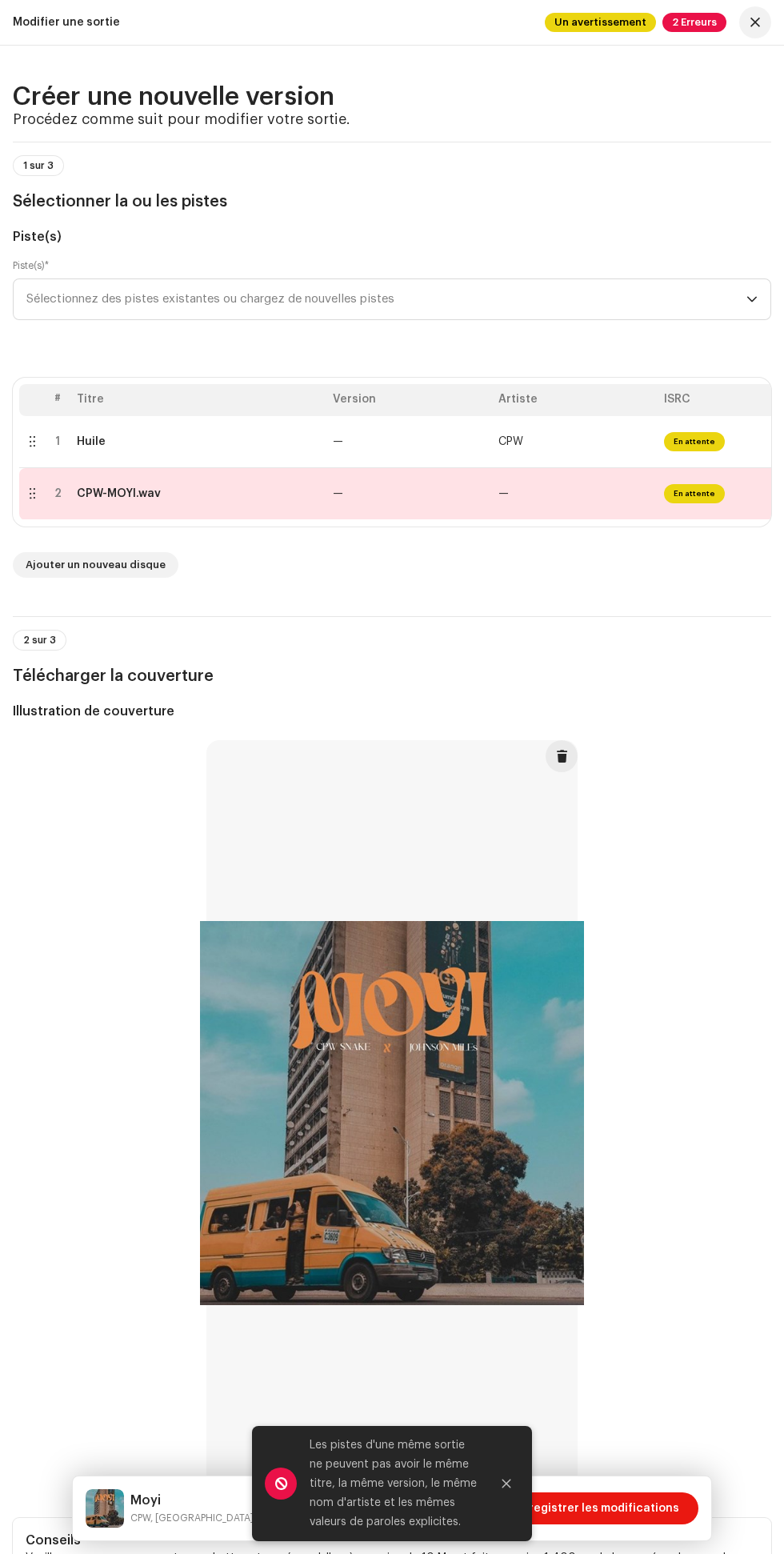
click at [507, 1484] on icon "Fermer" at bounding box center [507, 1484] width 8 height 8
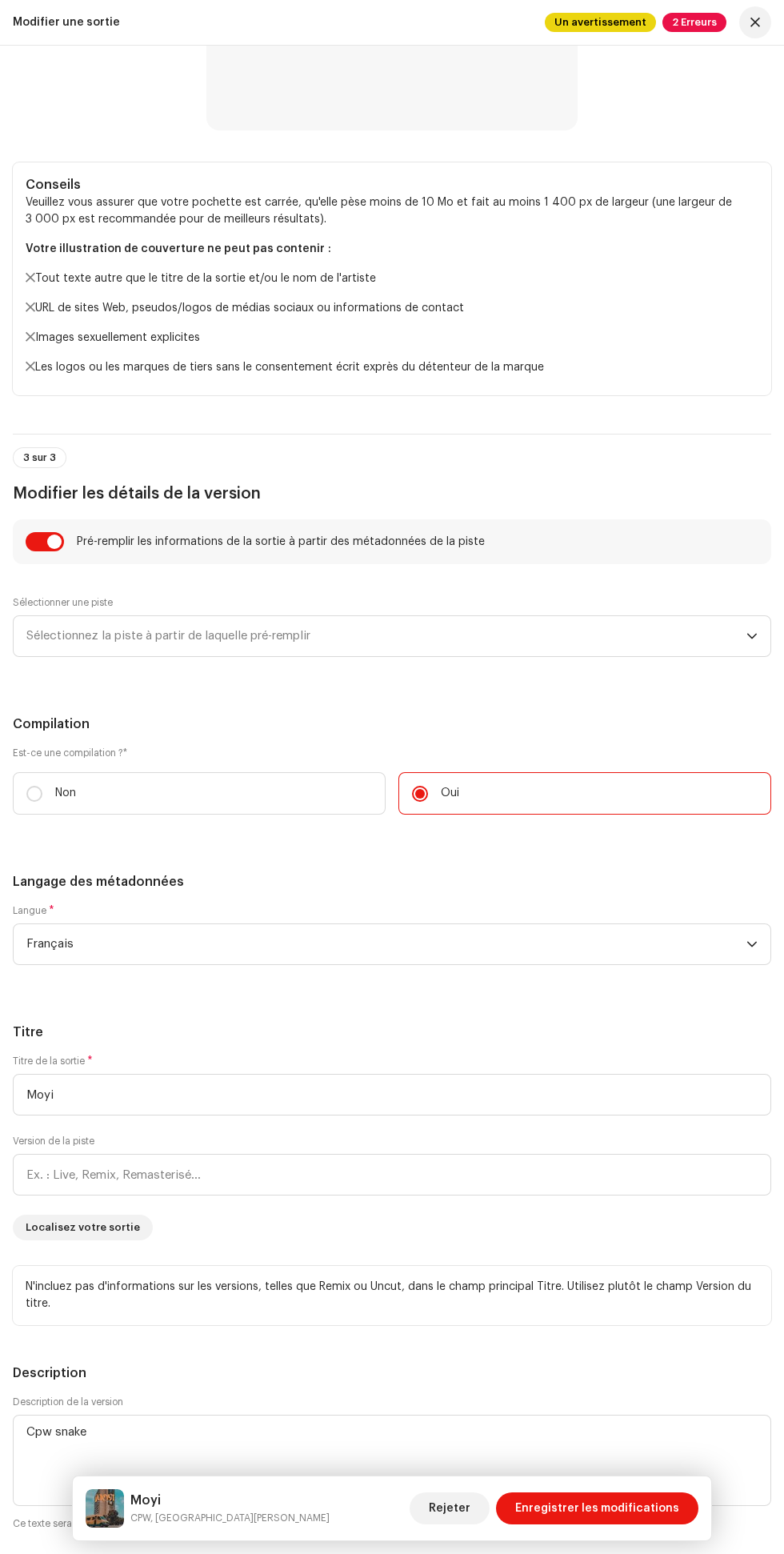
scroll to position [1363, 0]
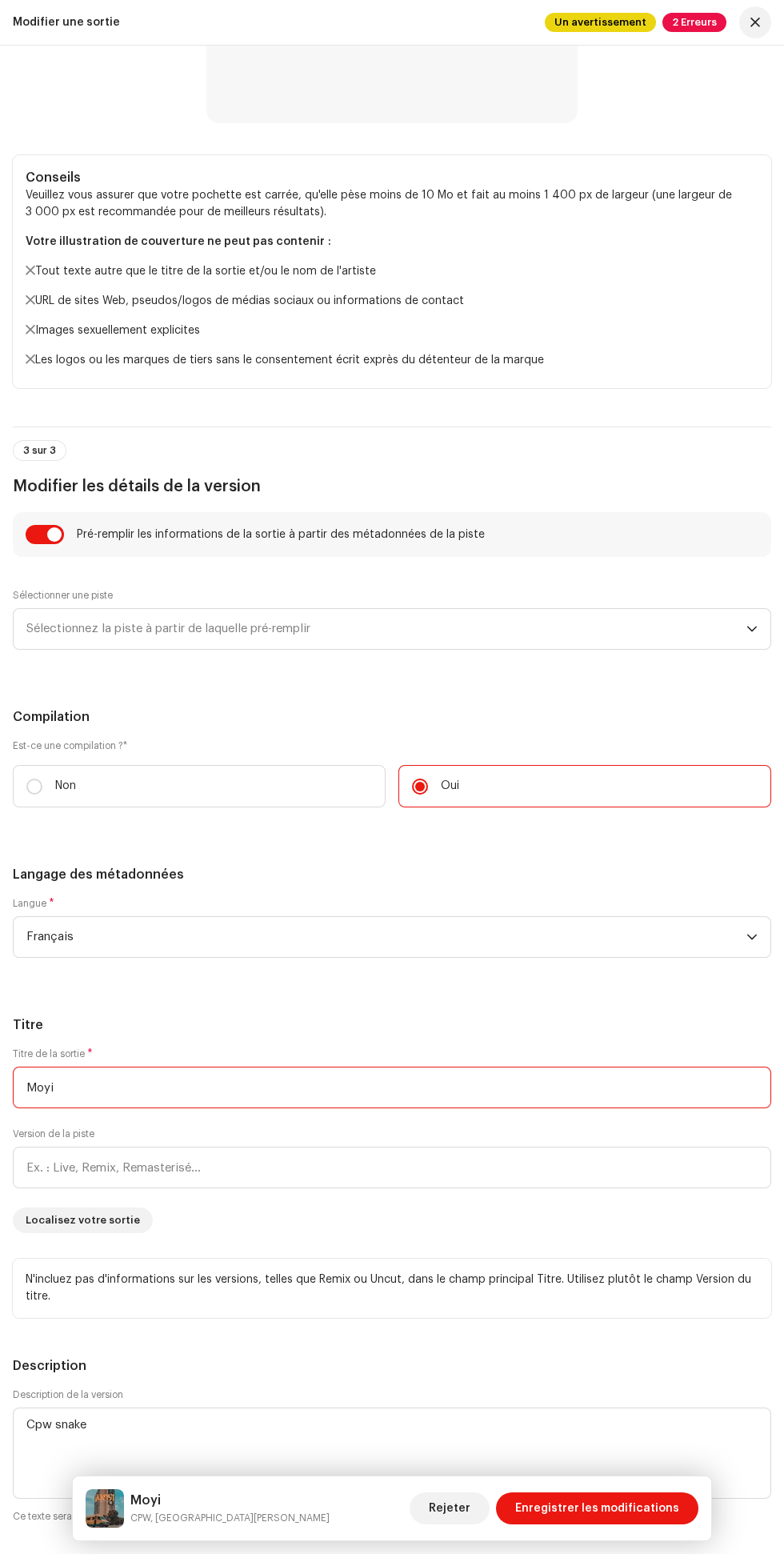
click at [384, 1089] on input "Moyi" at bounding box center [392, 1088] width 759 height 41
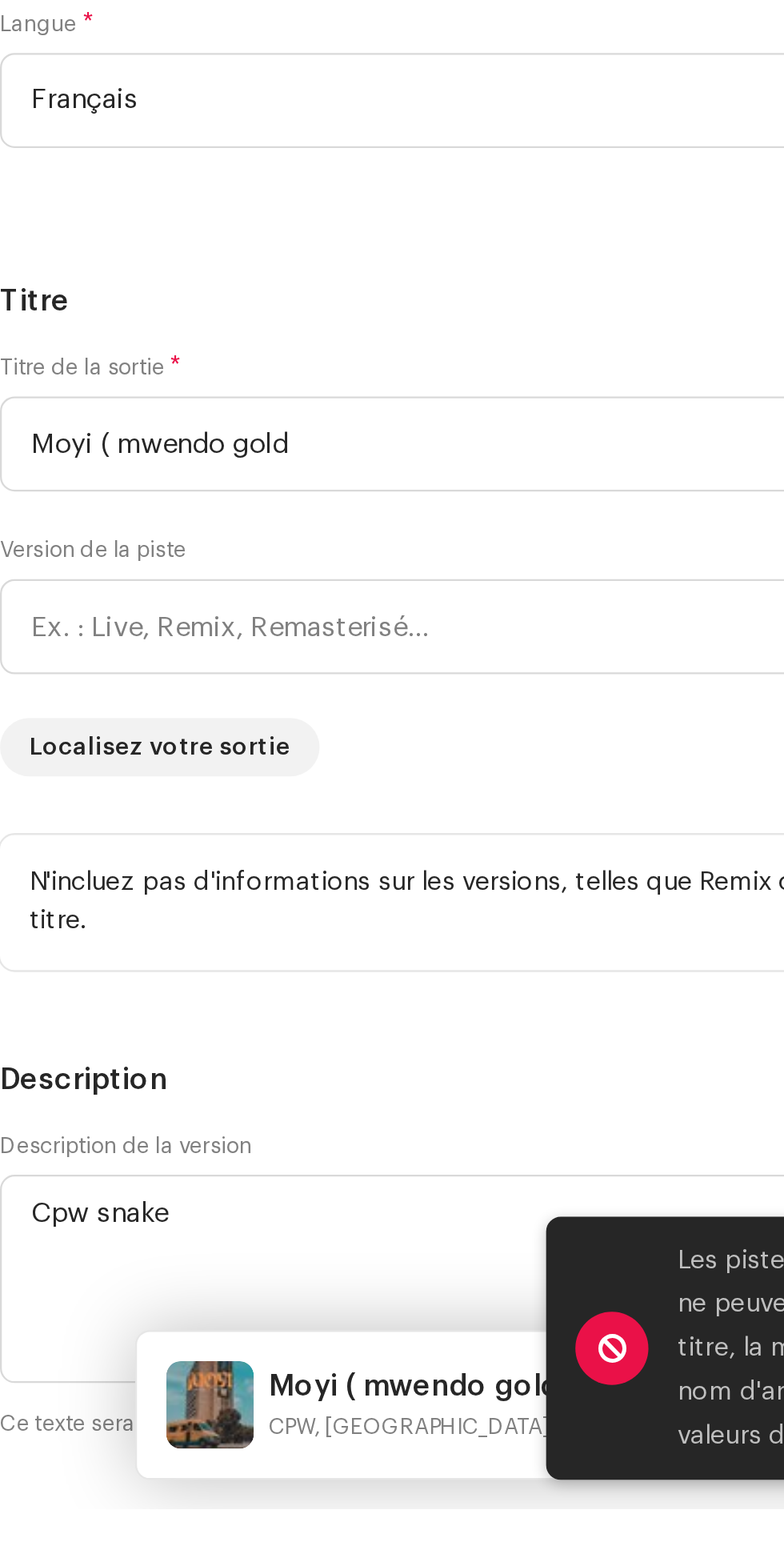
click at [280, 1035] on h5 "Titre" at bounding box center [392, 1025] width 759 height 19
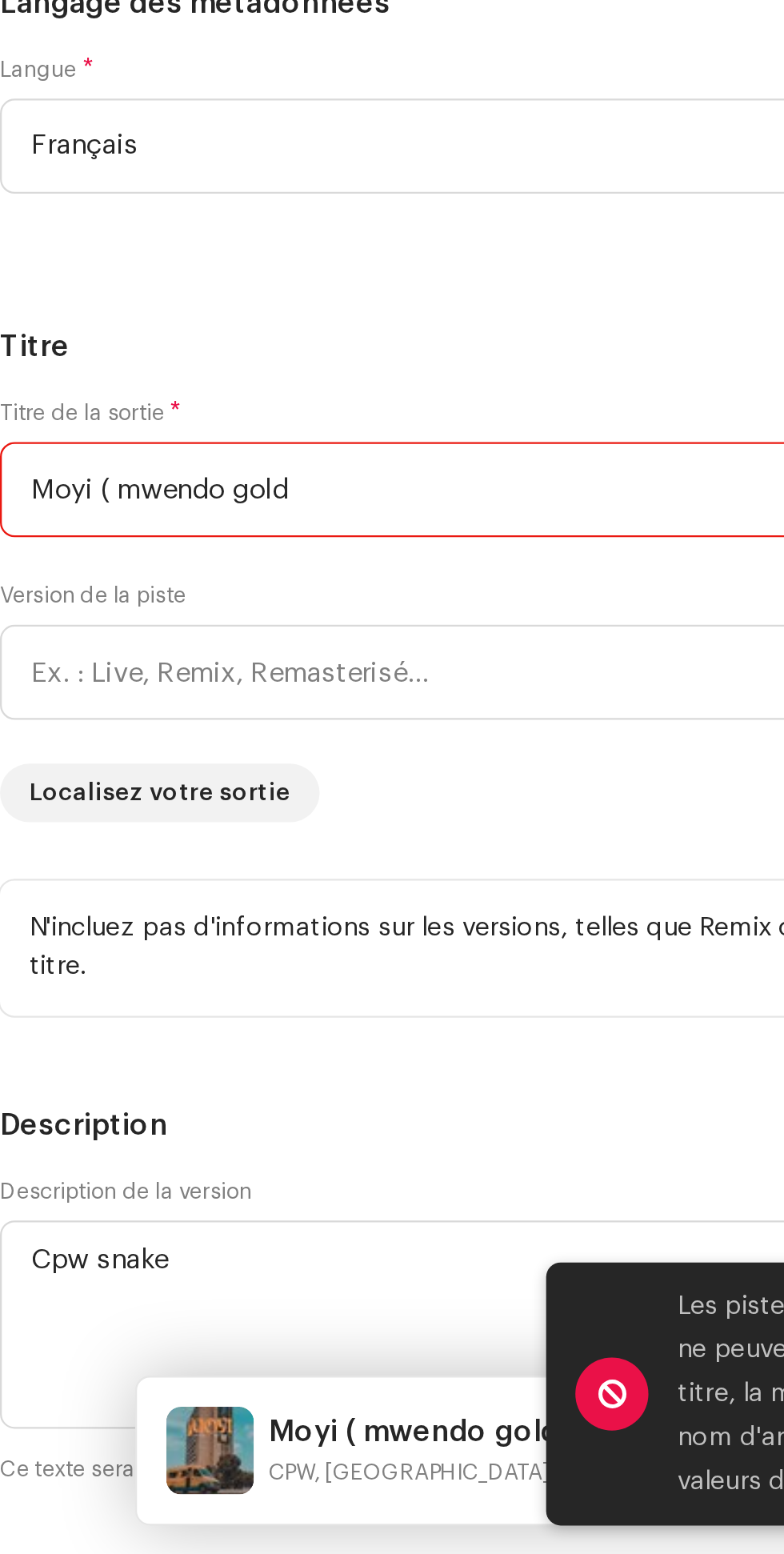
click at [194, 1087] on input "Moyi ( mwendo gold" at bounding box center [392, 1088] width 759 height 41
type input "Moyi ( mwendo gold)"
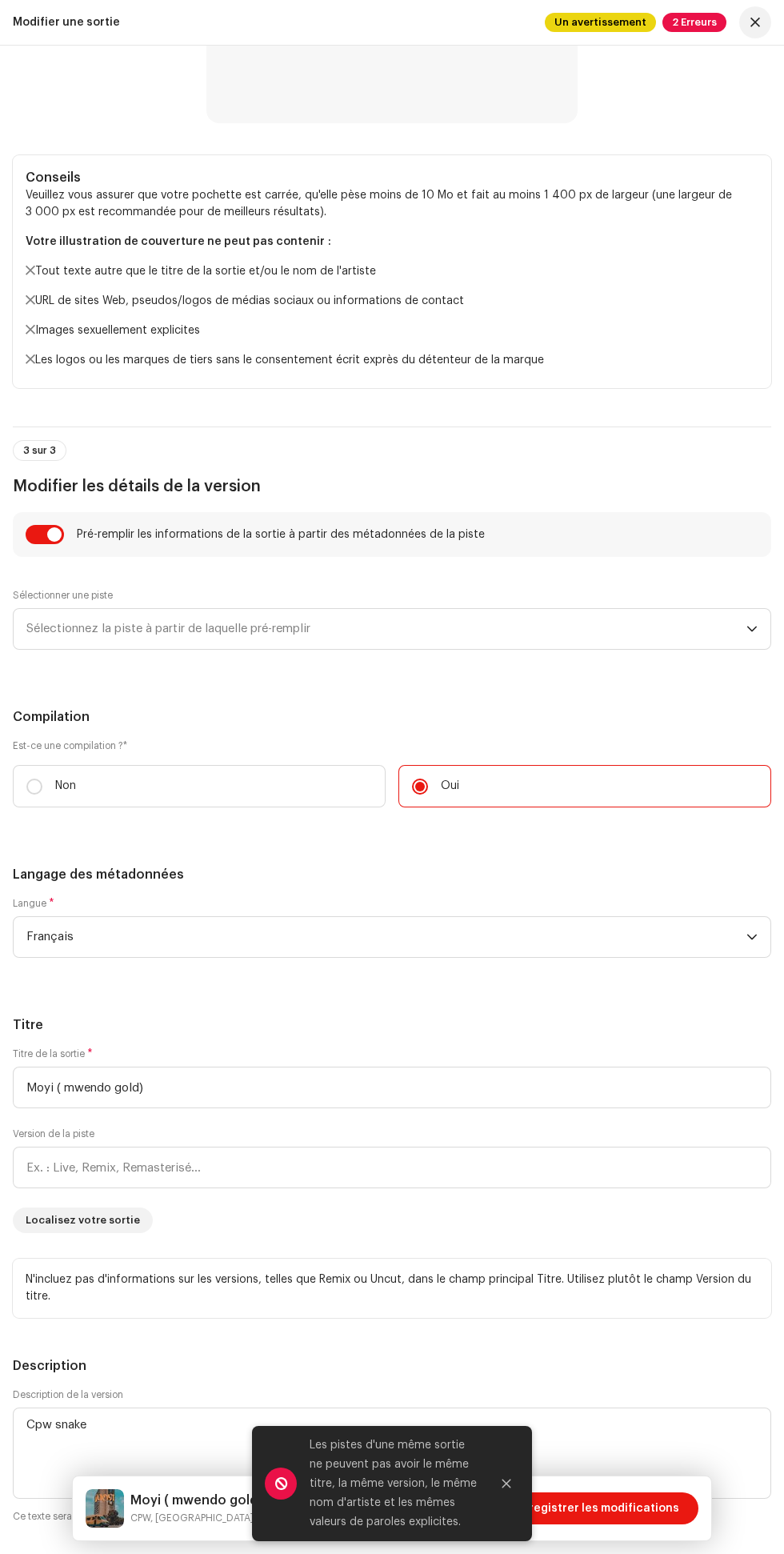
scroll to position [1360, 0]
click at [507, 1484] on icon "Fermer" at bounding box center [507, 1484] width 8 height 8
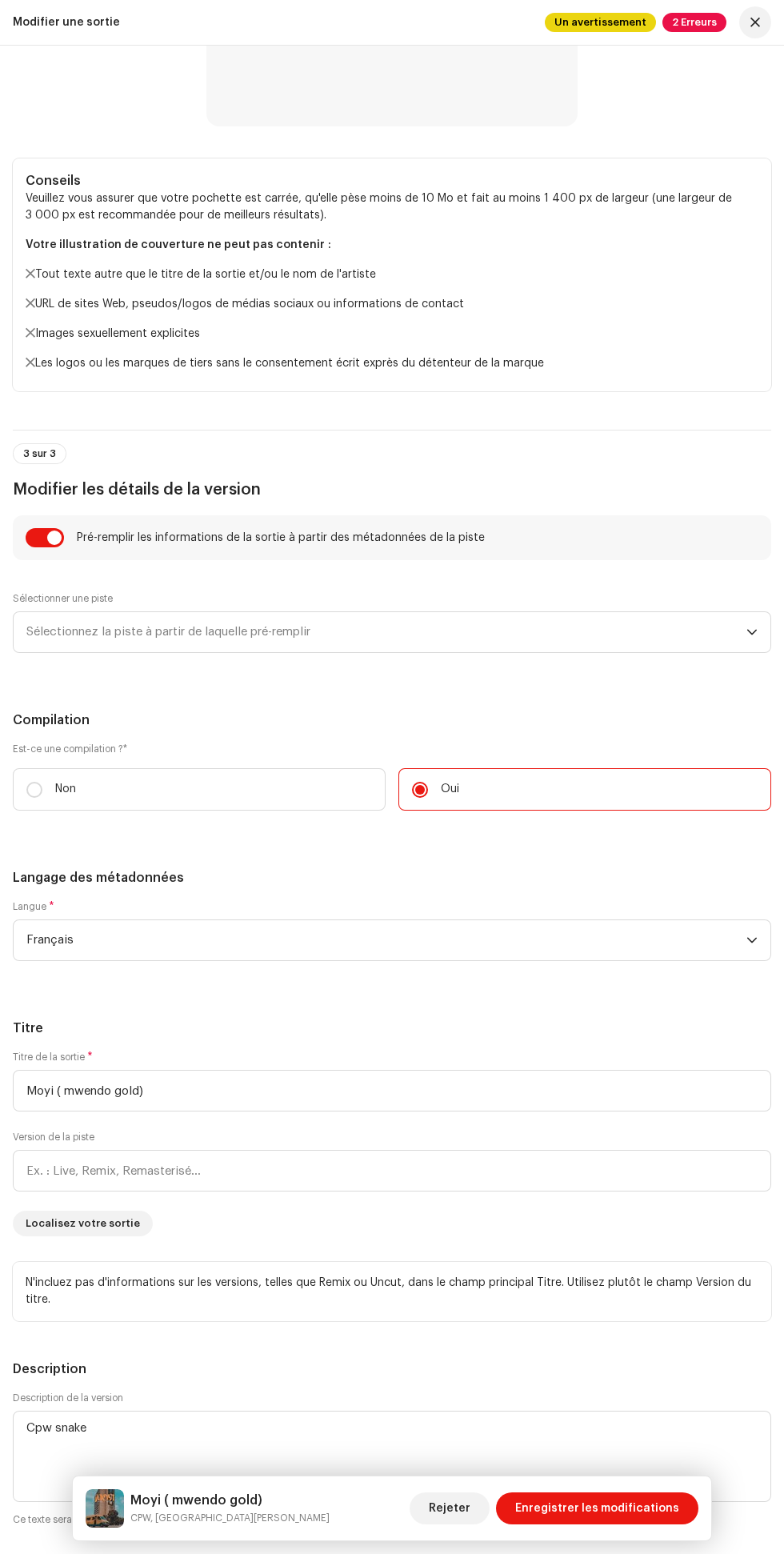
click at [616, 1491] on div "Rejeter Enregistrer les modifications" at bounding box center [554, 1508] width 289 height 38
click at [607, 1522] on span "Enregistrer les modifications" at bounding box center [597, 1508] width 164 height 32
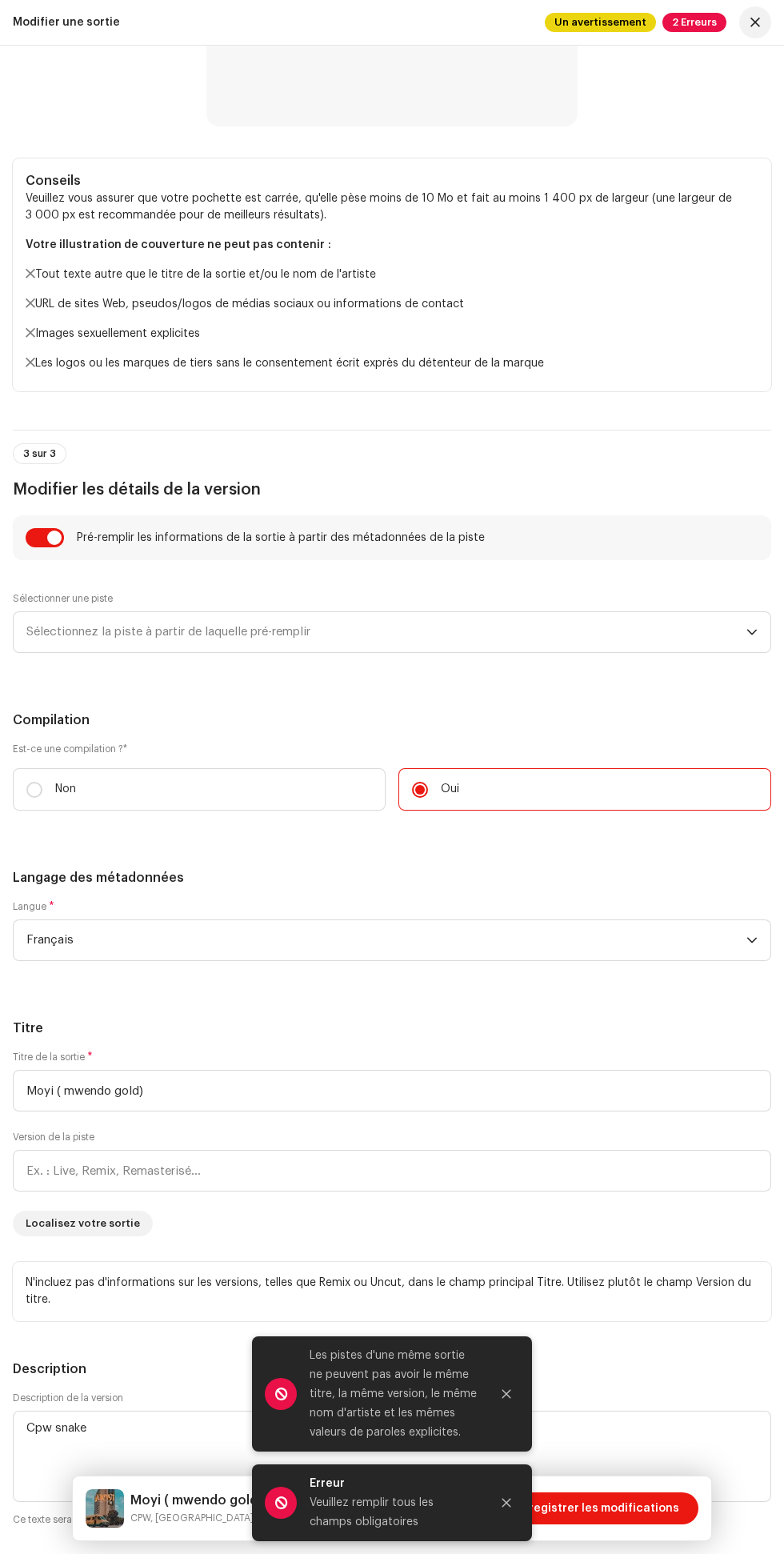
click at [507, 1394] on icon "Fermer" at bounding box center [507, 1394] width 8 height 8
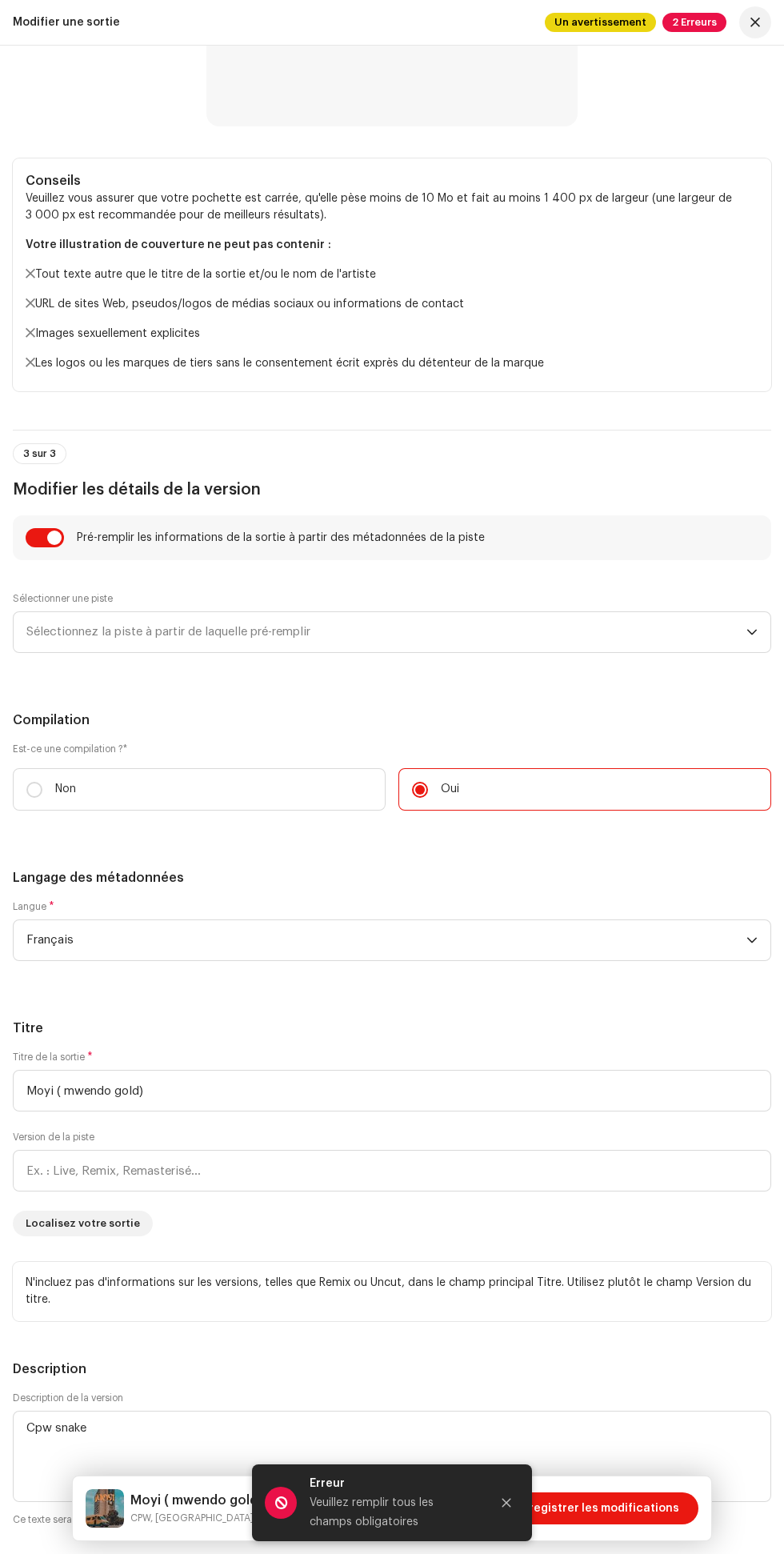
click at [507, 1503] on icon "Fermer" at bounding box center [507, 1503] width 8 height 8
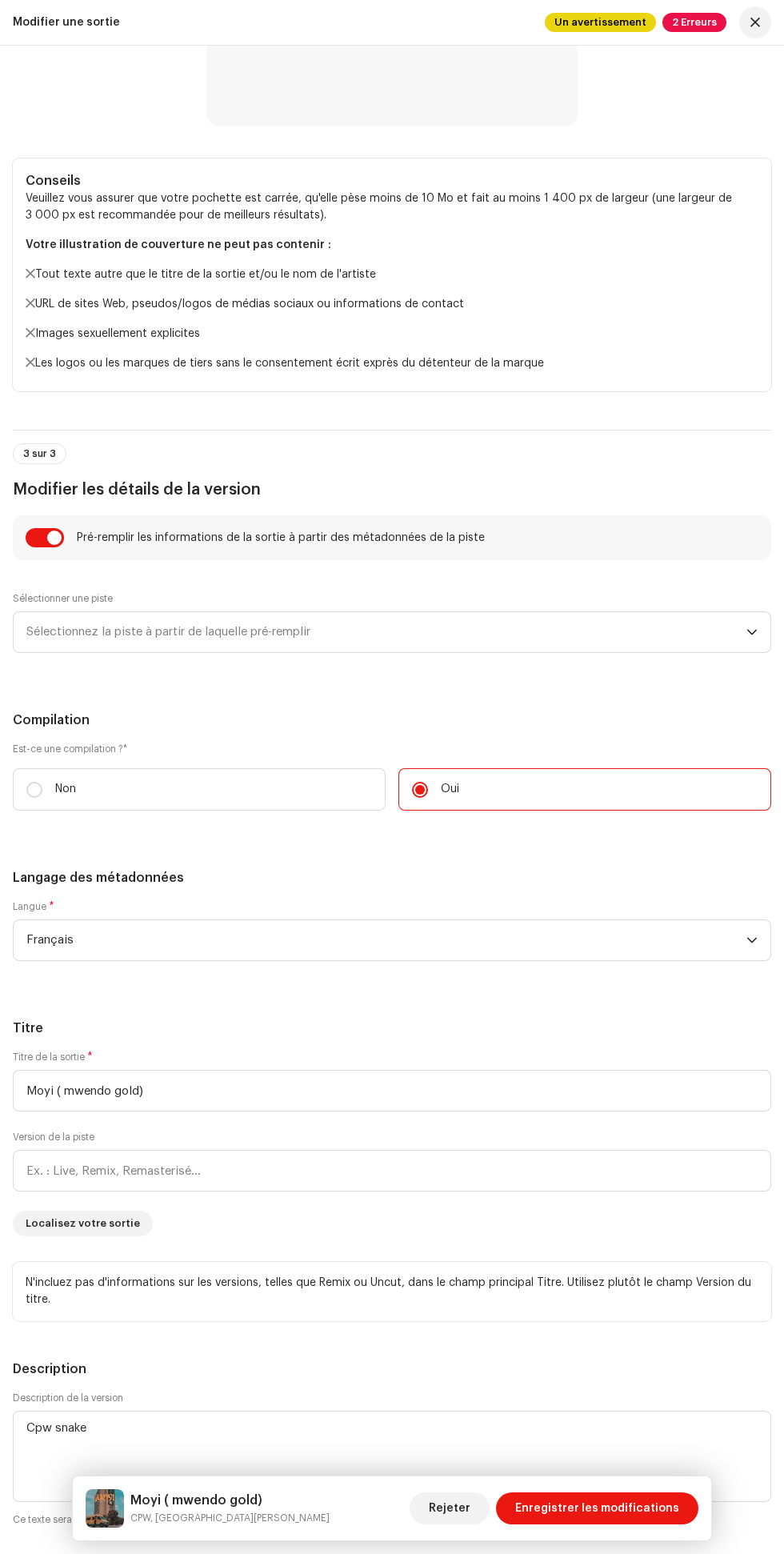
click at [630, 1508] on span "Enregistrer les modifications" at bounding box center [597, 1508] width 164 height 32
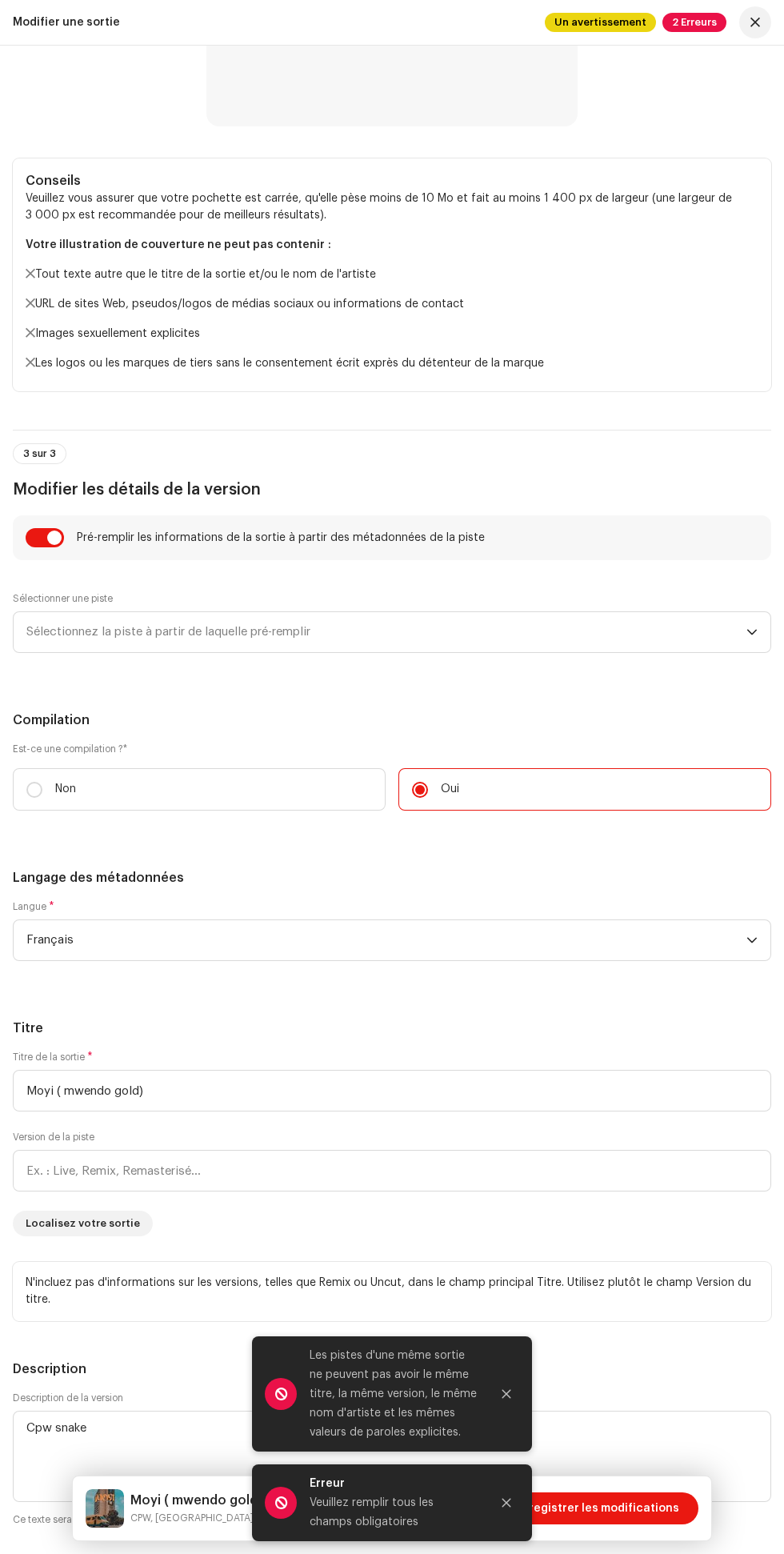
click at [507, 1502] on icon "Fermer" at bounding box center [506, 1502] width 11 height 11
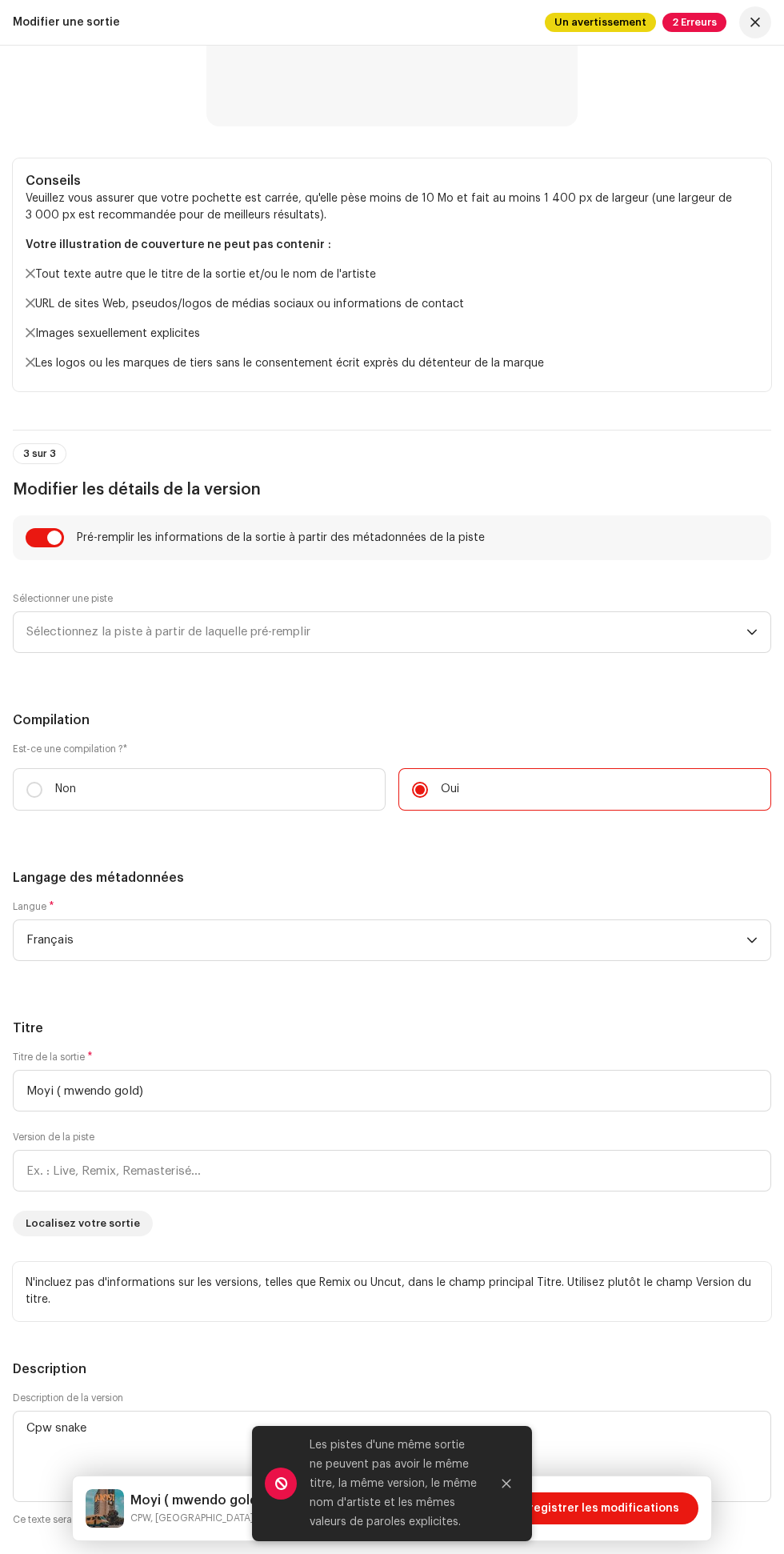
click at [507, 1484] on icon "Fermer" at bounding box center [507, 1484] width 8 height 8
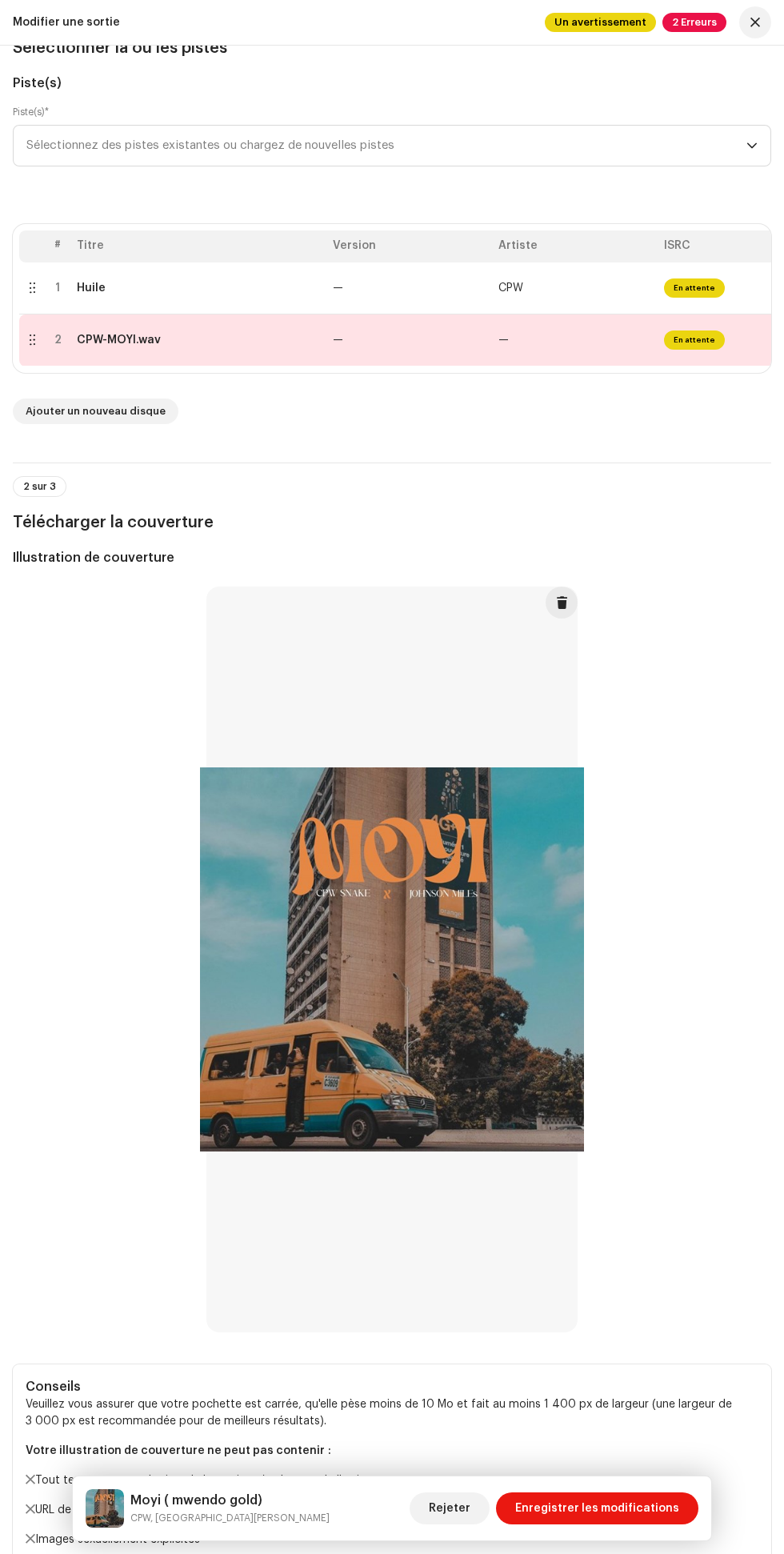
scroll to position [0, 0]
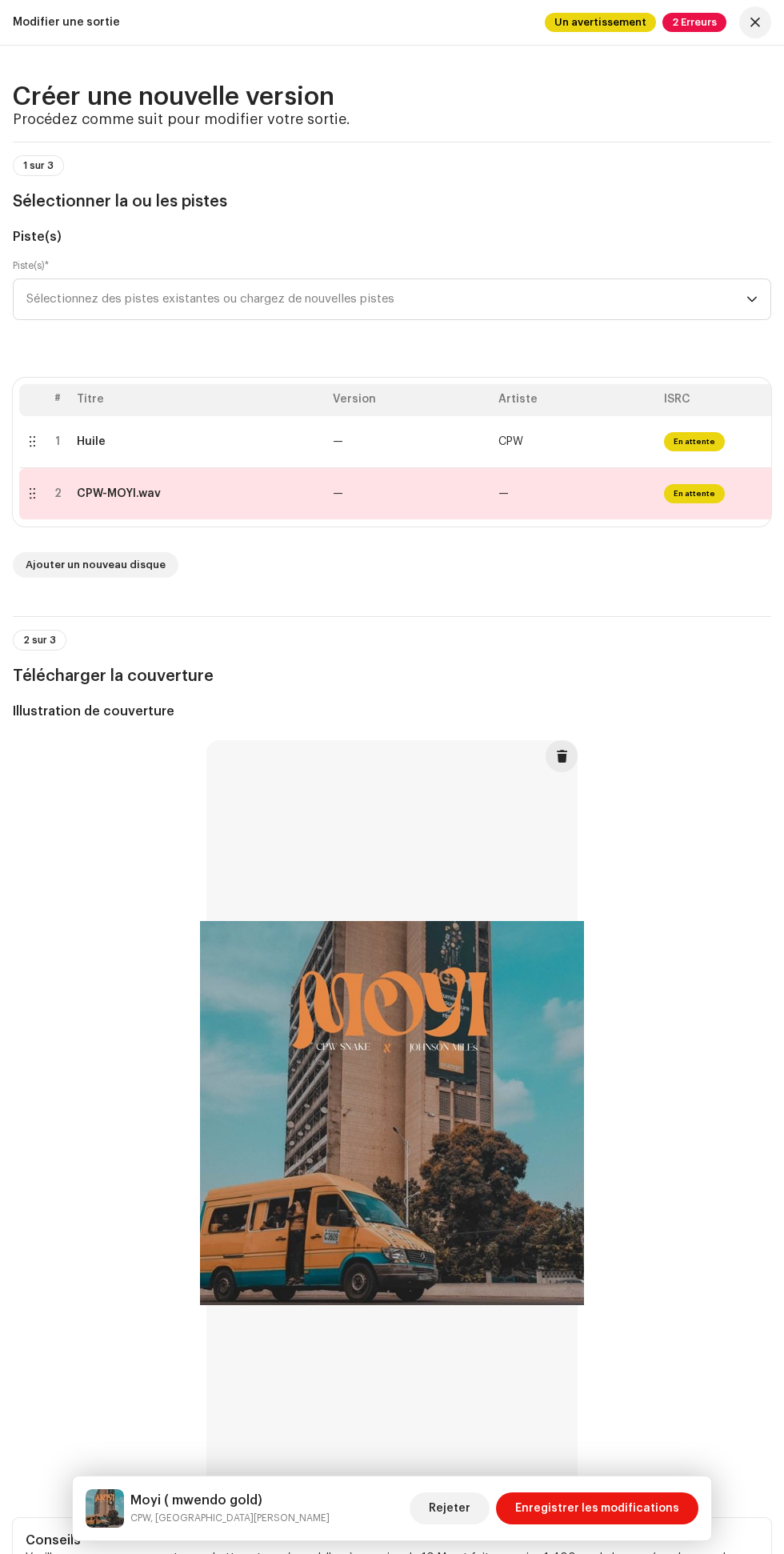
click at [755, 23] on span "button" at bounding box center [754, 22] width 9 height 13
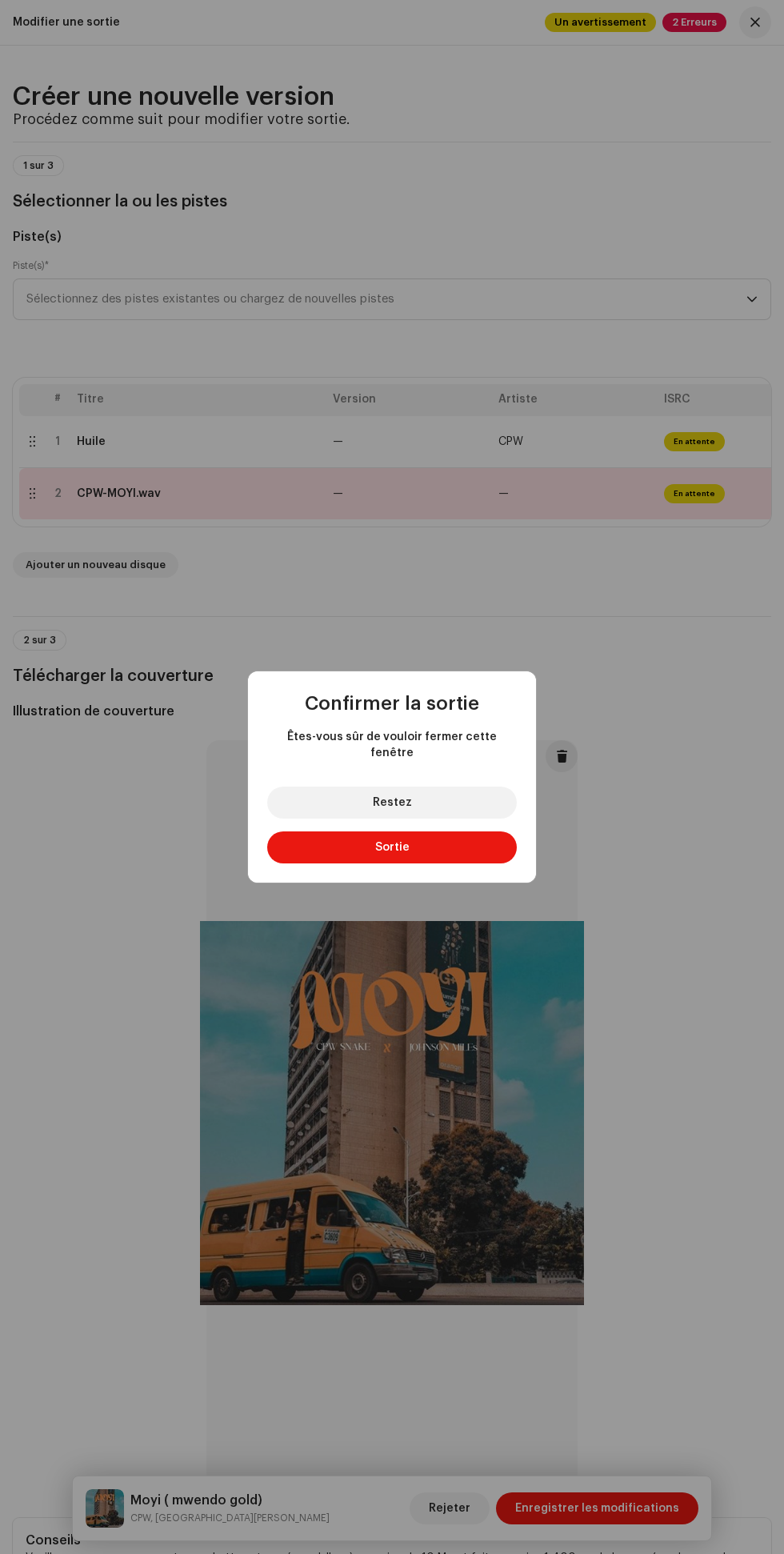
click at [449, 839] on button "Sortie" at bounding box center [392, 848] width 250 height 32
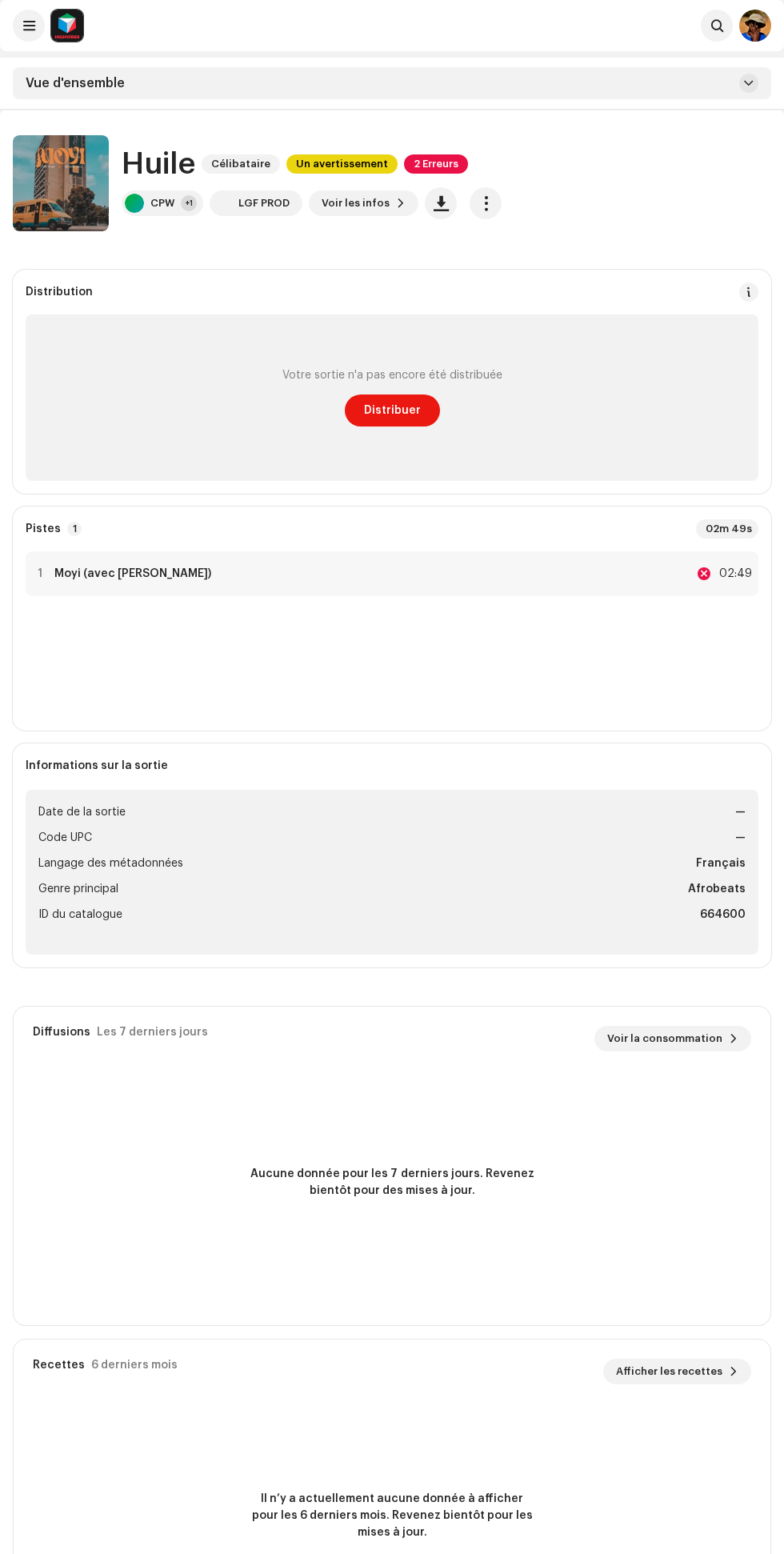
click at [749, 292] on span at bounding box center [749, 292] width 11 height 13
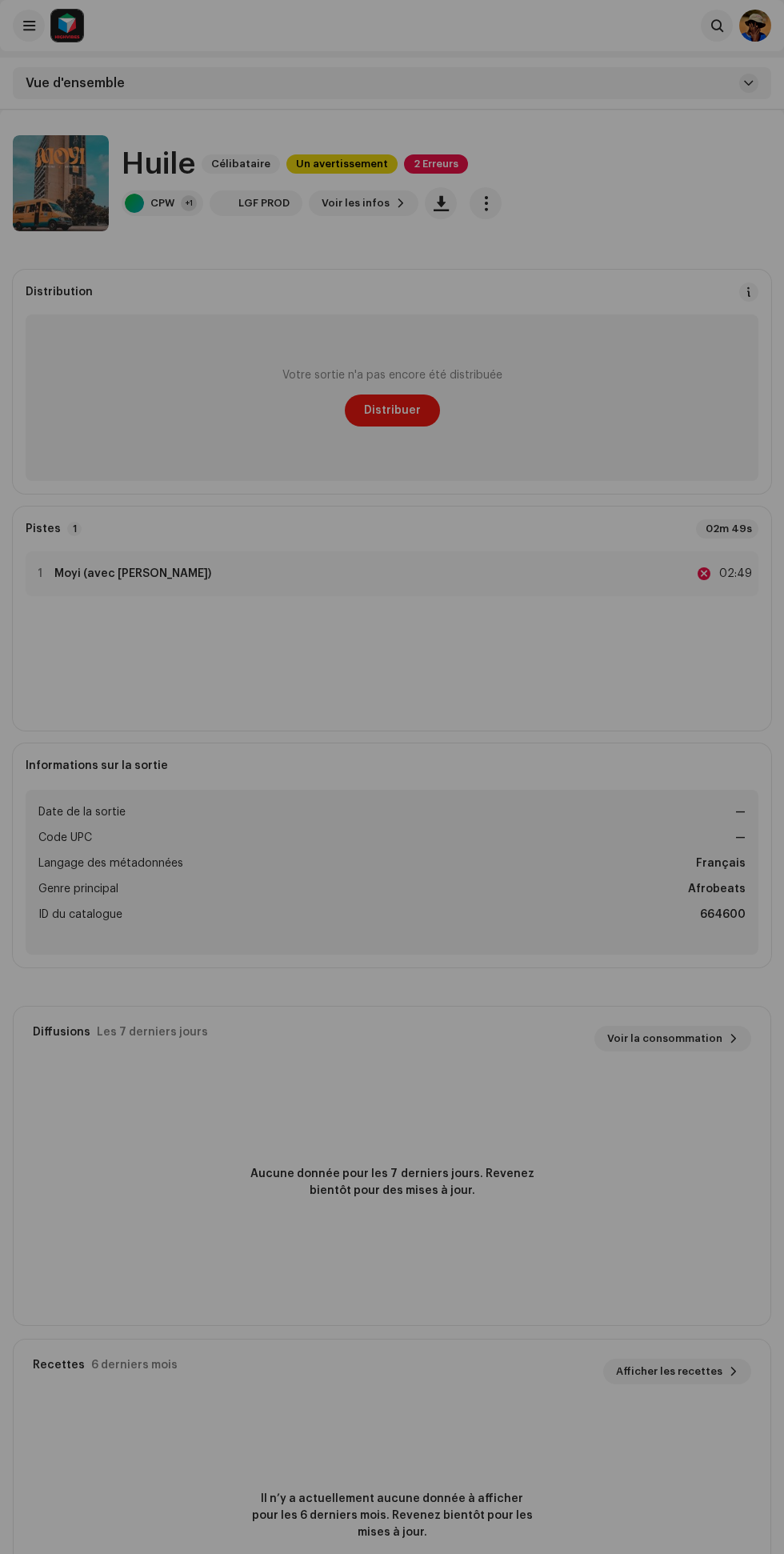
click at [749, 145] on div "Lignes directrices du DSP sur le délai de livraison Nous livrons généralement v…" at bounding box center [392, 777] width 784 height 1554
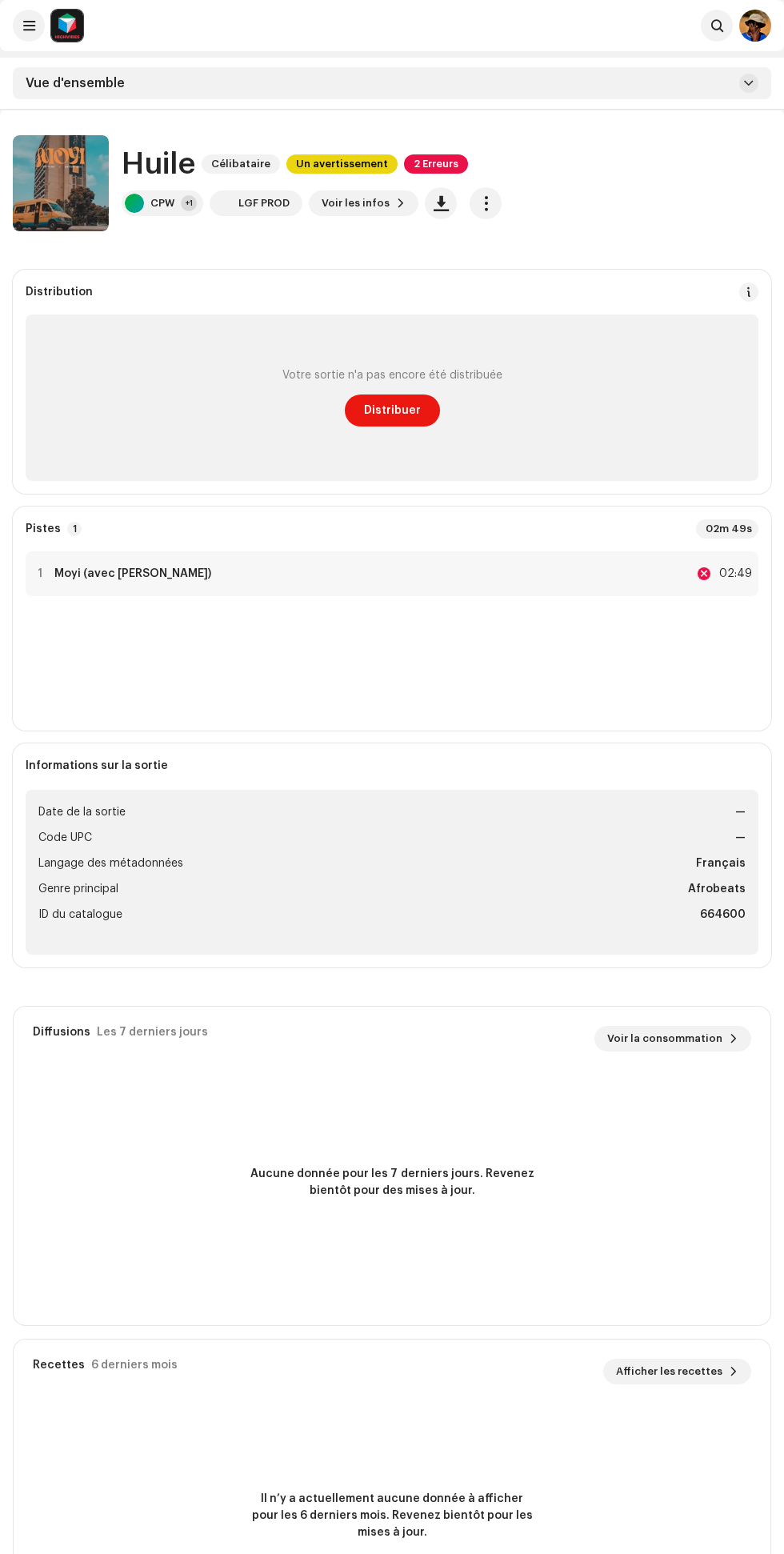
click at [481, 203] on span "button" at bounding box center [486, 203] width 15 height 13
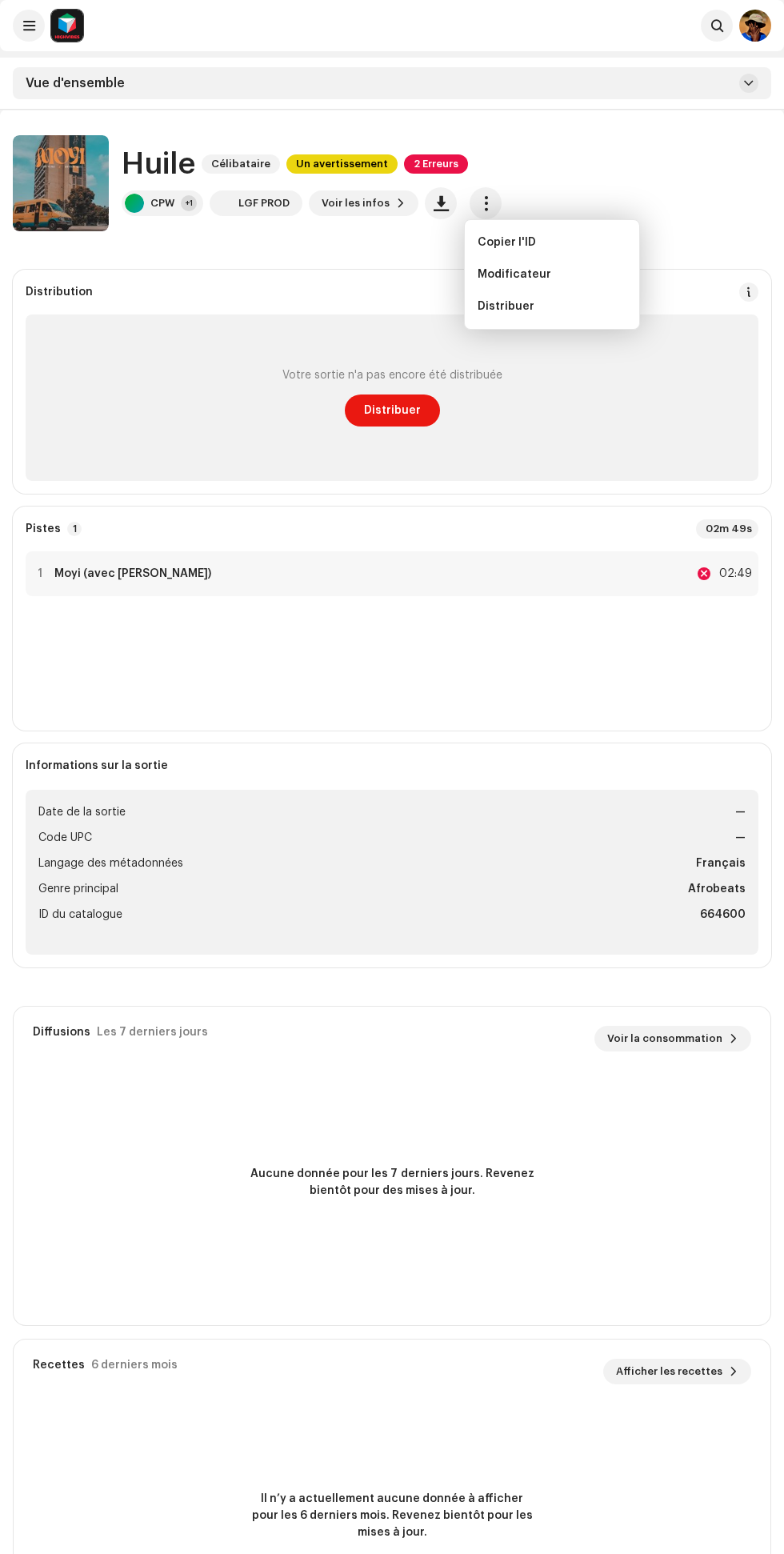
click at [449, 859] on li "Langage des métadonnées Français" at bounding box center [391, 864] width 707 height 19
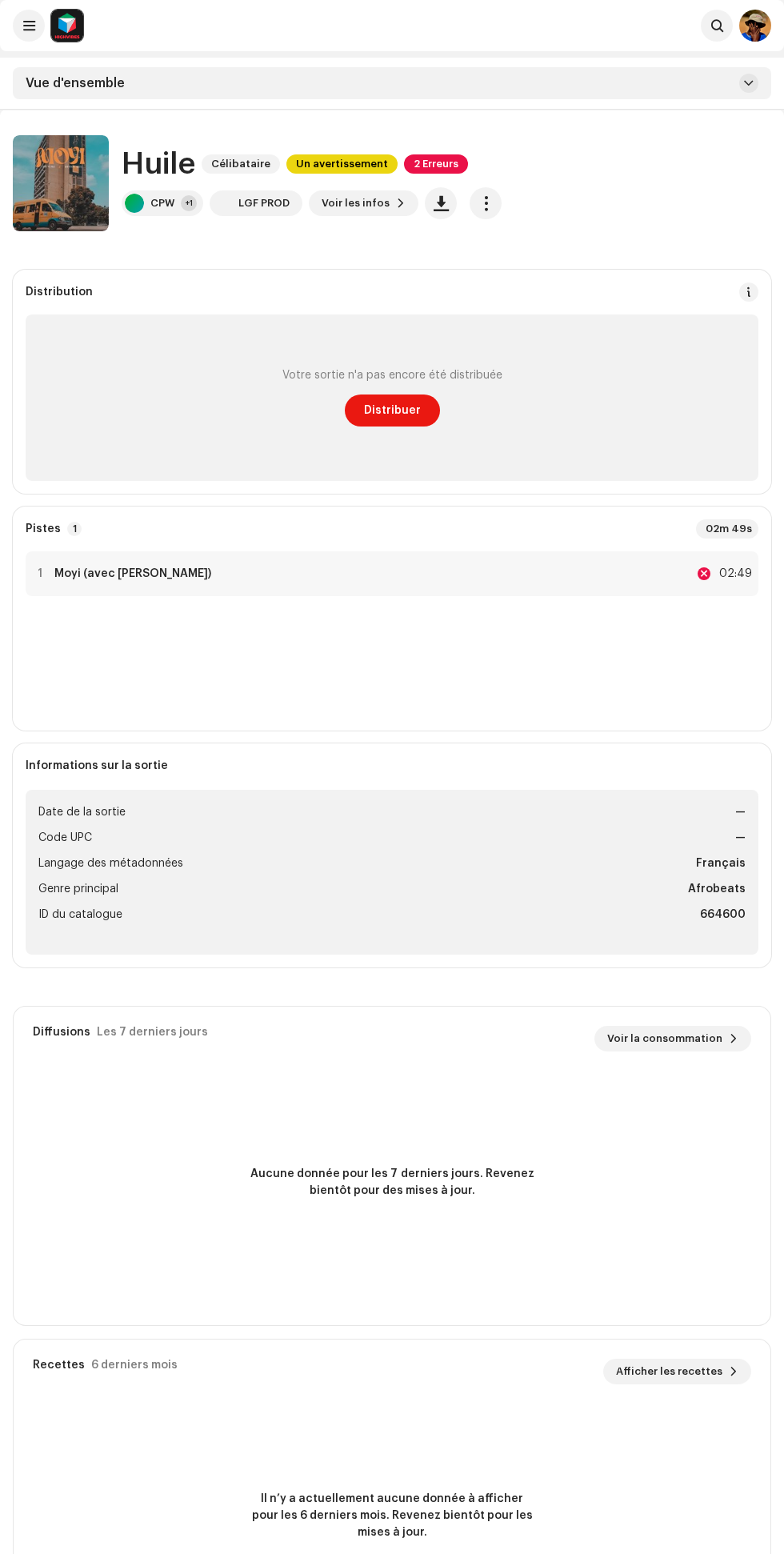
click at [412, 1036] on div "Diffusions Les 7 derniers jours Voir la consommation" at bounding box center [392, 1039] width 719 height 25
click at [480, 203] on span "button" at bounding box center [486, 203] width 15 height 13
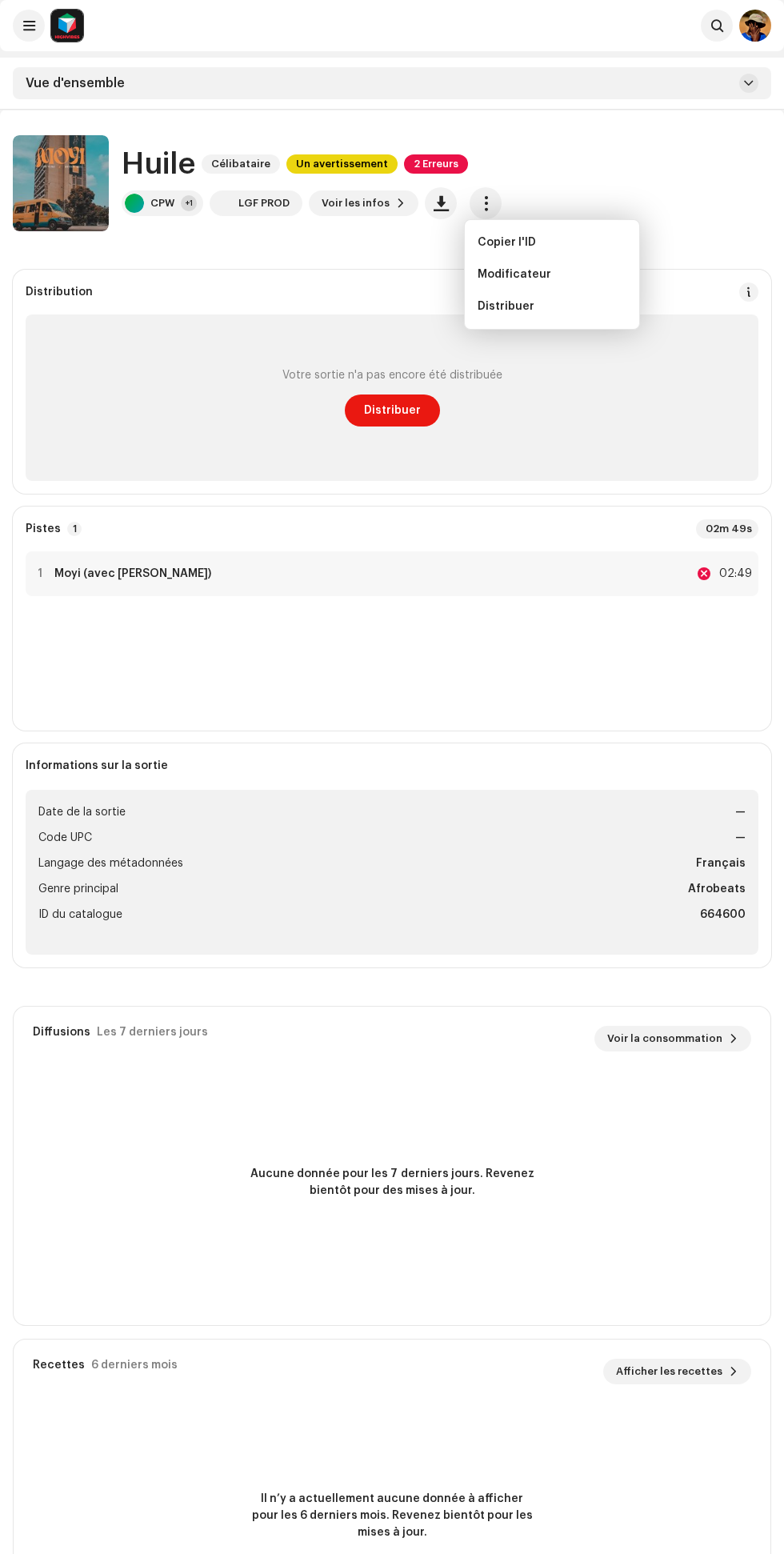
click at [581, 270] on div "Modificateur" at bounding box center [552, 274] width 149 height 13
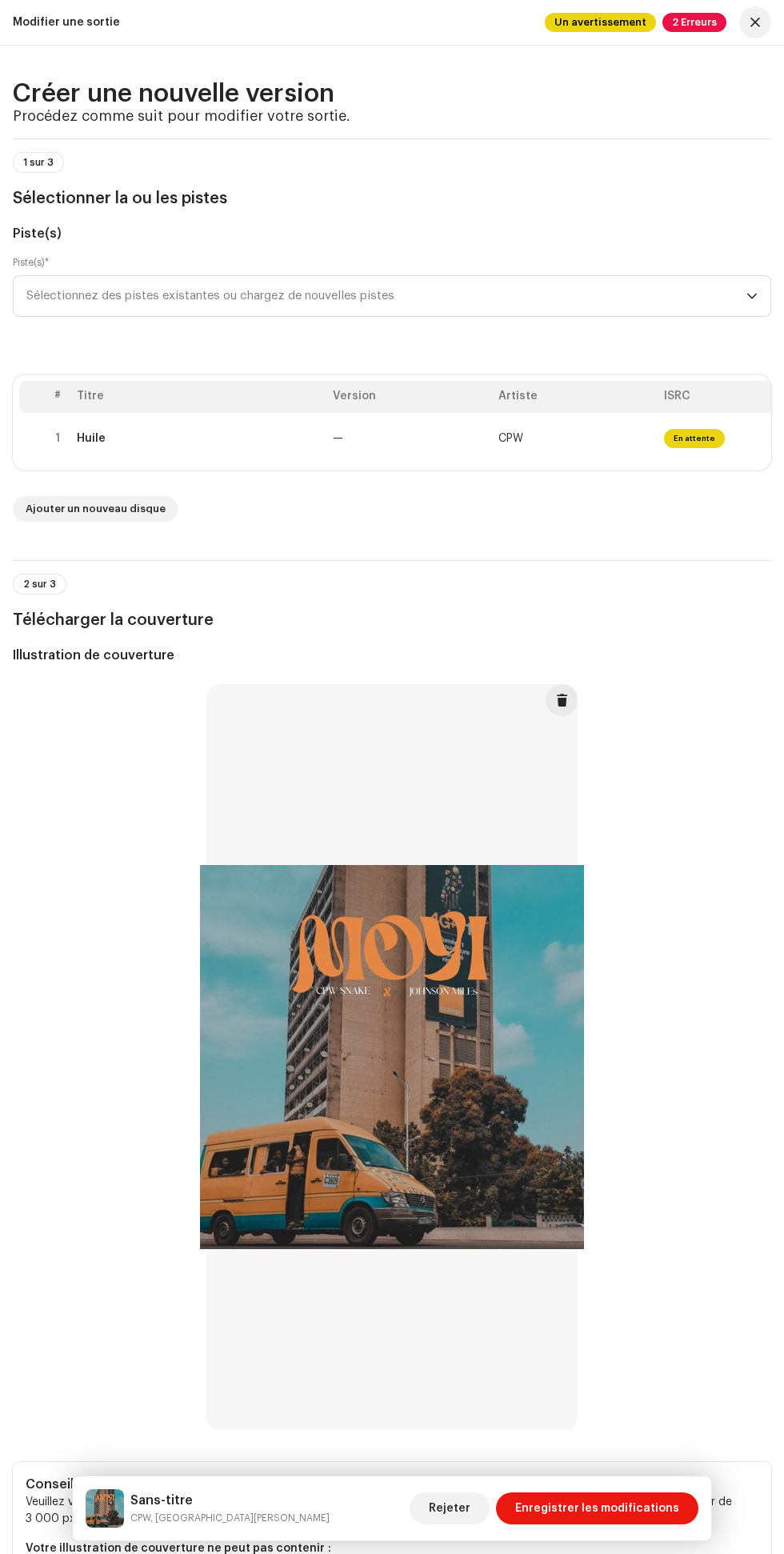
scroll to position [50, 0]
click at [562, 701] on span at bounding box center [562, 700] width 12 height 13
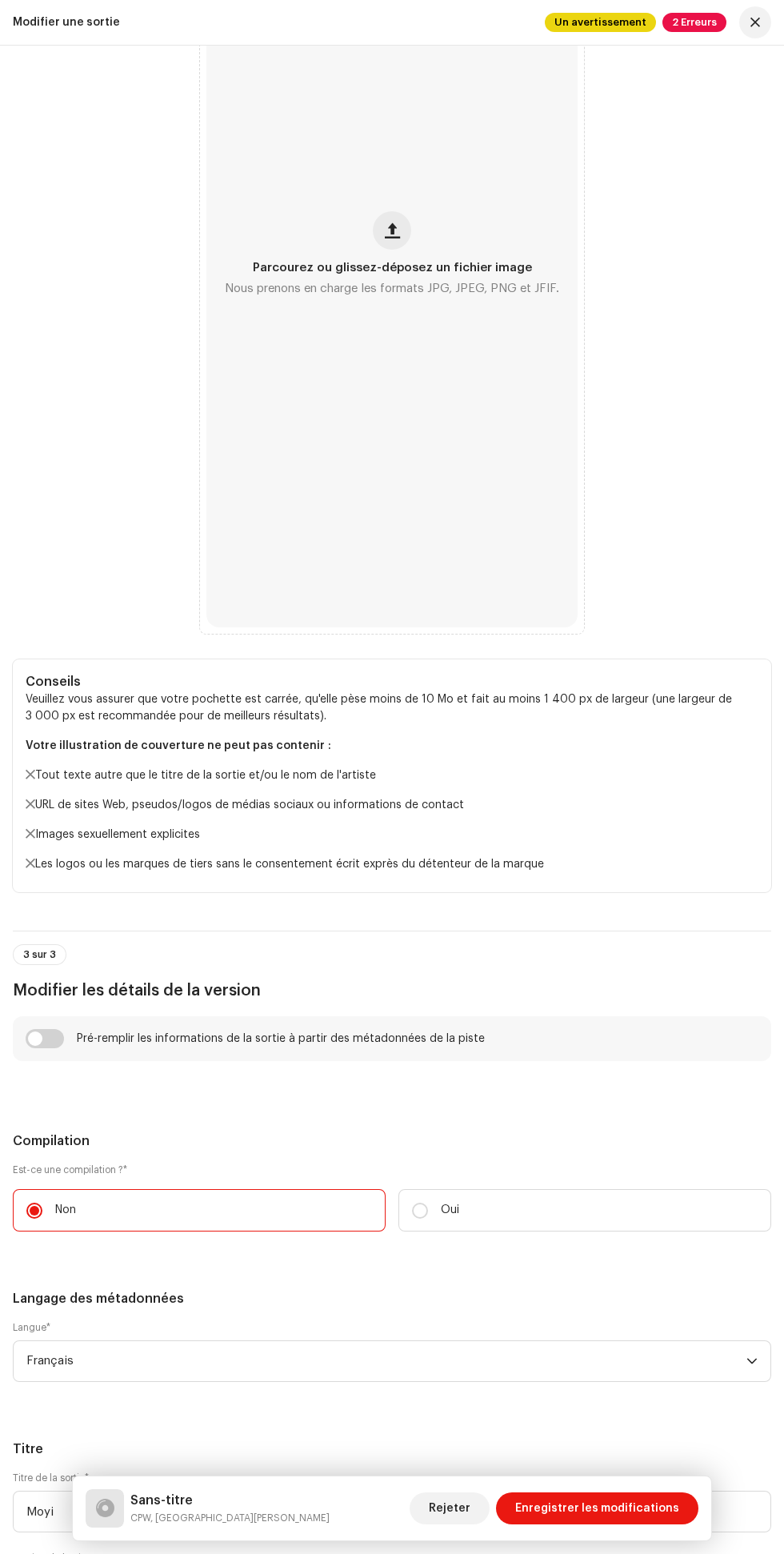
scroll to position [0, 0]
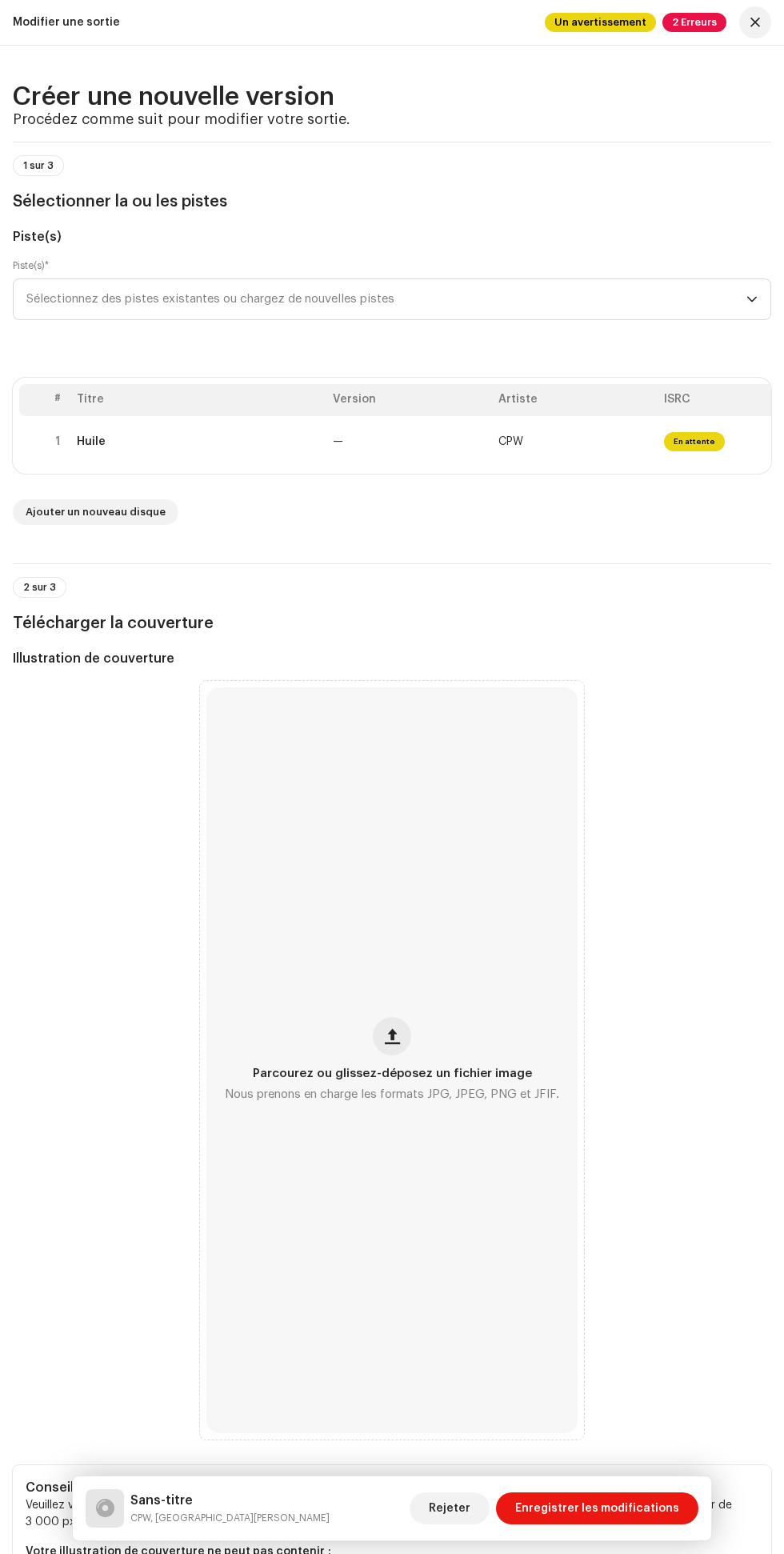
click at [457, 1489] on div "Sans-titre CPW, JOHSON MILES Rejeter Enregistrer les modifications" at bounding box center [392, 1508] width 639 height 64
click at [471, 1497] on span "Rejeter" at bounding box center [449, 1508] width 41 height 32
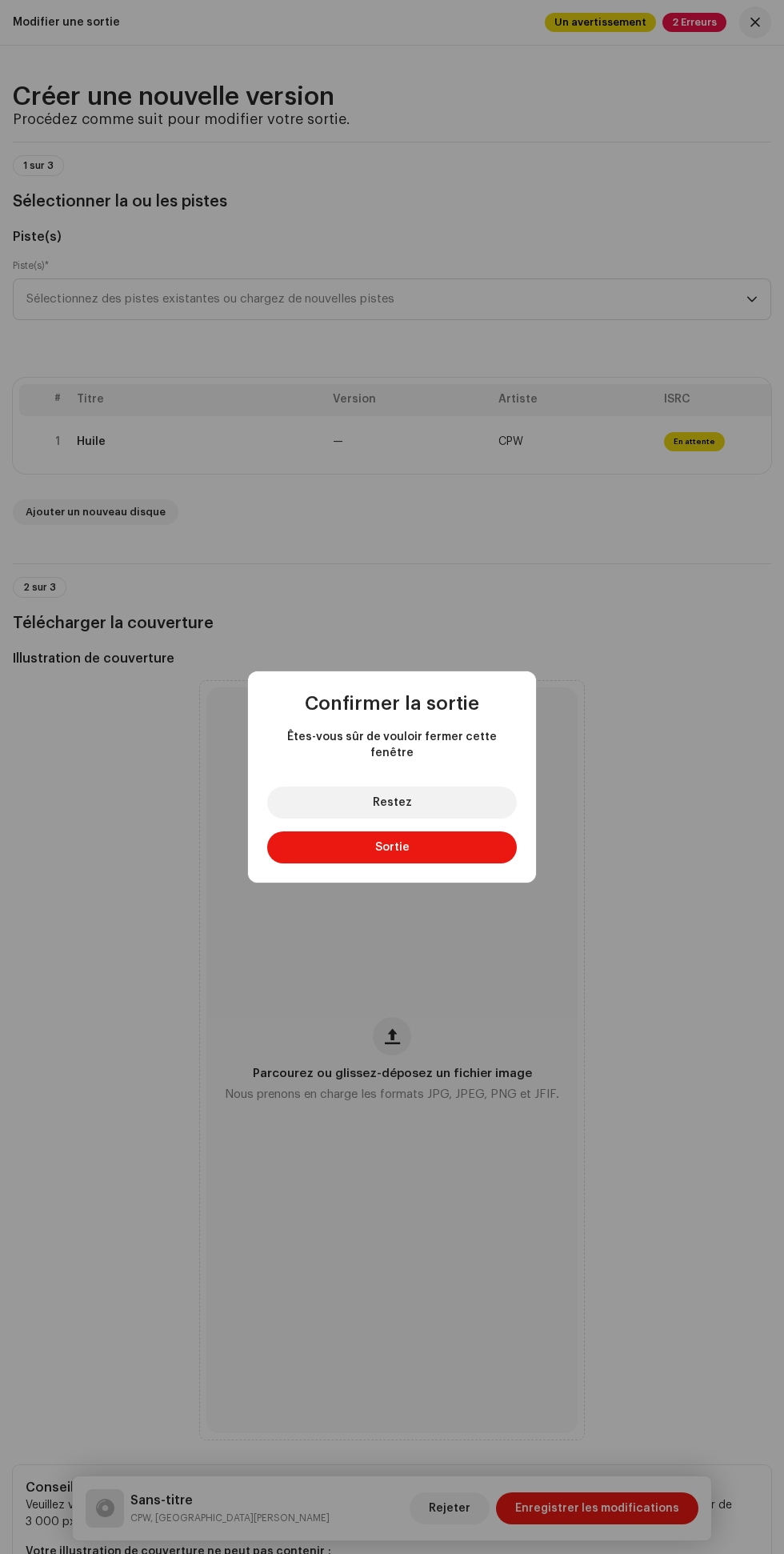
click at [458, 842] on button "Sortie" at bounding box center [392, 848] width 250 height 32
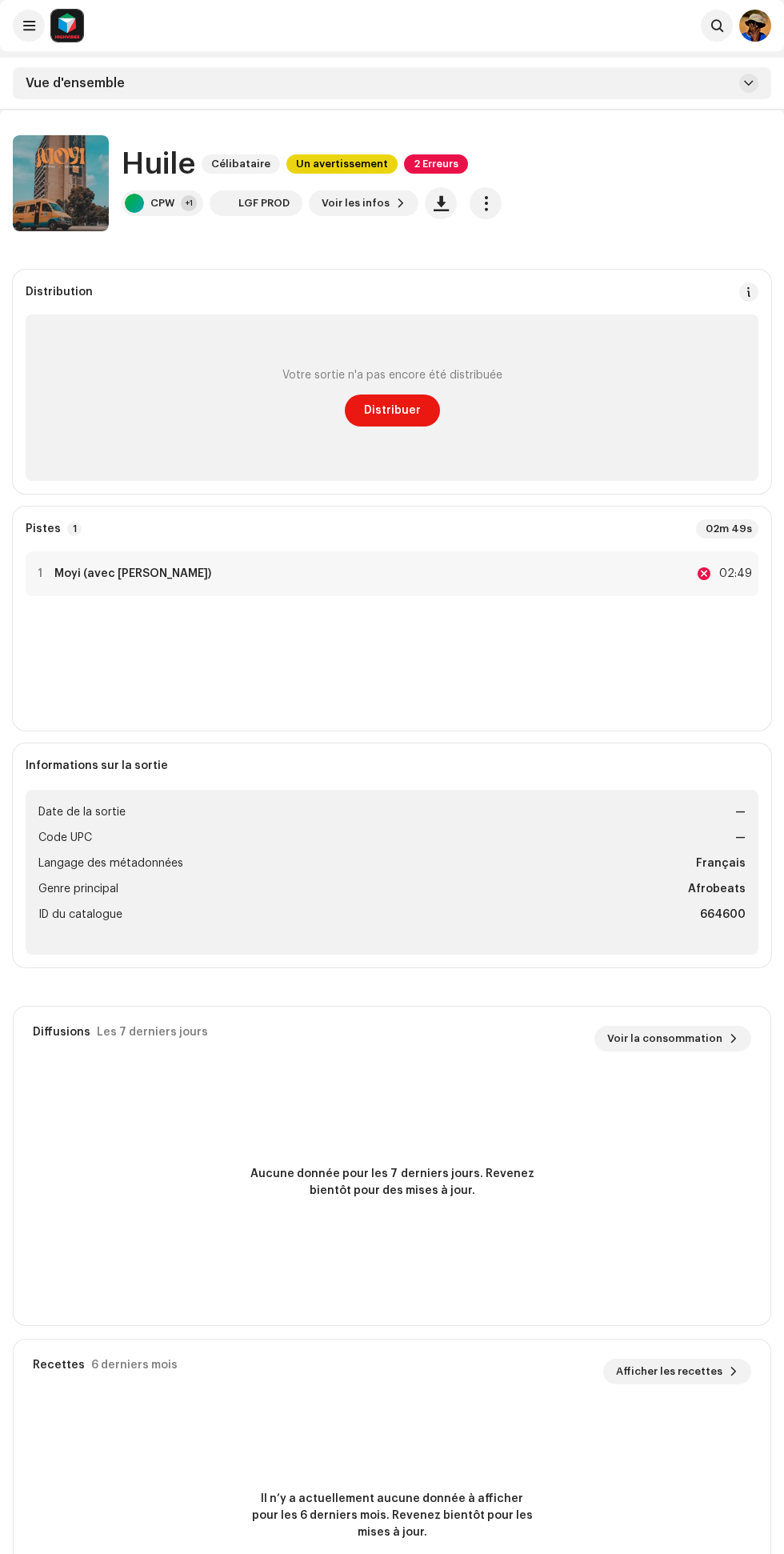
click at [751, 292] on span at bounding box center [749, 292] width 11 height 13
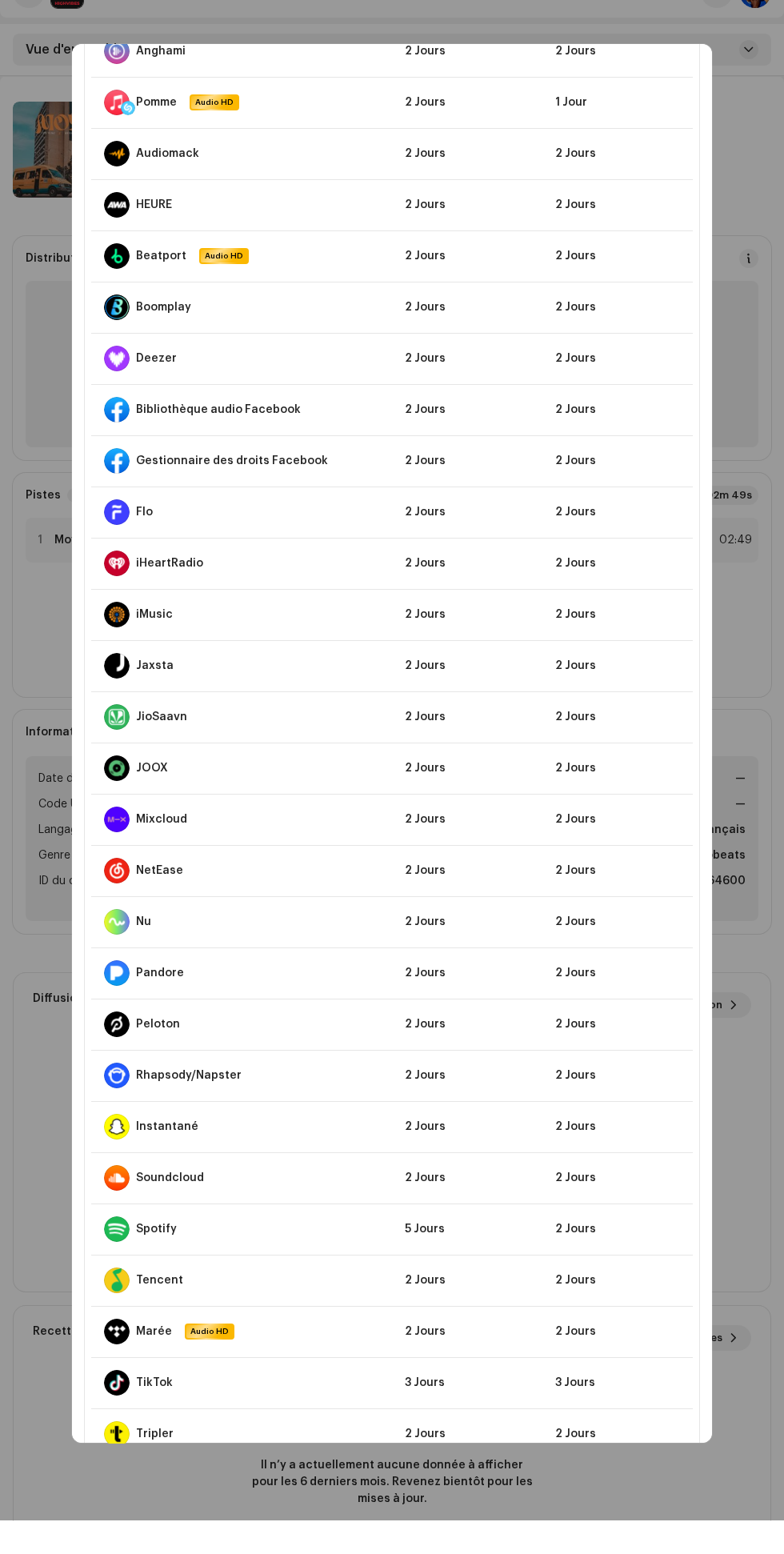
scroll to position [563, 0]
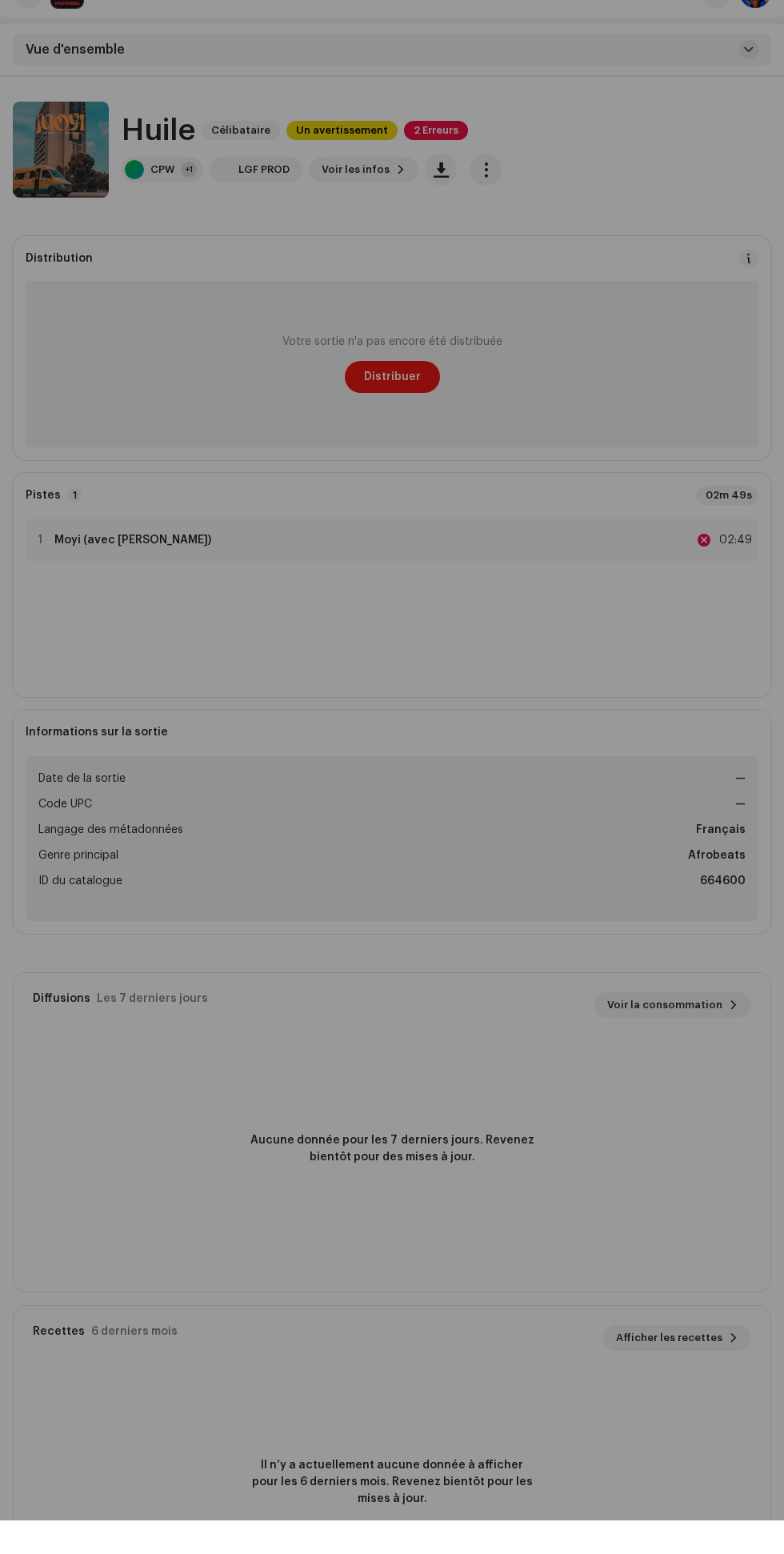
click at [737, 560] on div "Lignes directrices du DSP sur le délai de livraison Nous livrons généralement v…" at bounding box center [392, 777] width 784 height 1554
